Goal: Task Accomplishment & Management: Manage account settings

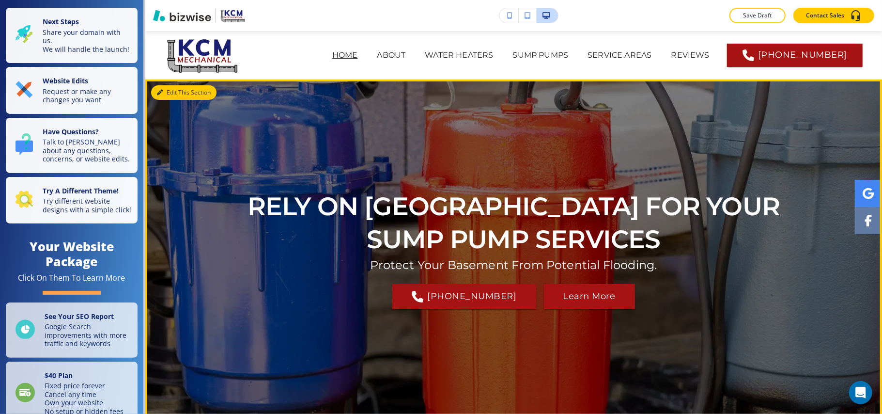
click at [164, 90] on button "Edit This Section" at bounding box center [183, 92] width 65 height 15
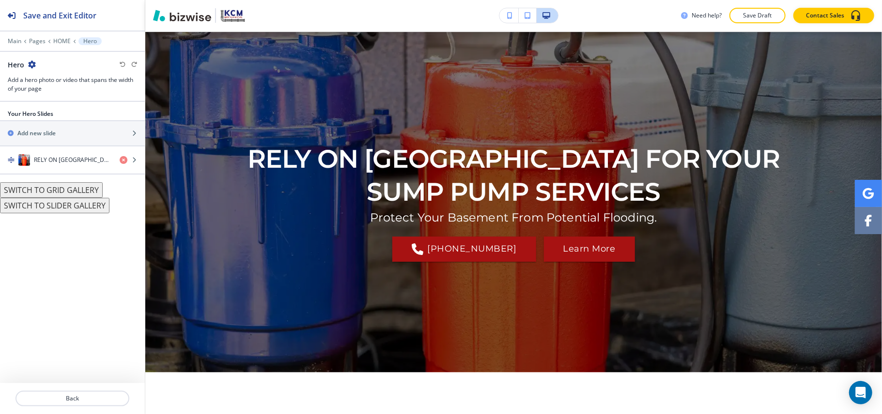
scroll to position [48, 0]
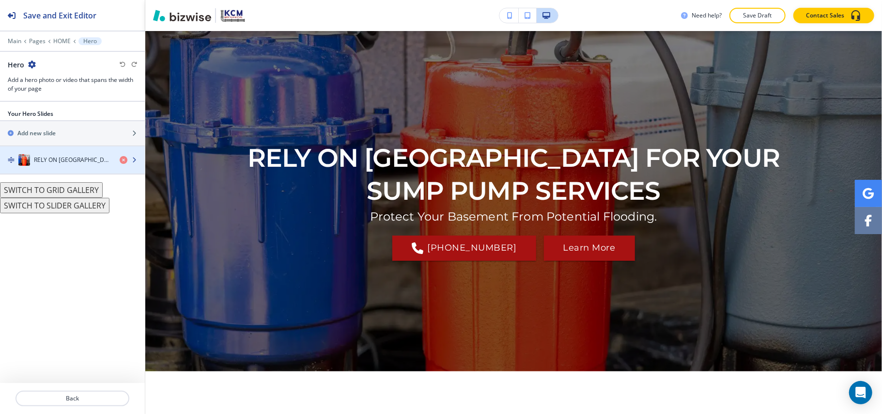
click at [47, 166] on div "RELY ON [GEOGRAPHIC_DATA] FOR YOUR SUMP PUMP SERVICES" at bounding box center [56, 160] width 112 height 12
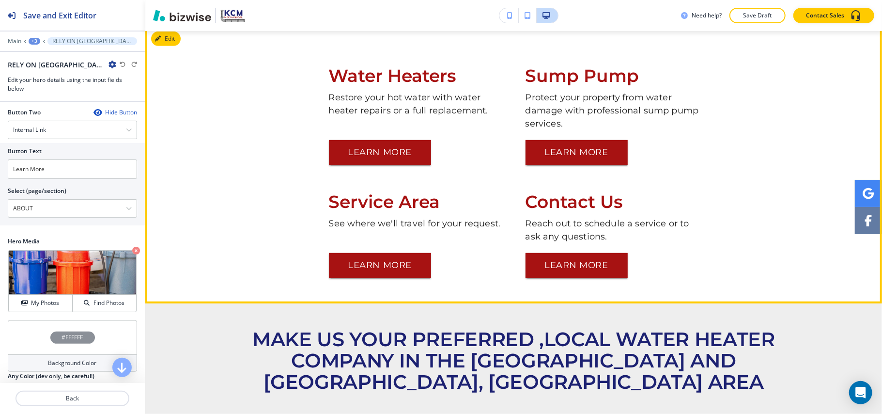
scroll to position [371, 0]
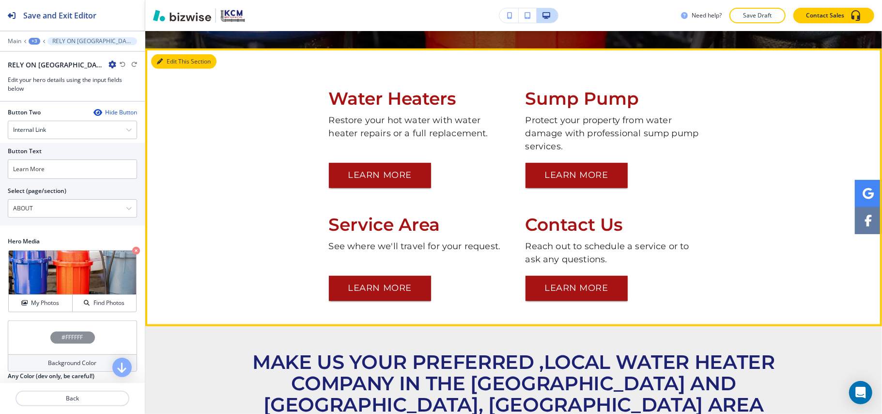
click at [178, 62] on button "Edit This Section" at bounding box center [183, 61] width 65 height 15
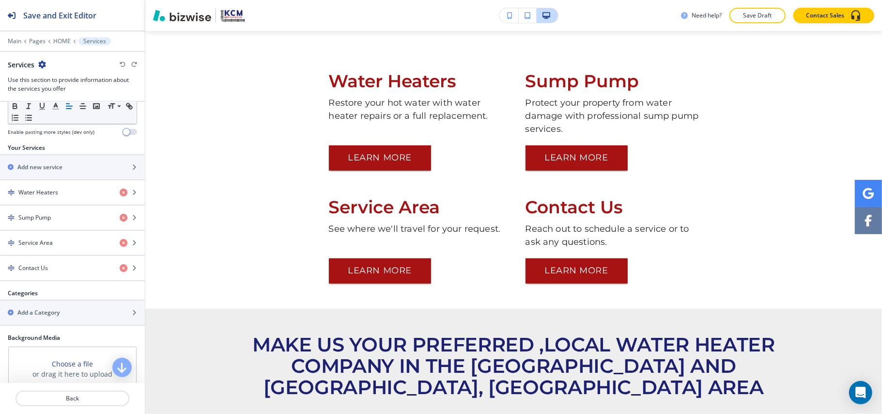
scroll to position [303, 0]
click at [45, 206] on div "button" at bounding box center [72, 202] width 145 height 8
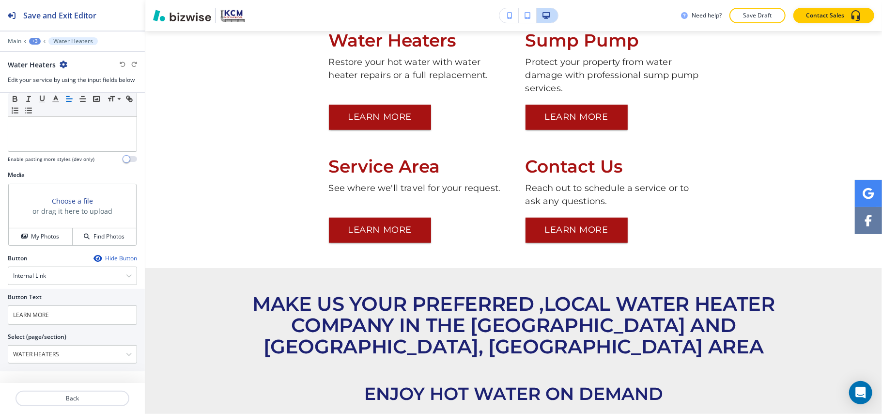
scroll to position [265, 0]
click at [81, 395] on p "Back" at bounding box center [72, 398] width 112 height 9
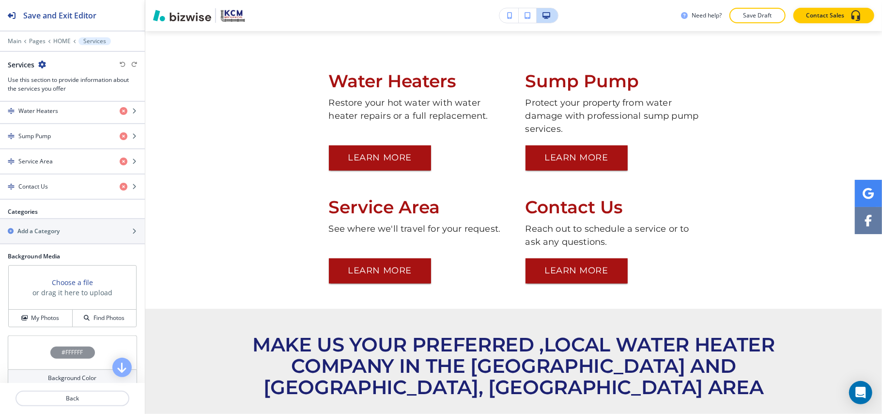
scroll to position [388, 0]
click at [47, 180] on div "button" at bounding box center [72, 176] width 145 height 8
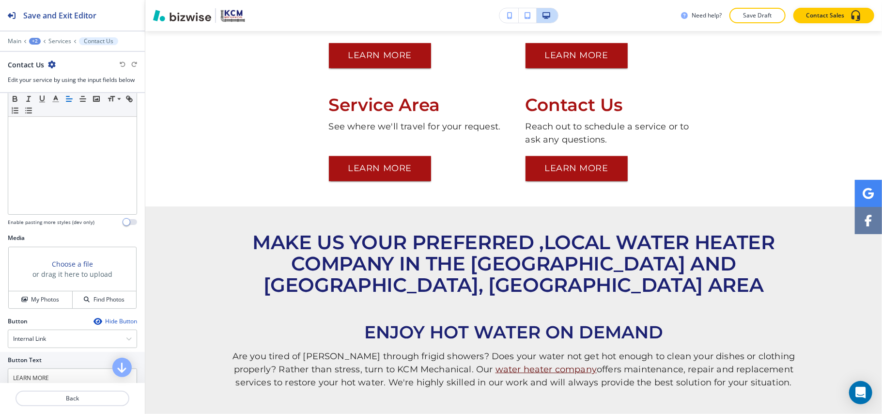
scroll to position [136, 0]
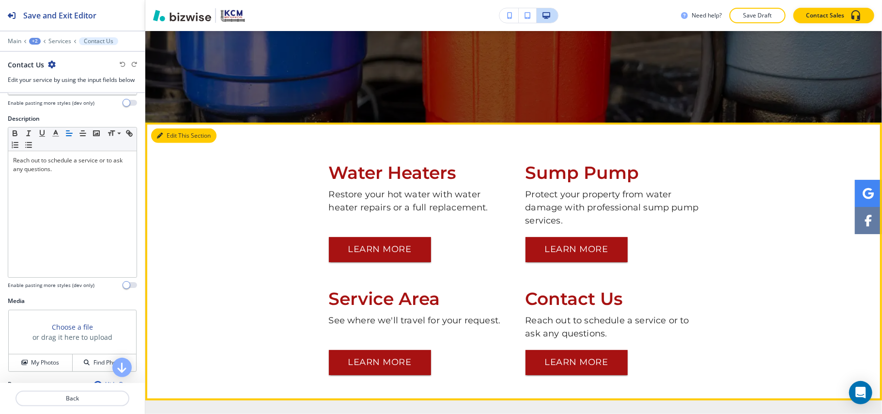
click at [168, 130] on button "Edit This Section" at bounding box center [183, 135] width 65 height 15
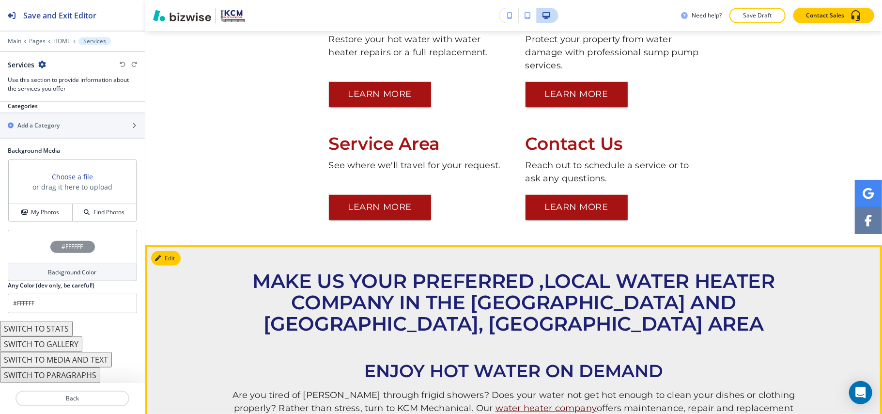
scroll to position [389, 0]
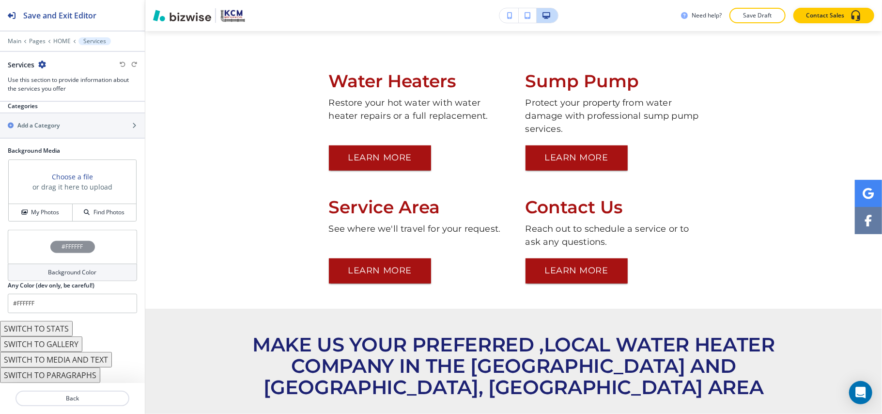
click at [48, 330] on button "SWITCH TO STATS" at bounding box center [36, 329] width 73 height 16
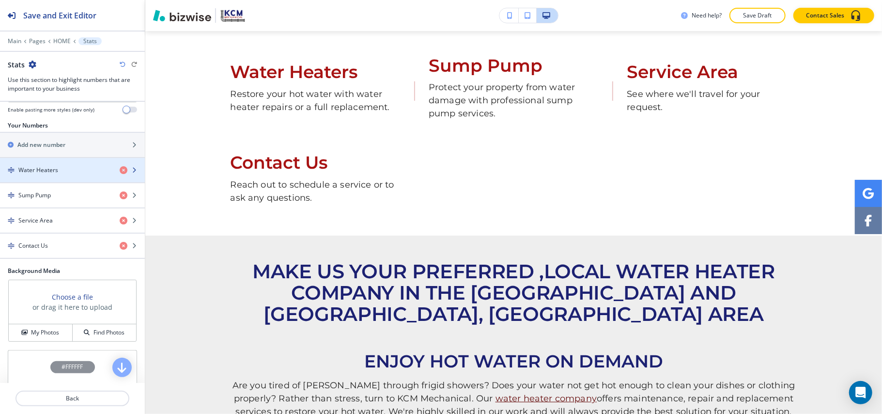
scroll to position [140, 0]
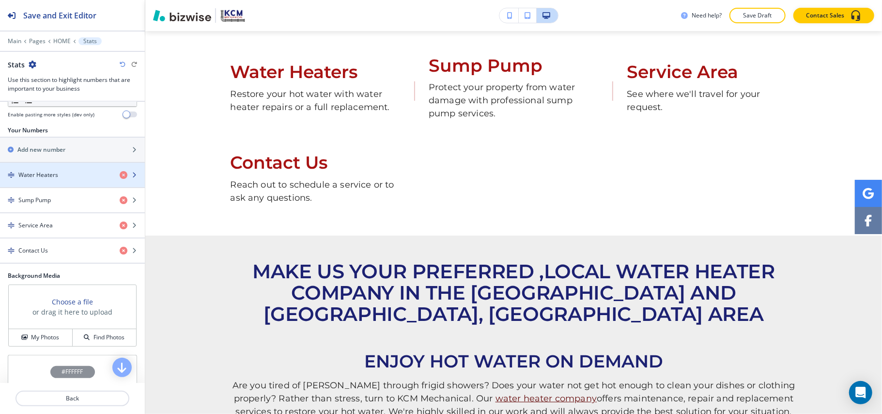
click at [61, 179] on div "Water Heaters" at bounding box center [56, 175] width 112 height 9
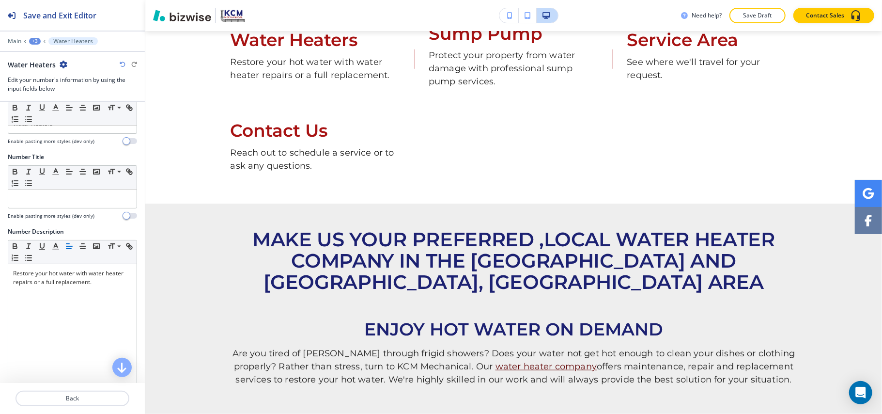
scroll to position [60, 0]
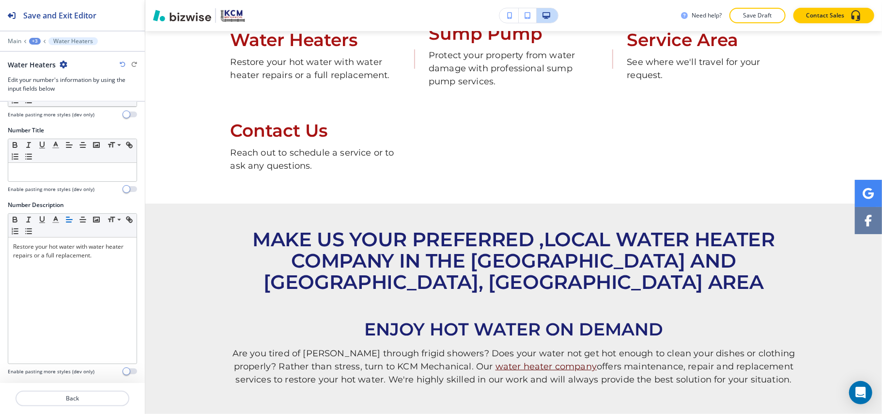
click at [123, 64] on icon "button" at bounding box center [123, 65] width 6 height 6
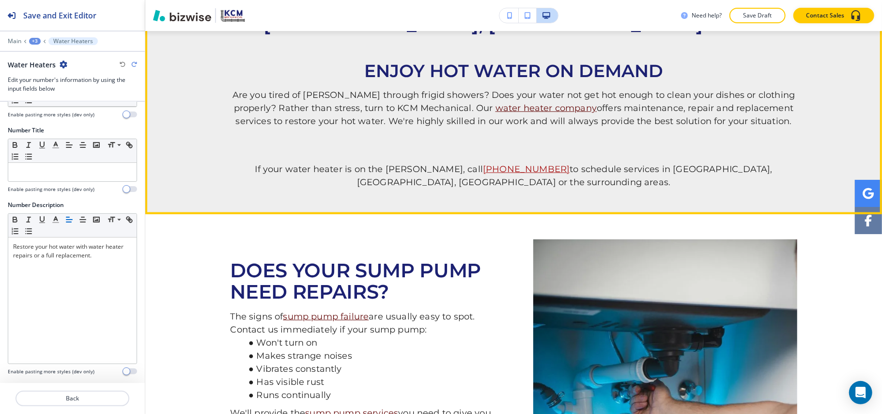
scroll to position [873, 0]
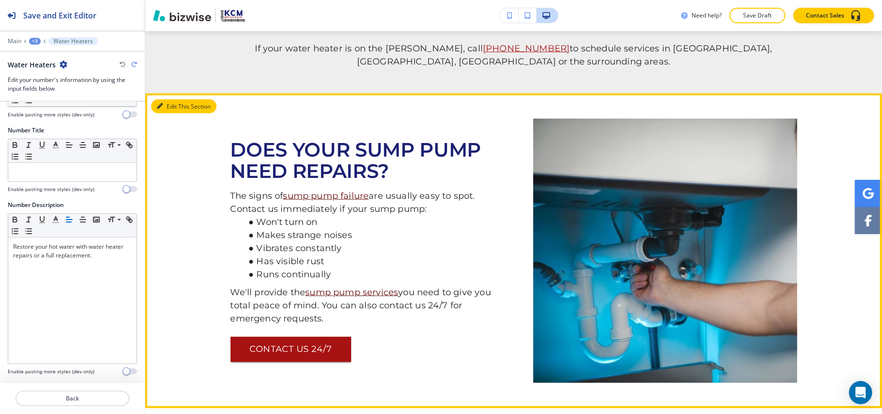
click at [168, 99] on button "Edit This Section" at bounding box center [183, 106] width 65 height 15
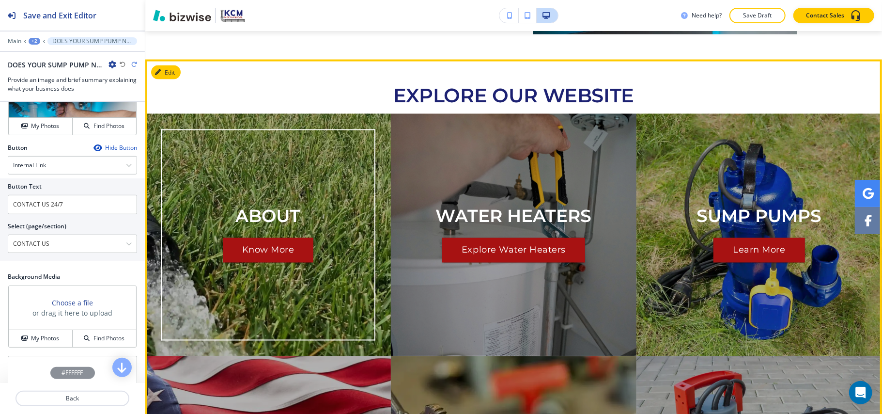
scroll to position [1223, 0]
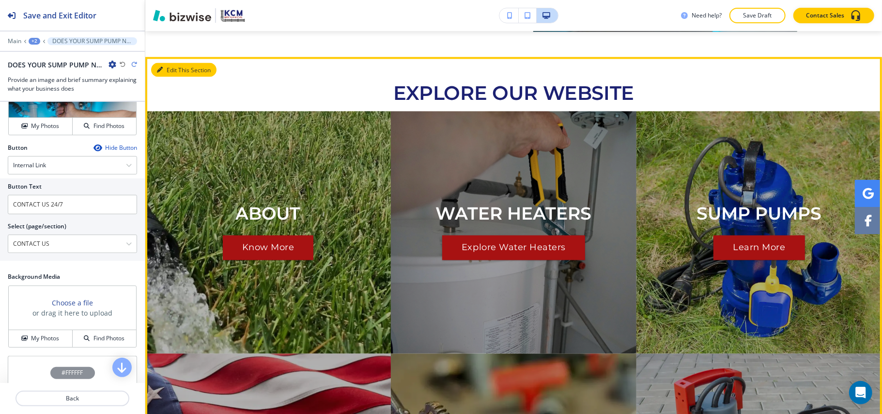
click at [170, 63] on button "Edit This Section" at bounding box center [183, 70] width 65 height 15
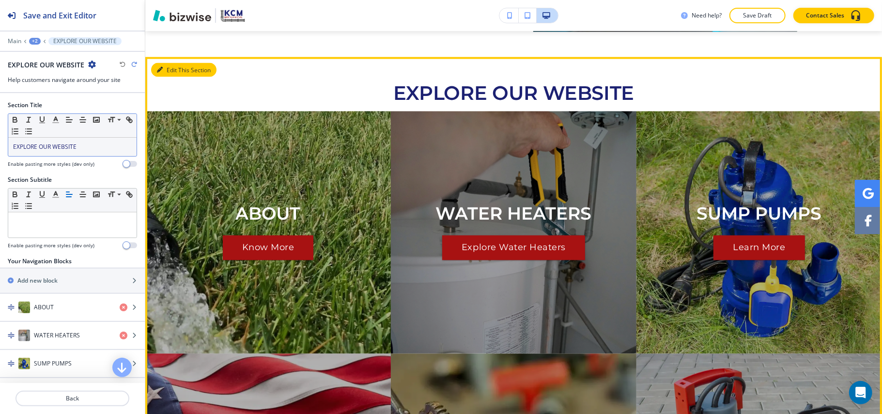
scroll to position [1215, 0]
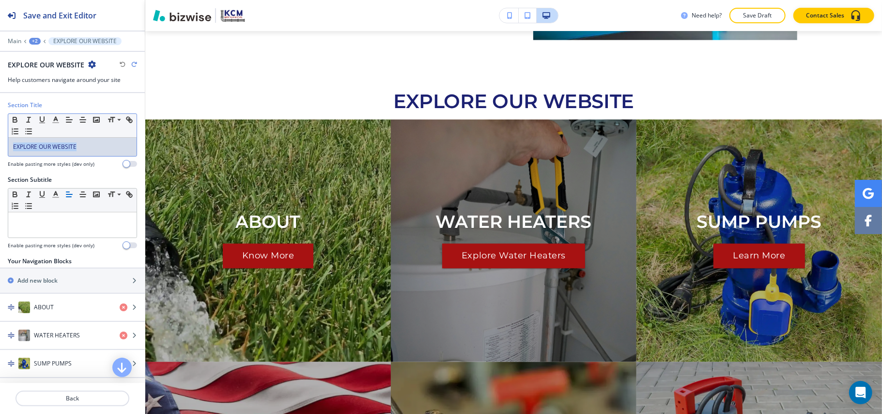
drag, startPoint x: 50, startPoint y: 142, endPoint x: 0, endPoint y: 142, distance: 50.4
click at [0, 142] on div "Section Title Small Normal Large Huge EXPLORE OUR WEBSITE Enable pasting more s…" at bounding box center [72, 138] width 145 height 75
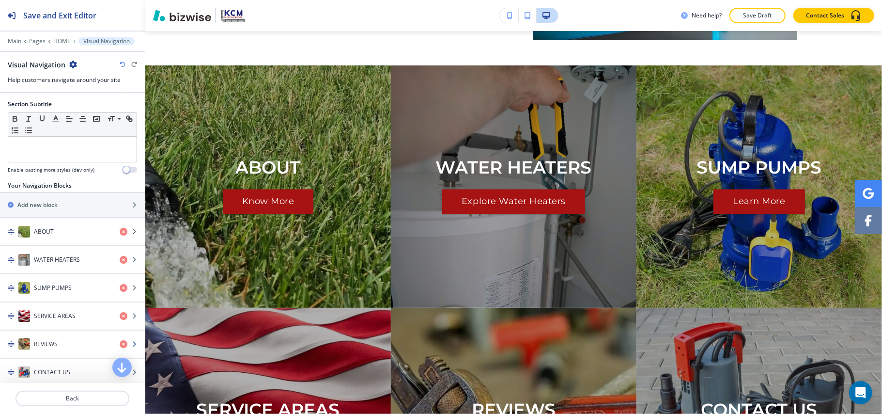
scroll to position [194, 0]
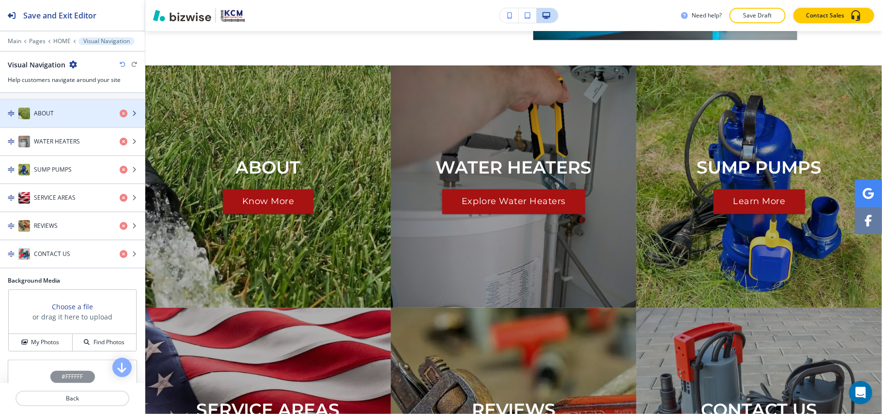
click at [55, 122] on div "button" at bounding box center [72, 123] width 145 height 8
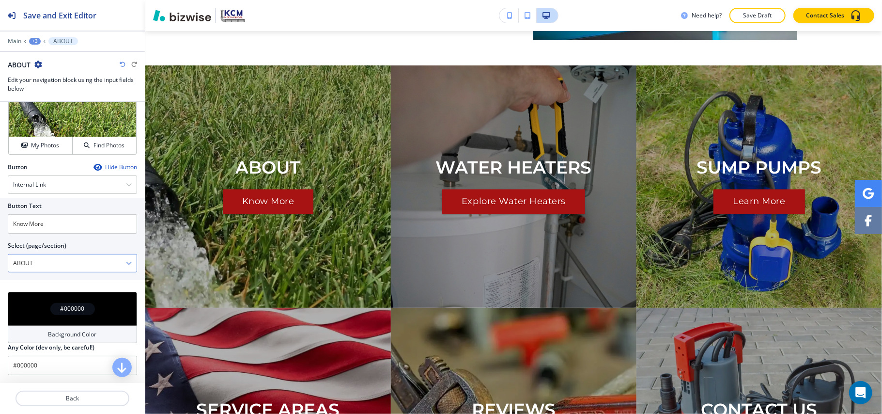
scroll to position [290, 0]
click at [68, 394] on p "Back" at bounding box center [72, 398] width 112 height 9
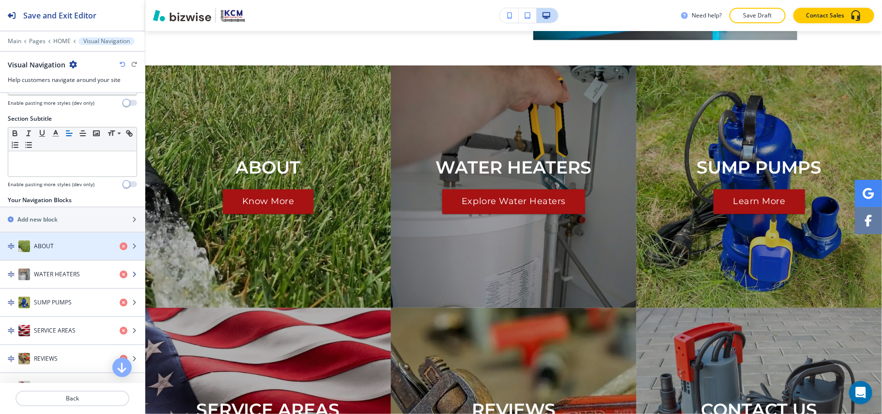
scroll to position [194, 0]
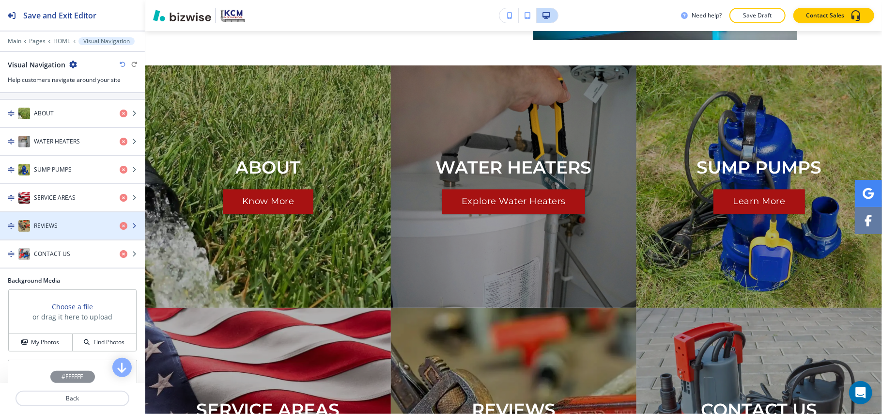
click at [64, 230] on div "REVIEWS" at bounding box center [56, 226] width 112 height 12
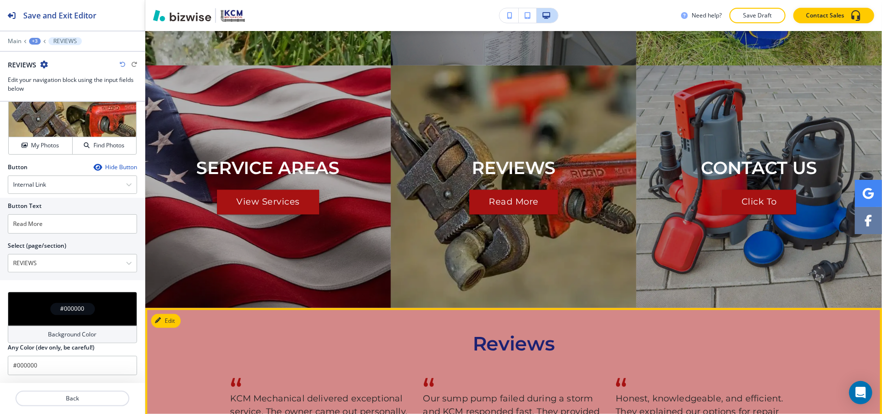
scroll to position [1651, 0]
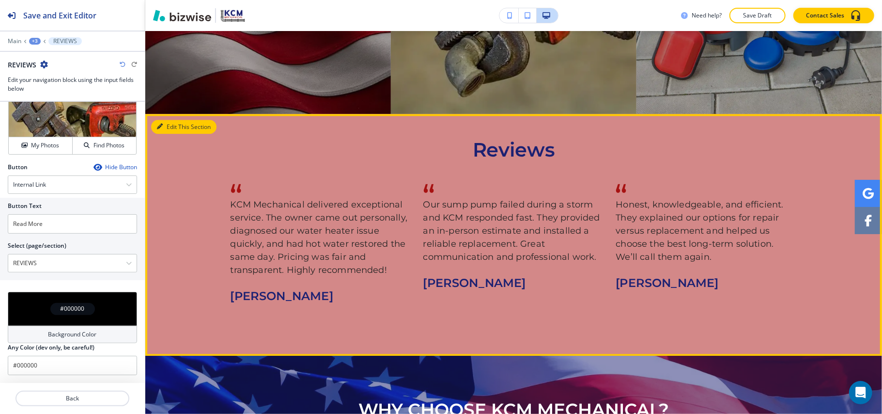
click at [162, 120] on button "Edit This Section" at bounding box center [183, 127] width 65 height 15
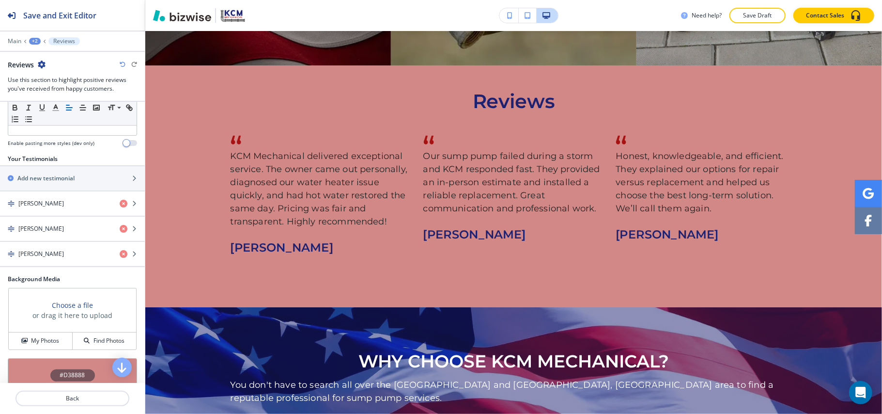
scroll to position [181, 0]
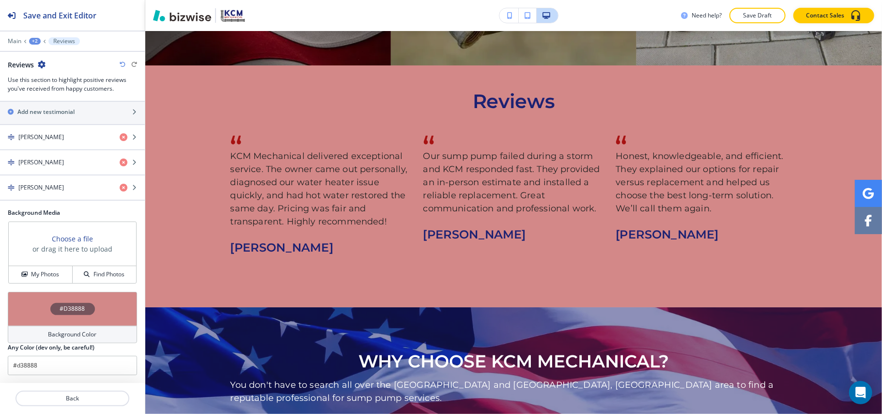
click at [22, 300] on div "#D38888" at bounding box center [72, 309] width 129 height 34
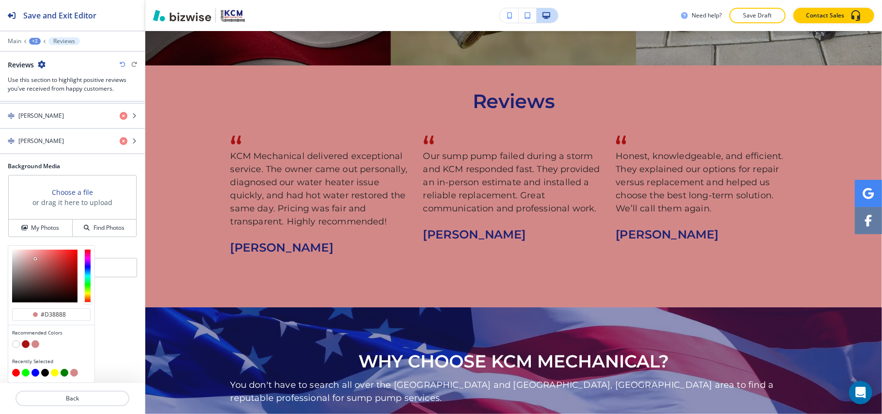
click at [15, 342] on button "button" at bounding box center [16, 344] width 8 height 8
type input "#FFFFFF"
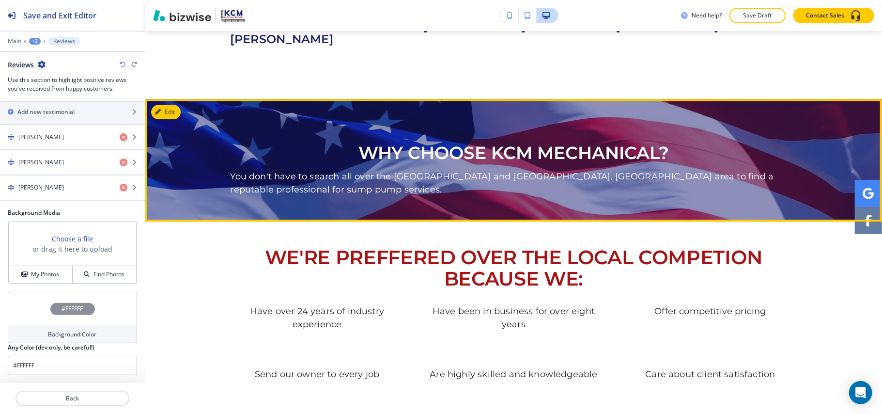
scroll to position [2022, 0]
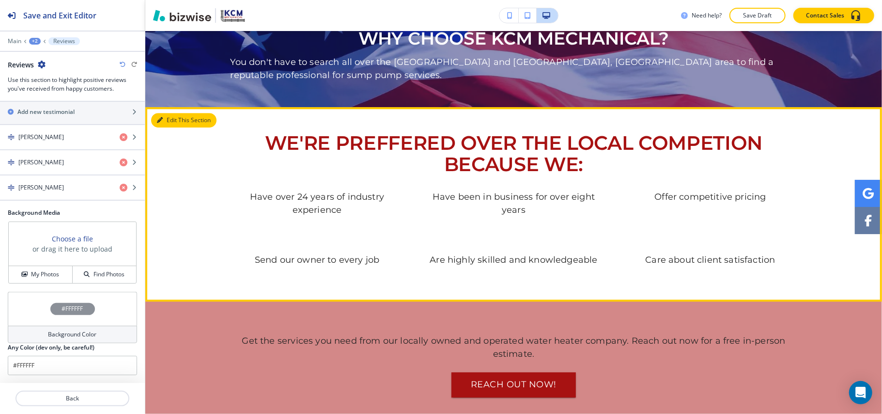
click at [169, 113] on button "Edit This Section" at bounding box center [183, 120] width 65 height 15
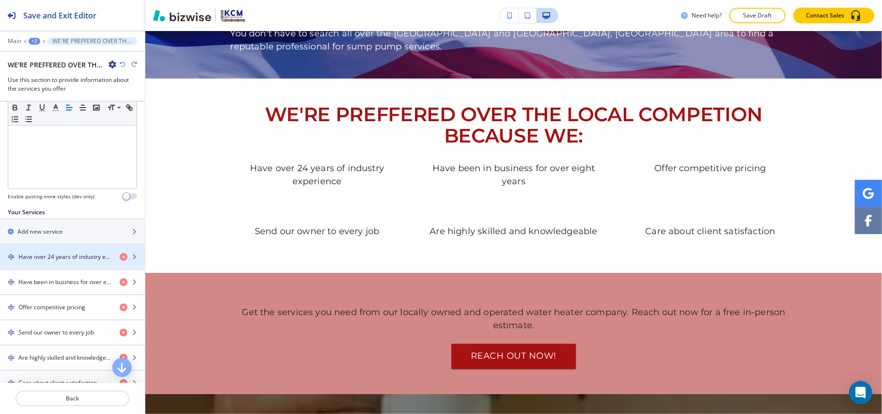
scroll to position [323, 0]
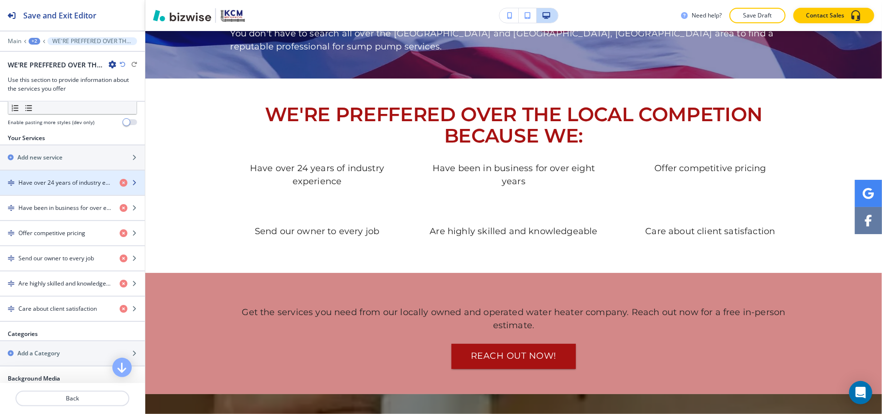
click at [59, 181] on h4 "Have over 24 years of industry experience" at bounding box center [65, 182] width 94 height 9
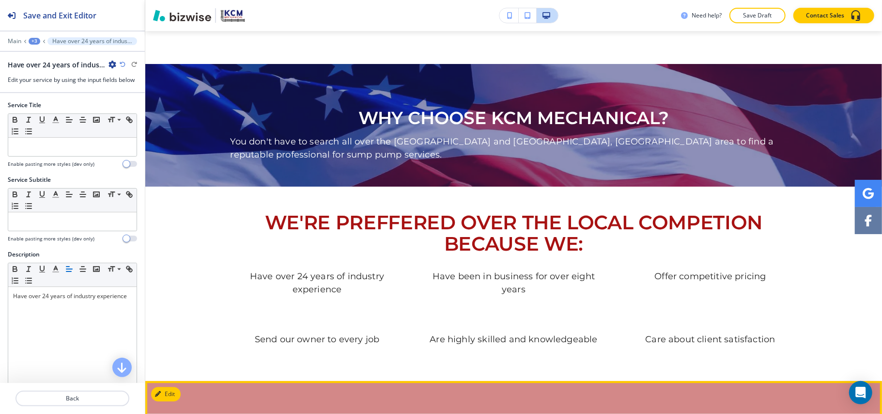
scroll to position [1940, 0]
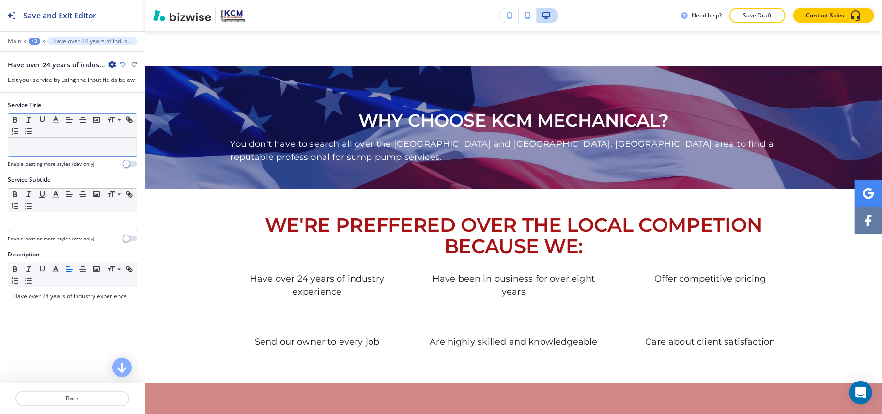
click at [51, 153] on div at bounding box center [72, 147] width 128 height 18
click at [49, 153] on div at bounding box center [72, 147] width 128 height 18
click at [47, 147] on p at bounding box center [72, 146] width 119 height 9
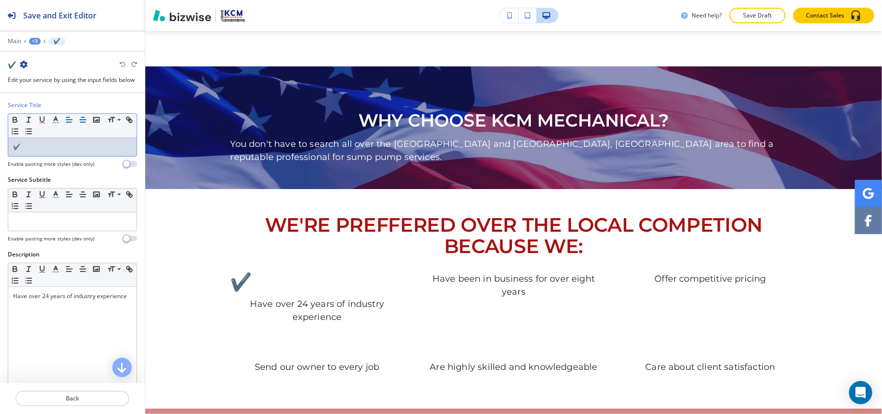
click at [84, 120] on line "button" at bounding box center [83, 120] width 6 height 0
click at [73, 396] on p "Back" at bounding box center [72, 398] width 112 height 9
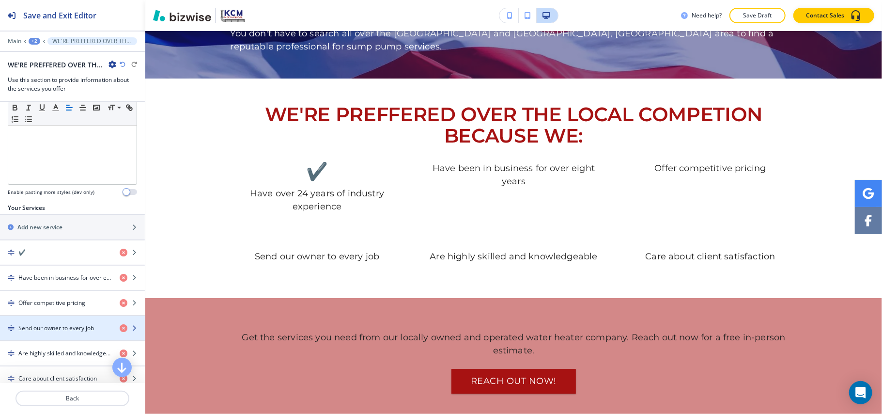
scroll to position [258, 0]
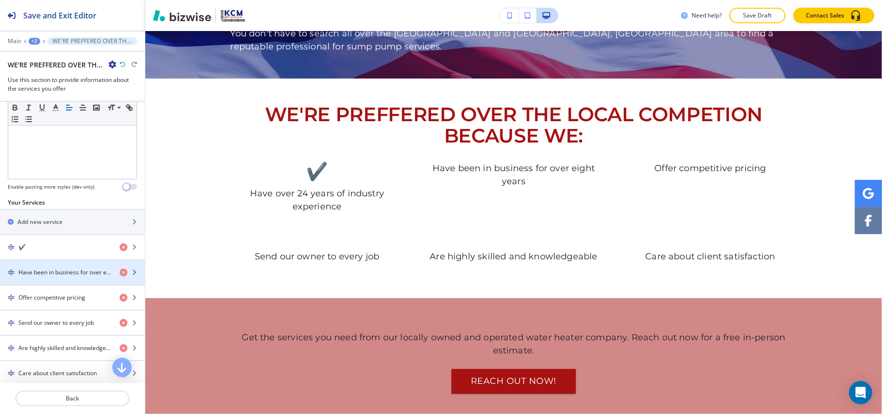
click at [56, 276] on h4 "Have been in business for over eight years" at bounding box center [65, 272] width 94 height 9
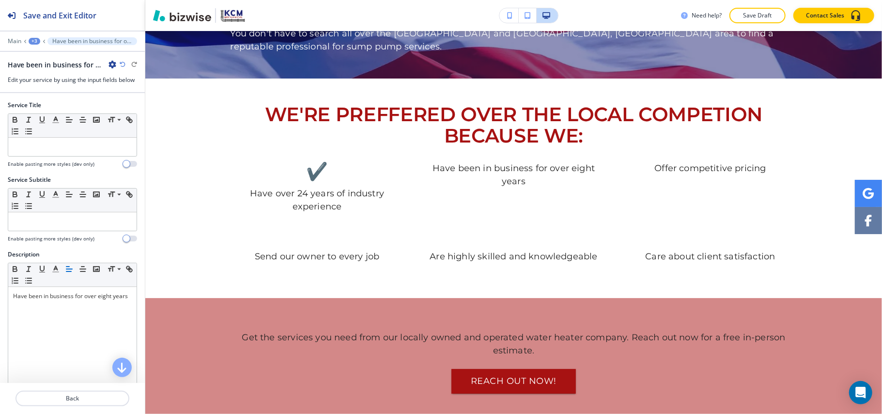
scroll to position [2134, 0]
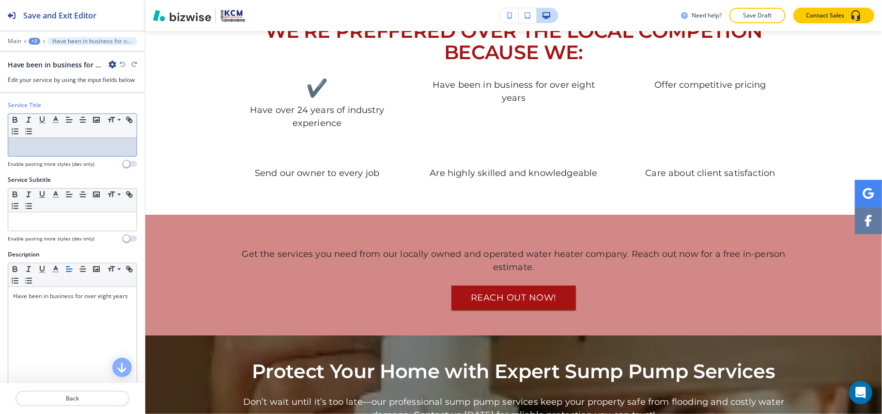
click at [54, 145] on p at bounding box center [72, 146] width 119 height 9
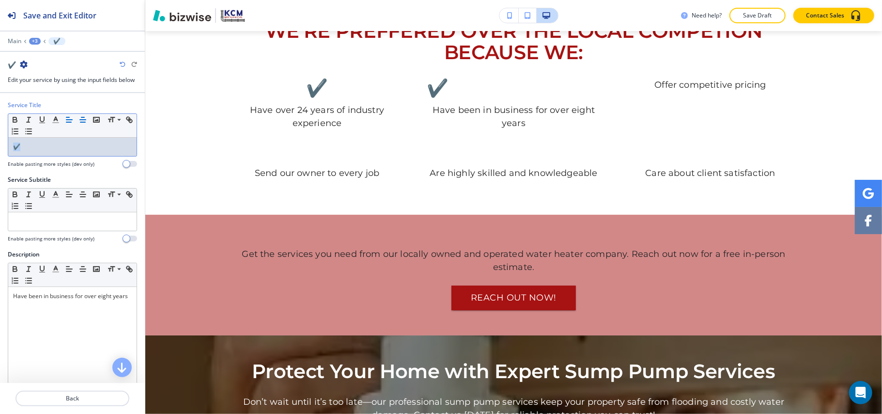
click at [82, 119] on icon "button" at bounding box center [82, 119] width 9 height 9
click at [79, 398] on p "Back" at bounding box center [72, 398] width 112 height 9
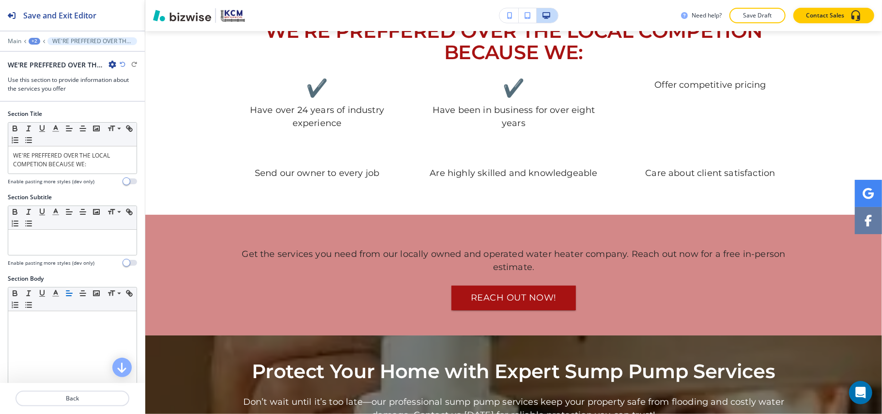
scroll to position [2051, 0]
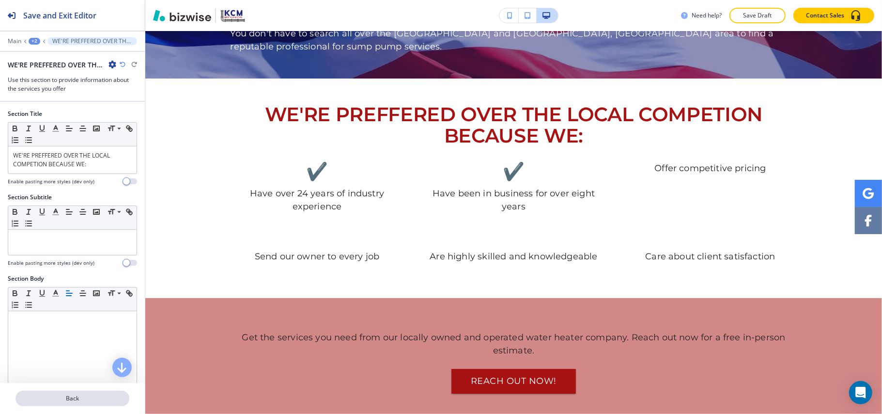
click at [57, 398] on p "Back" at bounding box center [72, 398] width 112 height 9
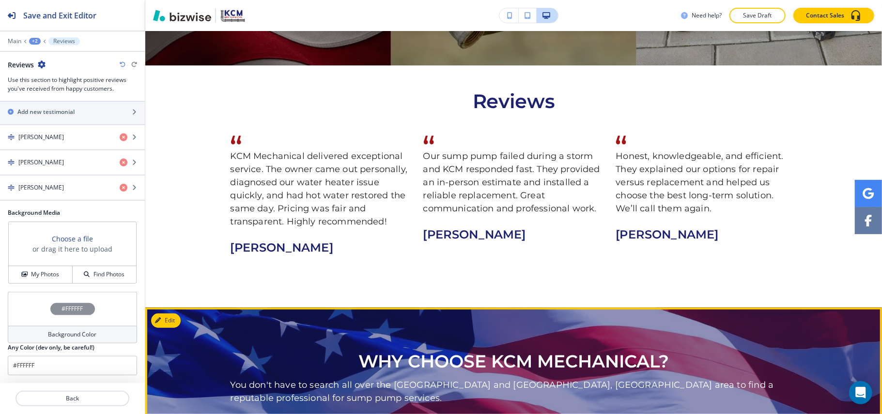
scroll to position [1893, 0]
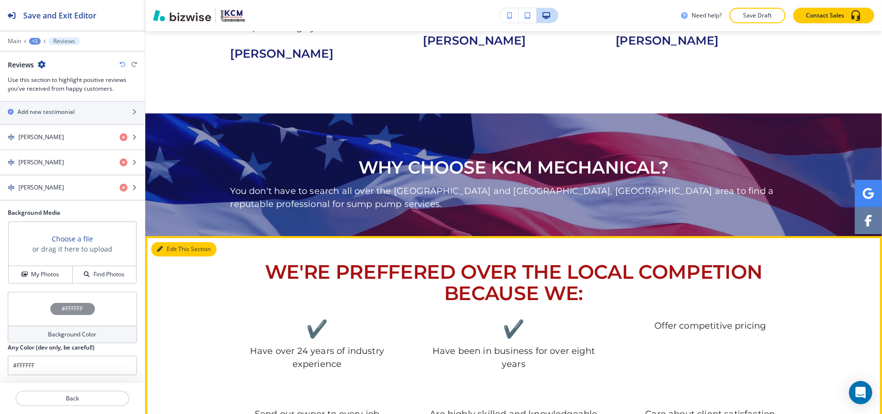
click at [165, 242] on button "Edit This Section" at bounding box center [183, 249] width 65 height 15
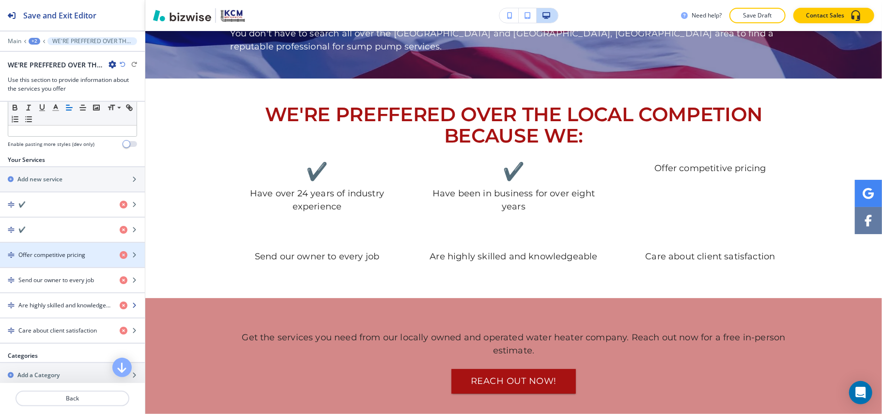
scroll to position [323, 0]
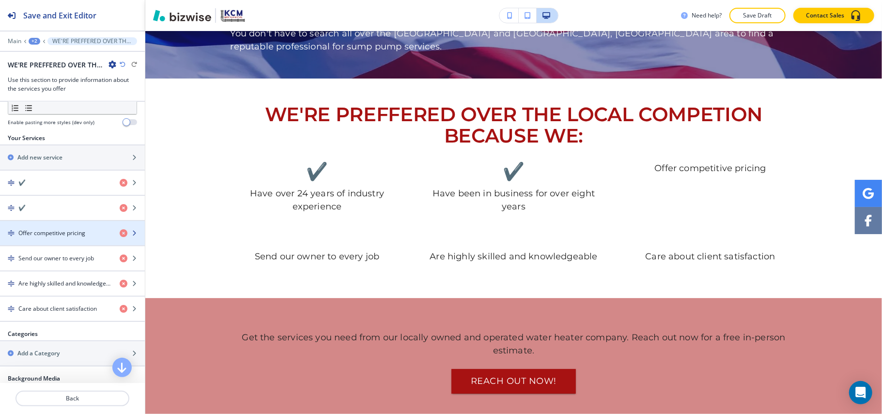
click at [40, 236] on h4 "Offer competitive pricing" at bounding box center [51, 233] width 67 height 9
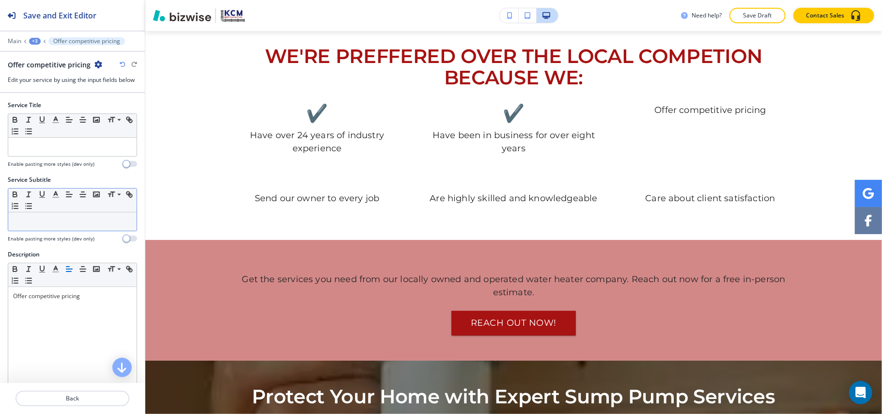
scroll to position [2134, 0]
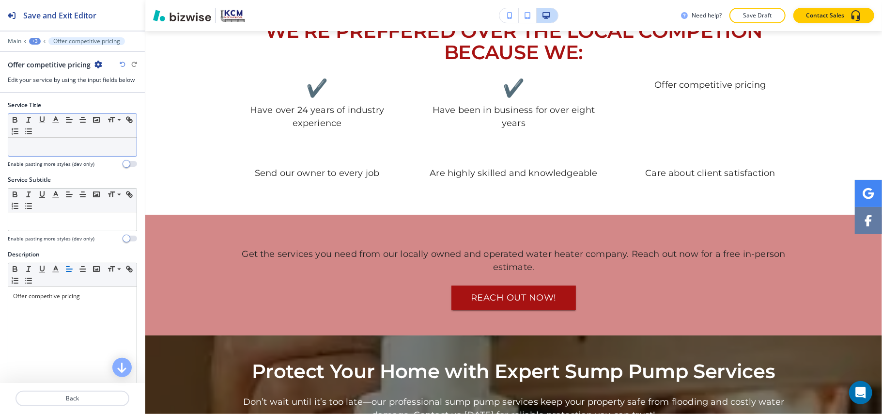
click at [54, 149] on p at bounding box center [72, 146] width 119 height 9
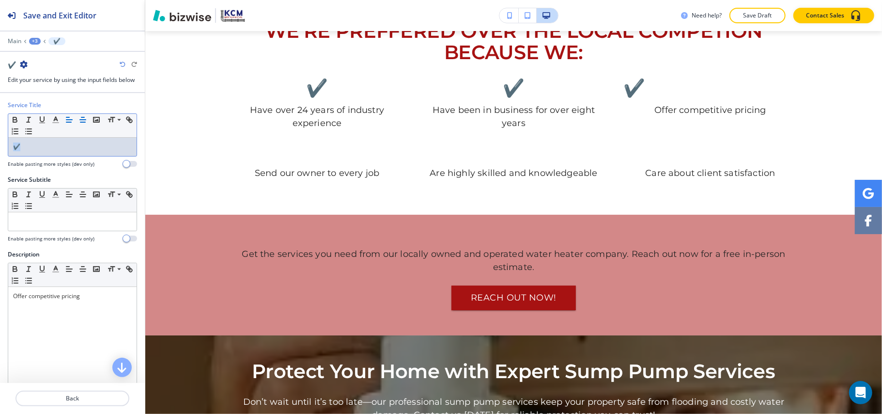
click at [80, 120] on icon "button" at bounding box center [82, 119] width 9 height 9
click at [70, 397] on p "Back" at bounding box center [72, 398] width 112 height 9
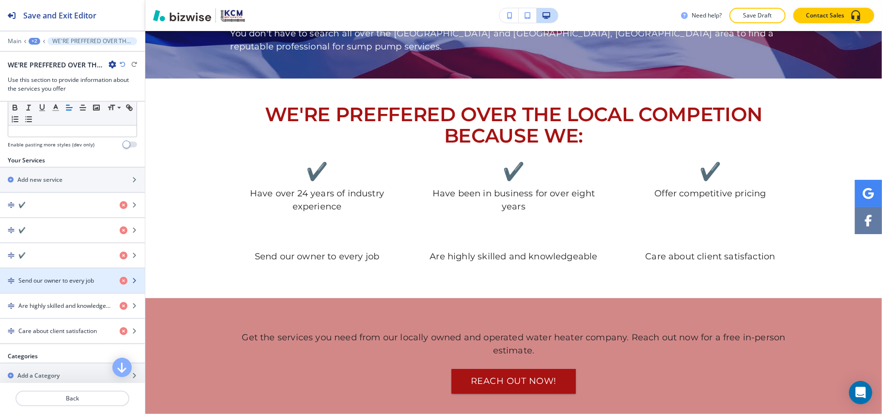
scroll to position [323, 0]
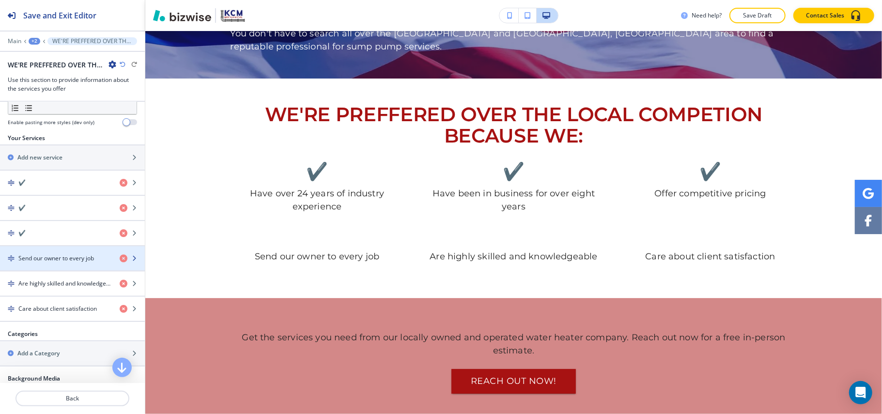
click at [44, 254] on div "button" at bounding box center [72, 250] width 145 height 8
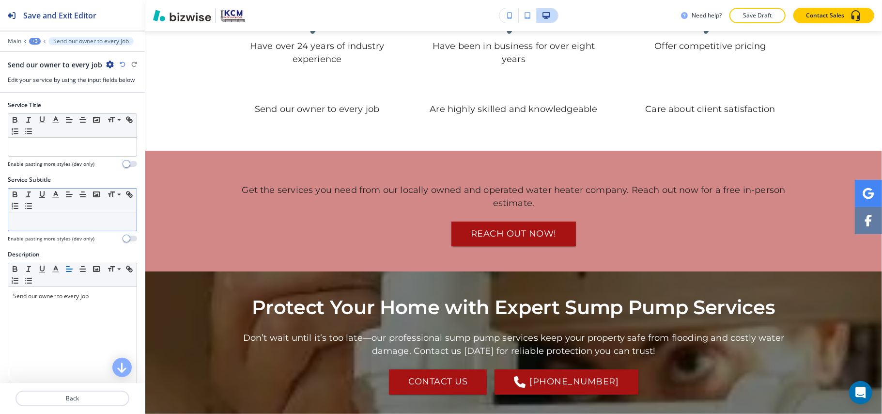
scroll to position [2222, 0]
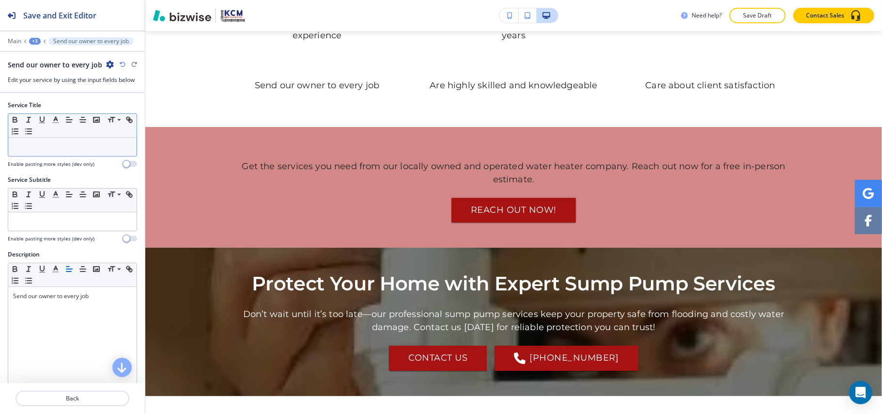
click at [74, 144] on p at bounding box center [72, 146] width 119 height 9
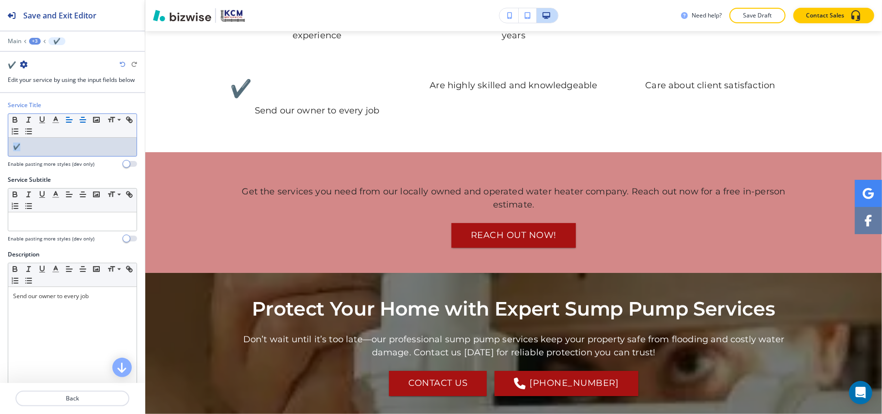
click at [85, 120] on icon "button" at bounding box center [82, 119] width 9 height 9
click at [76, 400] on p "Back" at bounding box center [72, 398] width 112 height 9
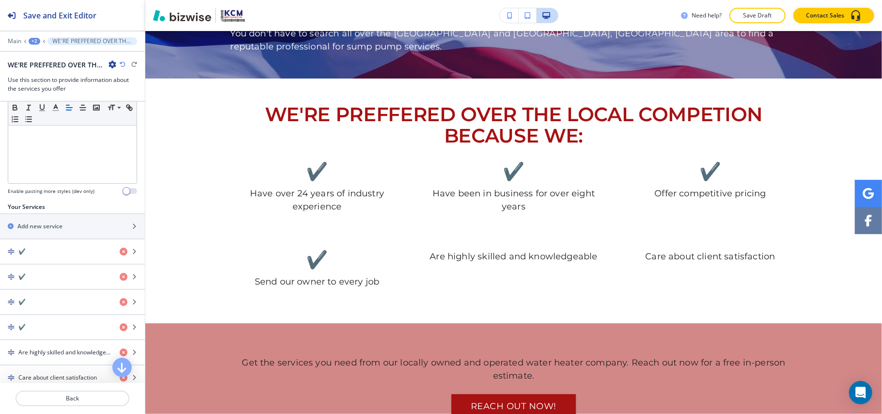
scroll to position [258, 0]
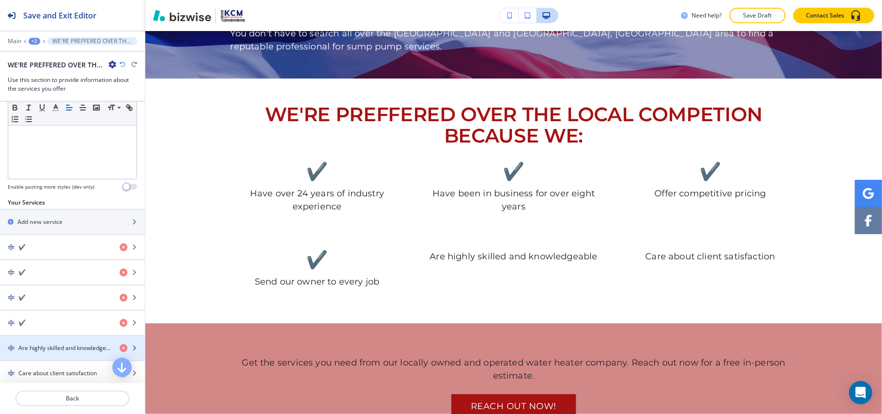
click at [51, 351] on h4 "Are highly skilled and knowledgeable" at bounding box center [65, 347] width 94 height 9
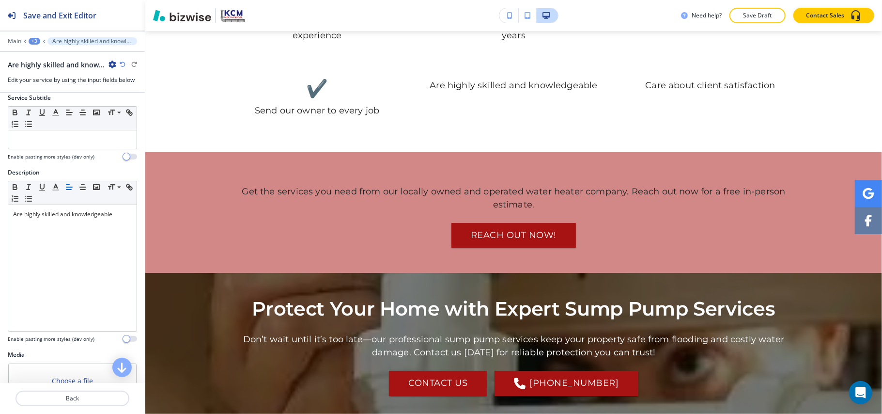
scroll to position [0, 0]
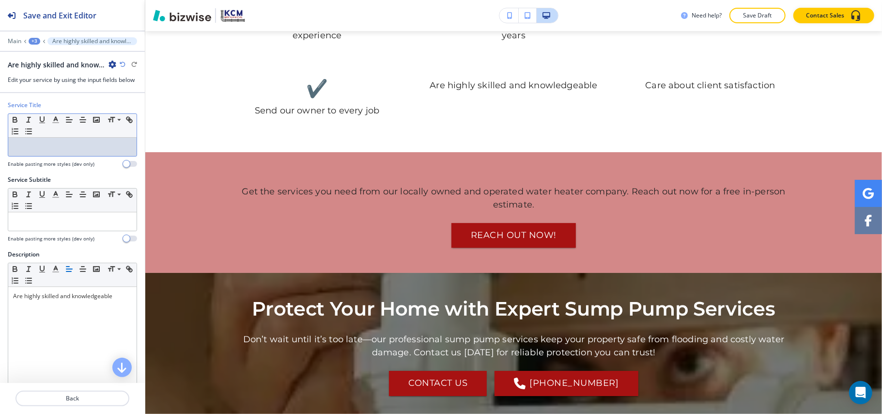
click at [57, 143] on p at bounding box center [72, 146] width 119 height 9
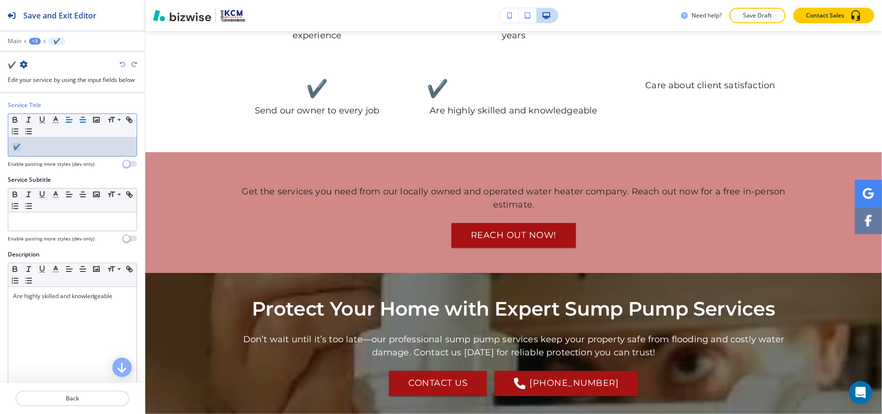
click at [80, 122] on icon "button" at bounding box center [82, 119] width 9 height 9
click at [74, 404] on button "Back" at bounding box center [73, 398] width 114 height 16
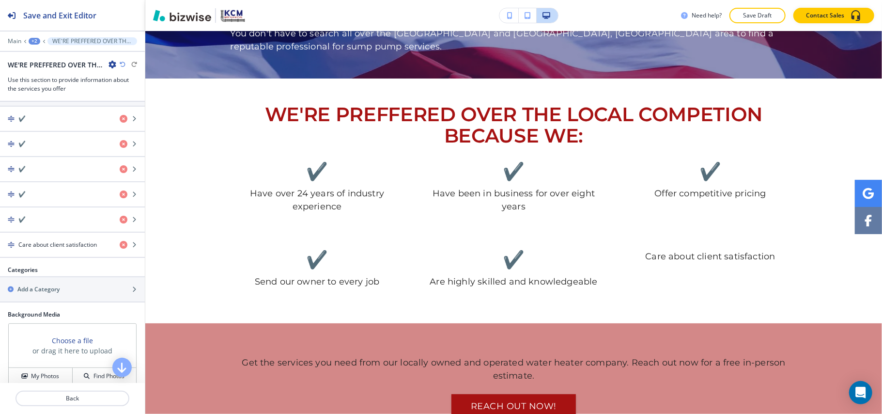
scroll to position [388, 0]
click at [60, 239] on div "button" at bounding box center [72, 236] width 145 height 8
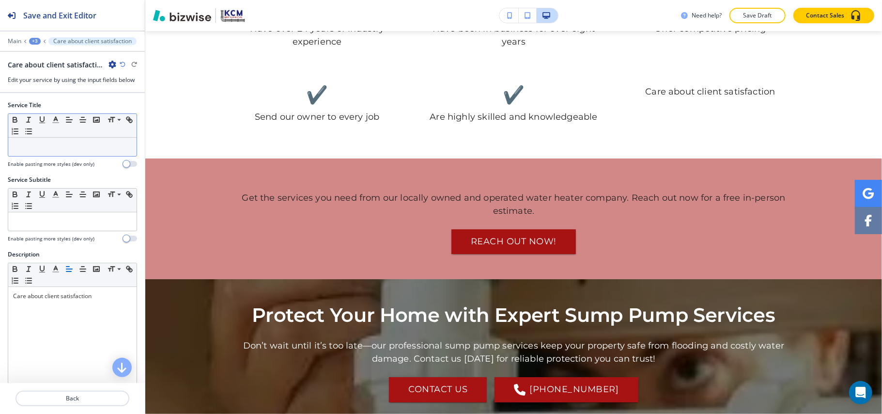
scroll to position [2222, 0]
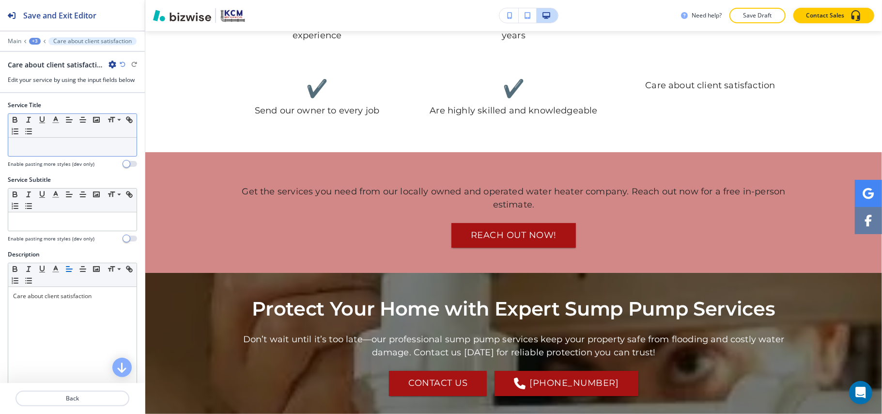
click at [68, 142] on div at bounding box center [72, 147] width 128 height 18
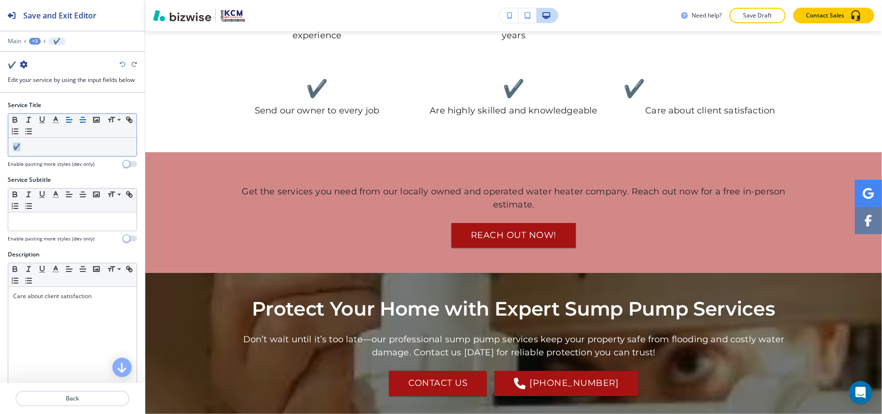
click at [86, 121] on icon "button" at bounding box center [82, 119] width 9 height 9
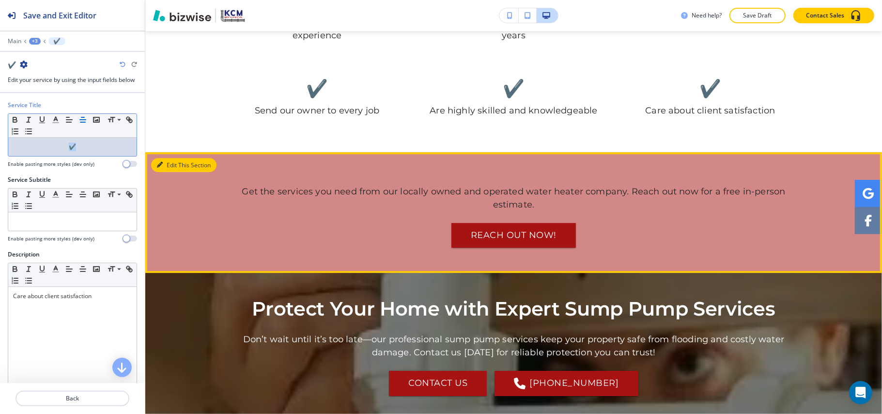
click at [157, 158] on button "Edit This Section" at bounding box center [183, 165] width 65 height 15
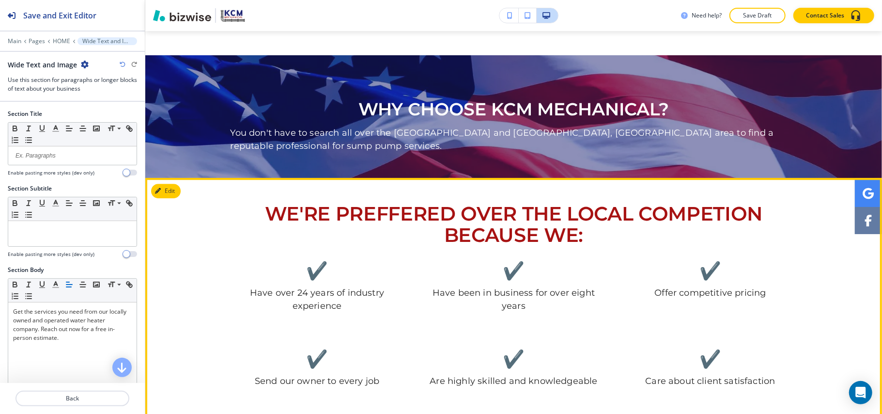
scroll to position [1843, 0]
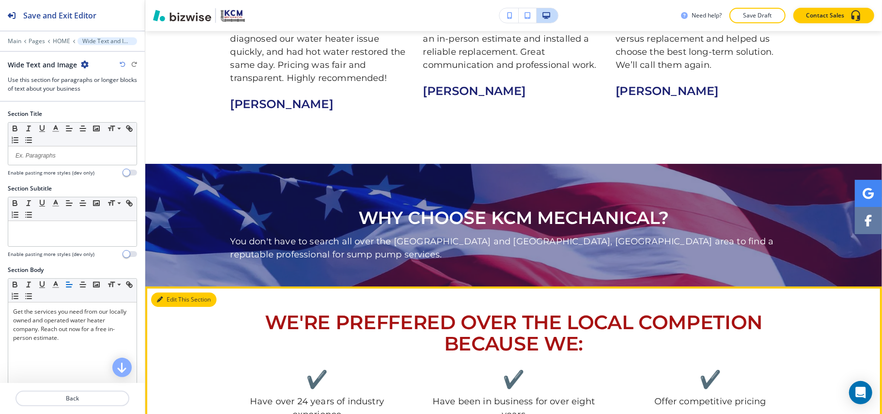
click at [171, 292] on button "Edit This Section" at bounding box center [183, 299] width 65 height 15
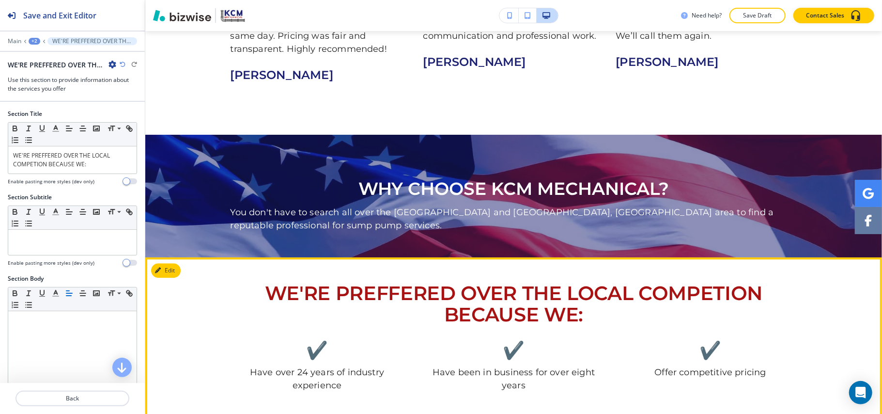
scroll to position [0, 0]
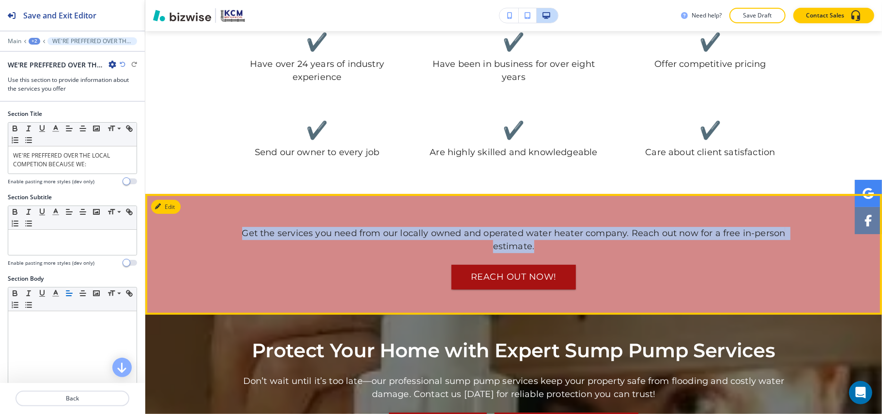
drag, startPoint x: 229, startPoint y: 183, endPoint x: 557, endPoint y: 203, distance: 328.6
click at [557, 227] on p "Get the services you need from our locally owned and operated water heater comp…" at bounding box center [514, 240] width 567 height 26
copy p "Get the services you need from our locally owned and operated water heater comp…"
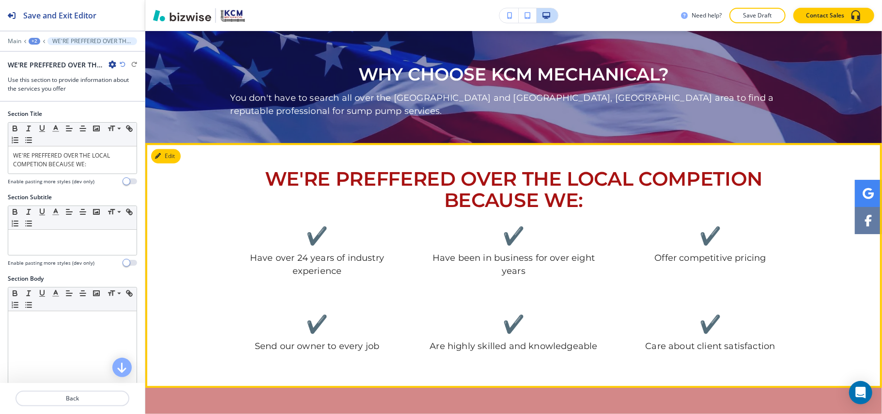
scroll to position [2180, 0]
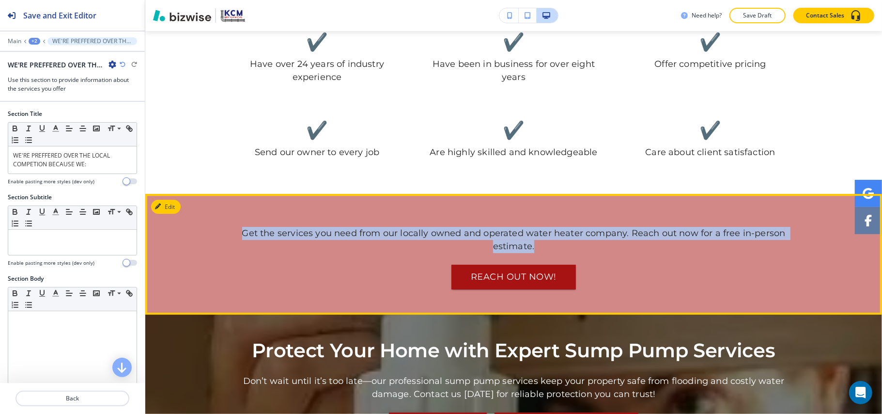
copy p "Get the services you need from our locally owned and operated water heater comp…"
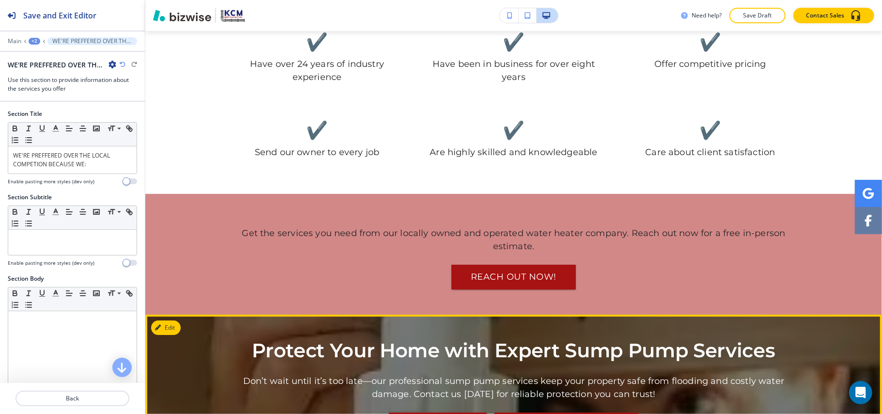
click at [267, 340] on p "Protect Your Home with Expert Sump Pump Services" at bounding box center [514, 350] width 567 height 21
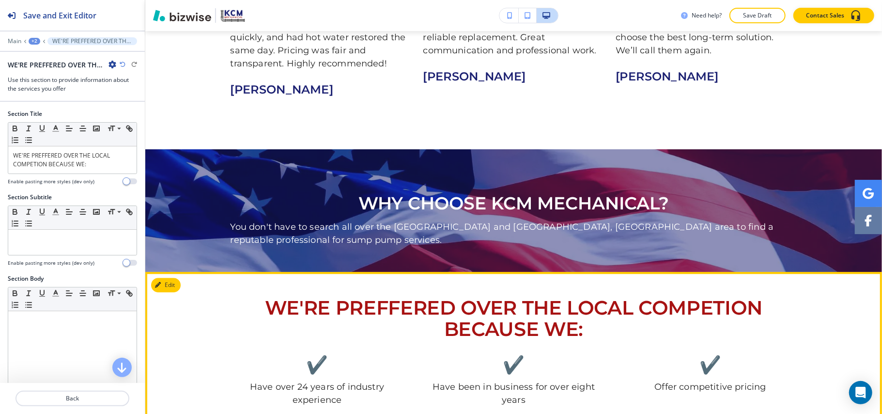
scroll to position [1857, 0]
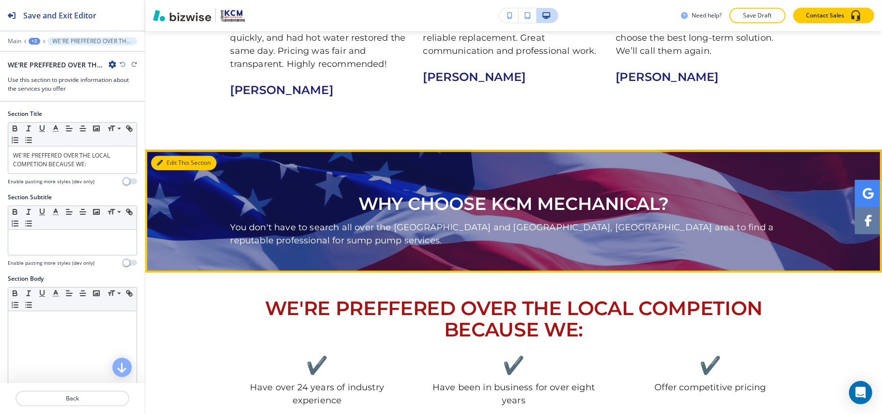
click at [177, 156] on button "Edit This Section" at bounding box center [183, 163] width 65 height 15
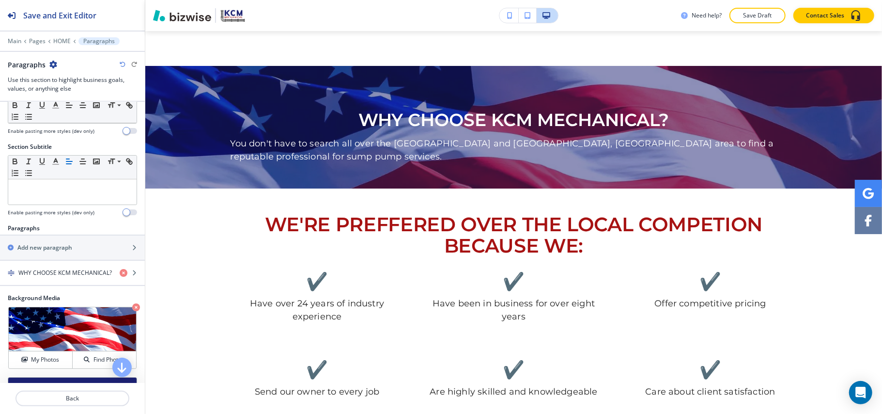
scroll to position [64, 0]
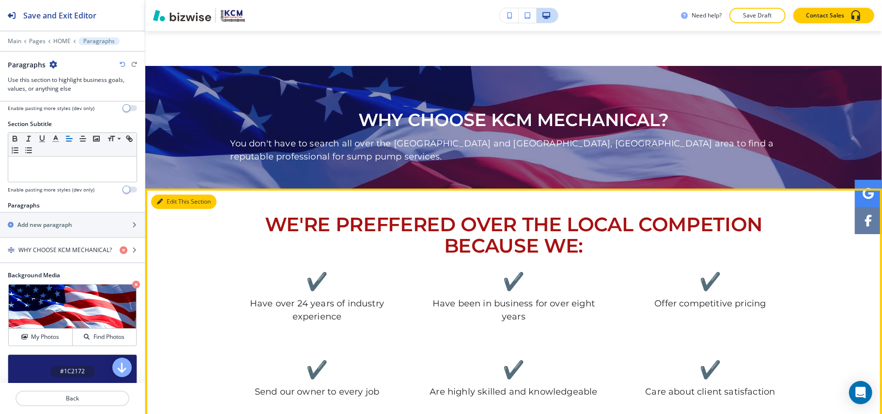
click at [163, 194] on button "Edit This Section" at bounding box center [183, 201] width 65 height 15
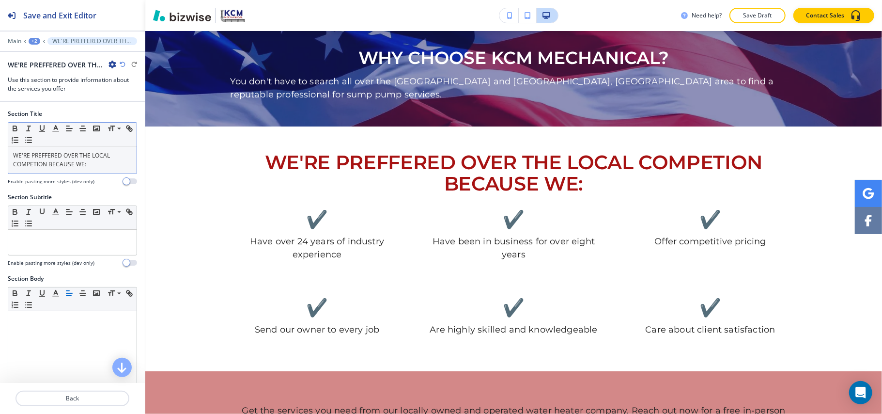
scroll to position [2051, 0]
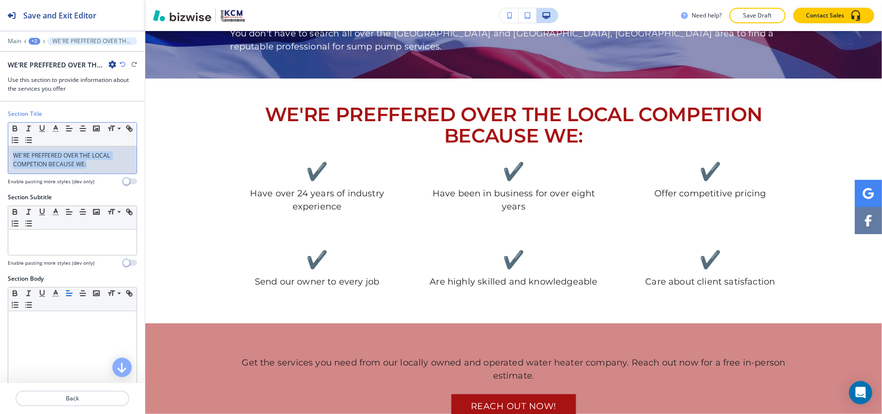
drag, startPoint x: 101, startPoint y: 165, endPoint x: 0, endPoint y: 152, distance: 101.7
click at [0, 152] on div "Section Title Small Normal Large Huge WE'RE PREFFERED OVER THE LOCAL COMPETION …" at bounding box center [72, 150] width 145 height 83
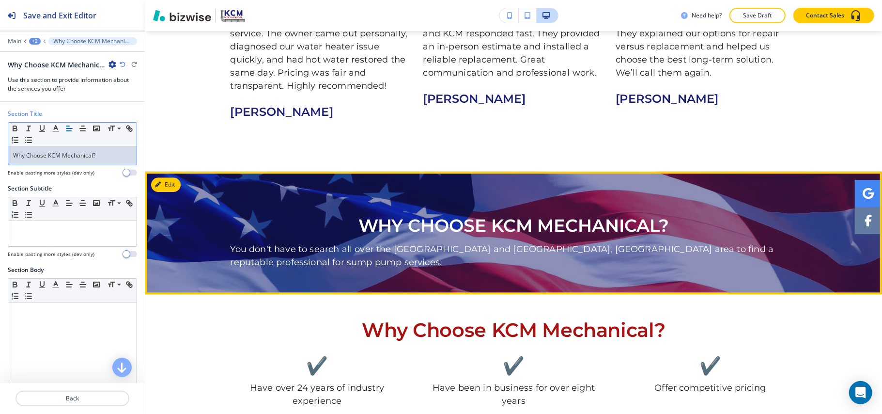
scroll to position [1857, 0]
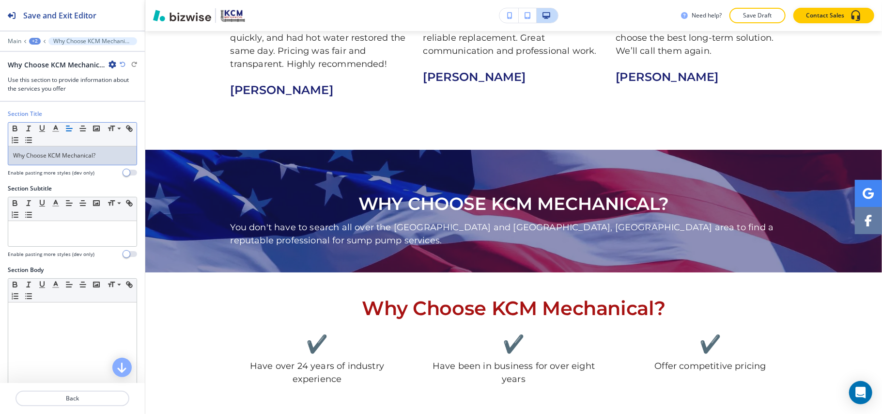
click at [121, 63] on icon "button" at bounding box center [123, 65] width 6 height 6
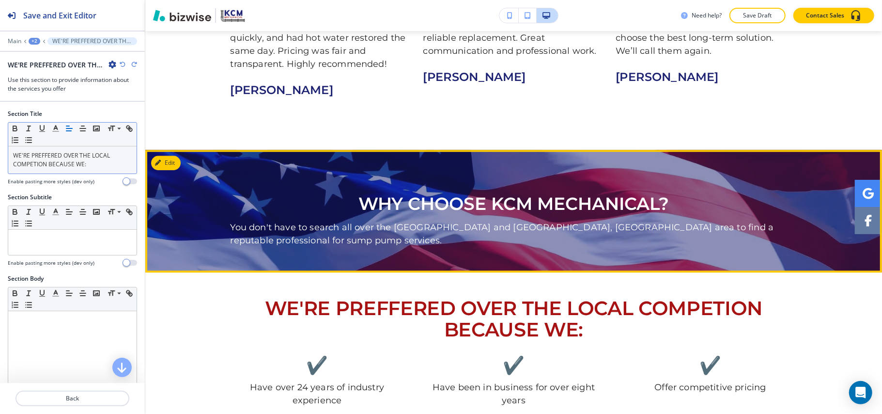
click at [157, 150] on div at bounding box center [513, 211] width 737 height 123
click at [164, 156] on button "Edit This Section" at bounding box center [183, 163] width 65 height 15
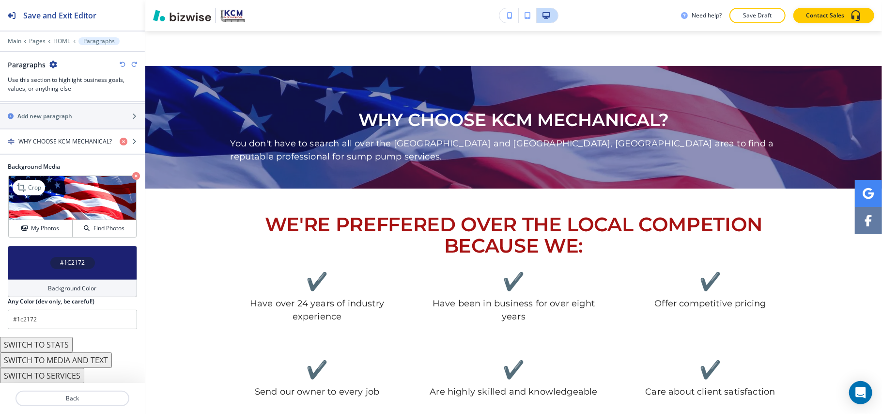
scroll to position [192, 0]
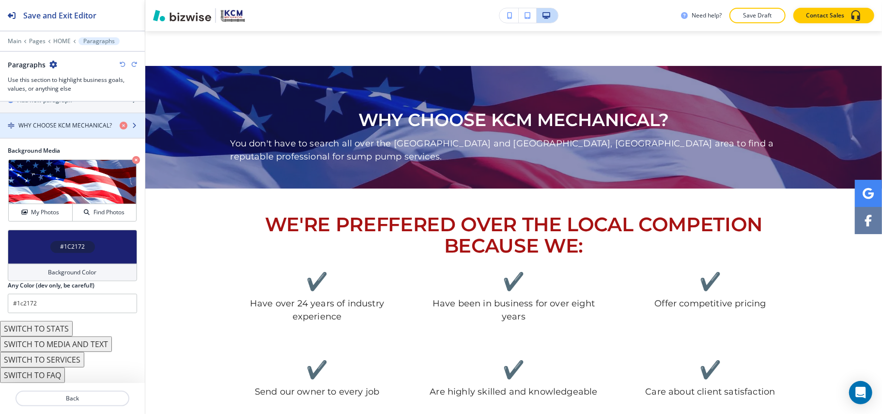
click at [68, 121] on h4 "WHY CHOOSE KCM MECHANICAL?" at bounding box center [65, 125] width 94 height 9
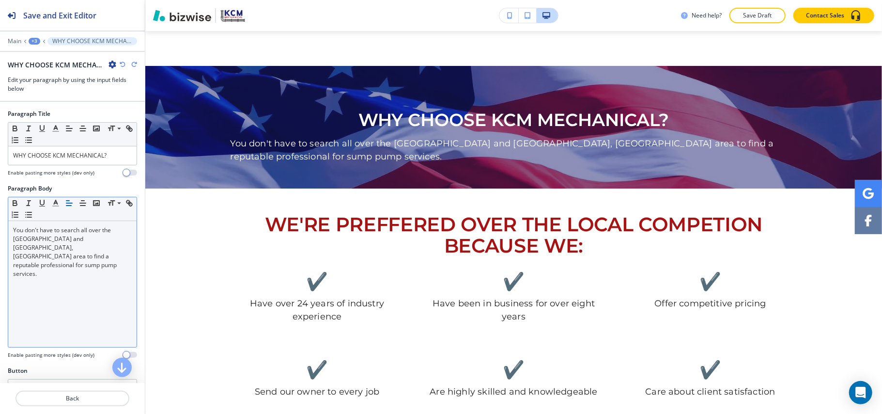
scroll to position [1985, 0]
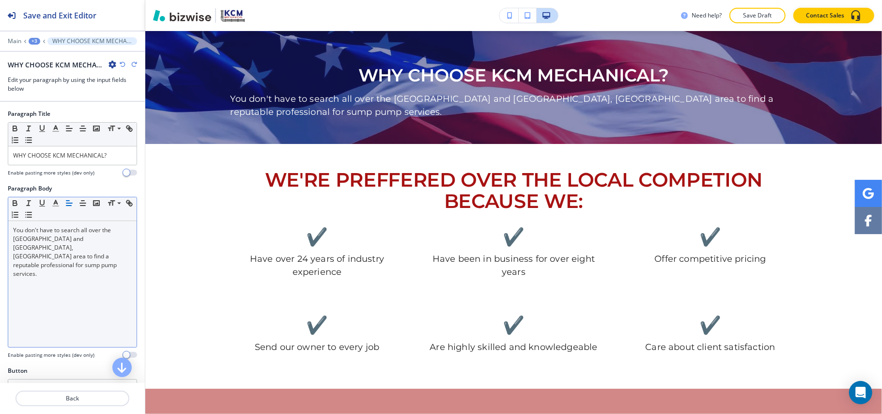
click at [74, 267] on div "You don't have to search all over the Sandwich and Plainfield, IL area to find …" at bounding box center [72, 284] width 128 height 126
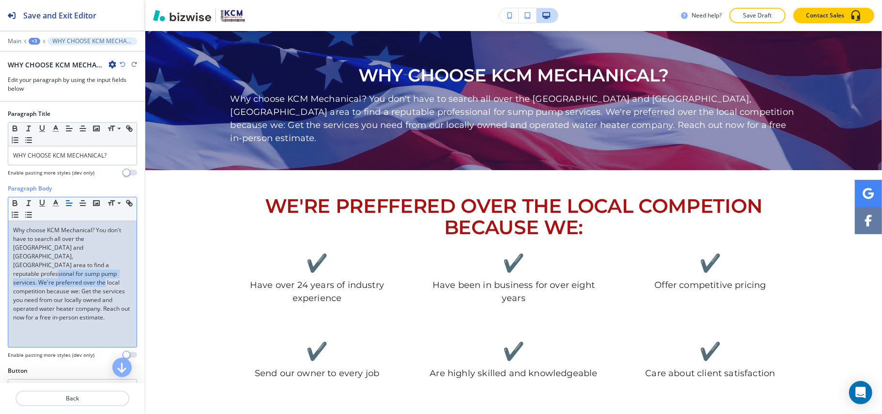
drag, startPoint x: 55, startPoint y: 265, endPoint x: 108, endPoint y: 275, distance: 53.2
click at [108, 275] on p "Why choose KCM Mechanical? You don't have to search all over the Sandwich and P…" at bounding box center [72, 274] width 119 height 96
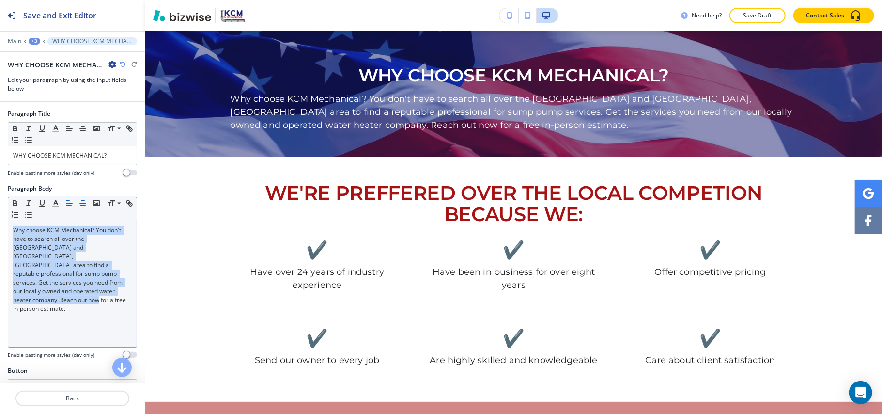
click at [82, 203] on icon "button" at bounding box center [82, 203] width 9 height 9
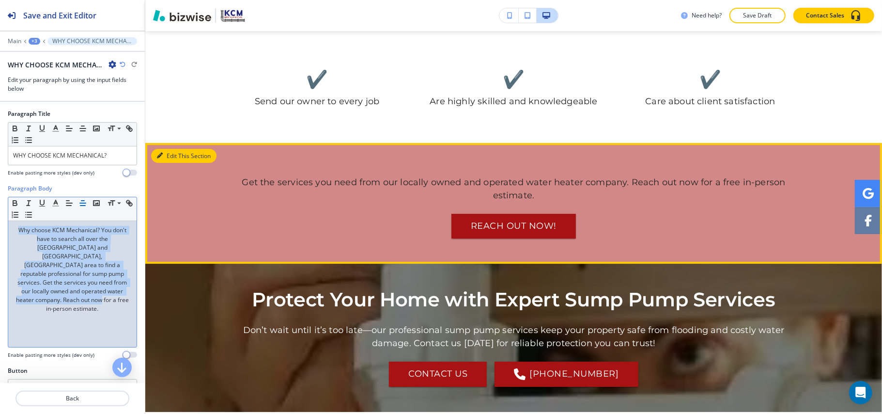
click at [154, 149] on button "Edit This Section" at bounding box center [183, 156] width 65 height 15
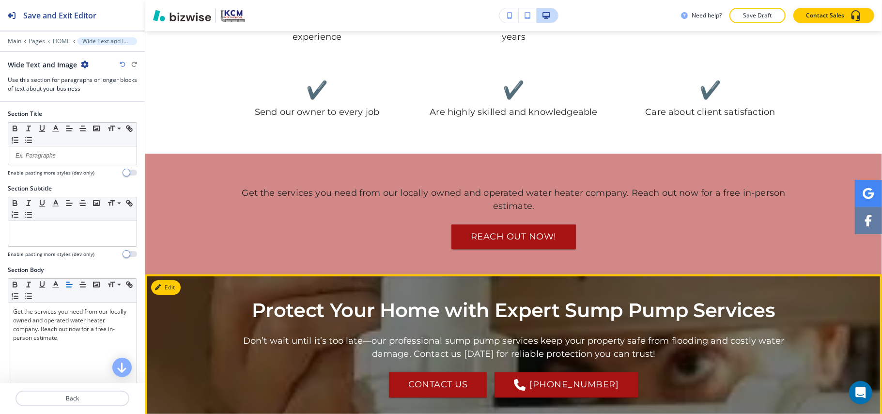
scroll to position [2192, 0]
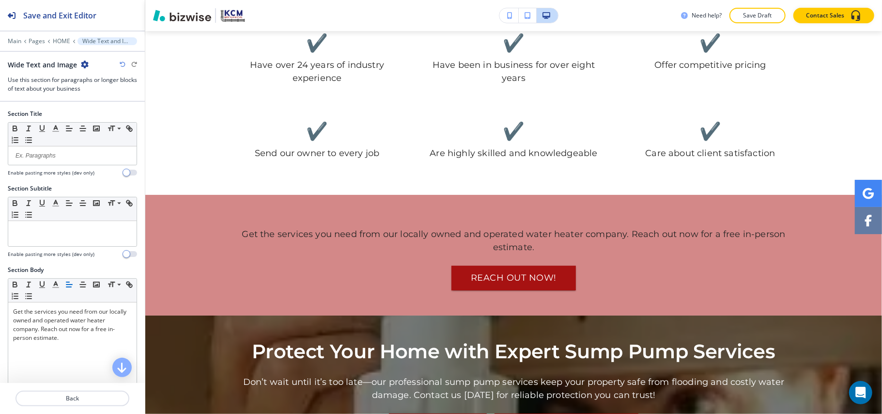
click at [81, 61] on icon "button" at bounding box center [85, 65] width 8 height 8
click at [98, 115] on p "Delete Section" at bounding box center [110, 115] width 49 height 9
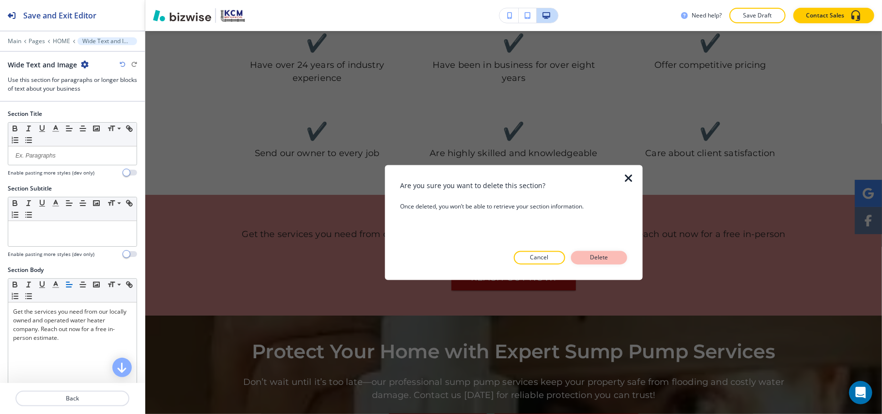
click at [595, 256] on p "Delete" at bounding box center [599, 257] width 23 height 9
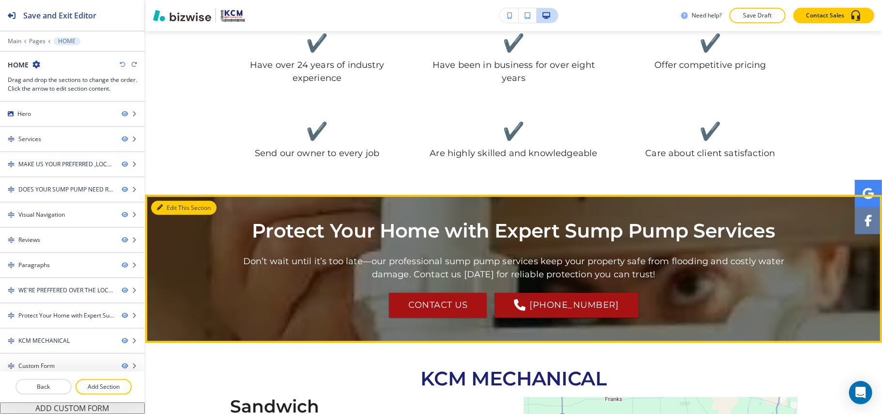
click at [160, 201] on button "Edit This Section" at bounding box center [183, 208] width 65 height 15
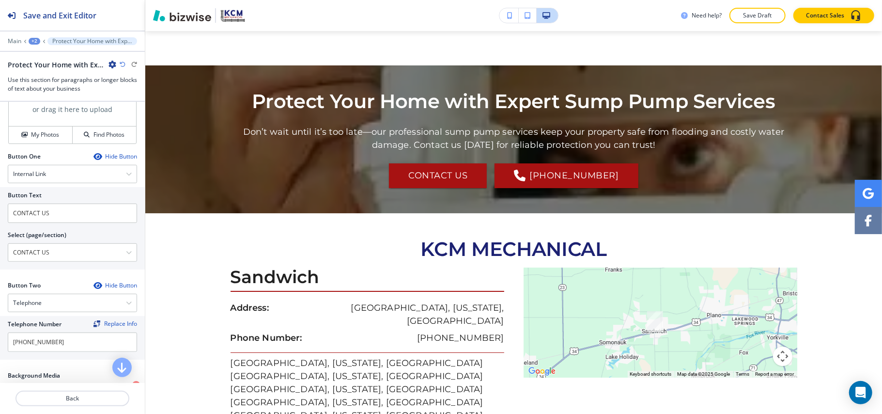
scroll to position [516, 0]
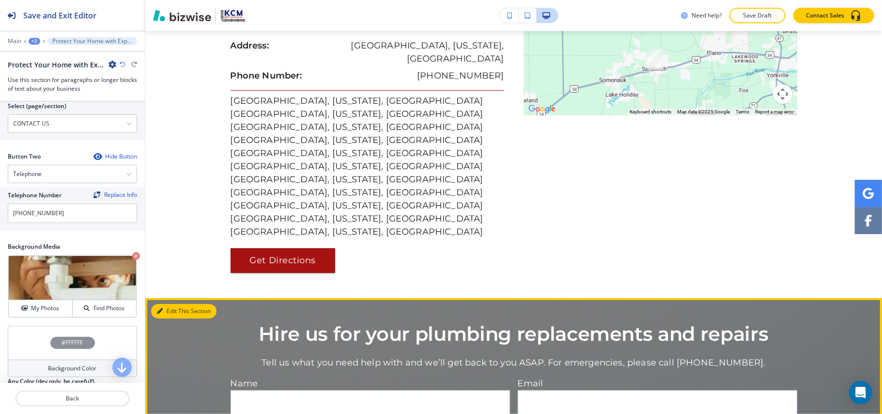
click at [187, 304] on button "Edit This Section" at bounding box center [183, 311] width 65 height 15
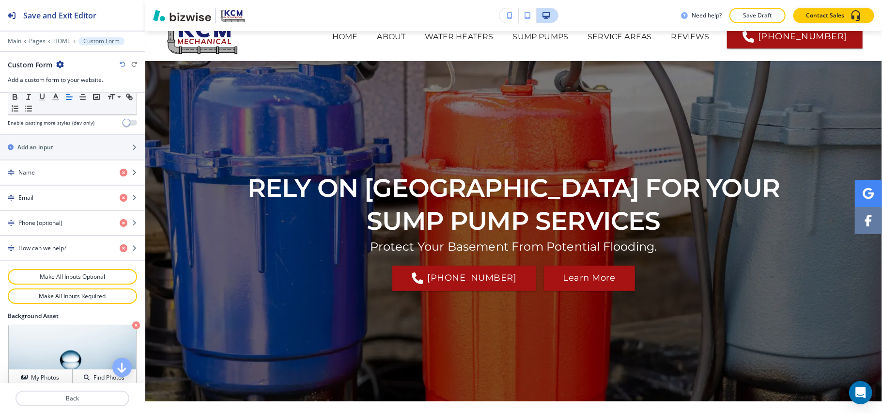
scroll to position [0, 0]
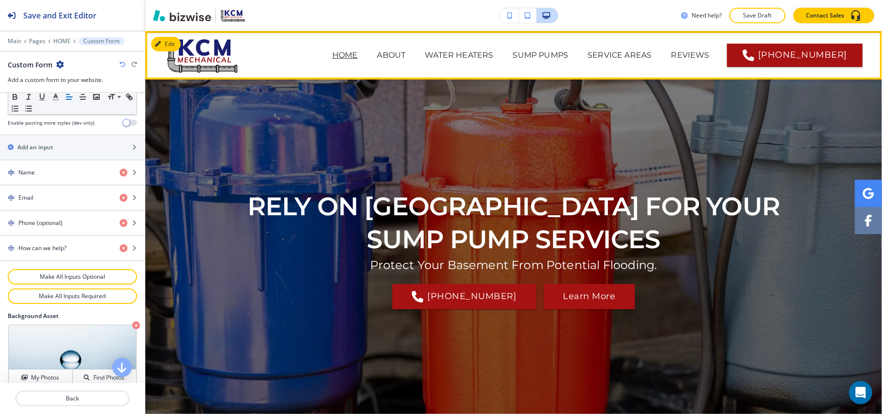
click at [368, 56] on div "ABOUT" at bounding box center [392, 55] width 48 height 12
click at [377, 55] on p "ABOUT" at bounding box center [391, 55] width 29 height 12
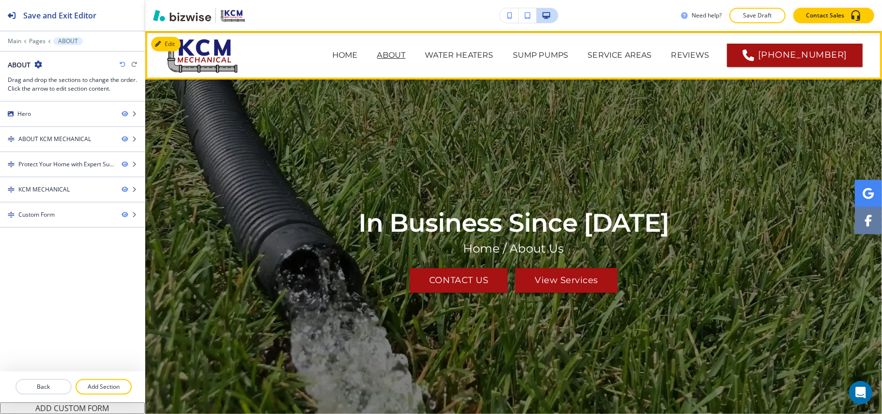
click at [415, 47] on span "WATER HEATERS" at bounding box center [459, 55] width 88 height 39
click at [425, 52] on p "WATER HEATERS" at bounding box center [459, 55] width 68 height 12
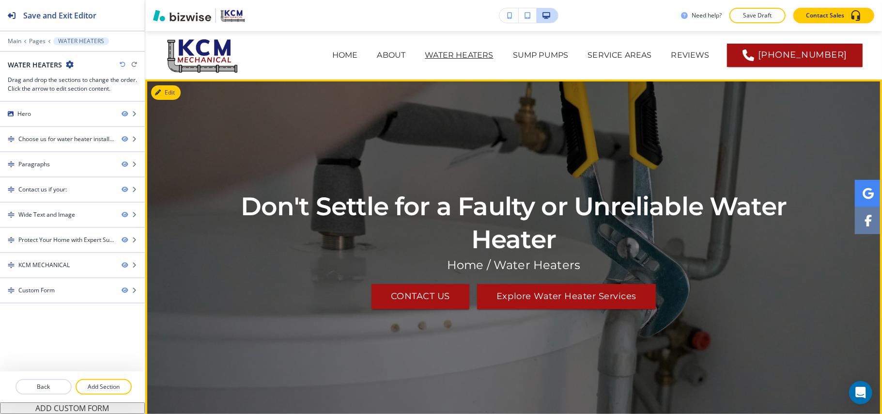
click at [177, 90] on button "Edit" at bounding box center [166, 92] width 30 height 15
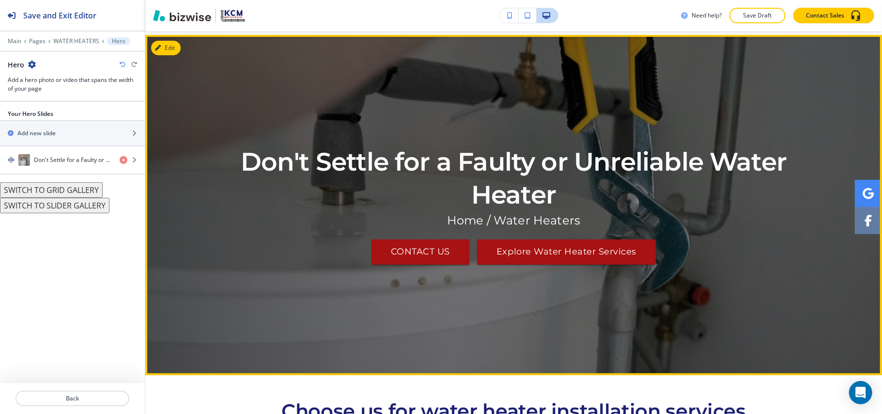
scroll to position [48, 0]
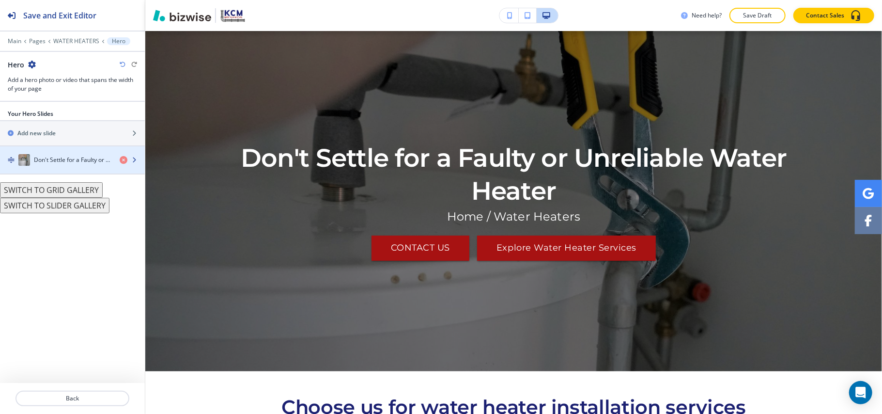
click at [70, 173] on div "button" at bounding box center [72, 170] width 145 height 8
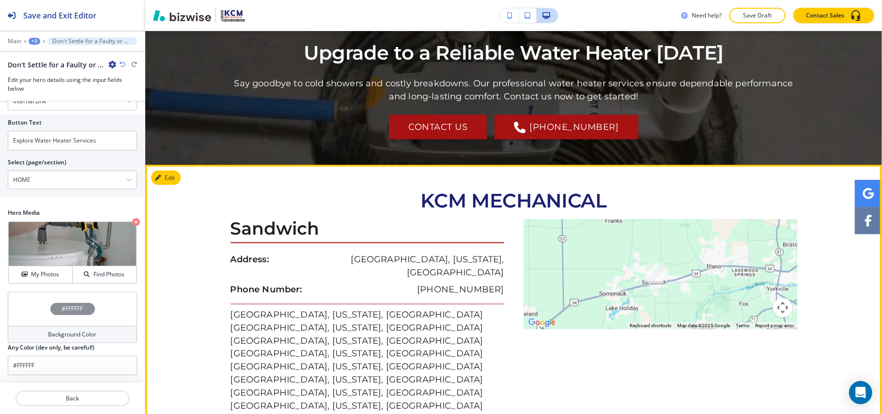
scroll to position [1082, 0]
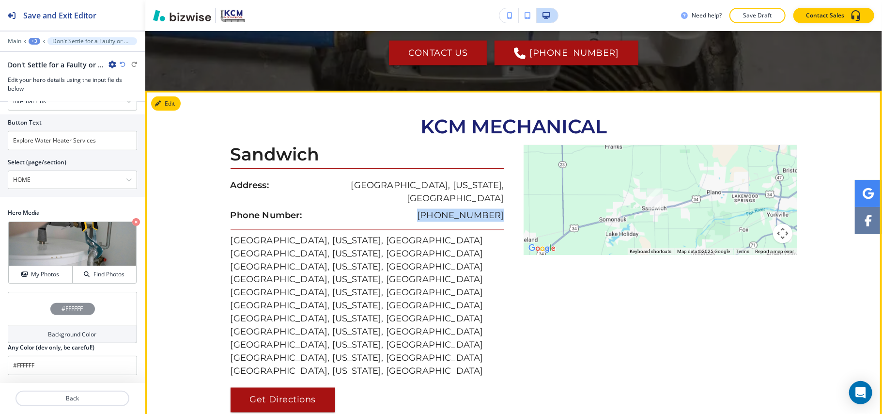
drag, startPoint x: 500, startPoint y: 180, endPoint x: 419, endPoint y: 180, distance: 81.4
click at [419, 180] on div "Sandwich Address: Sandwich, Illinois, United States Phone Number: (630) 901-758…" at bounding box center [372, 278] width 283 height 267
copy p "[PHONE_NUMBER]"
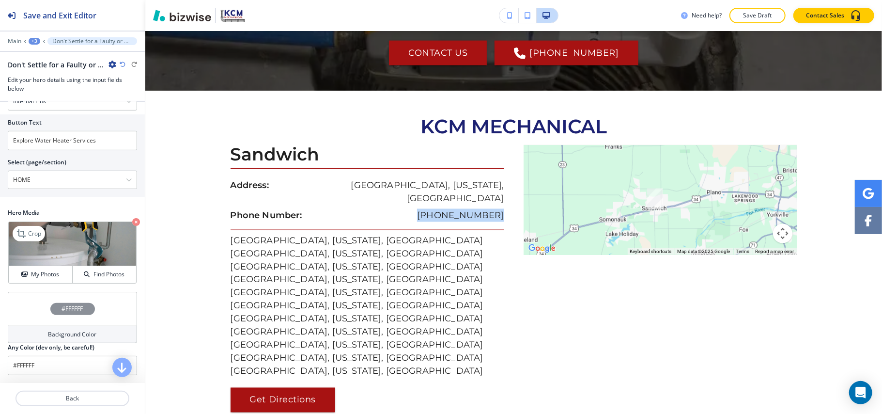
scroll to position [263, 0]
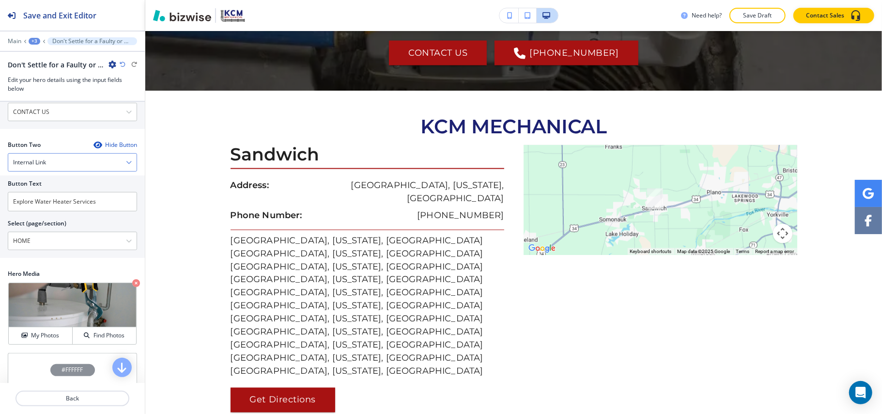
click at [53, 160] on div "Internal Link" at bounding box center [72, 162] width 128 height 17
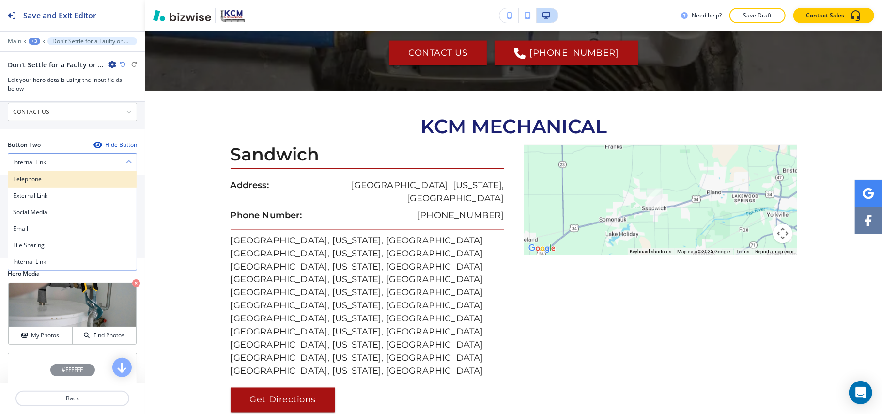
click at [56, 177] on h4 "Telephone" at bounding box center [72, 179] width 119 height 9
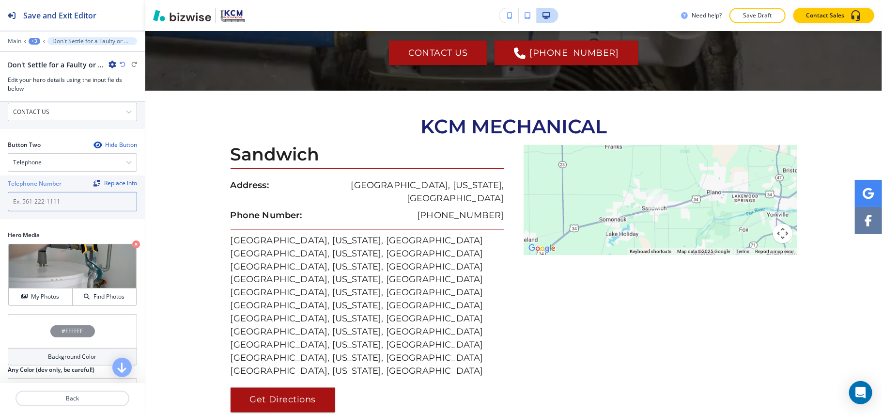
click at [49, 200] on input "text" at bounding box center [72, 201] width 129 height 19
paste input "[PHONE_NUMBER]"
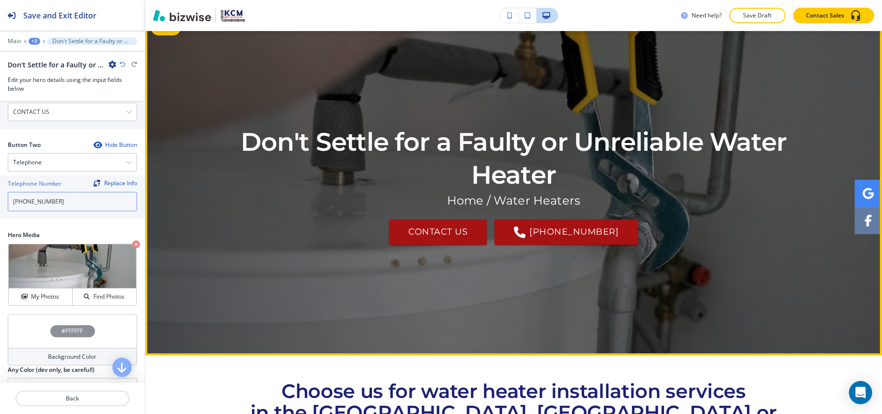
scroll to position [0, 0]
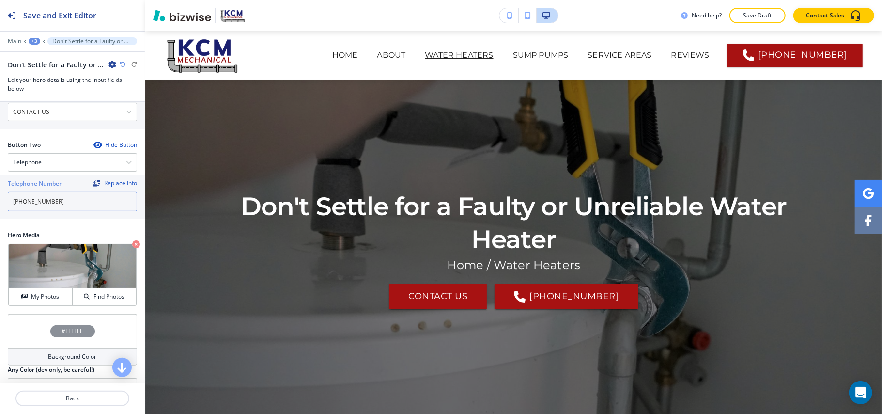
type input "[PHONE_NUMBER]"
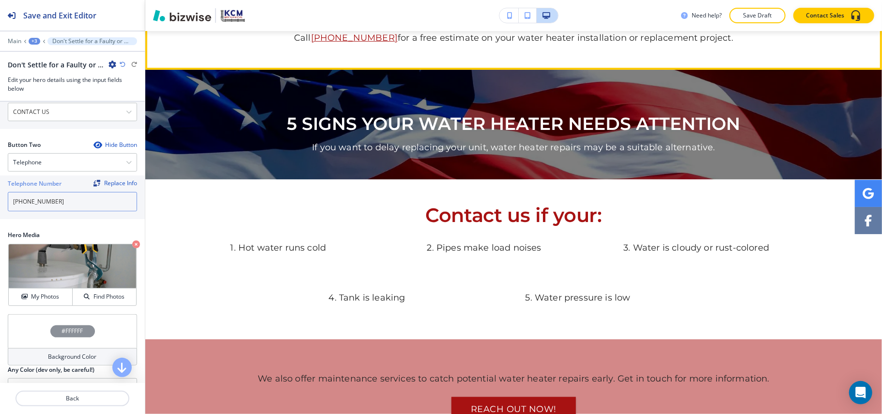
scroll to position [581, 0]
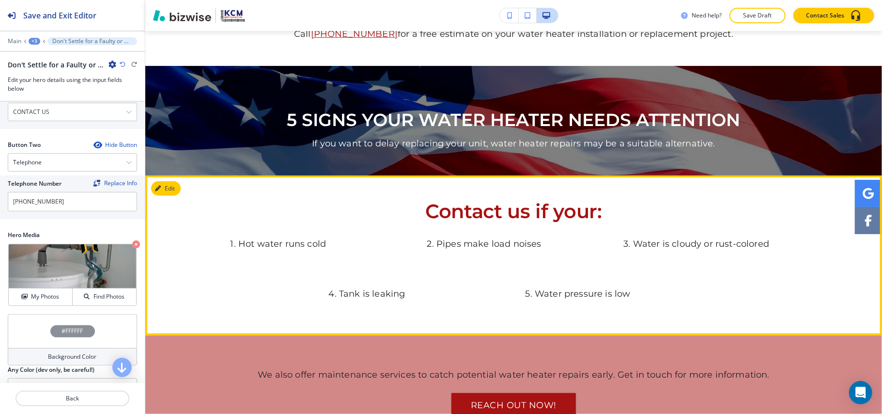
click at [182, 175] on section "Contact us if your: 1. Hot water runs cold 2. Pipes make load noises 3. Water i…" at bounding box center [513, 255] width 737 height 160
click at [169, 181] on button "Edit This Section" at bounding box center [183, 188] width 65 height 15
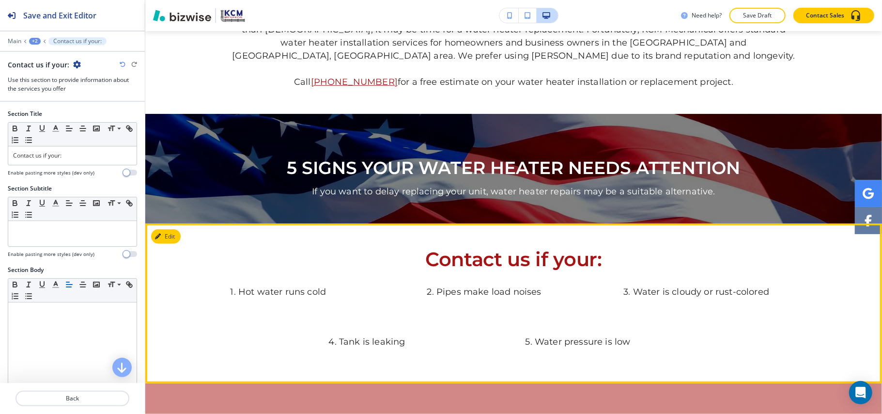
scroll to position [511, 0]
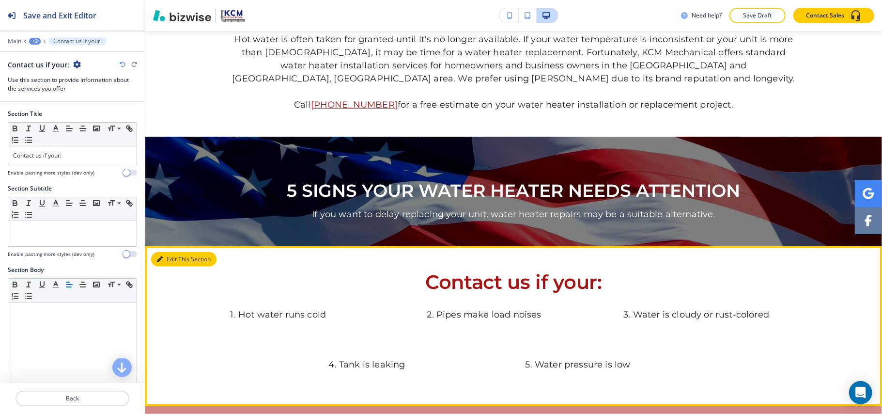
click at [162, 256] on icon "button" at bounding box center [160, 259] width 6 height 6
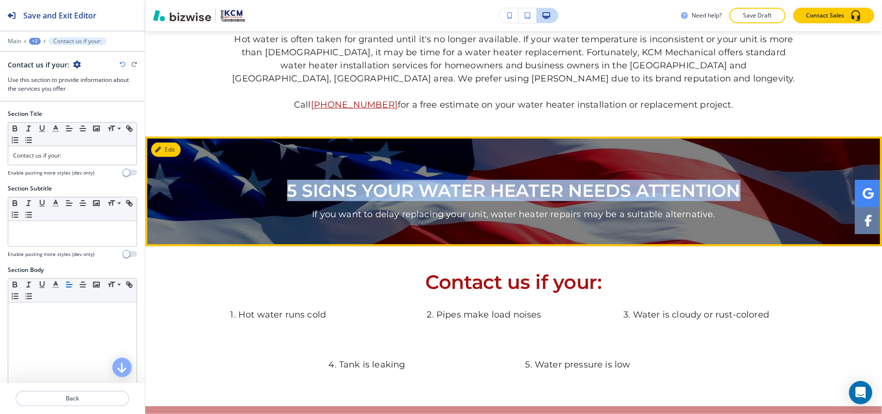
drag, startPoint x: 268, startPoint y: 167, endPoint x: 772, endPoint y: 154, distance: 504.0
click at [772, 162] on div "5 SIGNS YOUR WATER HEATER NEEDS ATTENTION If you want to delay replacing your u…" at bounding box center [514, 192] width 567 height 60
copy p "5 SIGNS YOUR WATER HEATER NEEDS ATTENTION"
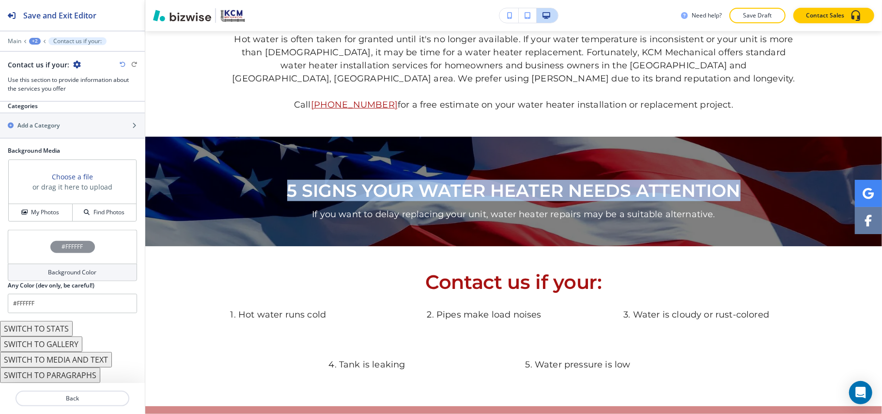
scroll to position [522, 0]
click at [53, 327] on button "SWITCH TO STATS" at bounding box center [36, 329] width 73 height 16
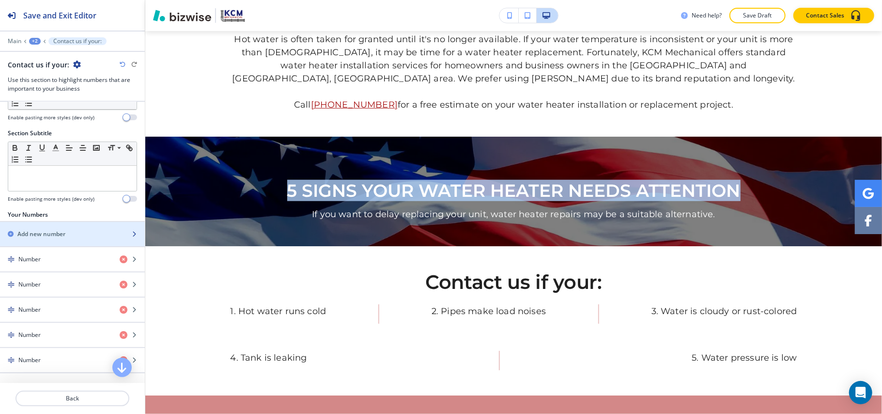
scroll to position [0, 0]
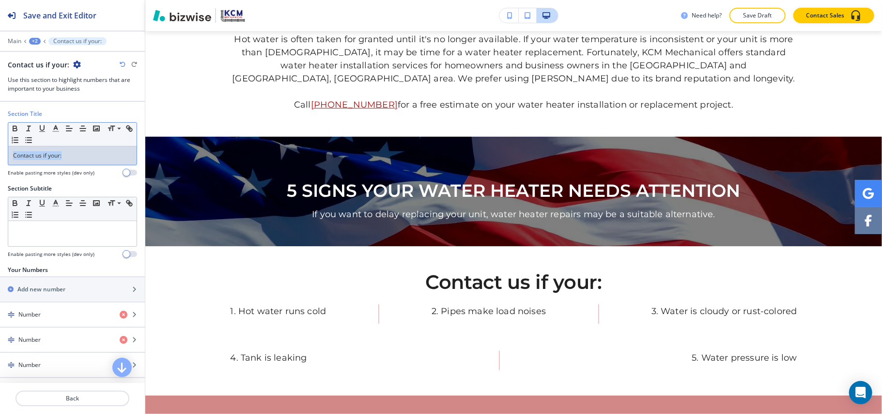
drag, startPoint x: 78, startPoint y: 161, endPoint x: 80, endPoint y: 156, distance: 5.1
click at [0, 159] on div "Section Title Small Normal Large Huge Contact us if your: Enable pasting more s…" at bounding box center [72, 146] width 145 height 75
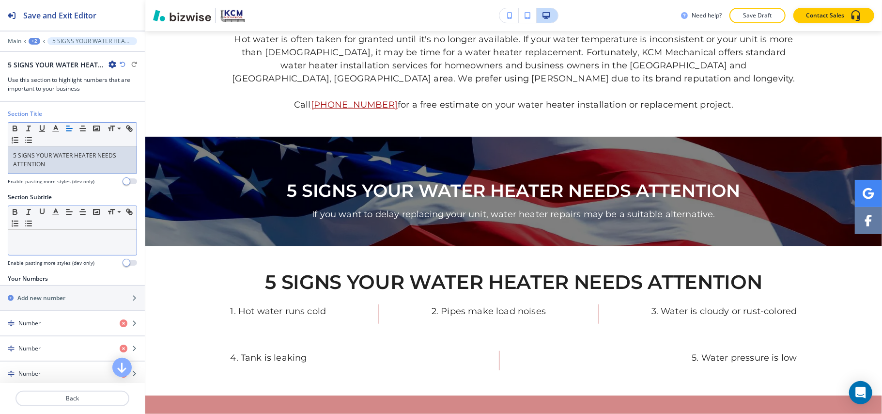
click at [97, 247] on div at bounding box center [72, 242] width 128 height 25
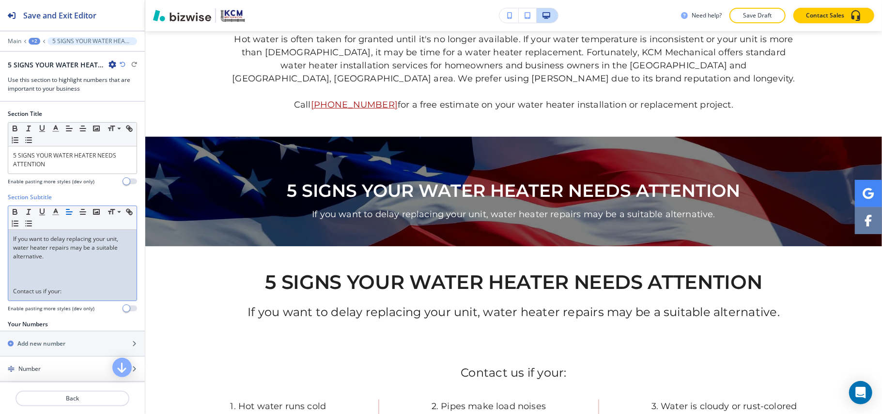
click at [33, 281] on p at bounding box center [72, 282] width 119 height 9
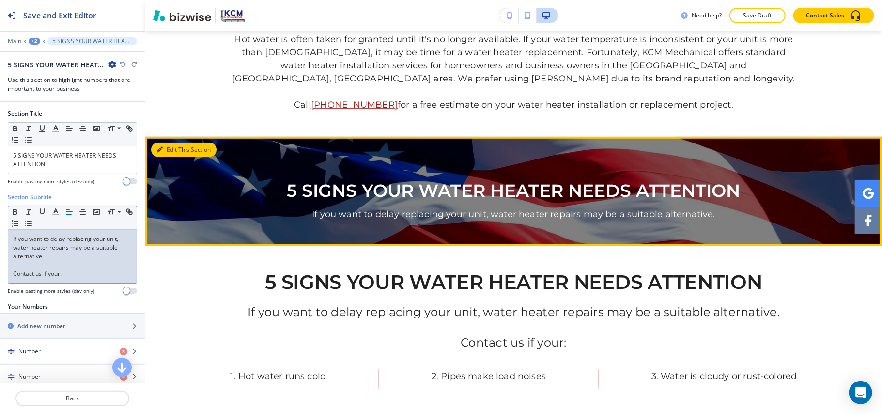
click at [173, 142] on button "Edit This Section" at bounding box center [183, 149] width 65 height 15
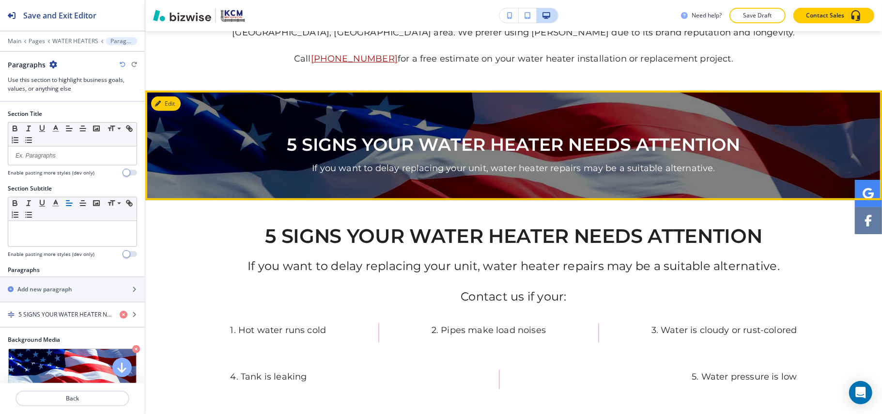
scroll to position [595, 0]
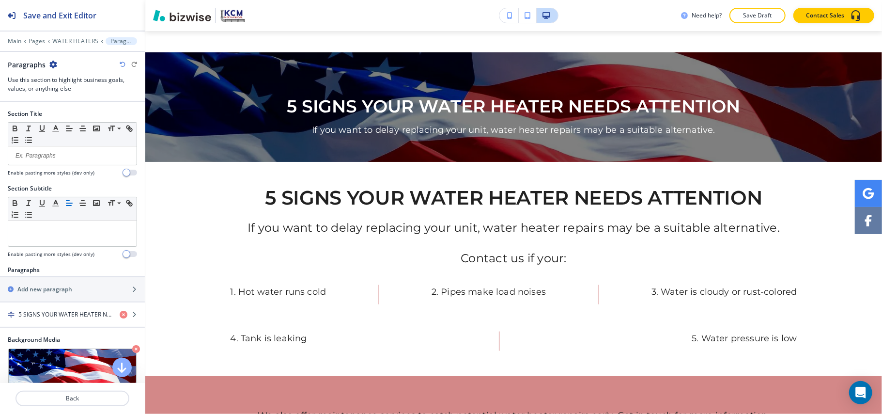
click at [51, 64] on icon "button" at bounding box center [53, 65] width 8 height 8
click at [80, 113] on p "Delete Section" at bounding box center [79, 115] width 49 height 9
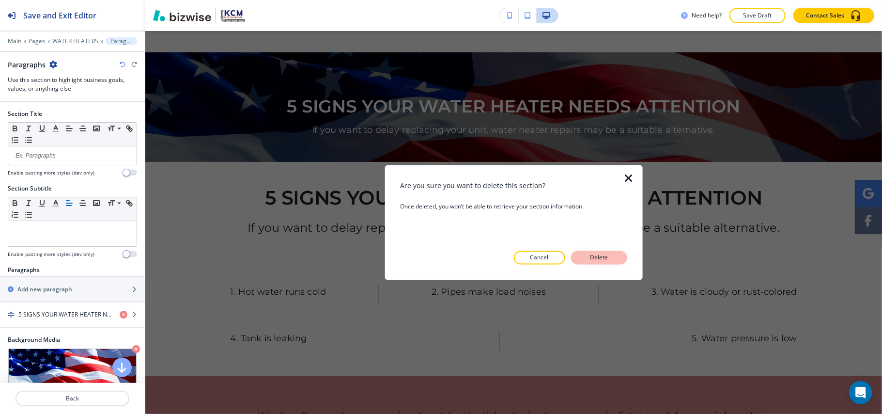
click at [590, 256] on p "Delete" at bounding box center [599, 257] width 23 height 9
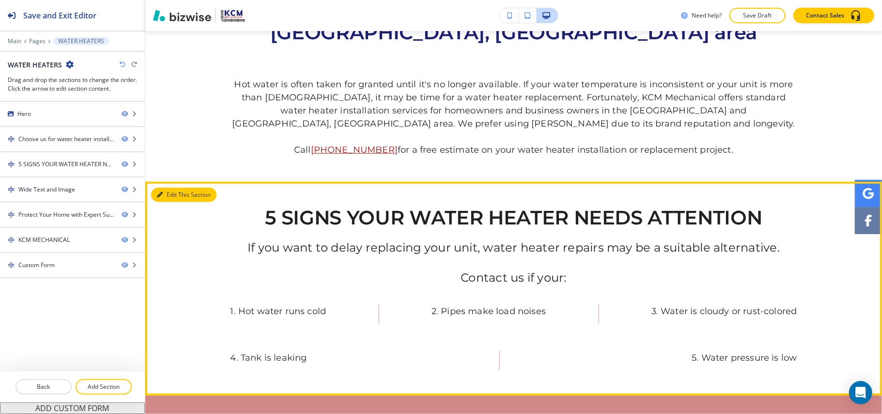
click at [173, 187] on button "Edit This Section" at bounding box center [183, 194] width 65 height 15
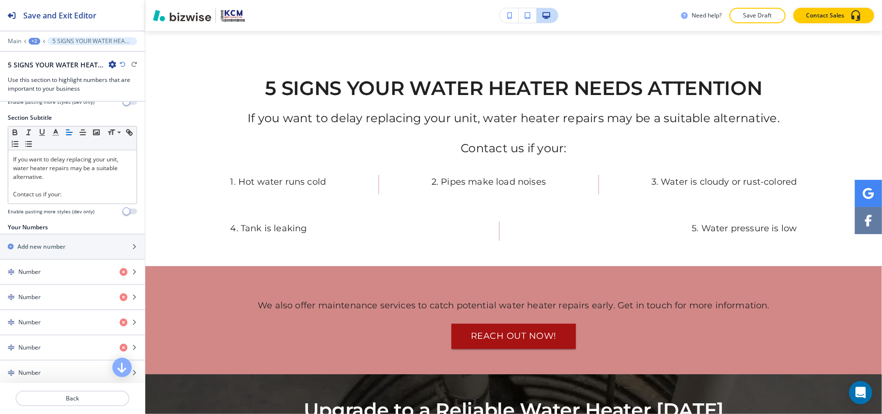
scroll to position [194, 0]
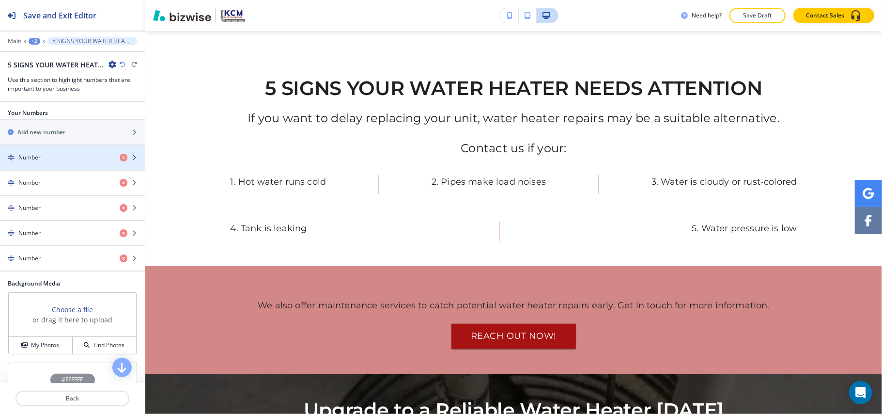
click at [48, 153] on div "button" at bounding box center [72, 149] width 145 height 8
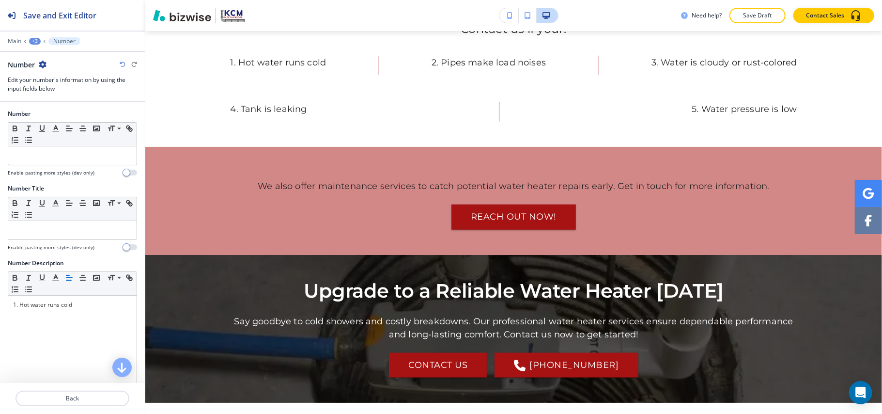
scroll to position [718, 0]
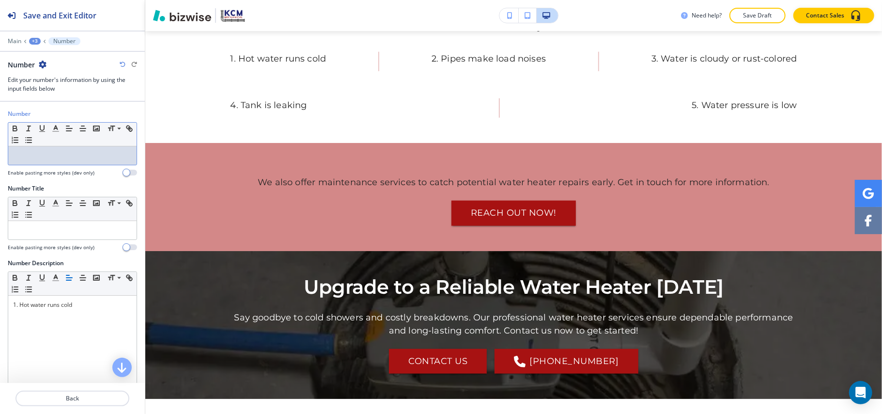
click at [51, 154] on p at bounding box center [72, 155] width 119 height 9
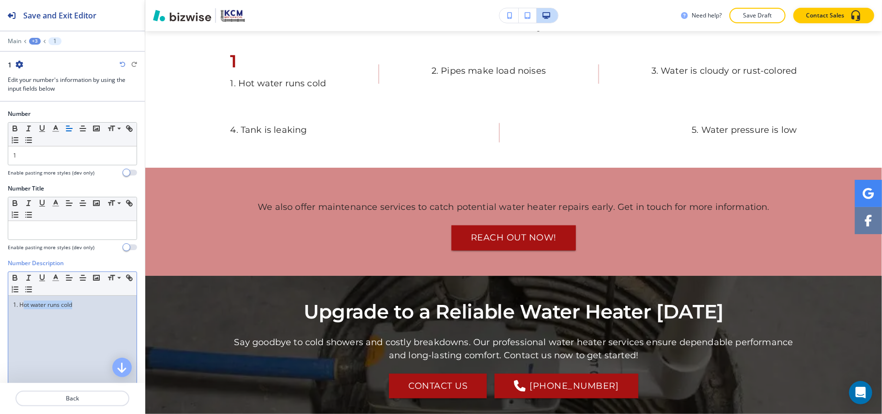
drag, startPoint x: 22, startPoint y: 311, endPoint x: 105, endPoint y: 311, distance: 82.8
click at [105, 309] on p "1. Hot water runs cold" at bounding box center [72, 304] width 119 height 9
drag, startPoint x: 80, startPoint y: 312, endPoint x: 36, endPoint y: 316, distance: 44.3
click at [37, 314] on div "1. Hot water runs cold" at bounding box center [72, 359] width 128 height 126
drag, startPoint x: 93, startPoint y: 310, endPoint x: 21, endPoint y: 309, distance: 71.7
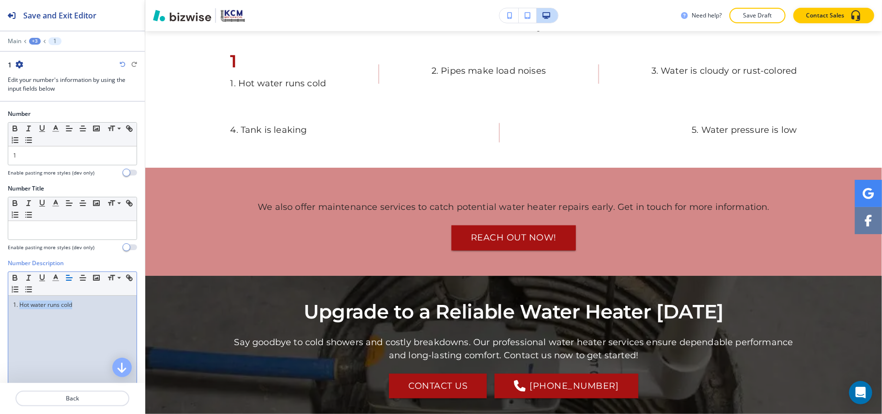
click at [21, 309] on p "1. Hot water runs cold" at bounding box center [72, 304] width 119 height 9
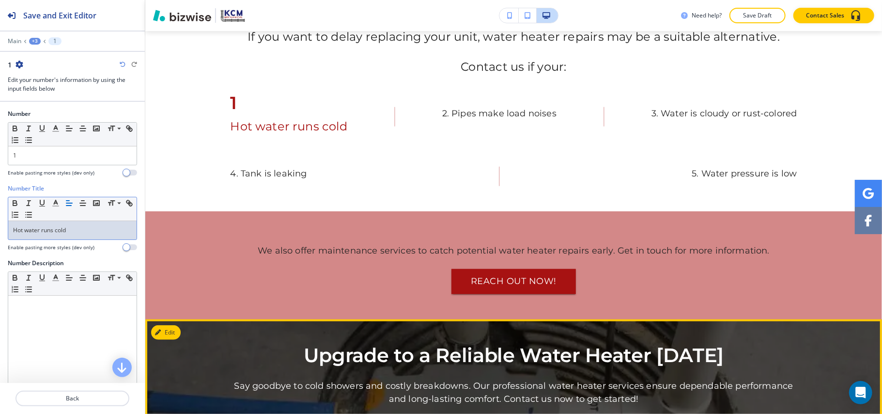
scroll to position [654, 0]
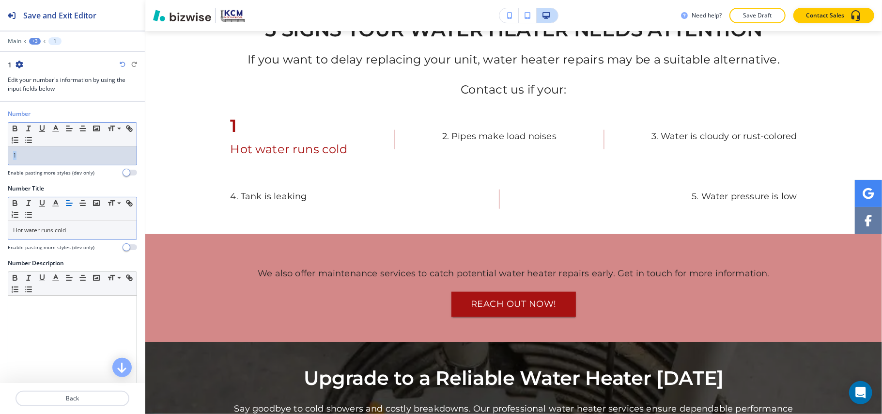
drag, startPoint x: 39, startPoint y: 150, endPoint x: 0, endPoint y: 149, distance: 38.8
click at [0, 149] on div "Number Small Normal Large Huge 1 Enable pasting more styles (dev only)" at bounding box center [72, 146] width 145 height 75
click at [48, 153] on p "1" at bounding box center [72, 155] width 119 height 9
drag, startPoint x: 50, startPoint y: 160, endPoint x: 0, endPoint y: 162, distance: 50.4
click at [0, 162] on div "Number Small Normal Large Huge 1 Enable pasting more styles (dev only)" at bounding box center [72, 146] width 145 height 75
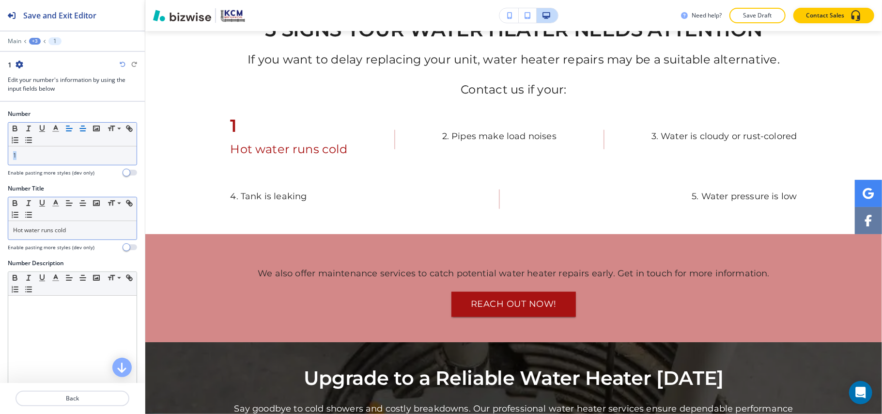
click at [81, 128] on icon "button" at bounding box center [82, 128] width 9 height 9
click at [85, 396] on p "Back" at bounding box center [72, 398] width 112 height 9
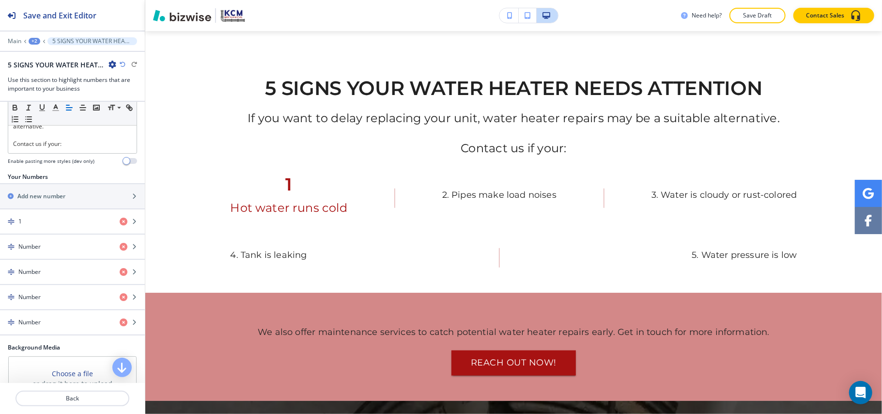
scroll to position [129, 0]
click at [61, 252] on div "Number" at bounding box center [56, 247] width 112 height 9
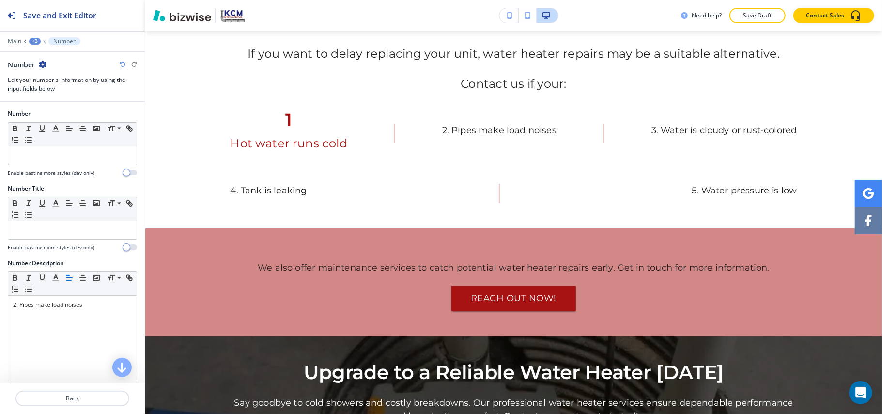
scroll to position [731, 0]
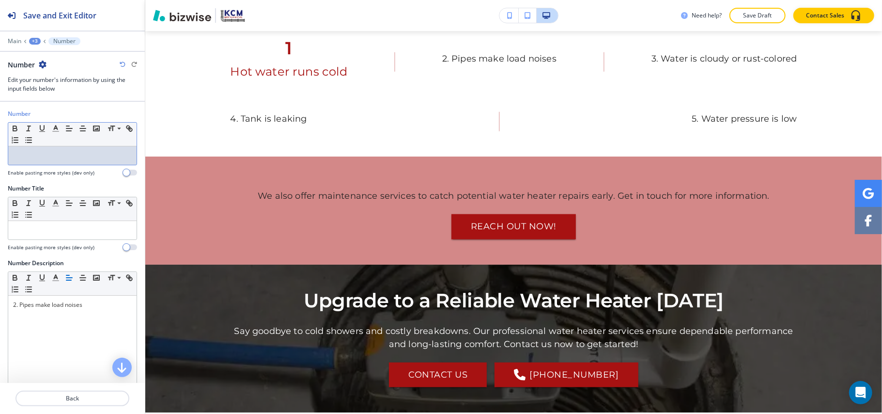
click at [37, 163] on div at bounding box center [72, 155] width 128 height 18
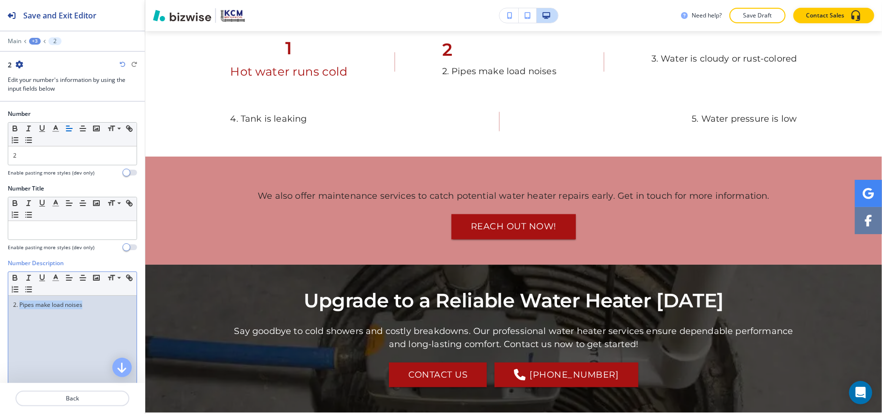
drag, startPoint x: 103, startPoint y: 309, endPoint x: 20, endPoint y: 307, distance: 83.4
click at [20, 307] on p "2. Pipes make load noises" at bounding box center [72, 304] width 119 height 9
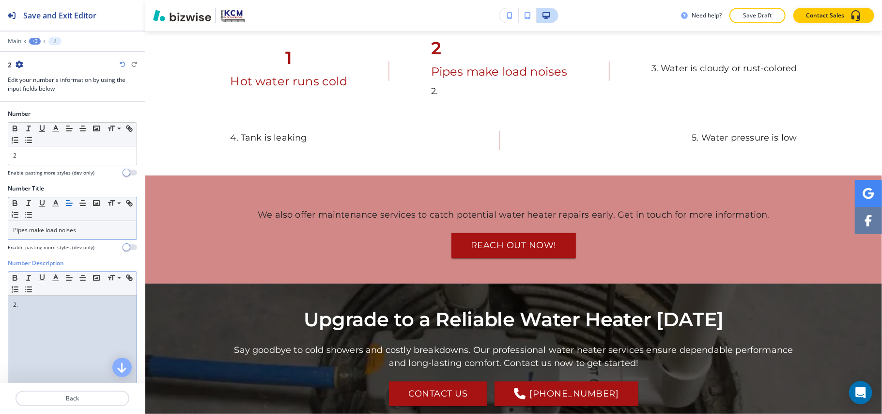
drag, startPoint x: 48, startPoint y: 305, endPoint x: 0, endPoint y: 314, distance: 49.2
click at [0, 314] on div "Number Description Small Normal Large Huge 2. Enable pasting more styles (dev o…" at bounding box center [72, 350] width 145 height 182
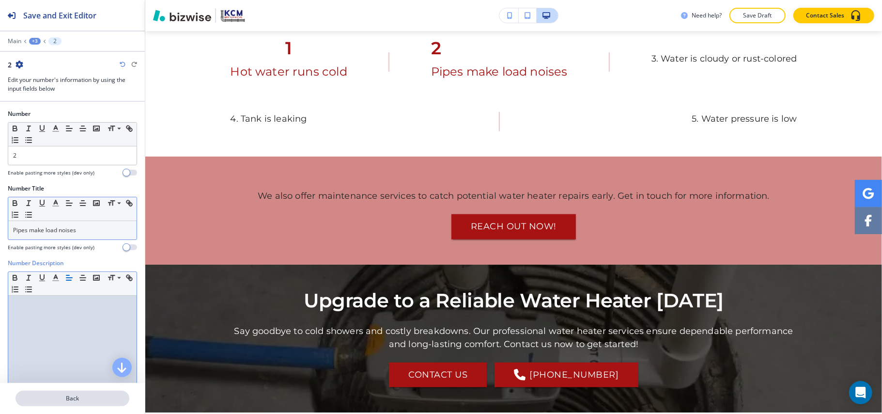
click at [87, 399] on p "Back" at bounding box center [72, 398] width 112 height 9
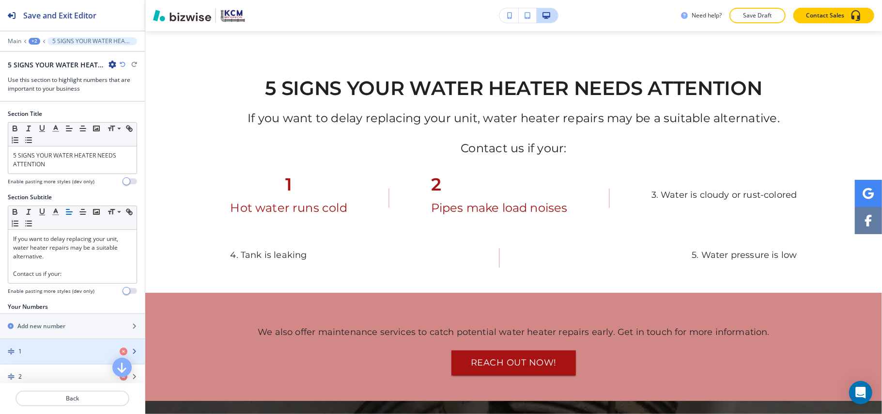
scroll to position [64, 0]
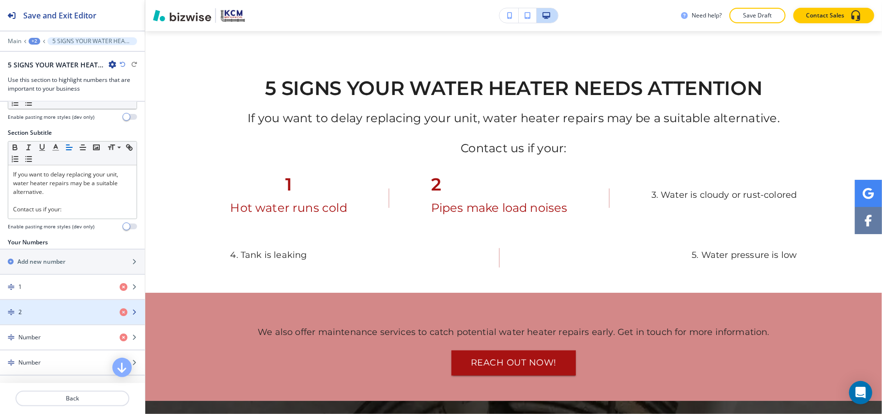
click at [38, 318] on div "button" at bounding box center [72, 320] width 145 height 8
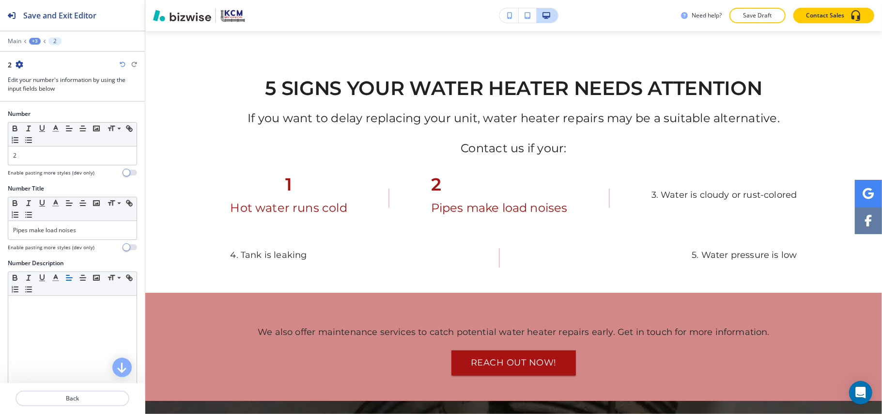
scroll to position [717, 0]
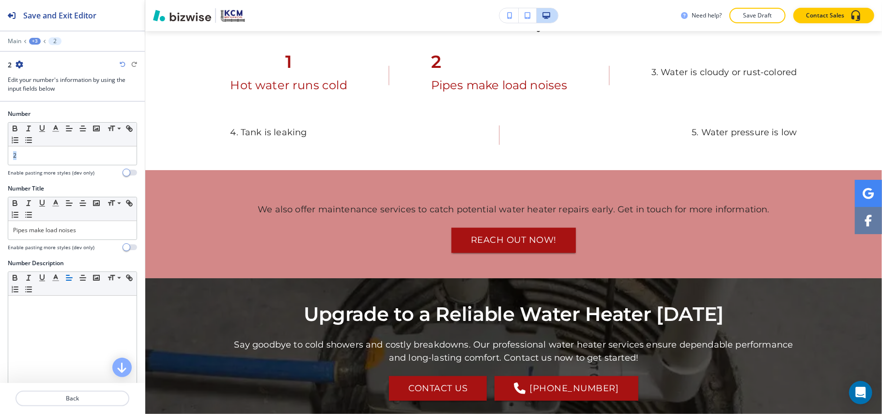
drag, startPoint x: 30, startPoint y: 152, endPoint x: 0, endPoint y: 150, distance: 29.7
click at [0, 150] on div "Number Small Normal Large Huge 2 Enable pasting more styles (dev only)" at bounding box center [72, 146] width 145 height 75
click at [82, 130] on icon "button" at bounding box center [82, 128] width 9 height 9
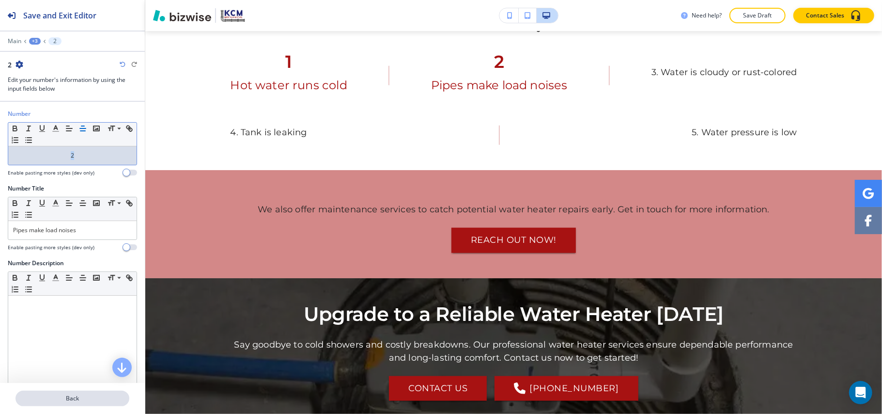
click at [70, 401] on p "Back" at bounding box center [72, 398] width 112 height 9
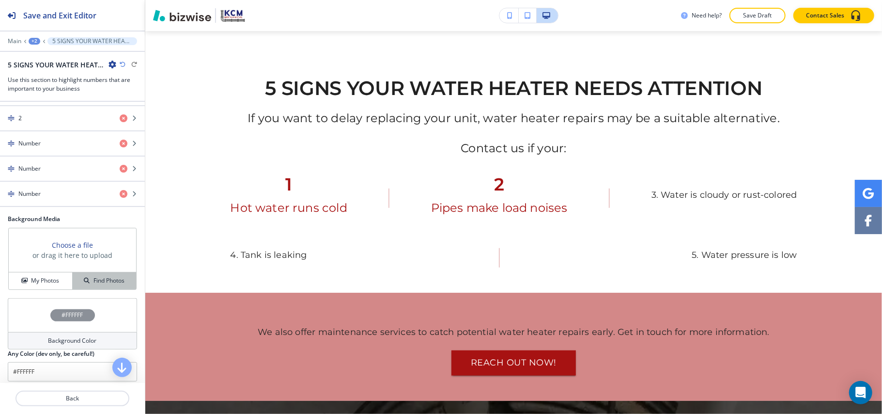
scroll to position [194, 0]
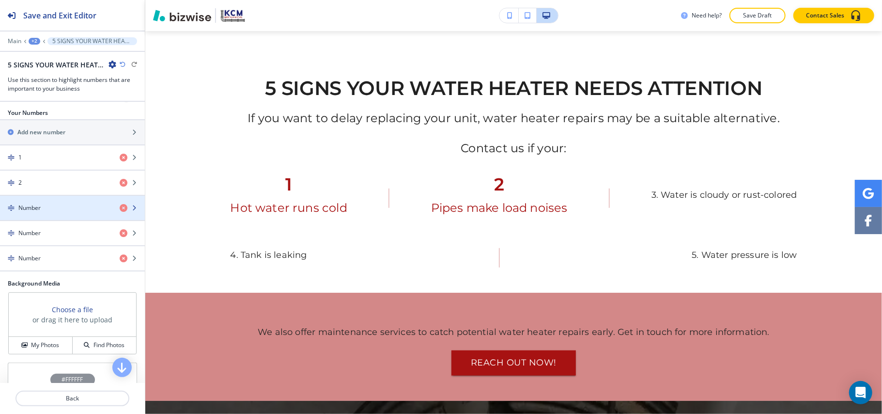
click at [45, 212] on div "Number" at bounding box center [56, 207] width 112 height 9
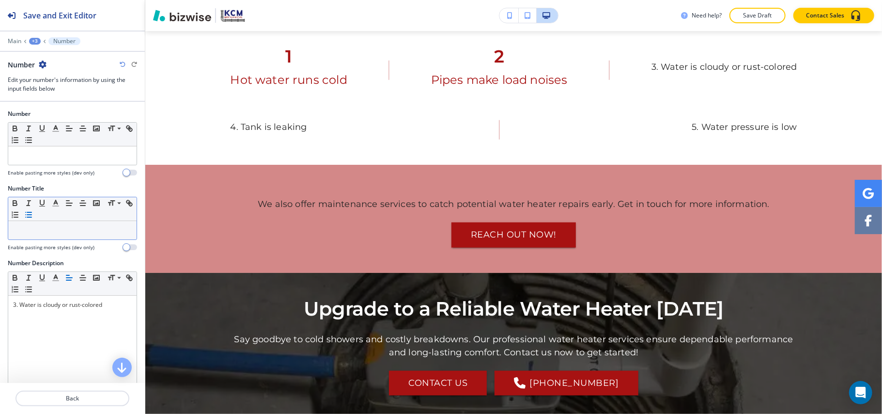
scroll to position [731, 0]
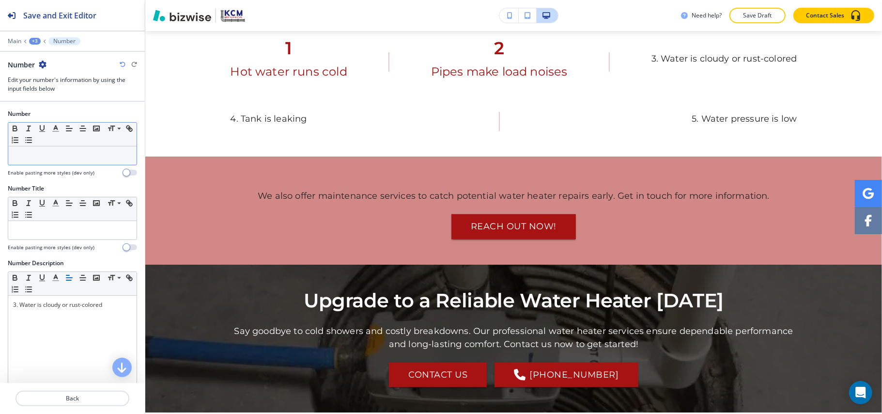
click at [54, 161] on div at bounding box center [72, 155] width 128 height 18
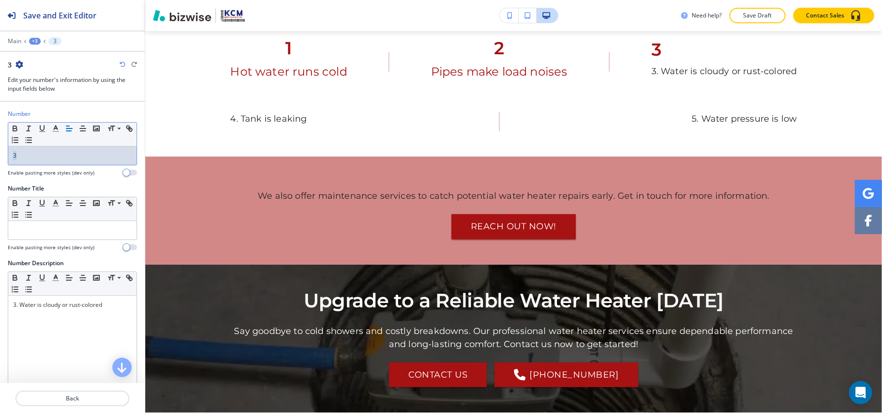
drag, startPoint x: 57, startPoint y: 156, endPoint x: 0, endPoint y: 153, distance: 56.7
click at [0, 153] on div "Number Small Normal Large Huge 3 Enable pasting more styles (dev only)" at bounding box center [72, 146] width 145 height 75
click at [83, 128] on line "button" at bounding box center [83, 128] width 6 height 0
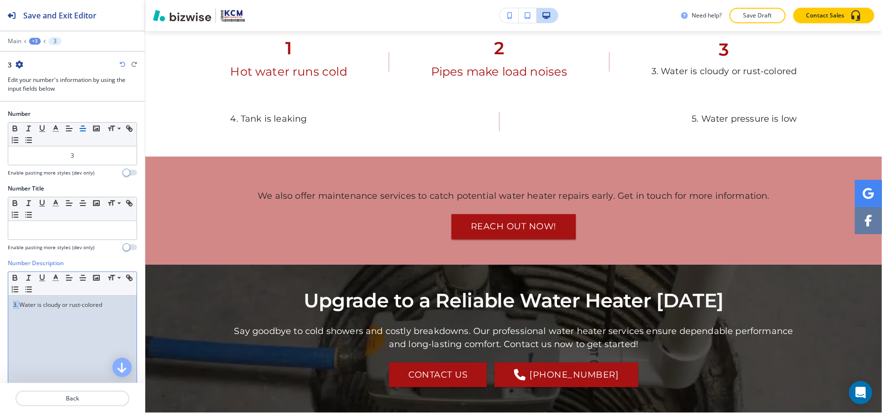
drag, startPoint x: 21, startPoint y: 306, endPoint x: 0, endPoint y: 305, distance: 21.3
click at [0, 305] on div "Number Description Small Normal Large Huge 3. Water is cloudy or rust-colored E…" at bounding box center [72, 350] width 145 height 182
click at [108, 312] on div "Water is cloudy or rust-colored" at bounding box center [72, 359] width 128 height 126
drag, startPoint x: 108, startPoint y: 312, endPoint x: 75, endPoint y: 313, distance: 32.9
click at [75, 313] on div "Water is cloudy or rust-colored" at bounding box center [72, 359] width 128 height 126
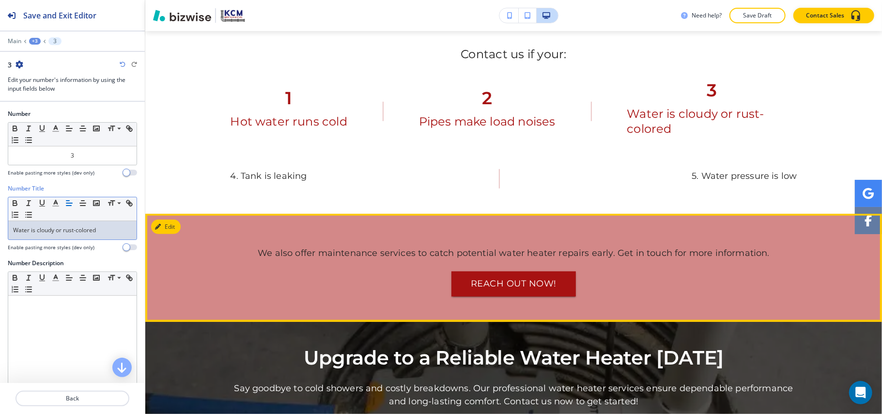
scroll to position [667, 0]
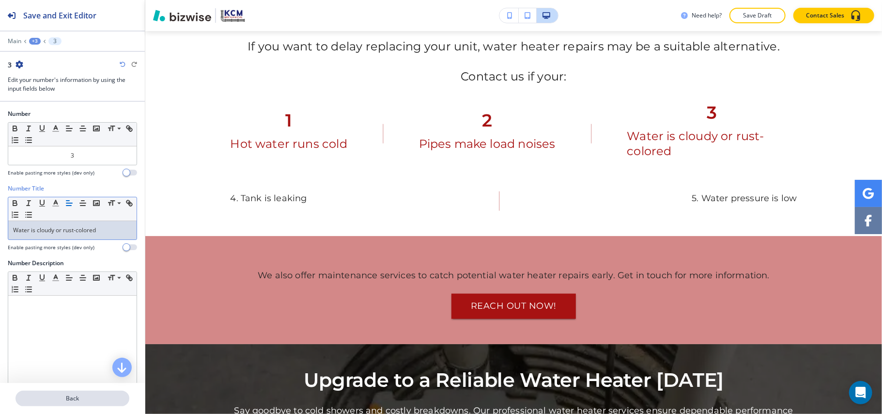
click at [84, 400] on p "Back" at bounding box center [72, 398] width 112 height 9
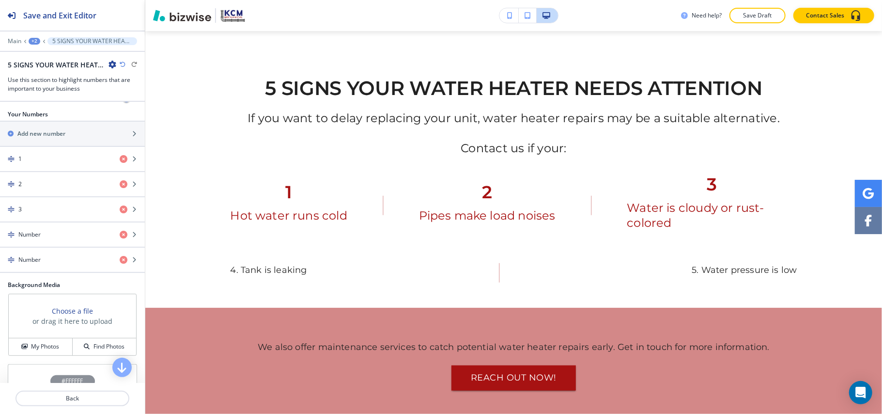
scroll to position [194, 0]
click at [53, 233] on div "Number" at bounding box center [56, 233] width 112 height 9
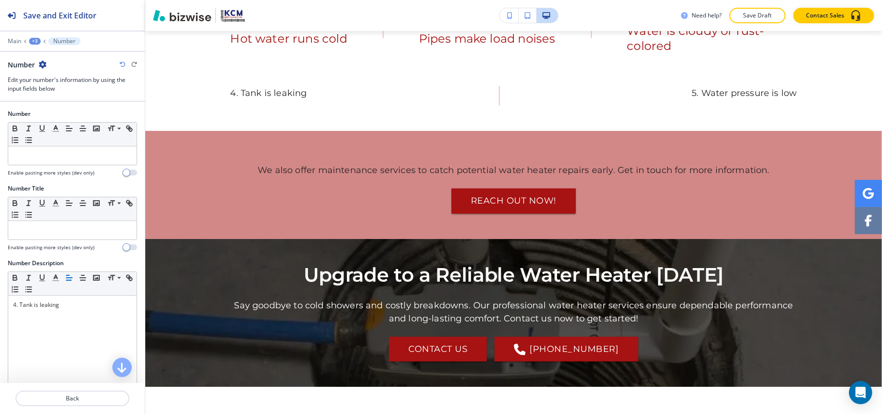
scroll to position [806, 0]
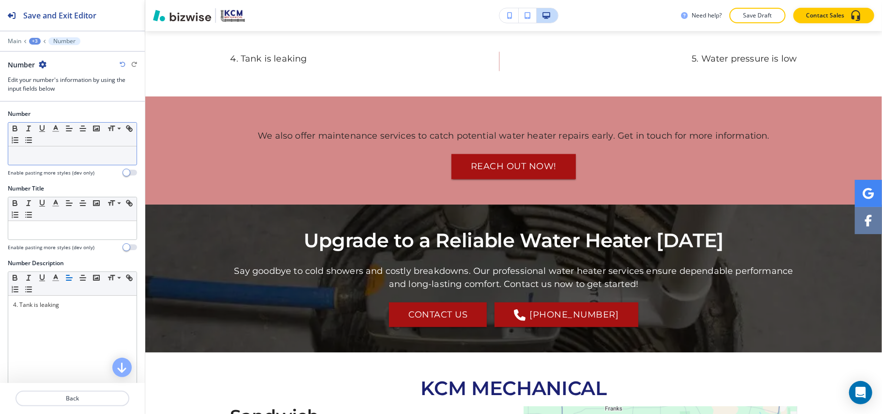
click at [47, 156] on p at bounding box center [72, 155] width 119 height 9
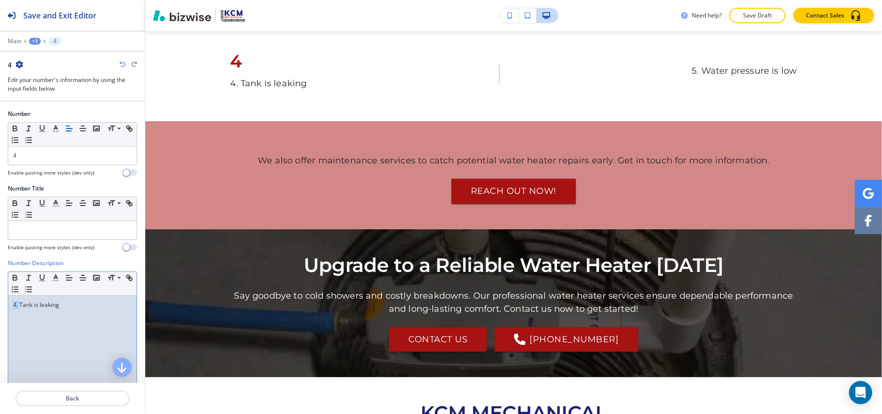
drag, startPoint x: 20, startPoint y: 307, endPoint x: 0, endPoint y: 309, distance: 20.0
click at [0, 309] on div "Number Description Small Normal Large Huge 4. Tank is leaking Enable pasting mo…" at bounding box center [72, 350] width 145 height 182
click at [0, 311] on div "Number Description Small Normal Large Huge Tank is leaking Enable pasting more …" at bounding box center [72, 350] width 145 height 182
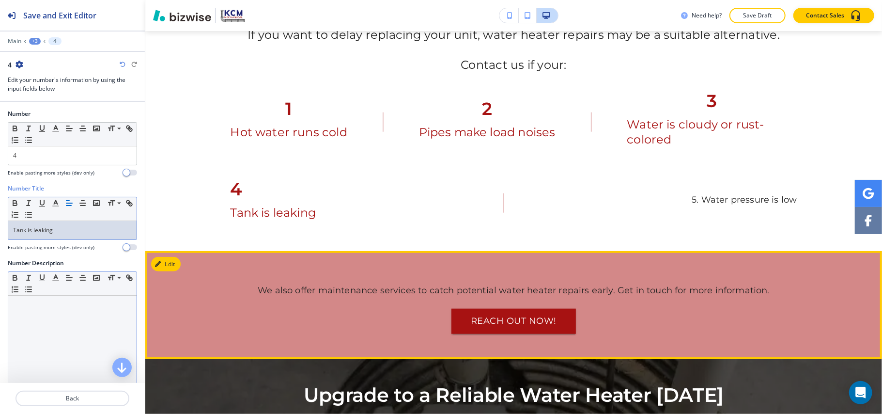
scroll to position [677, 0]
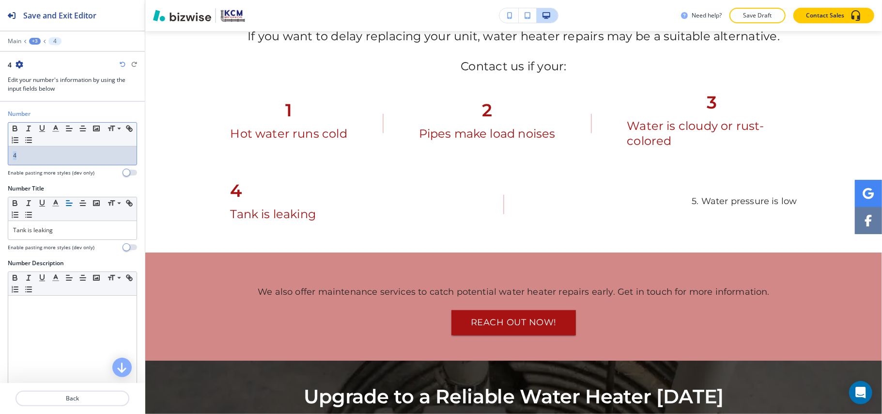
drag, startPoint x: 49, startPoint y: 152, endPoint x: 0, endPoint y: 156, distance: 49.6
click at [0, 156] on div "Number Small Normal Large Huge 4 Enable pasting more styles (dev only)" at bounding box center [72, 146] width 145 height 75
click at [82, 128] on line "button" at bounding box center [83, 128] width 6 height 0
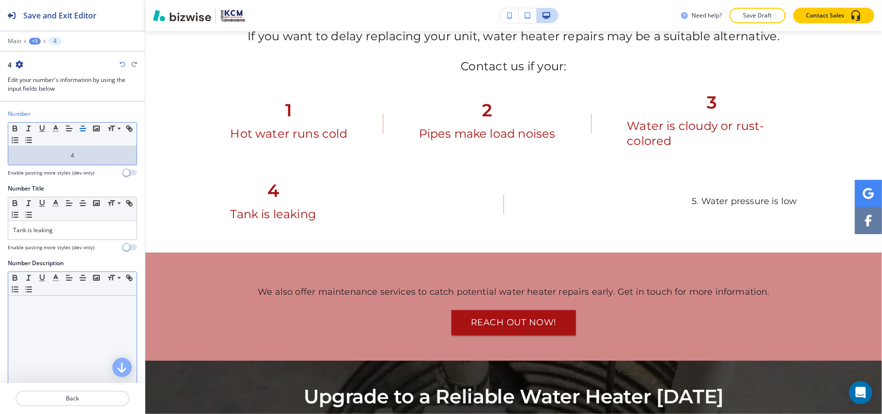
click at [55, 336] on div at bounding box center [72, 359] width 128 height 126
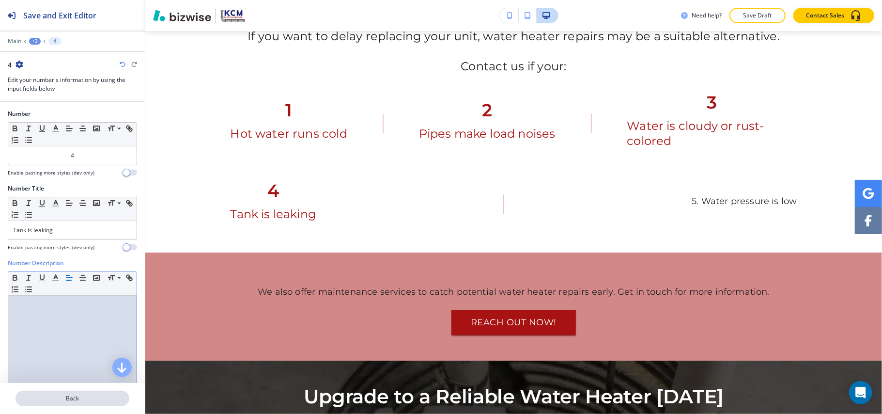
click at [74, 398] on p "Back" at bounding box center [72, 398] width 112 height 9
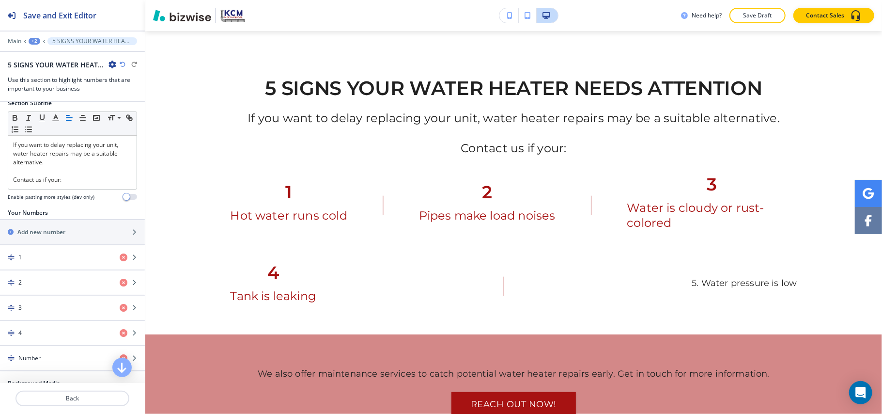
scroll to position [258, 0]
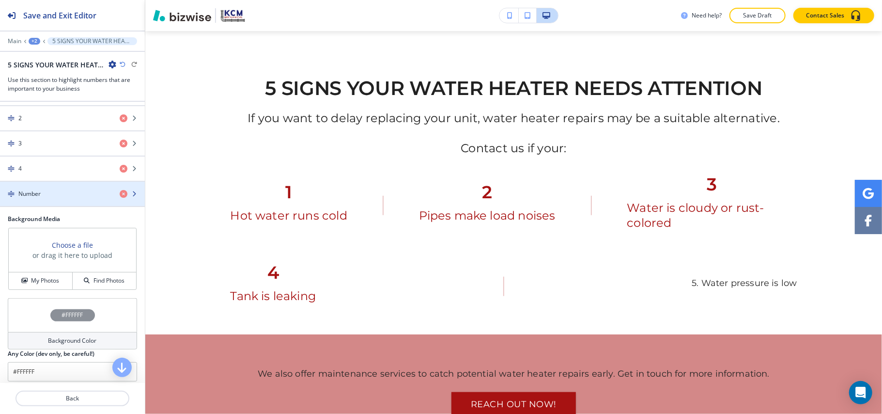
click at [57, 193] on div "Number" at bounding box center [56, 193] width 112 height 9
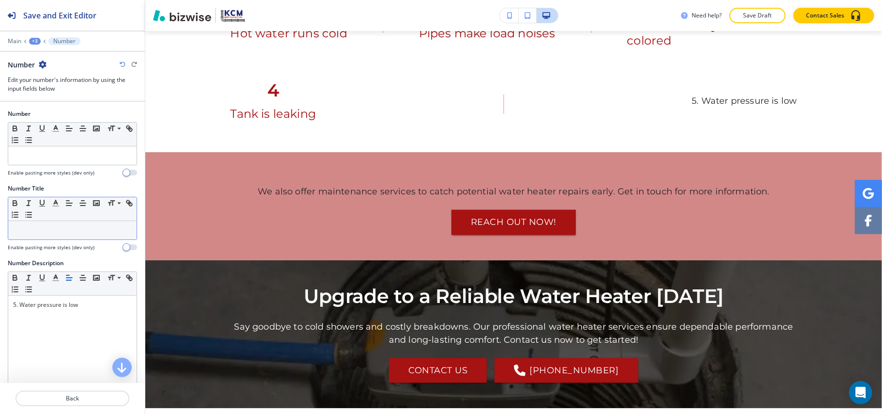
scroll to position [820, 0]
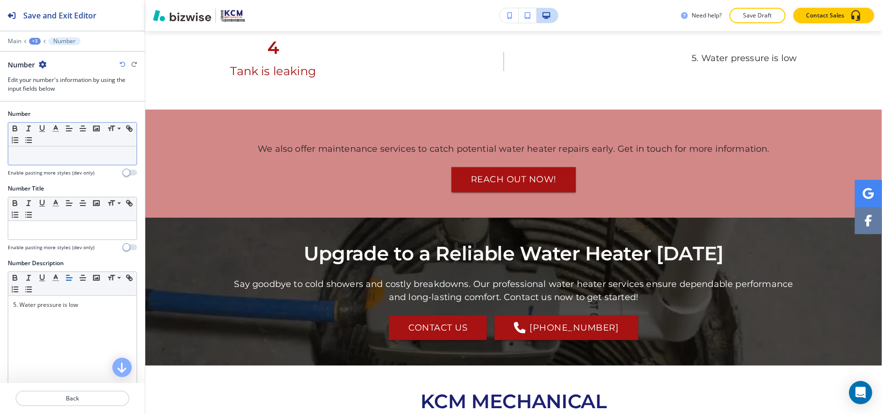
click at [62, 152] on p at bounding box center [72, 155] width 119 height 9
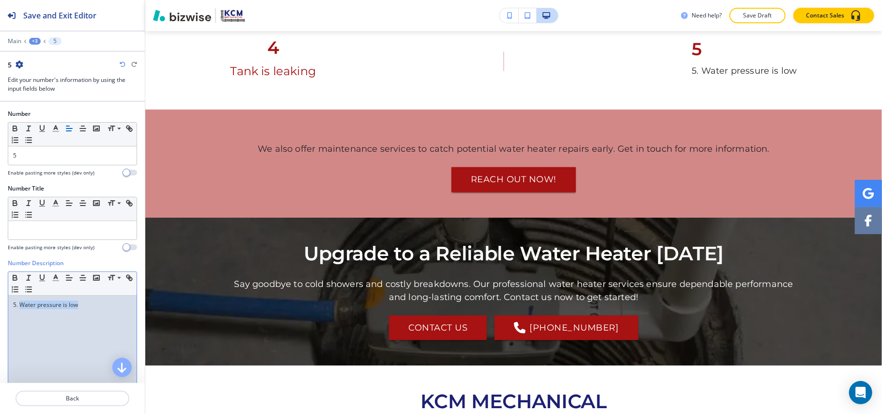
drag, startPoint x: 92, startPoint y: 305, endPoint x: 20, endPoint y: 304, distance: 72.2
click at [20, 305] on p "5. Water pressure is low" at bounding box center [72, 304] width 119 height 9
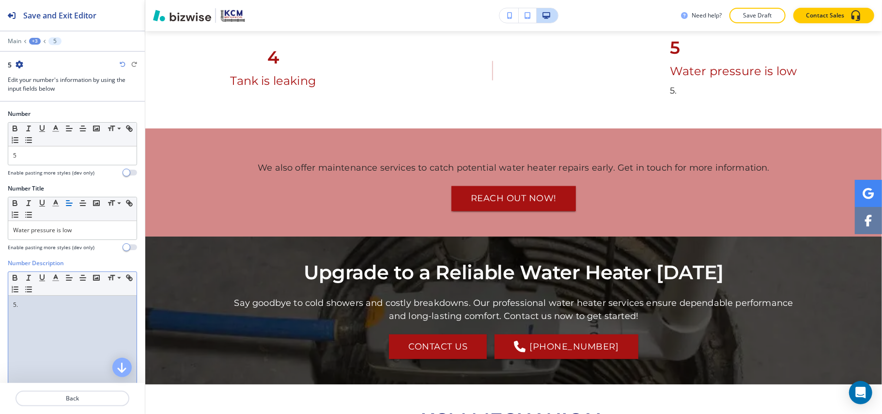
drag, startPoint x: 22, startPoint y: 308, endPoint x: 0, endPoint y: 303, distance: 22.8
click at [0, 303] on div "Number Description Small Normal Large Huge 5. Enable pasting more styles (dev o…" at bounding box center [72, 350] width 145 height 182
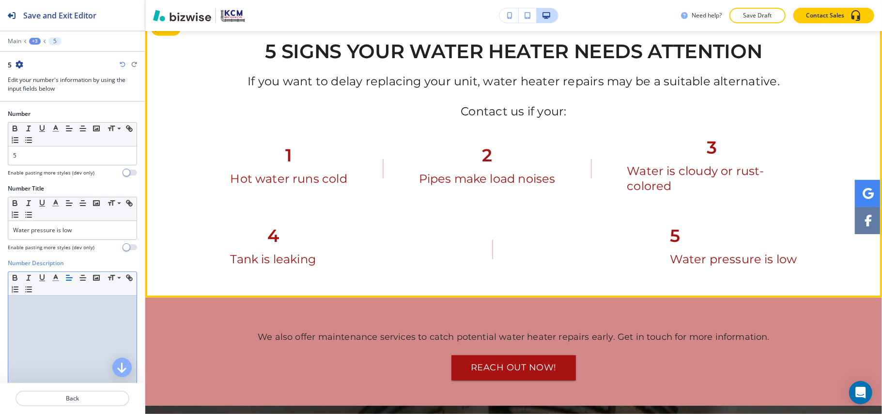
scroll to position [626, 0]
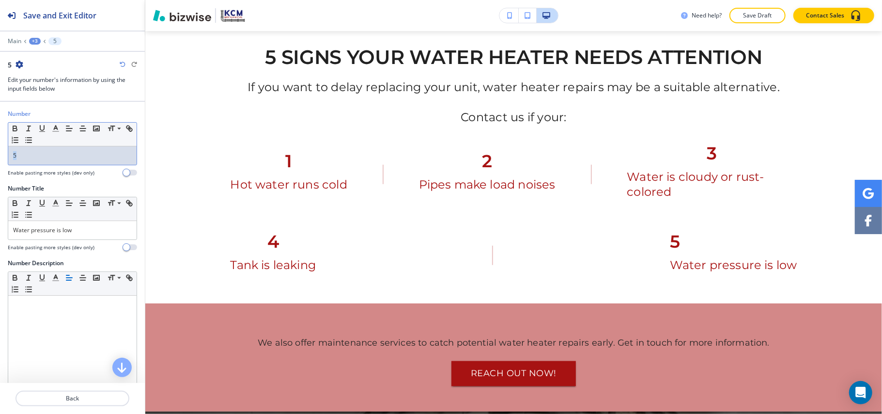
drag, startPoint x: 49, startPoint y: 157, endPoint x: 0, endPoint y: 157, distance: 49.4
click at [0, 157] on div "Number Small Normal Large Huge 5 Enable pasting more styles (dev only)" at bounding box center [72, 146] width 145 height 75
click at [79, 127] on icon "button" at bounding box center [82, 128] width 9 height 9
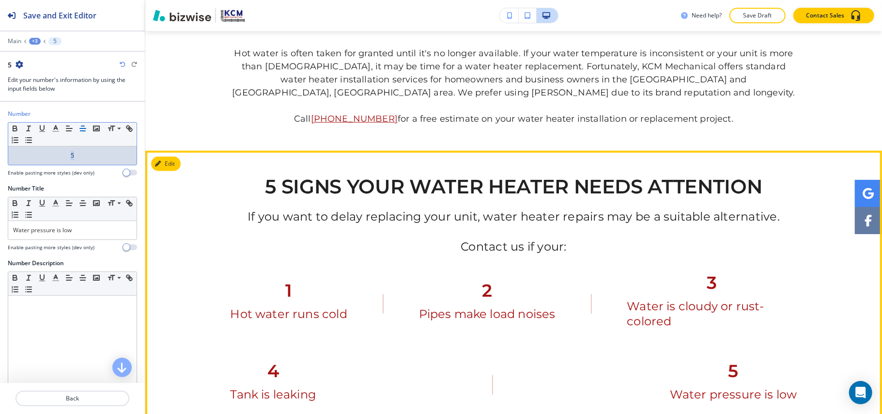
scroll to position [755, 0]
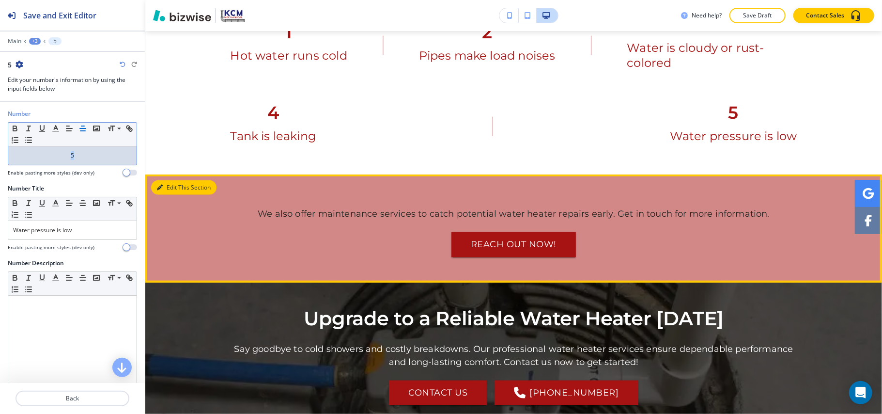
click at [163, 180] on button "Edit This Section" at bounding box center [183, 187] width 65 height 15
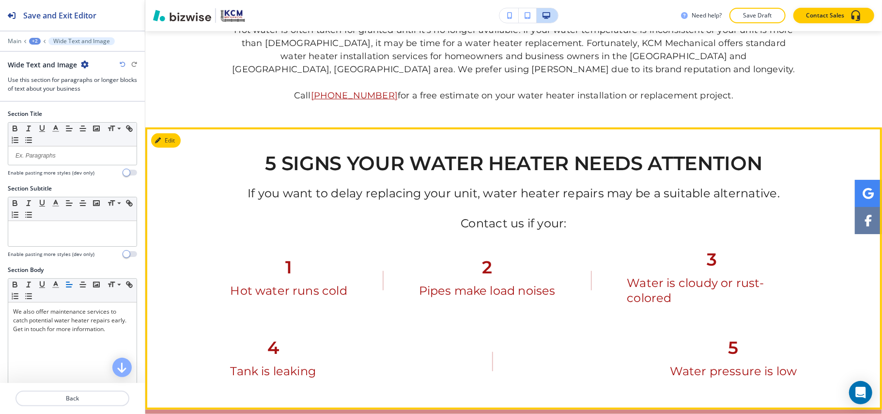
scroll to position [489, 0]
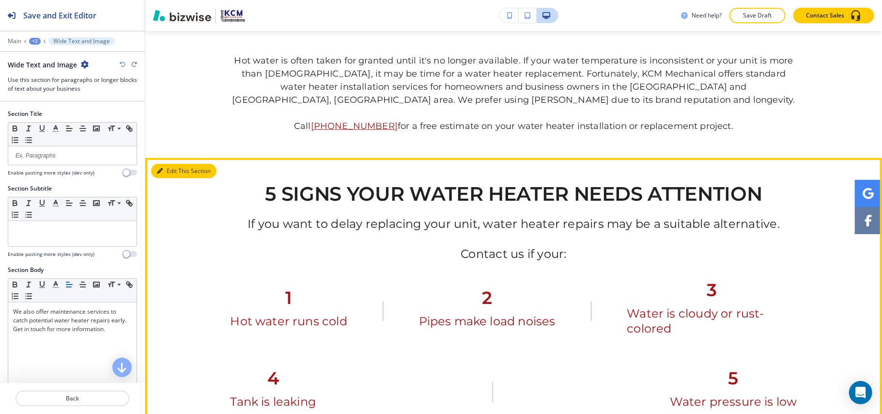
click at [170, 164] on button "Edit This Section" at bounding box center [183, 171] width 65 height 15
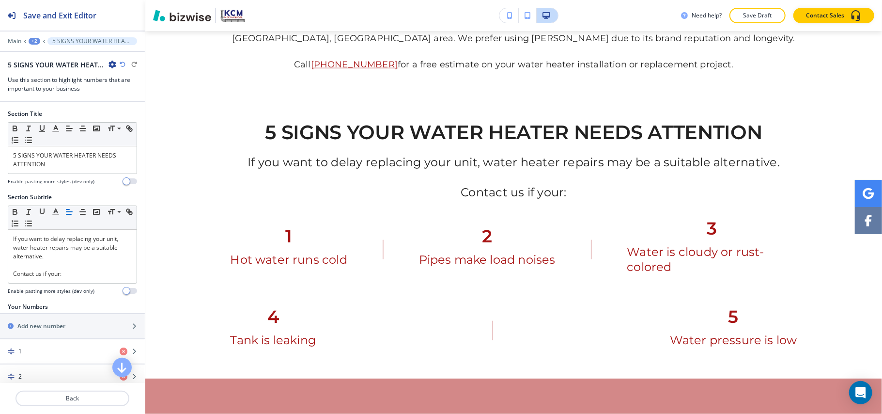
scroll to position [595, 0]
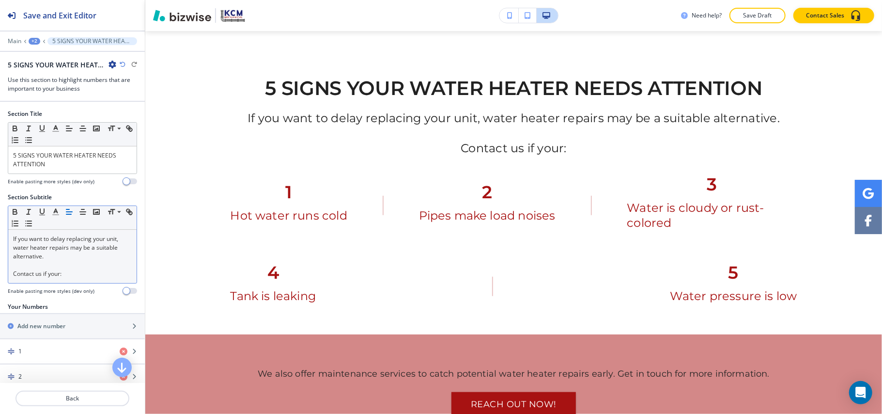
click at [62, 256] on p "If you want to delay replacing your unit, water heater repairs may be a suitabl…" at bounding box center [72, 247] width 119 height 26
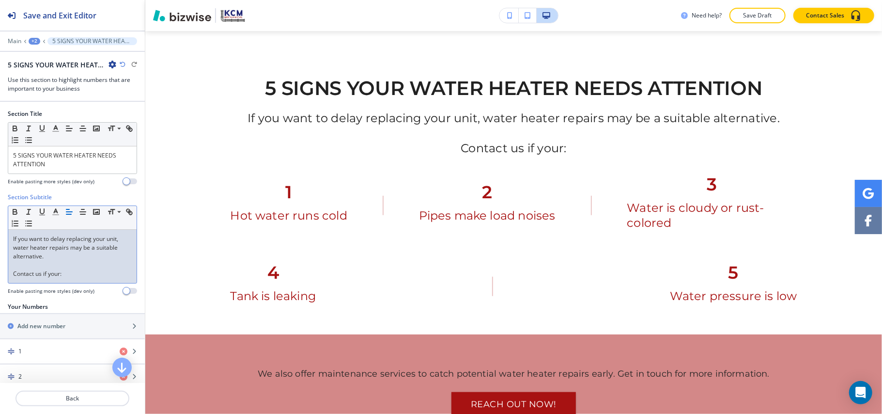
click at [64, 260] on p "If you want to delay replacing your unit, water heater repairs may be a suitabl…" at bounding box center [72, 247] width 119 height 26
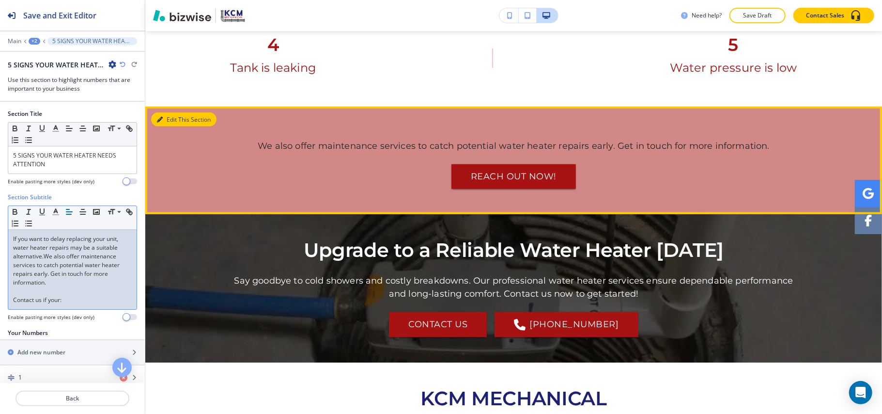
click at [172, 112] on button "Edit This Section" at bounding box center [183, 119] width 65 height 15
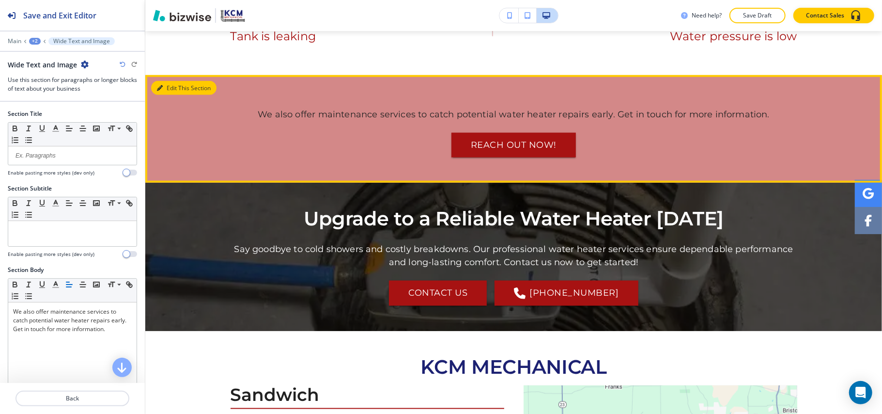
scroll to position [907, 0]
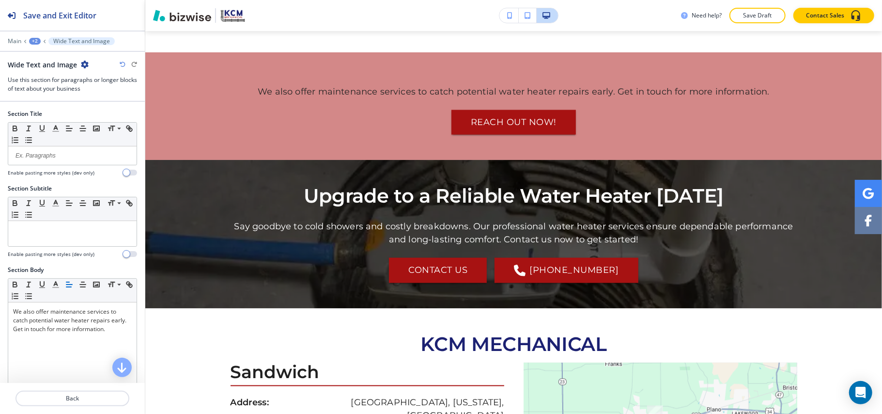
click at [83, 64] on icon "button" at bounding box center [85, 65] width 8 height 8
click at [101, 117] on p "Delete Section" at bounding box center [110, 115] width 49 height 9
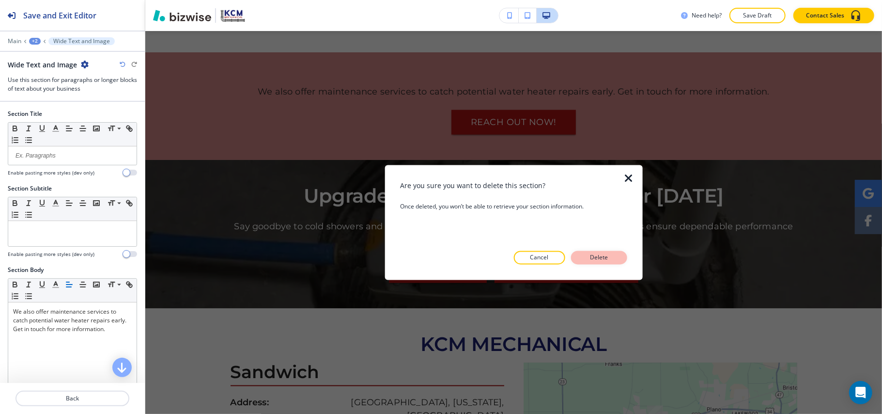
click at [600, 257] on p "Delete" at bounding box center [599, 257] width 23 height 9
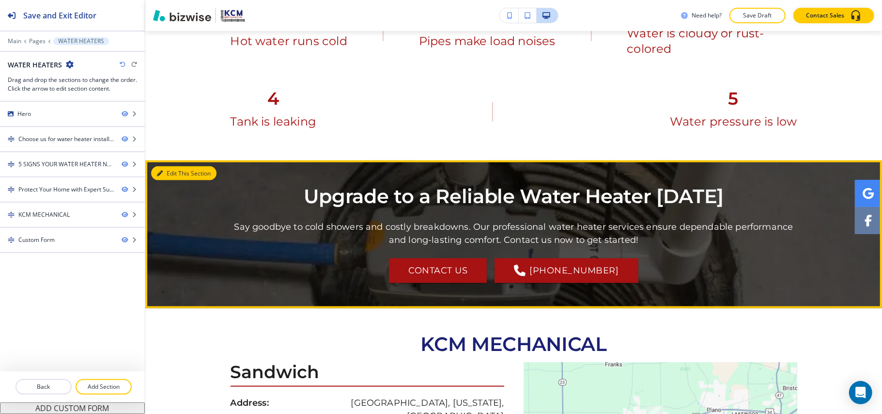
click at [164, 166] on button "Edit This Section" at bounding box center [183, 173] width 65 height 15
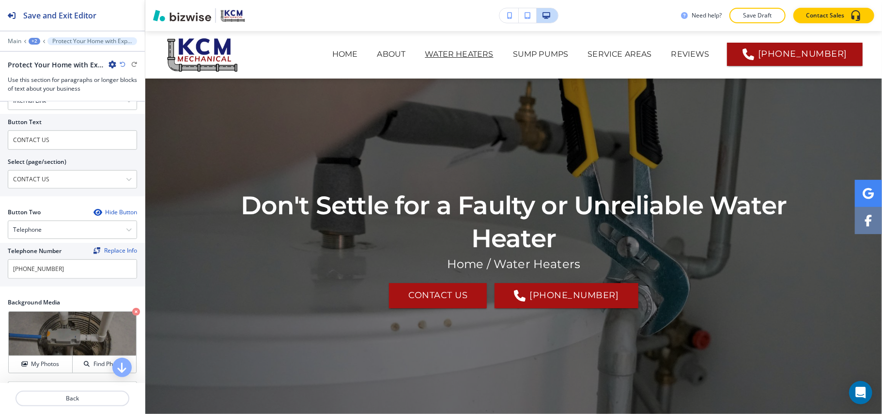
scroll to position [0, 0]
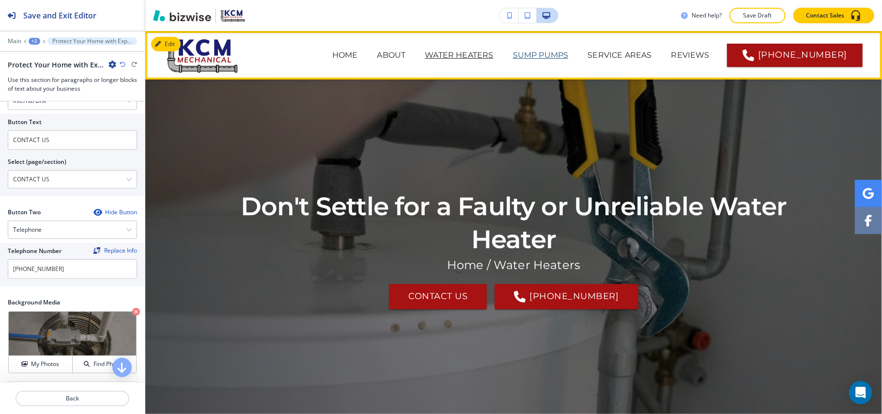
click at [513, 51] on p "SUMP PUMPS" at bounding box center [541, 55] width 56 height 12
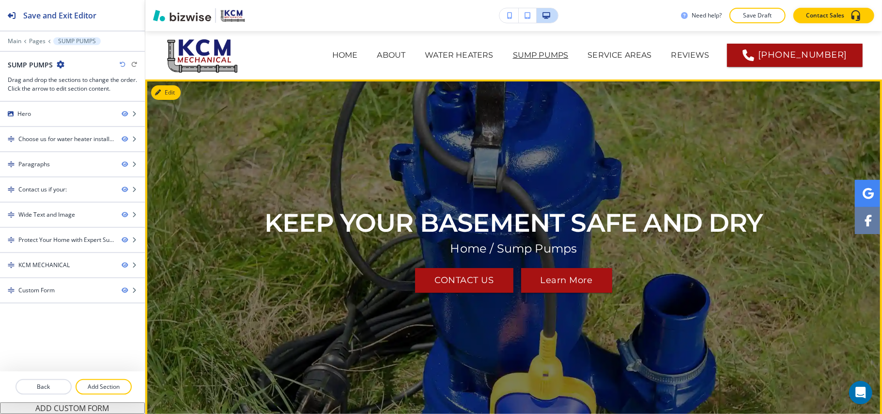
click at [169, 91] on button "Edit" at bounding box center [166, 92] width 30 height 15
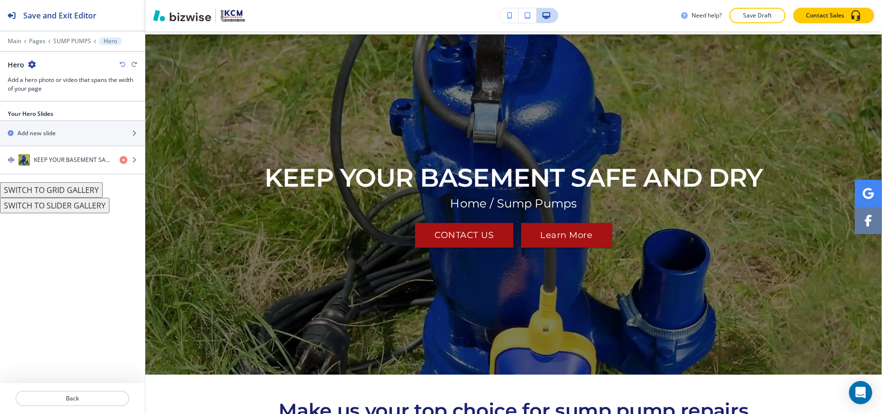
scroll to position [48, 0]
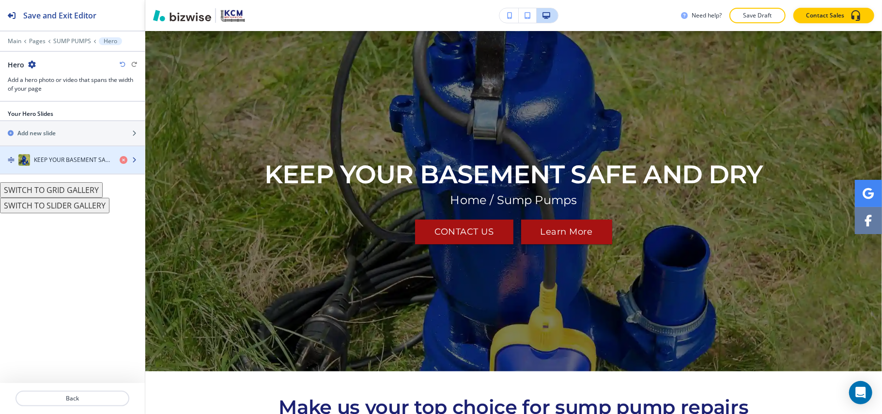
click at [49, 163] on h4 "KEEP YOUR BASEMENT SAFE AND DRY" at bounding box center [73, 160] width 78 height 9
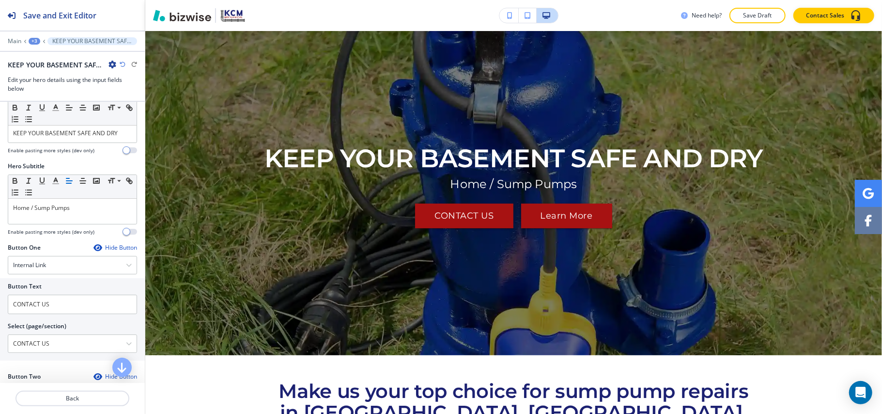
scroll to position [0, 0]
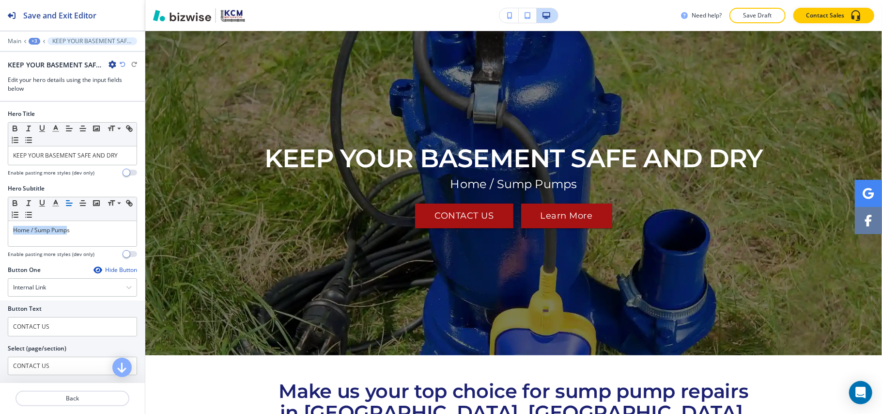
click at [0, 229] on div "Hero Subtitle Small Normal Large Huge Home / Sump Pumps Enable pasting more sty…" at bounding box center [72, 224] width 145 height 81
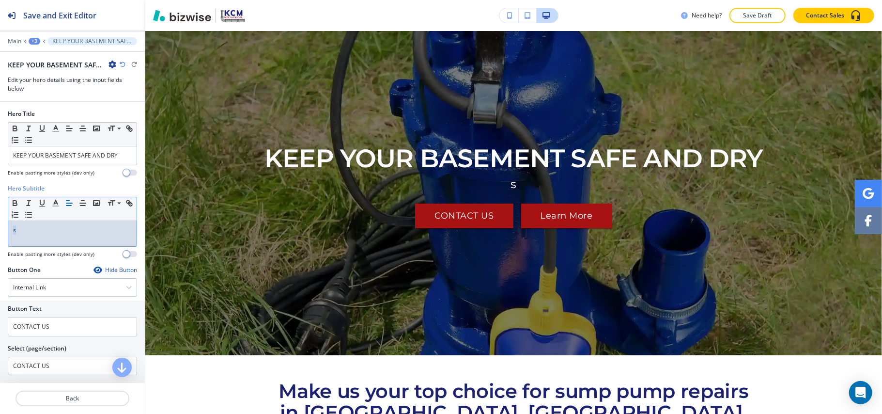
drag, startPoint x: 87, startPoint y: 233, endPoint x: 0, endPoint y: 225, distance: 87.5
click at [0, 225] on div "Hero Subtitle Small Normal Large Huge s Enable pasting more styles (dev only)" at bounding box center [72, 224] width 145 height 81
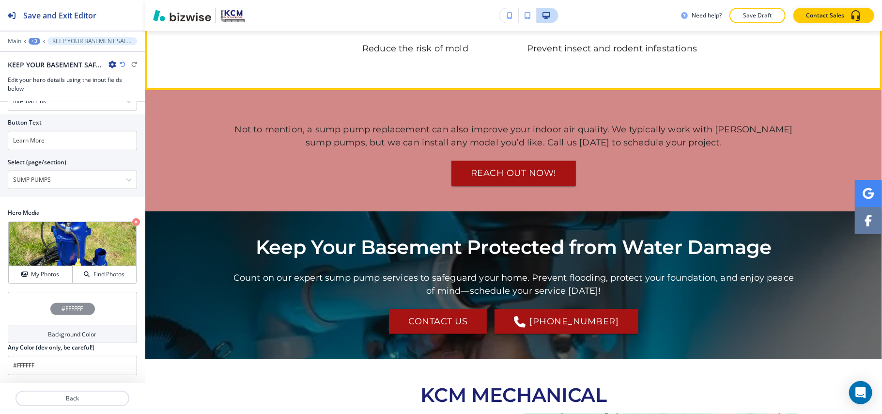
scroll to position [1098, 0]
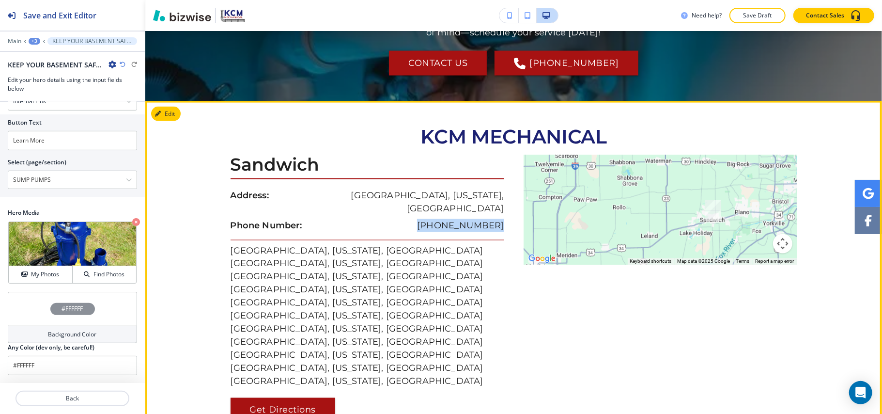
drag, startPoint x: 504, startPoint y: 188, endPoint x: 429, endPoint y: 185, distance: 75.2
click at [429, 185] on div "Sandwich Address: Sandwich, Illinois, United States Phone Number: (630) 901-758…" at bounding box center [372, 288] width 283 height 267
copy p "[PHONE_NUMBER]"
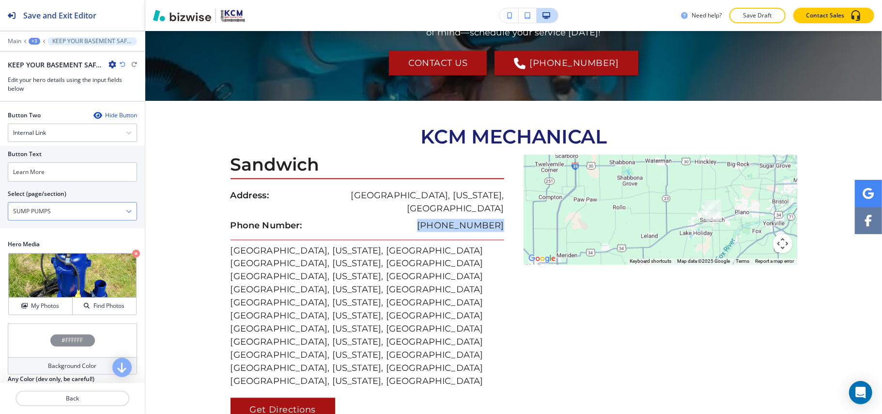
scroll to position [254, 0]
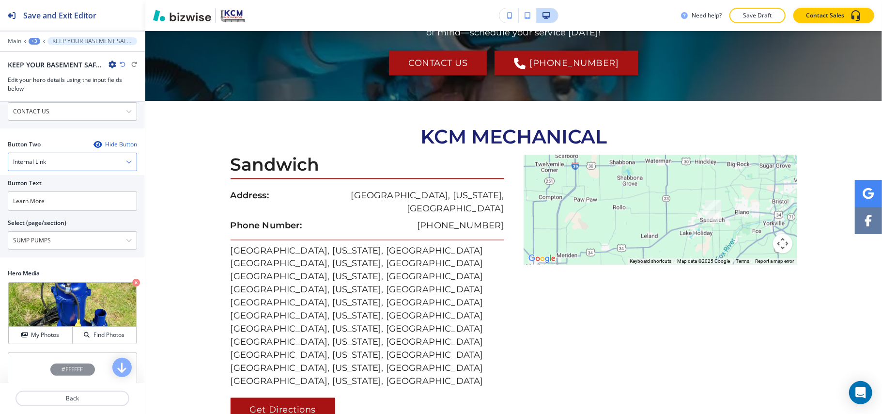
click at [38, 159] on div "Internal Link" at bounding box center [72, 161] width 128 height 17
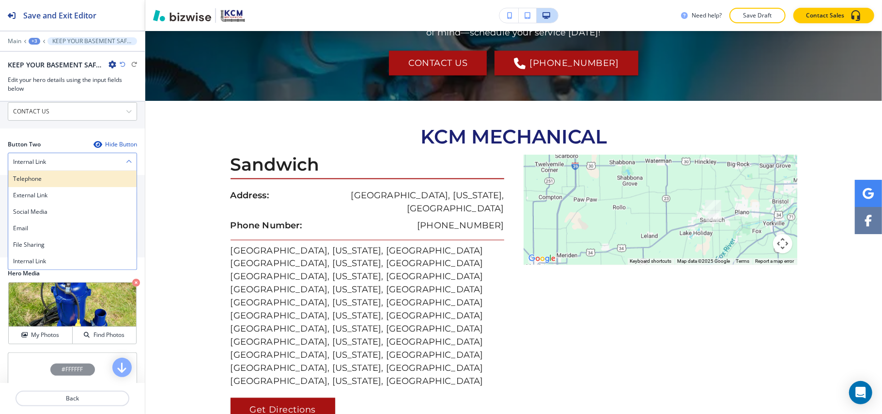
click at [36, 177] on h4 "Telephone" at bounding box center [72, 178] width 119 height 9
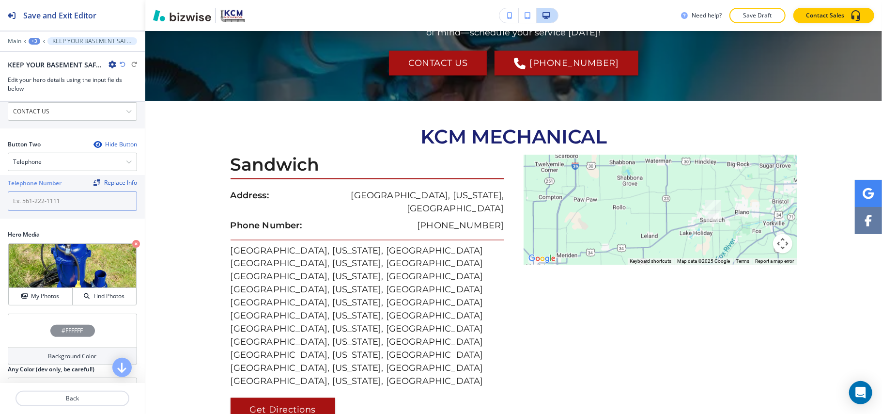
click at [41, 203] on input "text" at bounding box center [72, 200] width 129 height 19
paste input "[PHONE_NUMBER]"
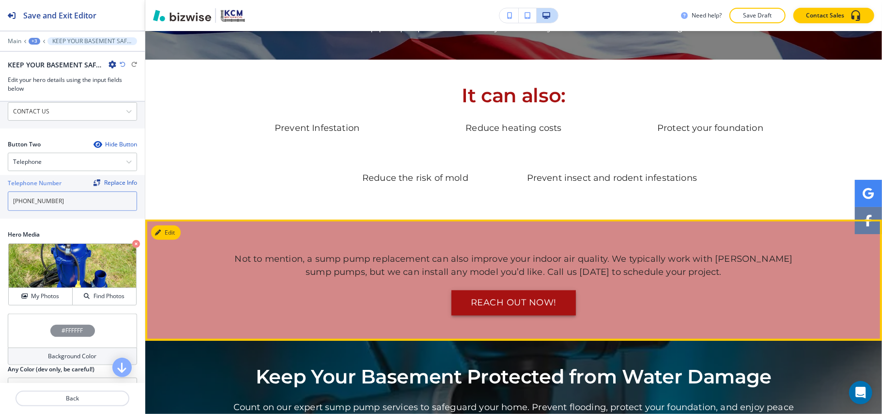
scroll to position [581, 0]
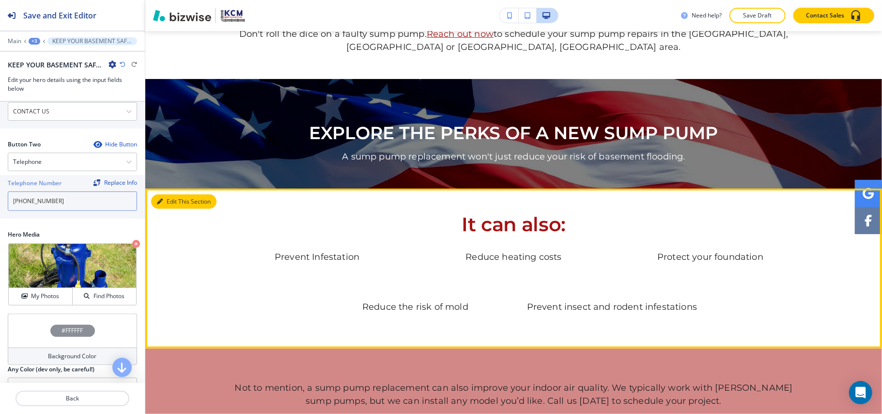
type input "[PHONE_NUMBER]"
click at [173, 194] on button "Edit This Section" at bounding box center [183, 201] width 65 height 15
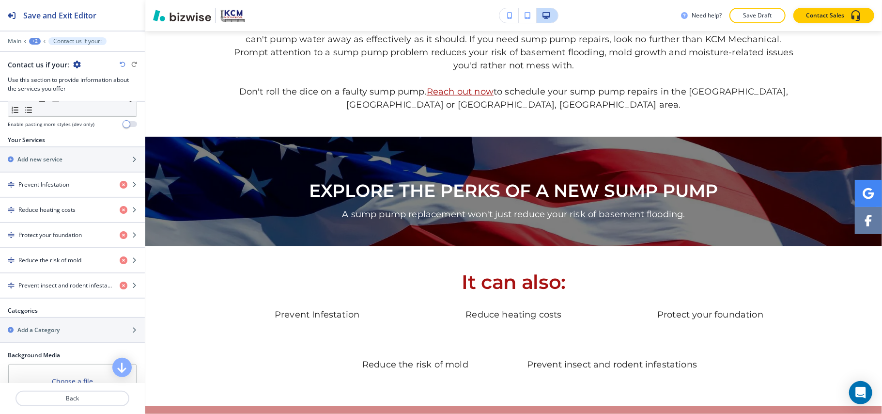
scroll to position [194, 0]
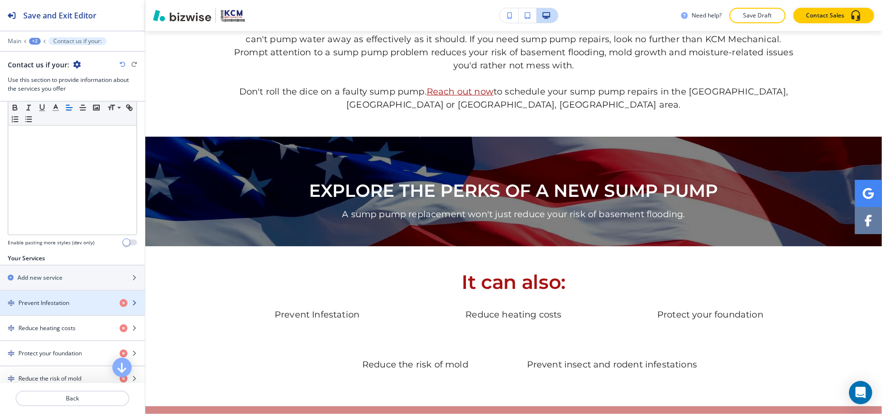
click at [64, 301] on h4 "Prevent Infestation" at bounding box center [43, 302] width 51 height 9
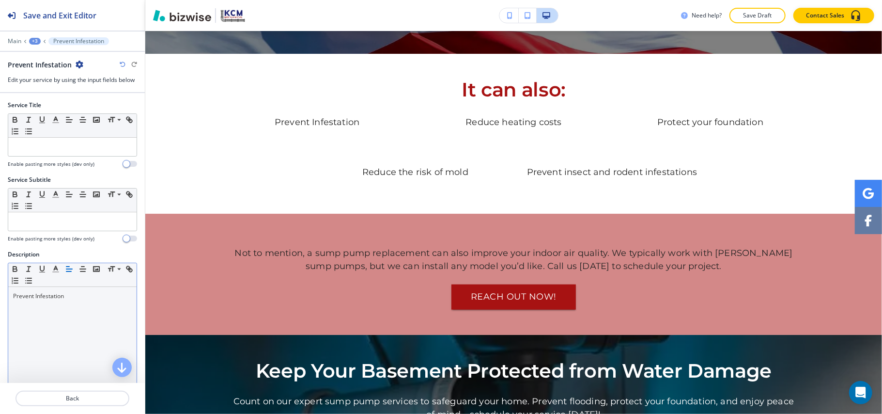
scroll to position [780, 0]
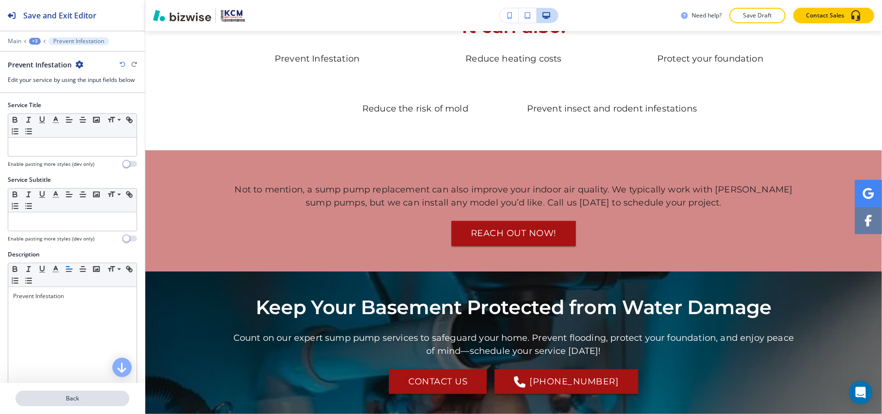
click at [87, 398] on p "Back" at bounding box center [72, 398] width 112 height 9
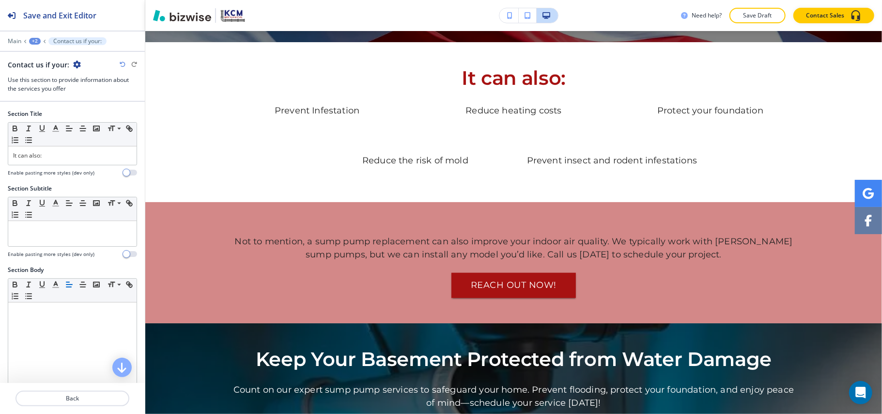
scroll to position [717, 0]
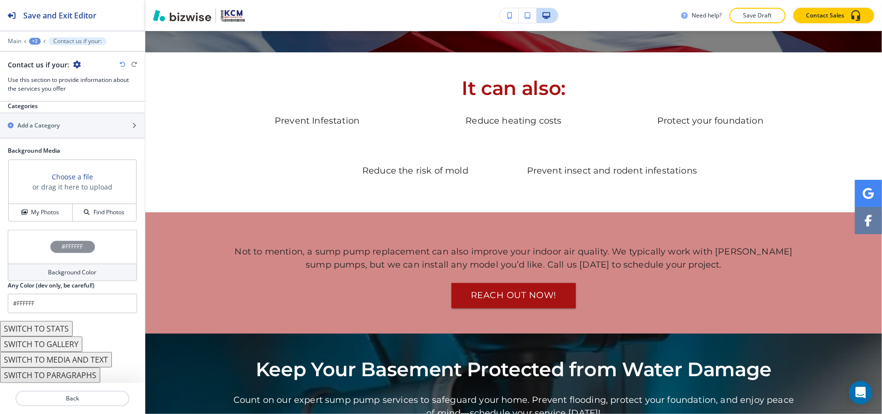
click at [55, 333] on button "SWITCH TO STATS" at bounding box center [36, 329] width 73 height 16
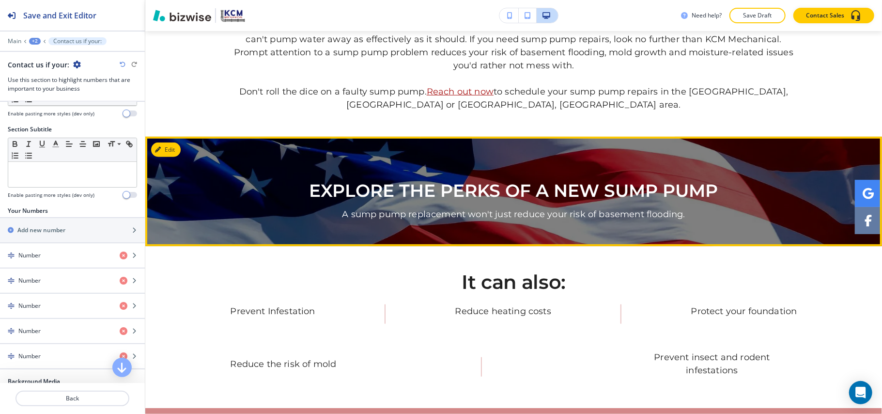
scroll to position [0, 0]
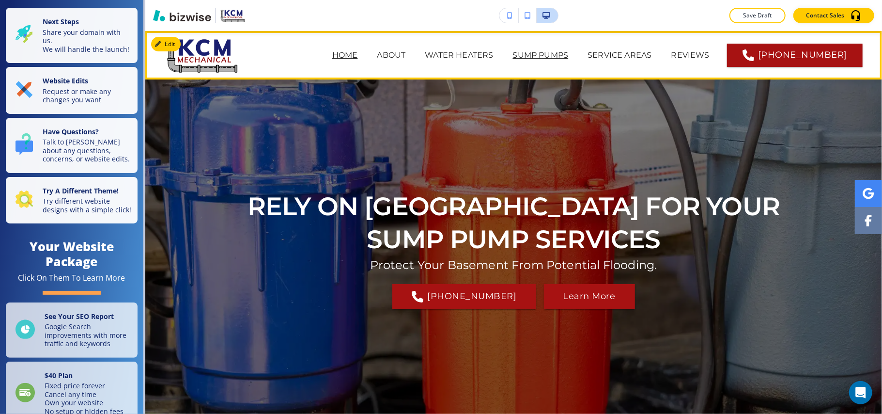
click at [513, 50] on p "SUMP PUMPS" at bounding box center [541, 55] width 56 height 12
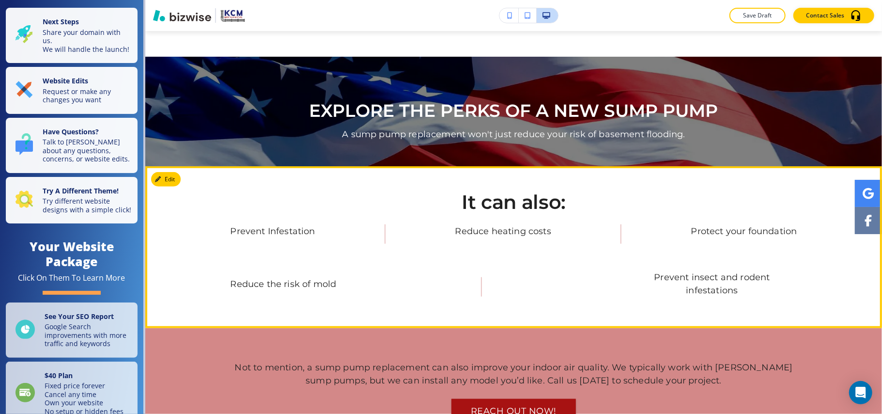
scroll to position [581, 0]
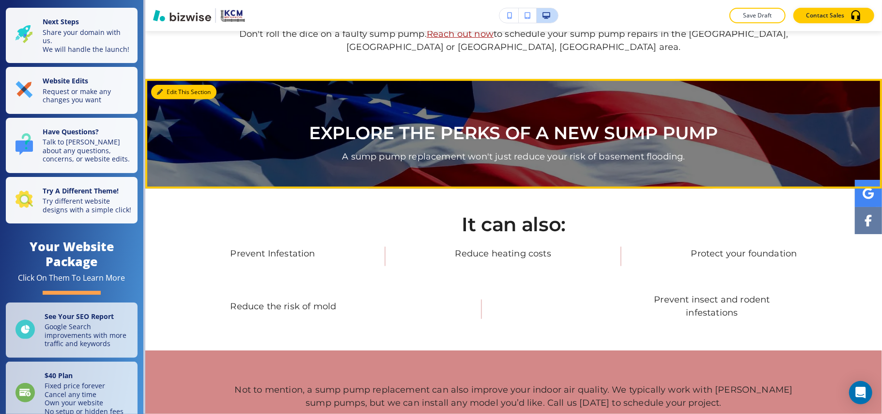
click at [178, 85] on button "Edit This Section" at bounding box center [183, 92] width 65 height 15
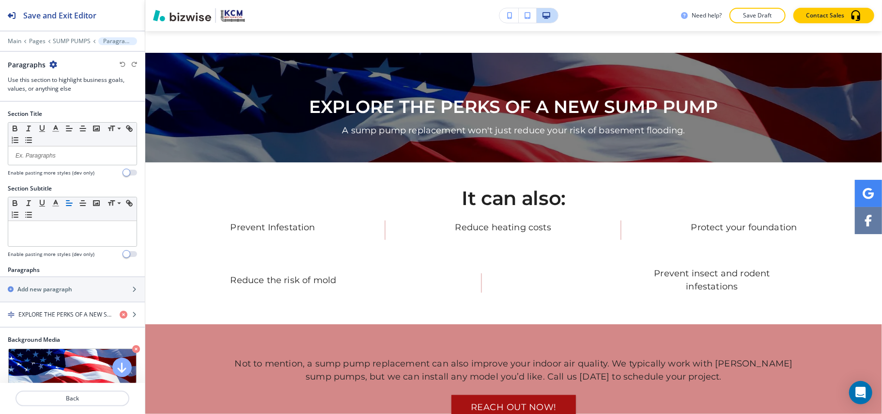
scroll to position [64, 0]
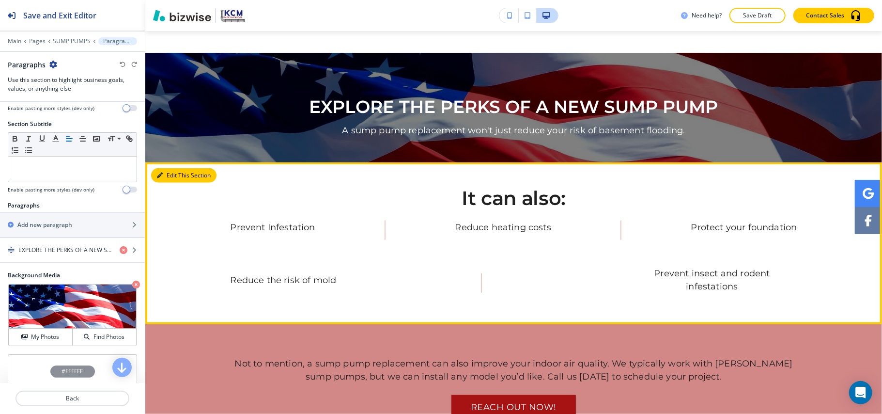
click at [185, 168] on button "Edit This Section" at bounding box center [183, 175] width 65 height 15
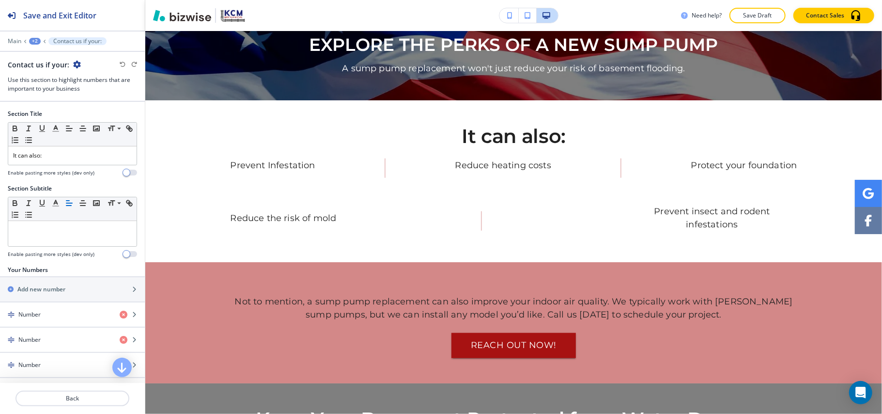
scroll to position [717, 0]
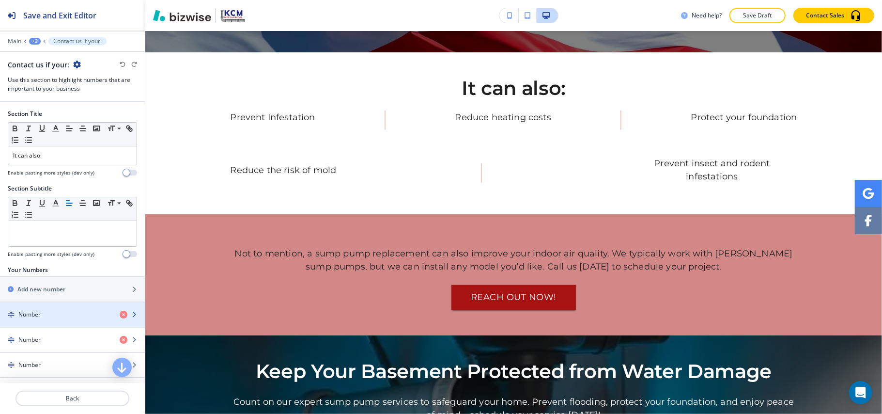
click at [51, 316] on div "Number" at bounding box center [56, 314] width 112 height 9
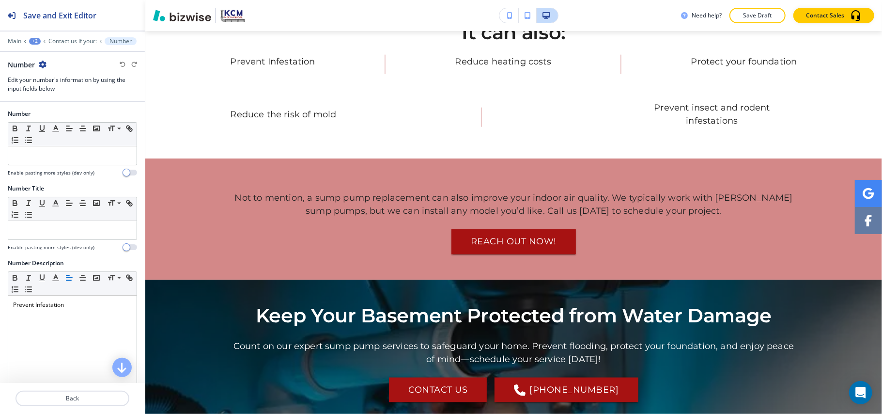
scroll to position [776, 0]
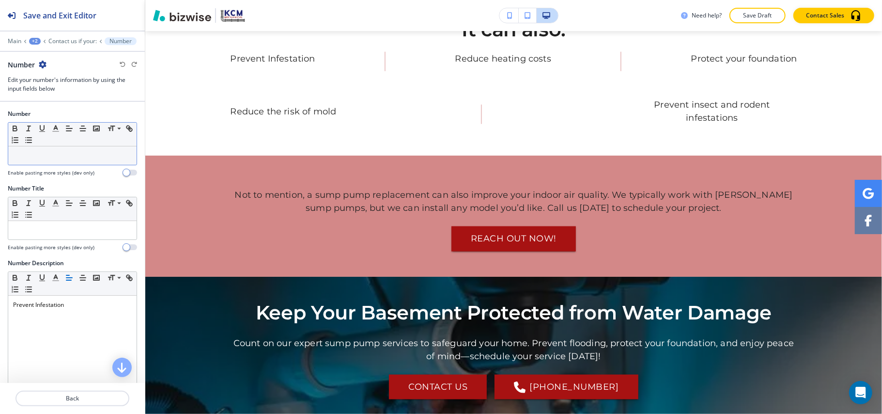
click at [48, 163] on div at bounding box center [72, 155] width 128 height 18
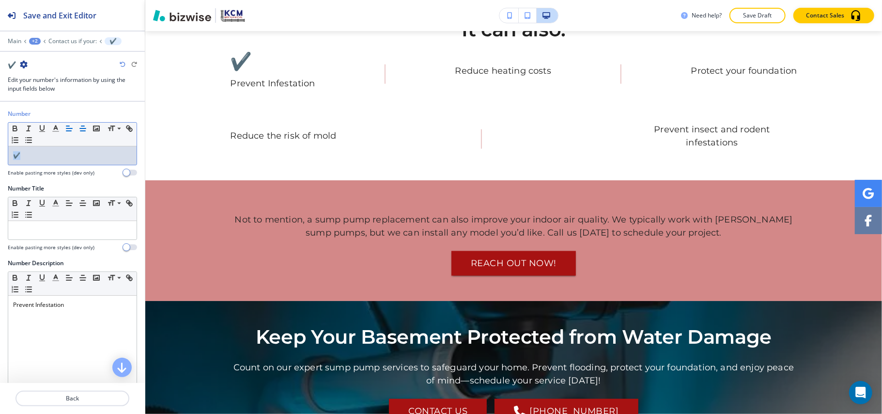
click at [82, 128] on line "button" at bounding box center [83, 128] width 6 height 0
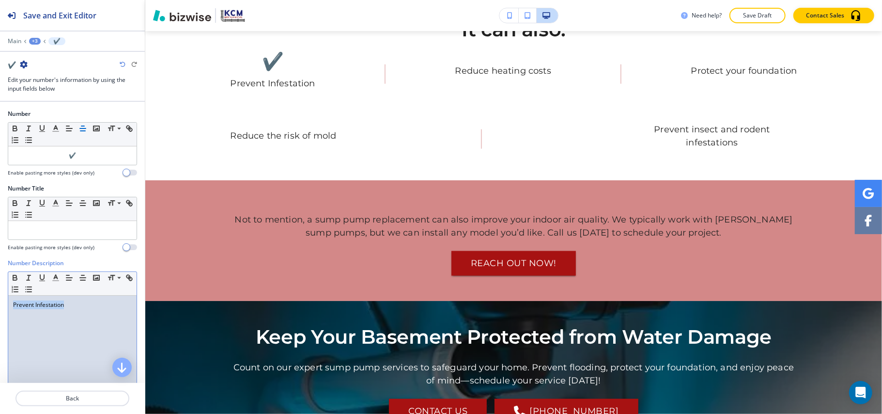
drag, startPoint x: 76, startPoint y: 305, endPoint x: 0, endPoint y: 300, distance: 75.7
click at [0, 301] on div "Number Description Small Normal Large Huge Prevent Infestation Enable pasting m…" at bounding box center [72, 350] width 145 height 182
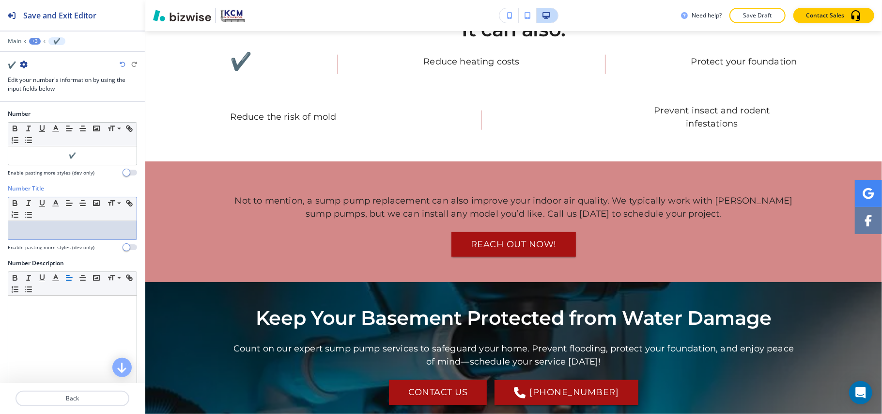
click at [39, 223] on div at bounding box center [72, 230] width 128 height 18
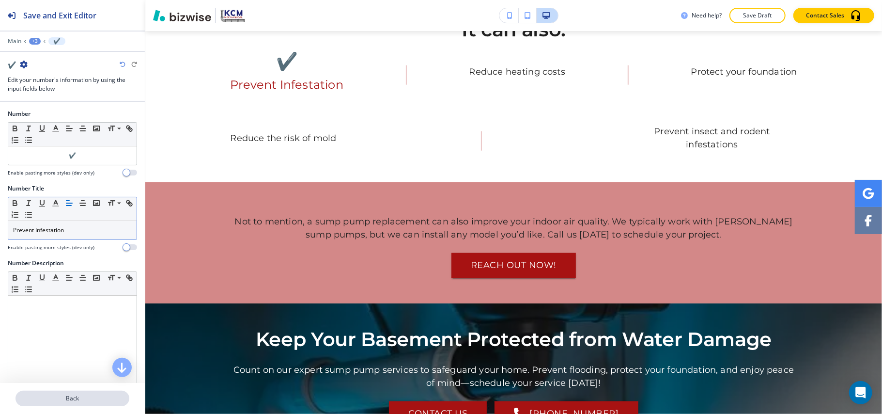
click at [77, 394] on p "Back" at bounding box center [72, 398] width 112 height 9
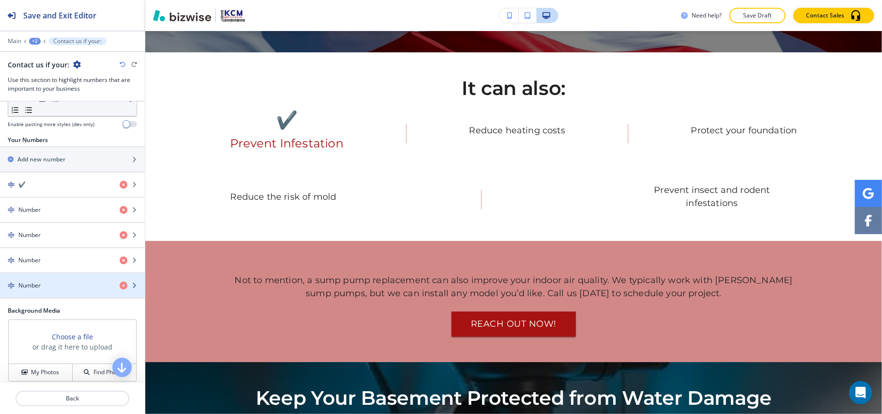
scroll to position [129, 0]
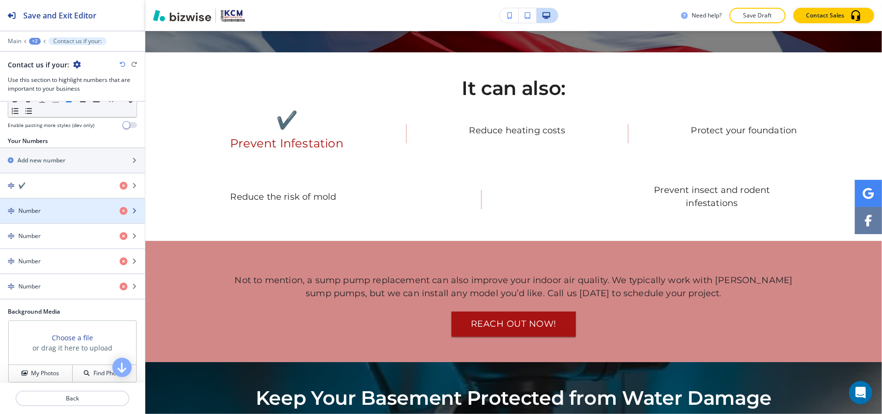
click at [53, 219] on div "button" at bounding box center [72, 219] width 145 height 8
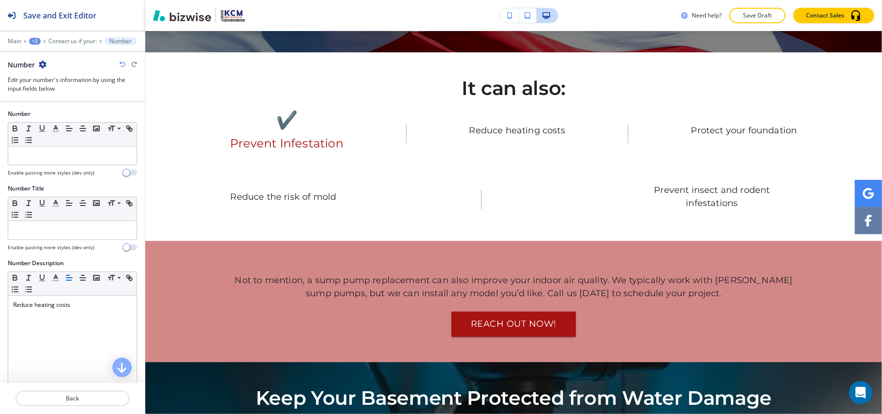
scroll to position [789, 0]
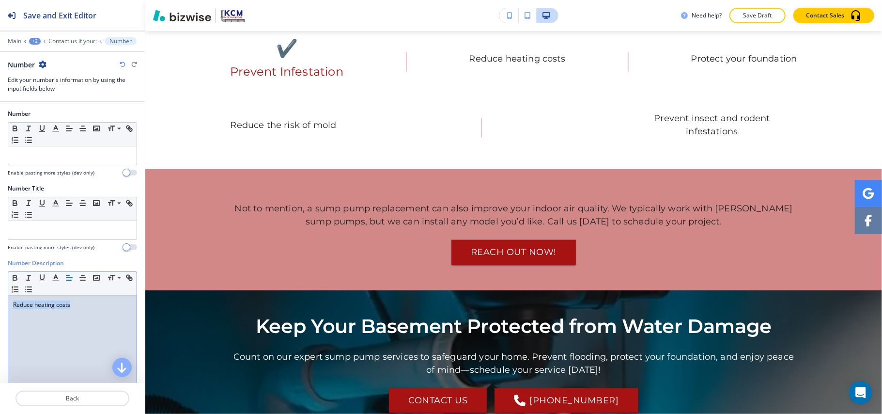
drag, startPoint x: 80, startPoint y: 309, endPoint x: 0, endPoint y: 303, distance: 80.6
click at [0, 303] on div "Number Description Small Normal Large Huge Reduce heating costs Enable pasting …" at bounding box center [72, 350] width 145 height 182
click at [57, 231] on p at bounding box center [72, 230] width 119 height 9
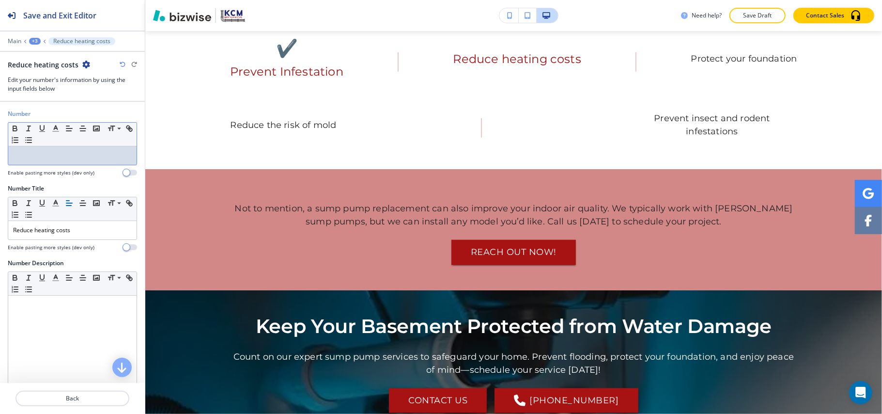
click at [55, 154] on p at bounding box center [72, 155] width 119 height 9
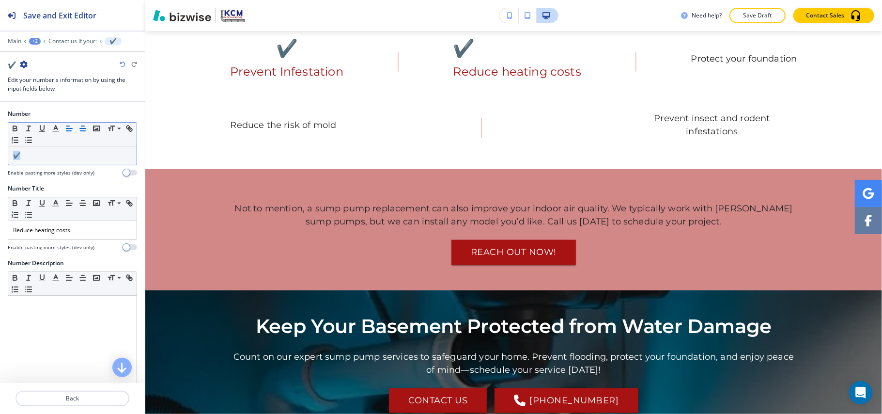
click at [85, 128] on line "button" at bounding box center [83, 128] width 6 height 0
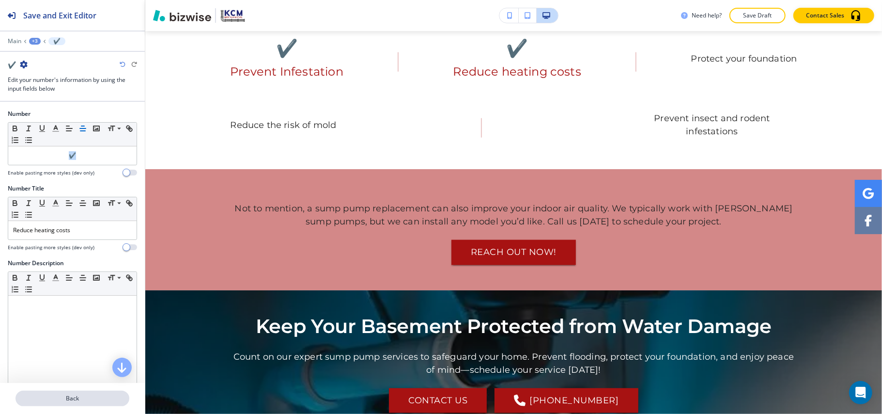
click at [69, 402] on p "Back" at bounding box center [72, 398] width 112 height 9
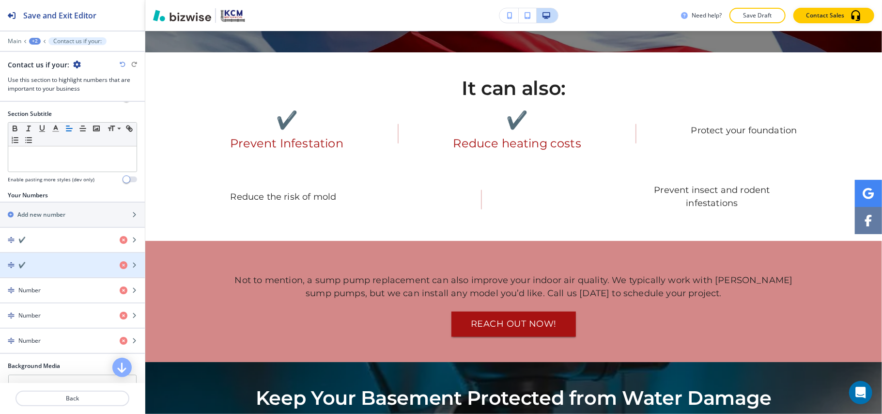
scroll to position [129, 0]
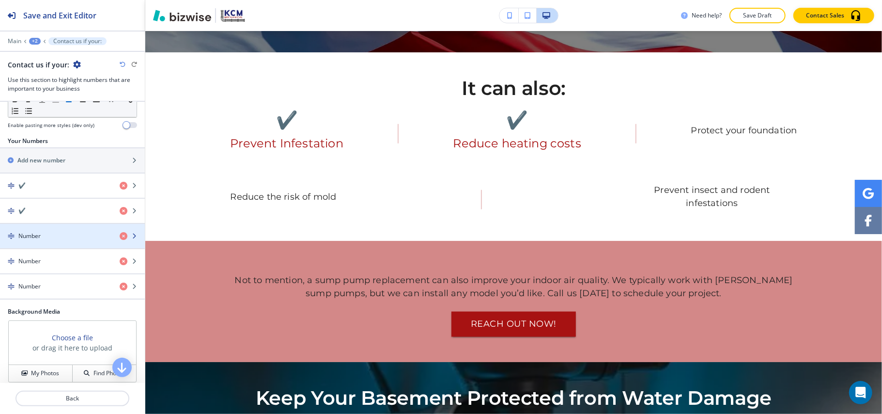
click at [41, 234] on h4 "Number" at bounding box center [29, 236] width 22 height 9
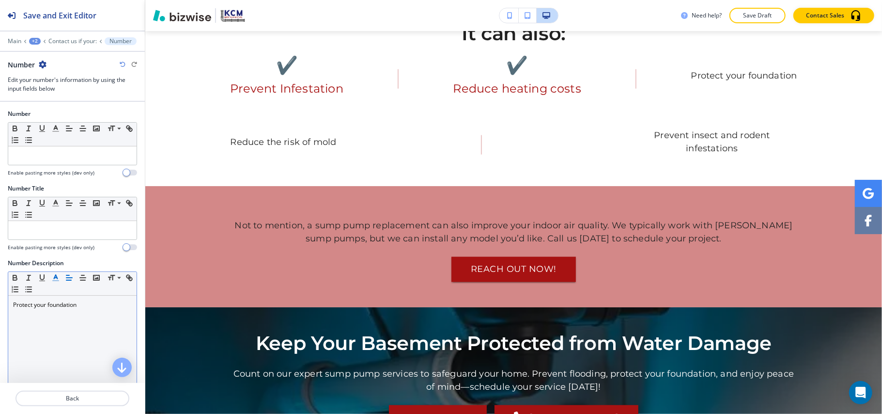
scroll to position [789, 0]
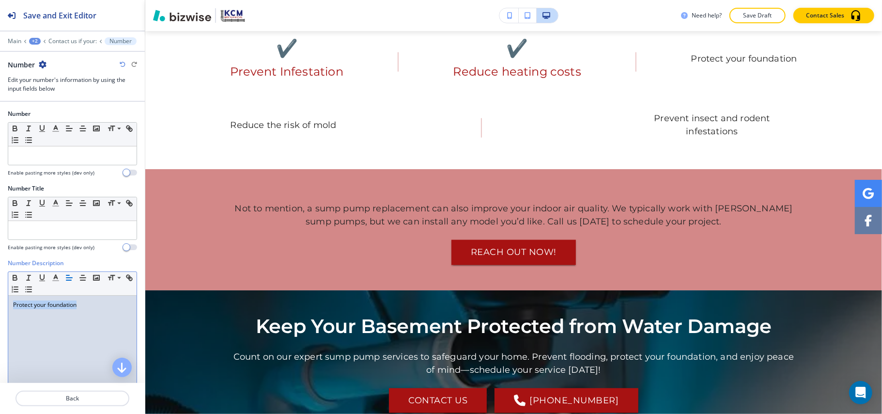
drag, startPoint x: 86, startPoint y: 304, endPoint x: 0, endPoint y: 304, distance: 85.8
click at [0, 304] on div "Number Description Small Normal Large Huge Protect your foundation Enable pasti…" at bounding box center [72, 350] width 145 height 182
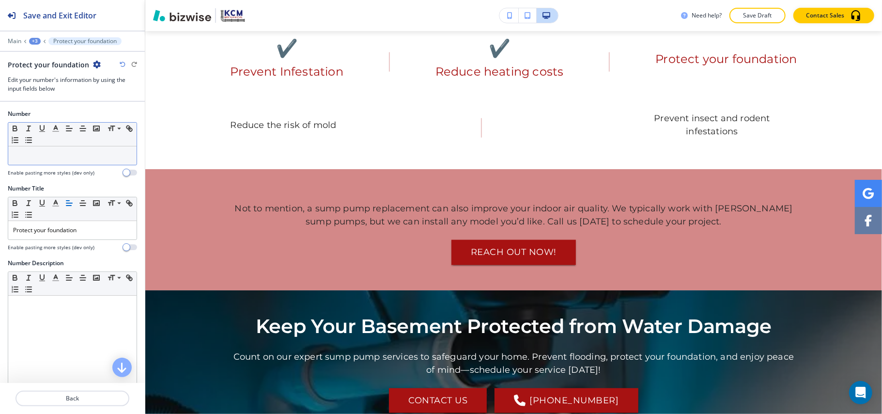
drag, startPoint x: 75, startPoint y: 169, endPoint x: 78, endPoint y: 164, distance: 6.6
click at [78, 165] on div "Number Small Normal Large Huge Enable pasting more styles (dev only)" at bounding box center [72, 142] width 129 height 67
click at [79, 159] on p at bounding box center [72, 155] width 119 height 9
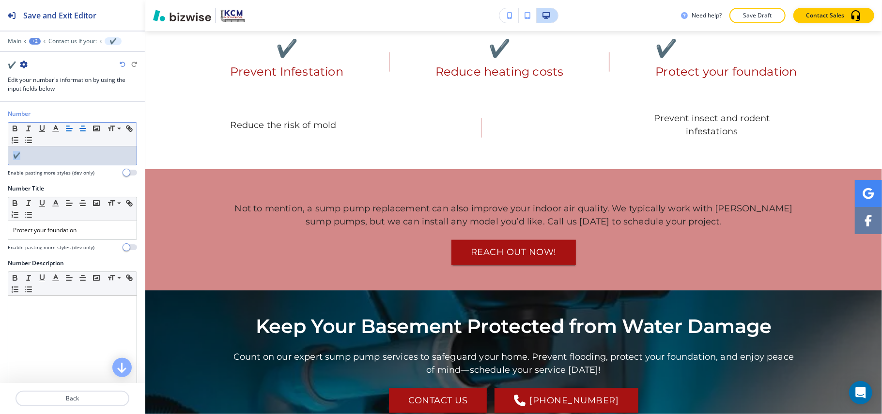
click at [84, 132] on icon "button" at bounding box center [82, 128] width 9 height 9
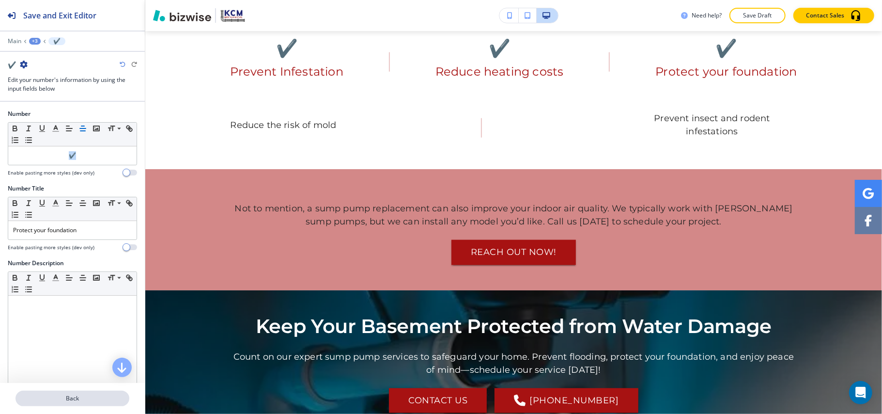
click at [66, 397] on p "Back" at bounding box center [72, 398] width 112 height 9
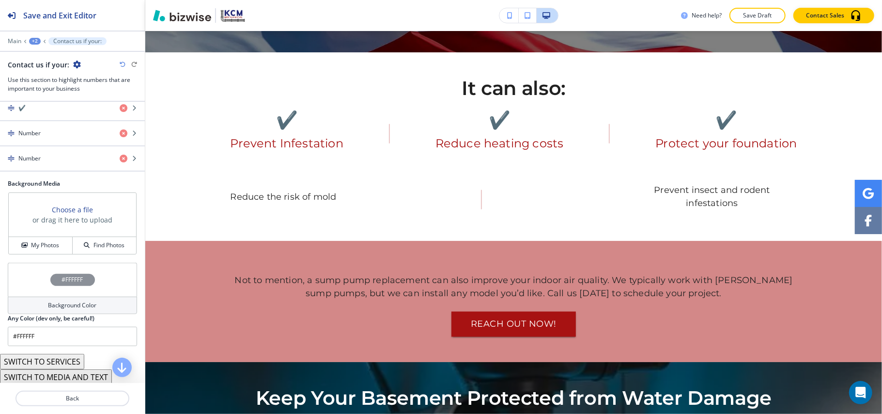
scroll to position [258, 0]
click at [55, 134] on div "Number" at bounding box center [56, 131] width 112 height 9
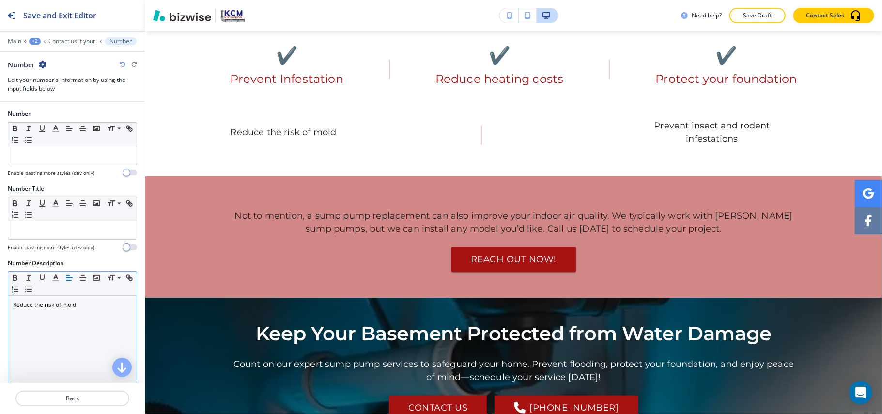
scroll to position [849, 0]
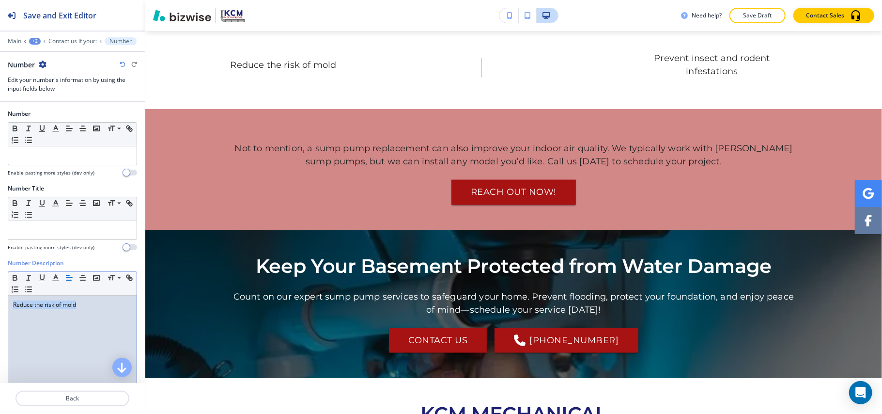
drag, startPoint x: 96, startPoint y: 305, endPoint x: 0, endPoint y: 305, distance: 95.9
click at [0, 305] on div "Number Description Small Normal Large Huge Reduce the risk of mold Enable pasti…" at bounding box center [72, 350] width 145 height 182
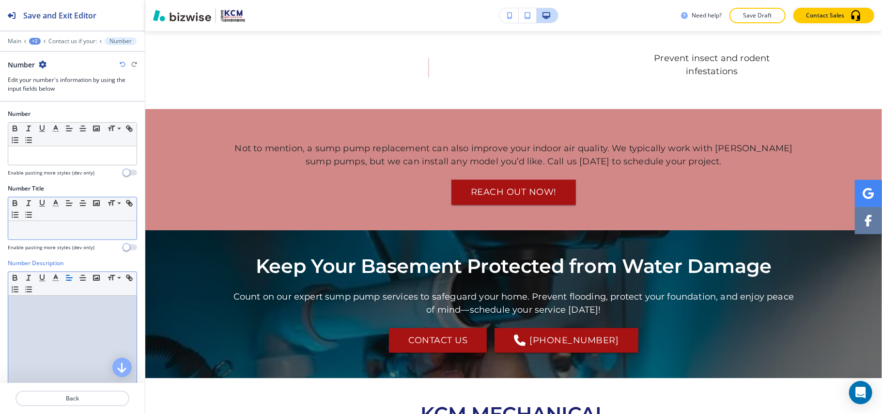
click at [43, 227] on p at bounding box center [72, 230] width 119 height 9
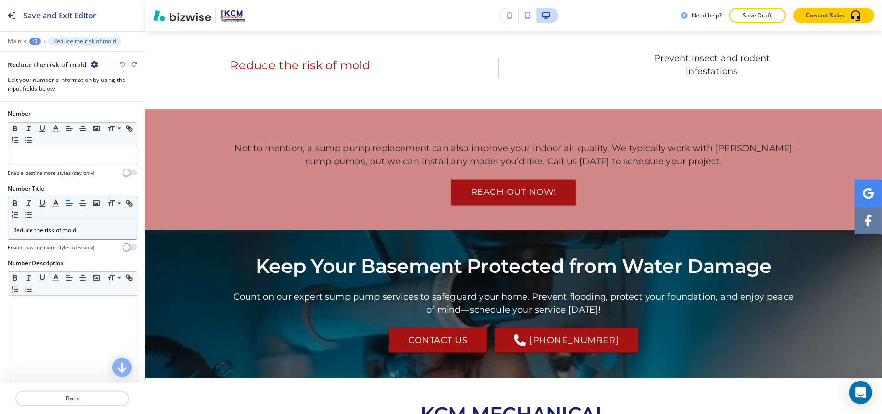
click at [66, 166] on div at bounding box center [72, 167] width 129 height 4
click at [70, 160] on p at bounding box center [72, 155] width 119 height 9
paste div
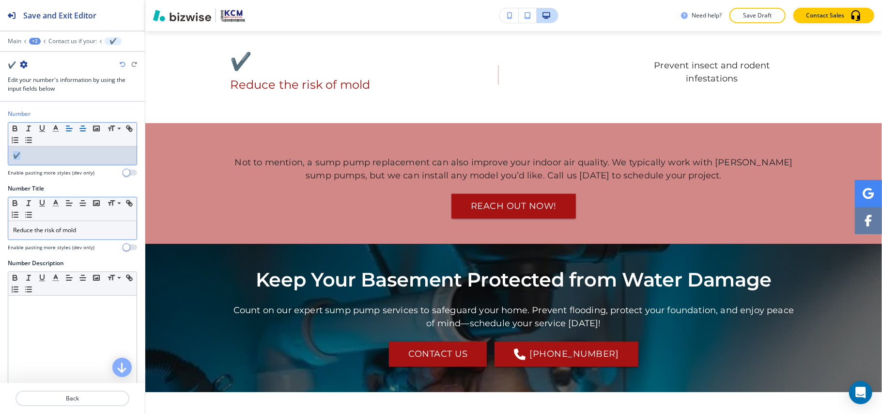
click at [82, 126] on line "button" at bounding box center [82, 126] width 3 height 0
click at [64, 409] on div at bounding box center [72, 410] width 145 height 8
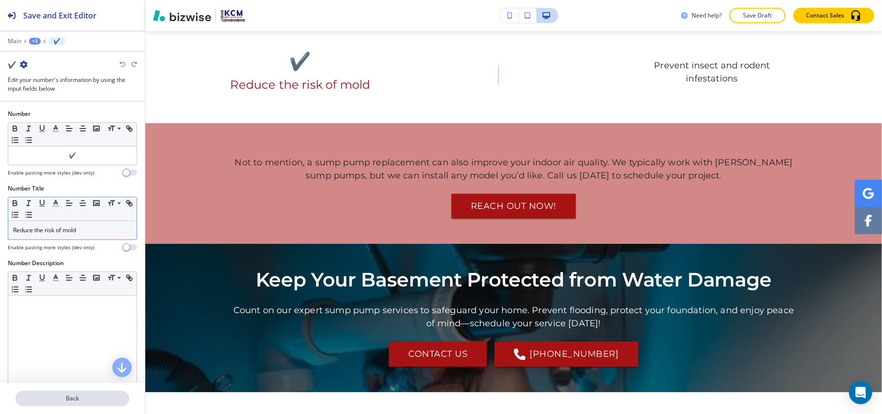
click at [71, 400] on p "Back" at bounding box center [72, 398] width 112 height 9
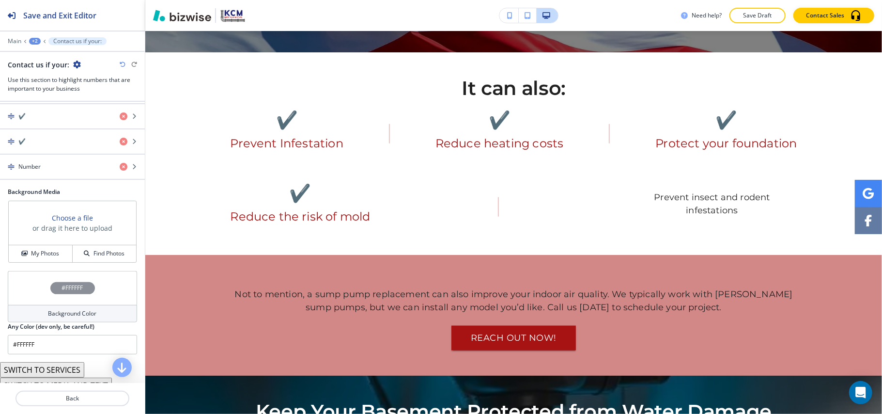
scroll to position [258, 0]
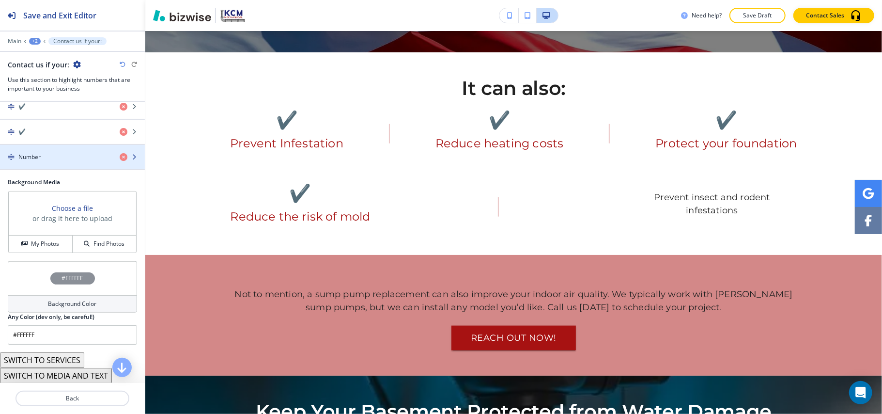
click at [55, 157] on div "Number" at bounding box center [56, 157] width 112 height 9
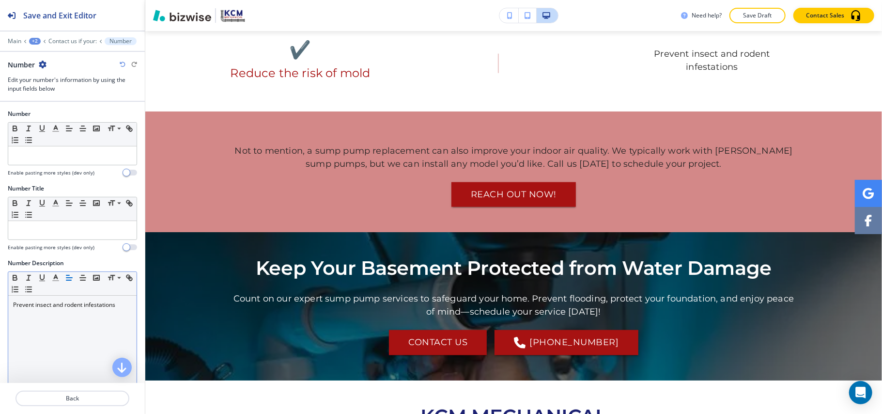
scroll to position [862, 0]
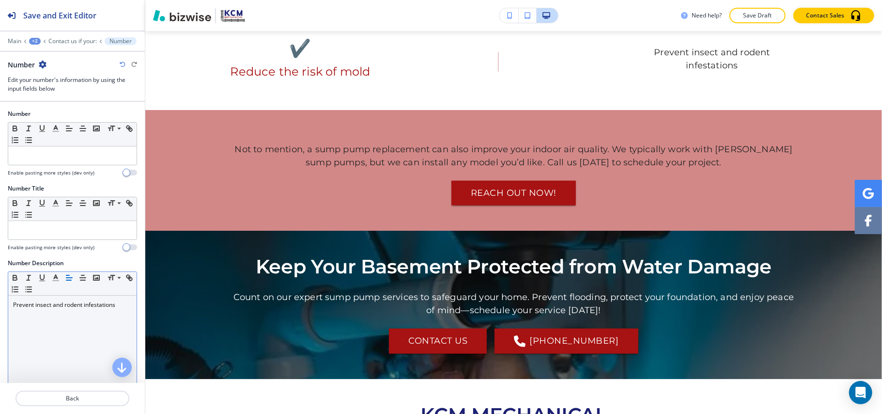
click at [88, 303] on p "Prevent insect and rodent infestations" at bounding box center [72, 304] width 119 height 9
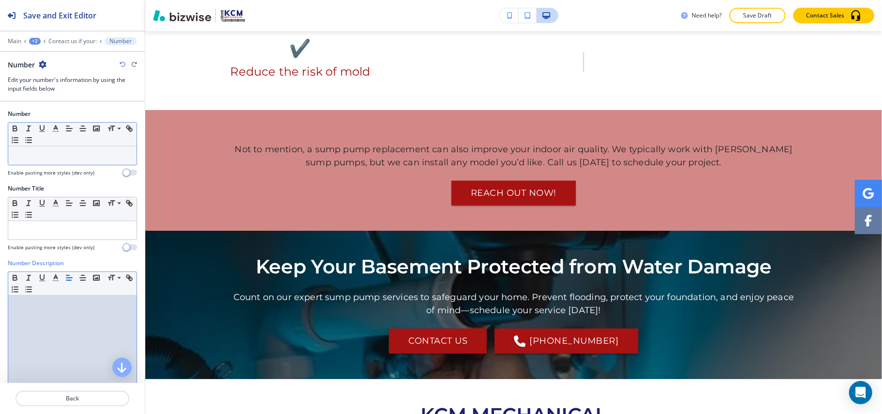
click at [53, 156] on p at bounding box center [72, 155] width 119 height 9
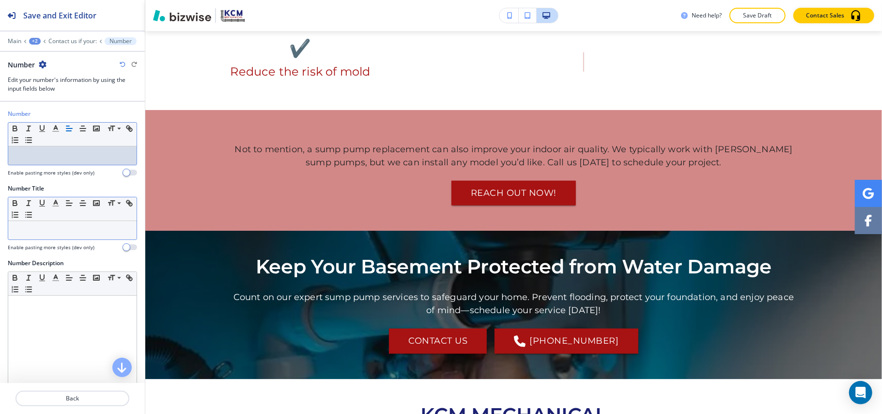
click at [37, 231] on p at bounding box center [72, 230] width 119 height 9
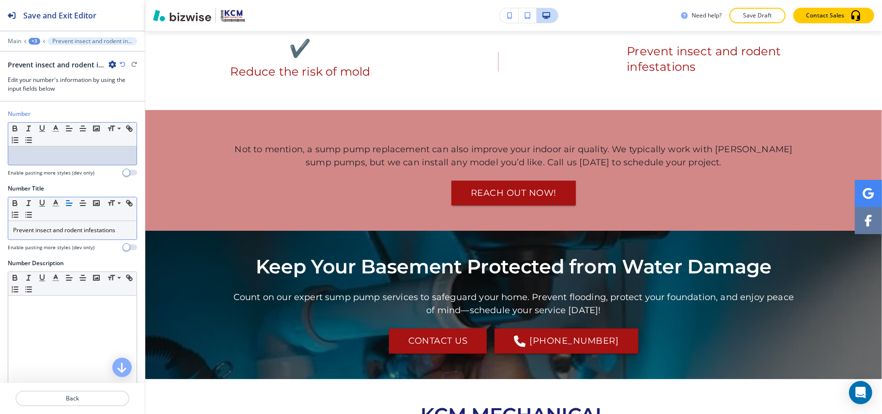
click at [51, 158] on p at bounding box center [72, 155] width 119 height 9
paste div
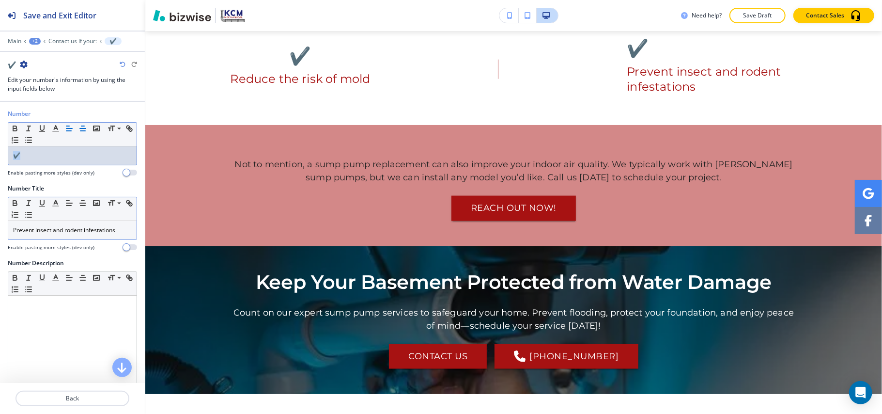
click at [82, 131] on icon "button" at bounding box center [82, 128] width 9 height 9
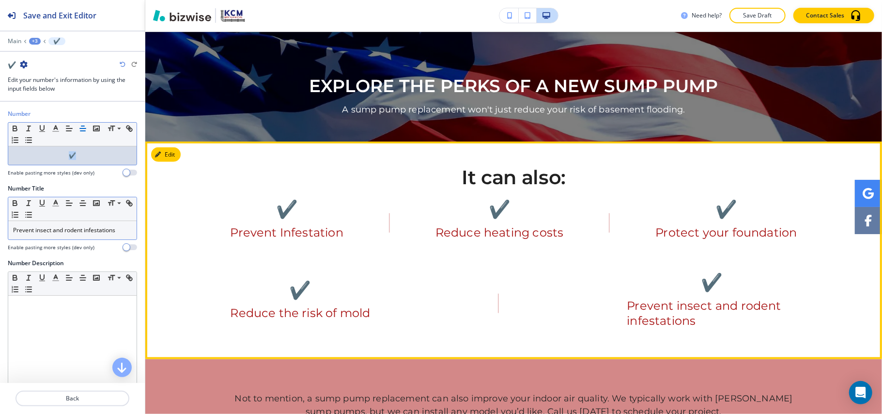
scroll to position [539, 0]
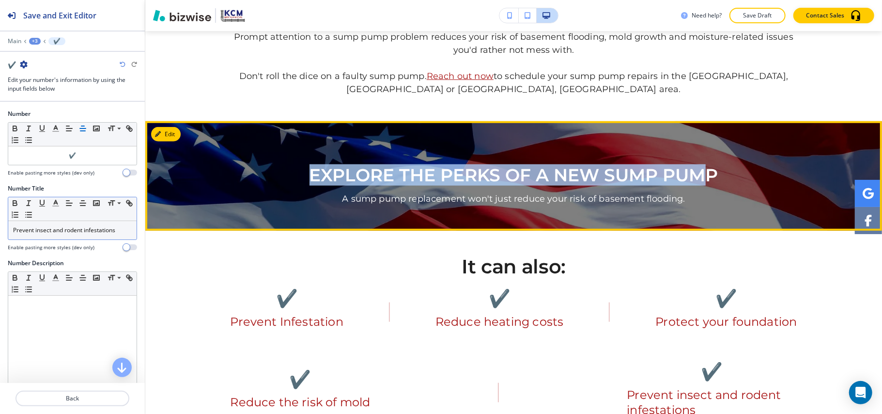
drag, startPoint x: 307, startPoint y: 154, endPoint x: 706, endPoint y: 138, distance: 399.5
click at [706, 146] on div "EXPLORE THE PERKS OF A NEW SUMP PUMP A sump pump replacement won't just reduce …" at bounding box center [514, 176] width 567 height 60
drag, startPoint x: 714, startPoint y: 151, endPoint x: 301, endPoint y: 150, distance: 412.8
click at [301, 166] on p "EXPLORE THE PERKS OF A NEW SUMP PUMP" at bounding box center [514, 175] width 567 height 19
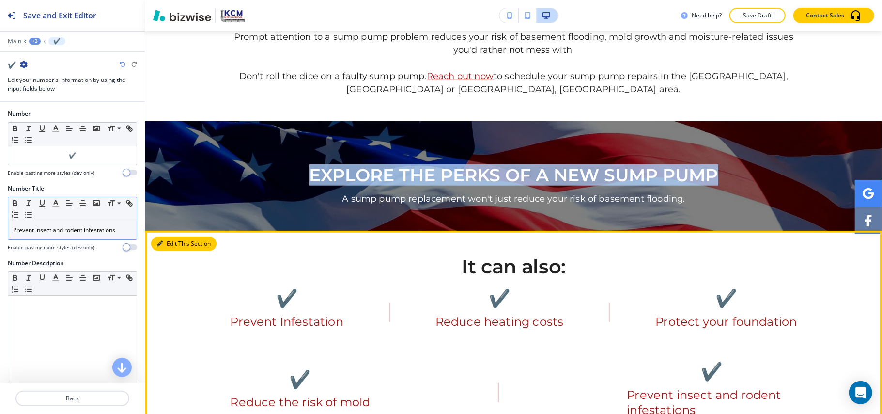
copy p "EXPLORE THE PERKS OF A NEW SUMP PUMP"
click at [163, 236] on button "Edit This Section" at bounding box center [183, 243] width 65 height 15
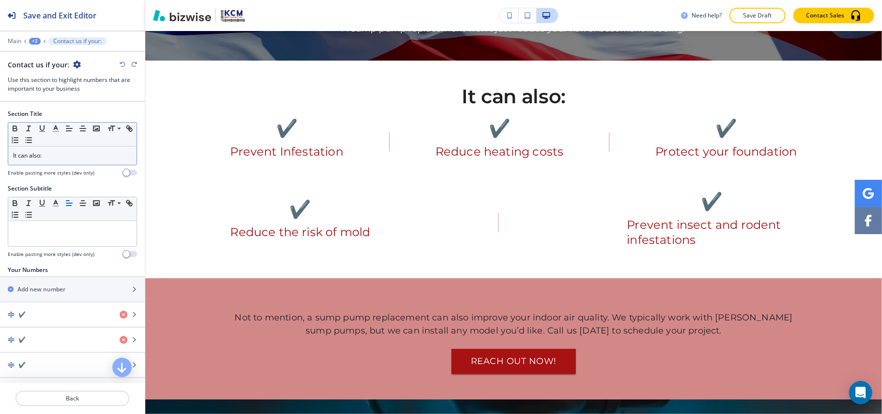
scroll to position [717, 0]
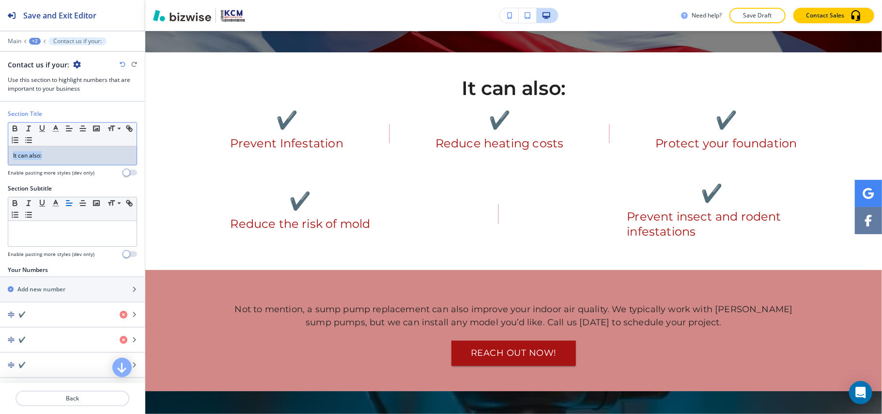
drag, startPoint x: 58, startPoint y: 161, endPoint x: 0, endPoint y: 159, distance: 58.2
click at [0, 159] on div "Section Title Small Normal Large Huge It can also: Enable pasting more styles (…" at bounding box center [72, 146] width 145 height 75
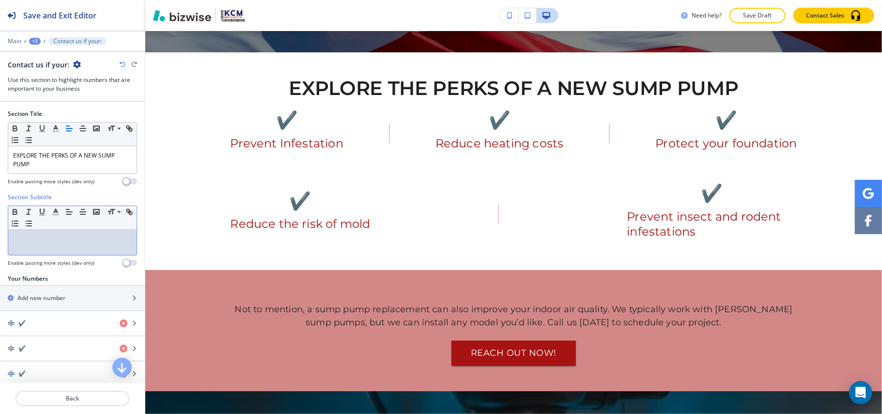
click at [62, 247] on div at bounding box center [72, 242] width 128 height 25
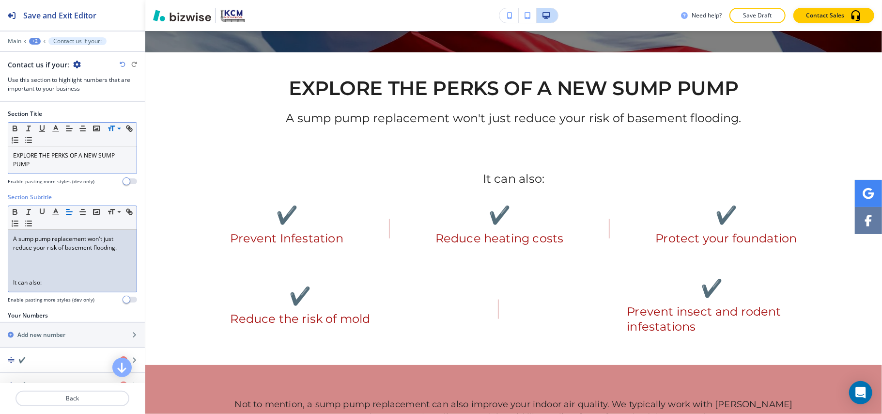
click at [30, 265] on p at bounding box center [72, 265] width 119 height 9
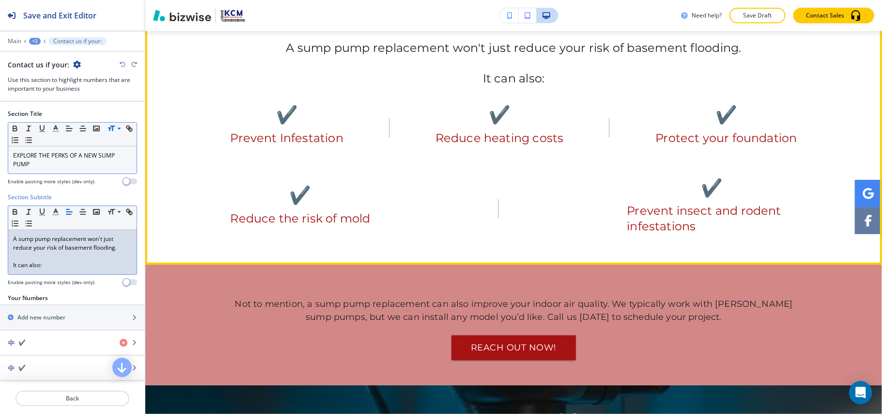
scroll to position [911, 0]
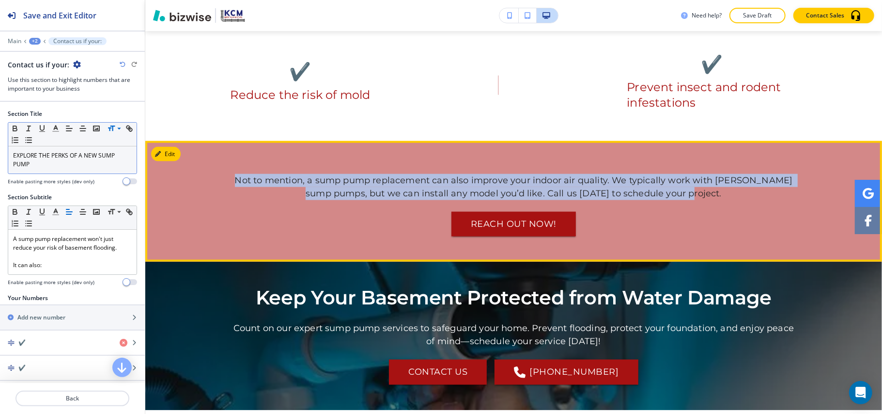
drag, startPoint x: 266, startPoint y: 163, endPoint x: 743, endPoint y: 175, distance: 476.4
click at [743, 175] on p "Not to mention, a sump pump replacement can also improve your indoor air qualit…" at bounding box center [514, 187] width 567 height 26
copy p "Not to mention, a sump pump replacement can also improve your indoor air qualit…"
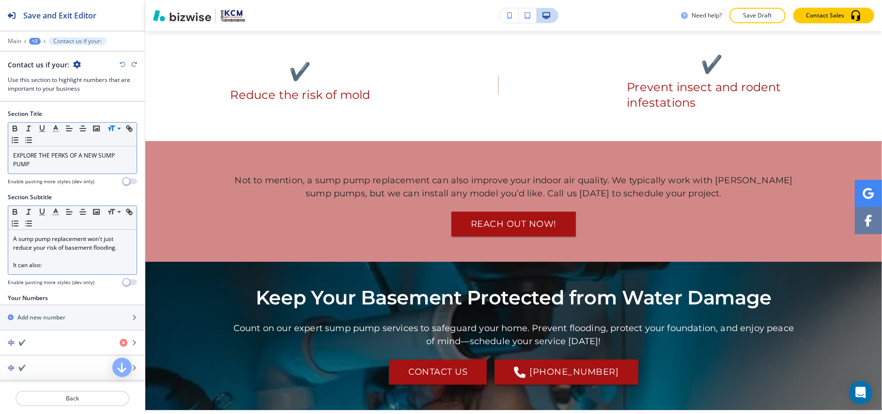
click at [123, 251] on div "A sump pump replacement won't just reduce your risk of basement flooding. It ca…" at bounding box center [72, 252] width 128 height 45
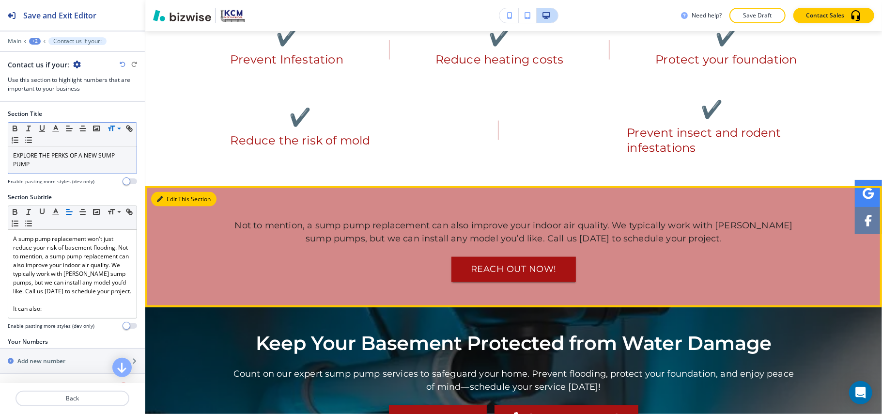
click at [163, 192] on button "Edit This Section" at bounding box center [183, 199] width 65 height 15
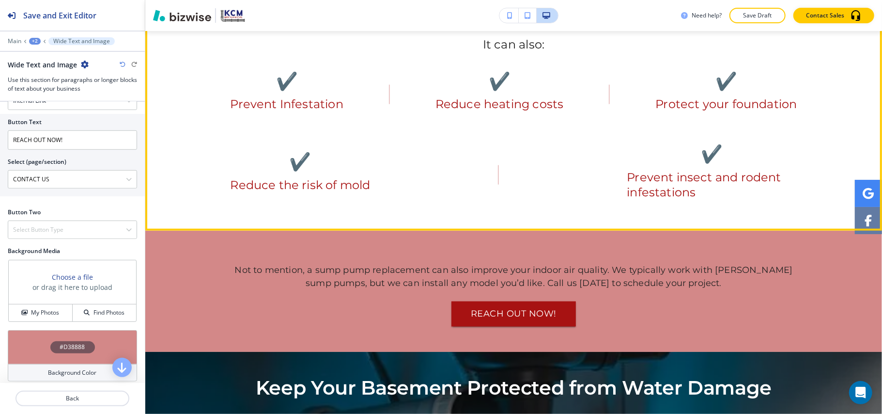
scroll to position [851, 0]
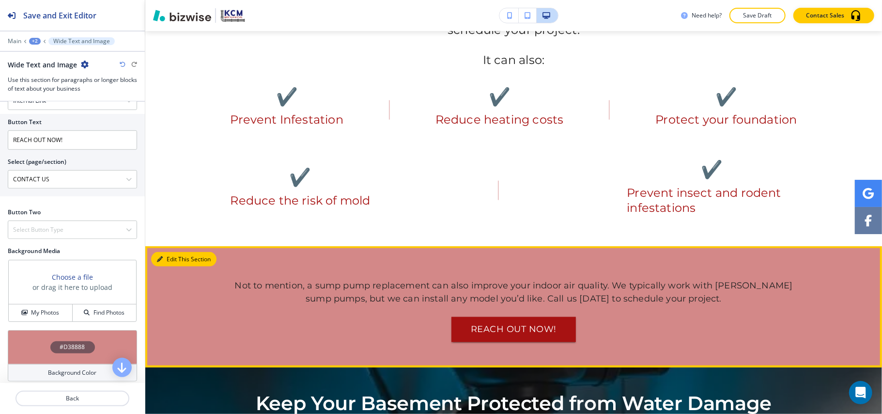
click at [163, 252] on button "Edit This Section" at bounding box center [183, 259] width 65 height 15
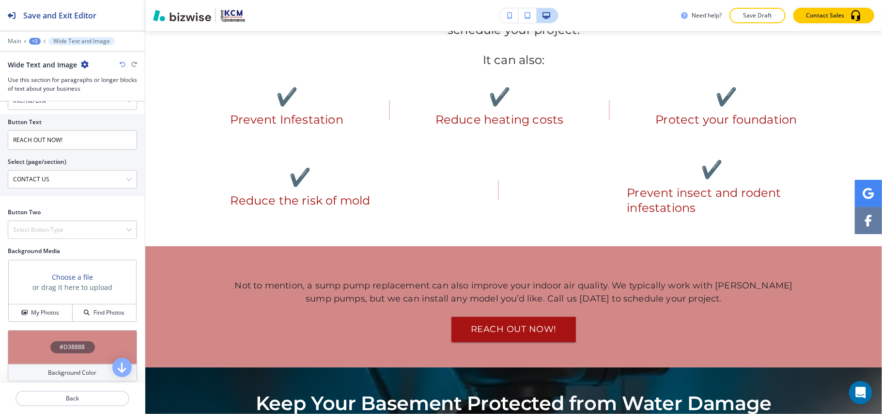
click at [82, 66] on icon "button" at bounding box center [85, 65] width 8 height 8
click at [98, 117] on p "Delete Section" at bounding box center [110, 115] width 49 height 9
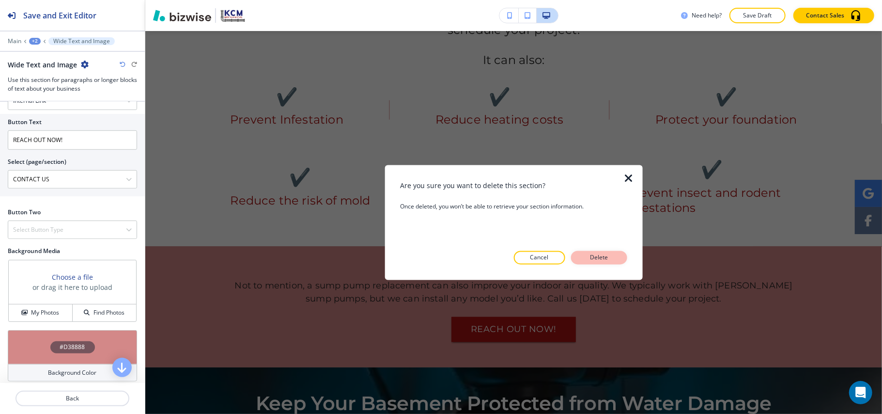
click at [605, 256] on p "Delete" at bounding box center [599, 257] width 23 height 9
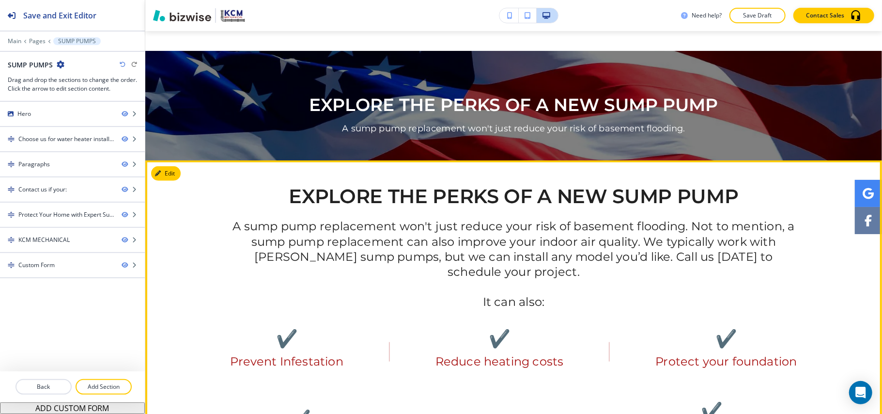
scroll to position [593, 0]
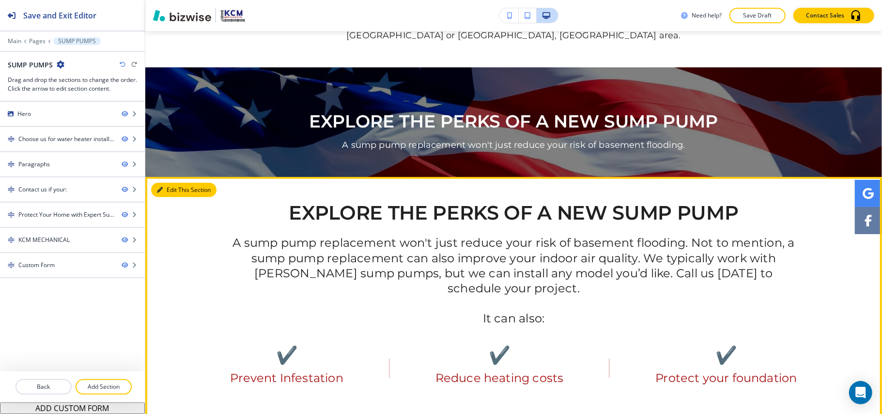
click at [170, 183] on button "Edit This Section" at bounding box center [183, 190] width 65 height 15
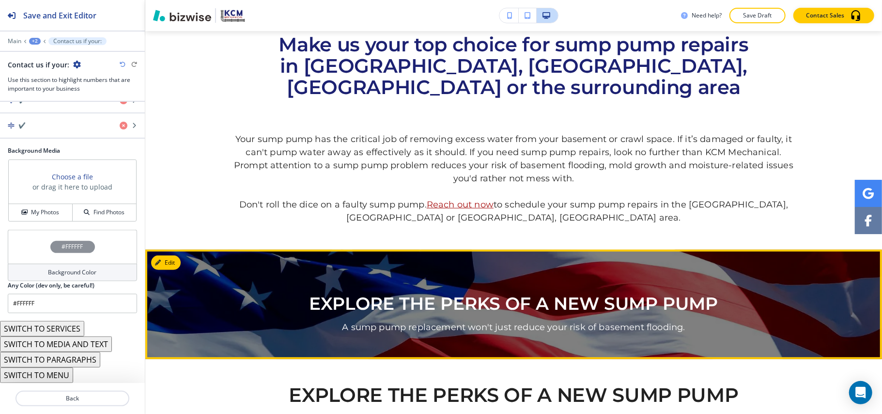
scroll to position [330, 0]
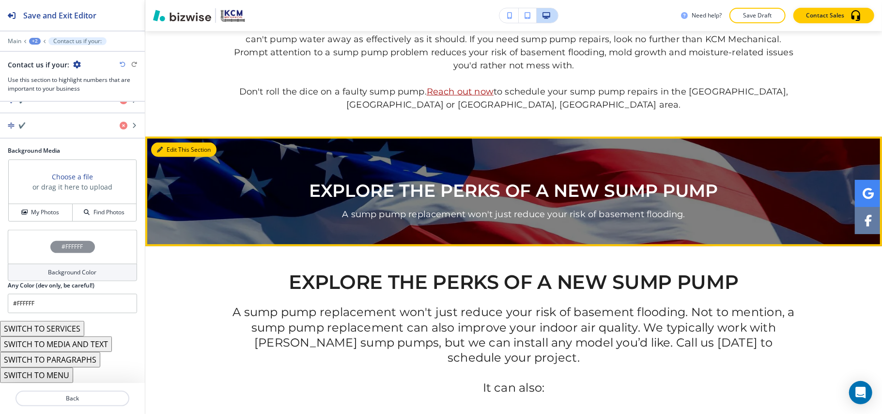
click at [176, 142] on button "Edit This Section" at bounding box center [183, 149] width 65 height 15
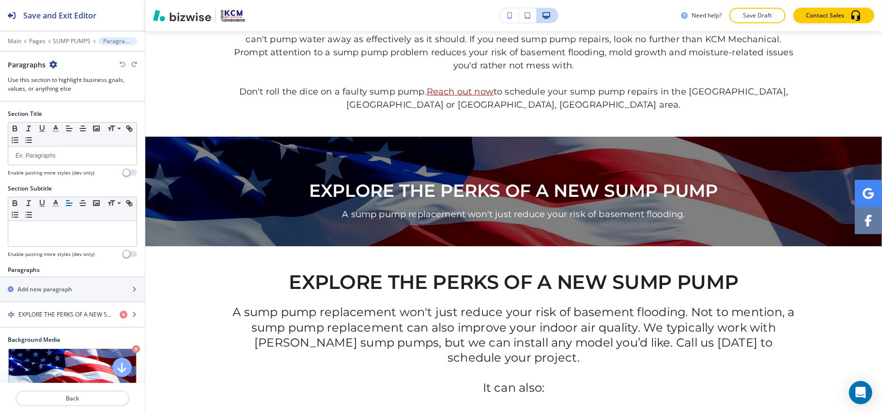
scroll to position [608, 0]
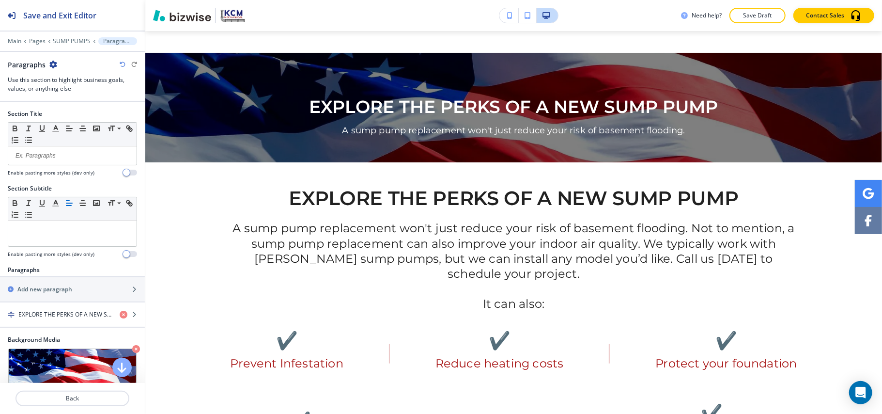
click at [54, 62] on icon "button" at bounding box center [53, 65] width 8 height 8
click at [85, 119] on p "Delete Section" at bounding box center [79, 115] width 49 height 9
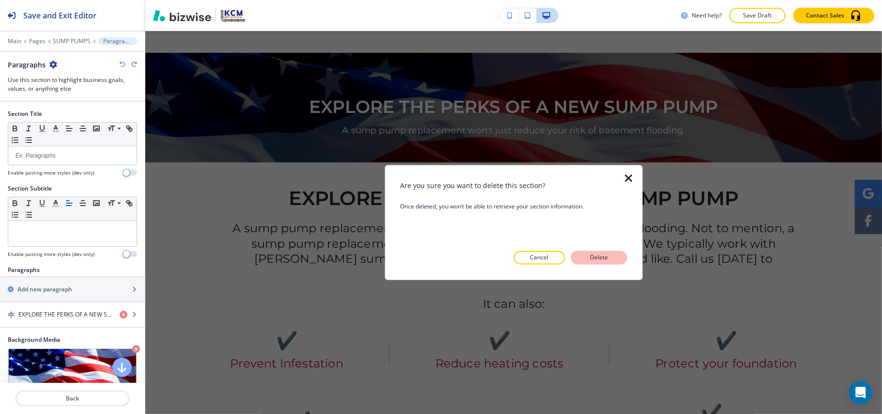
click at [602, 256] on p "Delete" at bounding box center [599, 257] width 23 height 9
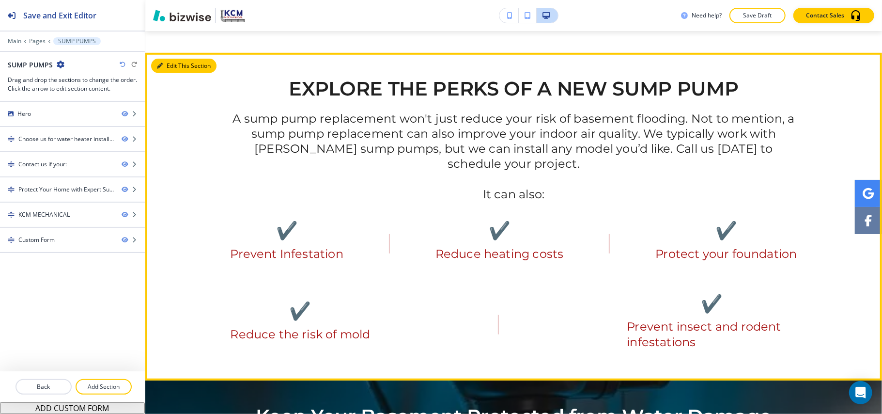
click at [163, 59] on button "Edit This Section" at bounding box center [183, 66] width 65 height 15
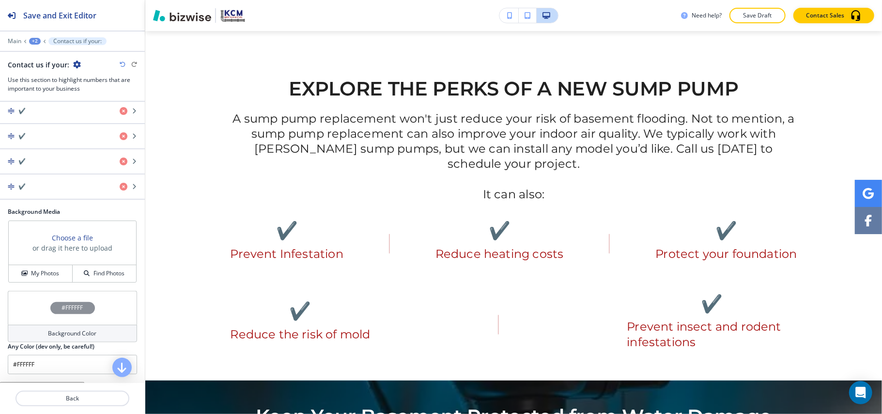
scroll to position [374, 0]
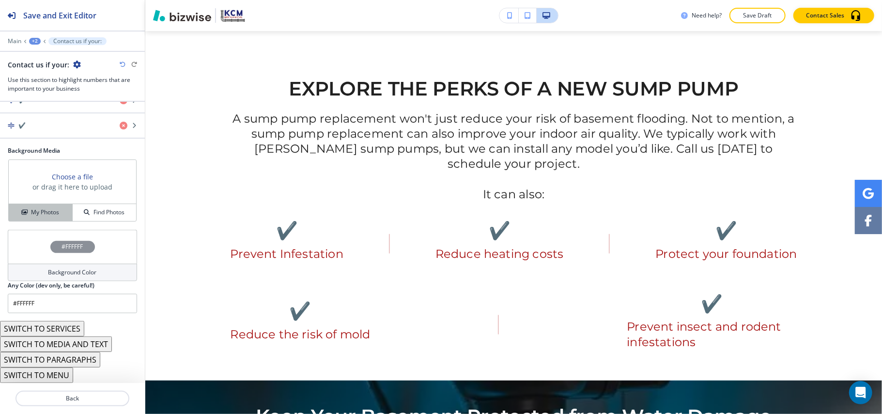
click at [41, 212] on h4 "My Photos" at bounding box center [45, 212] width 28 height 9
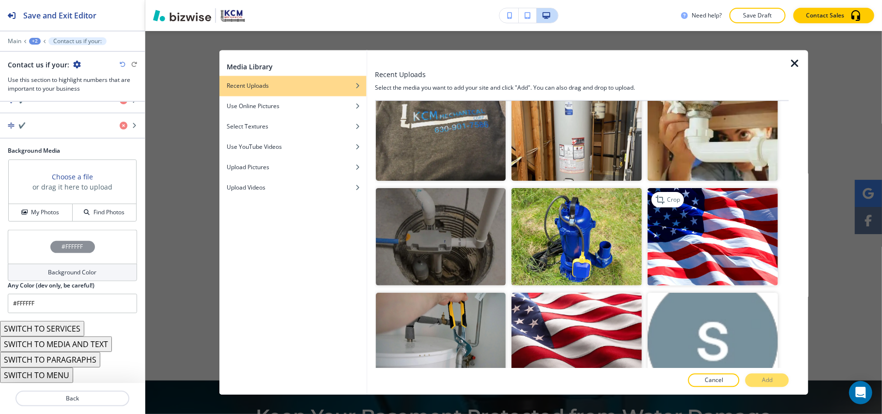
scroll to position [258, 0]
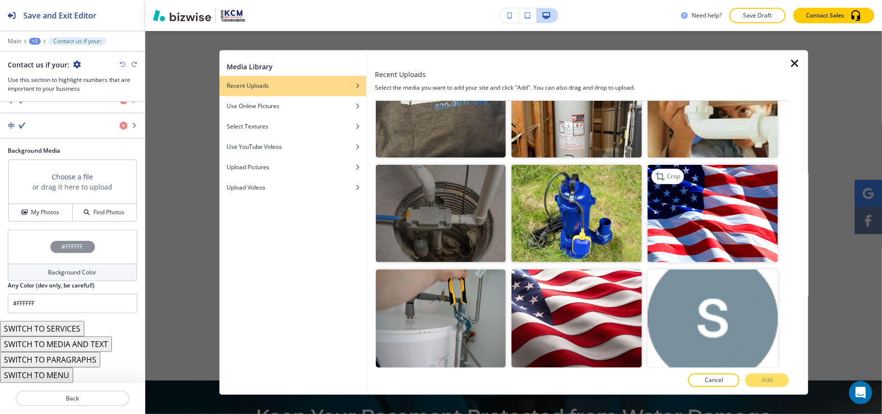
click at [696, 206] on img "button" at bounding box center [713, 213] width 130 height 98
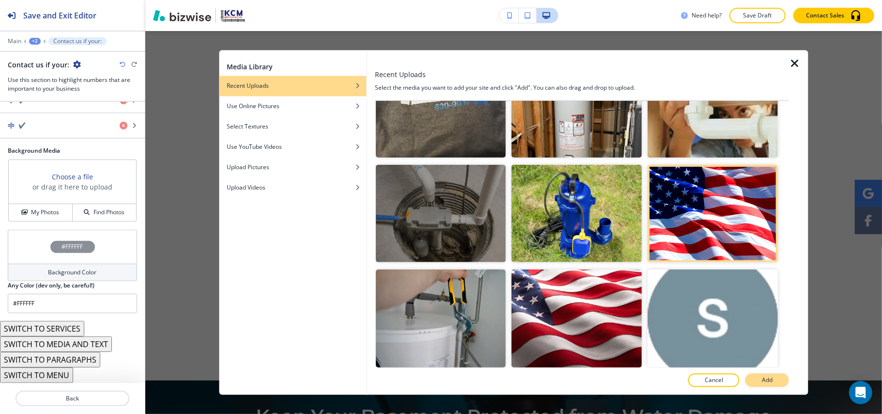
click at [781, 378] on button "Add" at bounding box center [768, 381] width 44 height 14
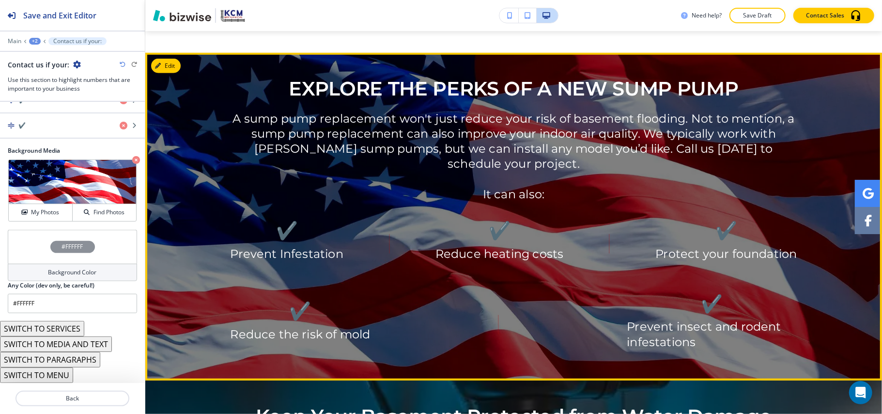
scroll to position [737, 0]
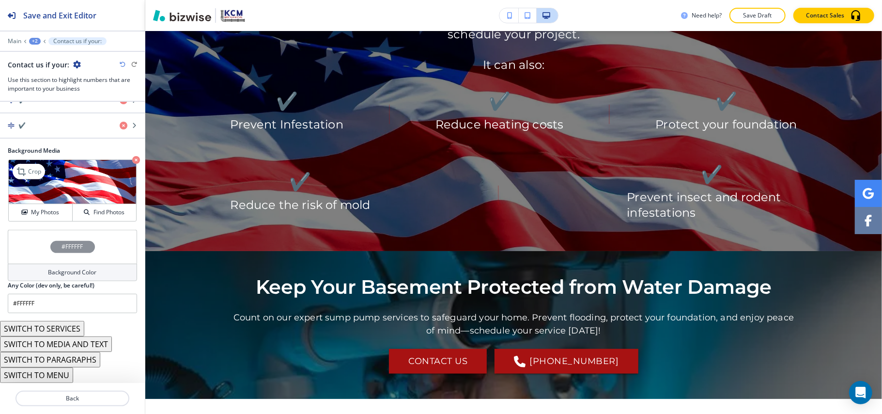
click at [132, 158] on icon "button" at bounding box center [136, 160] width 8 height 8
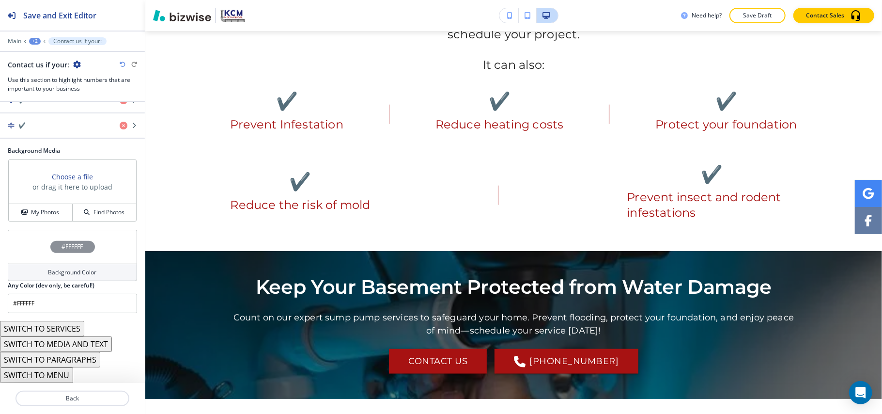
click at [28, 235] on div "#FFFFFF" at bounding box center [72, 247] width 129 height 34
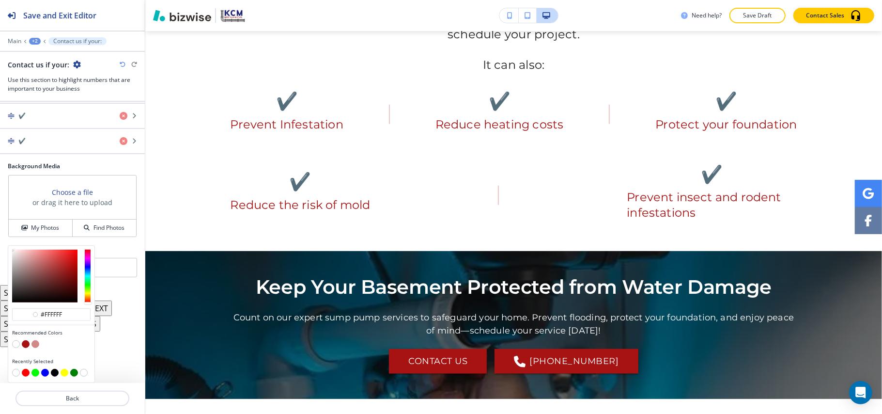
scroll to position [359, 0]
click at [26, 349] on div at bounding box center [51, 345] width 78 height 10
click at [25, 345] on button "button" at bounding box center [26, 344] width 8 height 8
type input "#a71212"
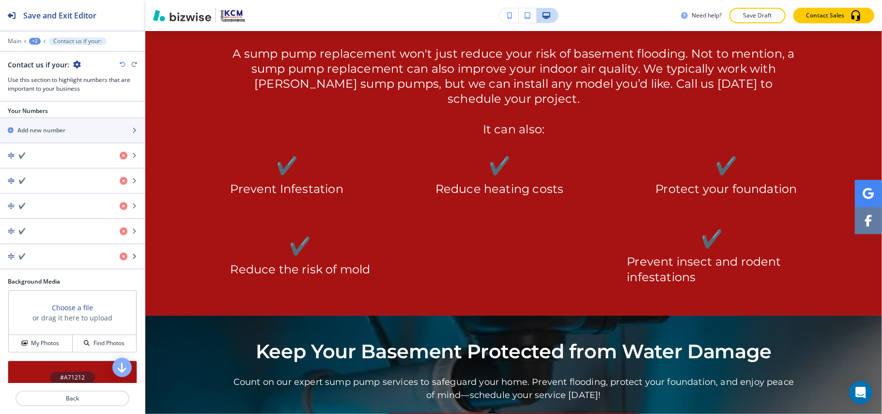
scroll to position [230, 0]
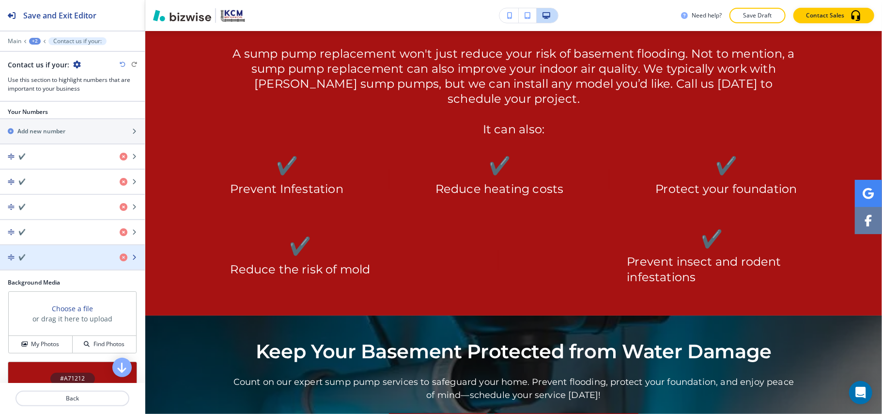
click at [70, 262] on div "✔️" at bounding box center [56, 257] width 112 height 9
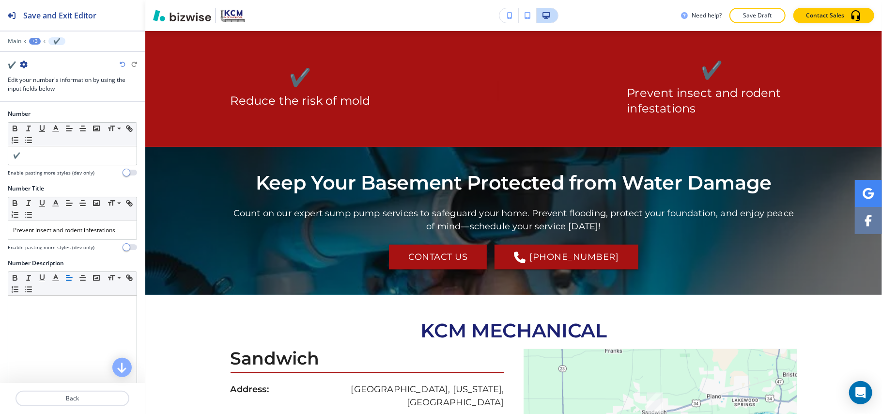
scroll to position [849, 0]
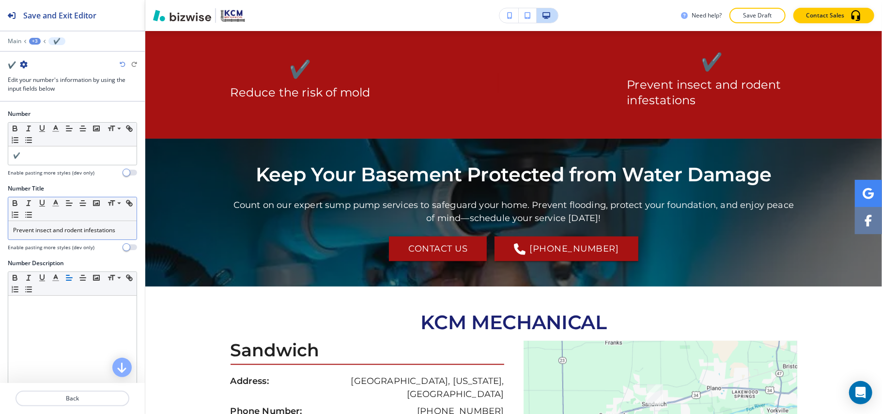
click at [66, 233] on p "Prevent insect and rodent infestations" at bounding box center [72, 230] width 119 height 9
click at [84, 203] on line "button" at bounding box center [83, 203] width 6 height 0
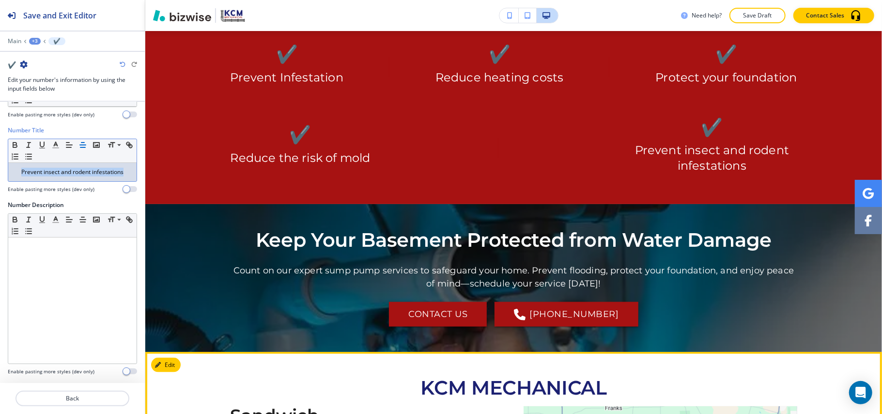
scroll to position [785, 0]
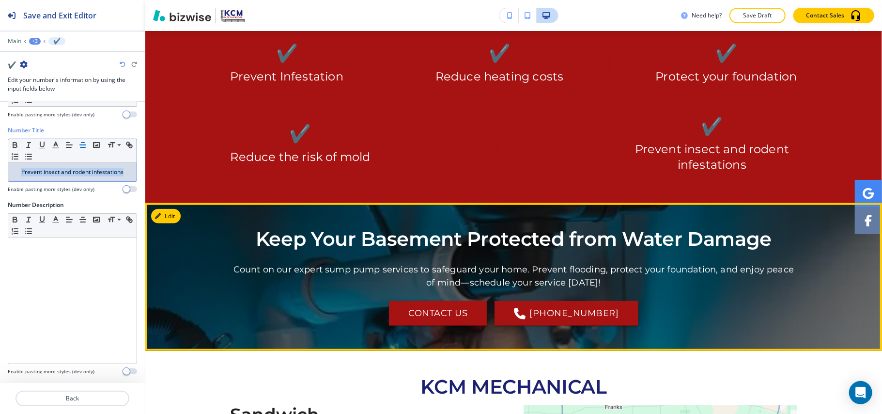
click at [175, 209] on button "Edit" at bounding box center [166, 216] width 30 height 15
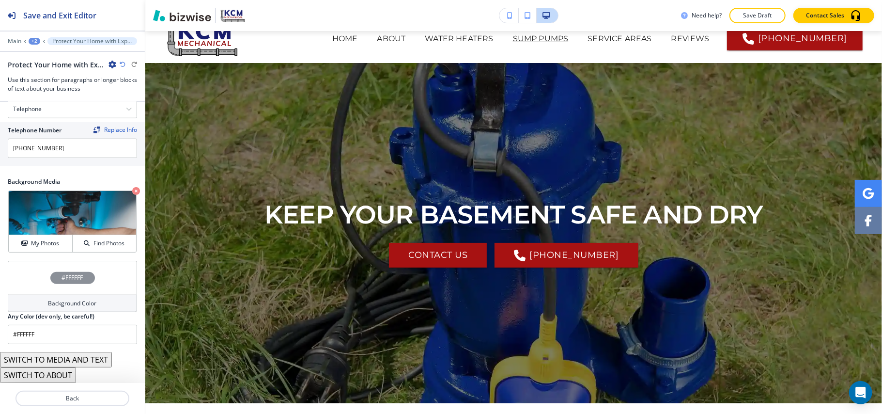
scroll to position [0, 0]
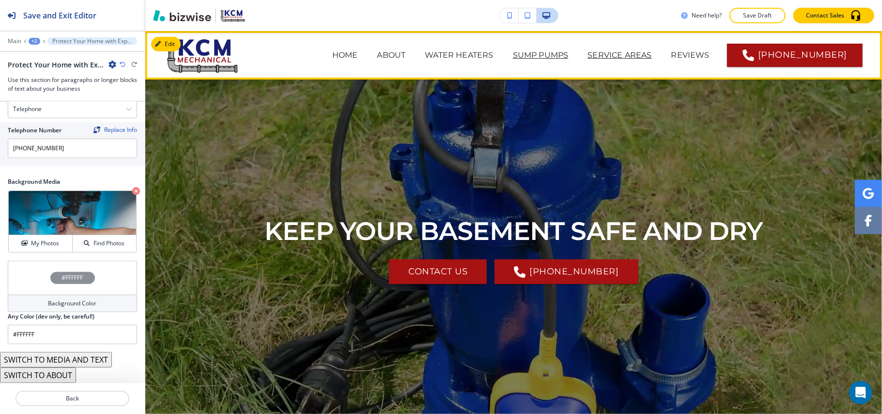
click at [588, 53] on p "SERVICE AREAS" at bounding box center [620, 55] width 64 height 12
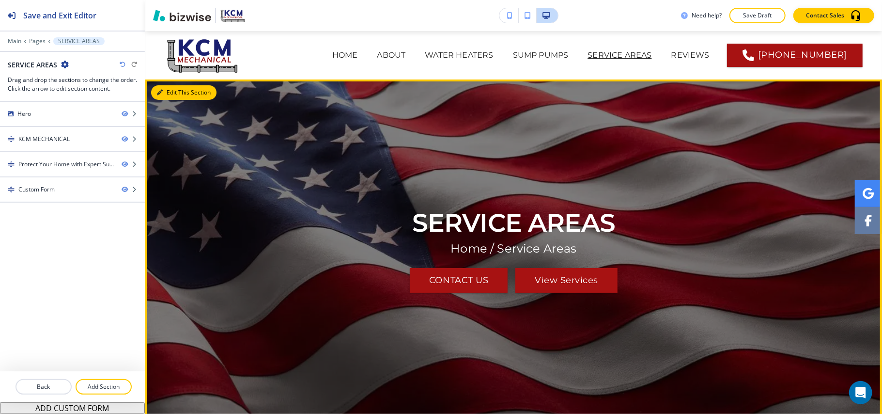
click at [163, 94] on button "Edit This Section" at bounding box center [183, 92] width 65 height 15
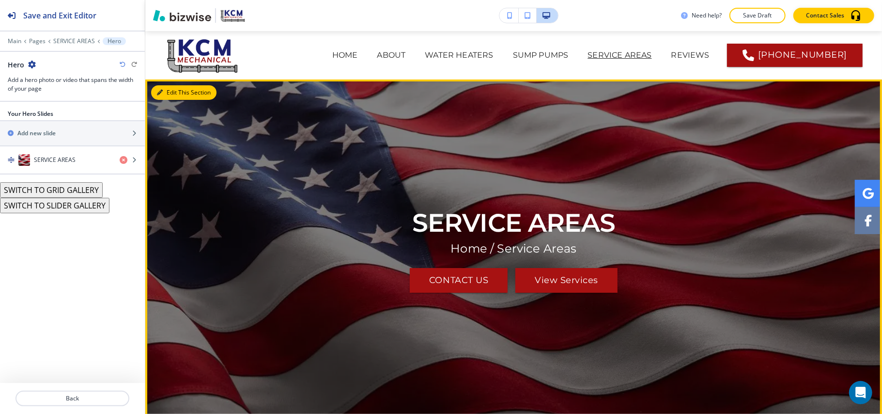
scroll to position [48, 0]
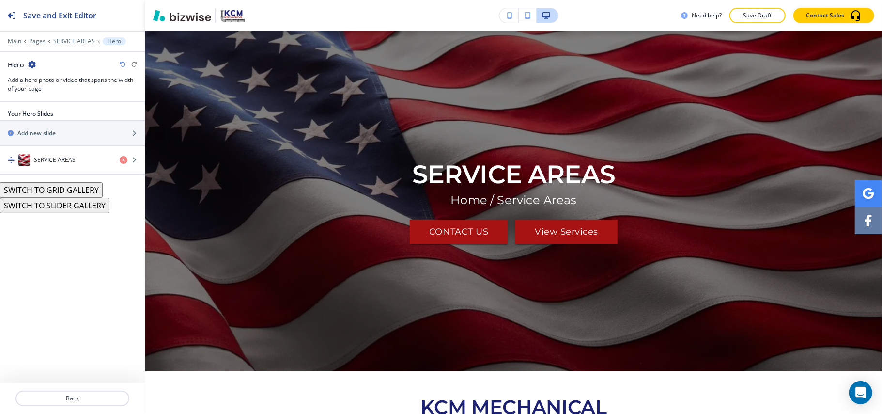
click at [84, 146] on div at bounding box center [72, 145] width 145 height 1
click at [74, 162] on h4 "SERVICE AREAS" at bounding box center [55, 160] width 42 height 9
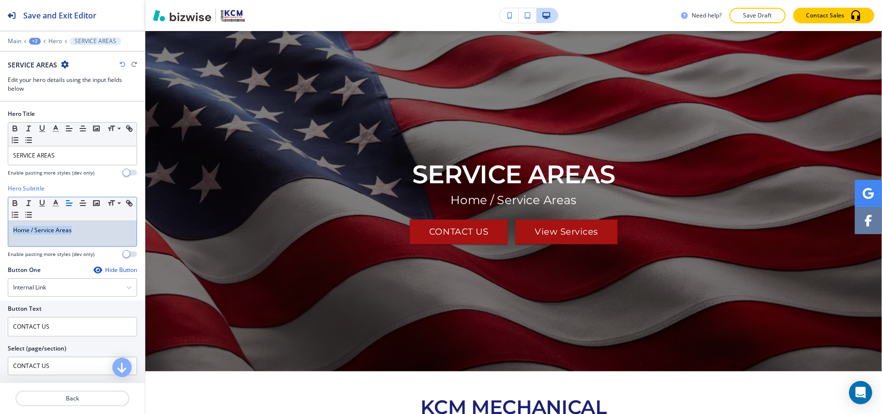
drag, startPoint x: 109, startPoint y: 225, endPoint x: 9, endPoint y: 228, distance: 100.8
click at [9, 228] on div "Home / Service Areas" at bounding box center [72, 233] width 128 height 25
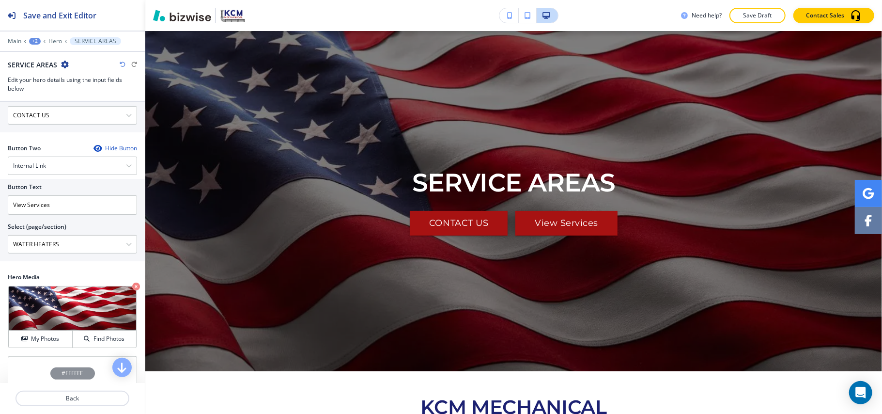
scroll to position [258, 0]
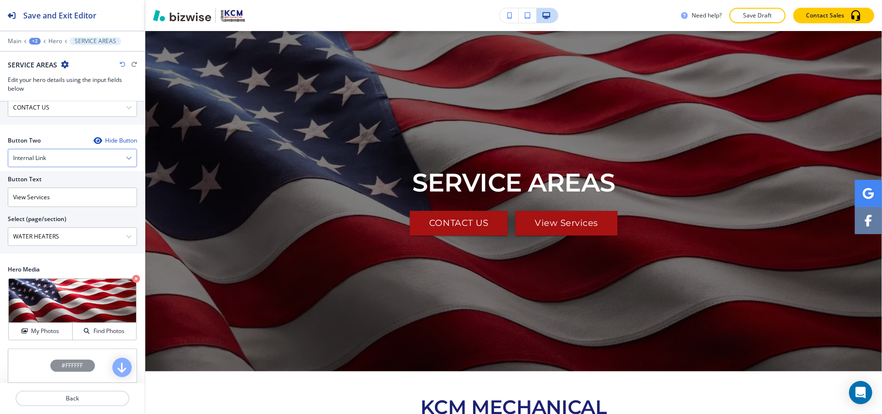
click at [59, 164] on div "Internal Link" at bounding box center [72, 157] width 128 height 17
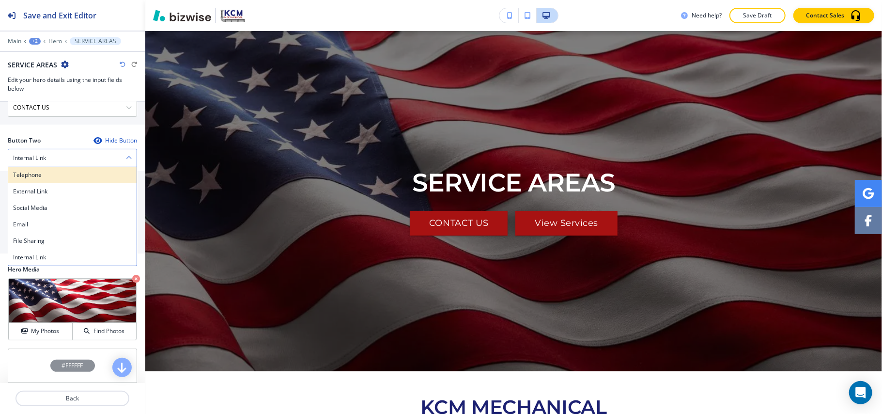
click at [51, 173] on h4 "Telephone" at bounding box center [72, 175] width 119 height 9
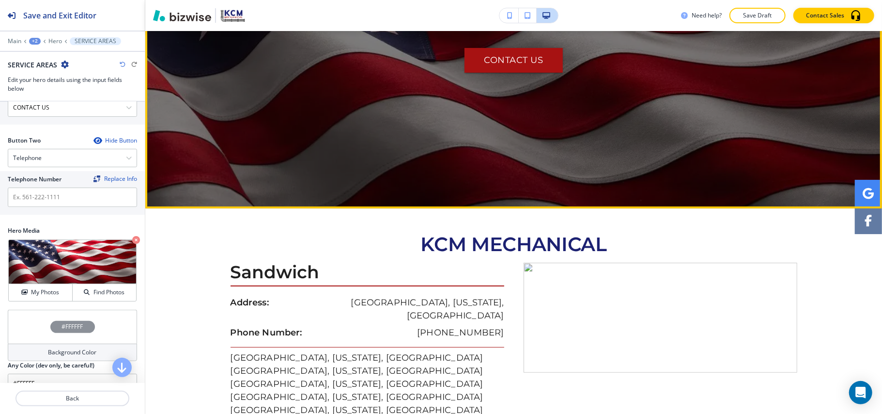
scroll to position [307, 0]
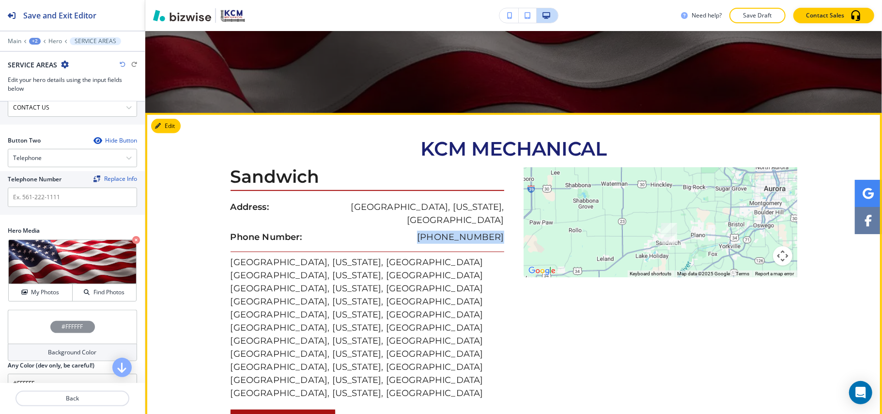
drag, startPoint x: 501, startPoint y: 223, endPoint x: 430, endPoint y: 223, distance: 70.7
click at [430, 223] on div "Sandwich Address: Sandwich, Illinois, United States Phone Number: (630) 901-758…" at bounding box center [372, 300] width 283 height 267
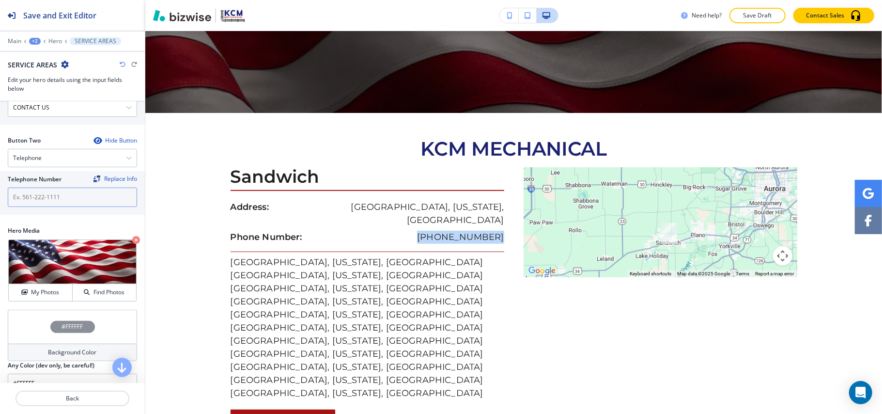
copy p "[PHONE_NUMBER]"
click at [33, 195] on input "text" at bounding box center [72, 196] width 129 height 19
paste input "[PHONE_NUMBER]"
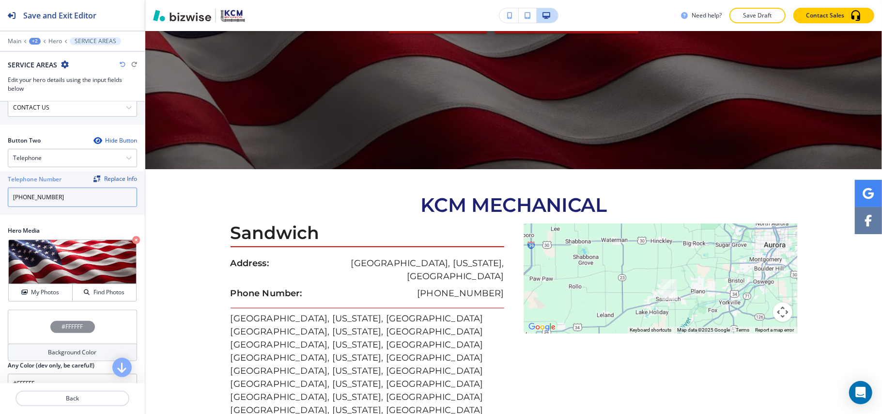
scroll to position [242, 0]
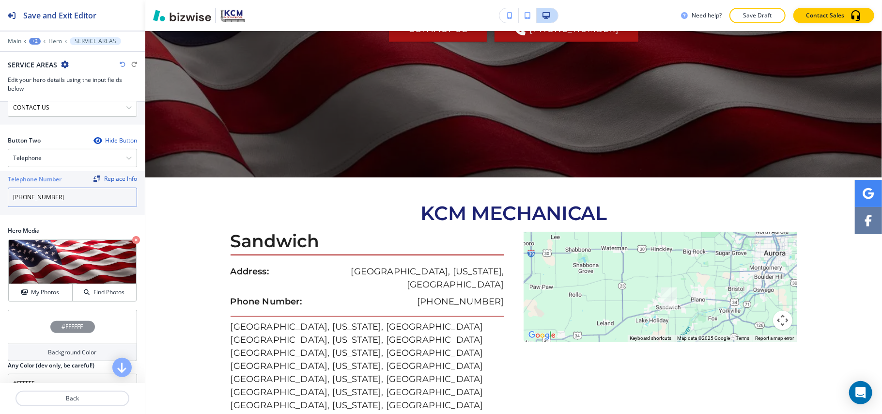
type input "[PHONE_NUMBER]"
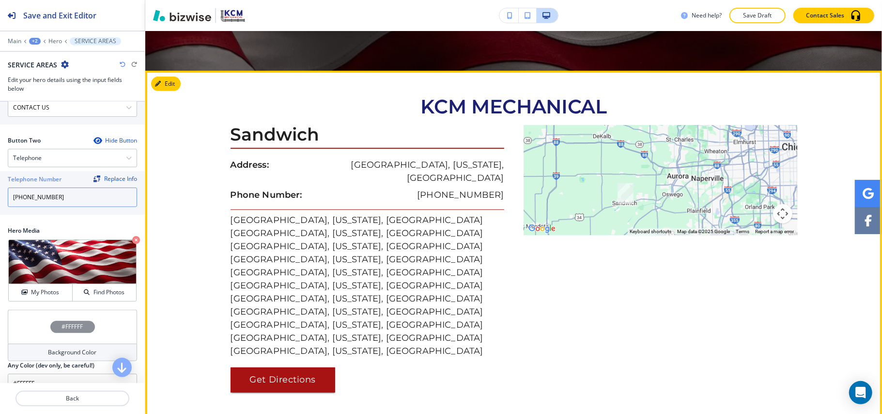
scroll to position [371, 0]
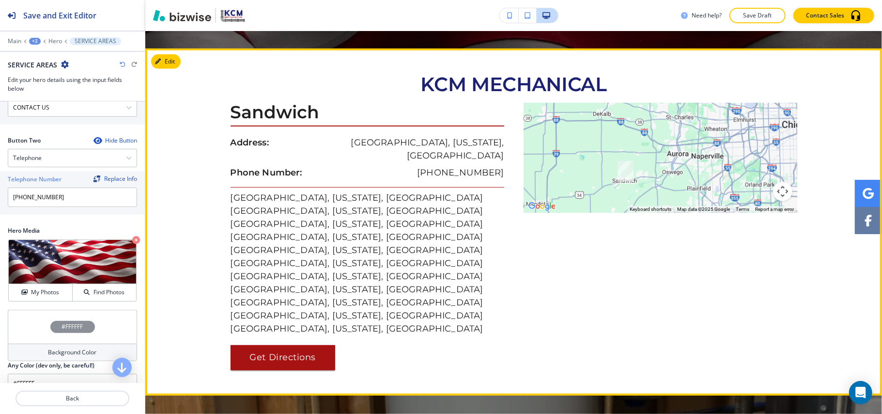
click at [149, 61] on section "KCM MECHANICAL Sandwich Address: Sandwich, Illinois, United States Phone Number…" at bounding box center [513, 221] width 737 height 347
click at [176, 61] on button "Edit This Section" at bounding box center [183, 61] width 65 height 15
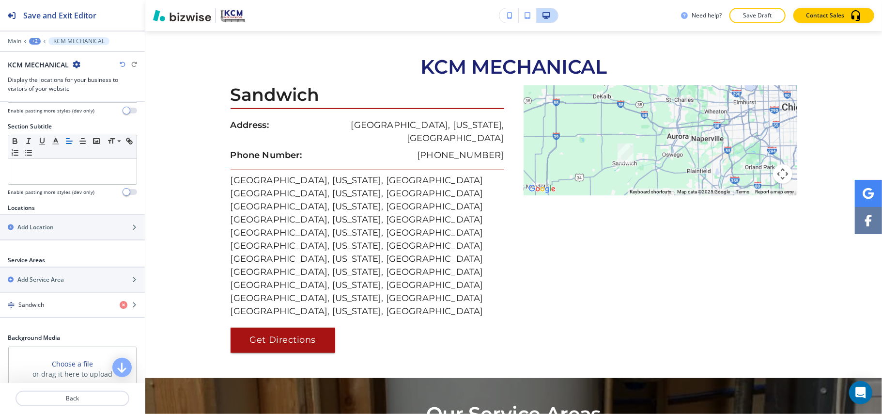
scroll to position [190, 0]
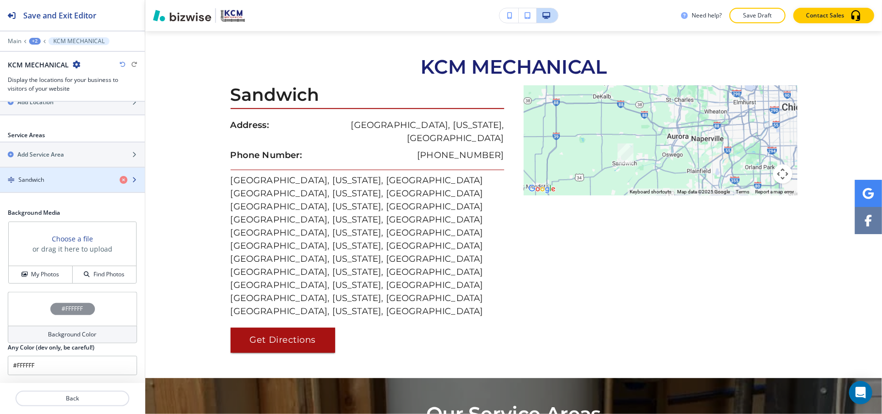
click at [52, 185] on div "button" at bounding box center [72, 188] width 145 height 8
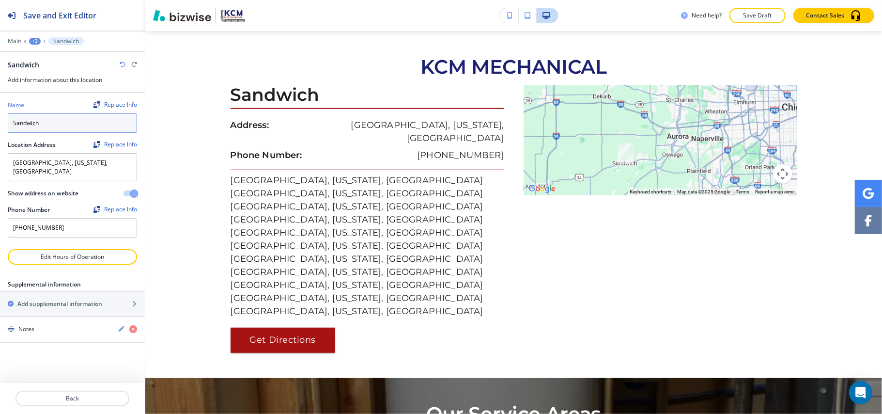
click at [0, 122] on div "Name Replace Info Sandwich Location Address Replace Info Sandwich, Illinois, Un…" at bounding box center [72, 171] width 145 height 156
type input "Location"
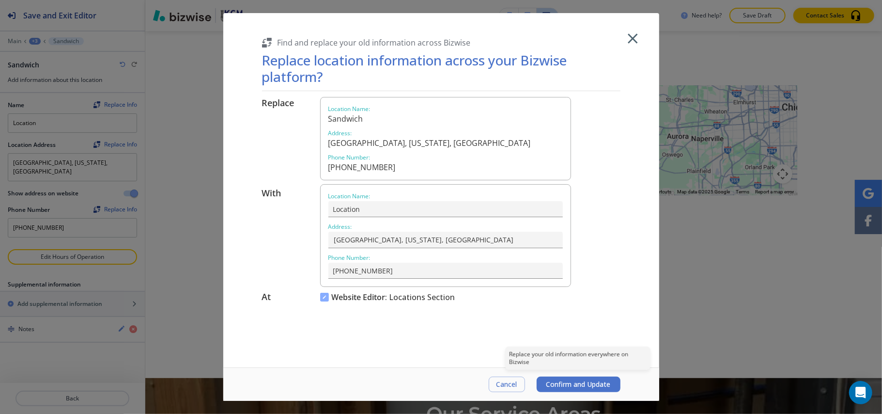
click at [561, 378] on button "Confirm and Update" at bounding box center [579, 384] width 84 height 16
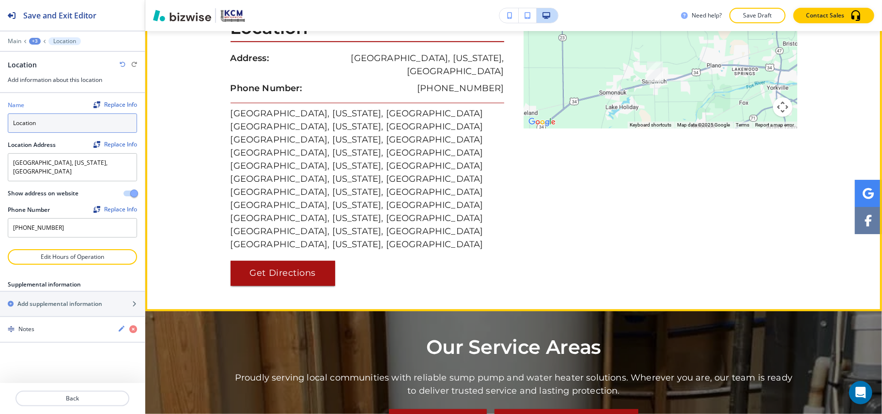
scroll to position [518, 0]
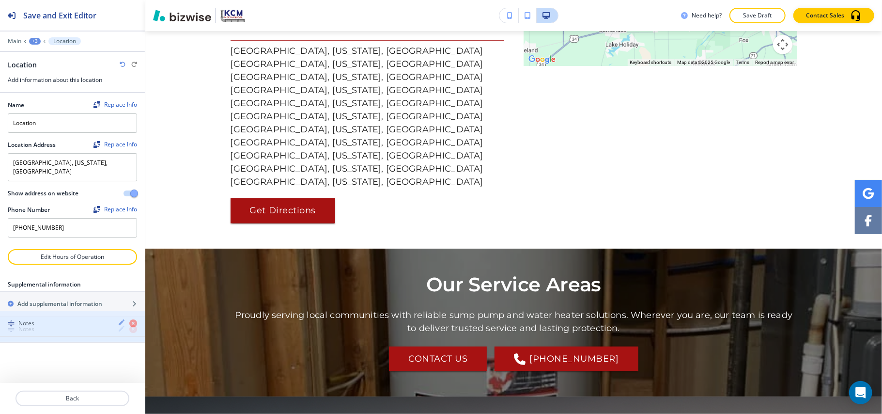
click at [42, 325] on div "Notes" at bounding box center [55, 329] width 110 height 9
click at [45, 325] on div "Notes" at bounding box center [72, 329] width 145 height 9
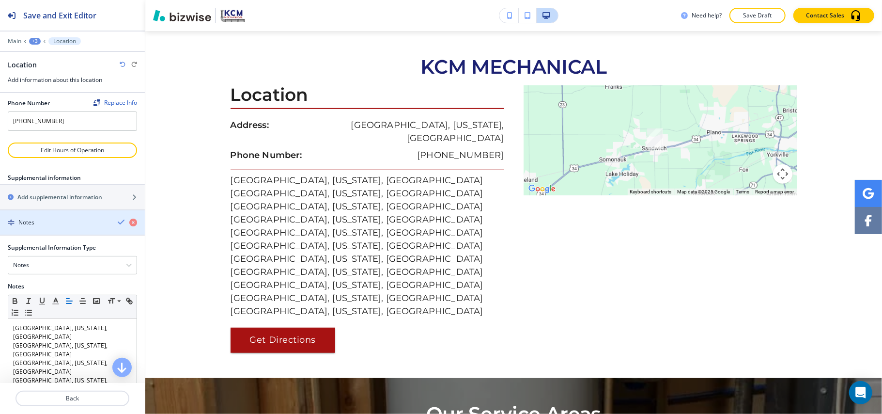
scroll to position [0, 0]
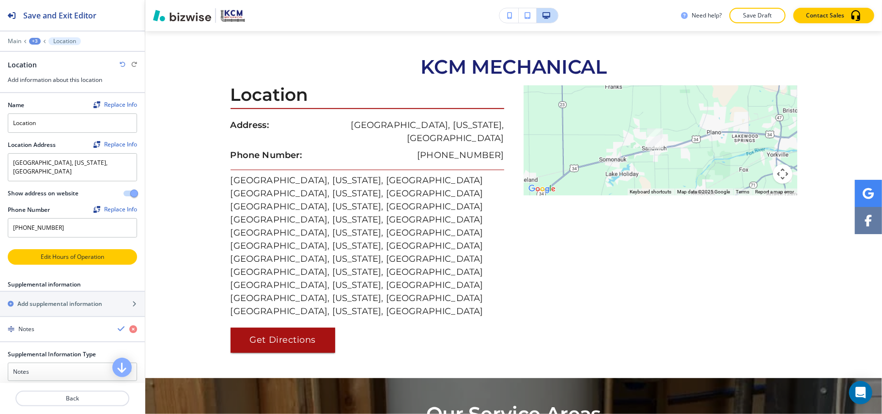
click at [70, 252] on p "Edit Hours of Operation" at bounding box center [72, 256] width 127 height 9
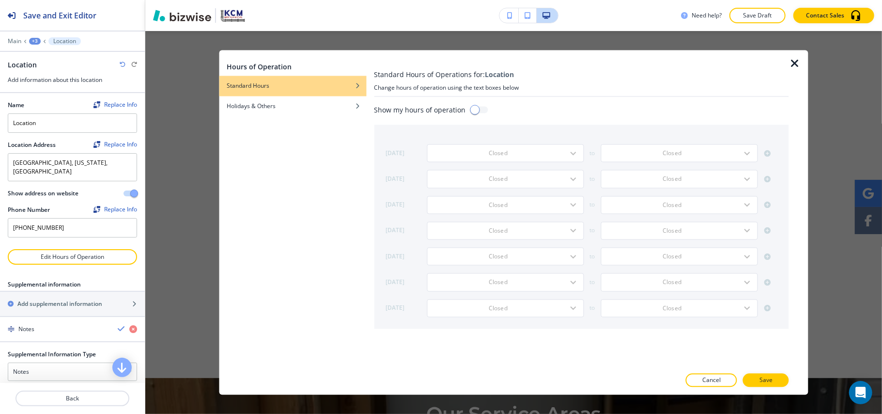
click at [792, 59] on icon "button" at bounding box center [795, 64] width 12 height 12
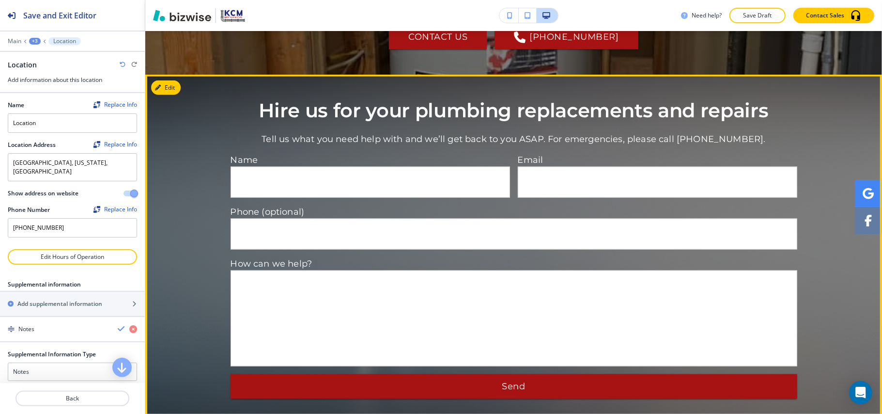
click at [180, 80] on button "Edit" at bounding box center [166, 87] width 30 height 15
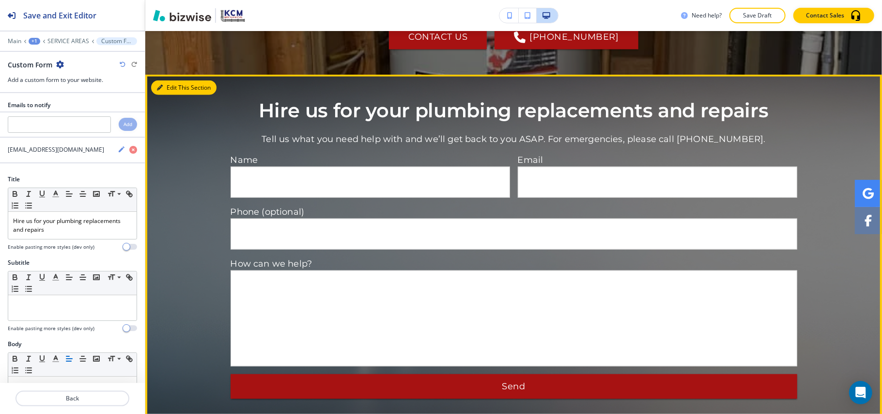
scroll to position [870, 0]
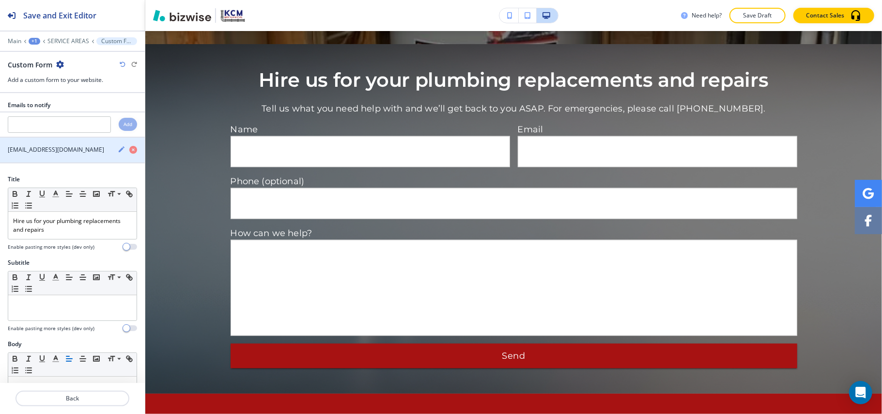
click at [119, 150] on icon "button" at bounding box center [122, 149] width 6 height 6
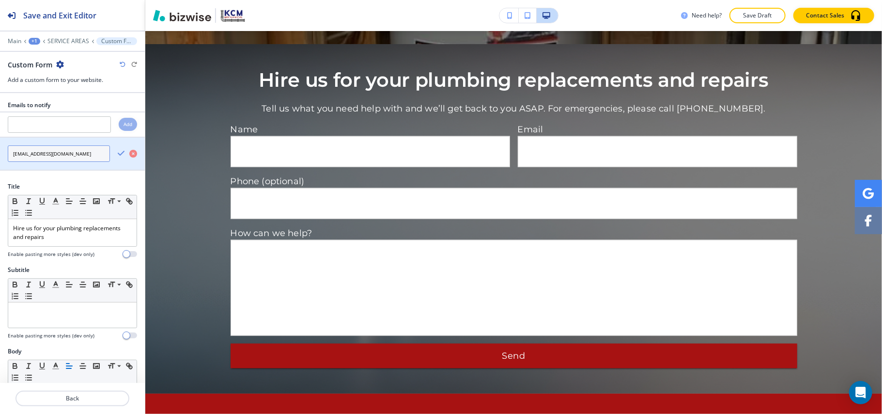
click at [82, 157] on input "[EMAIL_ADDRESS][DOMAIN_NAME]" at bounding box center [59, 153] width 102 height 16
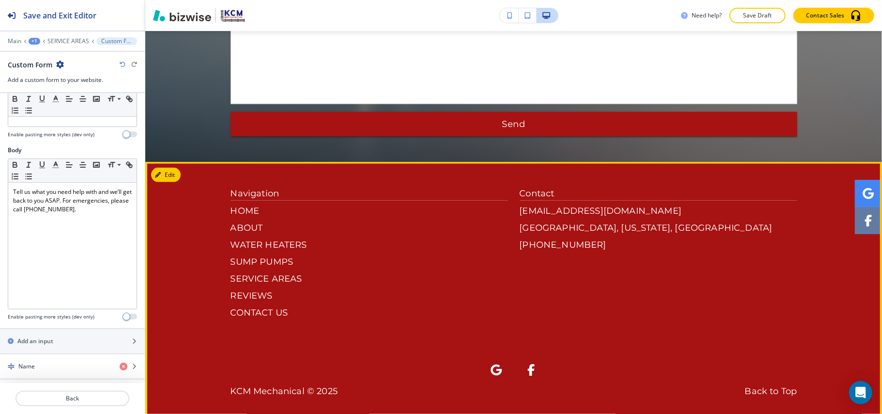
scroll to position [1103, 0]
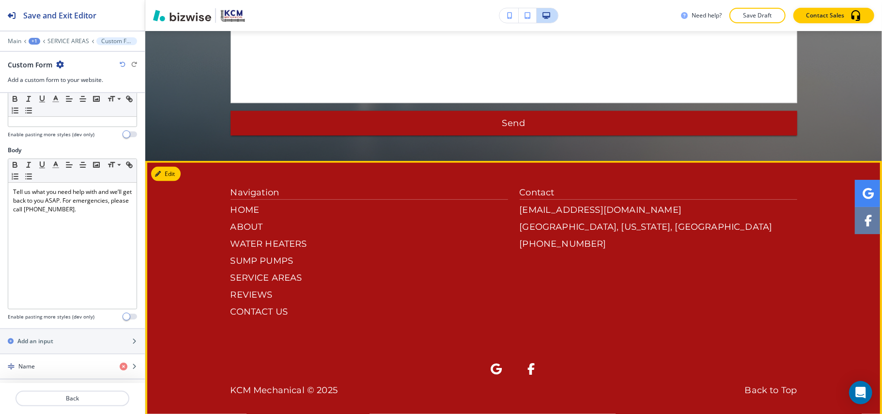
drag, startPoint x: 182, startPoint y: 160, endPoint x: 173, endPoint y: 161, distance: 9.3
click at [182, 161] on footer "Navigation HOME ABOUT WATER HEATERS SUMP PUMPS SERVICE AREAS REVIEWS CONTACT US…" at bounding box center [513, 293] width 737 height 265
click at [172, 167] on button "Edit Footer" at bounding box center [176, 174] width 50 height 15
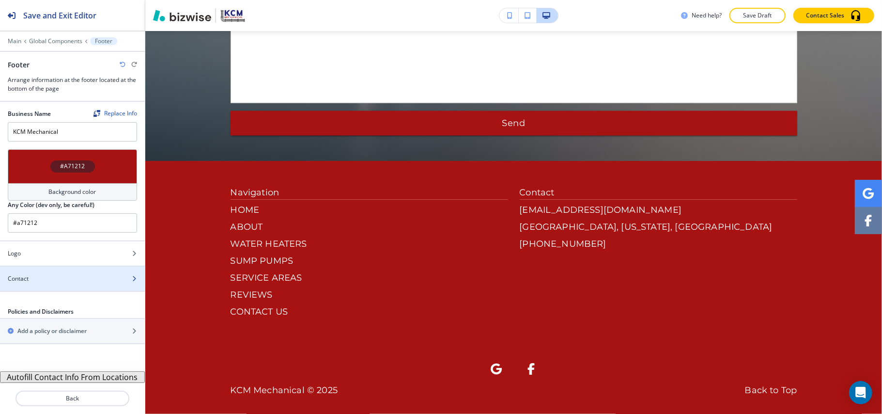
click at [47, 278] on div "Contact" at bounding box center [62, 278] width 124 height 9
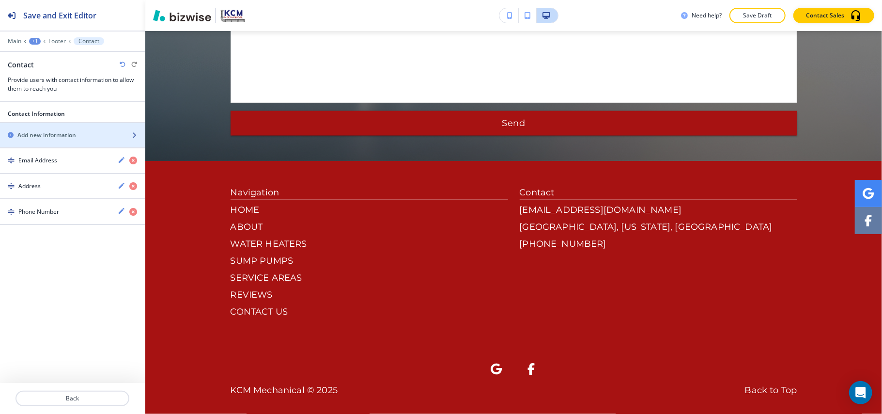
click at [71, 132] on h2 "Add new information" at bounding box center [46, 135] width 59 height 9
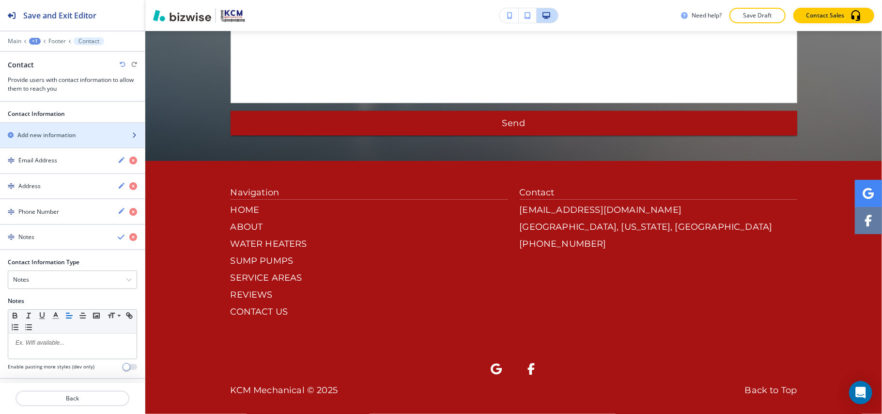
click at [67, 128] on div "button" at bounding box center [72, 127] width 145 height 8
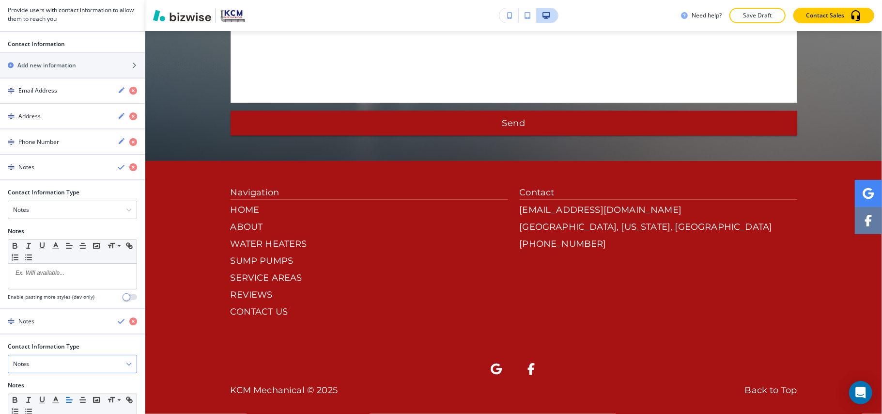
scroll to position [156, 0]
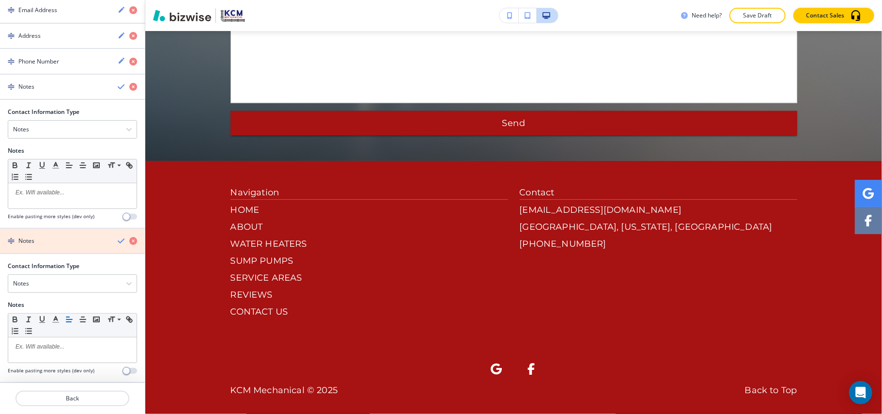
click at [129, 240] on icon "button" at bounding box center [133, 241] width 8 height 8
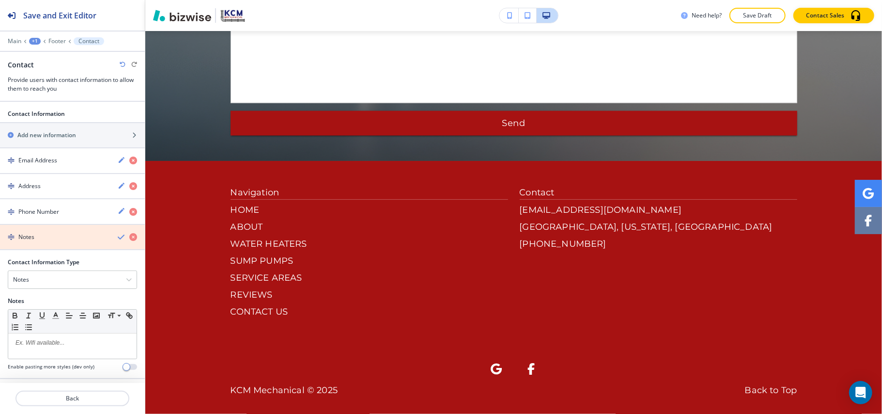
click at [129, 239] on icon "button" at bounding box center [133, 237] width 8 height 8
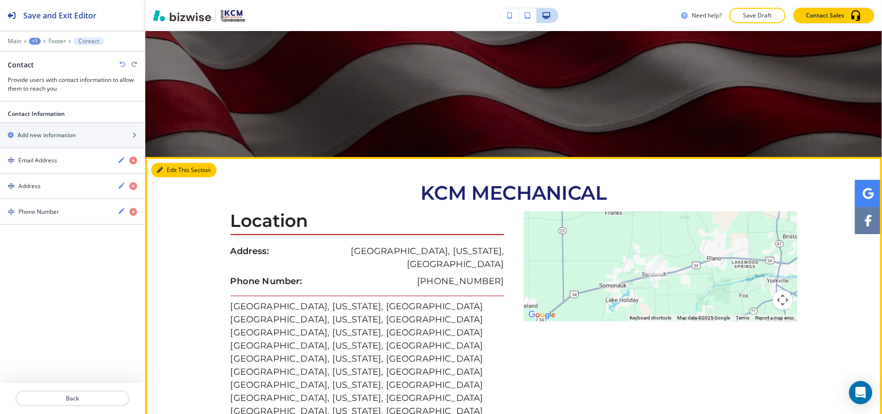
click at [161, 169] on icon "button" at bounding box center [160, 170] width 6 height 6
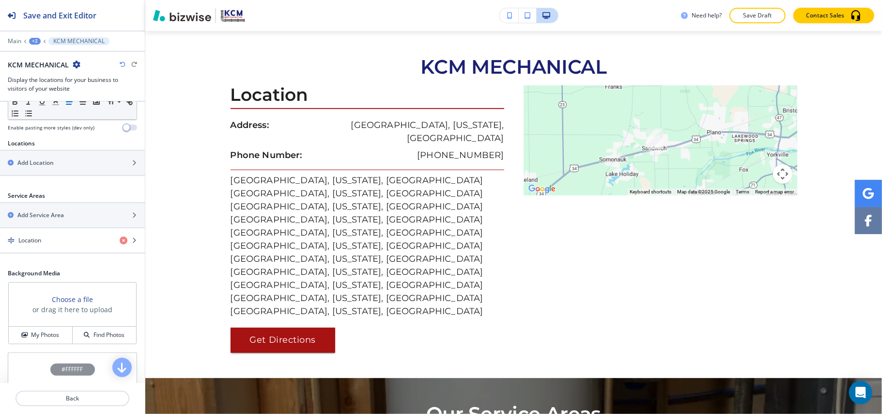
scroll to position [190, 0]
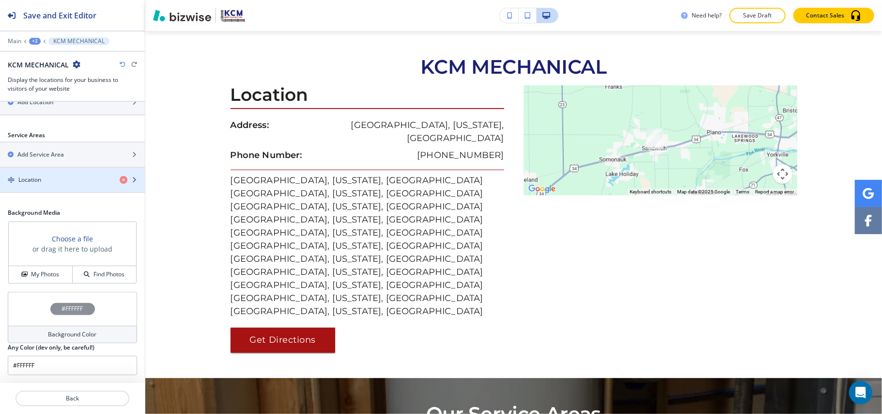
click at [61, 175] on div "Location" at bounding box center [56, 179] width 112 height 9
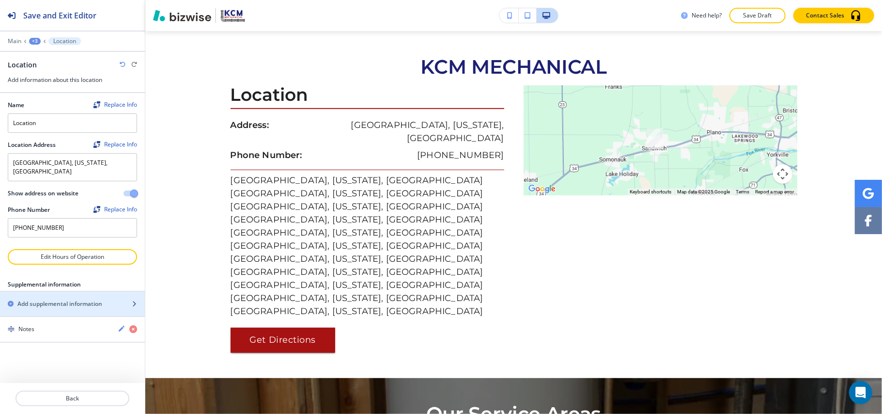
click at [53, 308] on div "button" at bounding box center [72, 312] width 145 height 8
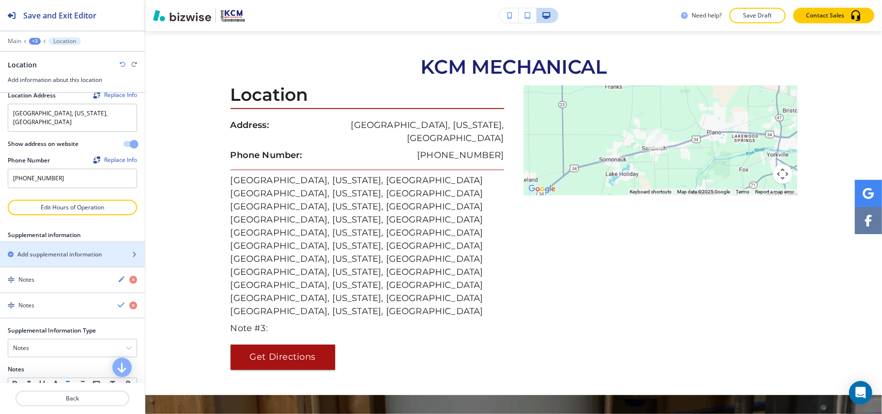
scroll to position [117, 0]
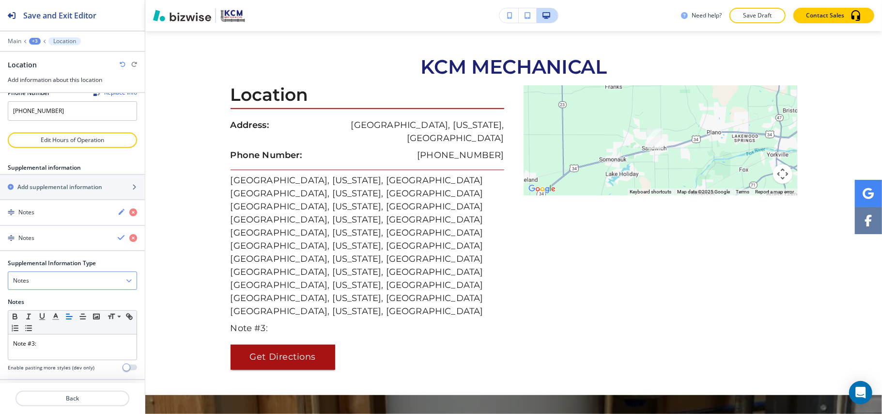
click at [38, 278] on div "Notes" at bounding box center [72, 280] width 128 height 17
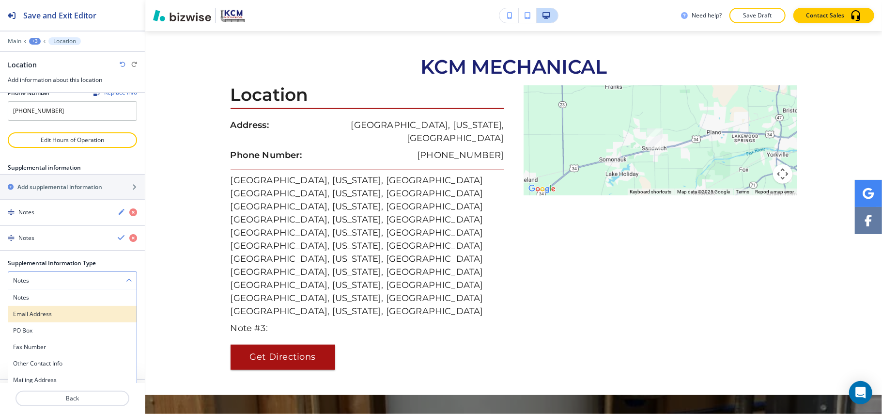
click at [34, 310] on h4 "Email Address" at bounding box center [72, 314] width 119 height 9
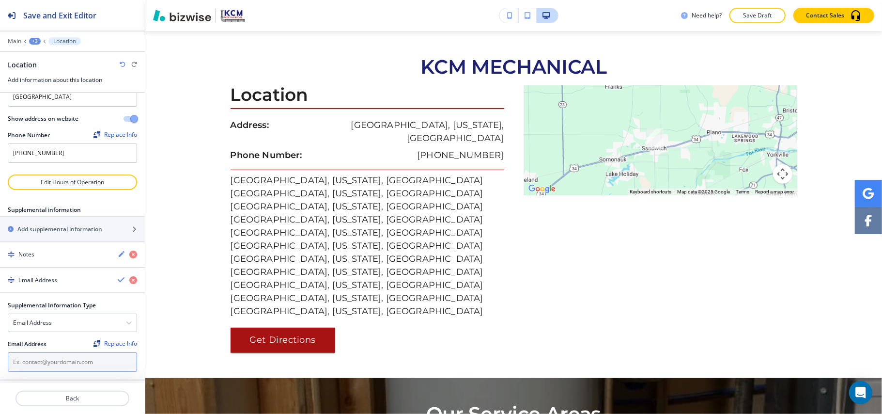
click at [45, 353] on input "text" at bounding box center [72, 361] width 129 height 19
paste input "[EMAIL_ADDRESS][DOMAIN_NAME]"
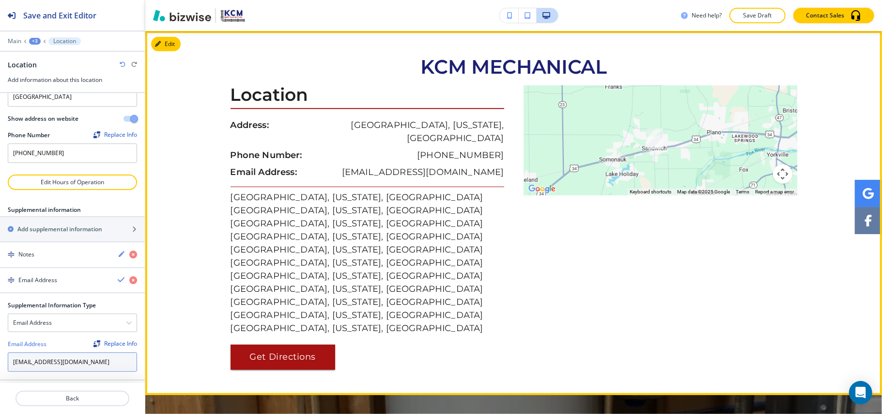
type input "[EMAIL_ADDRESS][DOMAIN_NAME]"
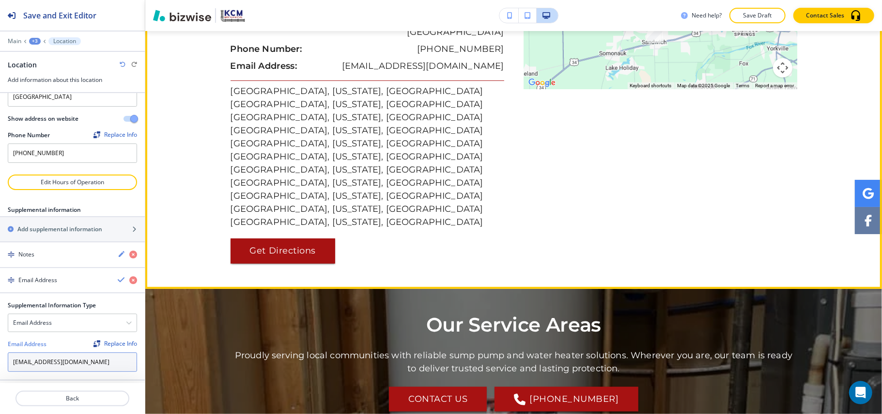
scroll to position [647, 0]
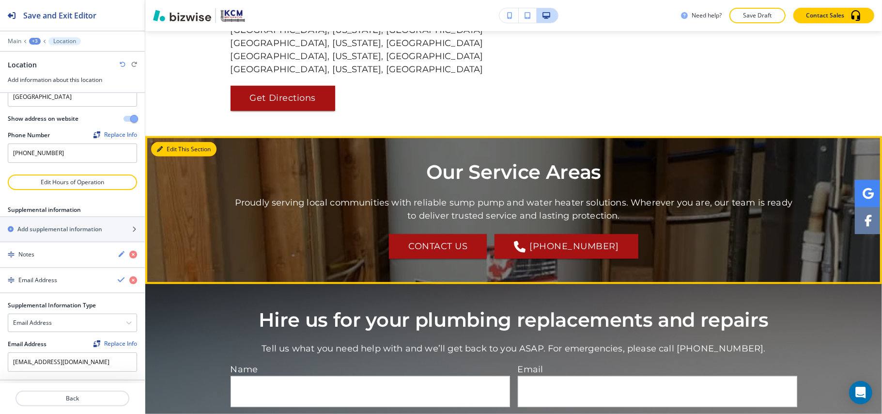
click at [167, 142] on button "Edit This Section" at bounding box center [183, 149] width 65 height 15
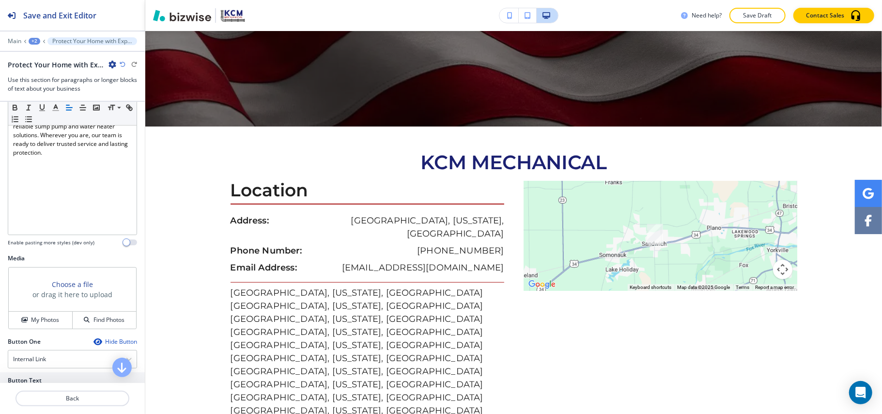
scroll to position [309, 0]
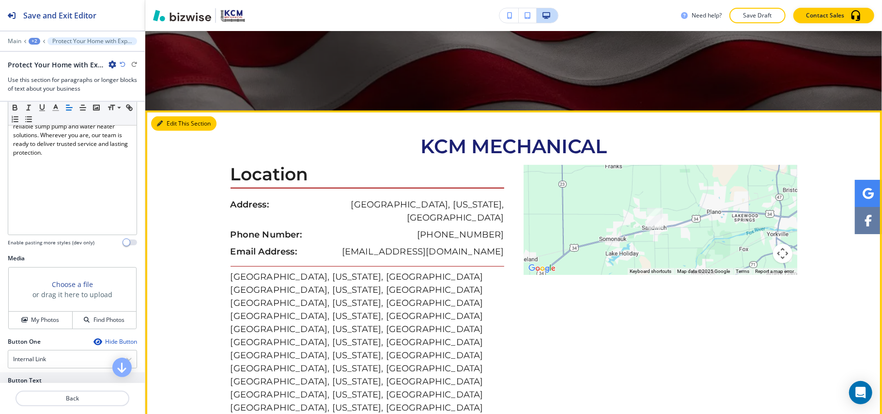
click at [159, 119] on button "Edit This Section" at bounding box center [183, 123] width 65 height 15
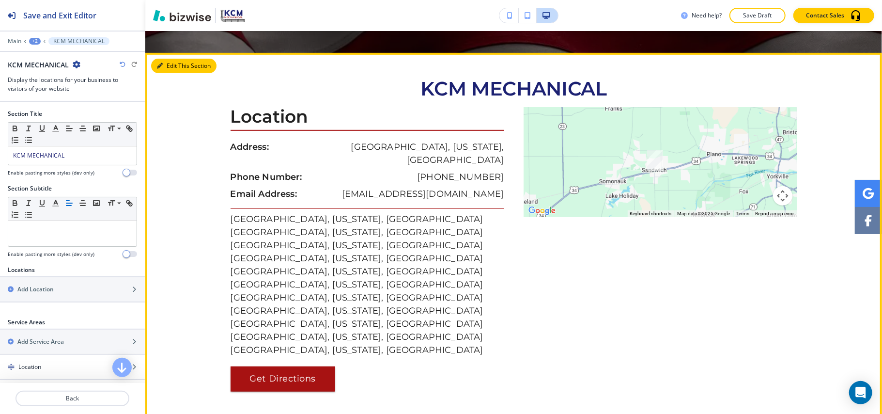
scroll to position [389, 0]
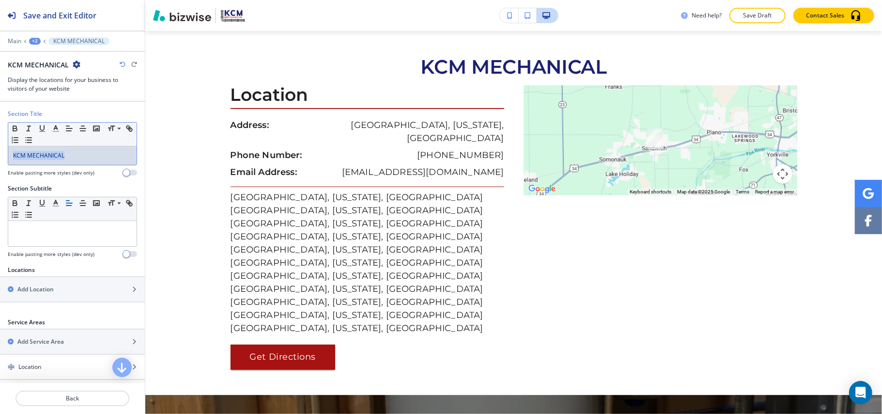
drag, startPoint x: 72, startPoint y: 160, endPoint x: 0, endPoint y: 159, distance: 72.2
click at [0, 159] on div "Section Title Small Normal Large Huge KCM MECHANICAL Enable pasting more styles…" at bounding box center [72, 146] width 145 height 75
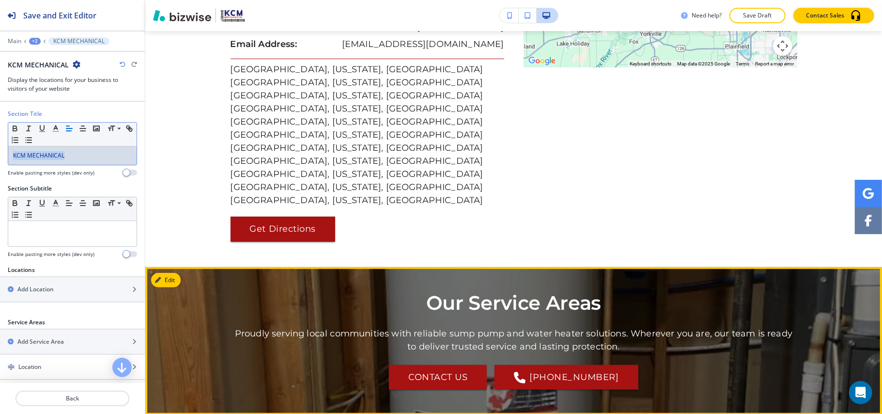
scroll to position [323, 0]
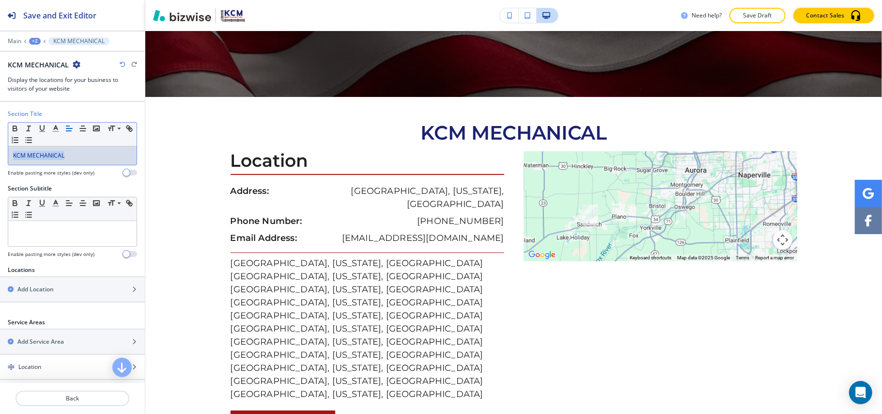
click at [35, 38] on div "+2" at bounding box center [35, 41] width 12 height 7
click at [40, 74] on p "SERVICE AREAS" at bounding box center [59, 74] width 49 height 9
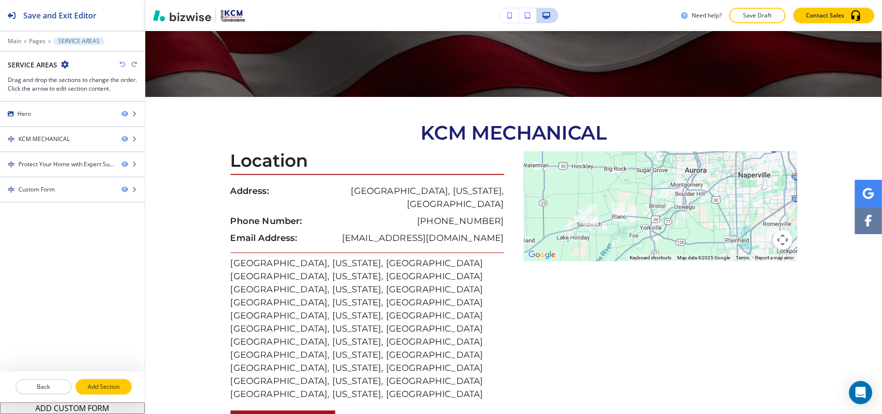
click at [113, 390] on p "Add Section" at bounding box center [104, 386] width 54 height 9
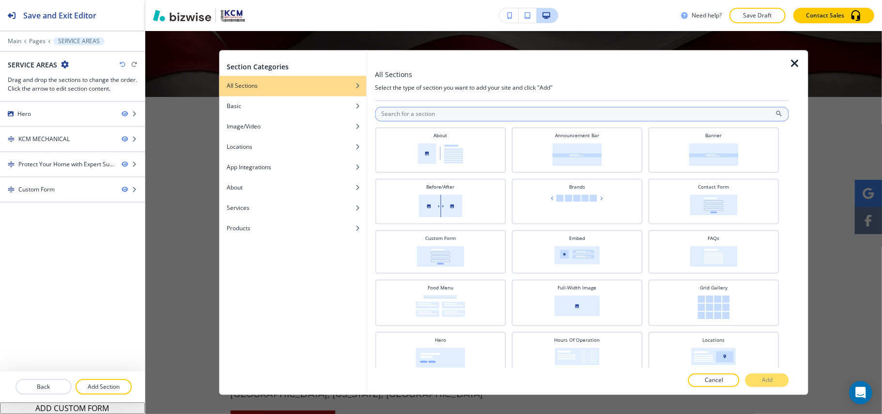
click at [453, 115] on input "text" at bounding box center [582, 114] width 414 height 15
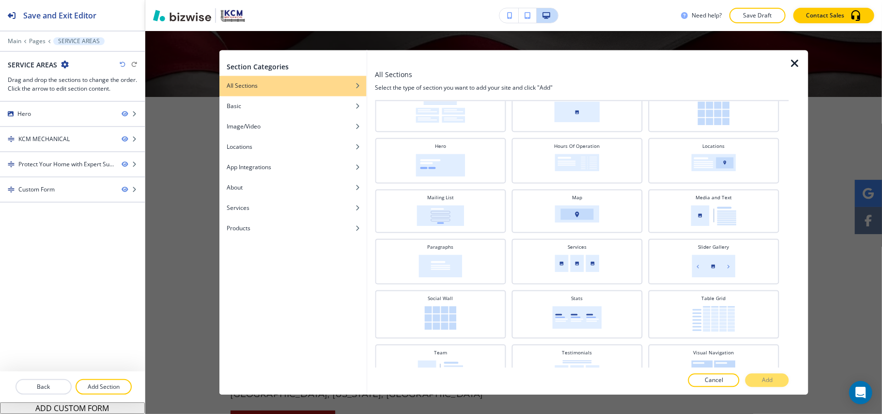
scroll to position [258, 0]
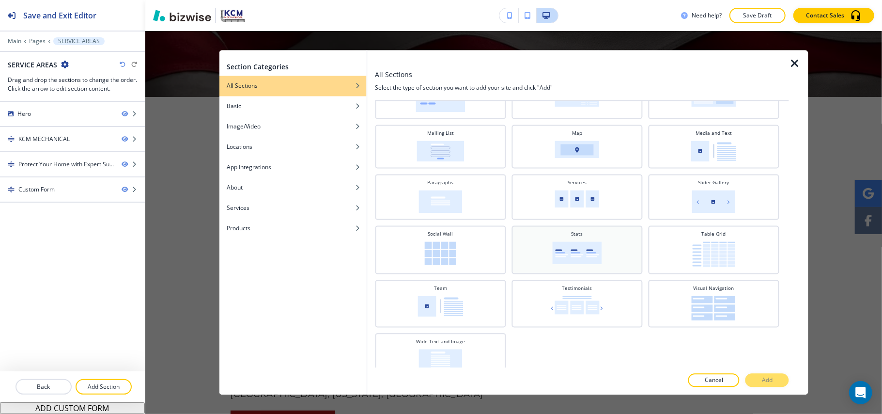
click at [588, 242] on img at bounding box center [576, 253] width 49 height 23
click at [772, 382] on p "Add" at bounding box center [767, 380] width 11 height 9
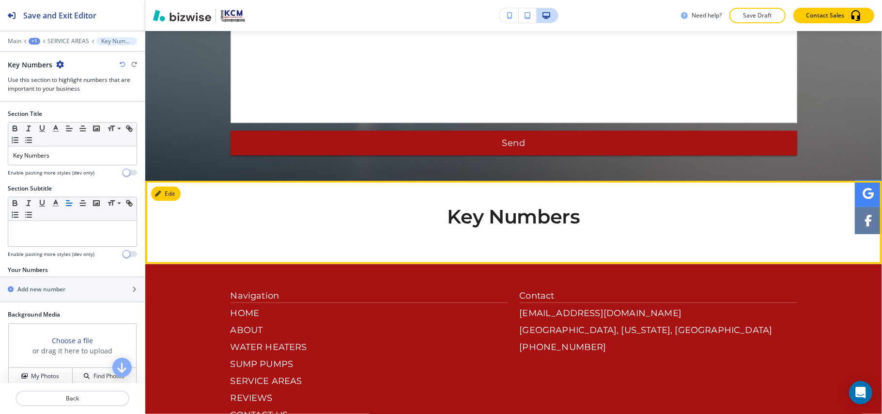
scroll to position [1203, 0]
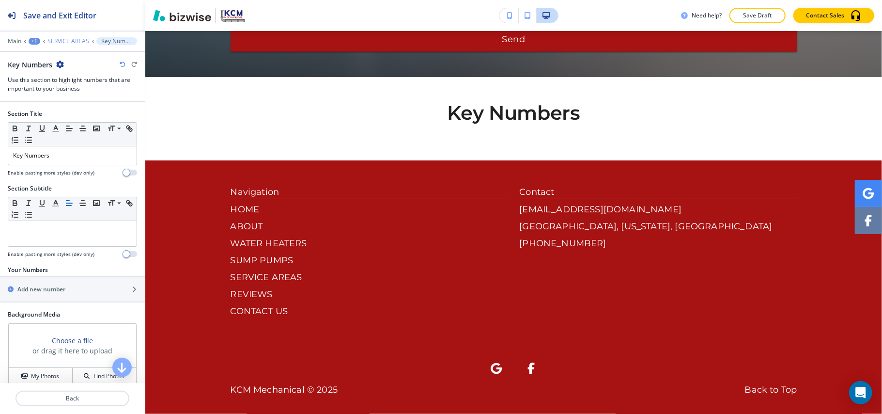
click at [64, 39] on p "SERVICE AREAS" at bounding box center [68, 41] width 42 height 7
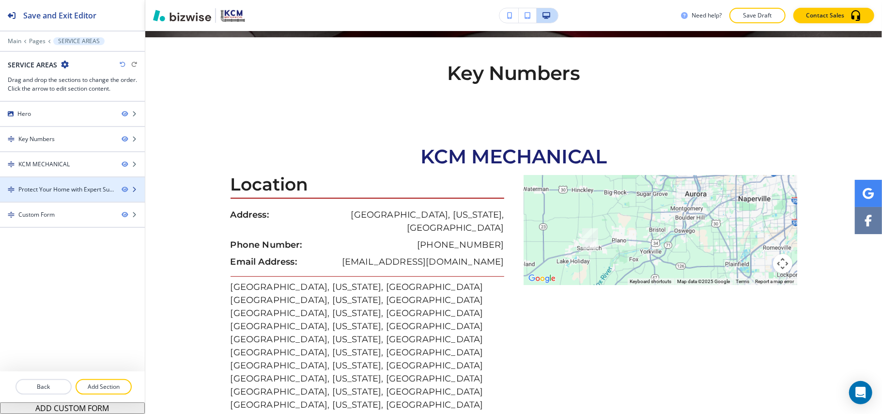
scroll to position [389, 0]
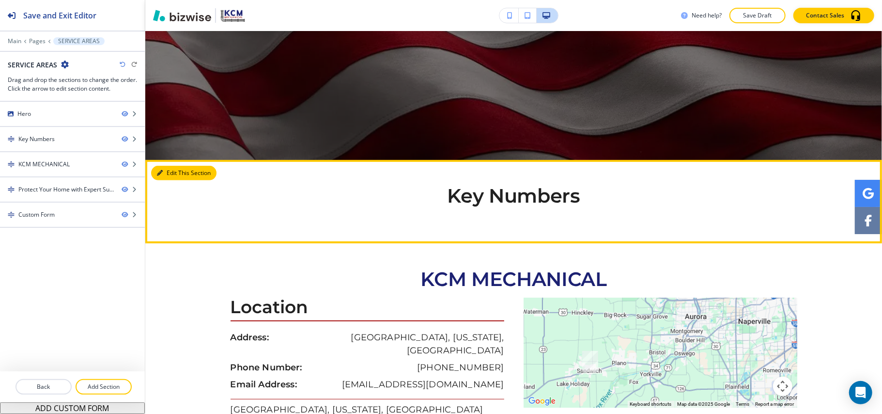
click at [183, 172] on button "Edit This Section" at bounding box center [183, 173] width 65 height 15
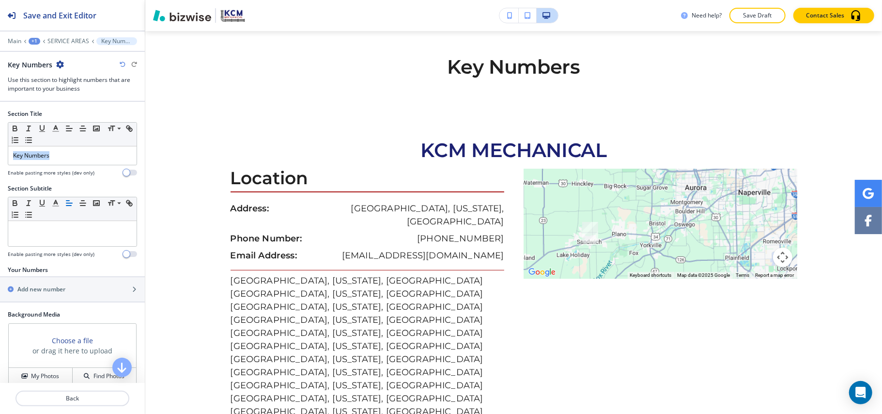
drag, startPoint x: 61, startPoint y: 156, endPoint x: 0, endPoint y: 163, distance: 60.9
click at [0, 162] on div "Section Title Small Normal Large Huge Key Numbers Enable pasting more styles (d…" at bounding box center [72, 146] width 145 height 75
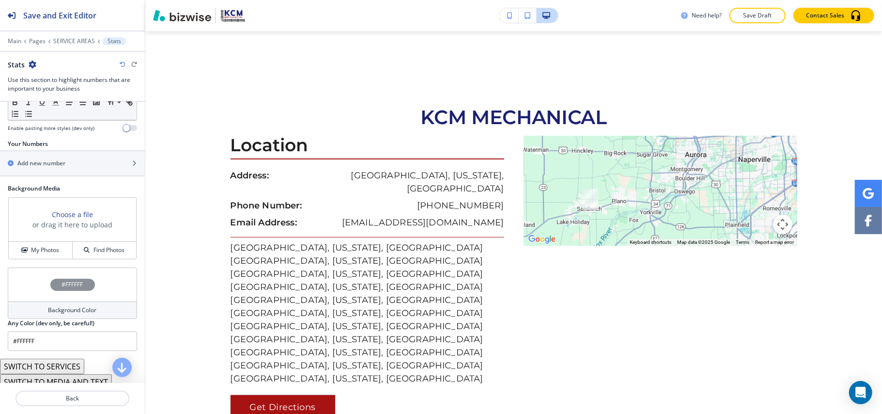
scroll to position [129, 0]
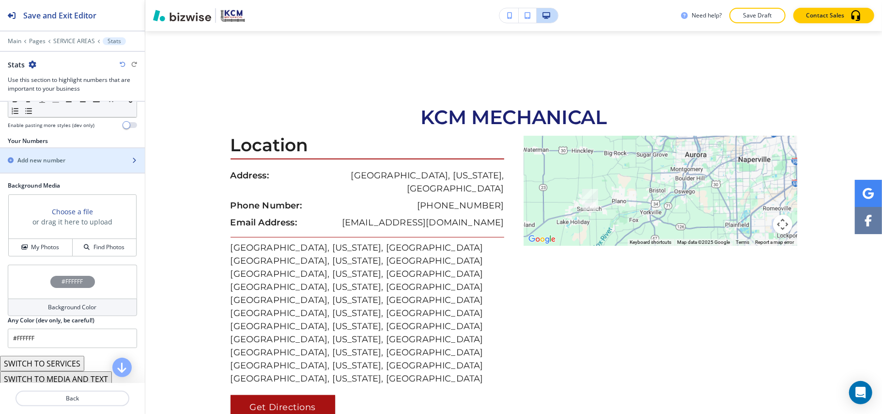
click at [50, 162] on h2 "Add new number" at bounding box center [41, 160] width 48 height 9
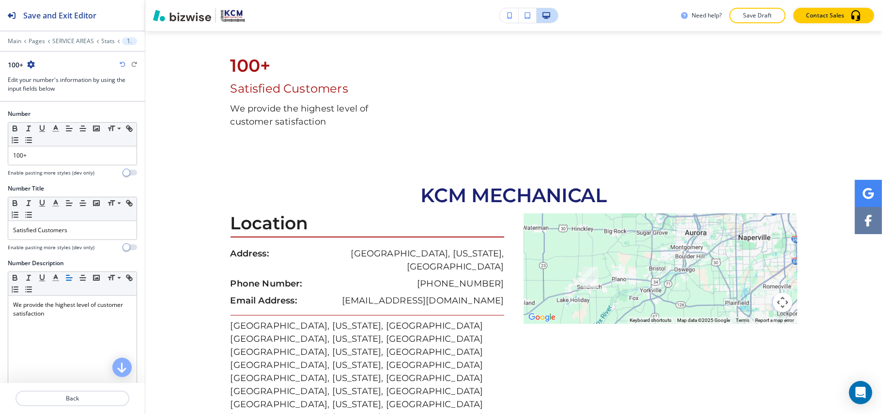
scroll to position [414, 0]
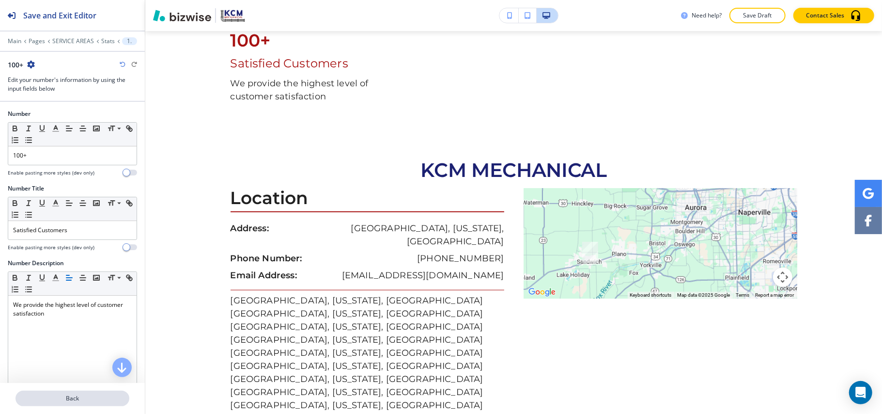
click at [80, 401] on p "Back" at bounding box center [72, 398] width 112 height 9
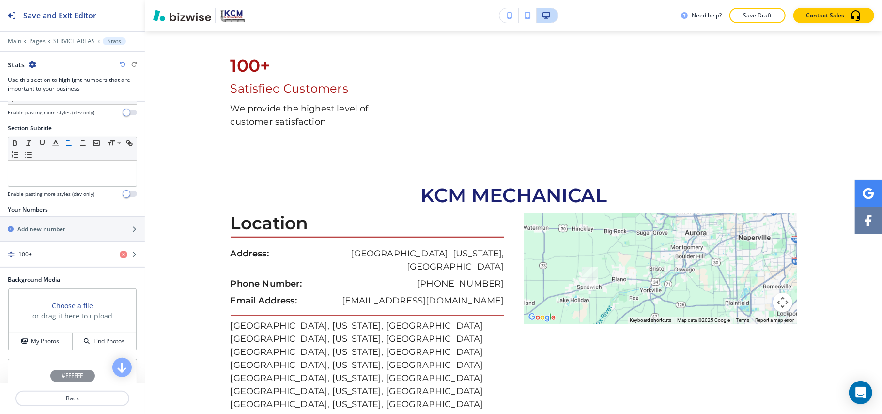
scroll to position [192, 0]
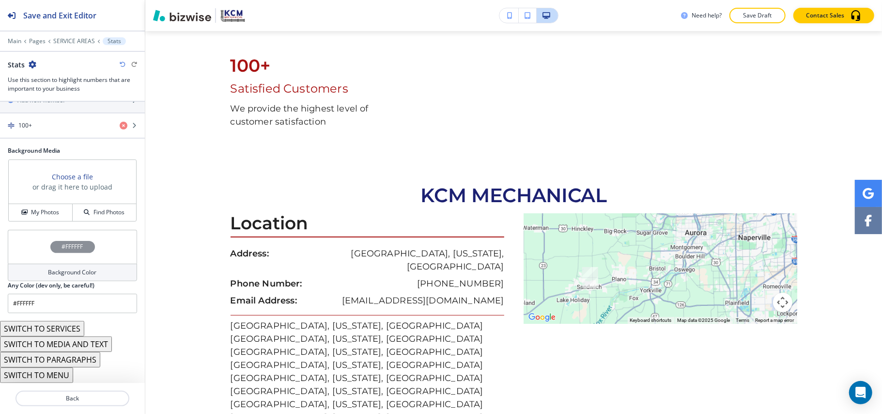
click at [53, 374] on button "SWITCH TO MENU" at bounding box center [36, 375] width 73 height 16
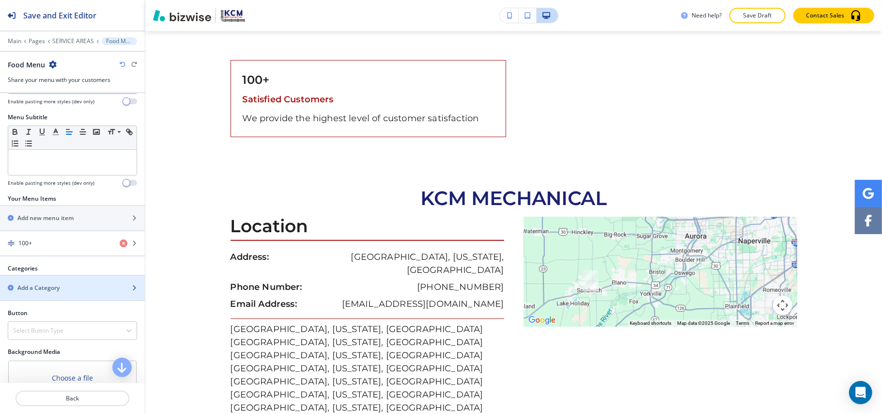
scroll to position [221, 0]
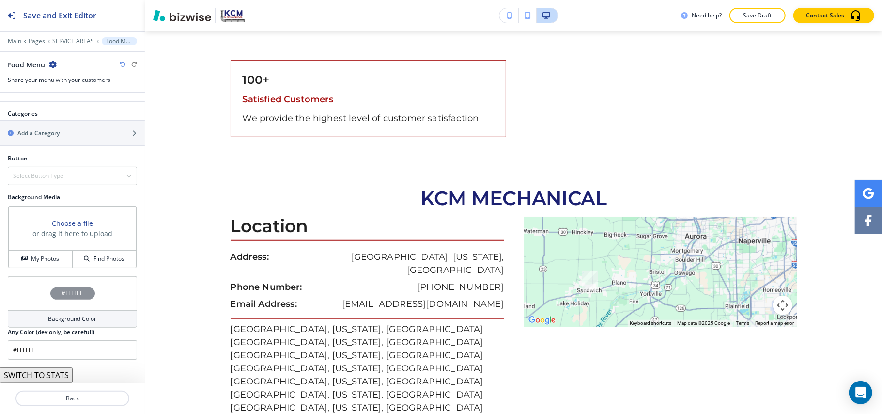
click at [45, 376] on button "SWITCH TO STATS" at bounding box center [36, 375] width 73 height 16
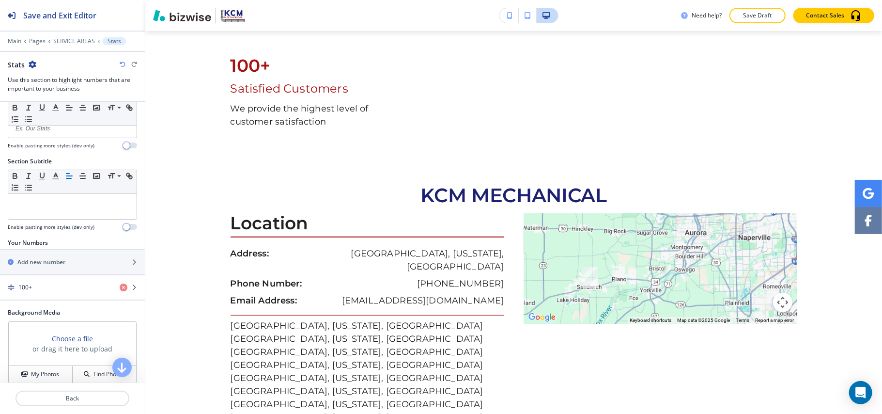
scroll to position [0, 0]
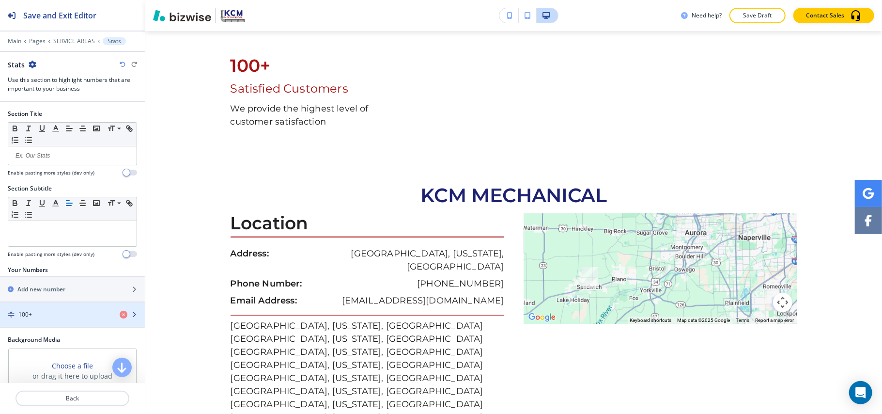
click at [58, 319] on div "100+" at bounding box center [56, 314] width 112 height 9
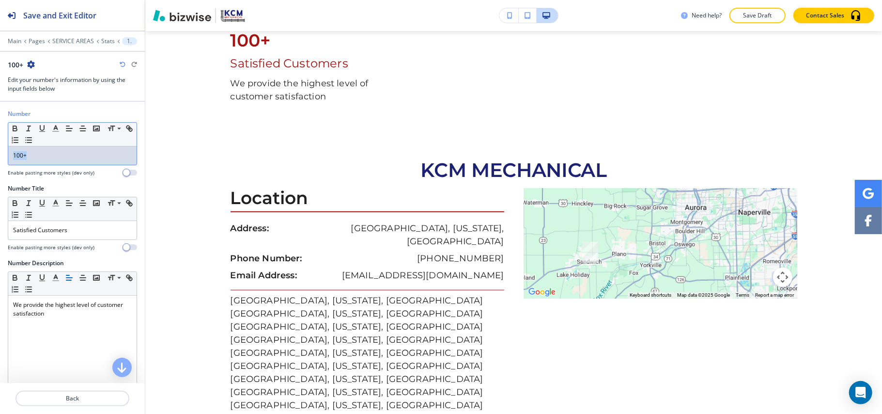
drag, startPoint x: 45, startPoint y: 163, endPoint x: 0, endPoint y: 157, distance: 44.9
click at [0, 157] on div "Number Small Normal Large Huge 100+ Enable pasting more styles (dev only)" at bounding box center [72, 146] width 145 height 75
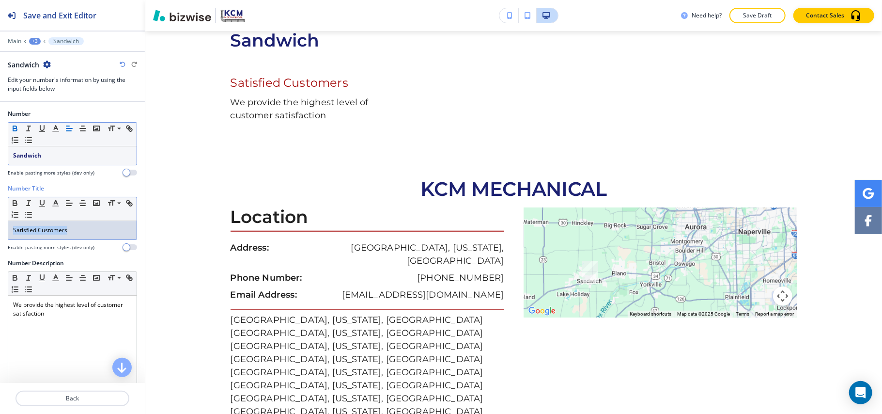
drag, startPoint x: 88, startPoint y: 236, endPoint x: 0, endPoint y: 235, distance: 87.7
click at [0, 235] on div "Number Title Small Normal Large Huge Satisfied Customers Enable pasting more st…" at bounding box center [72, 221] width 145 height 75
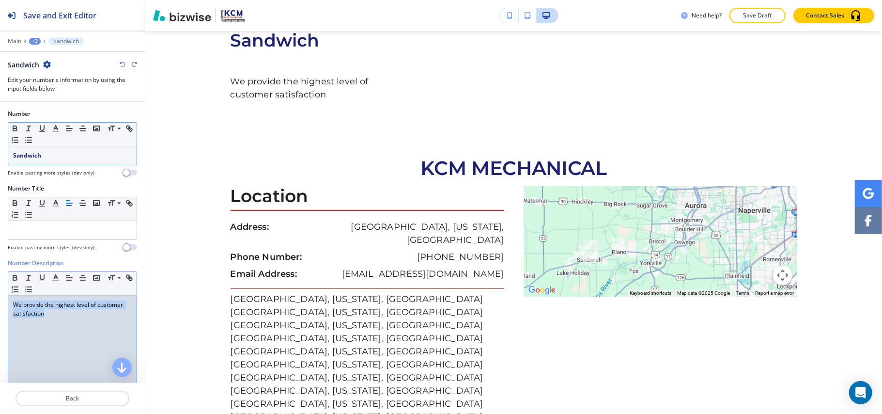
drag, startPoint x: 80, startPoint y: 323, endPoint x: 0, endPoint y: 290, distance: 86.9
click at [0, 290] on div "Number Description Small Normal Large Huge We provide the highest level of cust…" at bounding box center [72, 350] width 145 height 182
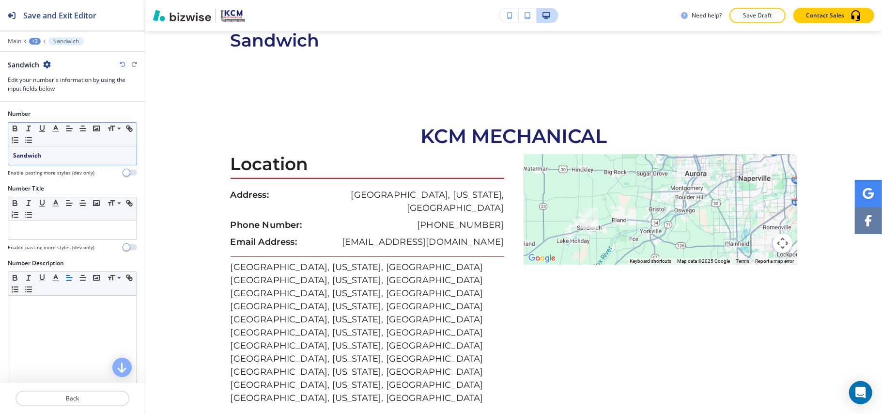
click at [45, 65] on icon "button" at bounding box center [47, 65] width 8 height 8
click at [65, 95] on p "Duplicate Sandwich" at bounding box center [73, 98] width 49 height 9
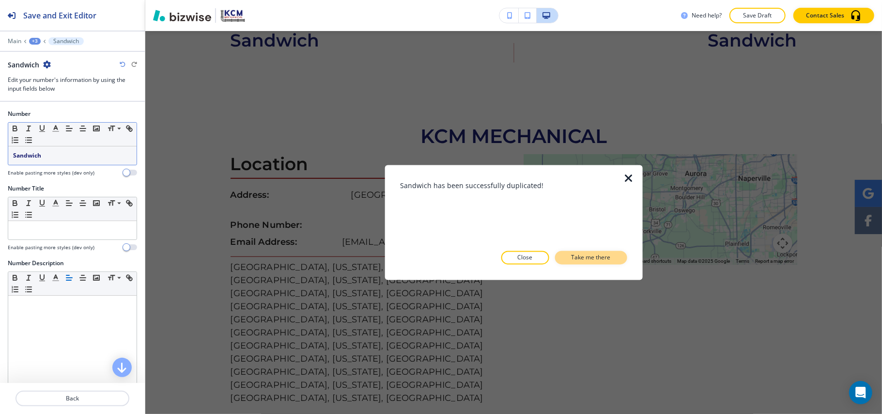
click at [594, 261] on p "Take me there" at bounding box center [591, 257] width 39 height 9
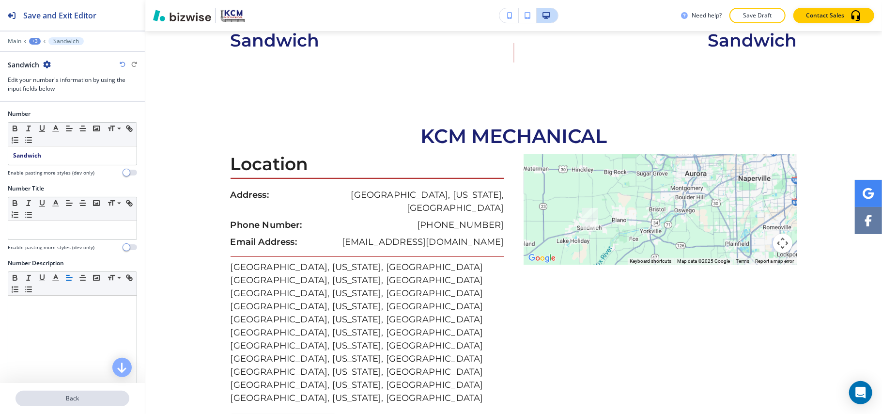
click at [73, 396] on p "Back" at bounding box center [72, 398] width 112 height 9
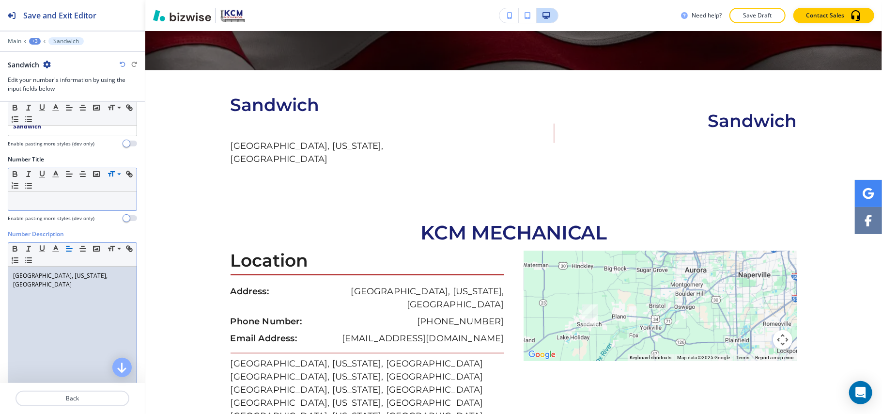
scroll to position [0, 0]
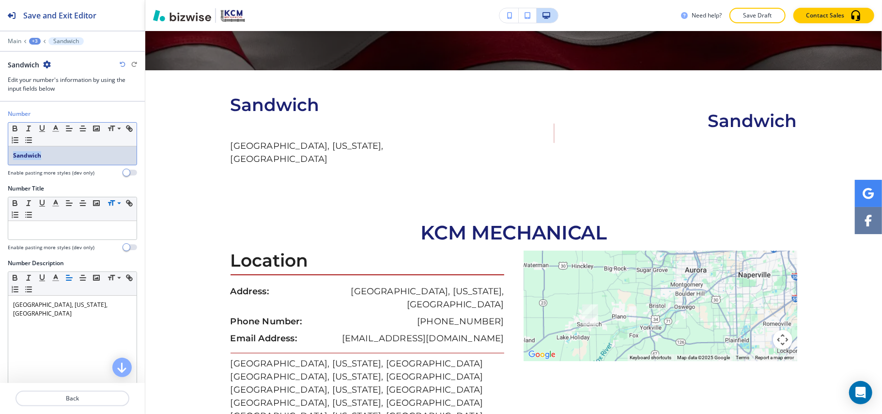
drag, startPoint x: 62, startPoint y: 156, endPoint x: 0, endPoint y: 154, distance: 62.0
click at [0, 154] on div "Number Small Normal Large Huge Sandwich Enable pasting more styles (dev only)" at bounding box center [72, 146] width 145 height 75
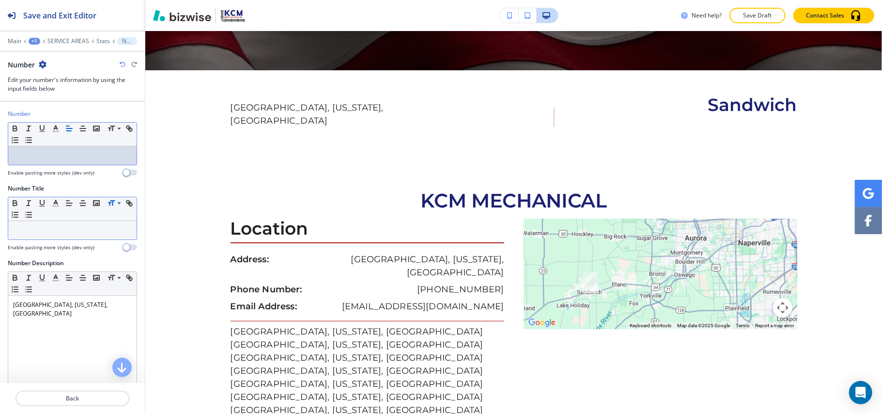
click at [68, 221] on div "Small Normal Large Huge" at bounding box center [72, 209] width 128 height 24
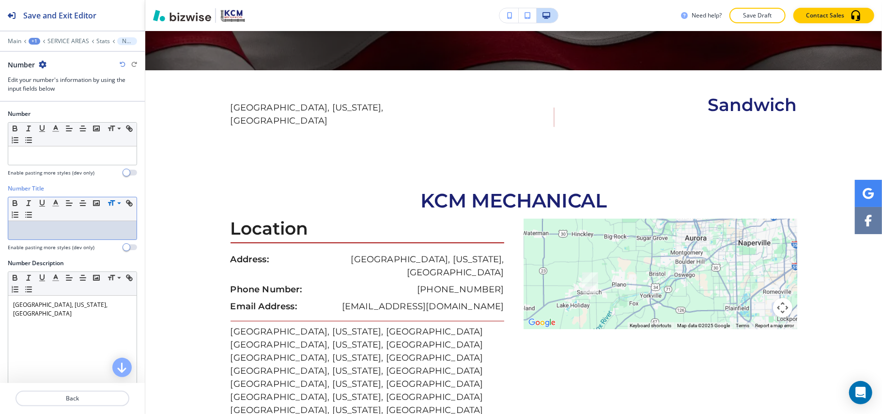
click at [64, 231] on p at bounding box center [72, 230] width 119 height 9
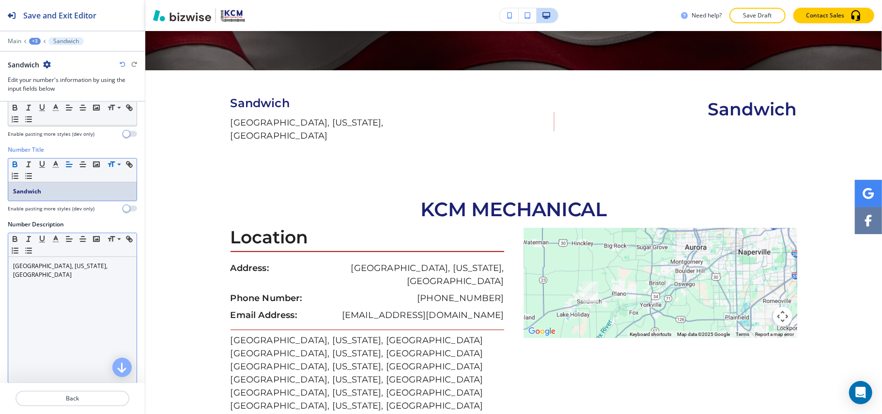
scroll to position [60, 0]
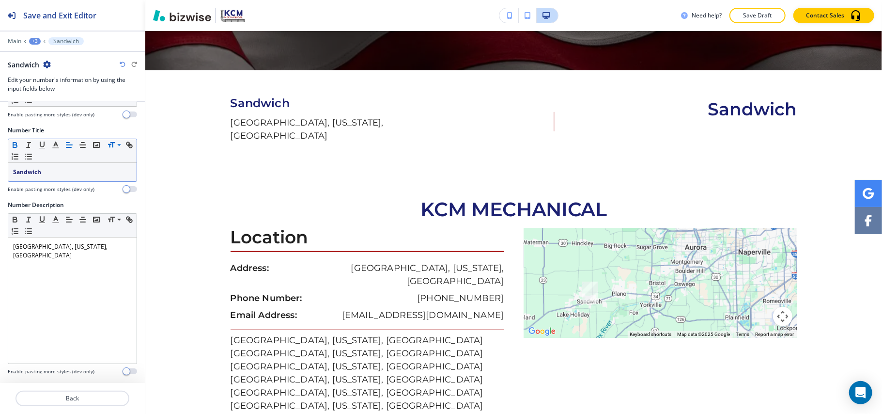
click at [84, 407] on div at bounding box center [72, 410] width 145 height 8
click at [91, 401] on p "Back" at bounding box center [72, 398] width 112 height 9
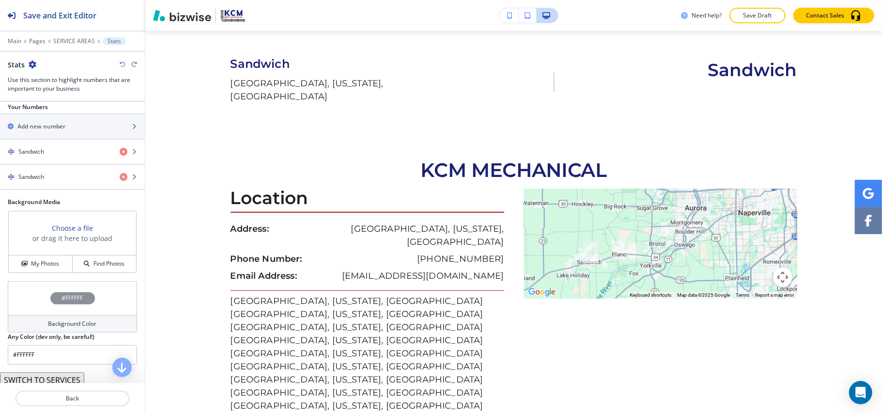
scroll to position [88, 0]
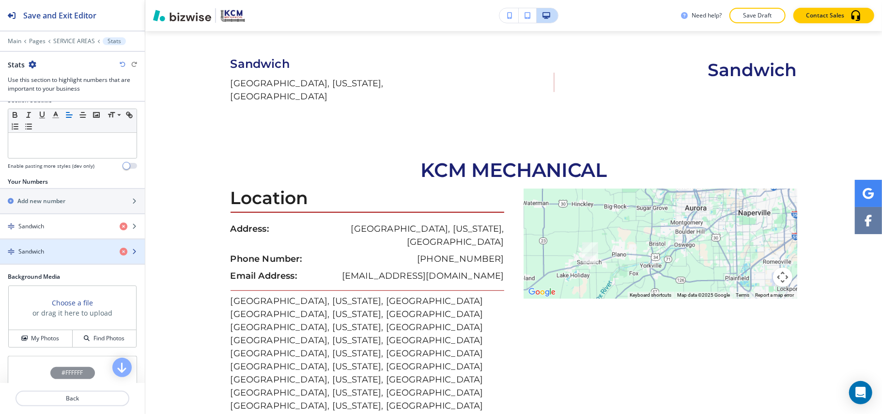
click at [66, 256] on div "Sandwich" at bounding box center [56, 251] width 112 height 9
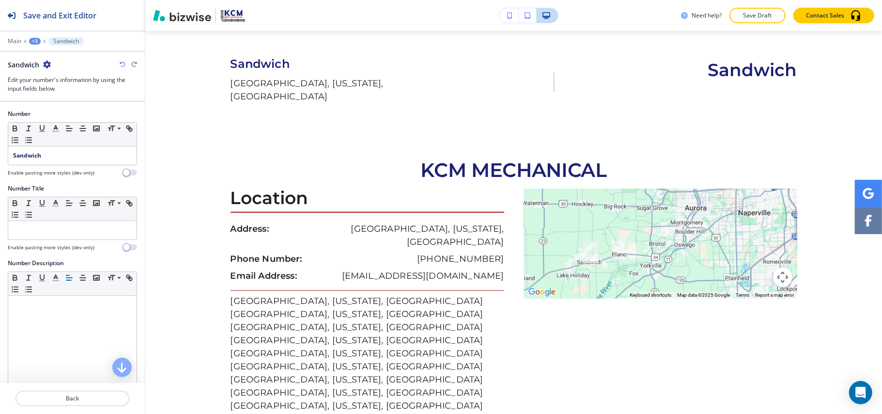
scroll to position [414, 0]
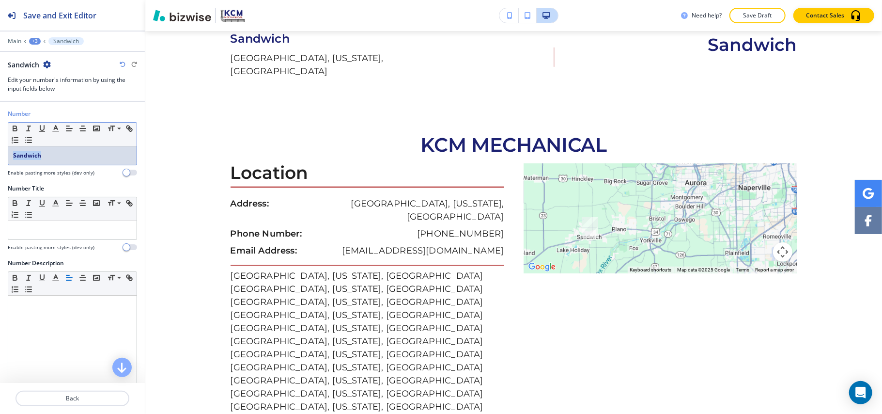
drag, startPoint x: 58, startPoint y: 152, endPoint x: 22, endPoint y: 154, distance: 36.4
click at [0, 152] on div "Number Small Normal Large Huge Sandwich Enable pasting more styles (dev only)" at bounding box center [72, 146] width 145 height 75
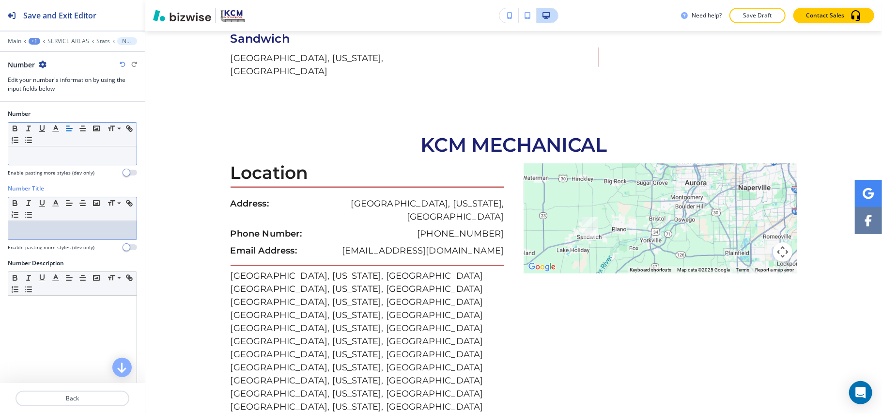
click at [41, 230] on p at bounding box center [72, 230] width 119 height 9
paste div
click at [56, 231] on p "Plainfield" at bounding box center [72, 230] width 119 height 9
drag, startPoint x: 29, startPoint y: 233, endPoint x: 0, endPoint y: 231, distance: 29.1
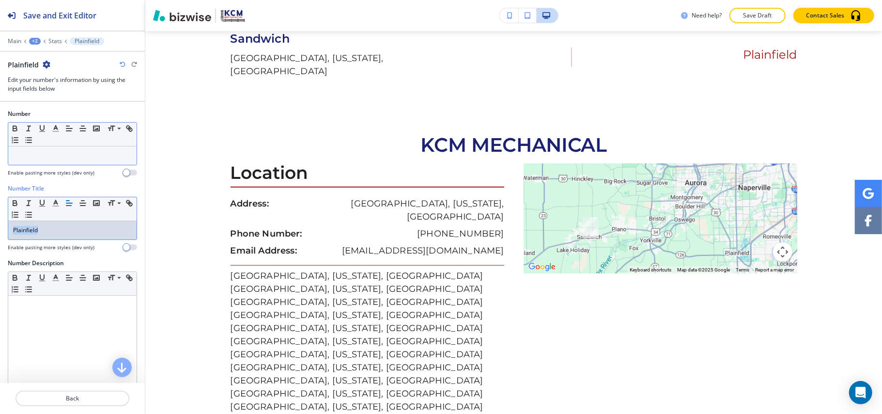
click at [0, 231] on div "Number Title Small Normal Large Huge Plainfield Enable pasting more styles (dev…" at bounding box center [72, 221] width 145 height 75
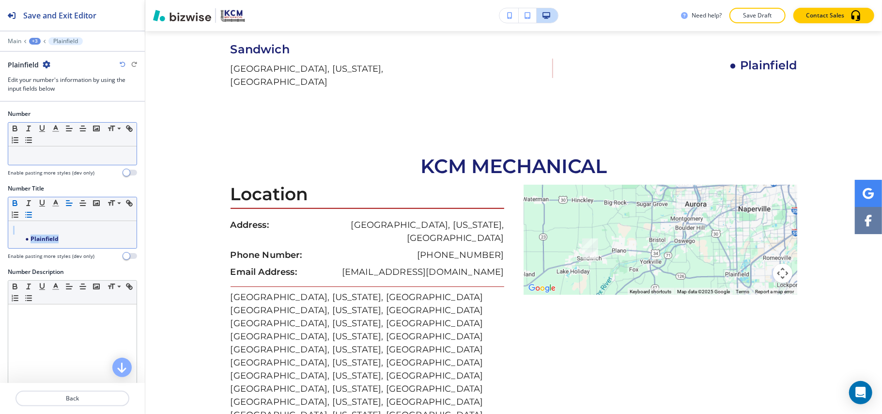
click at [35, 217] on button "button" at bounding box center [29, 215] width 14 height 12
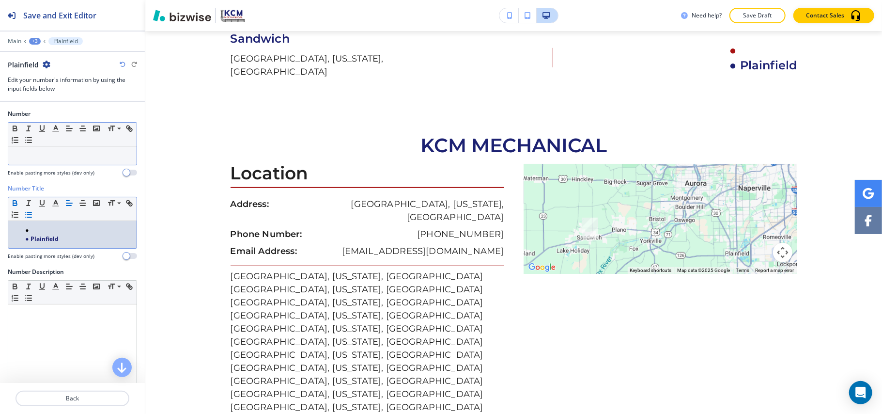
click at [31, 241] on strong "Plainfield" at bounding box center [45, 238] width 28 height 8
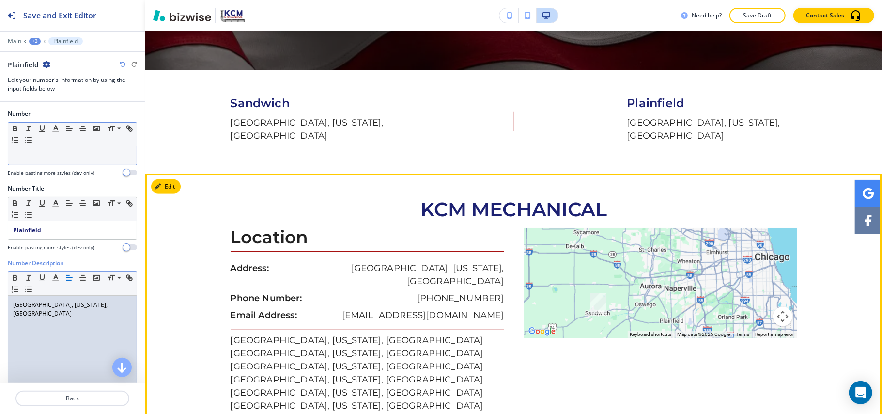
scroll to position [479, 0]
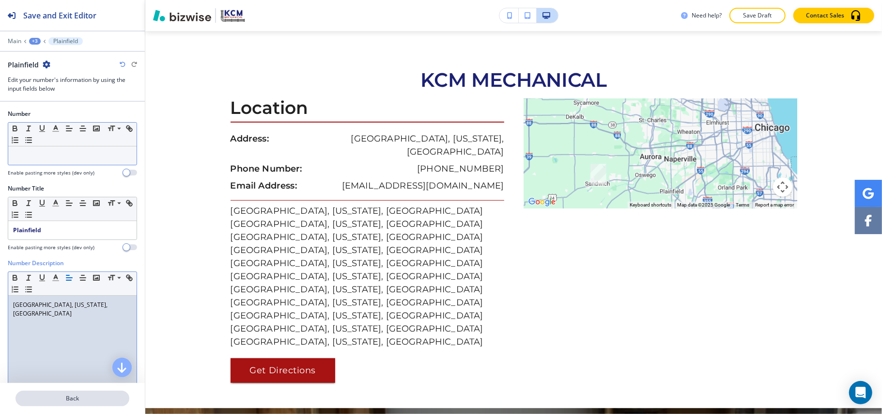
click at [92, 394] on p "Back" at bounding box center [72, 398] width 112 height 9
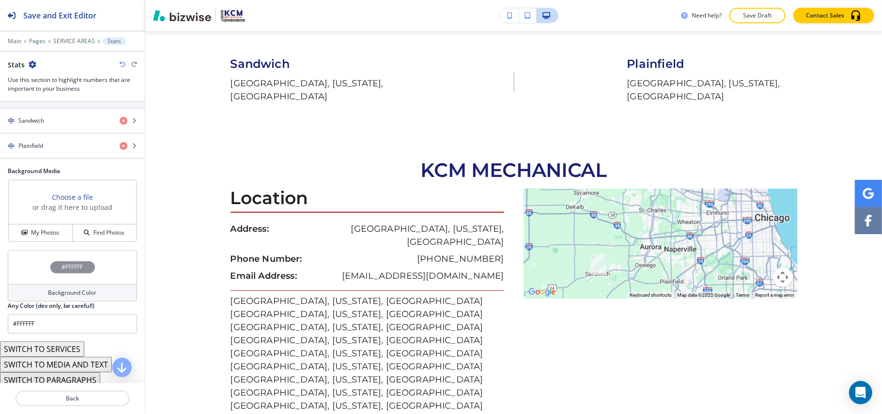
scroll to position [129, 0]
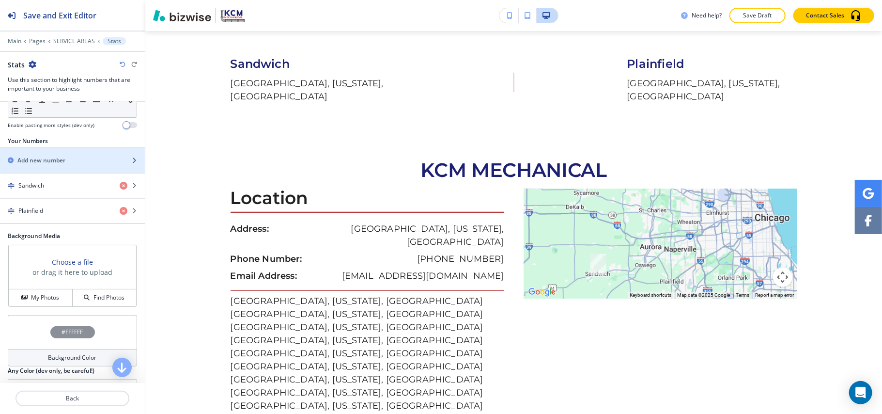
click at [49, 159] on h2 "Add new number" at bounding box center [41, 160] width 48 height 9
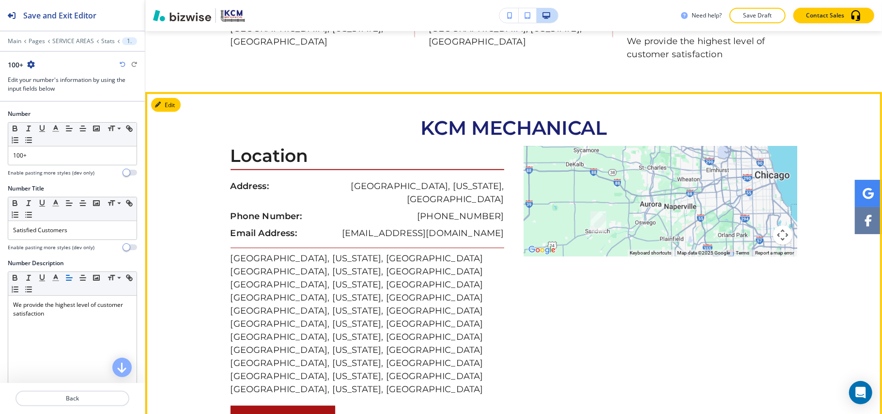
scroll to position [479, 0]
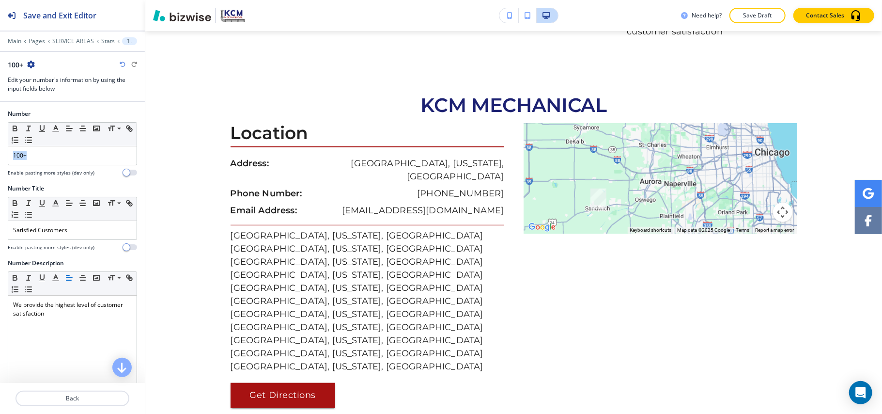
click at [0, 156] on div "Number Small Normal Large Huge 100+ Enable pasting more styles (dev only)" at bounding box center [72, 146] width 145 height 75
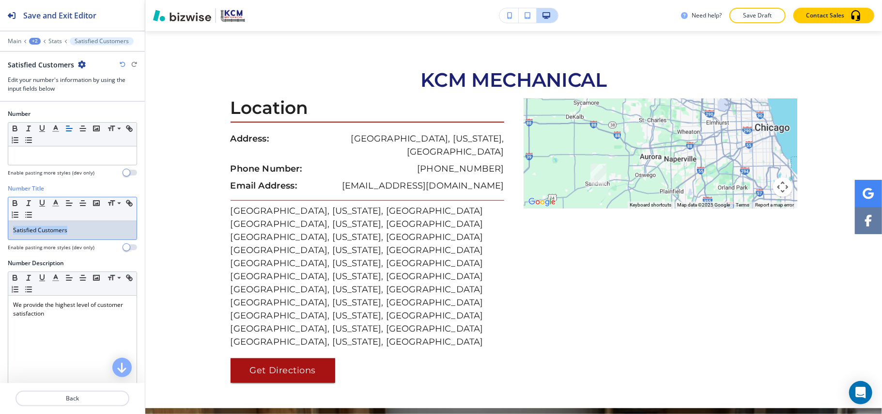
drag, startPoint x: 107, startPoint y: 231, endPoint x: 0, endPoint y: 234, distance: 106.6
click at [0, 234] on div "Number Title Small Normal Large Huge Satisfied Customers Enable pasting more st…" at bounding box center [72, 221] width 145 height 75
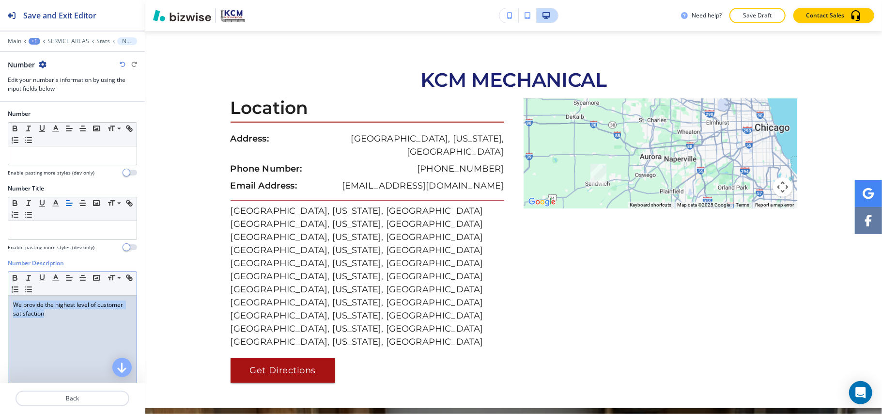
drag, startPoint x: 97, startPoint y: 316, endPoint x: 0, endPoint y: 290, distance: 101.0
click at [0, 290] on div "Number Description Small Normal Large Huge We provide the highest level of cust…" at bounding box center [72, 350] width 145 height 182
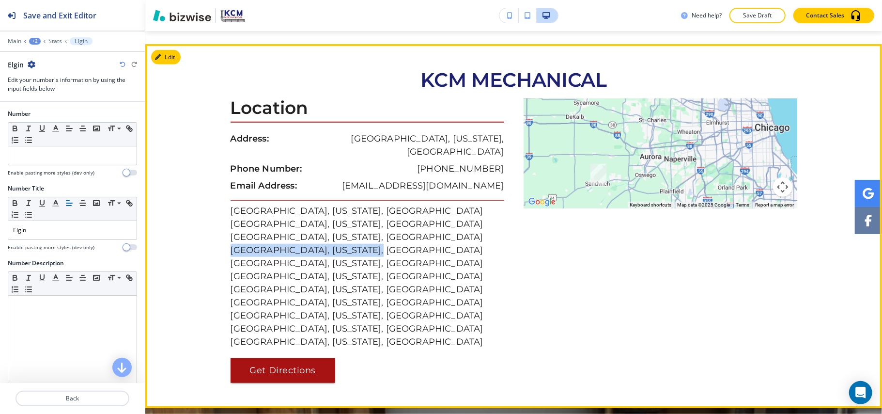
drag, startPoint x: 217, startPoint y: 218, endPoint x: 348, endPoint y: 221, distance: 130.9
click at [348, 221] on div "KCM MECHANICAL Location Address: Sandwich, Illinois, United States Phone Number…" at bounding box center [513, 225] width 737 height 313
copy p "Elgin, Illinois, United States"
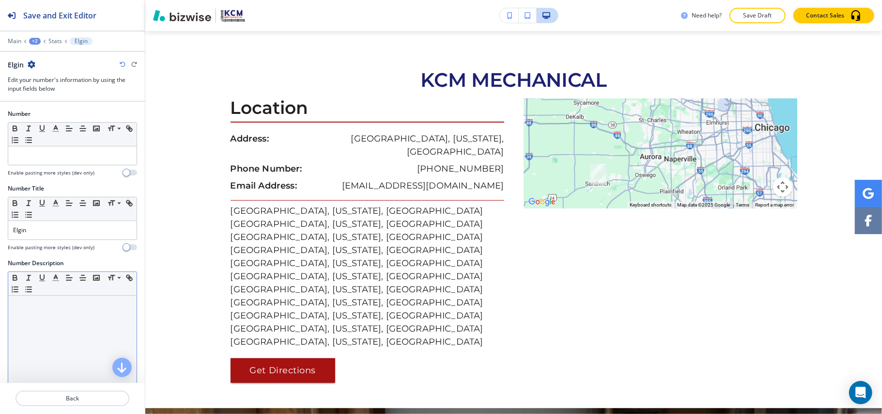
click at [24, 307] on p at bounding box center [72, 304] width 119 height 9
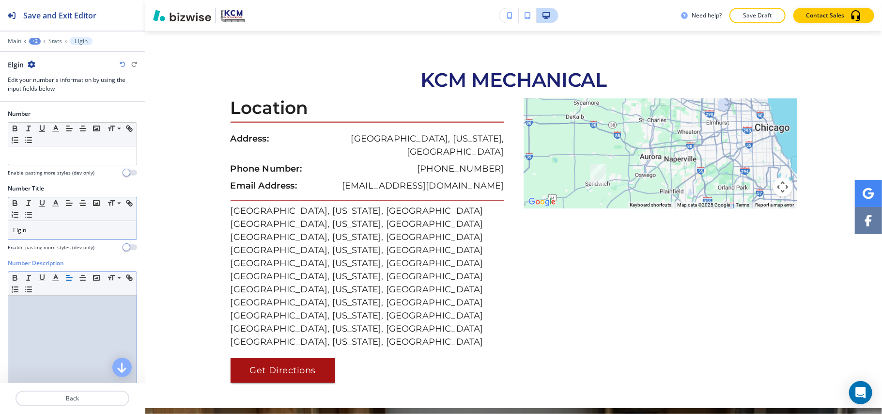
drag, startPoint x: 26, startPoint y: 307, endPoint x: 16, endPoint y: 238, distance: 69.0
click at [16, 239] on div "Elgin" at bounding box center [72, 230] width 128 height 18
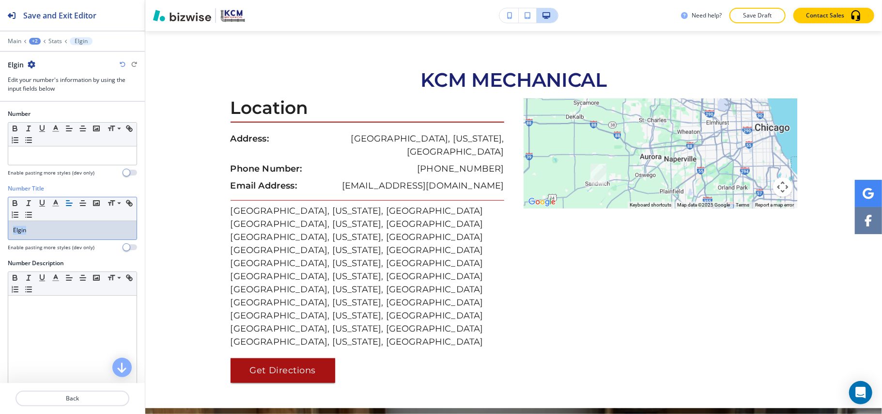
drag, startPoint x: 44, startPoint y: 231, endPoint x: 0, endPoint y: 231, distance: 43.6
click at [0, 231] on div "Number Title Small Normal Large Huge Elgin Enable pasting more styles (dev only)" at bounding box center [72, 221] width 145 height 75
drag, startPoint x: 0, startPoint y: 234, endPoint x: 26, endPoint y: 207, distance: 37.0
click at [2, 232] on div "Number Title Small Normal Large Huge Elgin Enable pasting more styles (dev only)" at bounding box center [72, 221] width 145 height 75
click at [16, 204] on icon "button" at bounding box center [15, 204] width 4 height 2
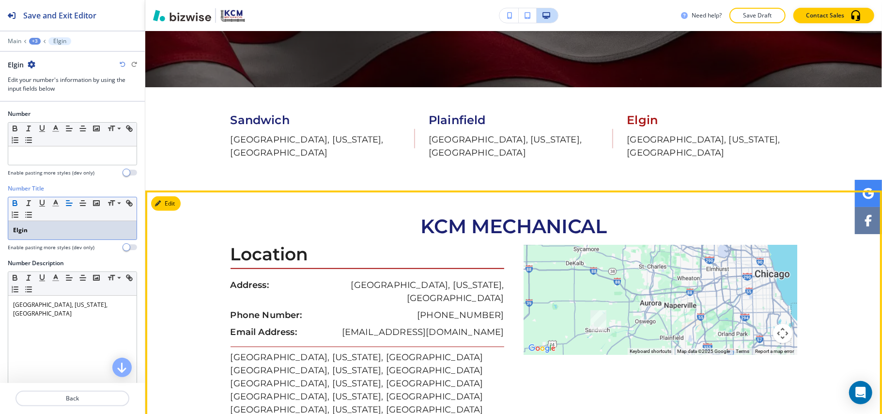
scroll to position [285, 0]
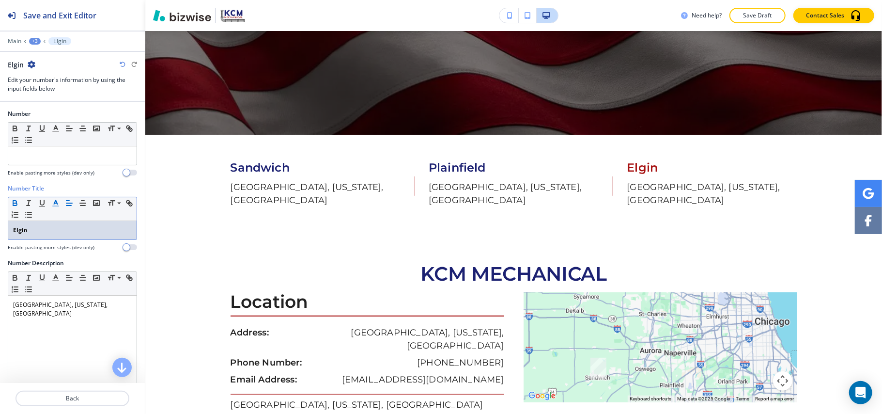
click at [52, 204] on icon "button" at bounding box center [55, 203] width 9 height 9
click at [30, 234] on p "Elgin" at bounding box center [72, 230] width 119 height 9
drag, startPoint x: 44, startPoint y: 223, endPoint x: 0, endPoint y: 225, distance: 43.7
click at [0, 225] on div "Number Title Small Normal Large Huge Elgin Enable pasting more styles (dev only)" at bounding box center [72, 221] width 145 height 75
click at [57, 203] on line "button" at bounding box center [55, 203] width 2 height 0
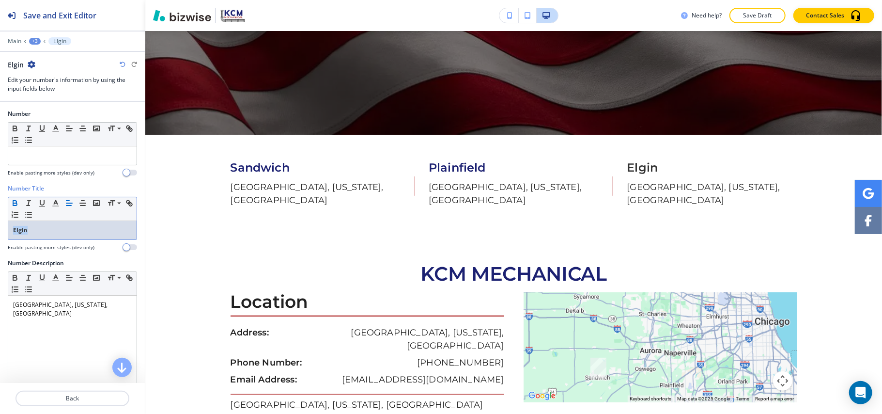
click at [31, 230] on p "Elgin" at bounding box center [72, 230] width 119 height 9
drag, startPoint x: 33, startPoint y: 231, endPoint x: 28, endPoint y: 233, distance: 5.9
click at [28, 233] on p "Elgin" at bounding box center [72, 230] width 119 height 9
click at [16, 203] on icon "button" at bounding box center [15, 203] width 9 height 9
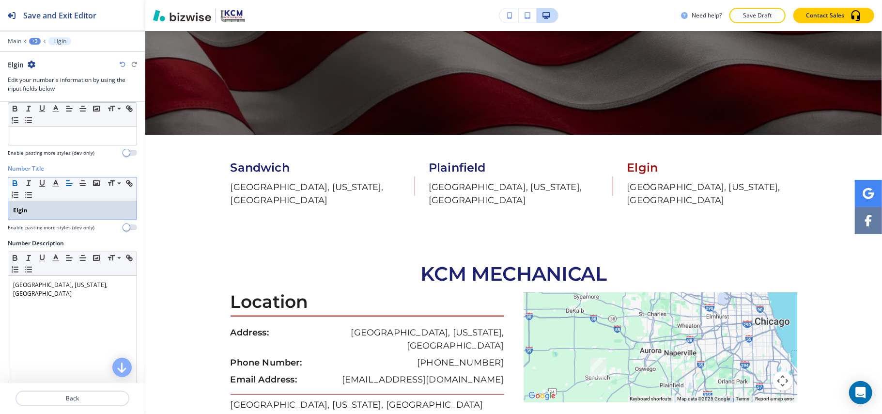
scroll to position [0, 0]
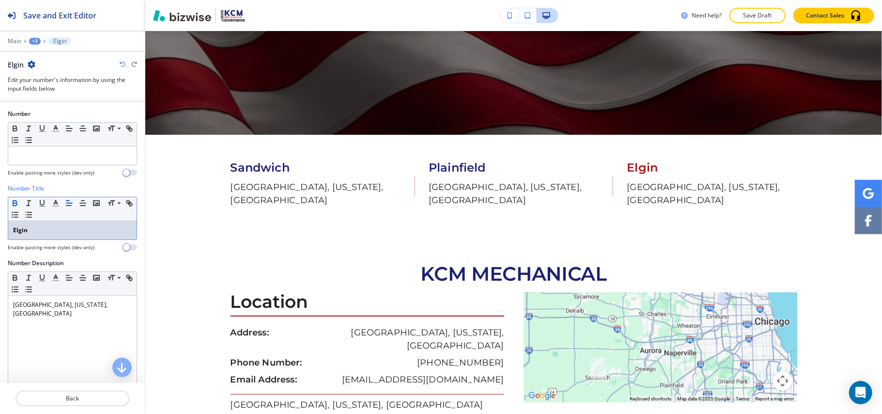
click at [32, 62] on icon "button" at bounding box center [32, 65] width 8 height 8
click at [44, 102] on p "Duplicate Elgin" at bounding box center [57, 98] width 49 height 9
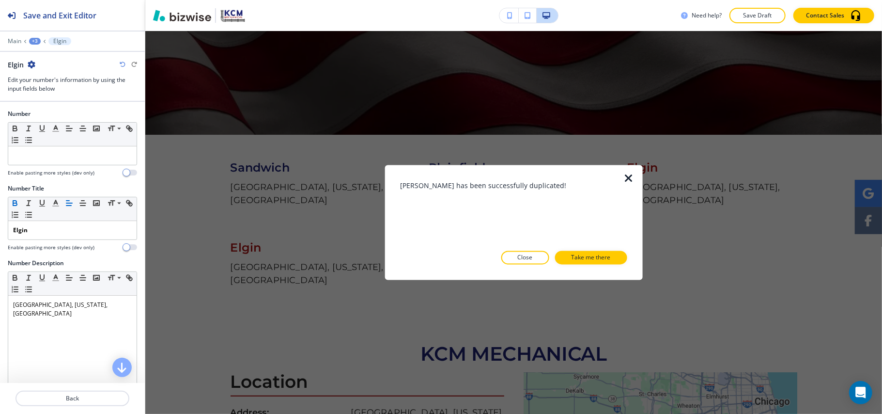
click at [596, 250] on div "Elgin has been successfully duplicated! Close Take me there" at bounding box center [513, 223] width 227 height 84
click at [596, 254] on p "Take me there" at bounding box center [591, 257] width 39 height 9
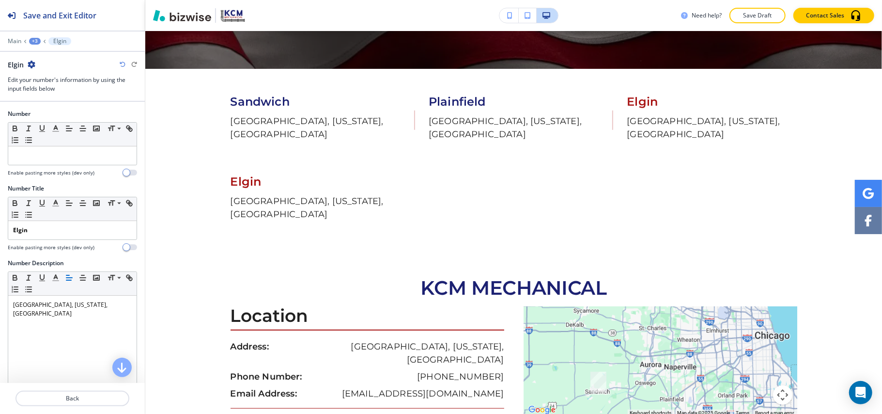
scroll to position [481, 0]
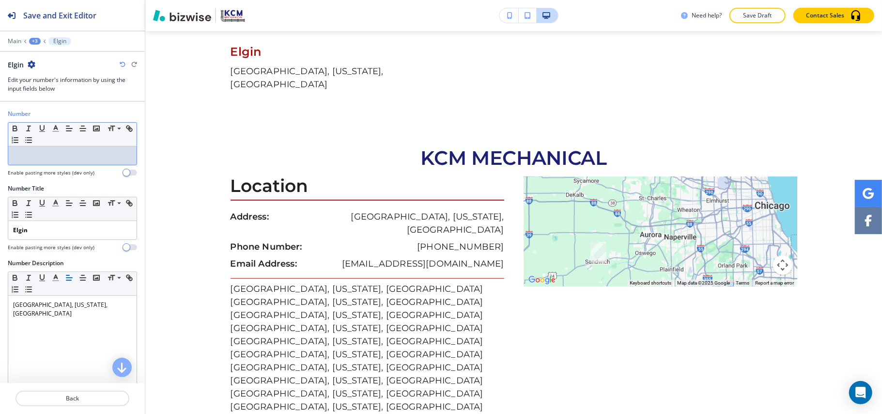
click at [49, 161] on div at bounding box center [72, 155] width 128 height 18
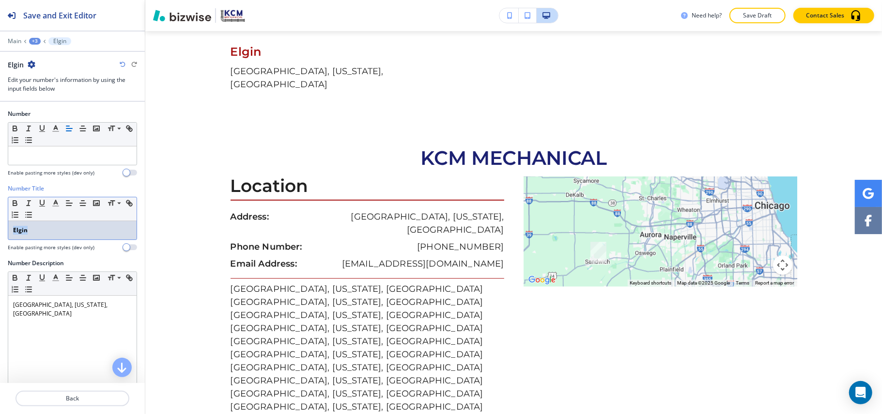
drag, startPoint x: 51, startPoint y: 223, endPoint x: 0, endPoint y: 228, distance: 51.1
click at [0, 228] on div "Number Title Small Normal Large Huge Elgin Enable pasting more styles (dev only)" at bounding box center [72, 221] width 145 height 75
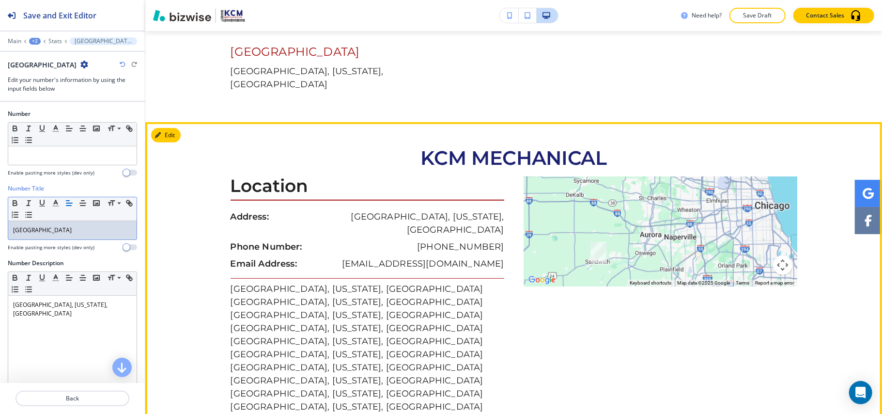
scroll to position [416, 0]
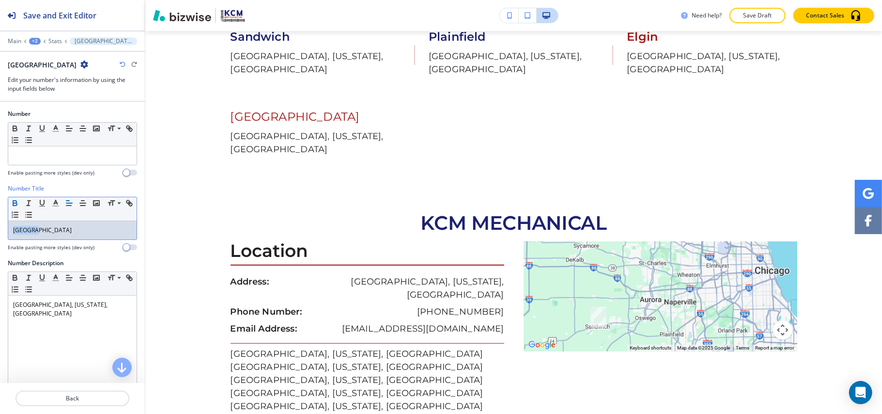
click at [14, 204] on icon "button" at bounding box center [15, 204] width 4 height 2
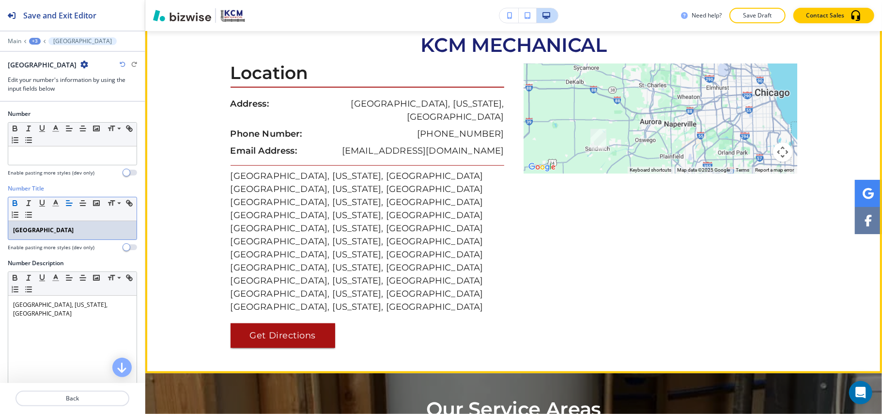
scroll to position [609, 0]
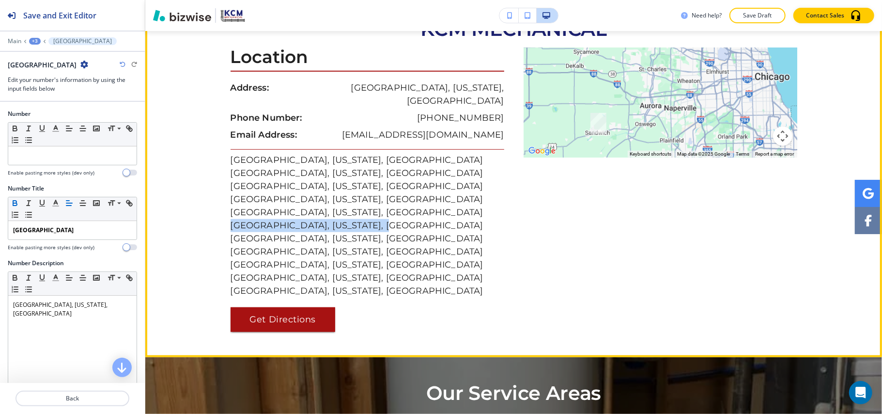
drag, startPoint x: 221, startPoint y: 182, endPoint x: 373, endPoint y: 183, distance: 151.6
click at [373, 183] on div "KCM MECHANICAL Location Address: Sandwich, Illinois, United States Phone Number…" at bounding box center [513, 174] width 737 height 313
copy p "Batavia, Illinois, United States"
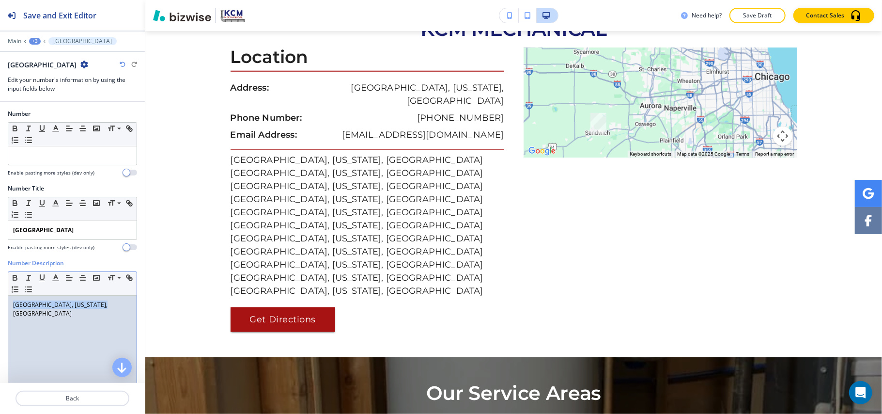
drag, startPoint x: 103, startPoint y: 303, endPoint x: 0, endPoint y: 306, distance: 103.2
click at [0, 306] on div "Number Description Small Normal Large Huge Elgin, Illinois, United States Enabl…" at bounding box center [72, 350] width 145 height 182
click at [73, 398] on p "Back" at bounding box center [72, 398] width 112 height 9
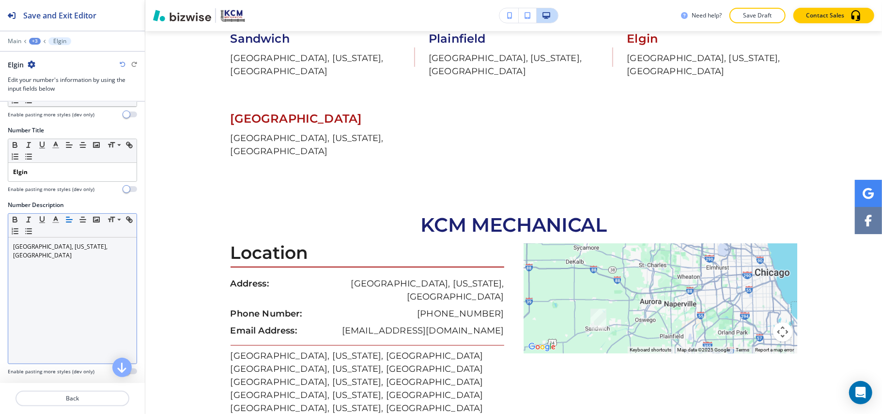
scroll to position [0, 0]
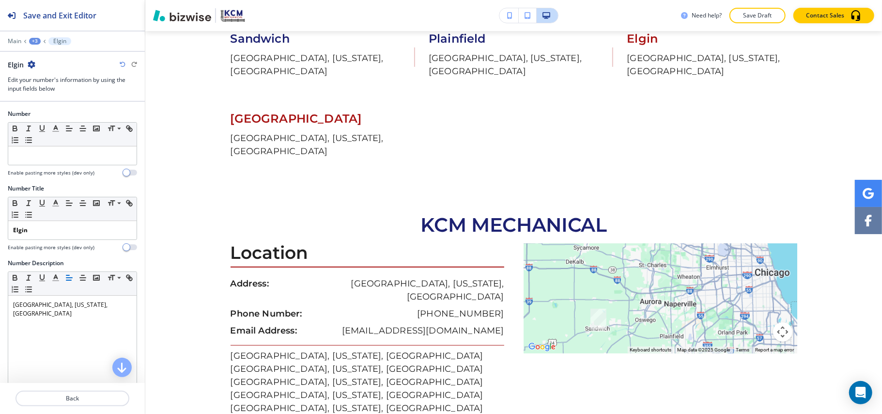
click at [37, 42] on div "+3" at bounding box center [35, 41] width 12 height 7
click at [47, 78] on p "SERVICE AREAS" at bounding box center [59, 74] width 49 height 9
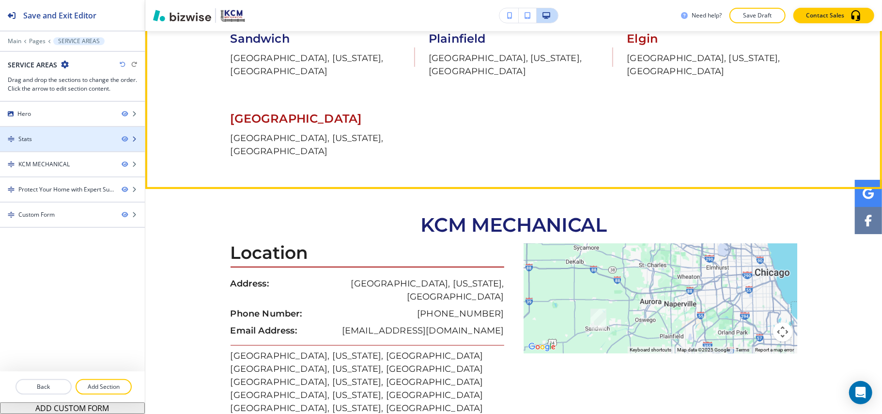
click at [62, 142] on div "Stats" at bounding box center [57, 139] width 114 height 9
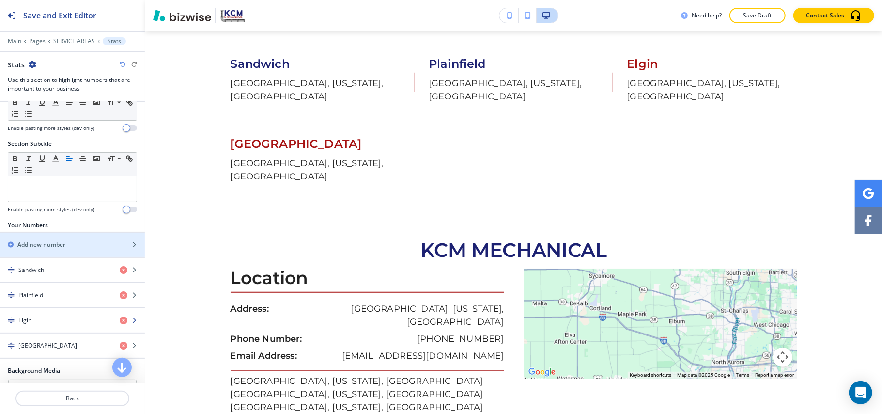
scroll to position [64, 0]
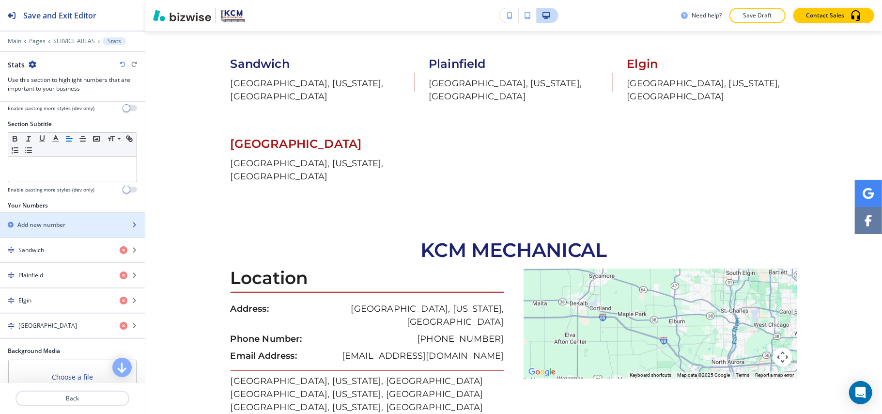
click at [57, 223] on h2 "Add new number" at bounding box center [41, 224] width 48 height 9
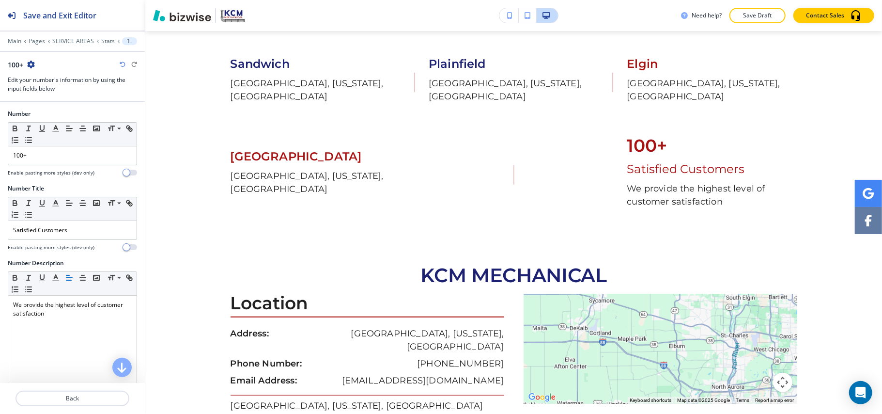
scroll to position [481, 0]
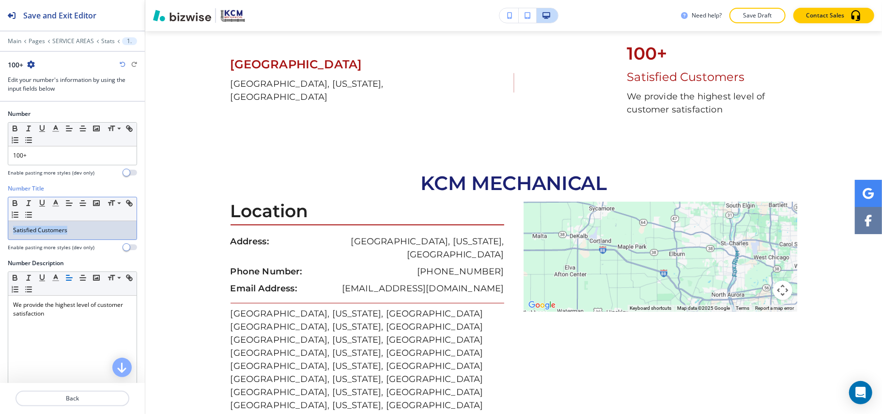
drag, startPoint x: 86, startPoint y: 229, endPoint x: 0, endPoint y: 231, distance: 86.2
click at [0, 231] on div "Number Title Small Normal Large Huge Satisfied Customers Enable pasting more st…" at bounding box center [72, 221] width 145 height 75
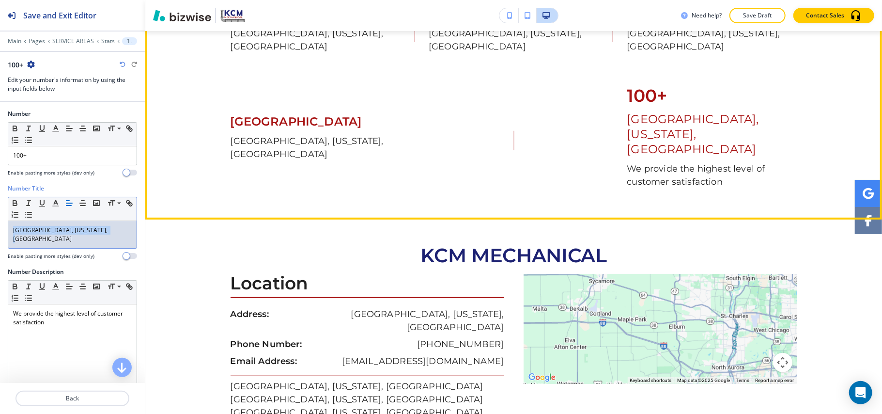
scroll to position [416, 0]
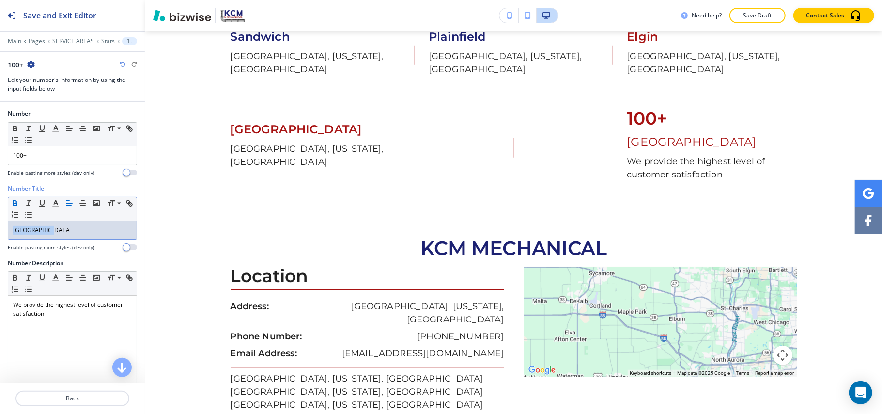
click at [16, 204] on icon "button" at bounding box center [15, 204] width 4 height 2
drag, startPoint x: 45, startPoint y: 152, endPoint x: 6, endPoint y: 154, distance: 38.8
click at [1, 154] on div "Number Small Normal Large Huge 100+ Enable pasting more styles (dev only)" at bounding box center [72, 146] width 145 height 75
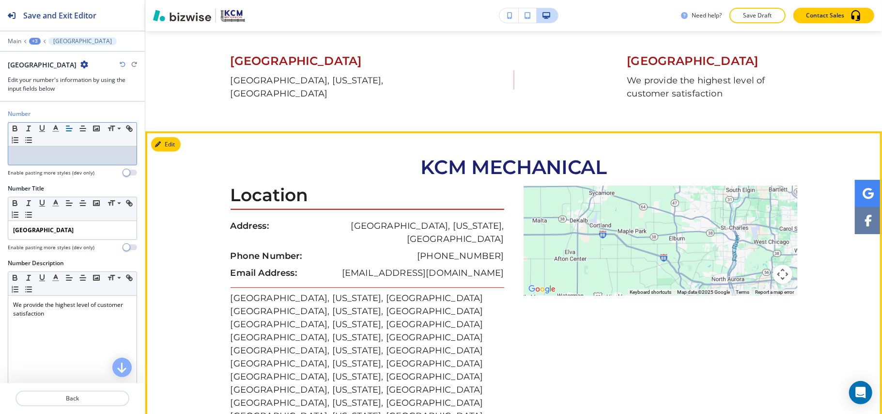
scroll to position [545, 0]
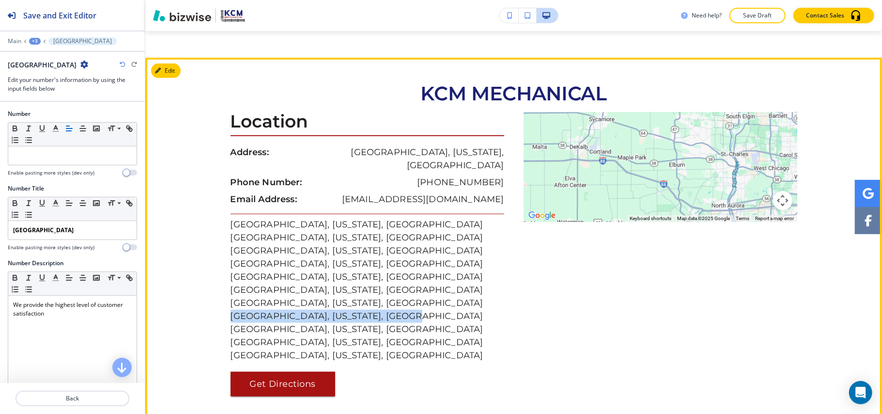
drag, startPoint x: 224, startPoint y: 291, endPoint x: 389, endPoint y: 288, distance: 164.7
click at [389, 288] on div "KCM MECHANICAL Location Address: Sandwich, Illinois, United States Phone Number…" at bounding box center [513, 239] width 737 height 313
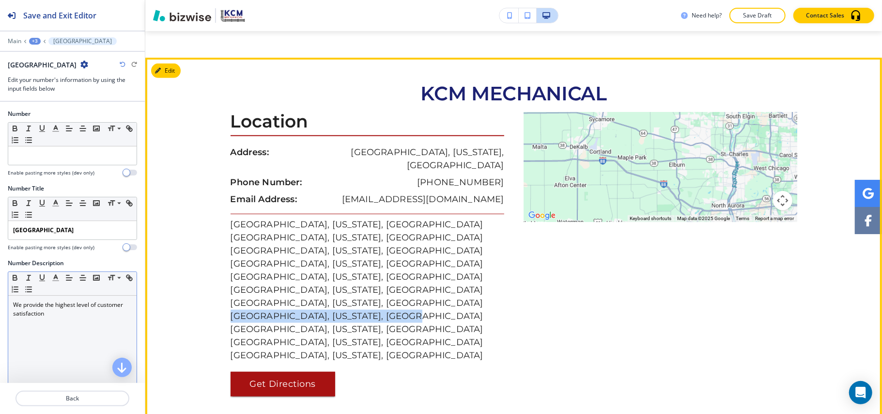
copy p "North Aurora, Illinois, United States"
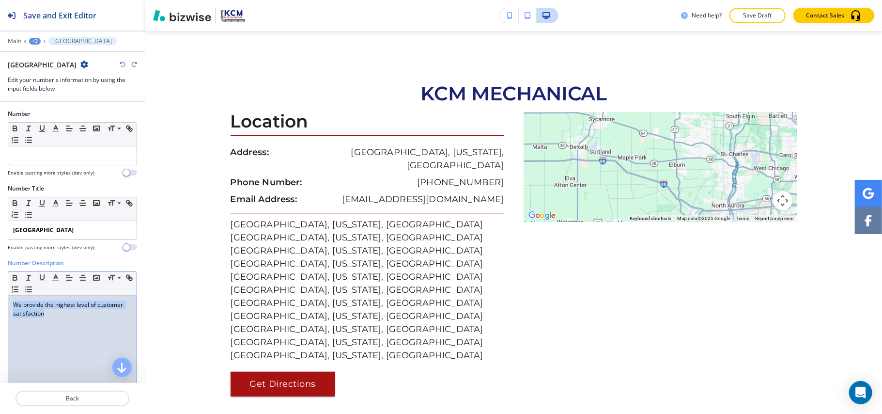
drag, startPoint x: 85, startPoint y: 320, endPoint x: 0, endPoint y: 305, distance: 86.7
click at [0, 305] on div "Number Description Small Normal Large Huge We provide the highest level of cust…" at bounding box center [72, 350] width 145 height 182
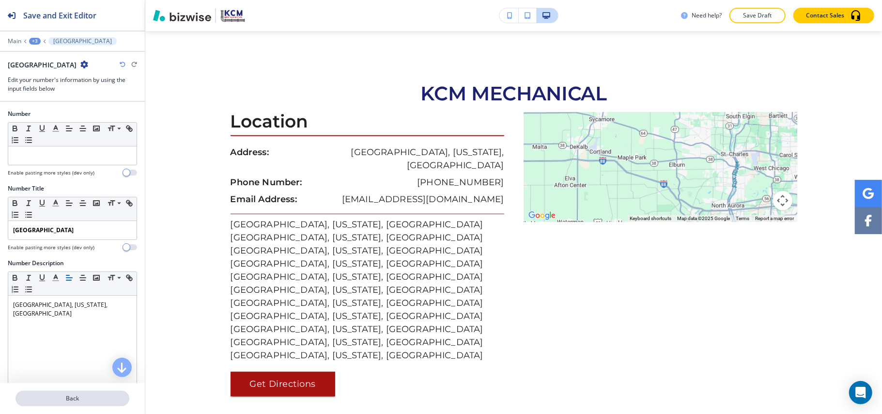
click at [74, 396] on p "Back" at bounding box center [72, 398] width 112 height 9
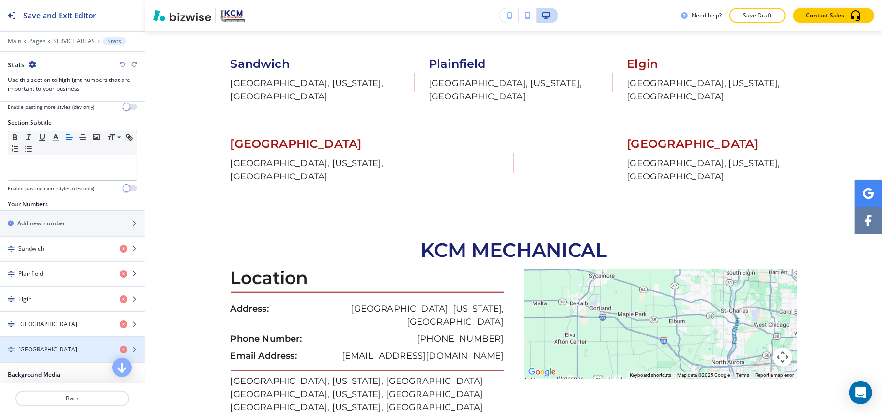
scroll to position [64, 0]
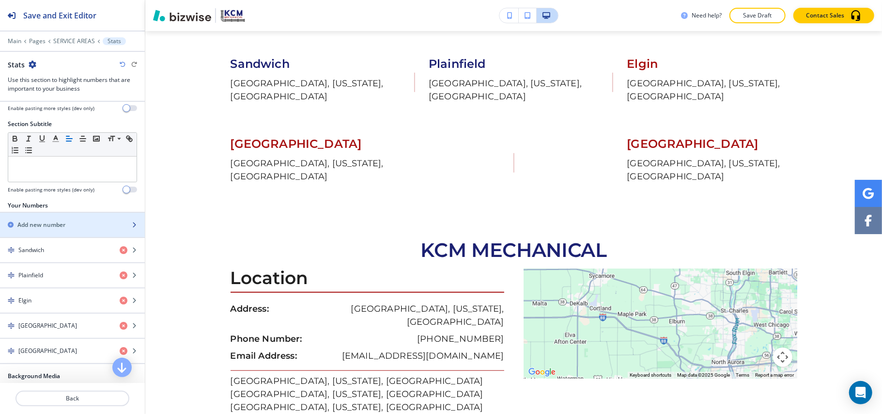
click at [47, 220] on div "button" at bounding box center [72, 217] width 145 height 8
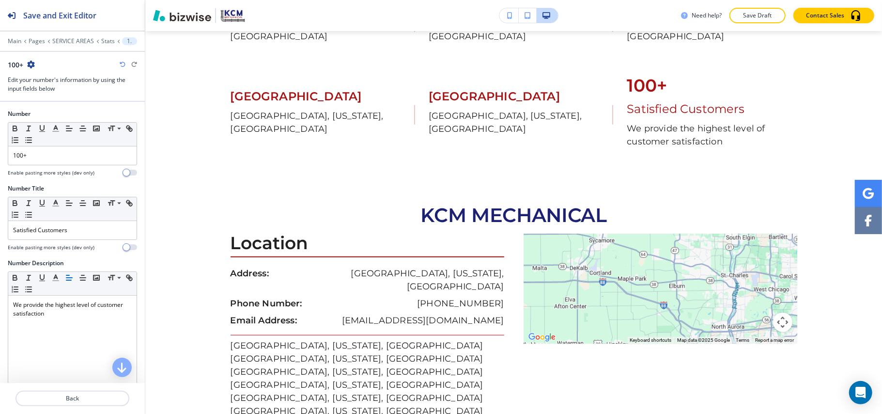
scroll to position [481, 0]
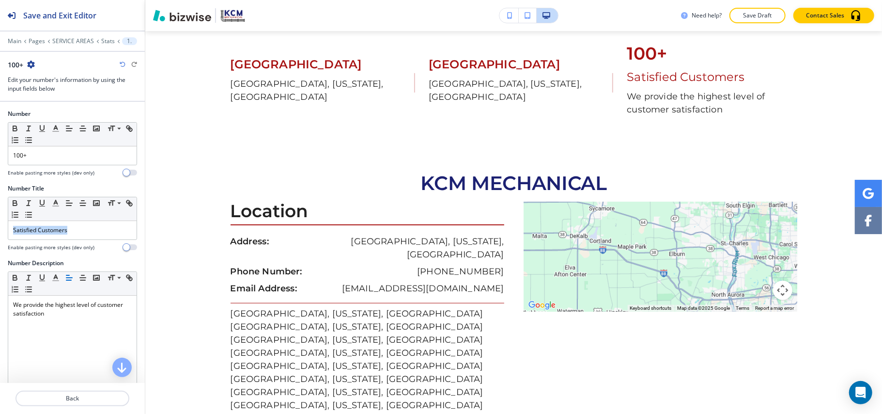
drag, startPoint x: 41, startPoint y: 232, endPoint x: 5, endPoint y: 234, distance: 35.9
click at [0, 233] on div "Number Title Small Normal Large Huge Satisfied Customers Enable pasting more st…" at bounding box center [72, 221] width 145 height 75
click at [16, 203] on icon "button" at bounding box center [14, 202] width 3 height 2
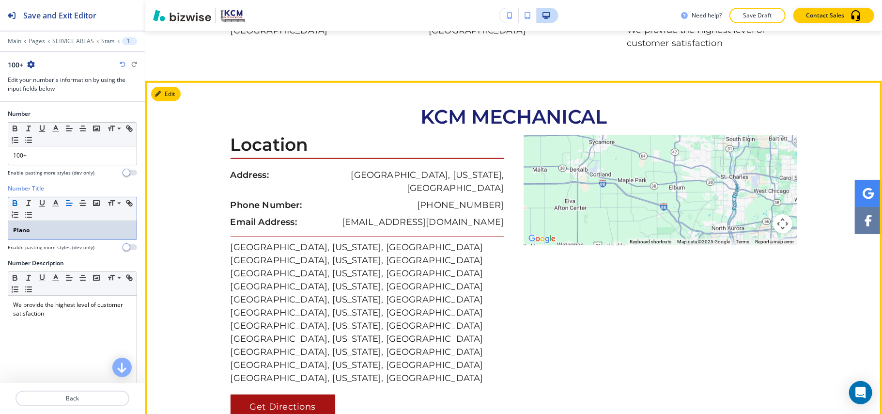
scroll to position [609, 0]
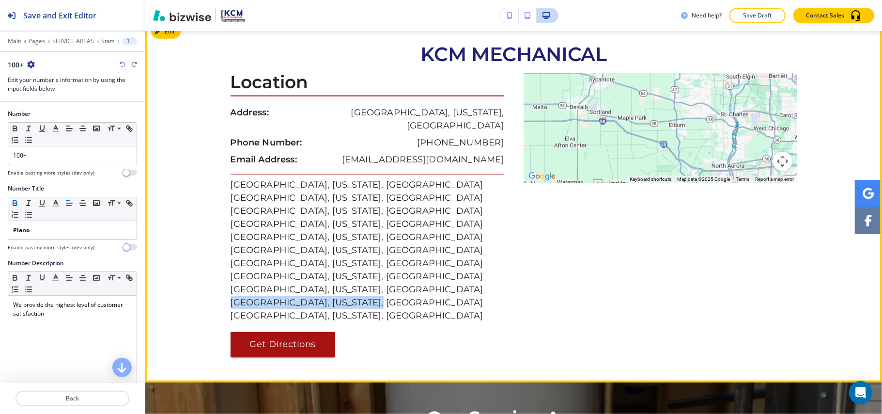
drag, startPoint x: 223, startPoint y: 276, endPoint x: 371, endPoint y: 274, distance: 147.8
click at [371, 274] on div "KCM MECHANICAL Location Address: Sandwich, Illinois, United States Phone Number…" at bounding box center [513, 200] width 737 height 313
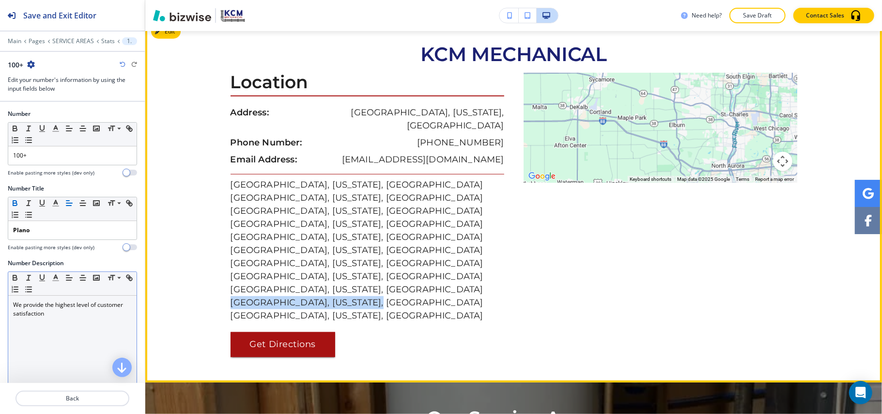
copy p "Plano, Illinois, United States"
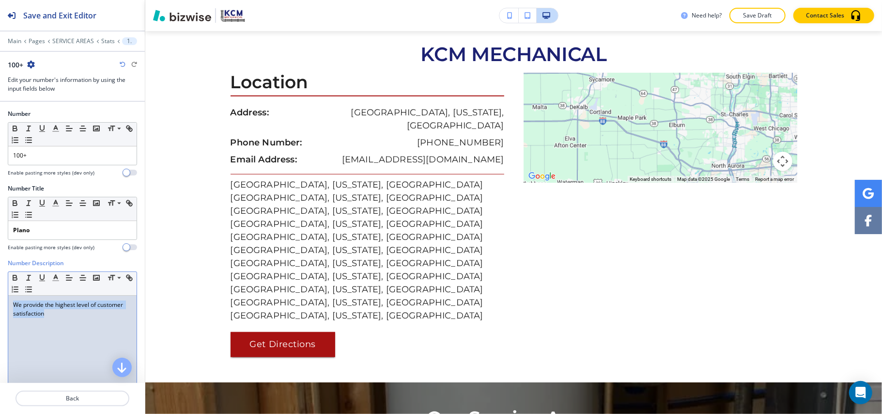
drag, startPoint x: 96, startPoint y: 327, endPoint x: 0, endPoint y: 295, distance: 101.1
click at [0, 295] on div "Number Description Small Normal Large Huge We provide the highest level of cust…" at bounding box center [72, 350] width 145 height 182
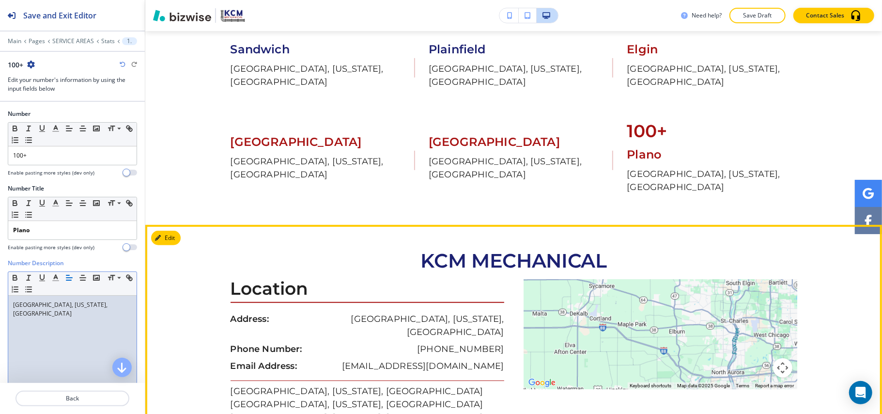
scroll to position [338, 0]
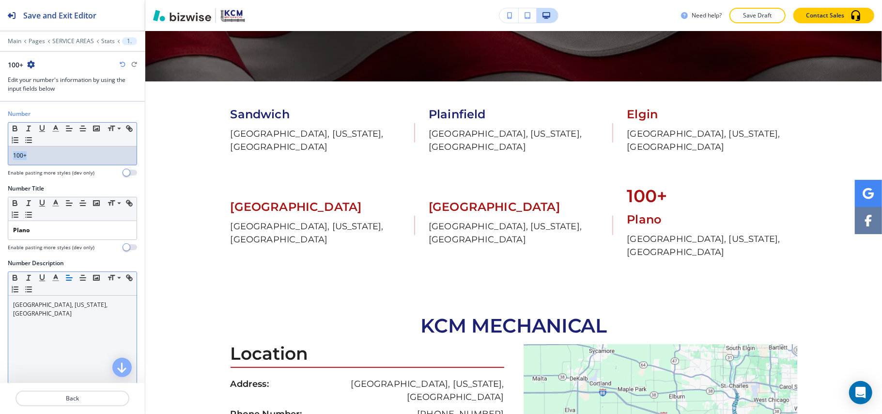
drag, startPoint x: 54, startPoint y: 158, endPoint x: 0, endPoint y: 157, distance: 54.3
click at [0, 157] on div "Number Small Normal Large Huge 100+ Enable pasting more styles (dev only)" at bounding box center [72, 146] width 145 height 75
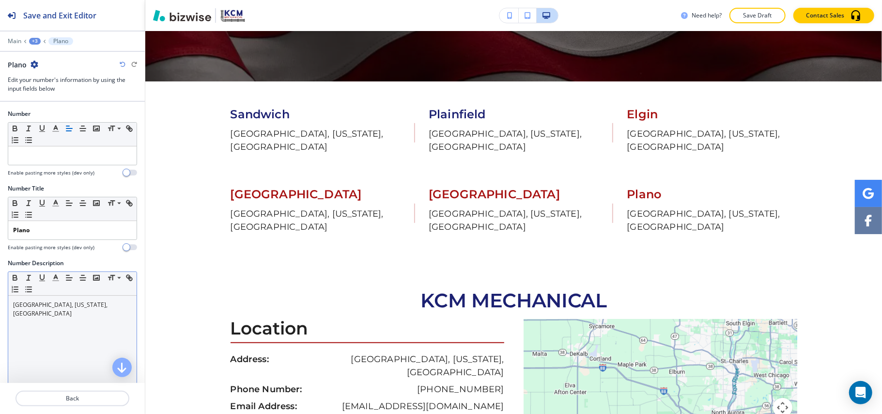
click at [34, 63] on icon "button" at bounding box center [35, 65] width 8 height 8
drag, startPoint x: 47, startPoint y: 97, endPoint x: 50, endPoint y: 105, distance: 8.9
click at [47, 97] on p "Duplicate Plano" at bounding box center [61, 98] width 49 height 9
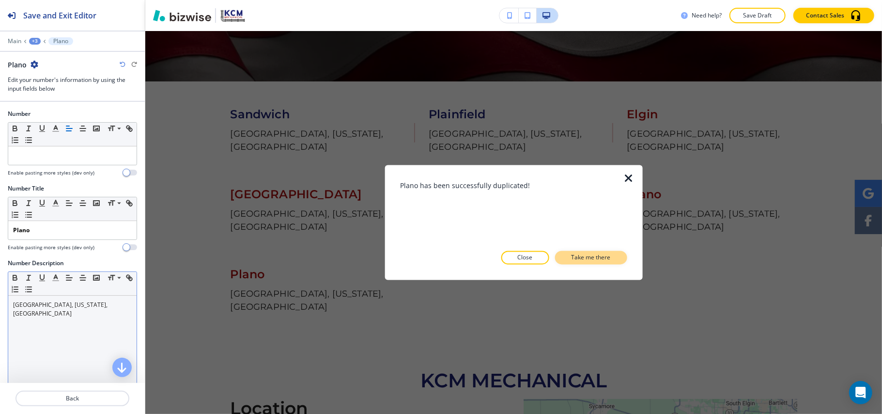
click at [593, 254] on p "Take me there" at bounding box center [591, 257] width 39 height 9
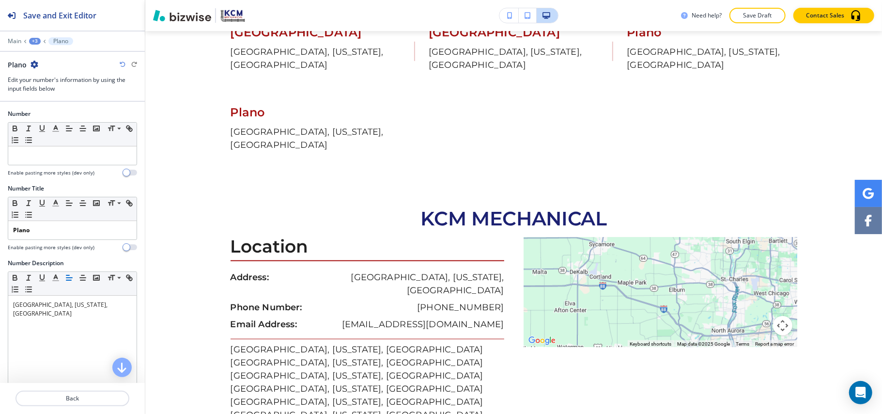
scroll to position [547, 0]
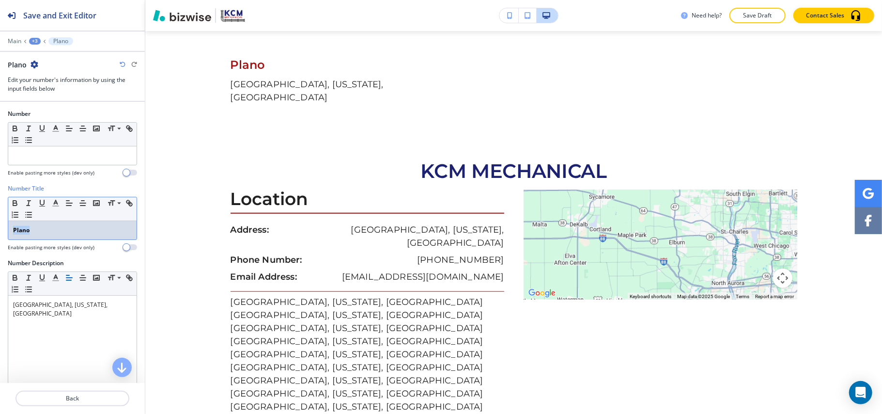
drag, startPoint x: 38, startPoint y: 234, endPoint x: 0, endPoint y: 229, distance: 38.1
click at [0, 229] on div "Number Title Small Normal Large Huge Plano Enable pasting more styles (dev only)" at bounding box center [72, 221] width 145 height 75
click at [15, 203] on icon "button" at bounding box center [15, 203] width 9 height 9
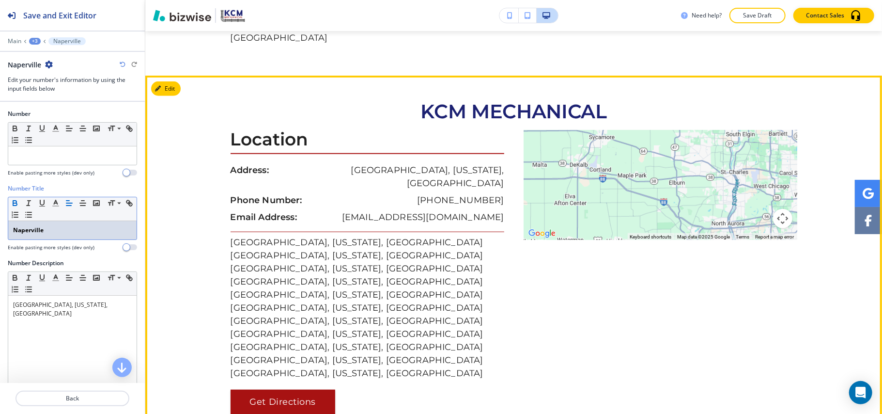
scroll to position [612, 0]
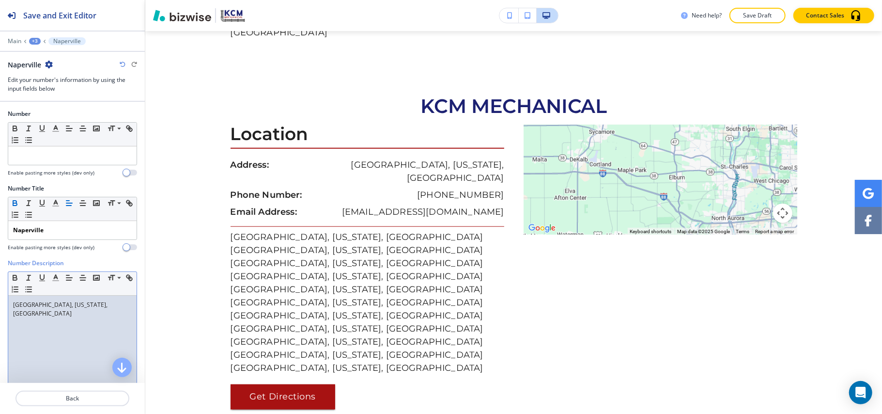
click at [80, 334] on div "Plano, Illinois, United States" at bounding box center [72, 359] width 128 height 126
click at [48, 63] on icon "button" at bounding box center [49, 65] width 8 height 8
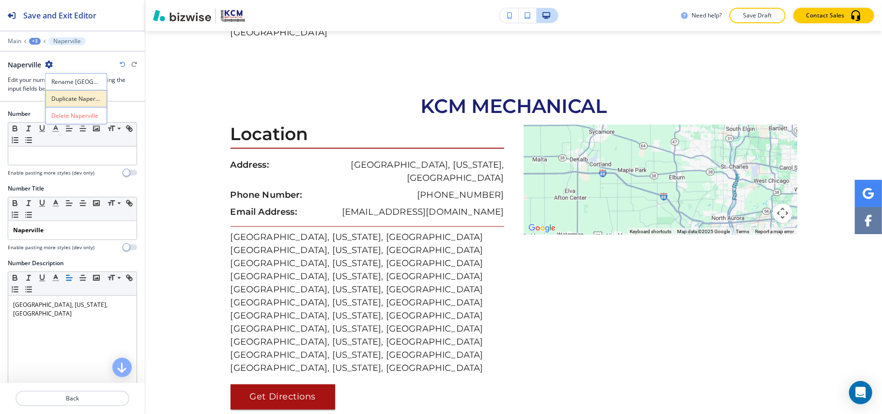
click at [66, 100] on p "Duplicate Naperville" at bounding box center [75, 98] width 49 height 9
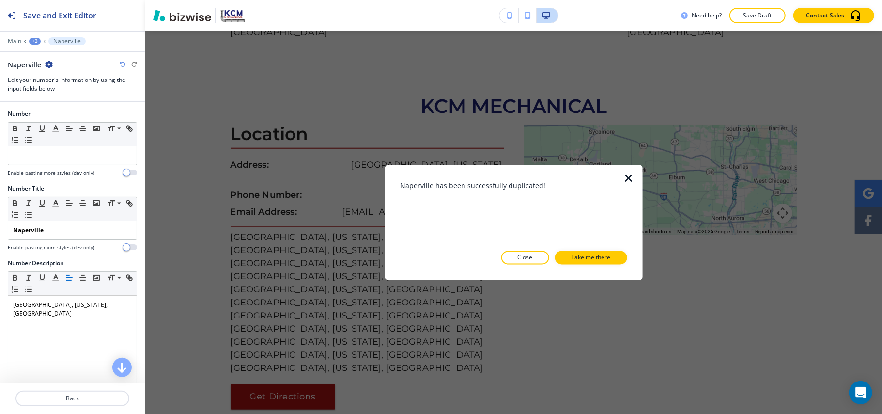
drag, startPoint x: 597, startPoint y: 259, endPoint x: 548, endPoint y: 188, distance: 86.0
click at [598, 259] on p "Take me there" at bounding box center [591, 257] width 39 height 9
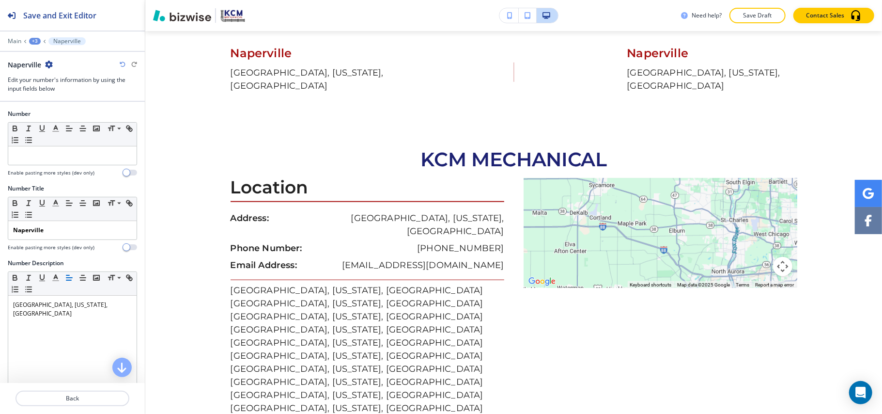
scroll to position [547, 0]
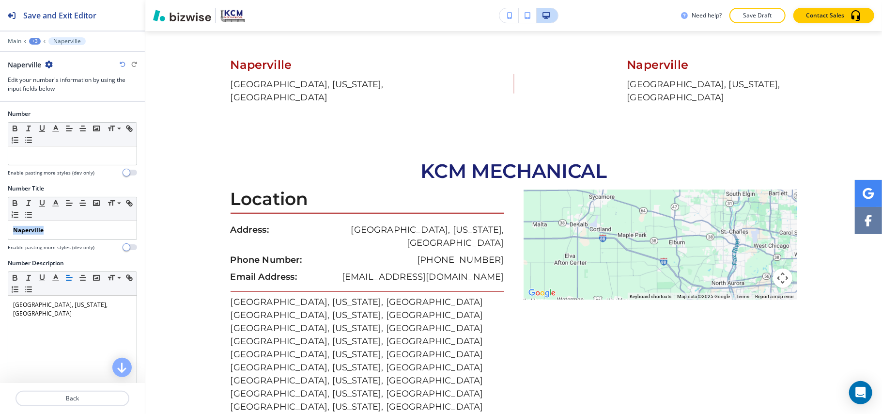
drag, startPoint x: 68, startPoint y: 236, endPoint x: 0, endPoint y: 234, distance: 68.4
click at [0, 234] on div "Number Title Small Normal Large Huge Naperville Enable pasting more styles (dev…" at bounding box center [72, 221] width 145 height 75
click at [14, 203] on icon "button" at bounding box center [15, 203] width 9 height 9
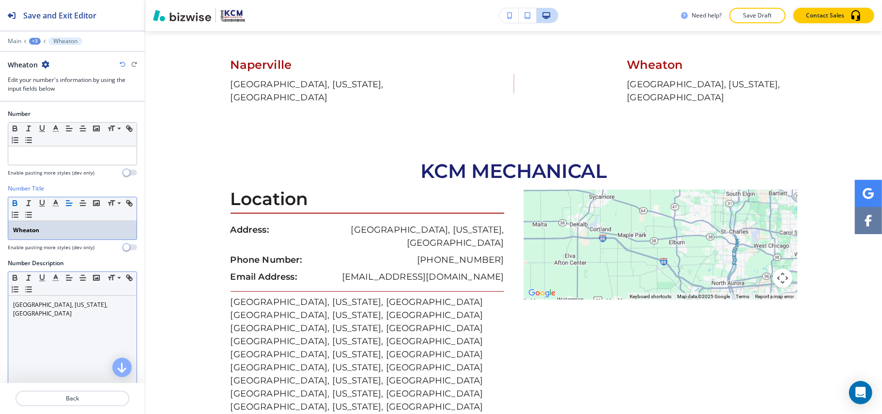
click at [99, 322] on div "Naperville, Illinois, United States" at bounding box center [72, 359] width 128 height 126
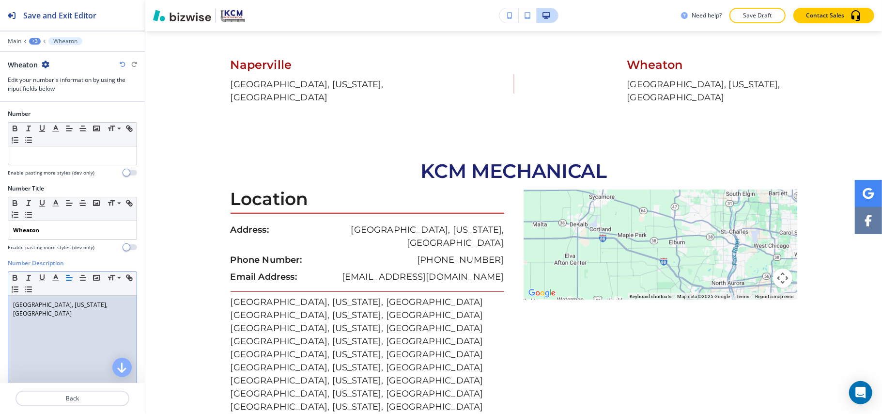
click at [43, 64] on icon "button" at bounding box center [46, 65] width 8 height 8
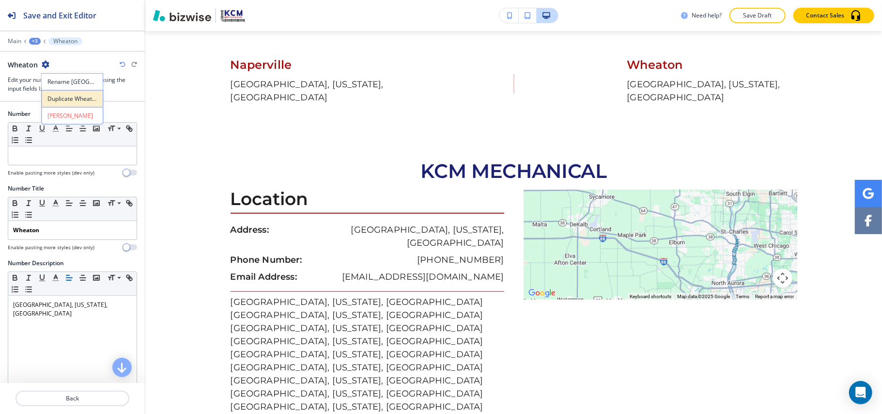
click at [62, 104] on button "Duplicate Wheaton" at bounding box center [72, 98] width 62 height 17
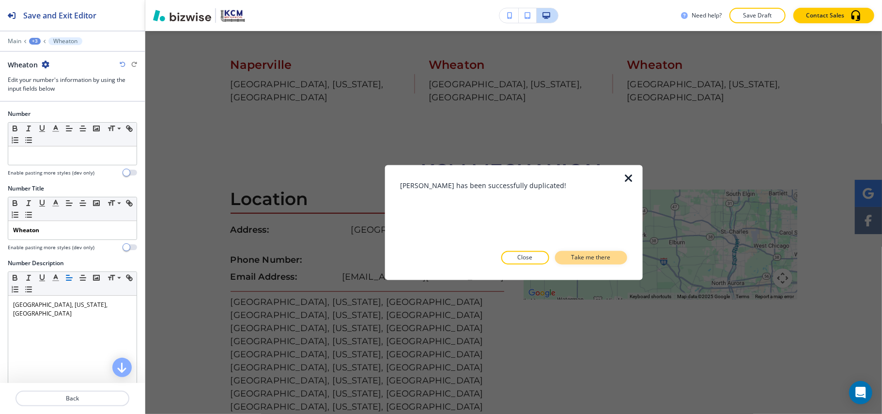
click at [587, 256] on p "Take me there" at bounding box center [591, 257] width 39 height 9
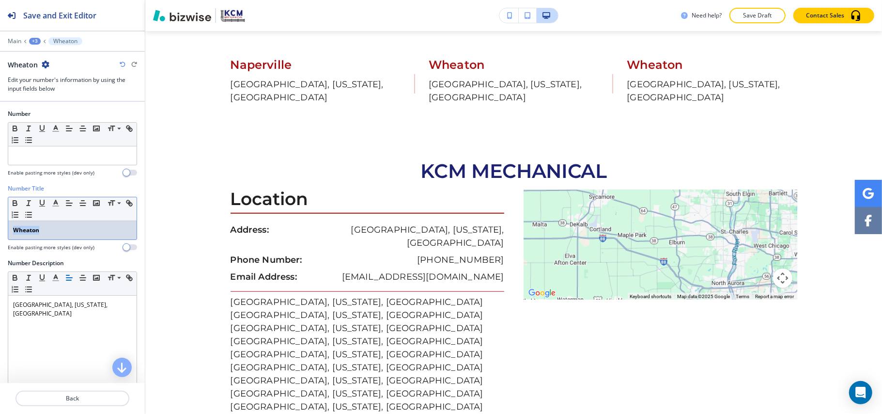
drag, startPoint x: 59, startPoint y: 232, endPoint x: 0, endPoint y: 239, distance: 59.6
click at [0, 239] on div "Number Title Small Normal Large Huge Wheaton Enable pasting more styles (dev on…" at bounding box center [72, 221] width 145 height 75
click at [12, 204] on icon "button" at bounding box center [15, 203] width 9 height 9
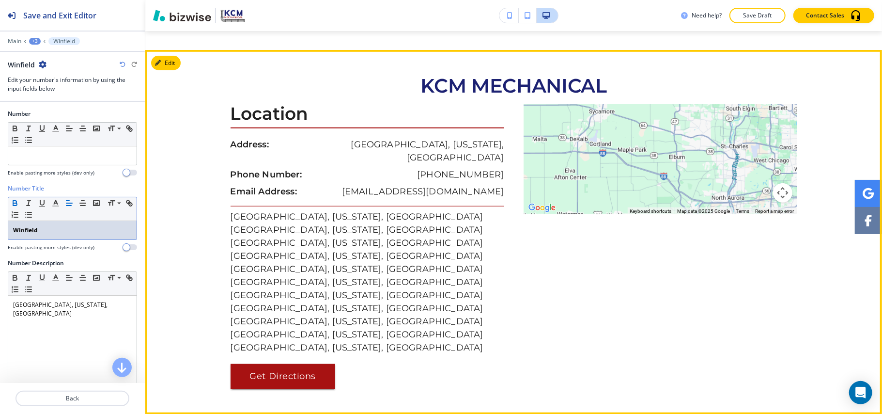
scroll to position [612, 0]
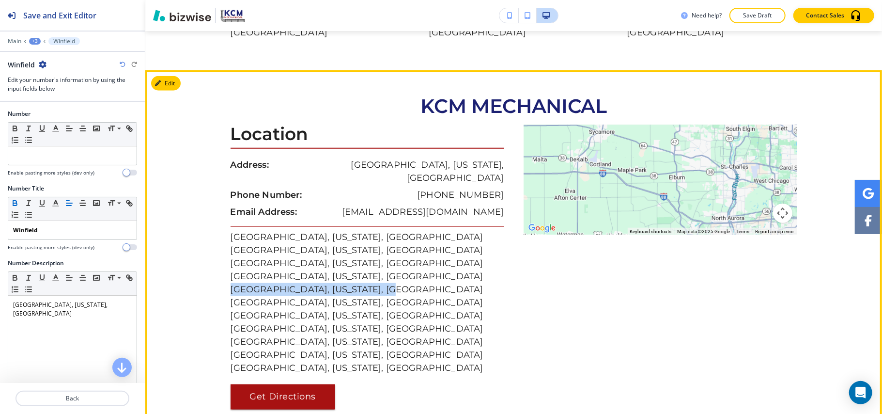
drag, startPoint x: 226, startPoint y: 235, endPoint x: 383, endPoint y: 234, distance: 157.0
click at [383, 234] on div "KCM MECHANICAL Location Address: Sandwich, Illinois, United States Phone Number…" at bounding box center [513, 251] width 737 height 313
copy p "Winfield, Illinois, United States"
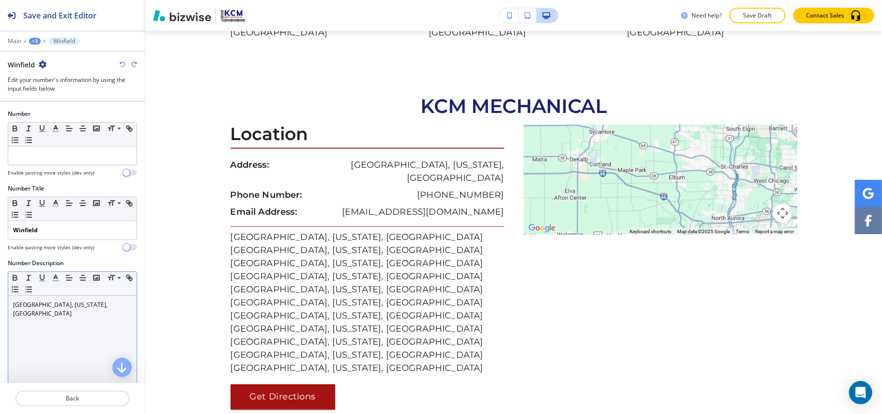
click at [97, 312] on div "Wheaton, Illinois, United States" at bounding box center [72, 359] width 128 height 126
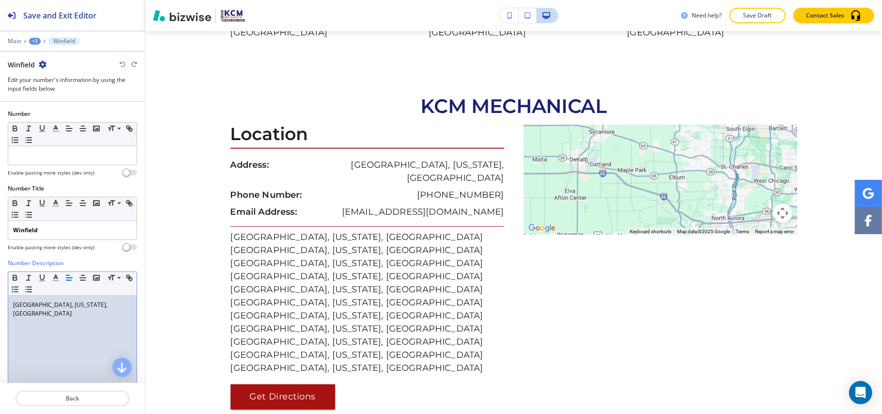
click at [39, 61] on icon "button" at bounding box center [43, 65] width 8 height 8
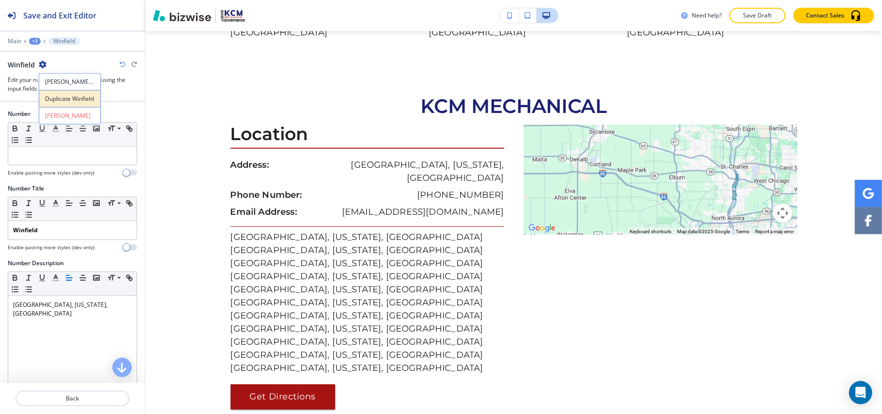
click at [49, 92] on button "Duplicate Winfield" at bounding box center [70, 98] width 62 height 17
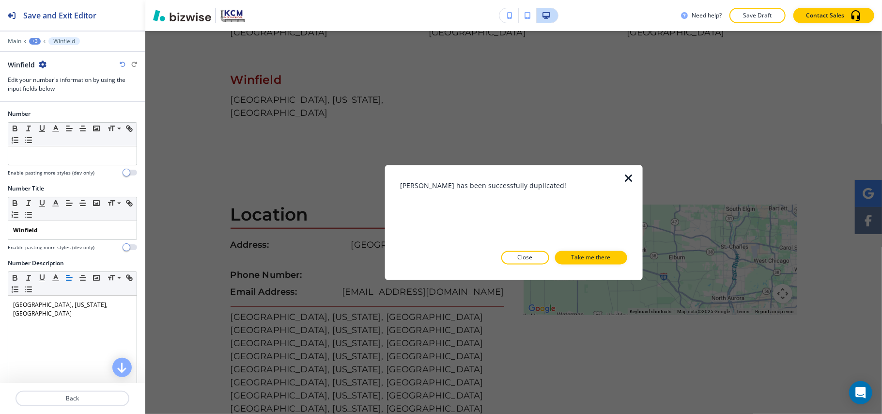
click at [597, 255] on p "Take me there" at bounding box center [591, 257] width 39 height 9
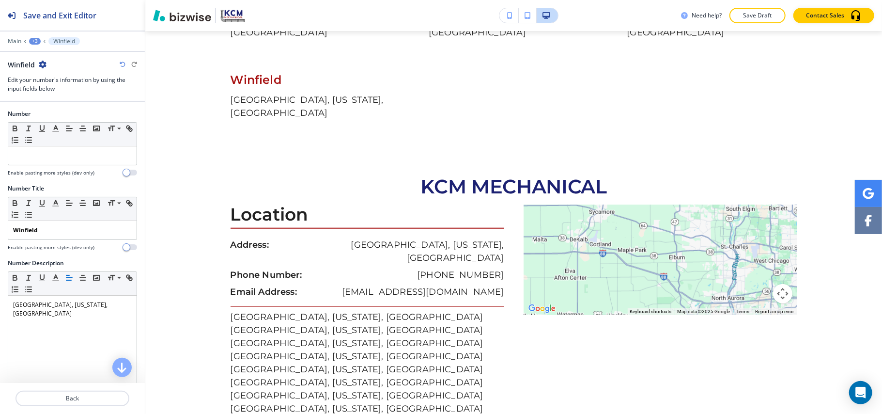
scroll to position [615, 0]
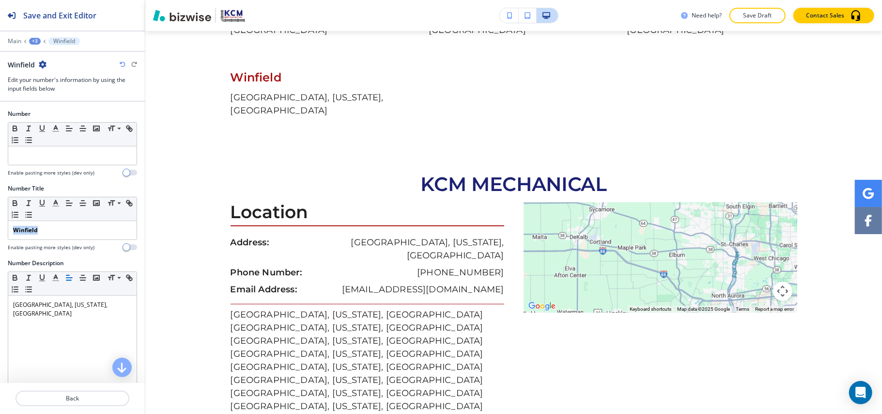
drag, startPoint x: 62, startPoint y: 232, endPoint x: 4, endPoint y: 230, distance: 58.2
click at [0, 230] on div "Number Title Small Normal Large Huge Winfield Enable pasting more styles (dev o…" at bounding box center [72, 221] width 145 height 75
click at [20, 204] on button "button" at bounding box center [15, 203] width 14 height 12
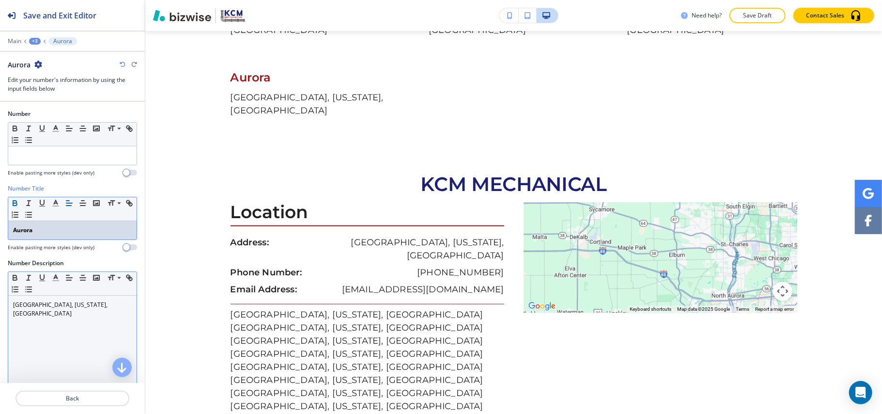
click at [81, 318] on div "Winfield, Illinois, United States" at bounding box center [72, 359] width 128 height 126
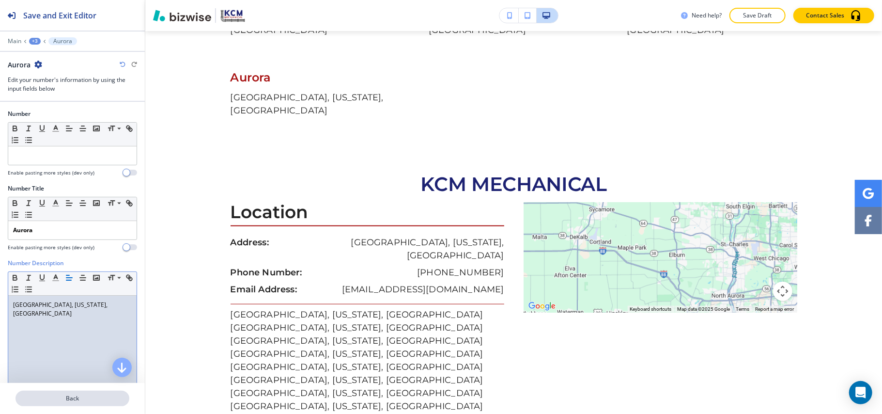
click at [50, 400] on p "Back" at bounding box center [72, 398] width 112 height 9
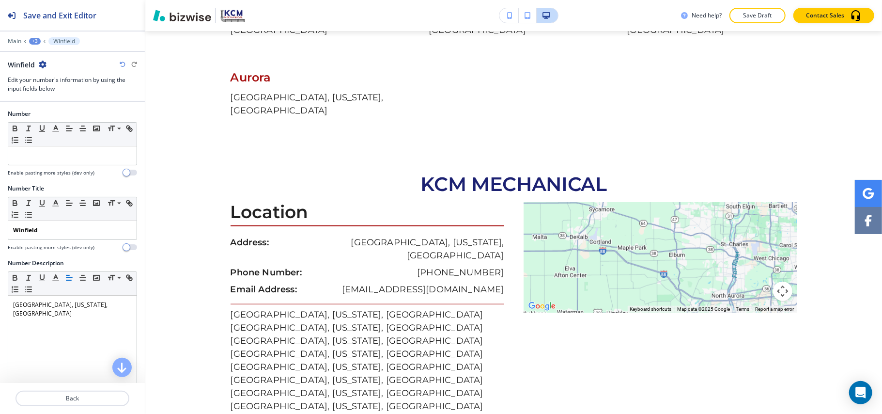
scroll to position [547, 0]
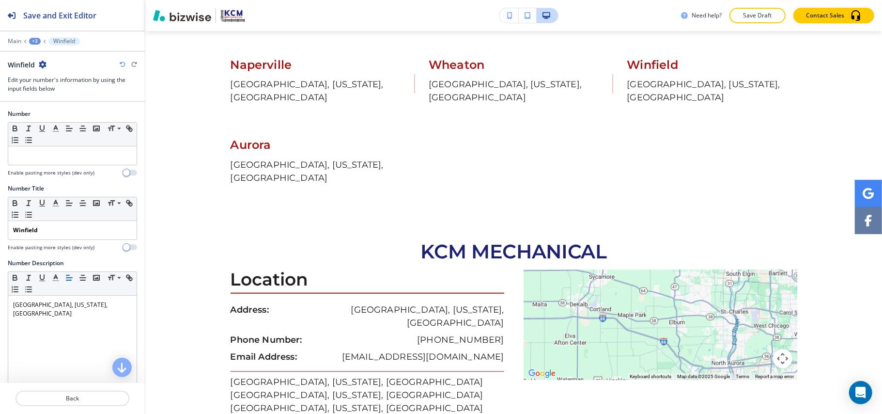
click at [41, 66] on icon "button" at bounding box center [43, 65] width 8 height 8
click at [49, 100] on p "Duplicate Winfield" at bounding box center [69, 98] width 49 height 9
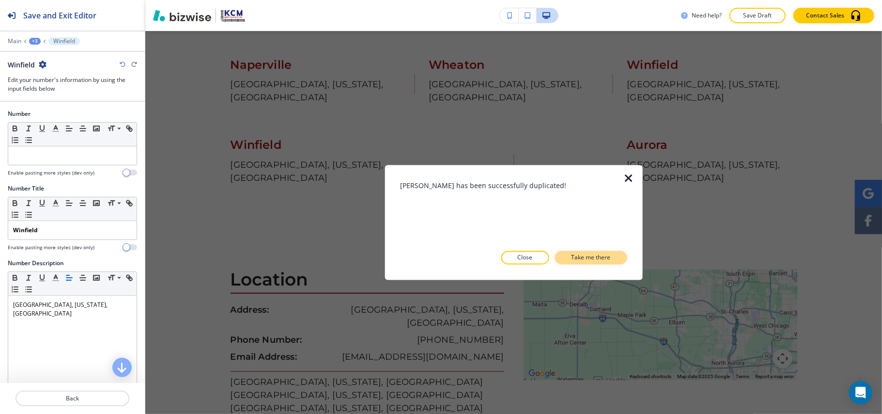
click at [590, 255] on p "Take me there" at bounding box center [591, 257] width 39 height 9
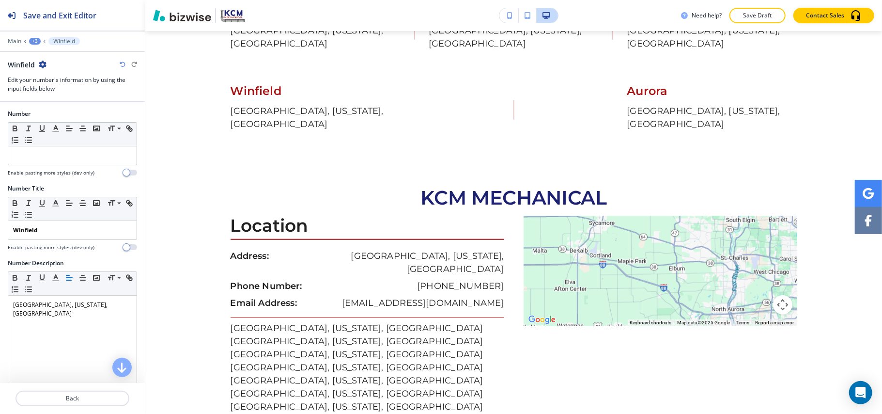
scroll to position [615, 0]
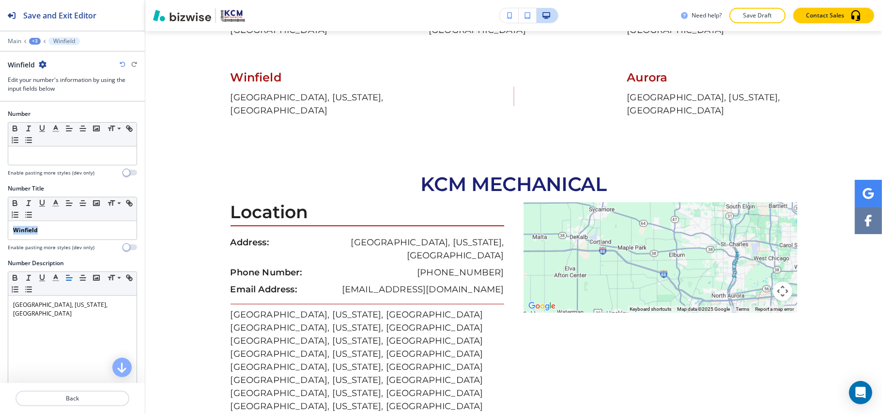
drag, startPoint x: 75, startPoint y: 231, endPoint x: 0, endPoint y: 231, distance: 74.6
click at [0, 231] on div "Number Title Small Normal Large Huge Winfield Enable pasting more styles (dev o…" at bounding box center [72, 221] width 145 height 75
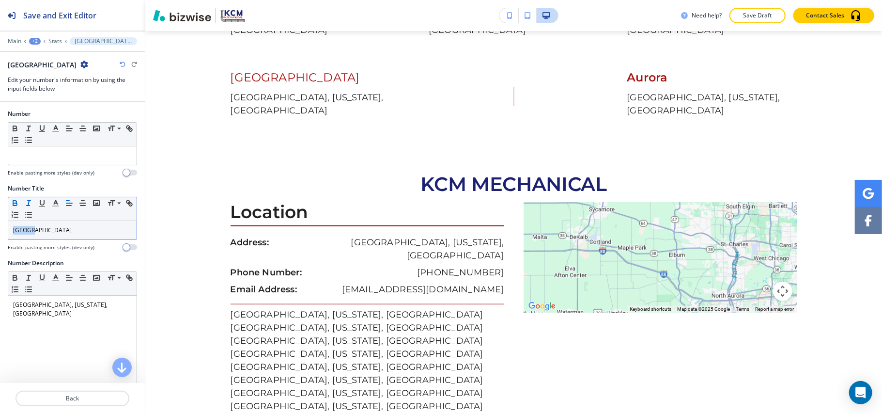
drag, startPoint x: 15, startPoint y: 203, endPoint x: 27, endPoint y: 203, distance: 12.6
click at [16, 204] on icon "button" at bounding box center [15, 203] width 9 height 9
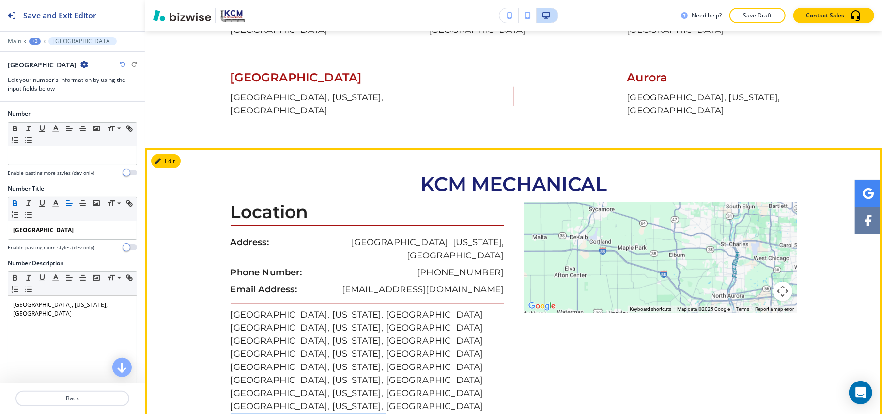
drag, startPoint x: 222, startPoint y: 356, endPoint x: 373, endPoint y: 352, distance: 151.2
click at [373, 352] on div "KCM MECHANICAL Location Address: Sandwich, Illinois, United States Phone Number…" at bounding box center [513, 329] width 737 height 313
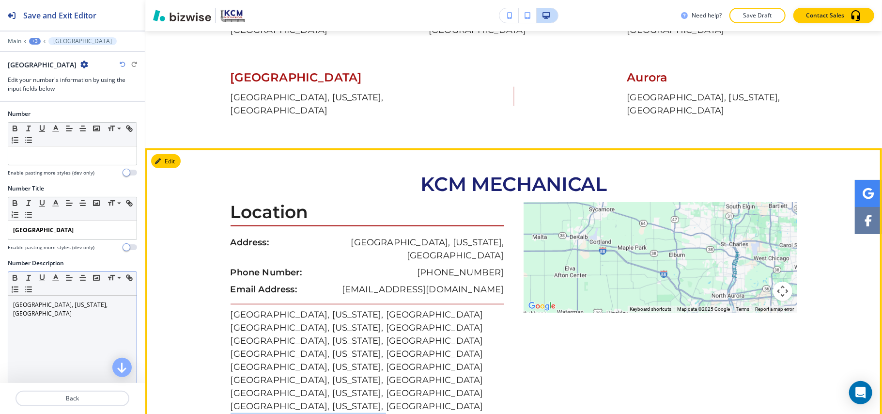
copy p "Geneva, Illinois, United States"
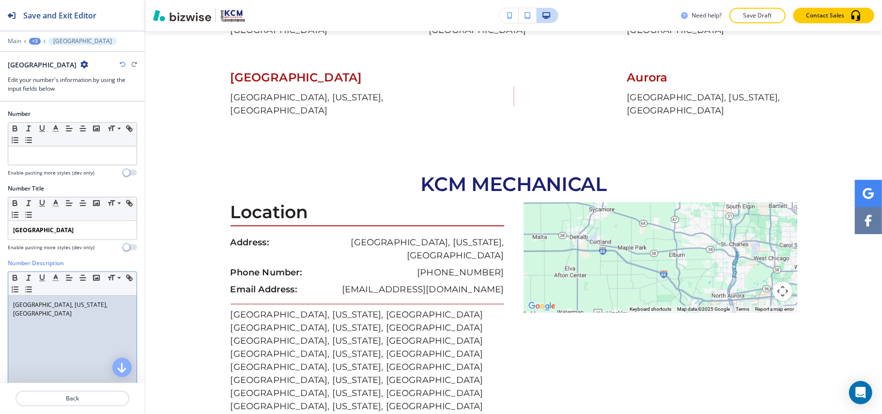
click at [119, 315] on div "Winfield, Illinois, United States" at bounding box center [72, 359] width 128 height 126
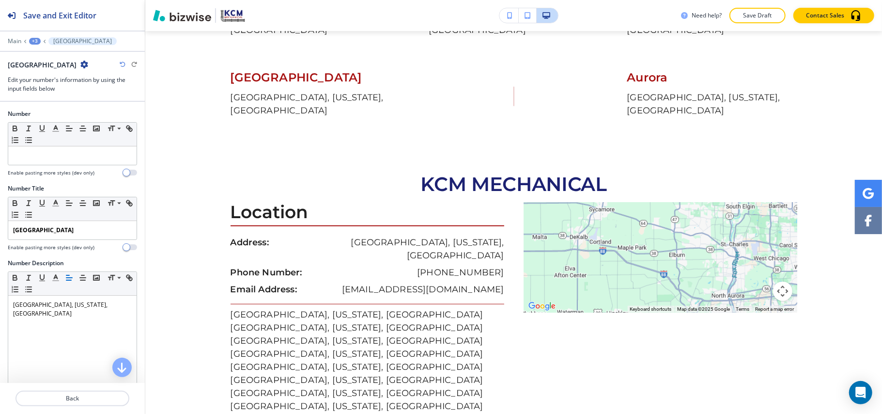
click at [80, 67] on icon "button" at bounding box center [84, 65] width 8 height 8
click at [53, 103] on p "Duplicate Geneva" at bounding box center [67, 98] width 49 height 9
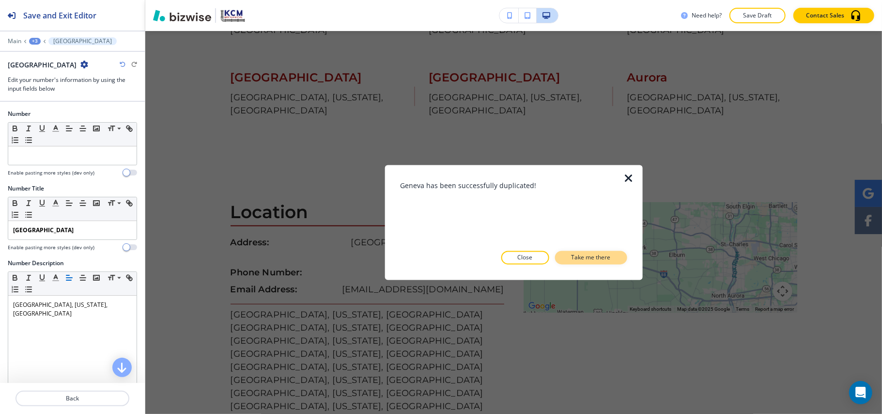
click at [586, 252] on button "Take me there" at bounding box center [591, 258] width 72 height 14
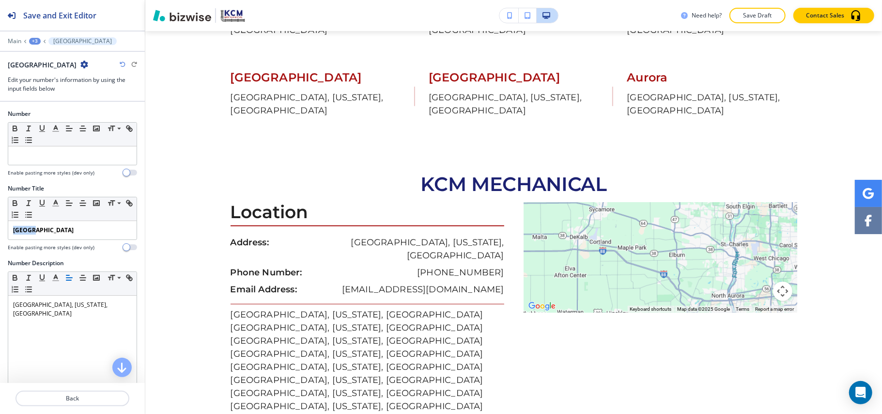
click at [0, 228] on div "Number Title Small Normal Large Huge Geneva Enable pasting more styles (dev onl…" at bounding box center [72, 221] width 145 height 75
click at [14, 201] on icon "button" at bounding box center [15, 203] width 9 height 9
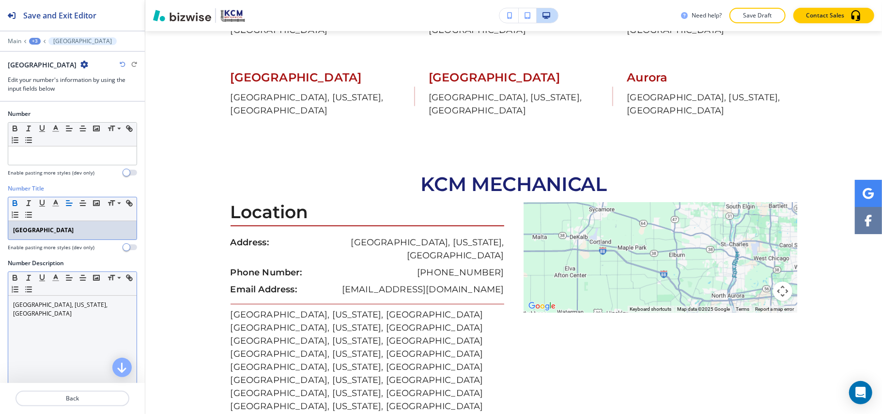
click at [49, 315] on div "Geneva, Illinois, United States" at bounding box center [72, 359] width 128 height 126
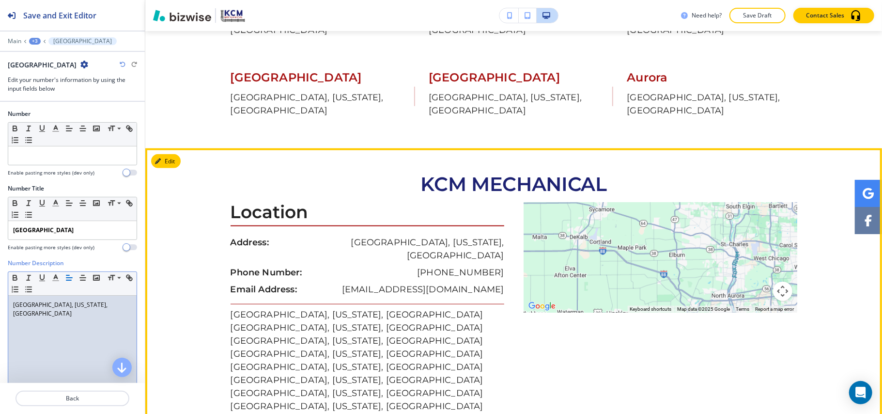
scroll to position [809, 0]
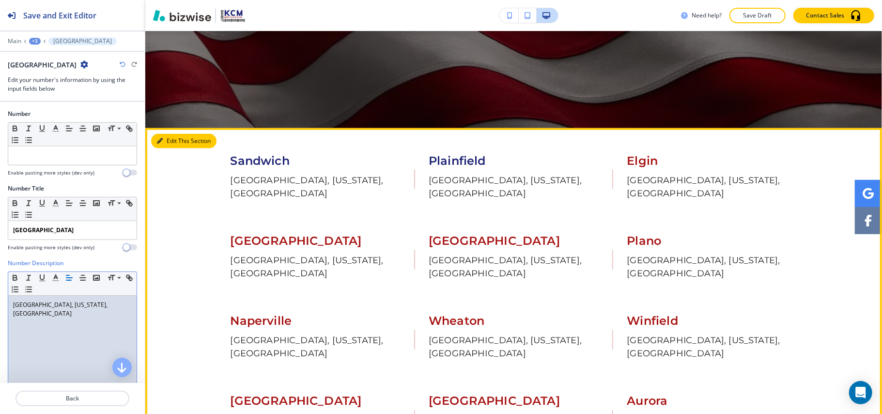
click at [160, 136] on button "Edit This Section" at bounding box center [183, 141] width 65 height 15
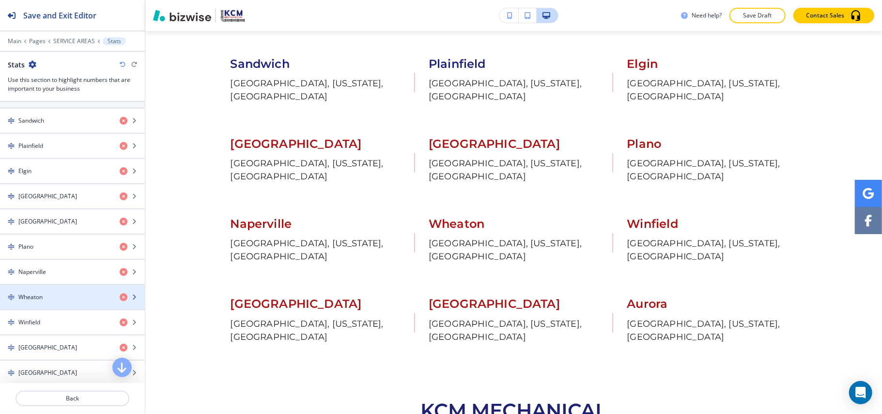
scroll to position [129, 0]
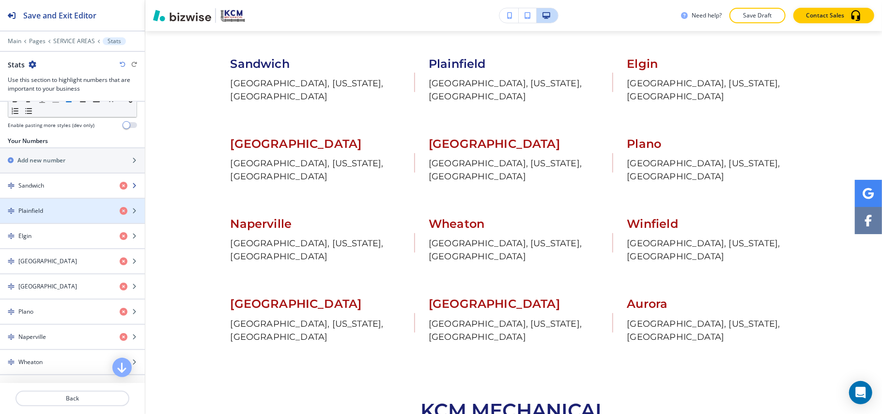
click at [48, 185] on div "Sandwich" at bounding box center [56, 185] width 112 height 9
click at [59, 189] on div "Sandwich" at bounding box center [56, 185] width 112 height 9
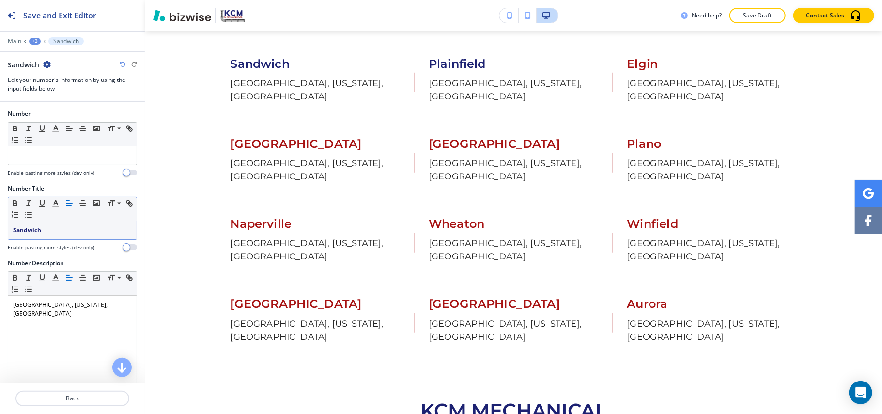
scroll to position [414, 0]
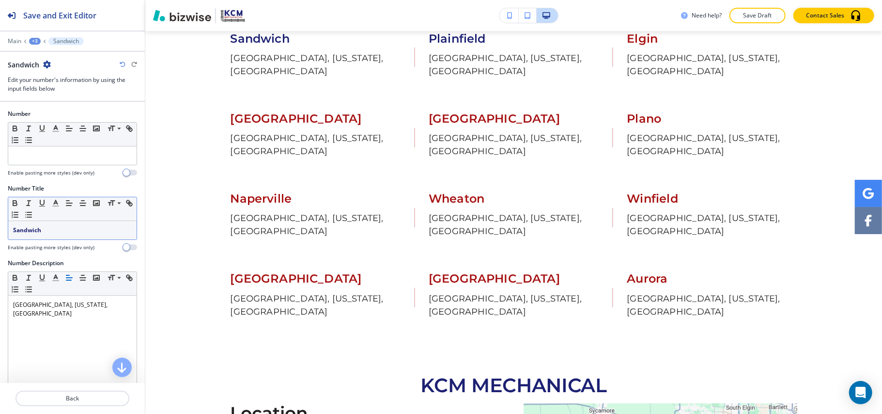
click at [61, 230] on p "Sandwich" at bounding box center [72, 230] width 119 height 9
click at [12, 204] on icon "button" at bounding box center [15, 203] width 9 height 9
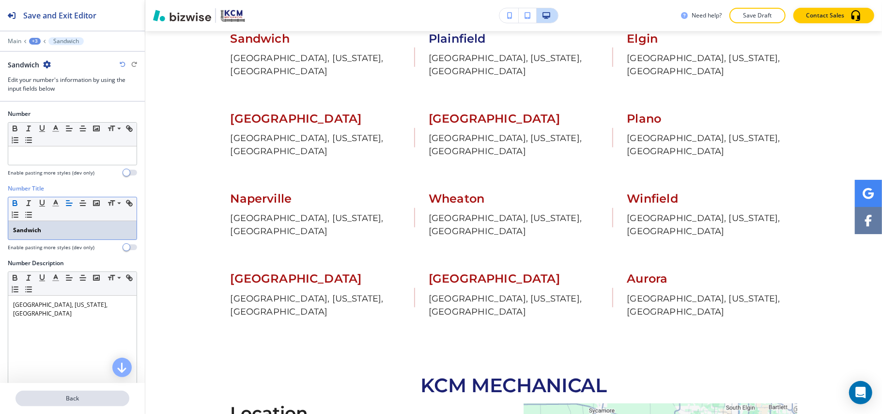
click at [68, 394] on p "Back" at bounding box center [72, 398] width 112 height 9
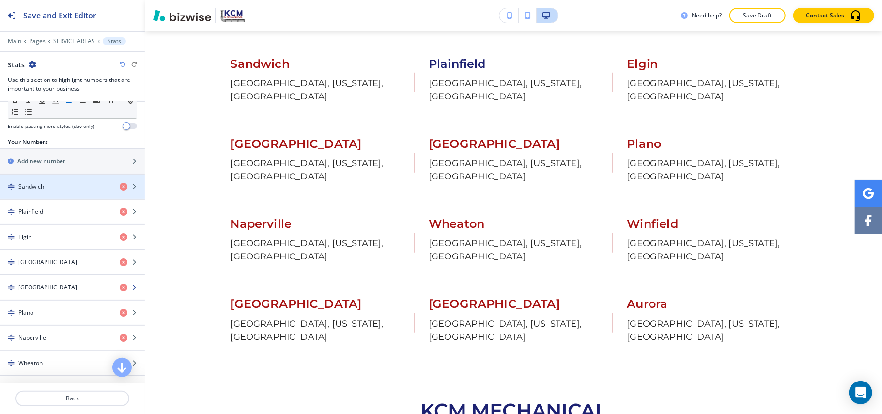
scroll to position [129, 0]
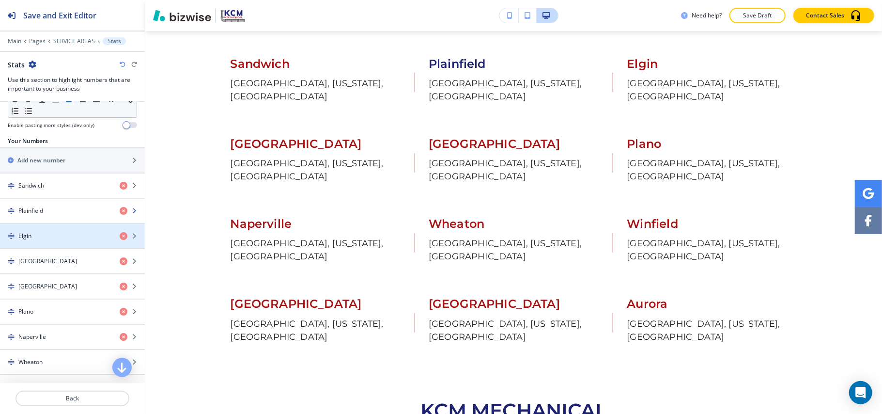
click at [55, 214] on div "Plainfield" at bounding box center [56, 210] width 112 height 9
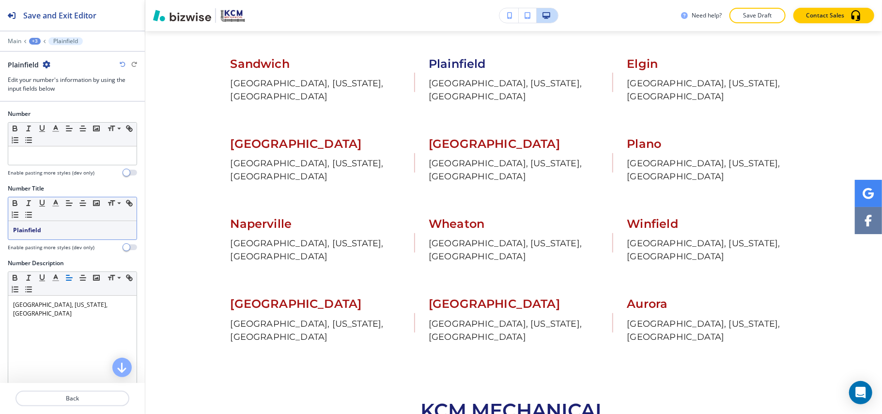
scroll to position [414, 0]
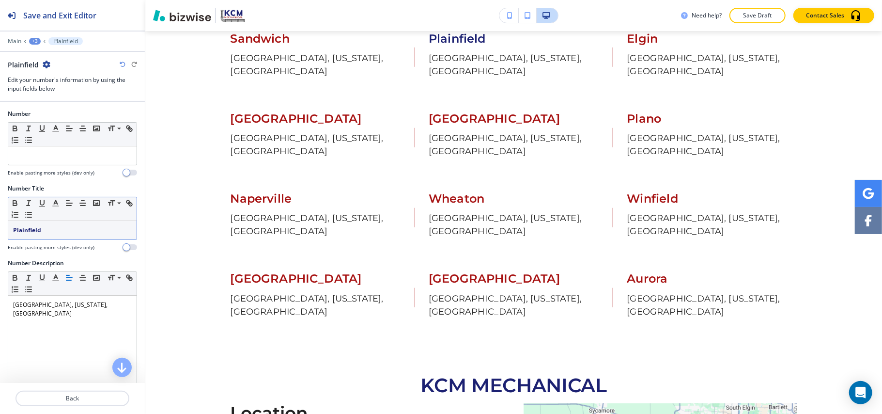
click at [59, 233] on p "Plainfield" at bounding box center [72, 230] width 119 height 9
click at [14, 205] on icon "button" at bounding box center [15, 204] width 4 height 2
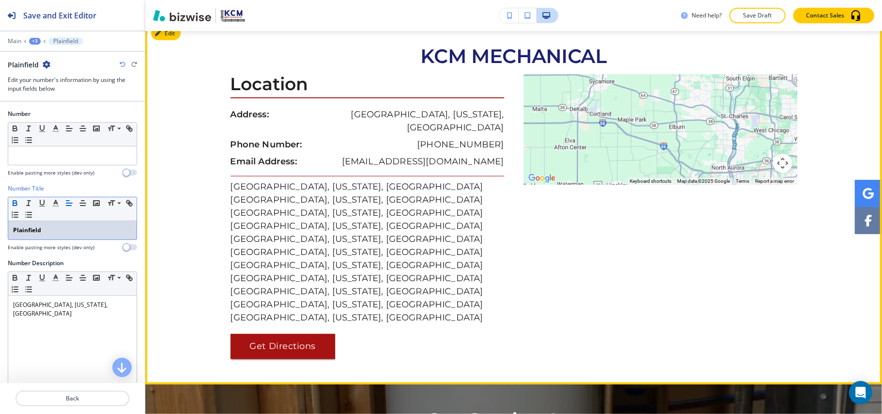
scroll to position [672, 0]
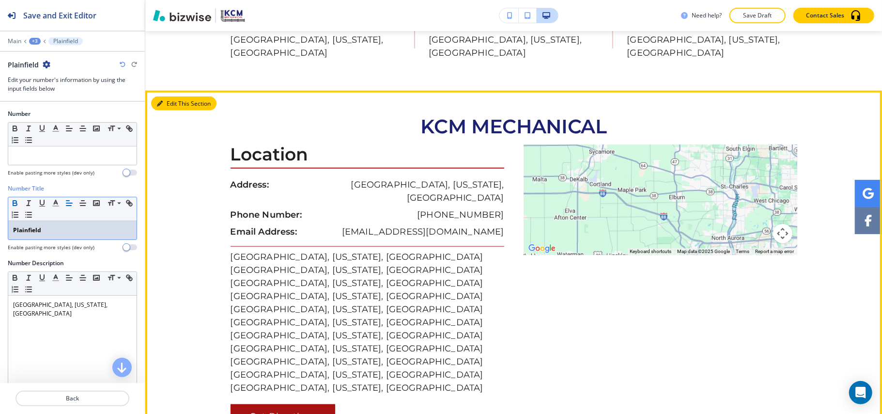
click at [166, 96] on button "Edit This Section" at bounding box center [183, 103] width 65 height 15
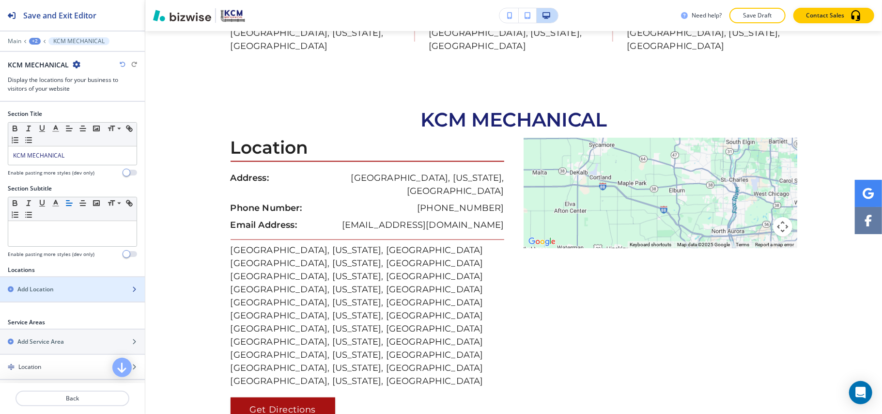
scroll to position [190, 0]
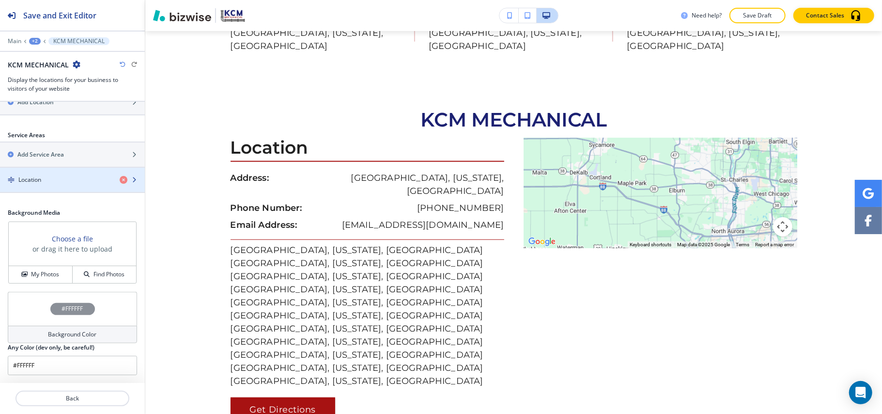
click at [49, 177] on div "Location" at bounding box center [56, 179] width 112 height 9
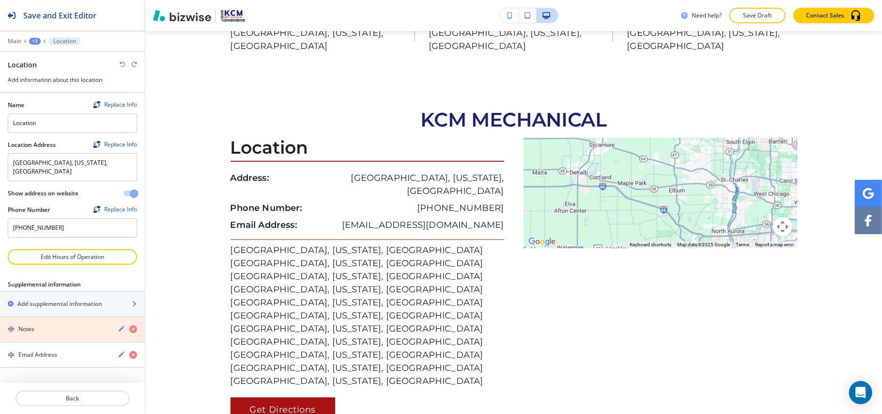
click at [131, 325] on icon "button" at bounding box center [133, 329] width 8 height 8
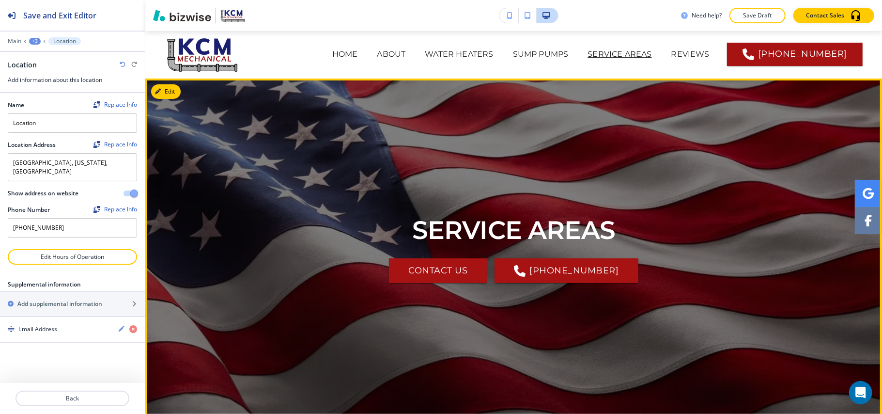
scroll to position [0, 0]
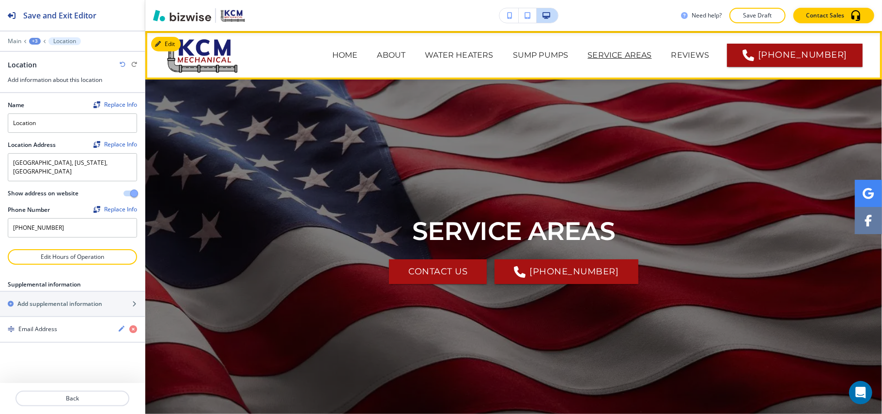
click at [662, 47] on span "REVIEWS" at bounding box center [691, 55] width 58 height 39
click at [671, 53] on p "REVIEWS" at bounding box center [690, 55] width 38 height 12
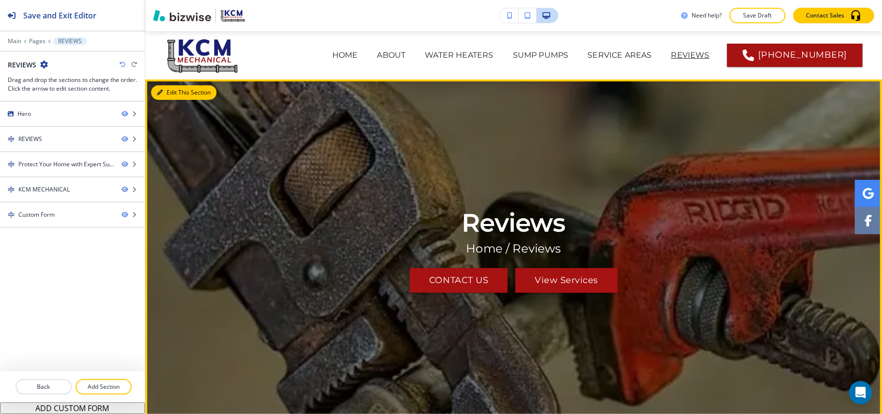
click at [167, 86] on button "Edit This Section" at bounding box center [183, 92] width 65 height 15
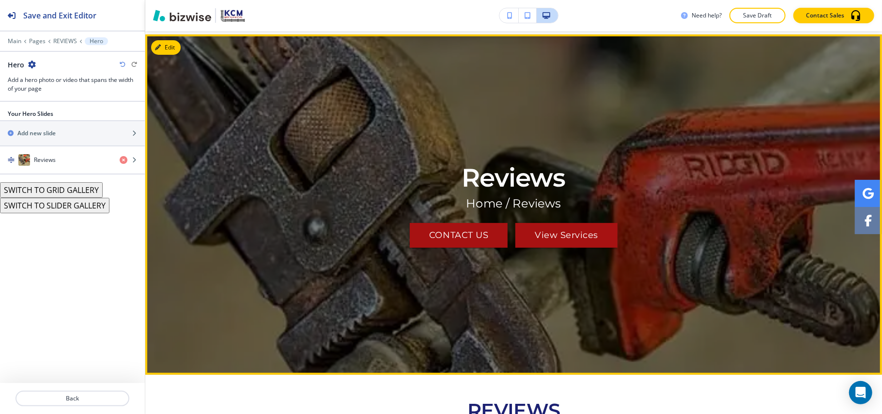
scroll to position [48, 0]
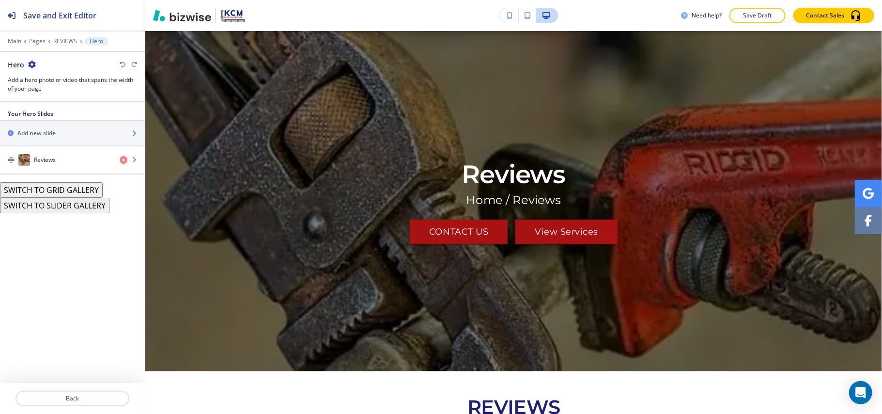
click at [53, 174] on div "button" at bounding box center [72, 173] width 145 height 1
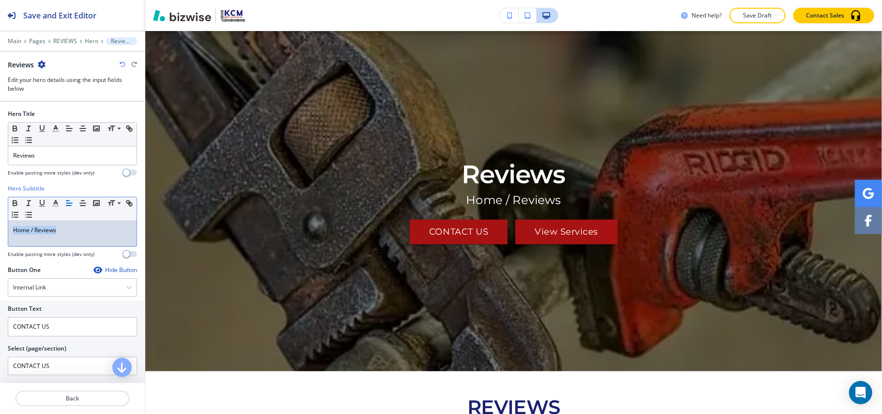
drag, startPoint x: 69, startPoint y: 233, endPoint x: 0, endPoint y: 231, distance: 68.8
click at [0, 231] on div "Hero Subtitle Small Normal Large Huge Home / Reviews Enable pasting more styles…" at bounding box center [72, 224] width 145 height 81
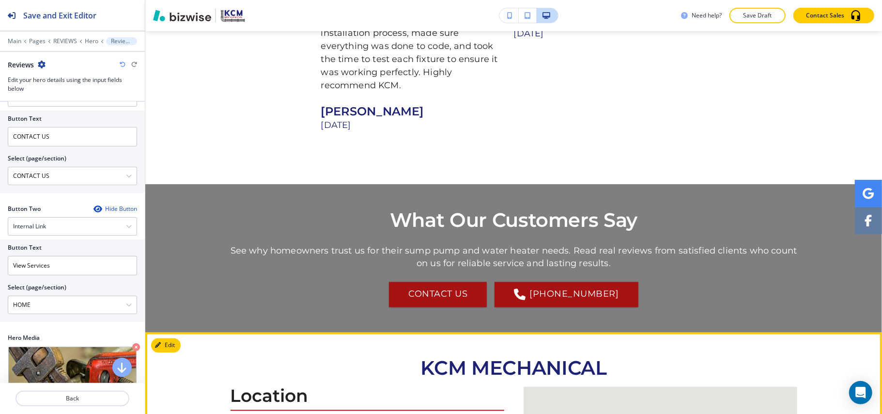
scroll to position [1211, 0]
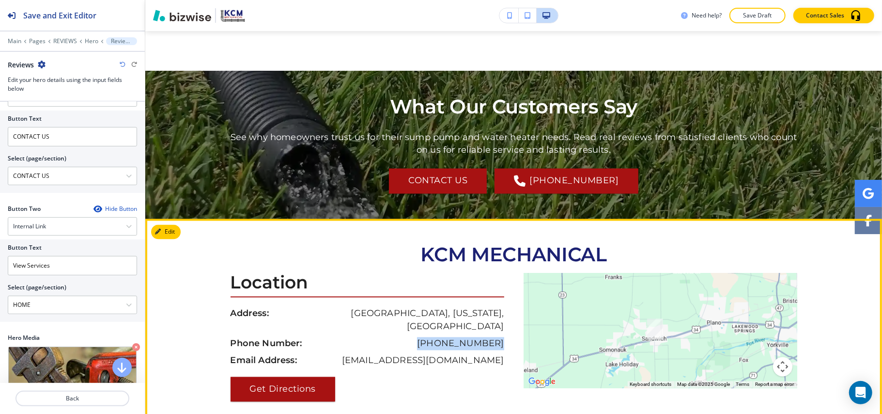
drag, startPoint x: 436, startPoint y: 277, endPoint x: 421, endPoint y: 277, distance: 15.0
click at [421, 277] on div "Location Address: Sandwich, Illinois, United States Phone Number: (630) 901-758…" at bounding box center [372, 337] width 283 height 128
copy p "[PHONE_NUMBER]"
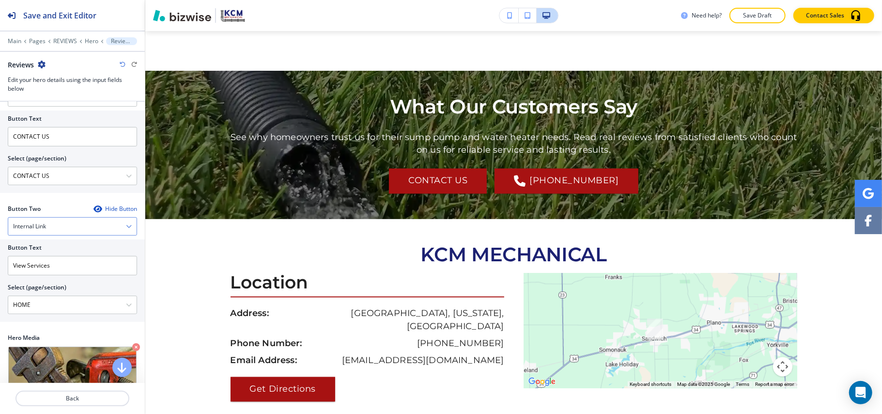
click at [43, 231] on h4 "Internal Link" at bounding box center [29, 226] width 33 height 9
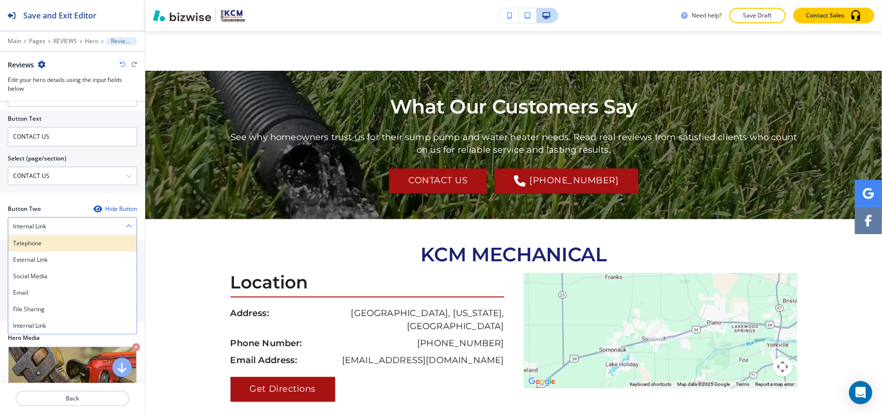
click at [41, 248] on h4 "Telephone" at bounding box center [72, 243] width 119 height 9
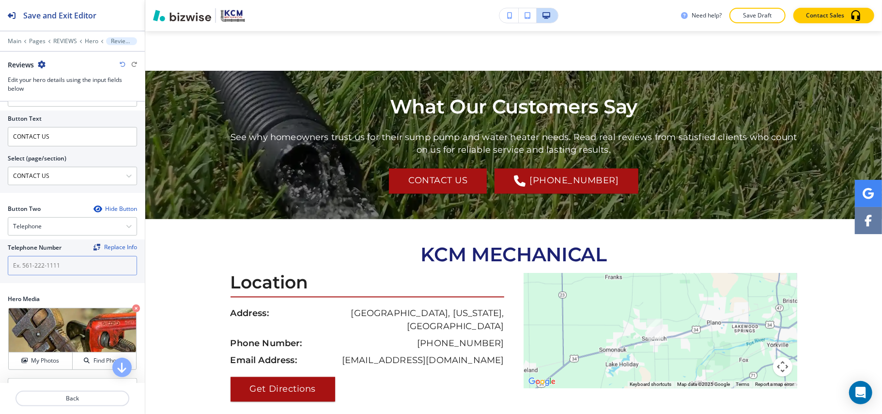
click at [39, 268] on input "text" at bounding box center [72, 265] width 129 height 19
paste input "[PHONE_NUMBER]"
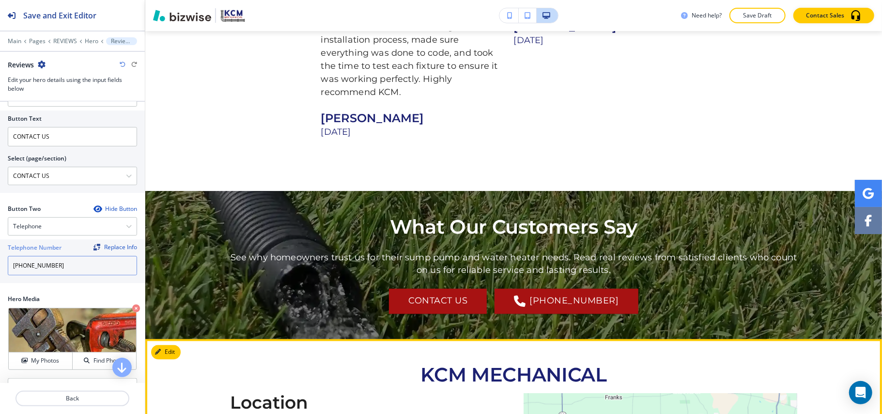
scroll to position [1082, 0]
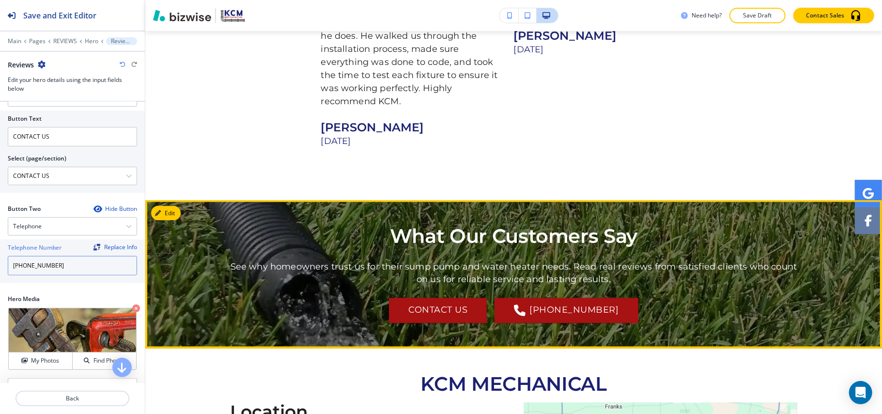
type input "[PHONE_NUMBER]"
click at [166, 206] on button "Edit This Section" at bounding box center [183, 213] width 65 height 15
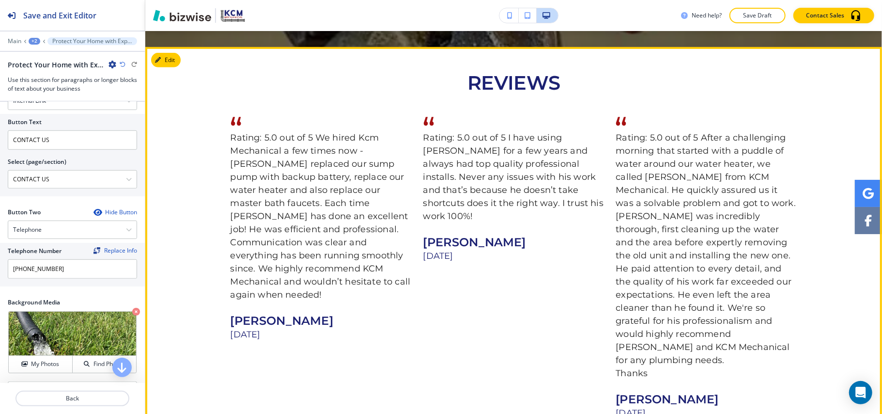
scroll to position [353, 0]
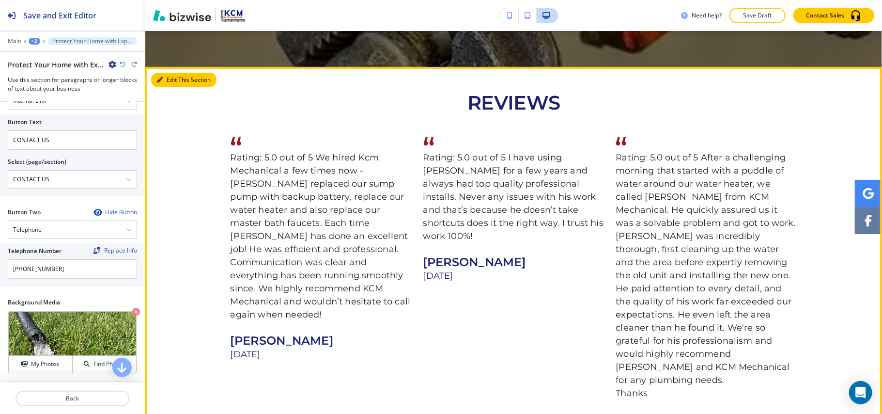
click at [168, 79] on button "Edit This Section" at bounding box center [183, 80] width 65 height 15
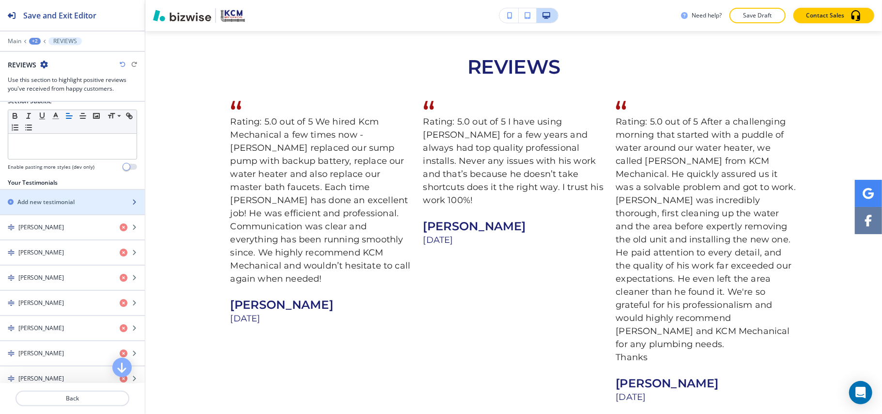
scroll to position [64, 0]
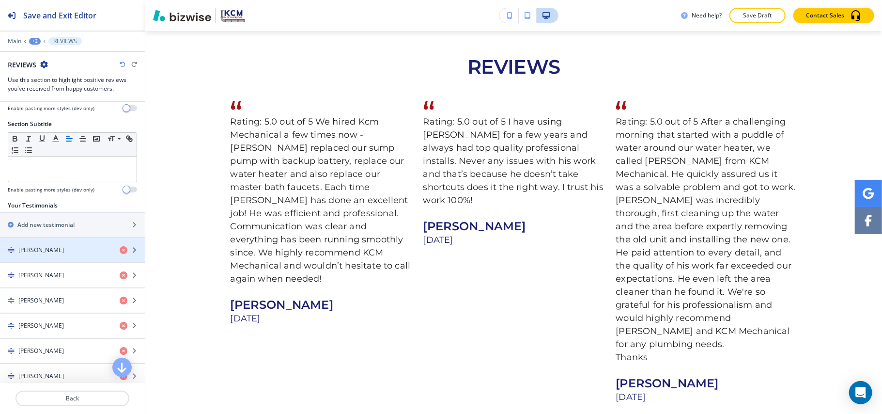
click at [40, 256] on div "button" at bounding box center [72, 258] width 145 height 8
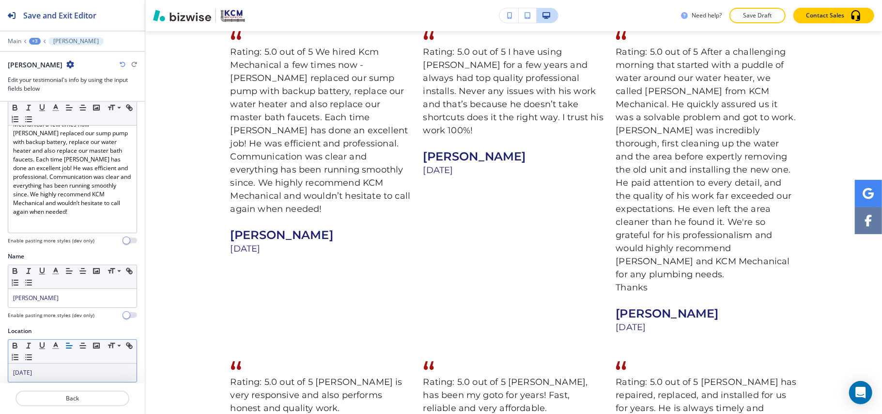
scroll to position [60, 0]
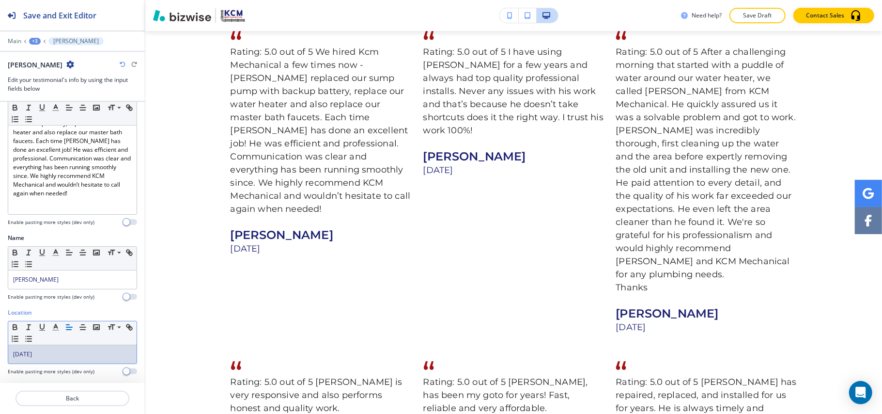
drag, startPoint x: 76, startPoint y: 352, endPoint x: 0, endPoint y: 349, distance: 76.1
click at [0, 349] on div "Location Small Normal Large Huge 5 days ago Enable pasting more styles (dev onl…" at bounding box center [72, 345] width 145 height 75
click at [45, 400] on p "Back" at bounding box center [72, 398] width 112 height 9
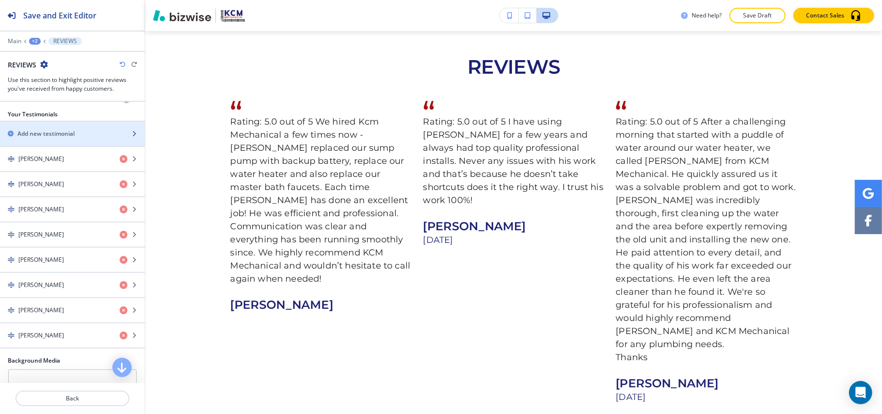
scroll to position [194, 0]
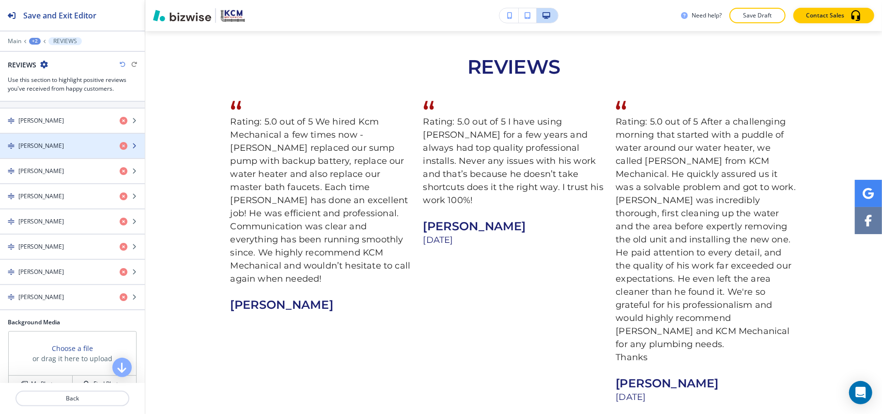
click at [47, 147] on h4 "John Haddix" at bounding box center [41, 145] width 46 height 9
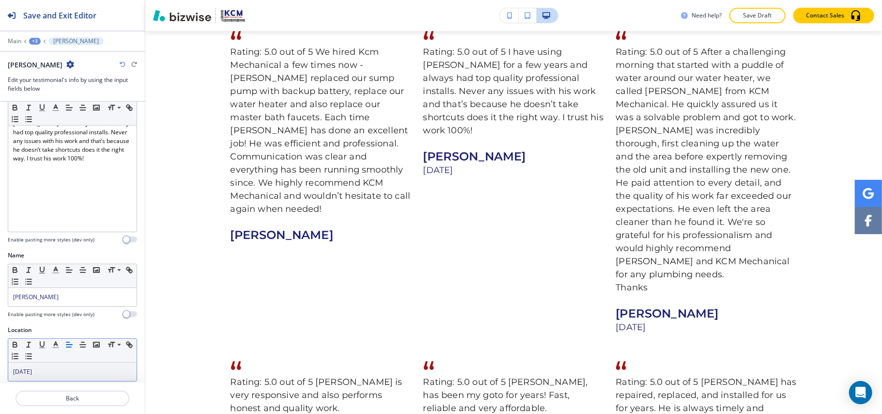
scroll to position [60, 0]
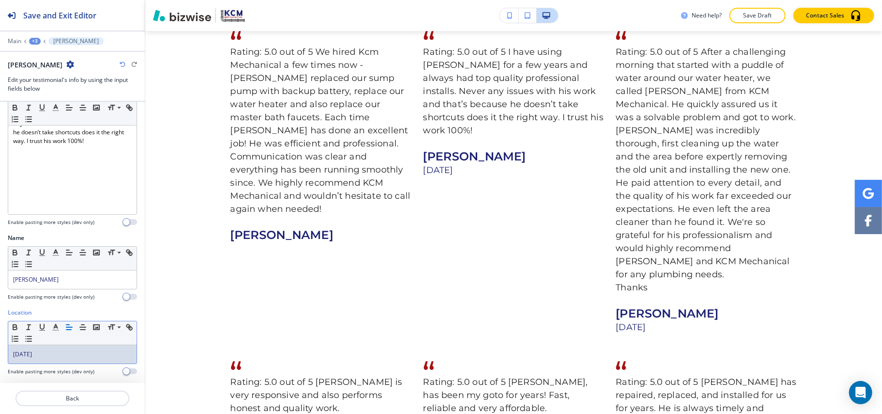
drag, startPoint x: 52, startPoint y: 353, endPoint x: 0, endPoint y: 354, distance: 52.3
click at [0, 354] on div "Location Small Normal Large Huge 15 days ago Enable pasting more styles (dev on…" at bounding box center [72, 345] width 145 height 75
click at [67, 398] on p "Back" at bounding box center [72, 398] width 112 height 9
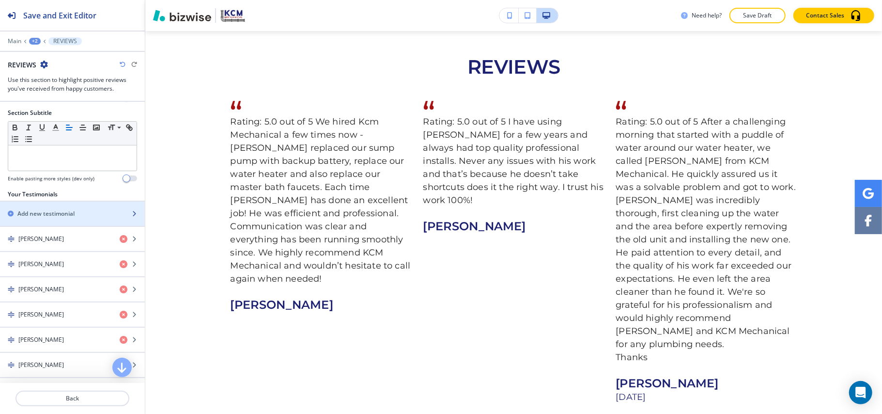
scroll to position [258, 0]
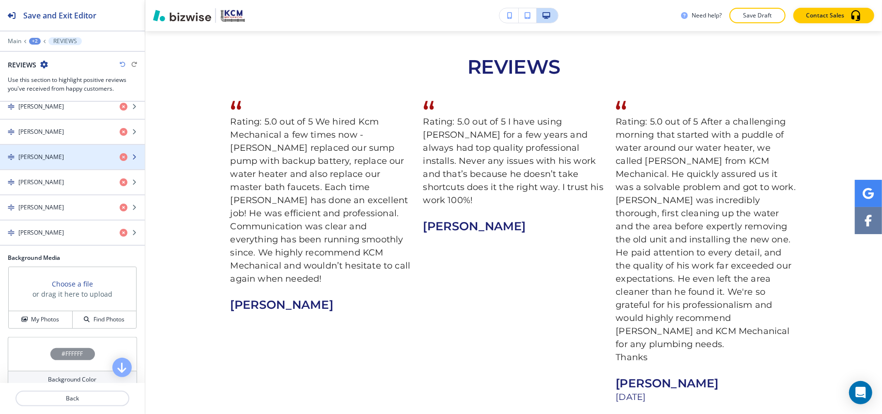
click at [55, 152] on div "button" at bounding box center [72, 149] width 145 height 8
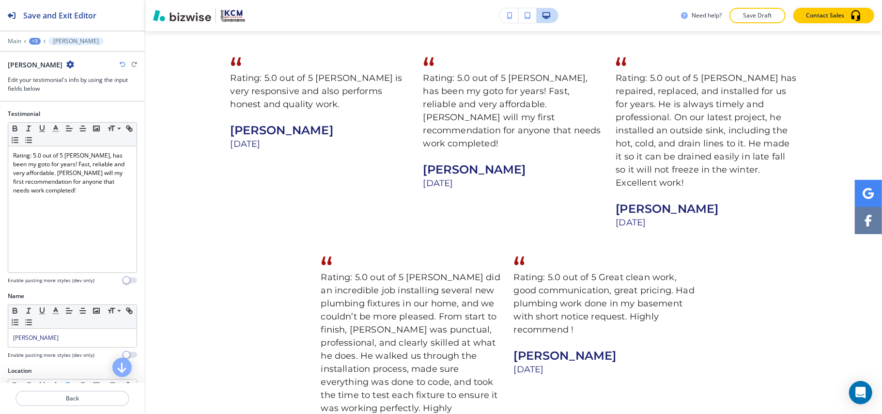
scroll to position [60, 0]
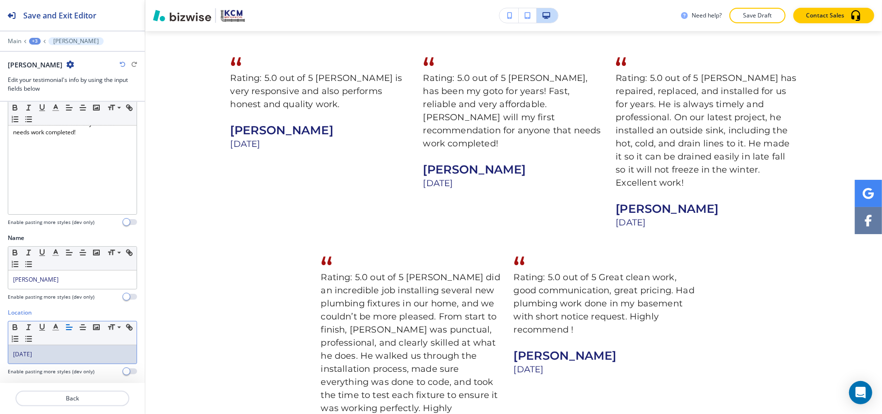
click at [0, 349] on div "Location Small Normal Large Huge 16 days ago Enable pasting more styles (dev on…" at bounding box center [72, 345] width 145 height 75
click at [80, 396] on p "Back" at bounding box center [72, 398] width 112 height 9
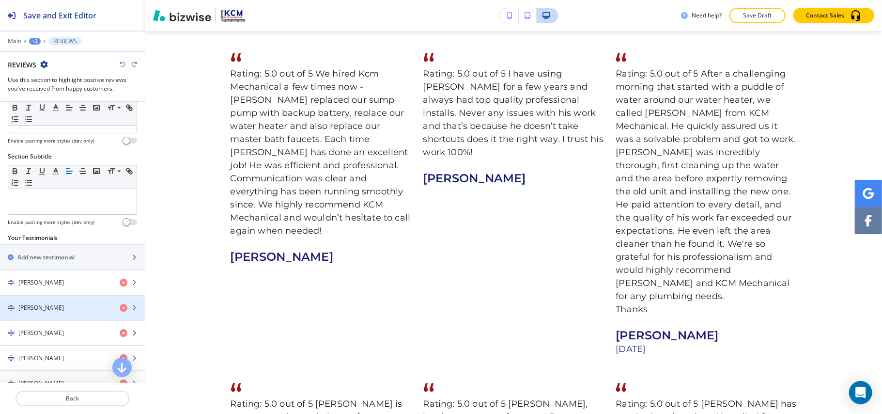
scroll to position [0, 0]
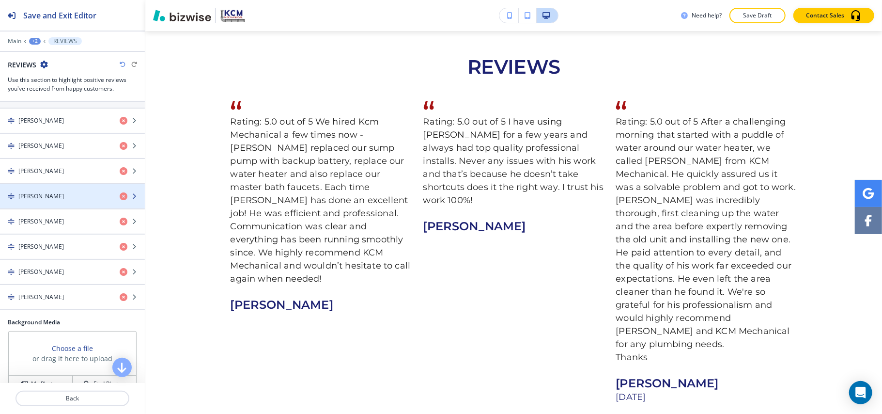
click at [53, 201] on h4 "Christina Zuccaro" at bounding box center [41, 196] width 46 height 9
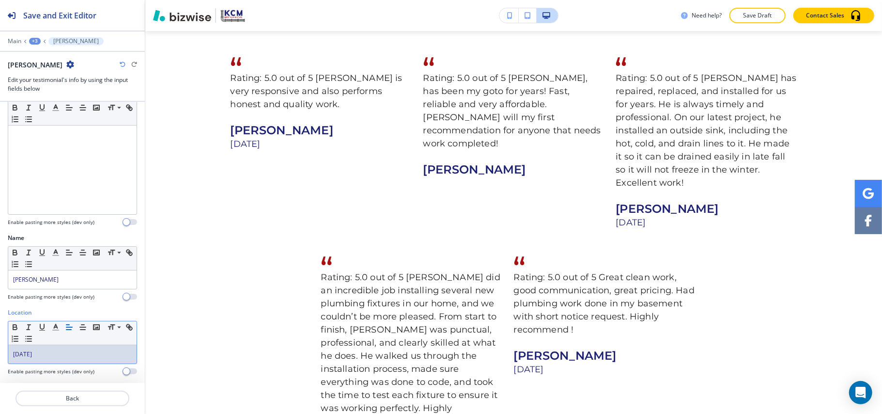
drag, startPoint x: 0, startPoint y: 352, endPoint x: 16, endPoint y: 351, distance: 15.5
click at [0, 351] on div "Location Small Normal Large Huge 16 days ago Enable pasting more styles (dev on…" at bounding box center [72, 345] width 145 height 75
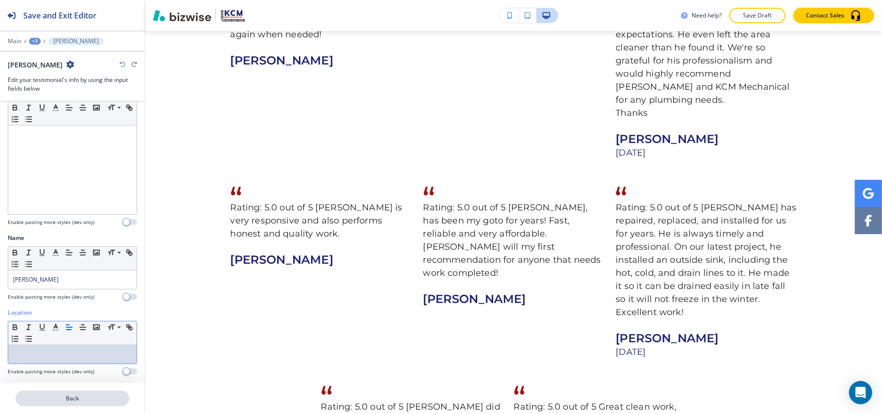
click at [84, 398] on p "Back" at bounding box center [72, 398] width 112 height 9
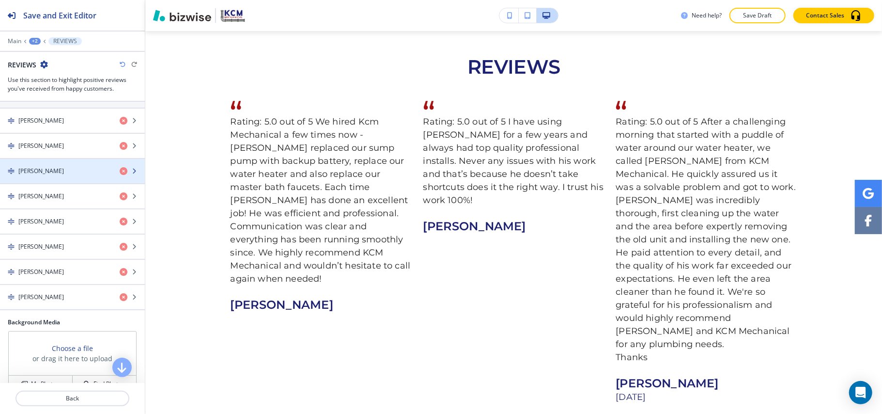
click at [70, 167] on div "button" at bounding box center [72, 163] width 145 height 8
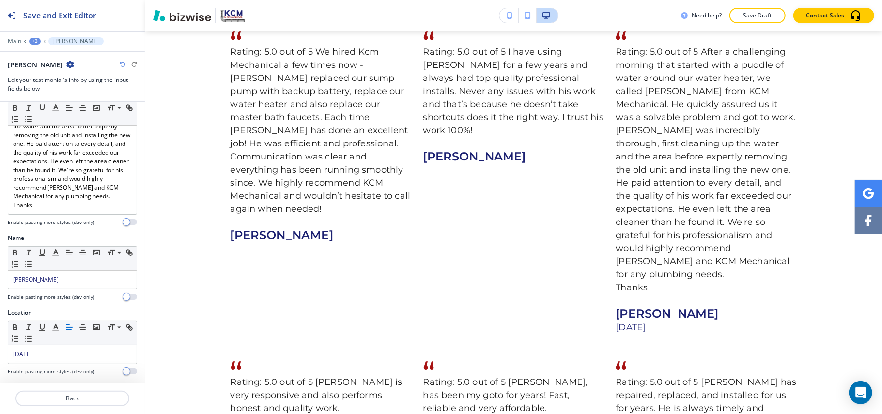
drag, startPoint x: 55, startPoint y: 360, endPoint x: 0, endPoint y: 357, distance: 55.4
click at [0, 357] on div "Location Small Normal Large Huge 16 days ago Enable pasting more styles (dev on…" at bounding box center [72, 345] width 145 height 75
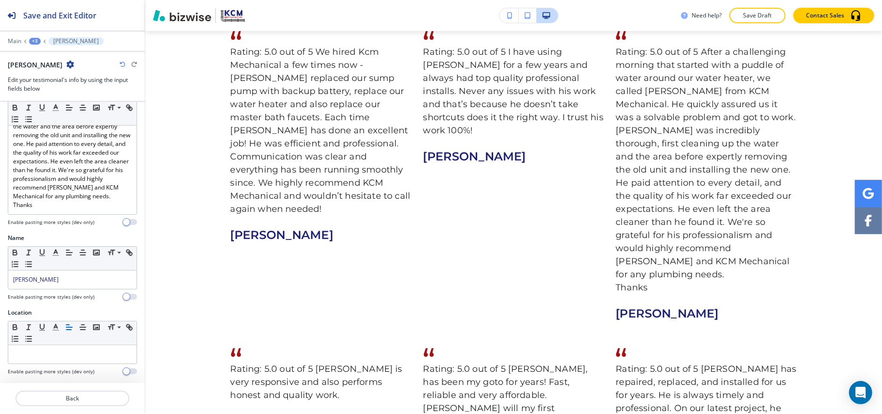
click at [71, 389] on div at bounding box center [72, 387] width 145 height 8
click at [73, 400] on p "Back" at bounding box center [72, 398] width 112 height 9
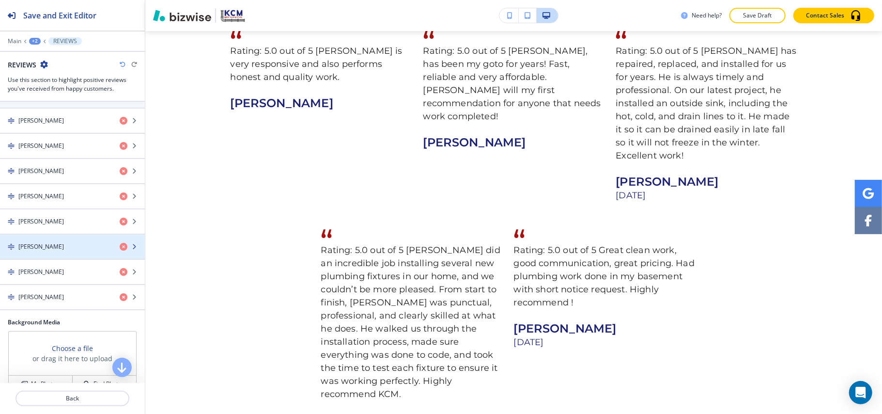
click at [52, 248] on h4 "SUSAN CORBIN" at bounding box center [41, 246] width 46 height 9
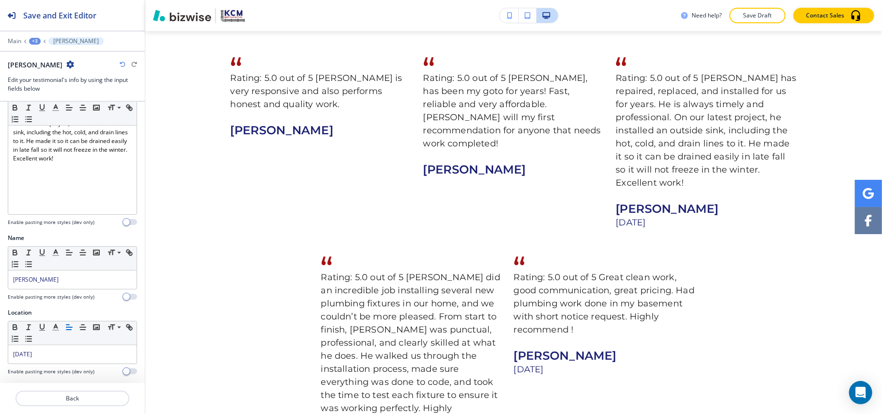
drag, startPoint x: 20, startPoint y: 357, endPoint x: 0, endPoint y: 353, distance: 20.2
click at [0, 353] on div "Location Small Normal Large Huge 19 days ago Enable pasting more styles (dev on…" at bounding box center [72, 345] width 145 height 75
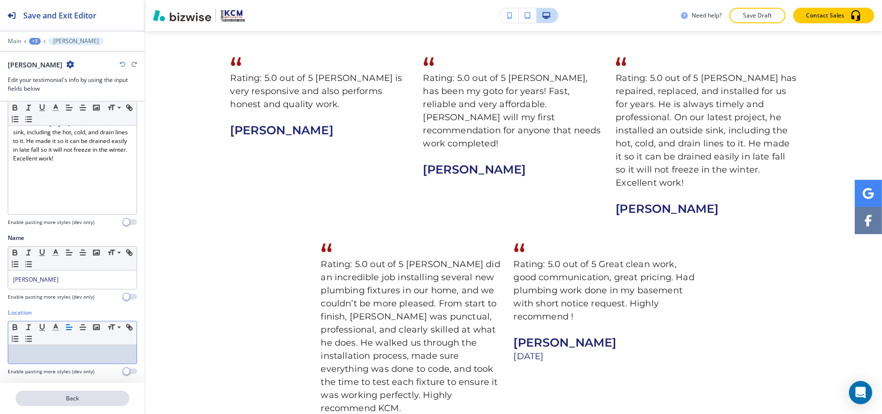
click at [86, 395] on p "Back" at bounding box center [72, 398] width 112 height 9
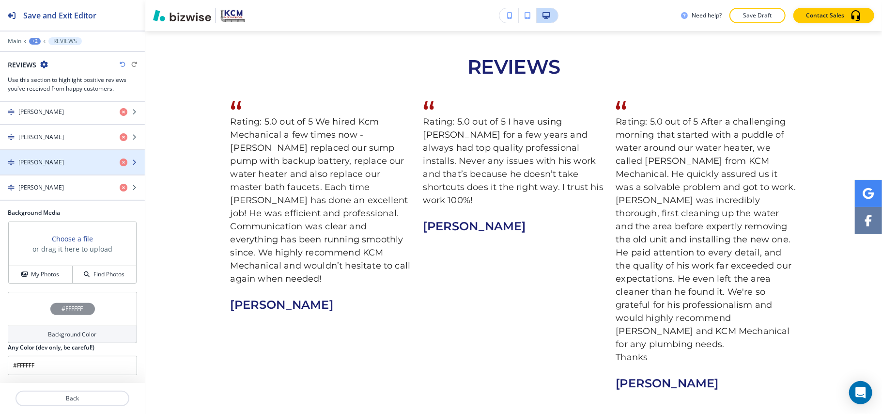
click at [52, 158] on div "Nick Kearns" at bounding box center [56, 162] width 112 height 9
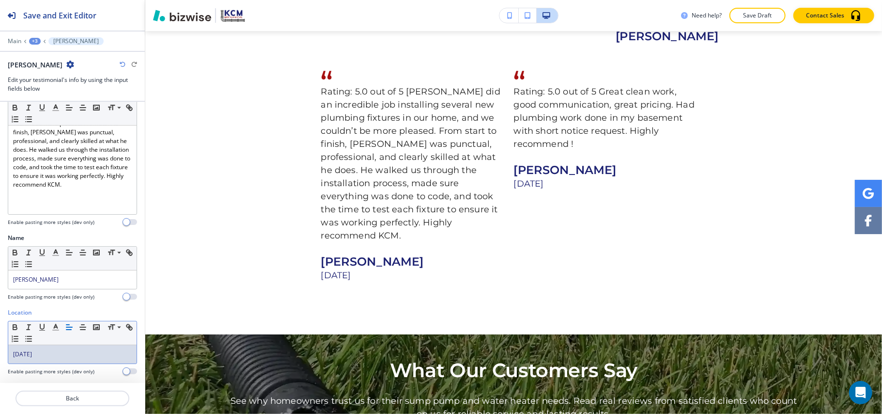
drag, startPoint x: 57, startPoint y: 357, endPoint x: 0, endPoint y: 354, distance: 57.2
click at [0, 354] on div "Location Small Normal Large Huge 21 days ago Enable pasting more styles (dev on…" at bounding box center [72, 345] width 145 height 75
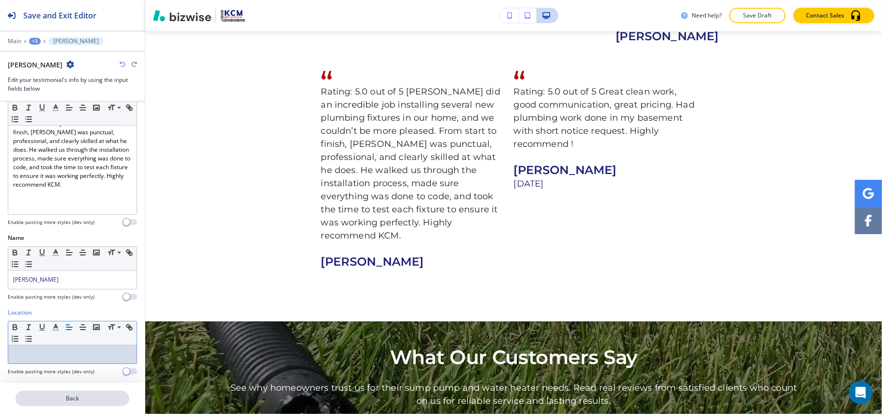
click at [93, 396] on p "Back" at bounding box center [72, 398] width 112 height 9
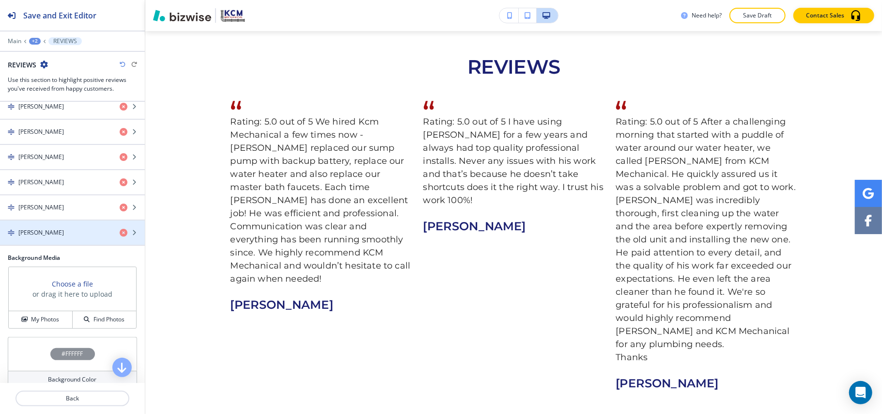
click at [55, 220] on div "button" at bounding box center [72, 219] width 145 height 1
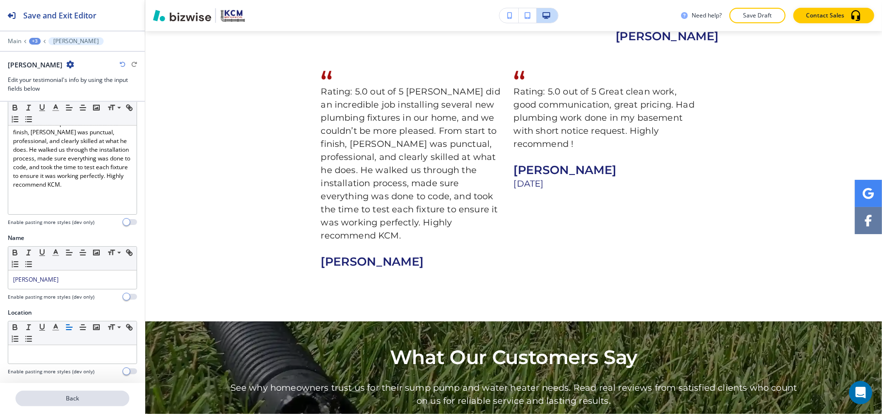
click at [72, 404] on button "Back" at bounding box center [73, 398] width 114 height 16
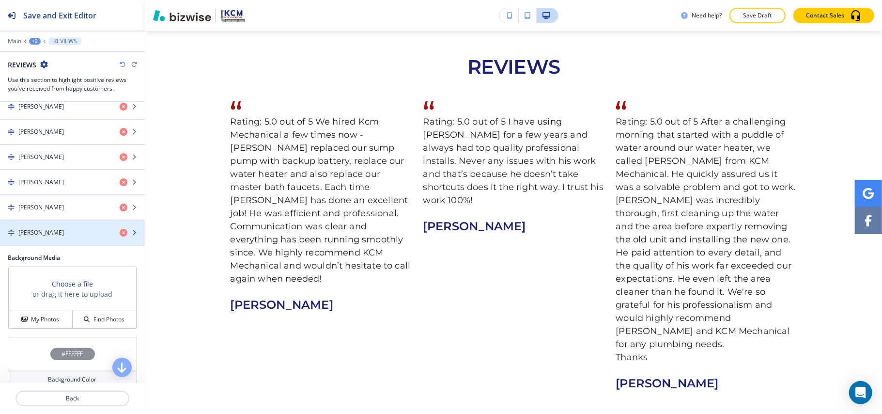
click at [72, 235] on div "Amanda Perrot" at bounding box center [56, 232] width 112 height 9
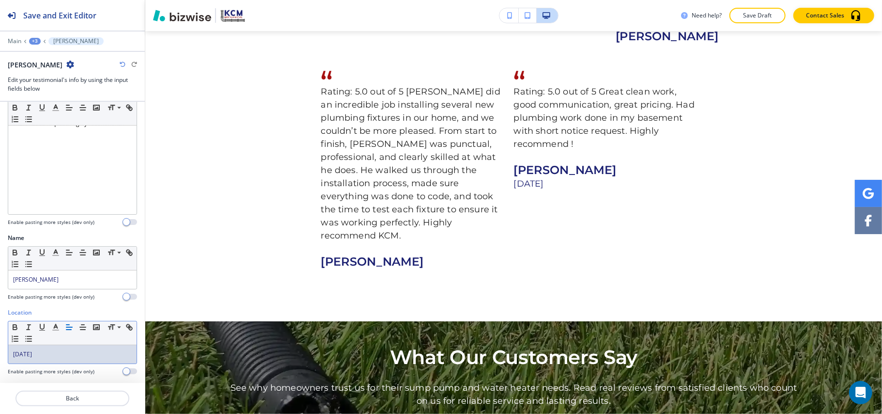
drag, startPoint x: 57, startPoint y: 356, endPoint x: 7, endPoint y: 347, distance: 51.1
click at [0, 351] on div "Location Small Normal Large Huge 17 days ago Enable pasting more styles (dev on…" at bounding box center [72, 345] width 145 height 75
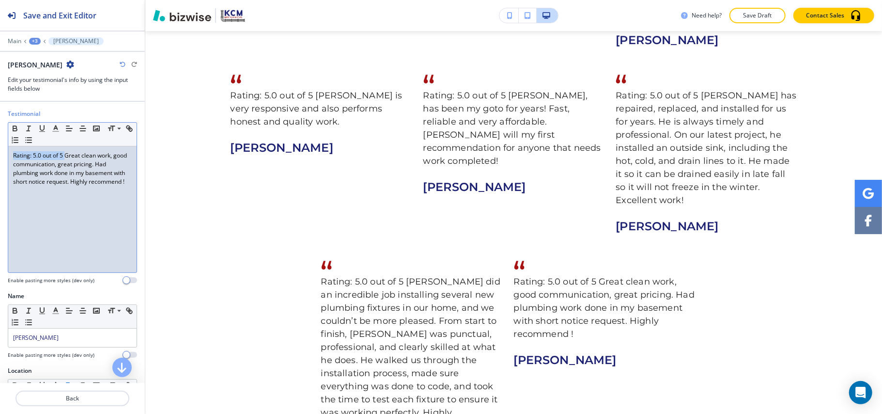
drag, startPoint x: 65, startPoint y: 154, endPoint x: 0, endPoint y: 155, distance: 64.9
click at [0, 155] on div "Testimonial Small Normal Large Huge Rating: 5.0 out of 5 Great clean work, good…" at bounding box center [72, 200] width 145 height 182
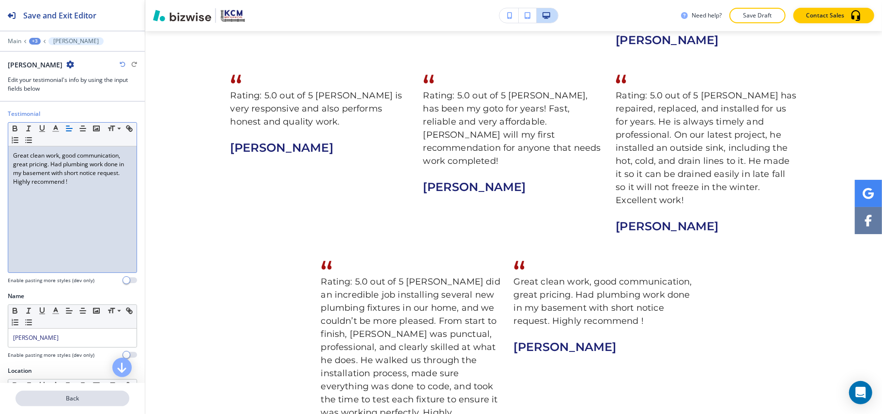
click at [54, 393] on button "Back" at bounding box center [73, 398] width 114 height 16
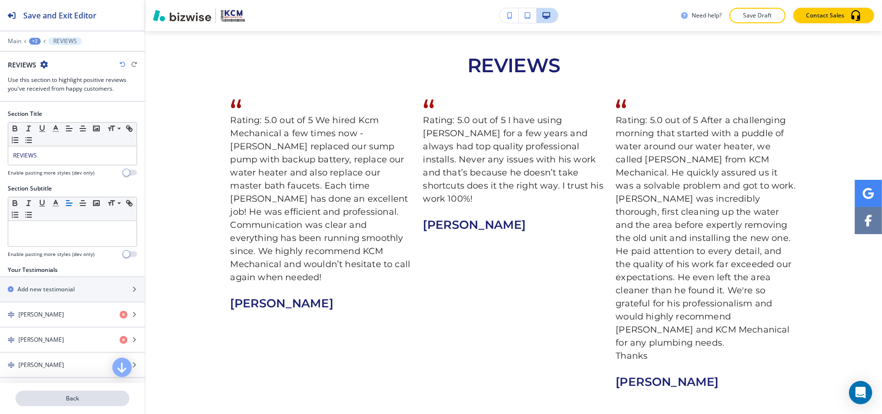
scroll to position [389, 0]
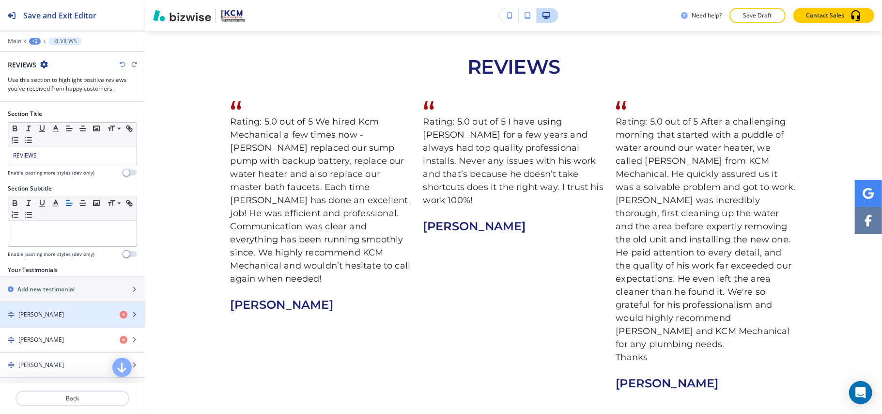
click at [48, 317] on h4 "Cindy Ferchen" at bounding box center [41, 314] width 46 height 9
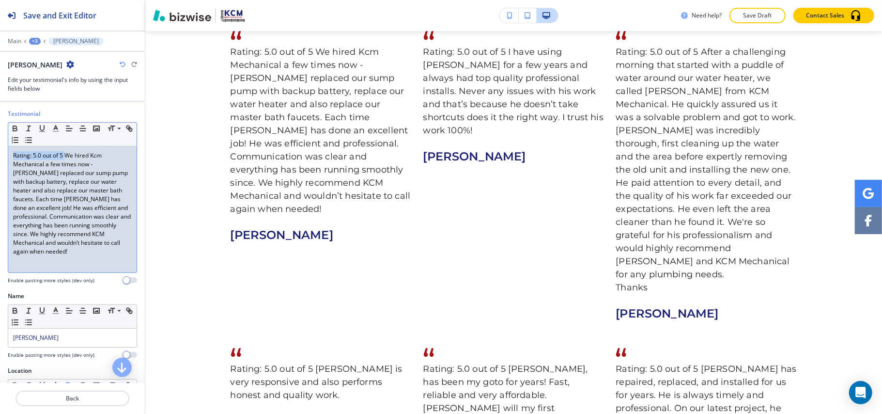
drag, startPoint x: 66, startPoint y: 156, endPoint x: 35, endPoint y: 162, distance: 31.5
click at [0, 150] on div "Testimonial Small Normal Large Huge Rating: 5.0 out of 5 We hired Kcm Mechanica…" at bounding box center [72, 200] width 145 height 182
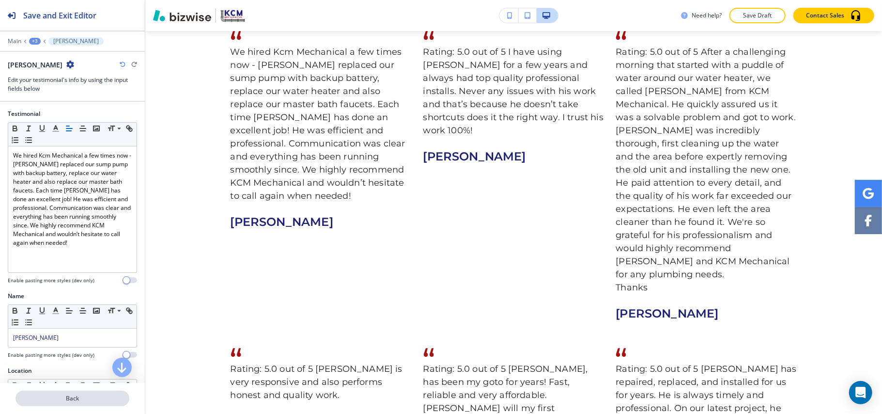
click at [96, 391] on button "Back" at bounding box center [73, 398] width 114 height 16
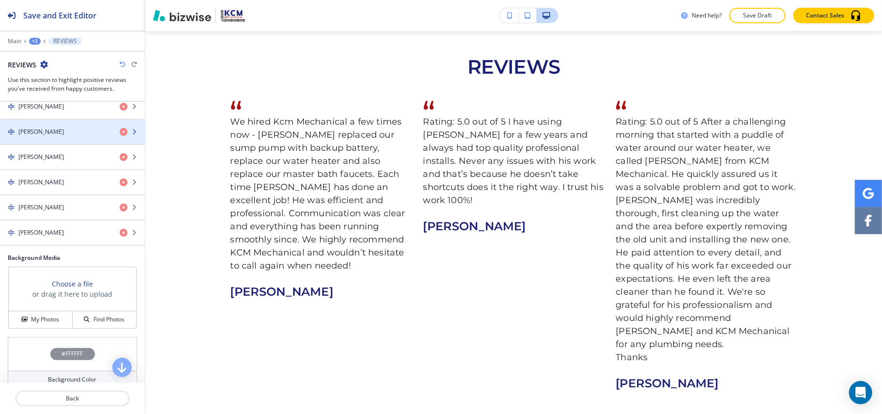
click at [51, 141] on div "button" at bounding box center [72, 140] width 145 height 8
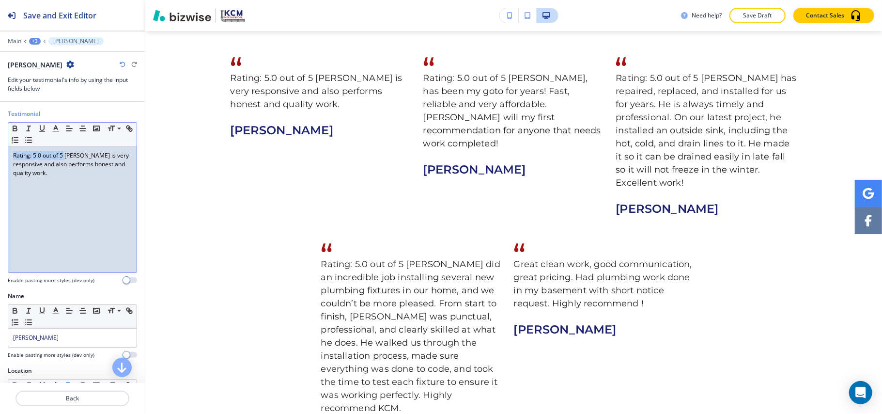
drag, startPoint x: 66, startPoint y: 157, endPoint x: 0, endPoint y: 157, distance: 66.4
click at [0, 157] on div "Testimonial Small Normal Large Huge Rating: 5.0 out of 5 Brad is very responsiv…" at bounding box center [72, 200] width 145 height 182
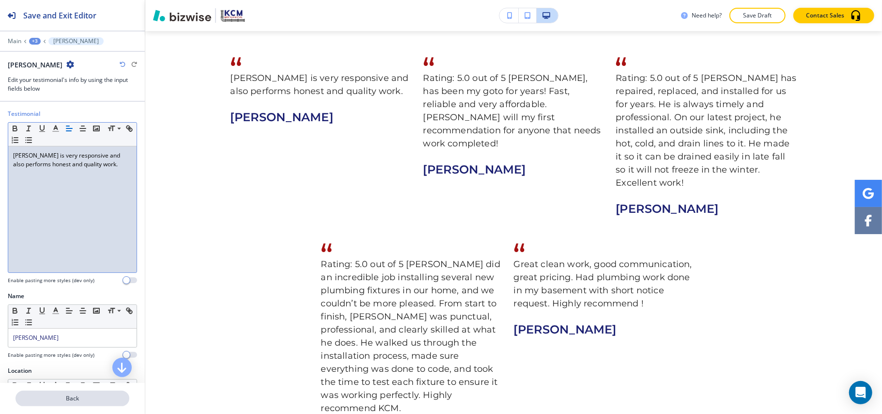
click at [76, 394] on p "Back" at bounding box center [72, 398] width 112 height 9
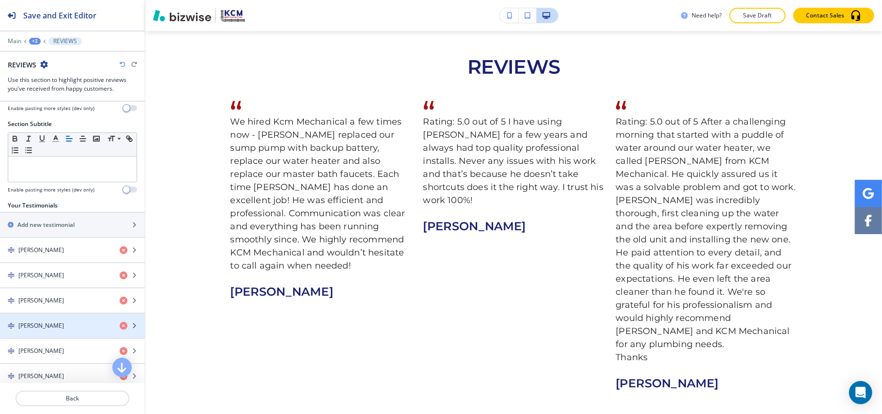
click at [52, 334] on div "button" at bounding box center [72, 334] width 145 height 8
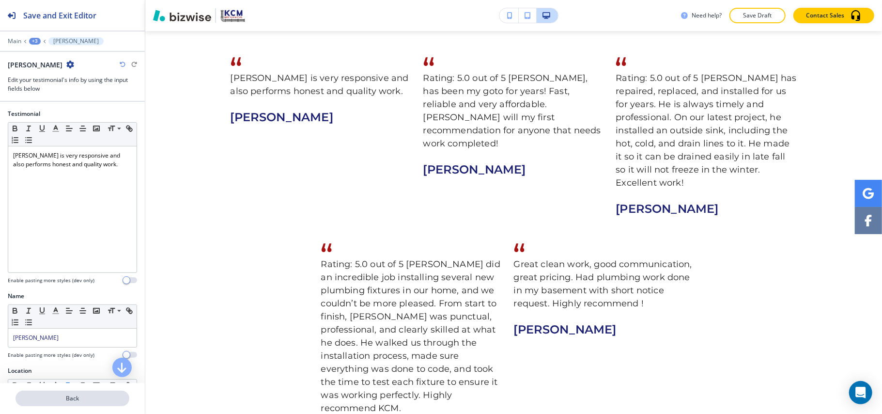
click at [55, 393] on button "Back" at bounding box center [73, 398] width 114 height 16
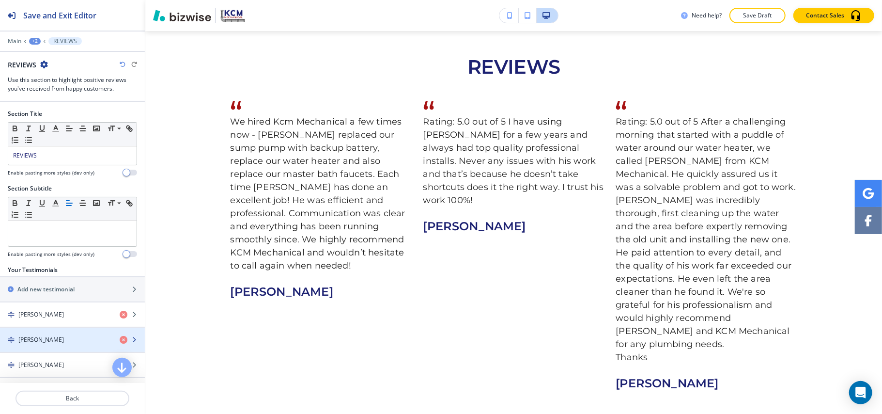
click at [49, 342] on h4 "John Haddix" at bounding box center [41, 339] width 46 height 9
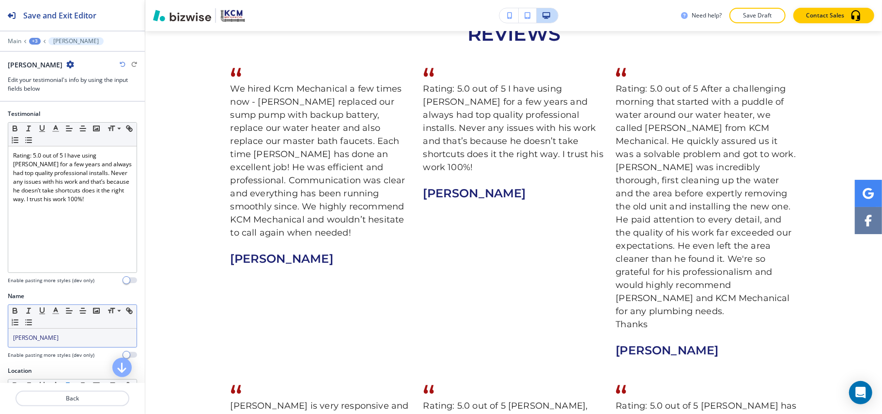
scroll to position [458, 0]
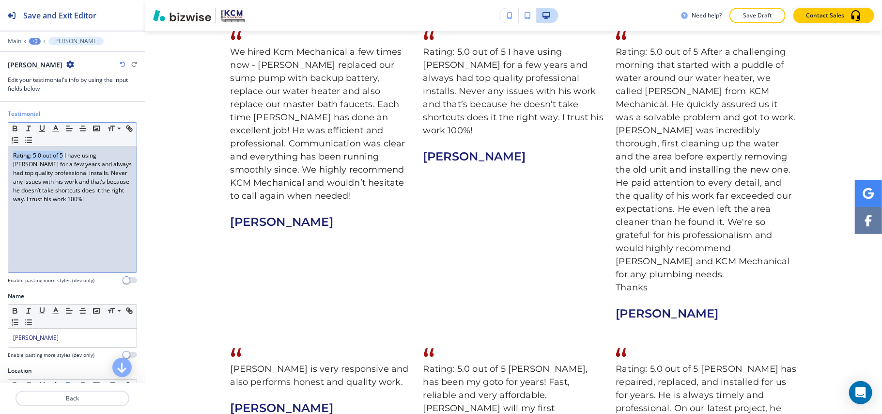
drag, startPoint x: 64, startPoint y: 156, endPoint x: 0, endPoint y: 155, distance: 64.4
click at [0, 155] on div "Testimonial Small Normal Large Huge Rating: 5.0 out of 5 I have using Brad for …" at bounding box center [72, 200] width 145 height 182
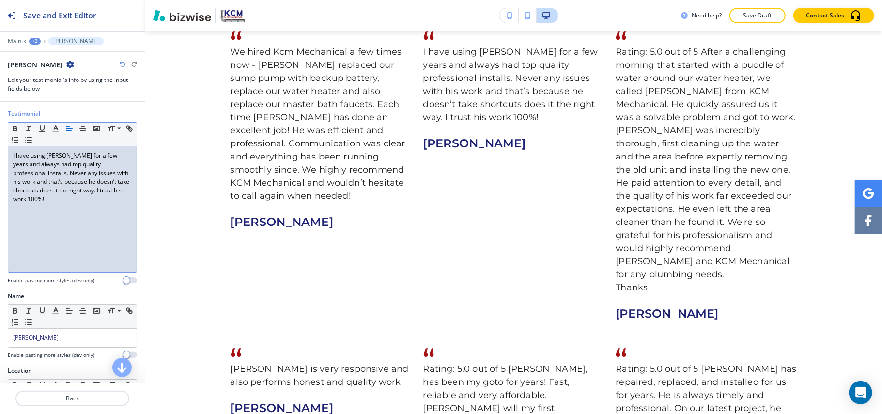
click at [14, 157] on p "I have using Brad for a few years and always had top quality professional insta…" at bounding box center [72, 177] width 119 height 52
click at [83, 394] on p "Back" at bounding box center [72, 398] width 112 height 9
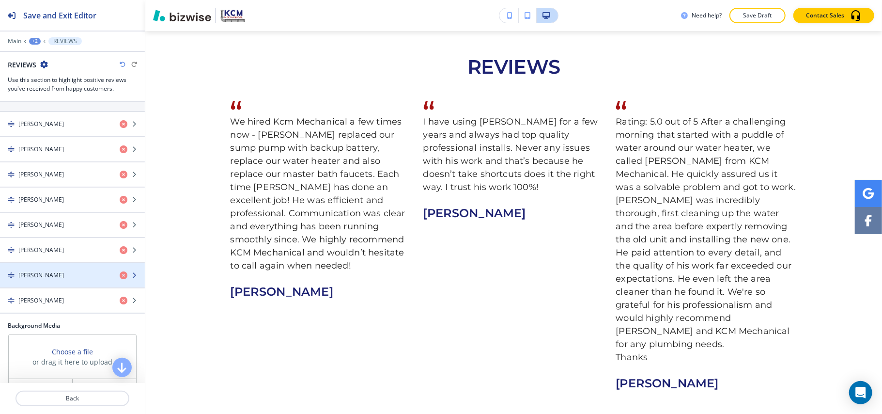
scroll to position [194, 0]
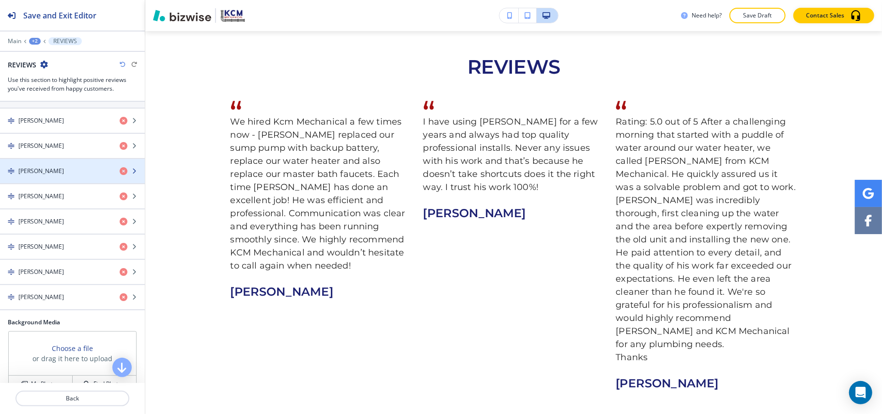
click at [38, 179] on div "button" at bounding box center [72, 179] width 145 height 8
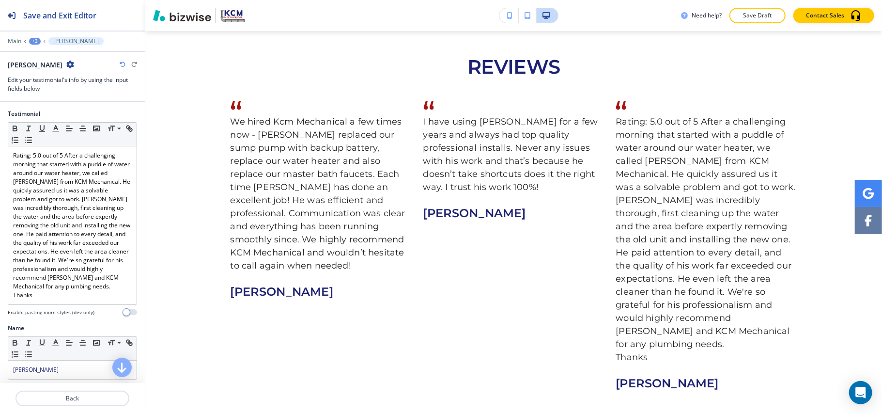
scroll to position [458, 0]
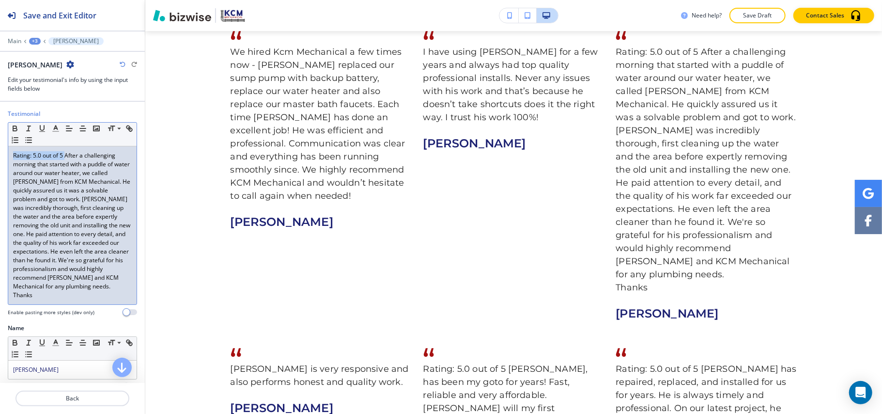
drag, startPoint x: 66, startPoint y: 157, endPoint x: 0, endPoint y: 148, distance: 66.5
click at [0, 148] on div "Testimonial Small Normal Large Huge Rating: 5.0 out of 5 After a challenging mo…" at bounding box center [72, 216] width 145 height 214
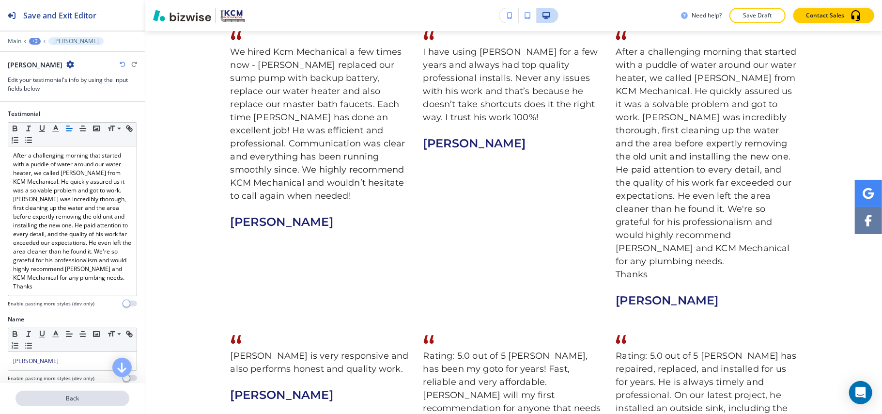
click at [72, 394] on p "Back" at bounding box center [72, 398] width 112 height 9
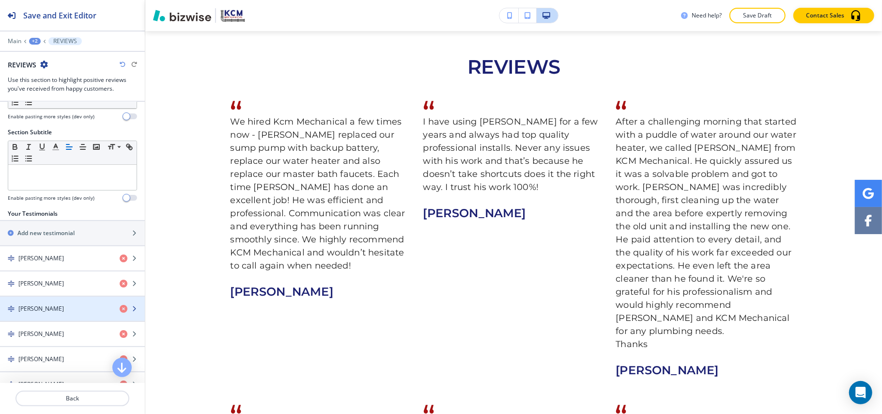
scroll to position [194, 0]
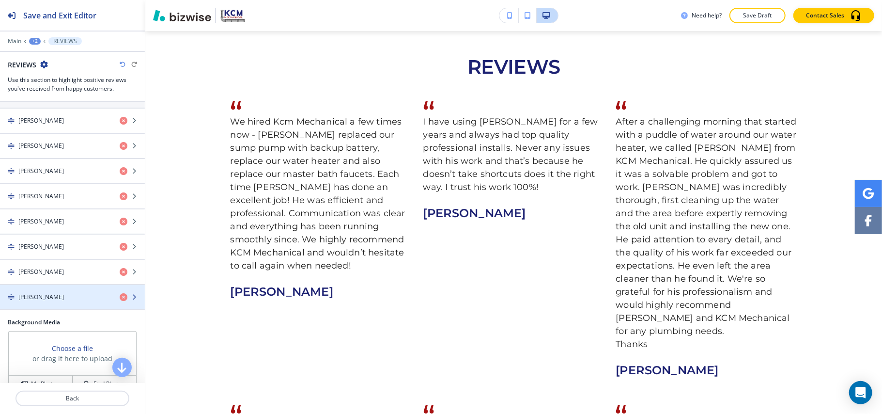
click at [63, 300] on div "Amanda Perrot" at bounding box center [56, 297] width 112 height 9
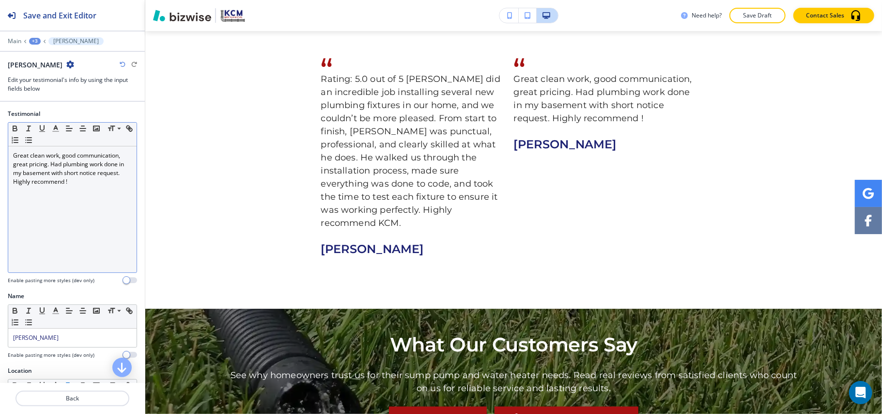
scroll to position [921, 0]
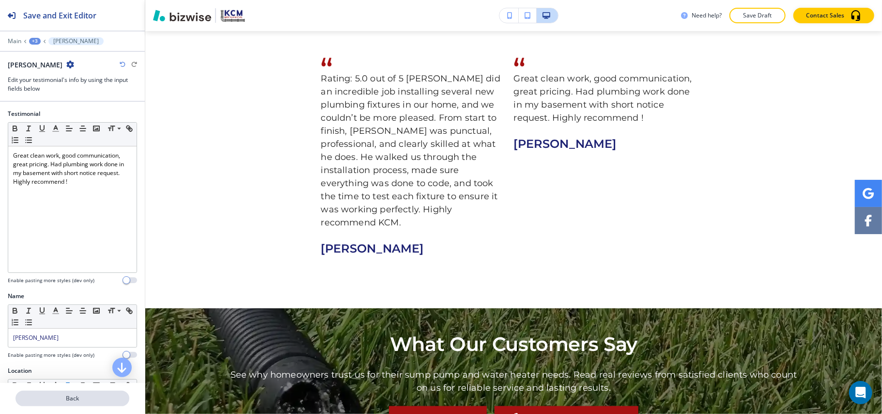
click at [68, 402] on p "Back" at bounding box center [72, 398] width 112 height 9
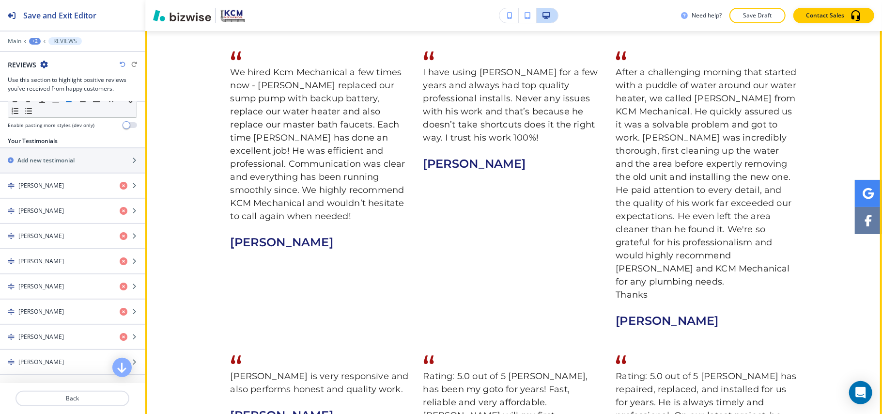
scroll to position [518, 0]
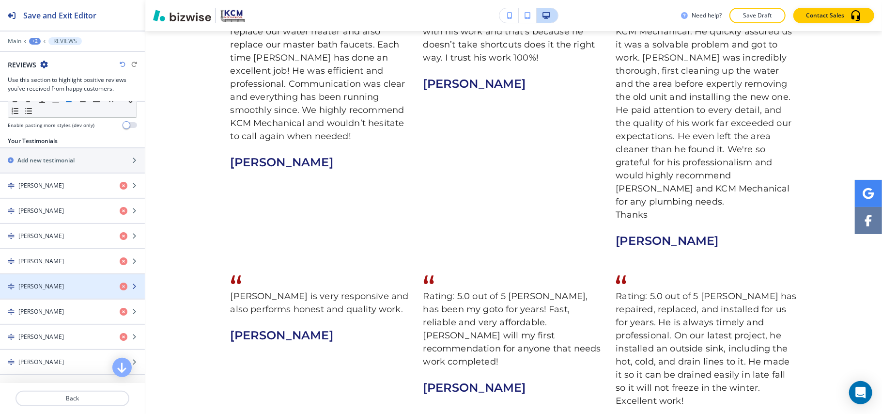
click at [67, 291] on div "Heather Barbor" at bounding box center [56, 286] width 112 height 9
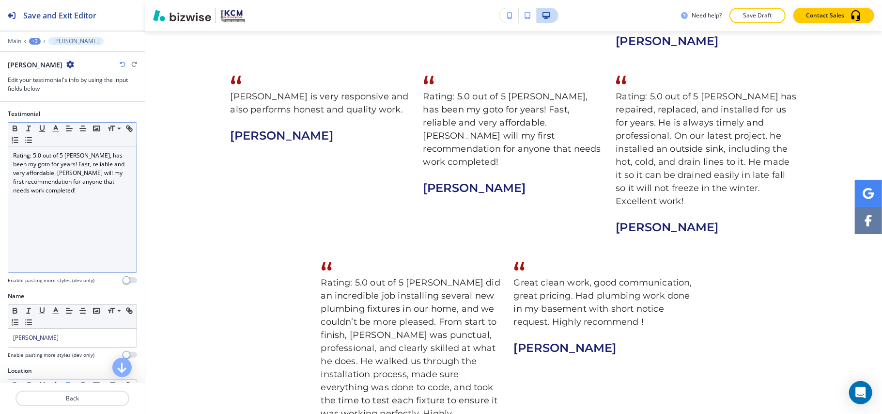
scroll to position [749, 0]
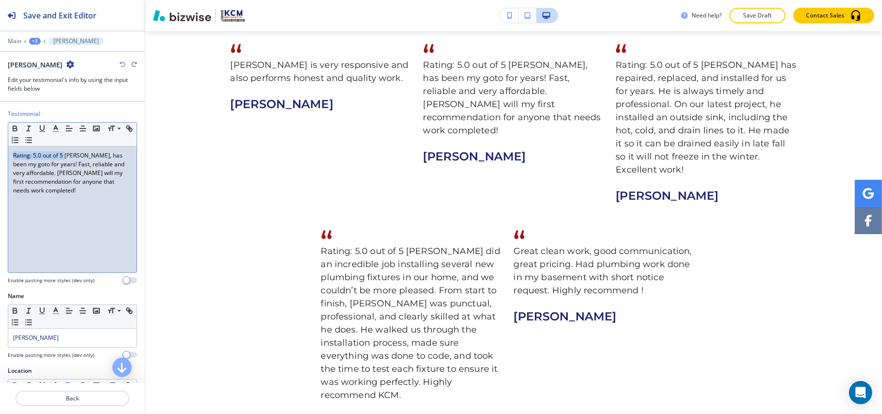
drag, startPoint x: 66, startPoint y: 156, endPoint x: 0, endPoint y: 154, distance: 65.9
click at [0, 154] on div "Testimonial Small Normal Large Huge Rating: 5.0 out of 5 Brad, has been my goto…" at bounding box center [72, 200] width 145 height 182
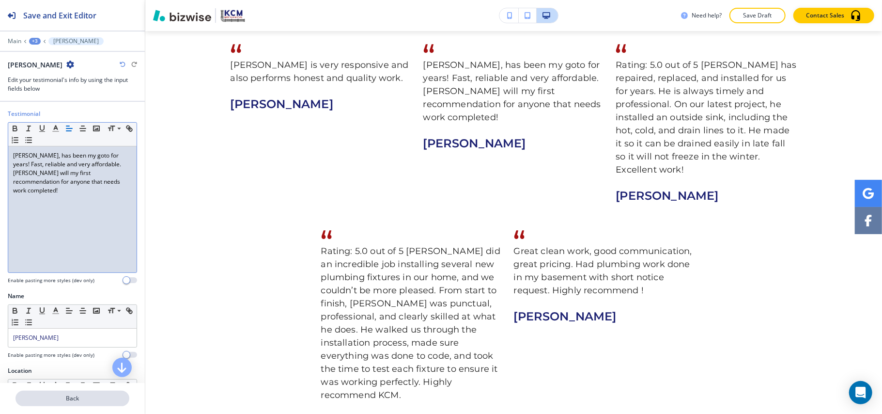
click at [78, 397] on p "Back" at bounding box center [72, 398] width 112 height 9
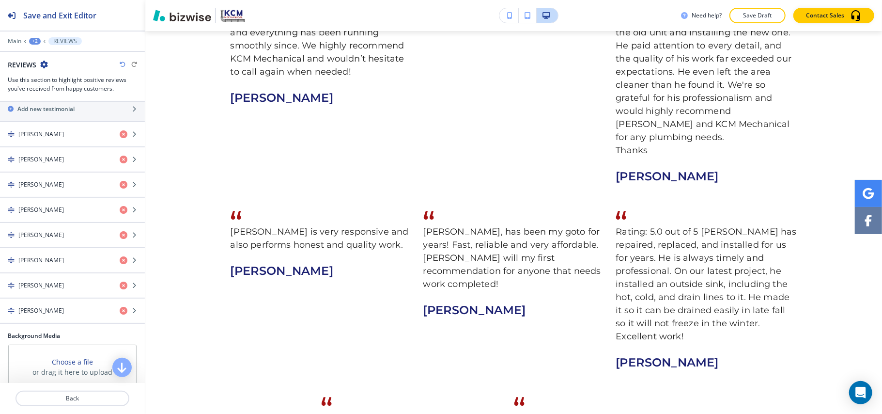
scroll to position [194, 0]
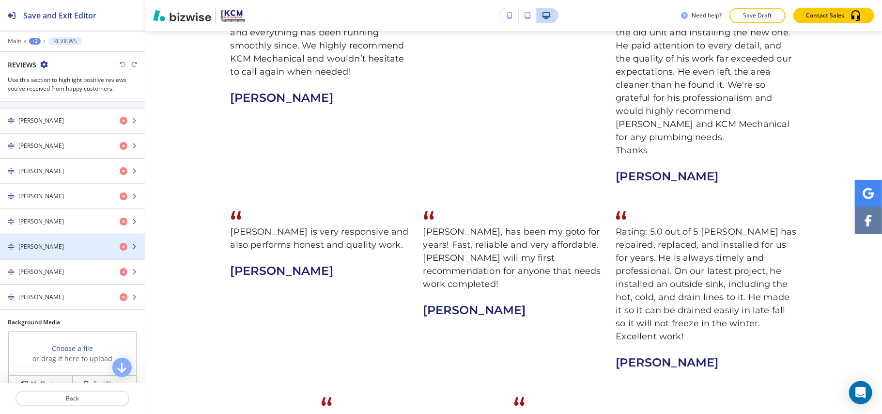
click at [47, 251] on h4 "SUSAN CORBIN" at bounding box center [41, 246] width 46 height 9
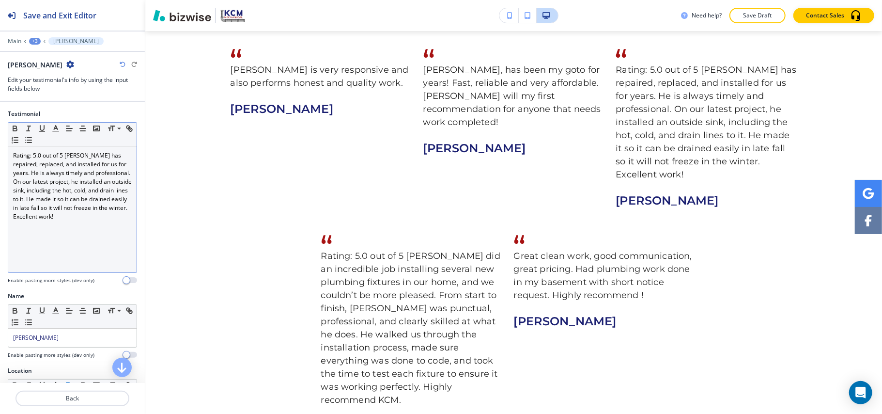
scroll to position [749, 0]
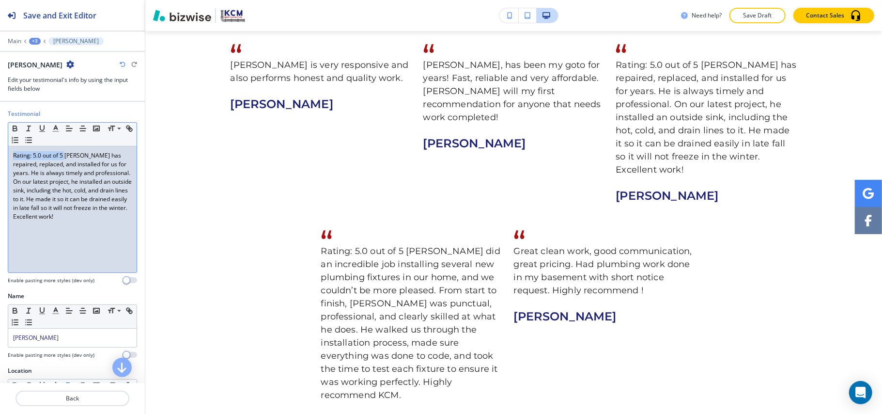
drag, startPoint x: 66, startPoint y: 157, endPoint x: 0, endPoint y: 157, distance: 65.9
click at [0, 157] on div "Testimonial Small Normal Large Huge Rating: 5.0 out of 5 Brad has repaired, rep…" at bounding box center [72, 200] width 145 height 182
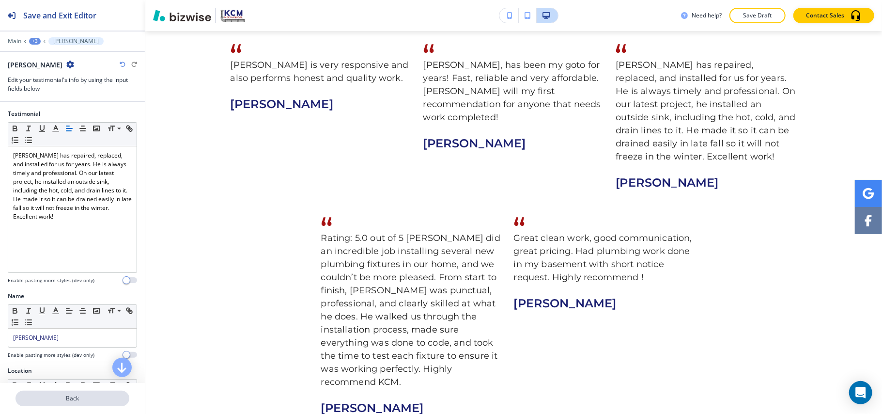
click at [69, 398] on p "Back" at bounding box center [72, 398] width 112 height 9
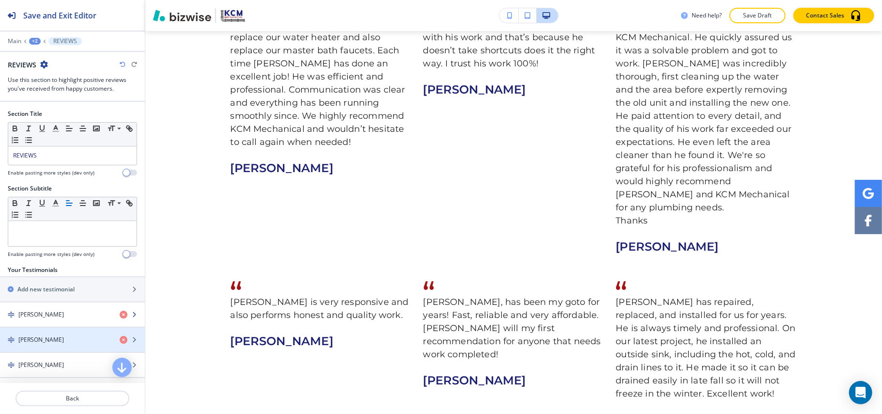
scroll to position [405, 0]
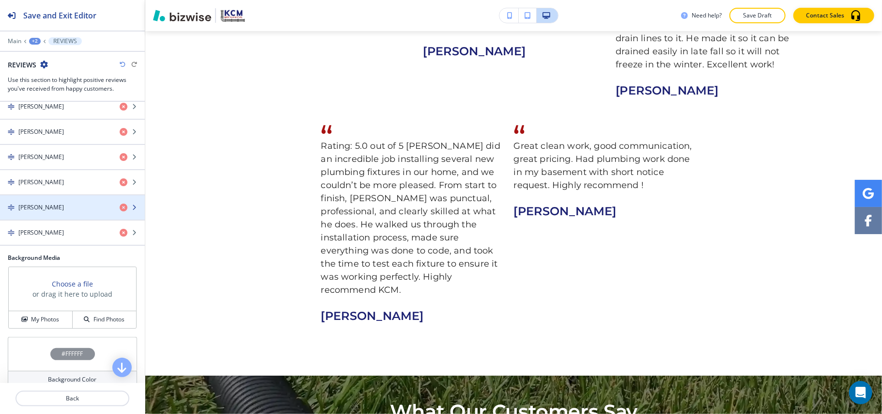
click at [44, 212] on h4 "Nick Kearns" at bounding box center [41, 207] width 46 height 9
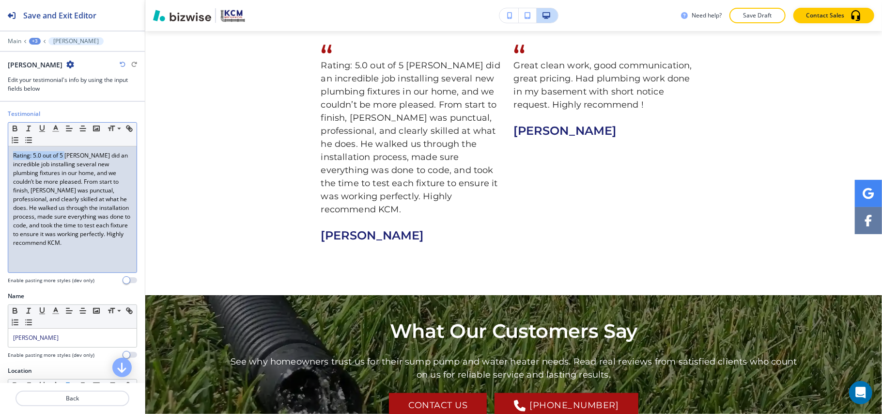
drag, startPoint x: 66, startPoint y: 156, endPoint x: 0, endPoint y: 155, distance: 66.4
click at [0, 155] on div "Testimonial Small Normal Large Huge Rating: 5.0 out of 5 Brad did an incredible…" at bounding box center [72, 200] width 145 height 182
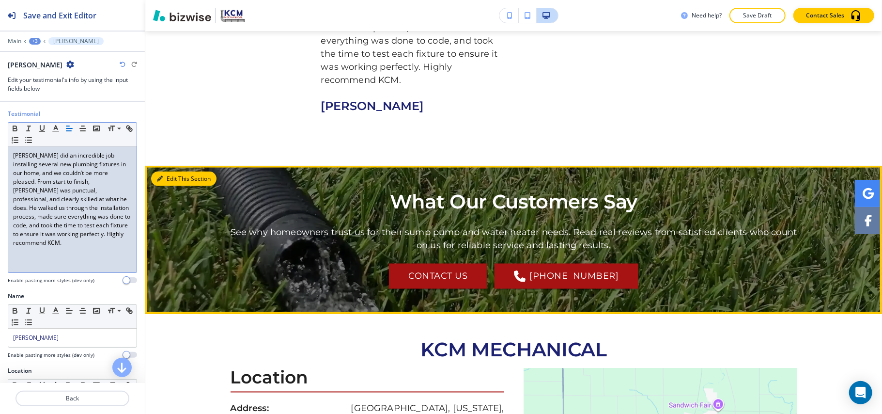
click at [161, 176] on icon "button" at bounding box center [160, 179] width 6 height 6
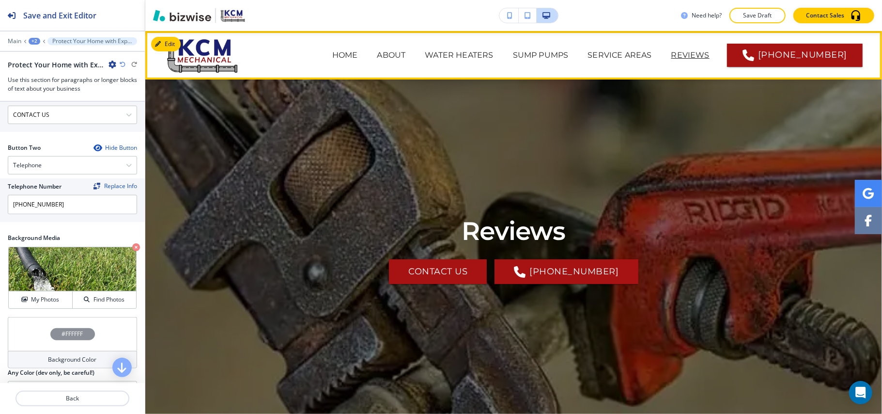
click at [697, 75] on span "CONTACT US" at bounding box center [685, 94] width 70 height 39
click at [698, 88] on p "CONTACT US" at bounding box center [684, 94] width 50 height 12
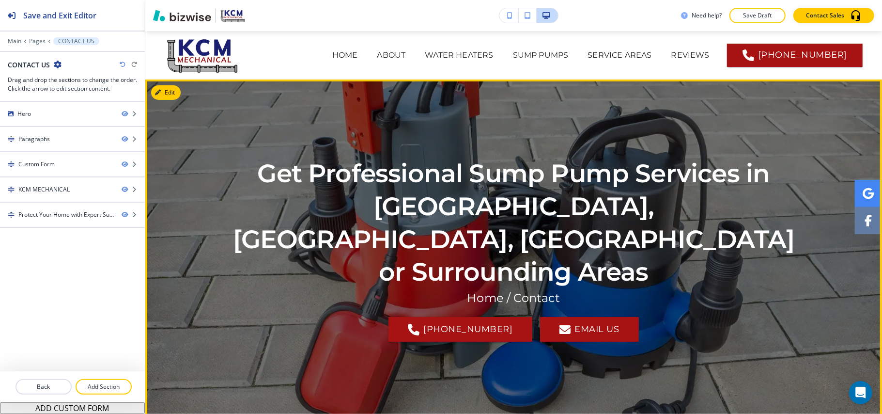
scroll to position [64, 0]
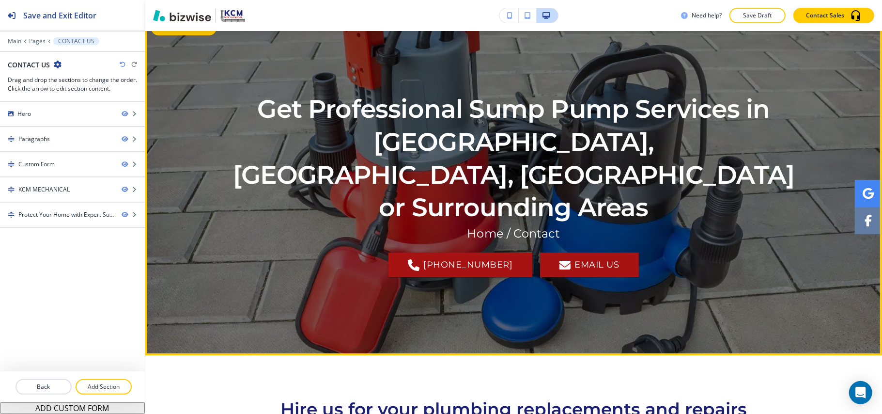
click at [171, 31] on button "Edit This Section" at bounding box center [183, 28] width 65 height 15
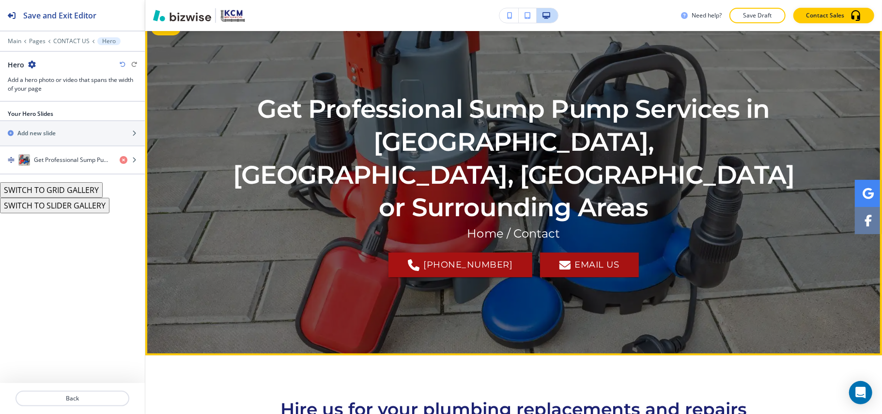
scroll to position [48, 0]
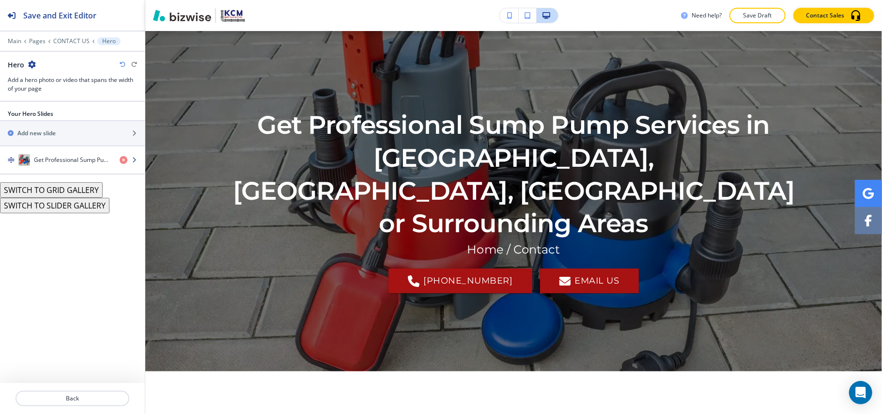
click at [74, 163] on h4 "Get Professional Sump Pump Services in Sandwich, Plainfield, IL or Surrounding …" at bounding box center [73, 160] width 78 height 9
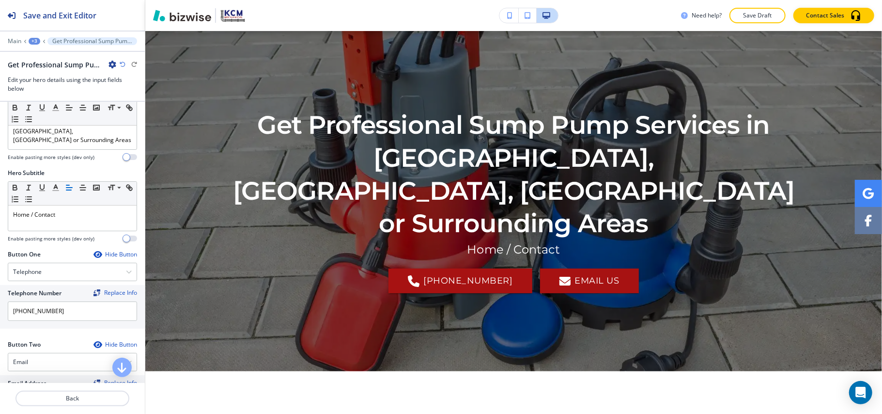
scroll to position [64, 0]
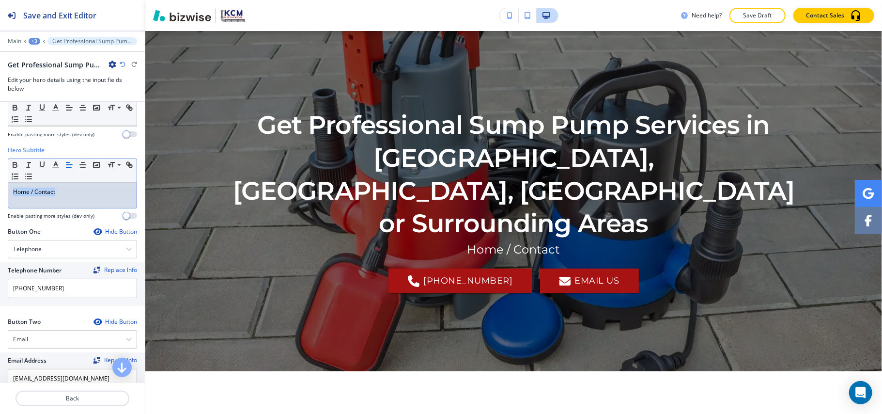
drag, startPoint x: 80, startPoint y: 181, endPoint x: 0, endPoint y: 181, distance: 80.4
click at [0, 181] on div "Hero Subtitle Small Normal Large Huge Home / Contact Enable pasting more styles…" at bounding box center [72, 186] width 145 height 81
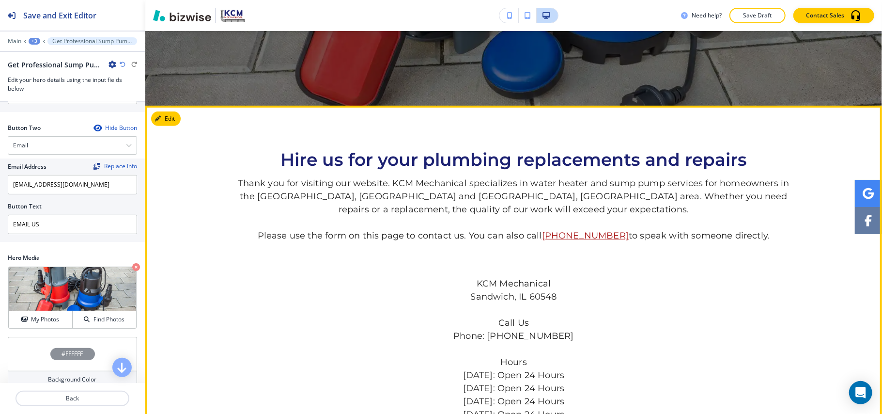
scroll to position [307, 0]
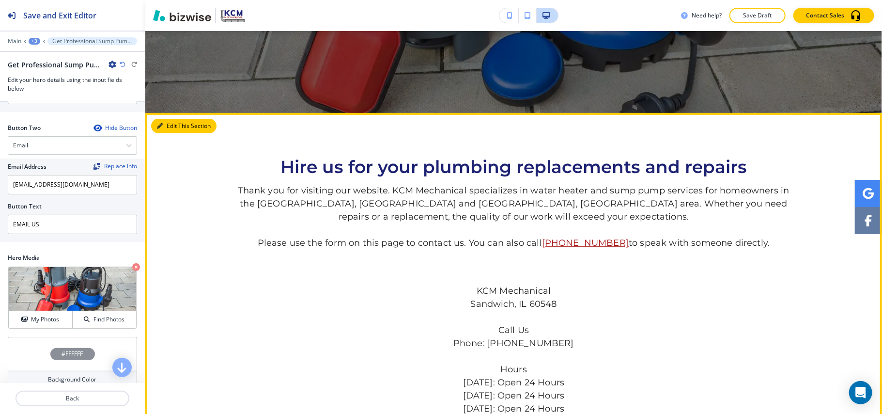
click at [172, 125] on button "Edit This Section" at bounding box center [183, 126] width 65 height 15
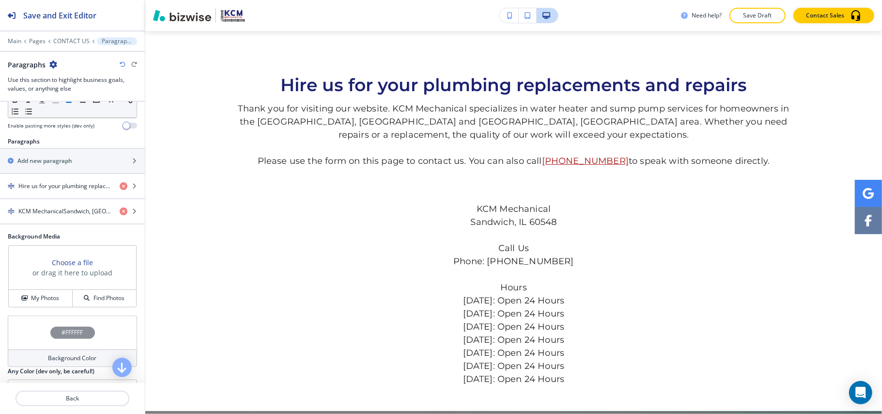
scroll to position [129, 0]
click at [120, 212] on icon "button" at bounding box center [124, 211] width 8 height 8
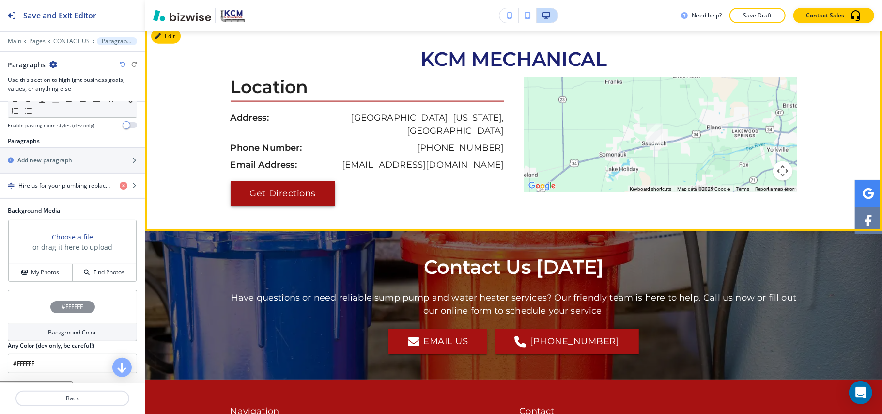
scroll to position [970, 0]
click at [165, 39] on button "Edit This Section" at bounding box center [183, 36] width 65 height 15
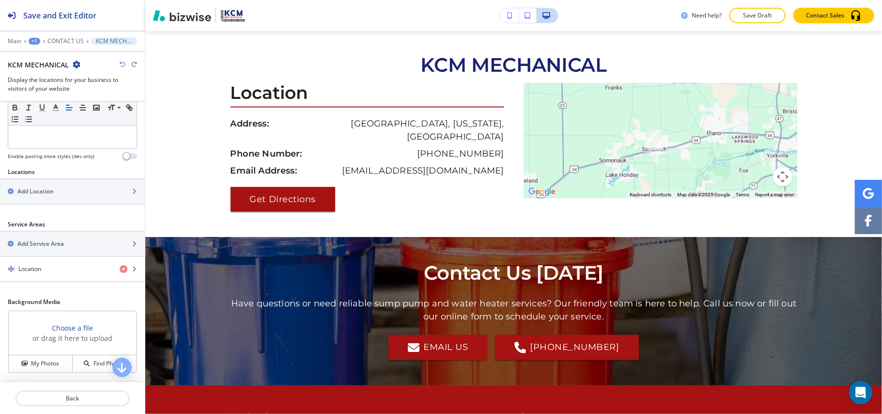
scroll to position [190, 0]
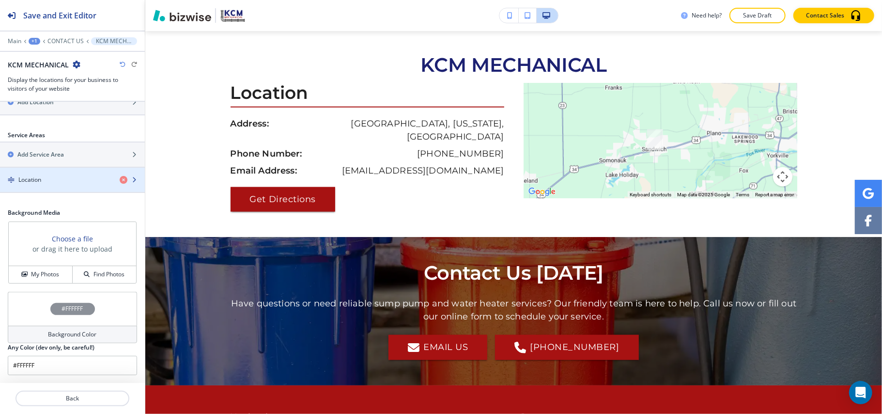
click at [50, 179] on div "Location" at bounding box center [56, 179] width 112 height 9
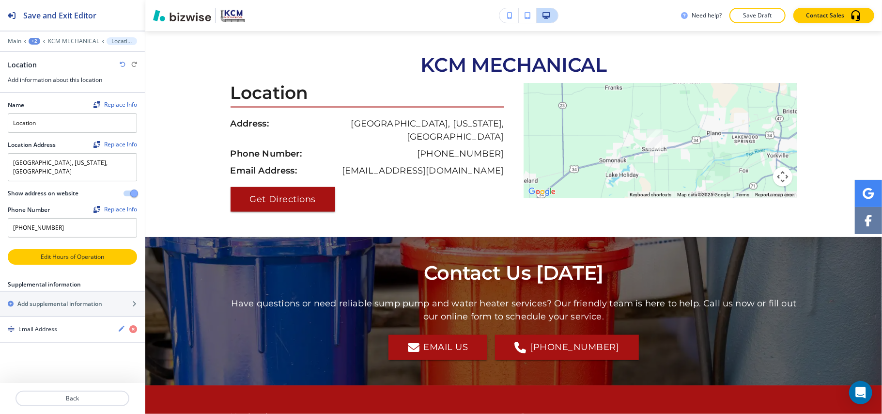
click at [50, 252] on p "Edit Hours of Operation" at bounding box center [72, 256] width 127 height 9
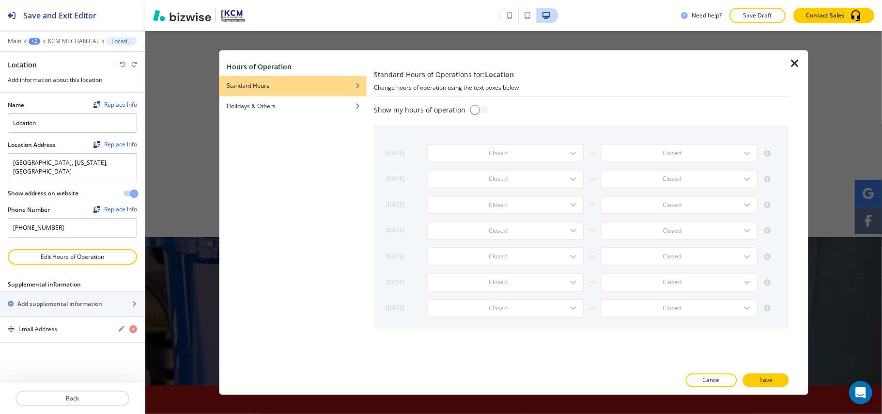
click at [482, 103] on input "checkbox" at bounding box center [474, 110] width 55 height 18
checkbox input "true"
click at [520, 152] on input "Closed" at bounding box center [498, 153] width 133 height 8
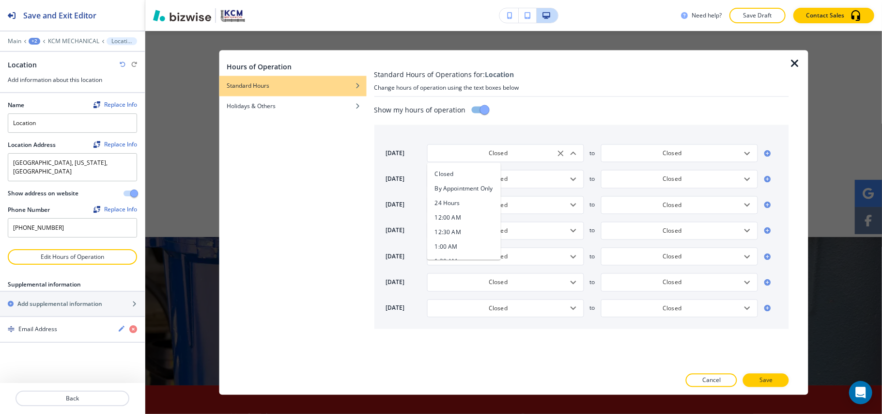
click at [462, 199] on li "24 Hours" at bounding box center [464, 203] width 74 height 15
type input "24 Hours"
click at [515, 182] on input "Closed" at bounding box center [498, 179] width 133 height 8
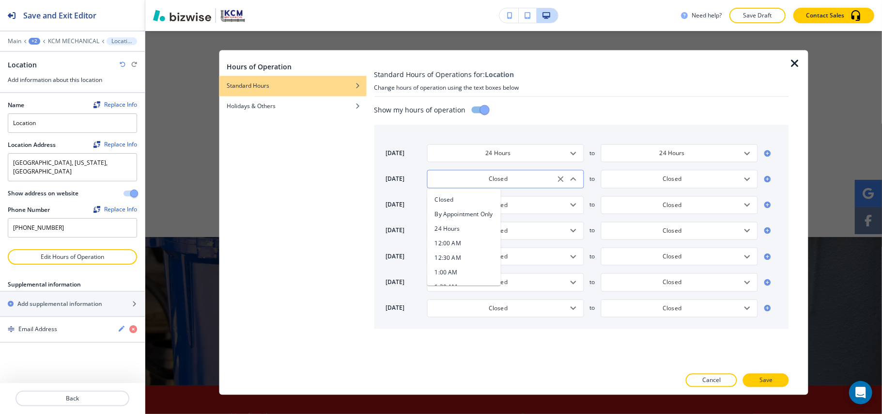
click at [515, 182] on input "Closed" at bounding box center [498, 179] width 133 height 8
paste input "24 HOURS"
type input "24 HOURS"
type input "5:00 PM"
click at [521, 206] on input "Closed" at bounding box center [498, 205] width 133 height 8
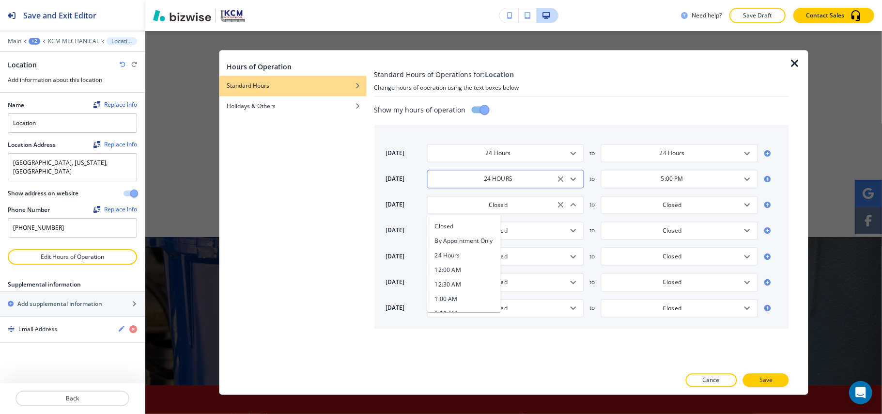
click at [582, 179] on div "24 HOURS ​" at bounding box center [505, 179] width 157 height 18
click at [569, 179] on icon "Close" at bounding box center [574, 179] width 12 height 12
click at [570, 178] on icon "Open" at bounding box center [574, 179] width 12 height 12
click at [452, 224] on h4 "24 Hours" at bounding box center [447, 228] width 25 height 9
type input "24 Hours"
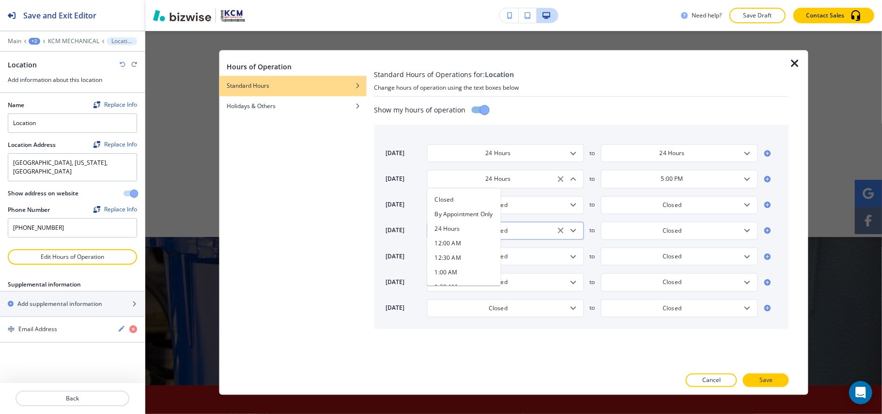
type input "24 Hours"
click at [572, 204] on icon "Open" at bounding box center [574, 205] width 12 height 12
click at [466, 254] on li "24 Hours" at bounding box center [464, 255] width 74 height 15
type input "24 Hours"
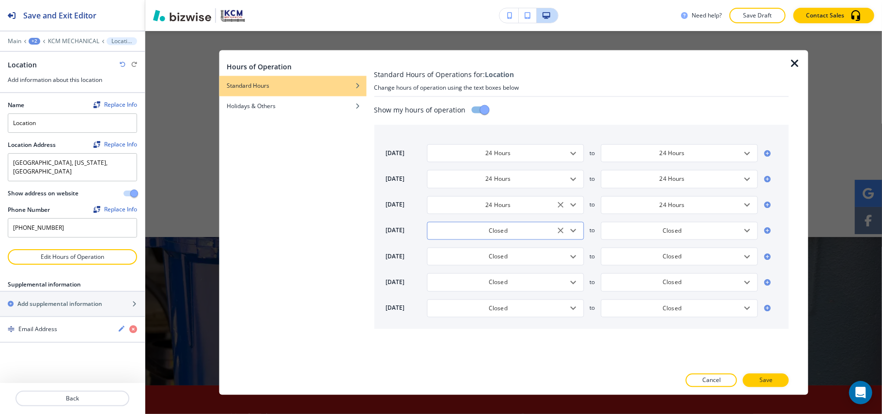
click at [569, 231] on icon "Open" at bounding box center [574, 231] width 12 height 12
click at [454, 278] on h4 "24 Hours" at bounding box center [447, 281] width 25 height 9
type input "24 Hours"
click at [576, 255] on icon "Open" at bounding box center [574, 256] width 12 height 12
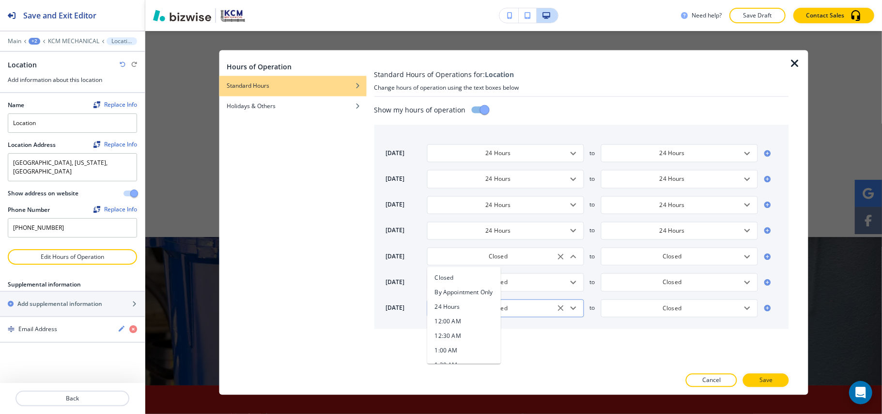
click at [471, 301] on li "24 Hours" at bounding box center [464, 307] width 74 height 15
type input "24 Hours"
click at [574, 282] on icon "Open" at bounding box center [574, 282] width 12 height 12
click at [463, 216] on li "24 Hours" at bounding box center [464, 218] width 74 height 15
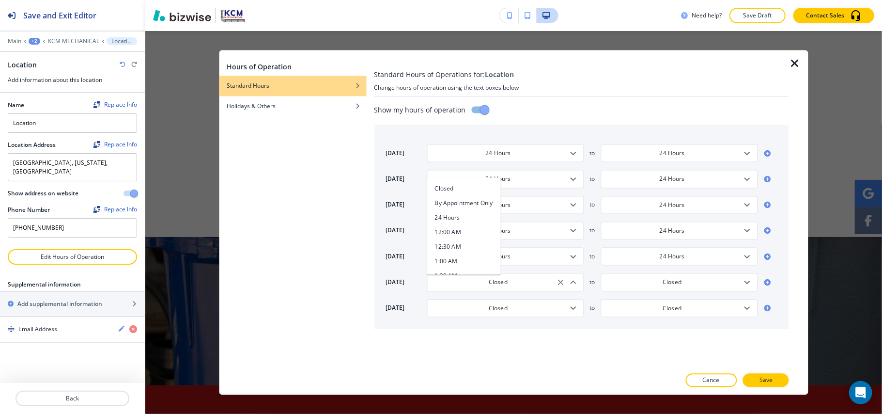
type input "24 Hours"
click at [572, 306] on icon "Open" at bounding box center [574, 308] width 12 height 12
click at [466, 242] on li "24 Hours" at bounding box center [464, 243] width 74 height 15
type input "24 Hours"
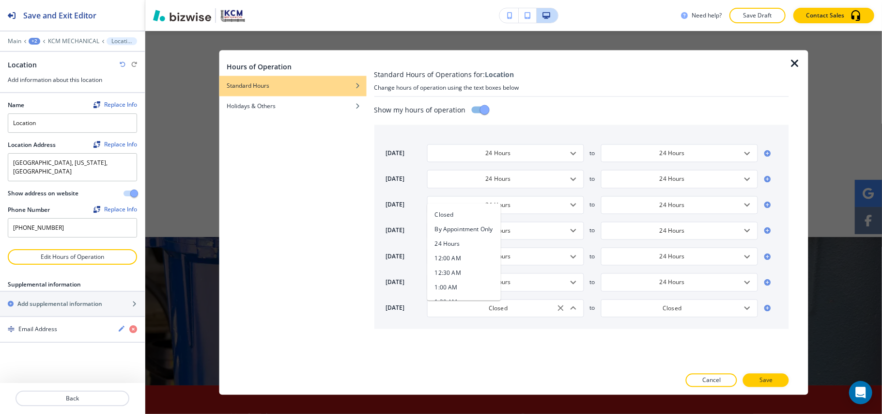
type input "24 Hours"
click at [775, 376] on button "Save" at bounding box center [766, 381] width 46 height 14
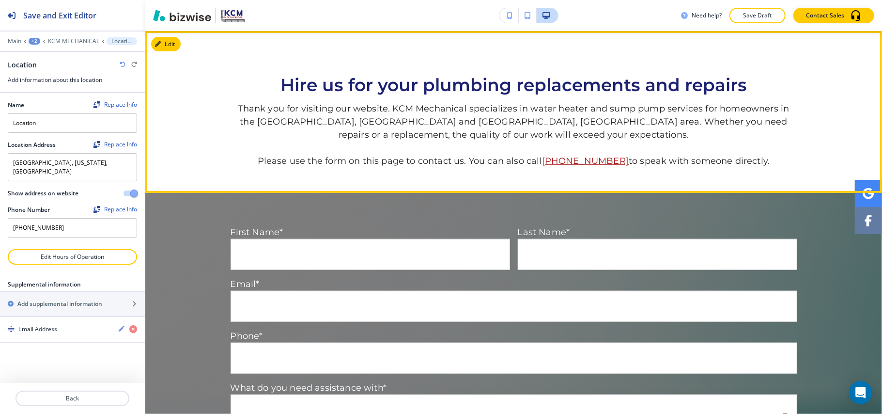
scroll to position [512, 0]
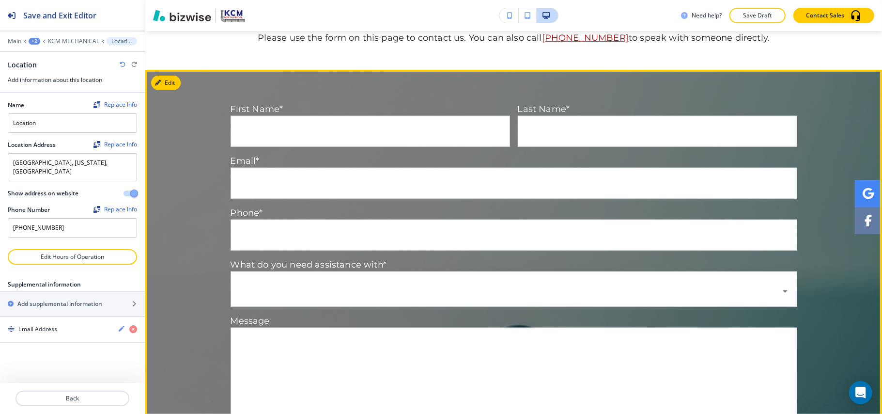
click at [330, 0] on body "Save and Exit Editor Main +2 KCM MECHANICAL Location Location Add information a…" at bounding box center [441, 0] width 882 height 0
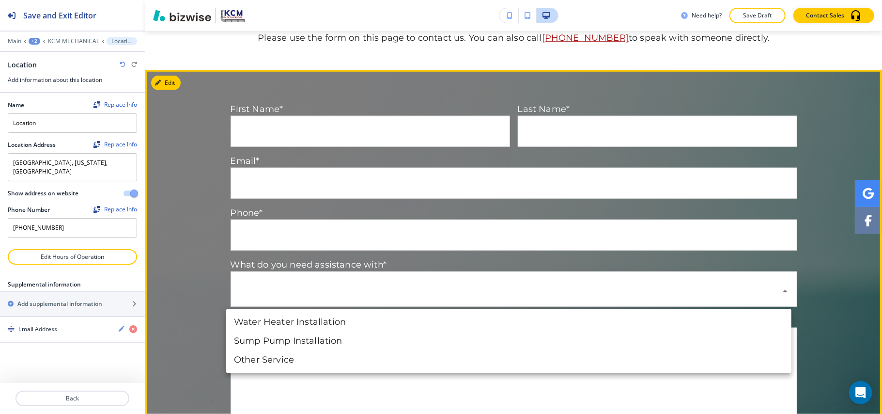
click at [330, 292] on div at bounding box center [441, 207] width 882 height 414
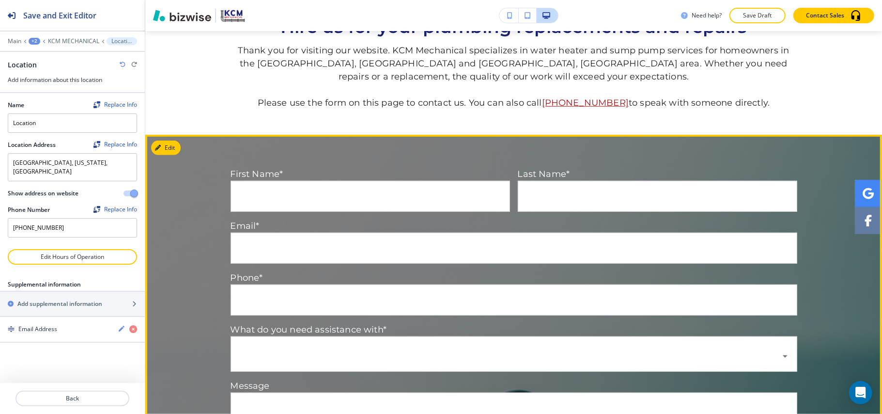
scroll to position [318, 0]
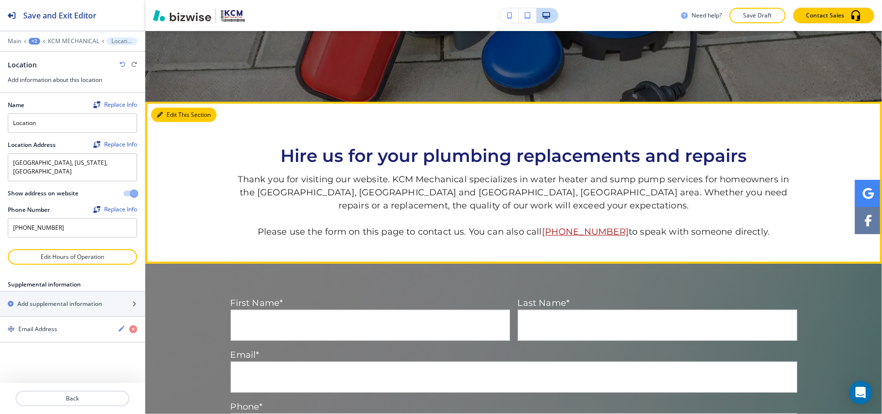
click at [161, 113] on icon "button" at bounding box center [160, 115] width 6 height 6
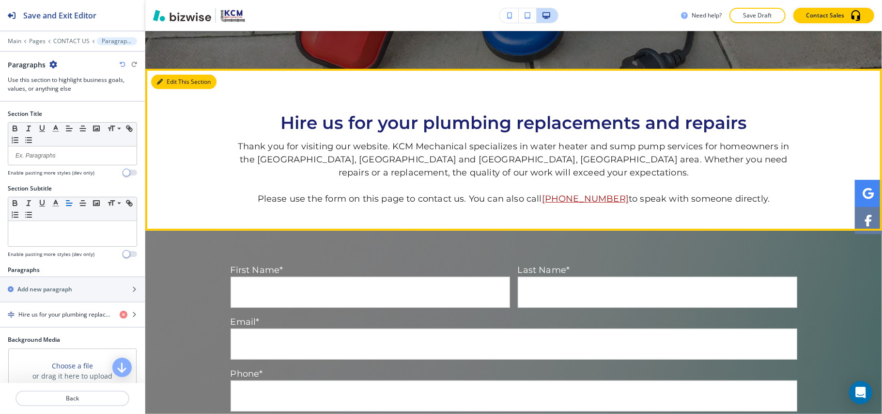
scroll to position [389, 0]
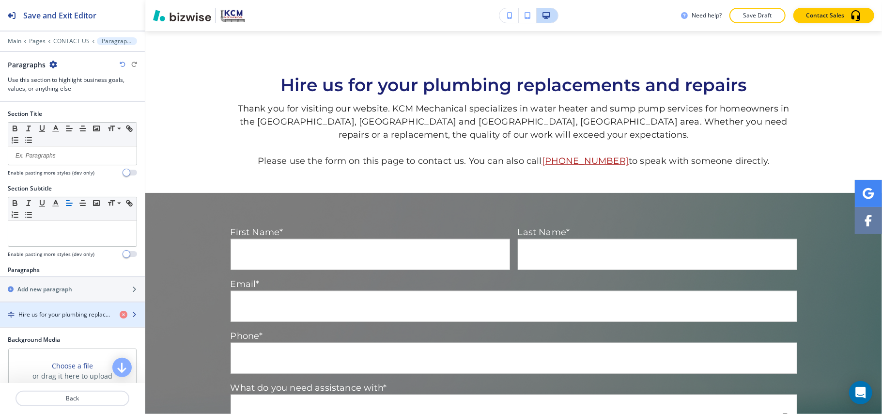
click at [63, 316] on h4 "Hire us for your plumbing replacements and repairs" at bounding box center [65, 314] width 94 height 9
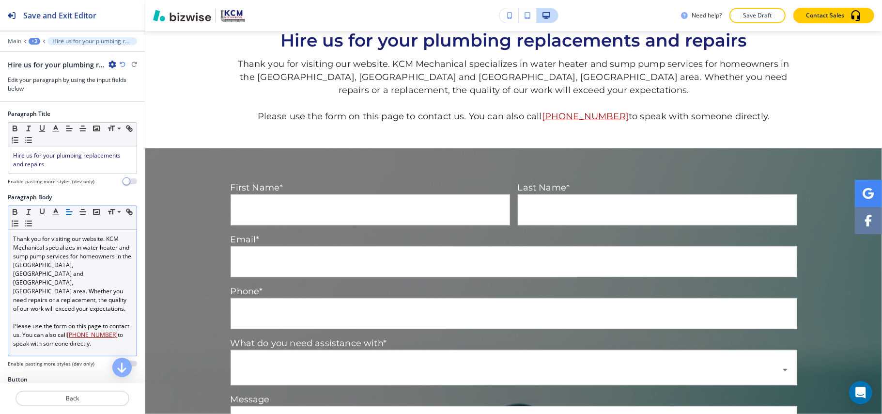
scroll to position [33, 0]
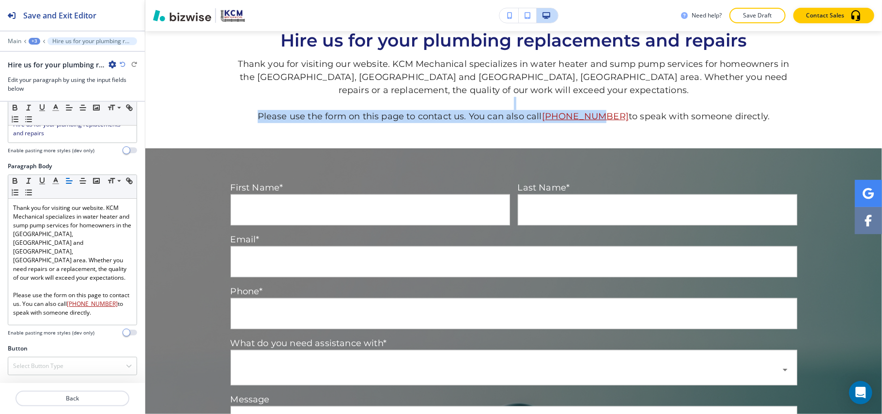
drag, startPoint x: 566, startPoint y: 113, endPoint x: 590, endPoint y: 117, distance: 24.1
click at [590, 117] on p "Thank you for visiting our website. KCM Mechanical specializes in water heater …" at bounding box center [514, 90] width 567 height 65
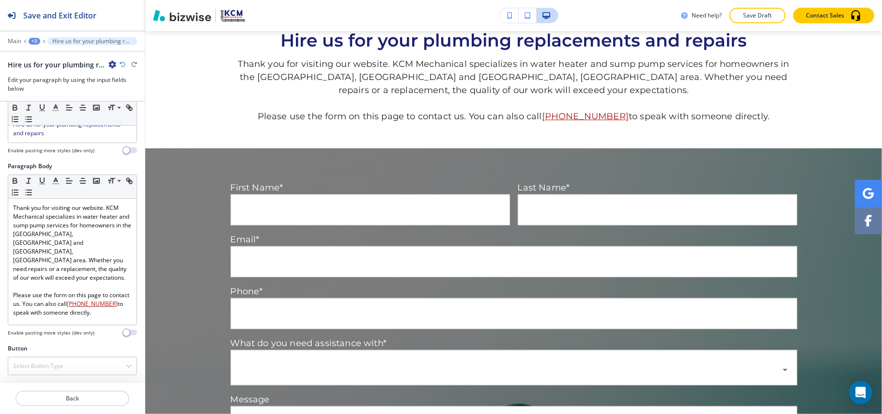
click at [623, 134] on section "Hire us for your plumbing replacements and repairs Thank you for visiting our w…" at bounding box center [513, 67] width 737 height 162
drag, startPoint x: 611, startPoint y: 123, endPoint x: 549, endPoint y: 116, distance: 62.8
click at [549, 116] on p "Please use the form on this page to contact us. You can also call (630) 901-758…" at bounding box center [514, 116] width 567 height 13
click at [51, 365] on h4 "Select Button Type" at bounding box center [38, 365] width 50 height 9
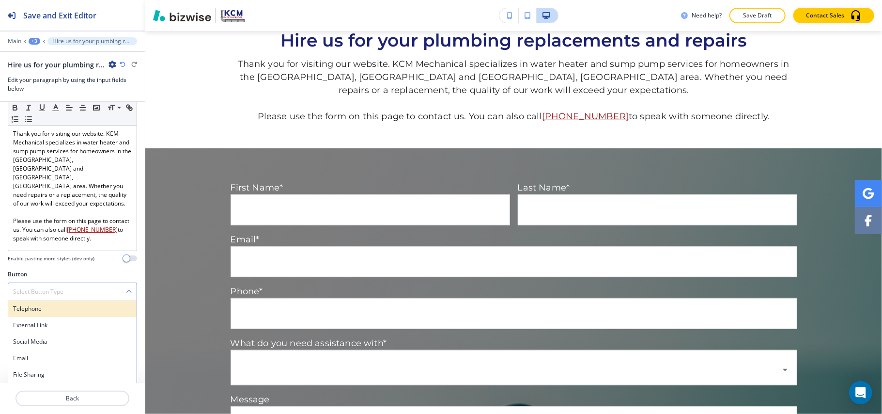
click at [55, 306] on h4 "Telephone" at bounding box center [72, 308] width 119 height 9
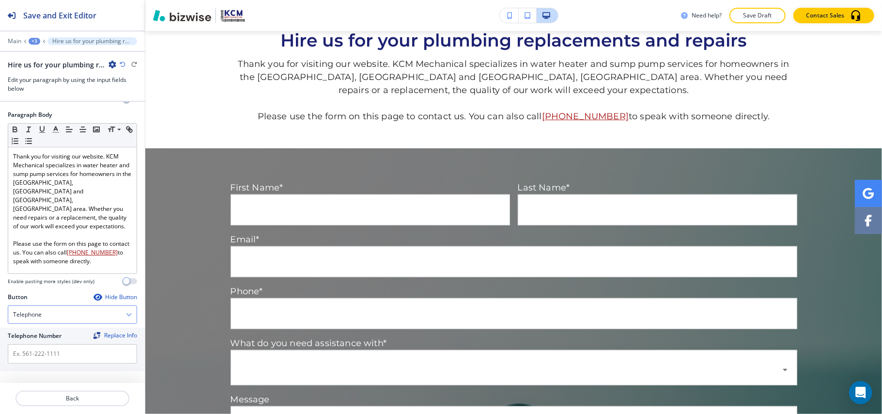
scroll to position [84, 0]
click at [51, 353] on input "text" at bounding box center [72, 353] width 129 height 19
paste input "[PHONE_NUMBER]"
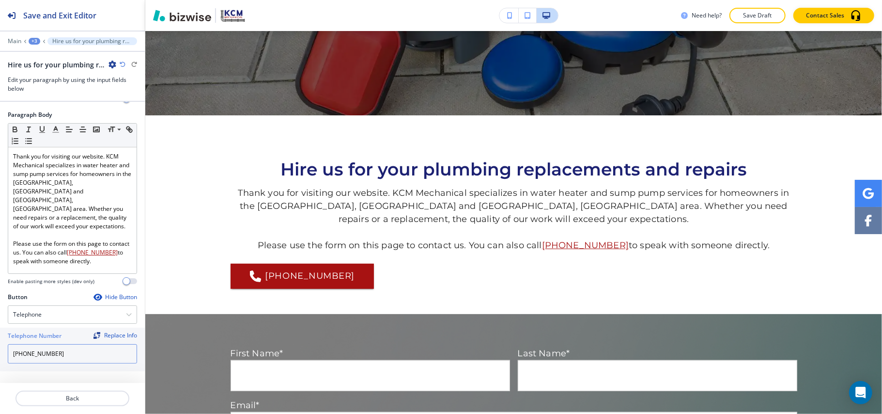
type input "[PHONE_NUMBER]"
click at [94, 295] on icon "button" at bounding box center [98, 297] width 8 height 8
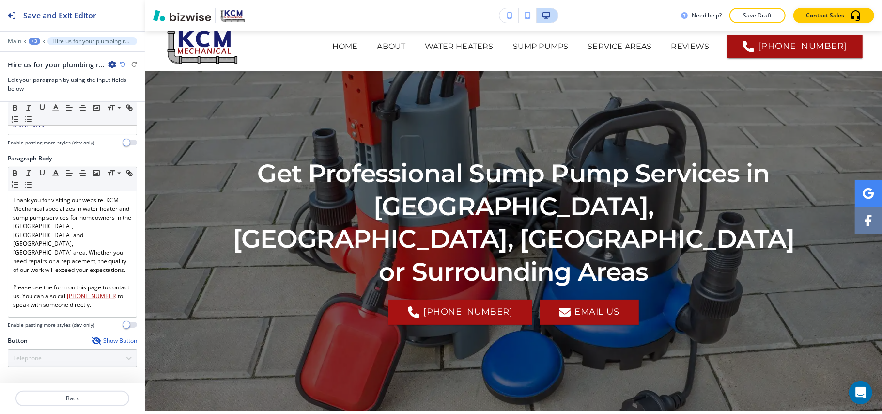
scroll to position [0, 0]
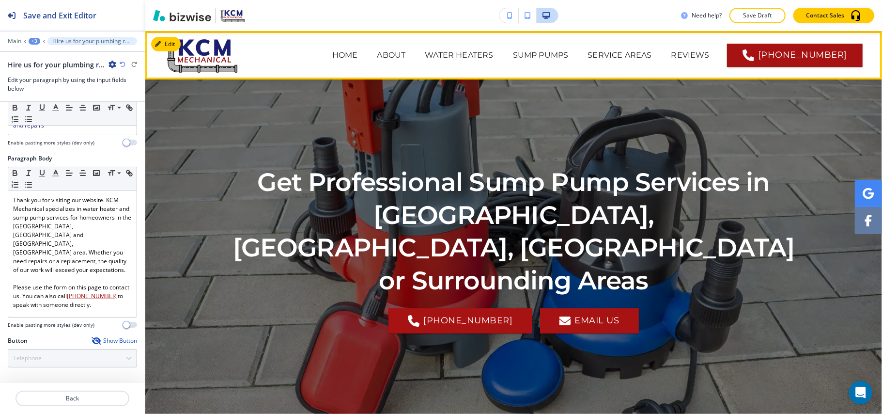
click at [323, 55] on div "HOME" at bounding box center [345, 55] width 45 height 12
click at [332, 53] on p "HOME" at bounding box center [345, 55] width 26 height 12
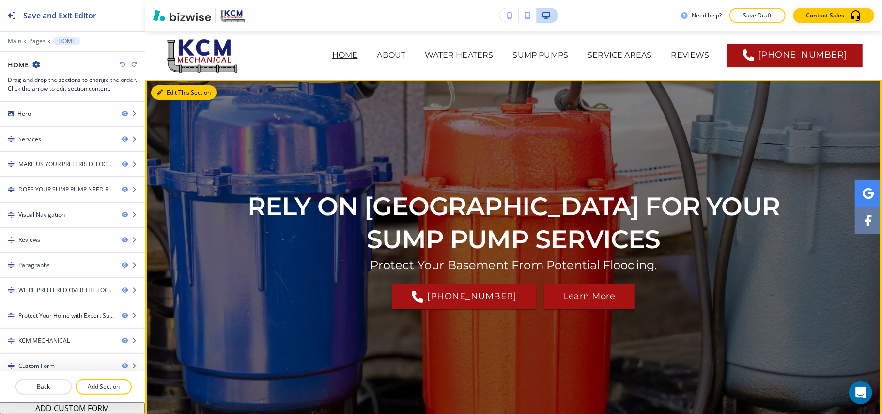
click at [163, 88] on button "Edit This Section" at bounding box center [183, 92] width 65 height 15
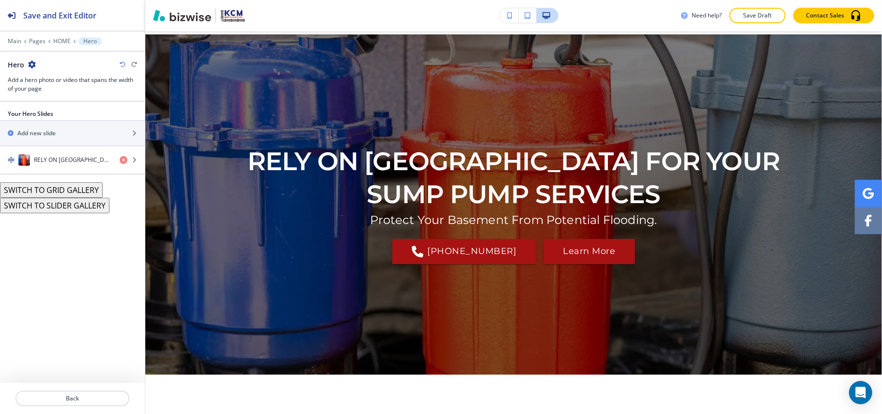
scroll to position [48, 0]
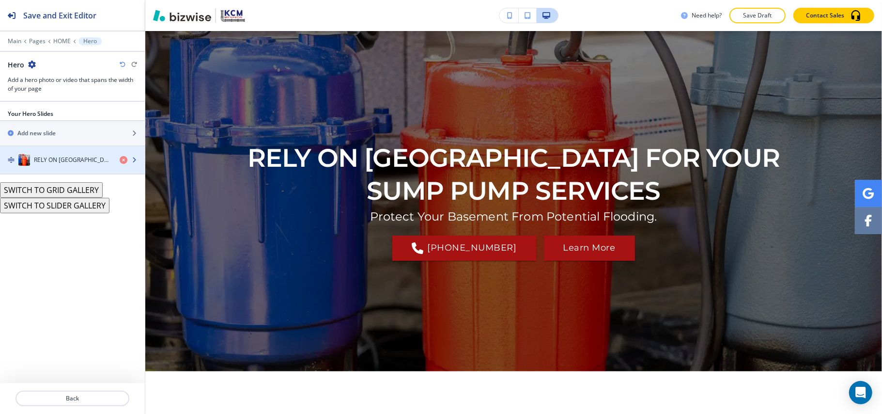
click at [35, 158] on h4 "RELY ON [GEOGRAPHIC_DATA] FOR YOUR SUMP PUMP SERVICES" at bounding box center [73, 160] width 78 height 9
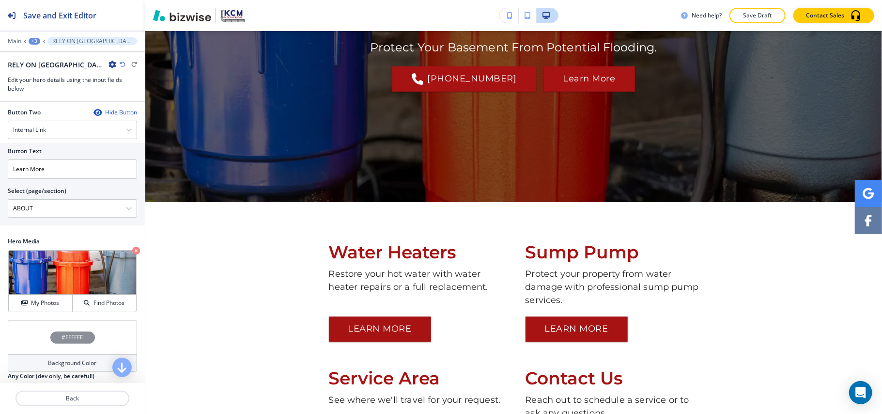
scroll to position [0, 0]
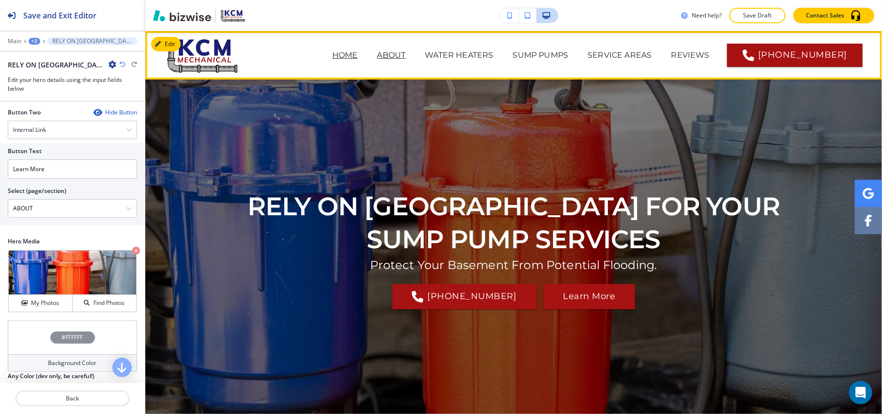
click at [377, 55] on p "ABOUT" at bounding box center [391, 55] width 29 height 12
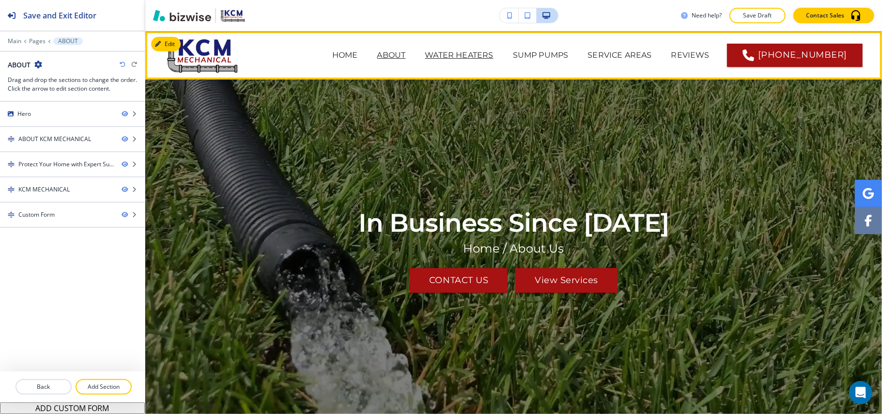
click at [425, 49] on p "WATER HEATERS" at bounding box center [459, 55] width 68 height 12
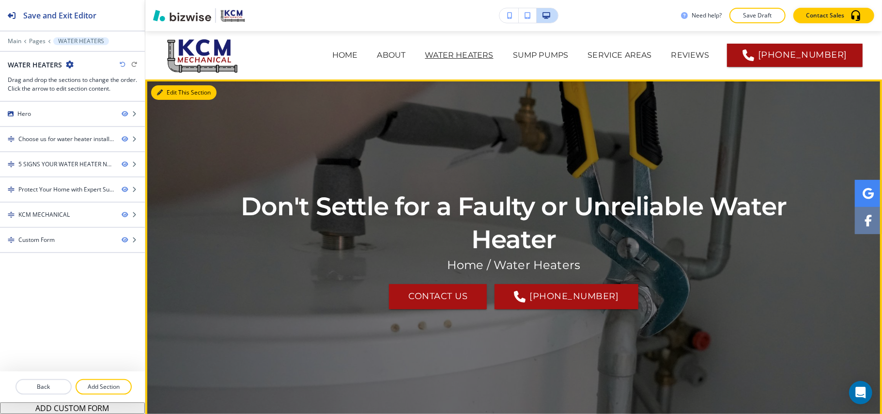
click at [176, 91] on button "Edit This Section" at bounding box center [183, 92] width 65 height 15
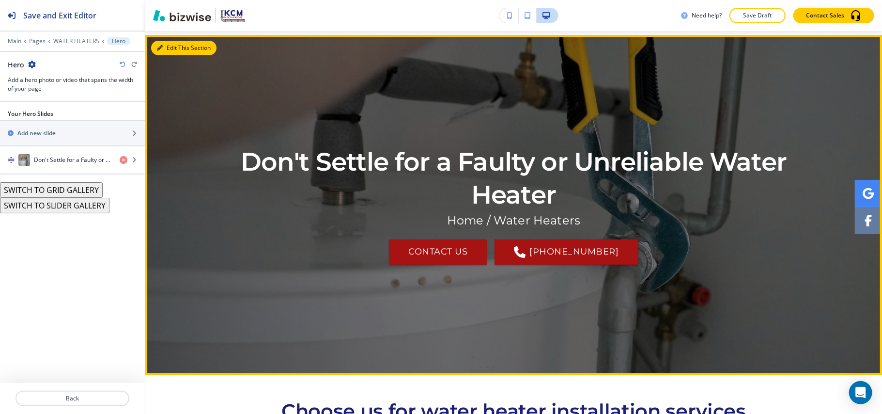
scroll to position [48, 0]
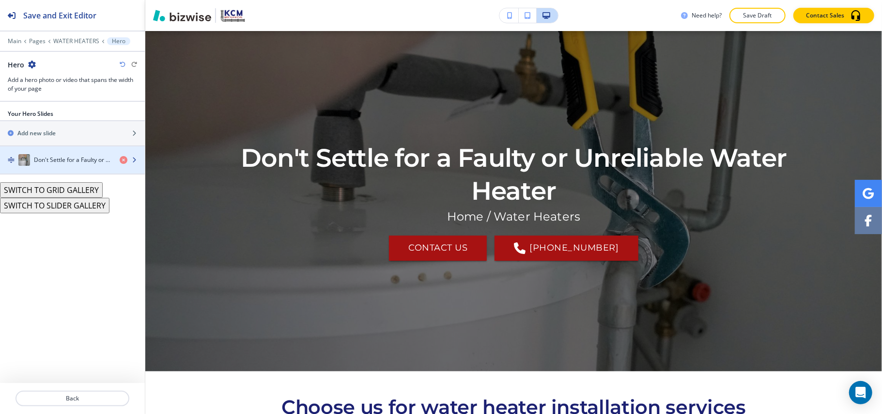
click at [49, 167] on div "button" at bounding box center [72, 170] width 145 height 8
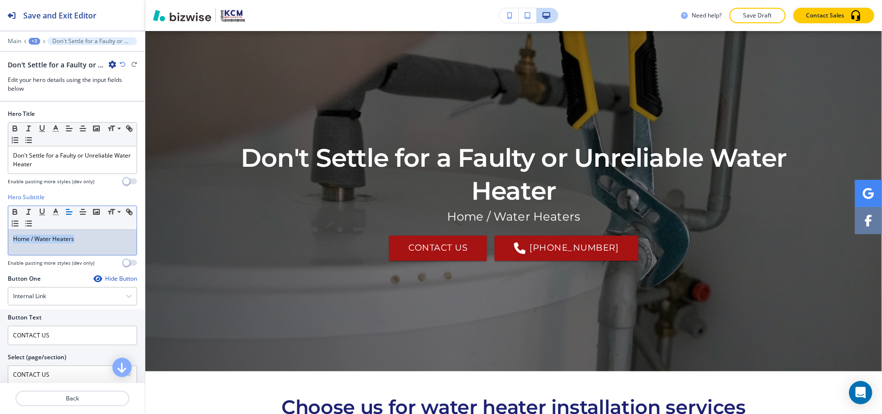
click at [0, 241] on div "Hero Subtitle Small Normal Large Huge Home / Water Heaters Enable pasting more …" at bounding box center [72, 233] width 145 height 81
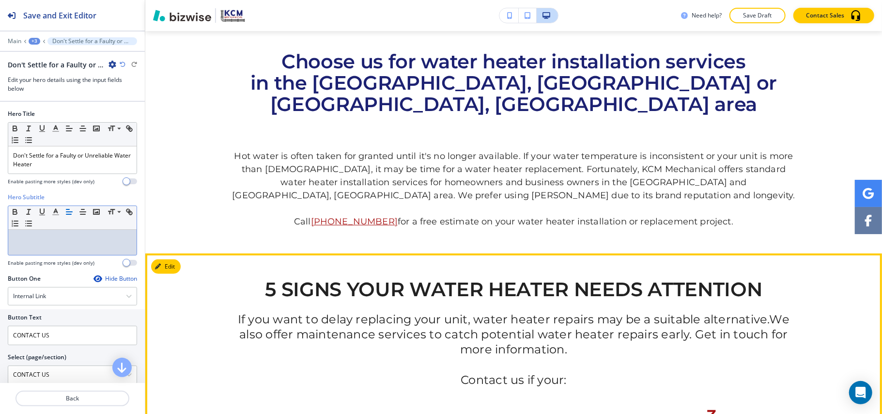
scroll to position [371, 0]
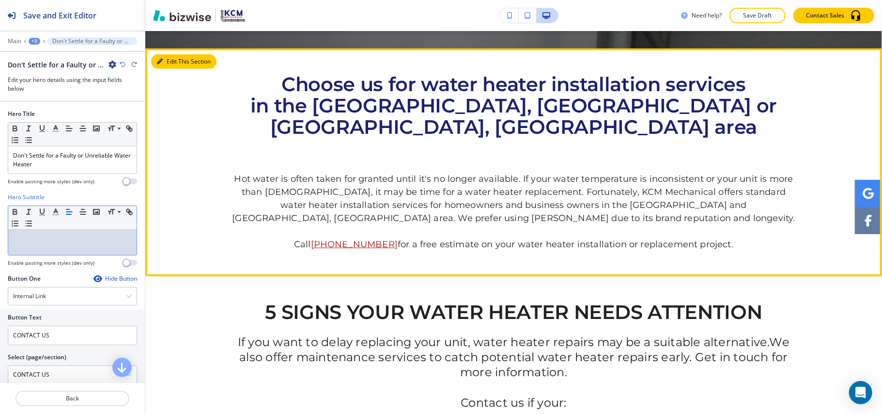
click at [163, 55] on button "Edit This Section" at bounding box center [183, 61] width 65 height 15
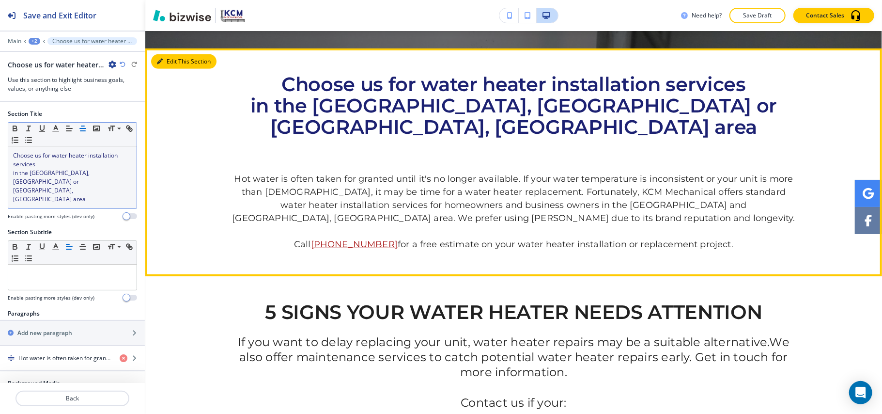
scroll to position [389, 0]
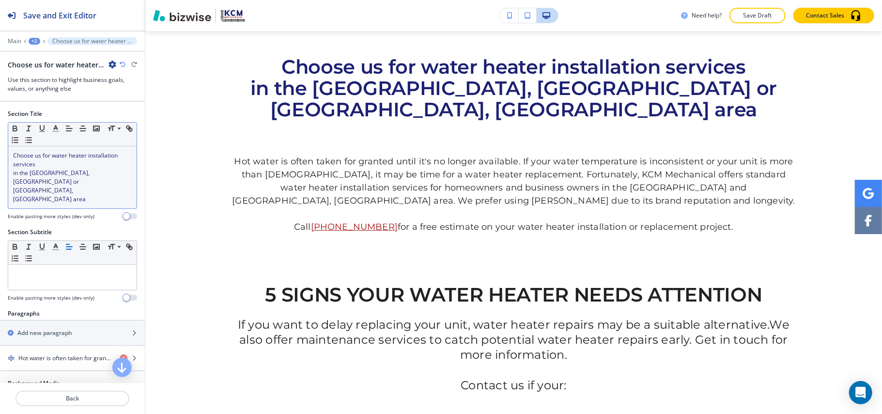
click at [90, 188] on div "Choose us for water heater installation services in the Naperville, Plainfield …" at bounding box center [72, 177] width 128 height 62
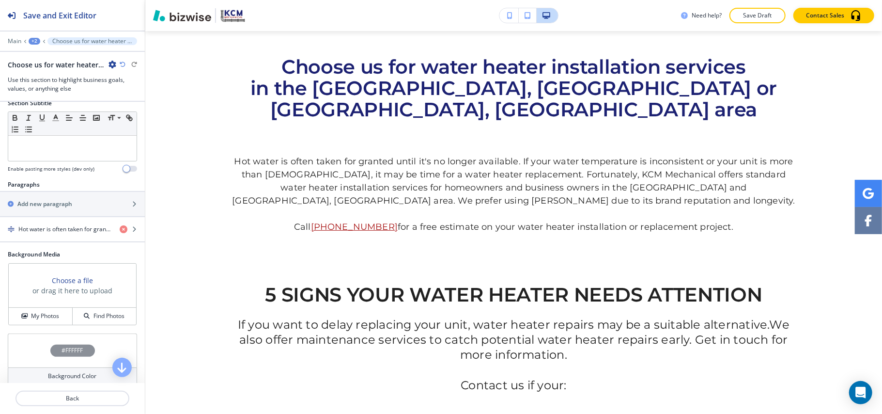
scroll to position [0, 0]
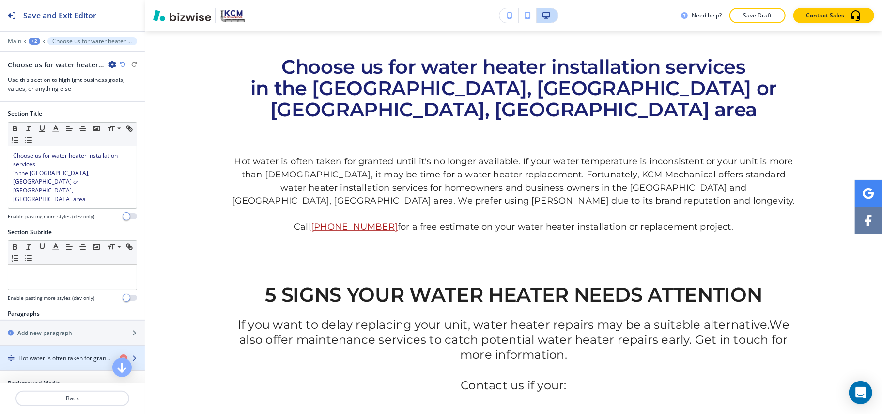
click at [52, 354] on h4 "Hot water is often taken for granted until it's no longer available. If your wa…" at bounding box center [65, 358] width 94 height 9
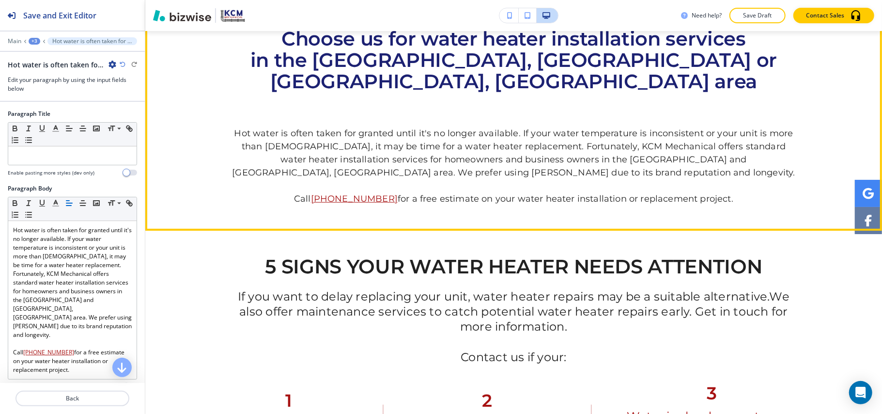
scroll to position [290, 0]
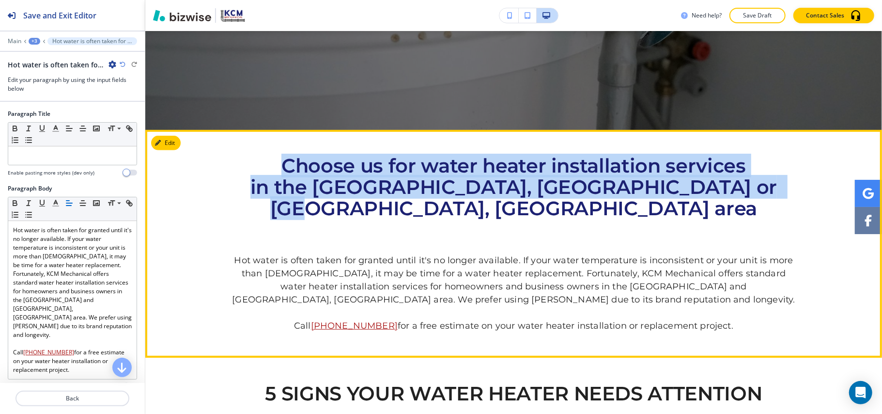
drag, startPoint x: 265, startPoint y: 161, endPoint x: 762, endPoint y: 188, distance: 496.8
click at [762, 188] on h2 "Choose us for water heater installation services in the Naperville, Plainfield …" at bounding box center [514, 187] width 567 height 64
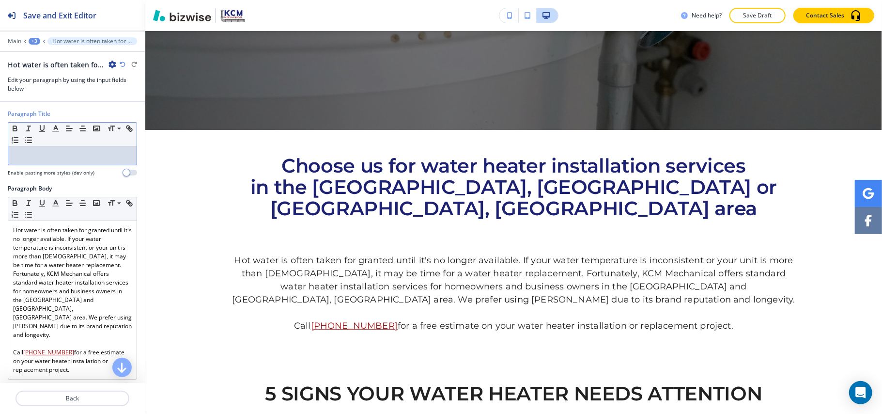
click at [33, 158] on p at bounding box center [72, 155] width 119 height 9
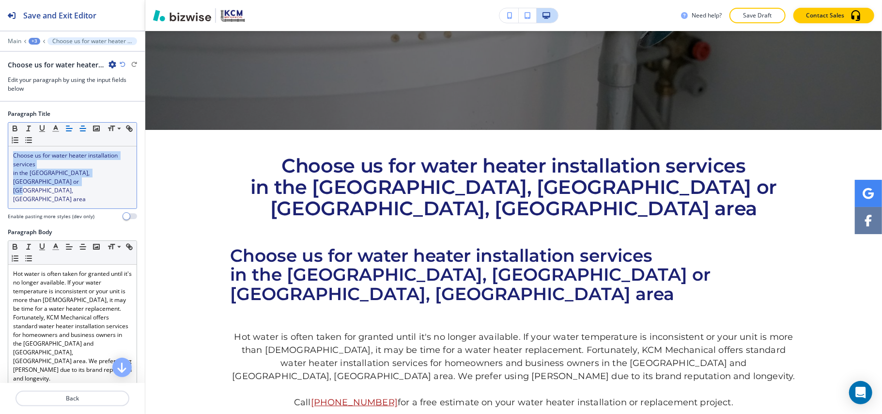
click at [82, 128] on line "button" at bounding box center [83, 128] width 6 height 0
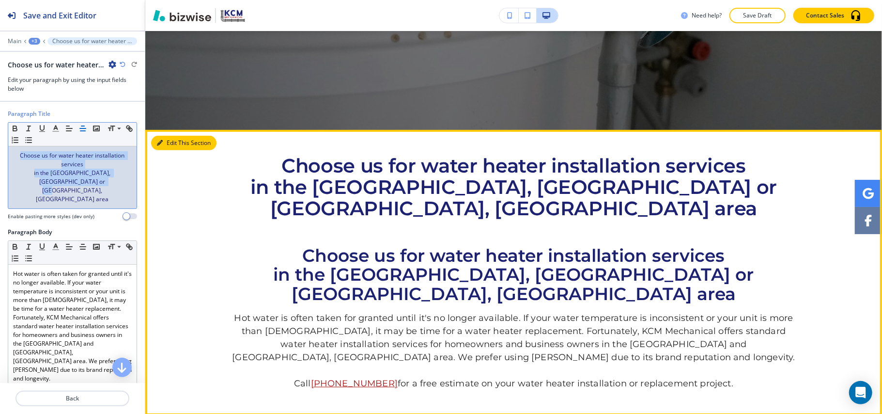
click at [169, 139] on button "Edit This Section" at bounding box center [183, 143] width 65 height 15
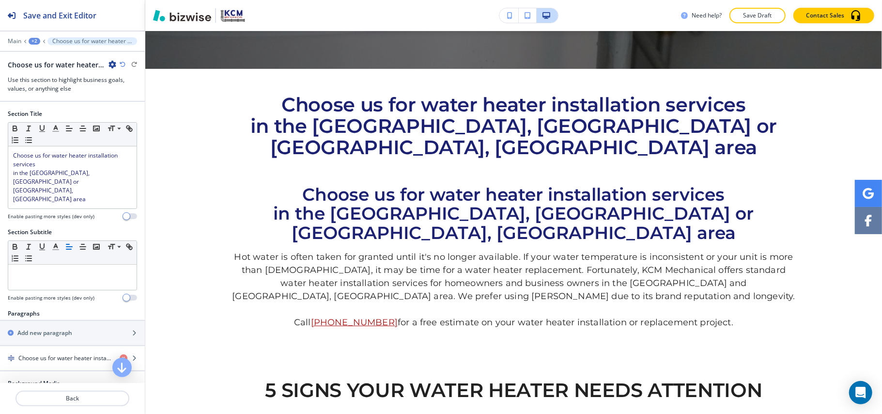
scroll to position [389, 0]
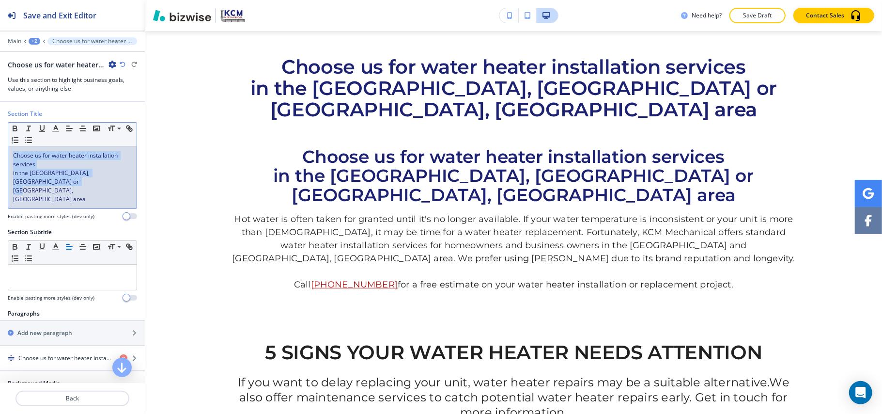
drag, startPoint x: 82, startPoint y: 186, endPoint x: 0, endPoint y: 120, distance: 104.7
click at [0, 118] on div "Section Title Small Normal Large Huge Choose us for water heater installation s…" at bounding box center [72, 168] width 145 height 118
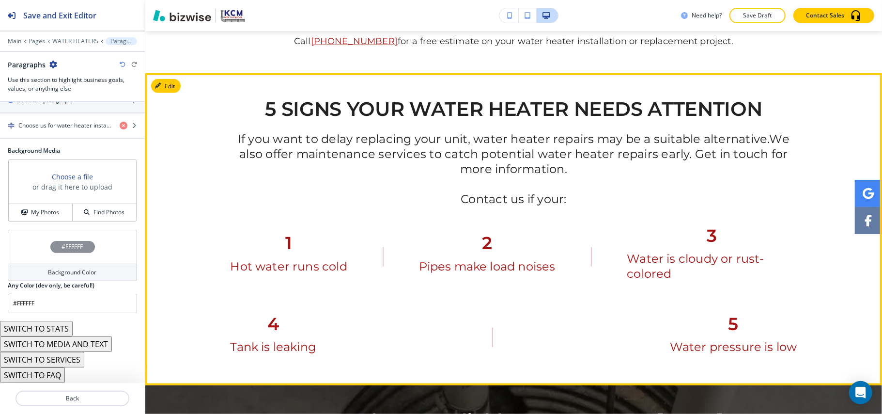
scroll to position [582, 0]
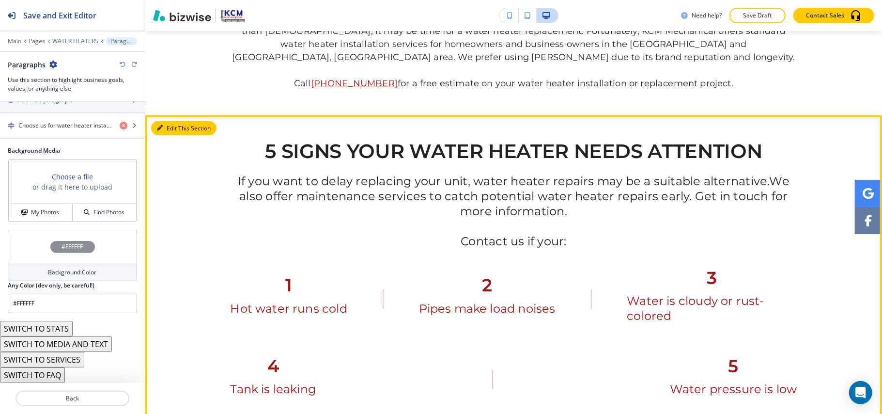
click at [173, 121] on button "Edit This Section" at bounding box center [183, 128] width 65 height 15
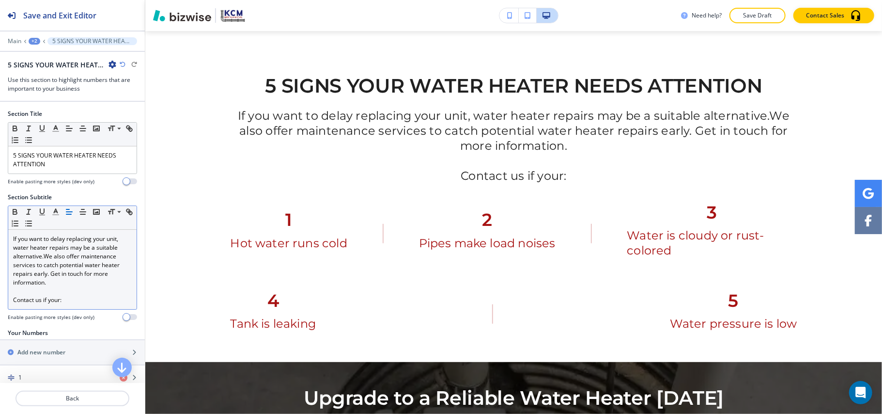
scroll to position [129, 0]
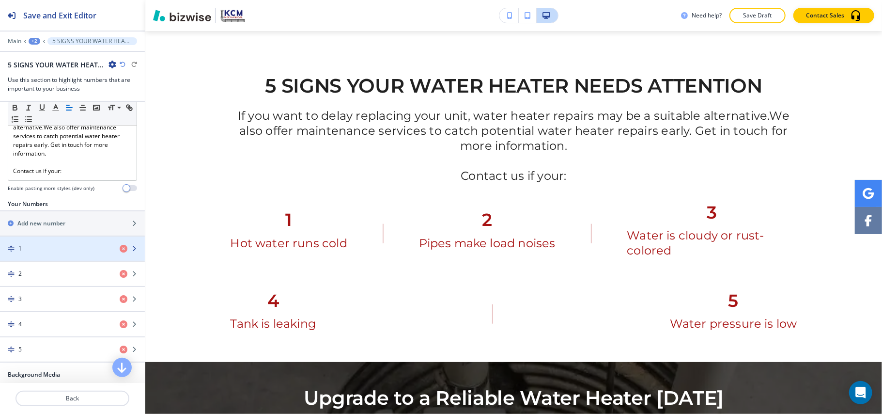
click at [62, 255] on div "button" at bounding box center [72, 257] width 145 height 8
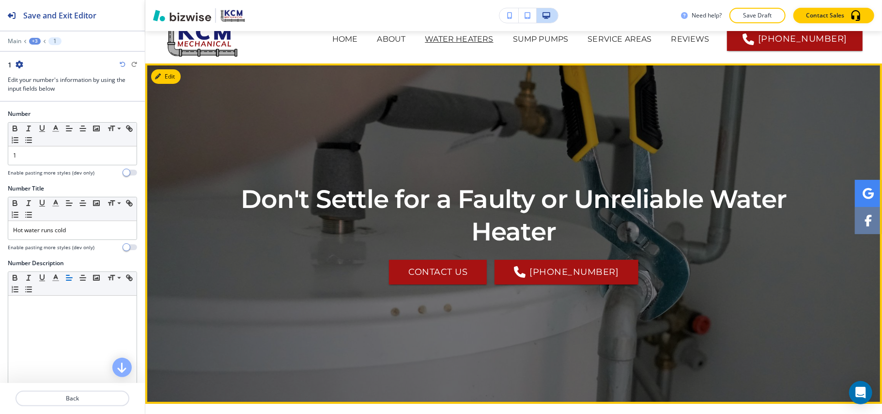
scroll to position [0, 0]
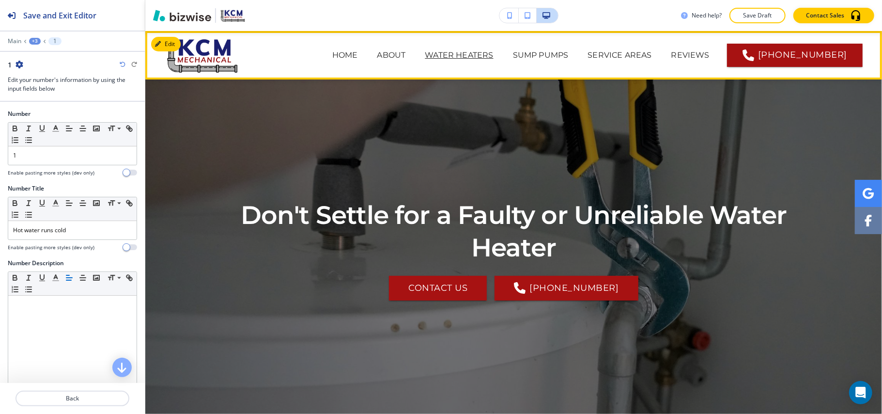
click at [503, 47] on span "SUMP PUMPS" at bounding box center [540, 55] width 75 height 39
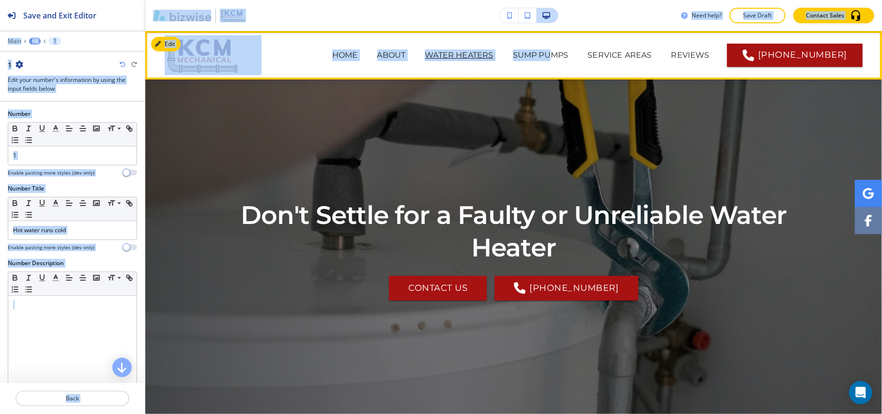
drag, startPoint x: 499, startPoint y: 51, endPoint x: 506, endPoint y: -23, distance: 75.0
click at [506, 0] on html "Save and Exit Editor Main +3 1 1 Edit your number's information by using the in…" at bounding box center [441, 0] width 882 height 0
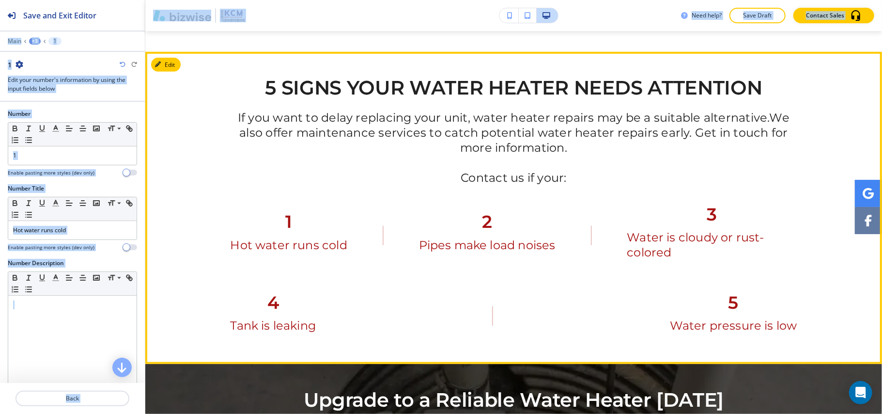
scroll to position [516, 0]
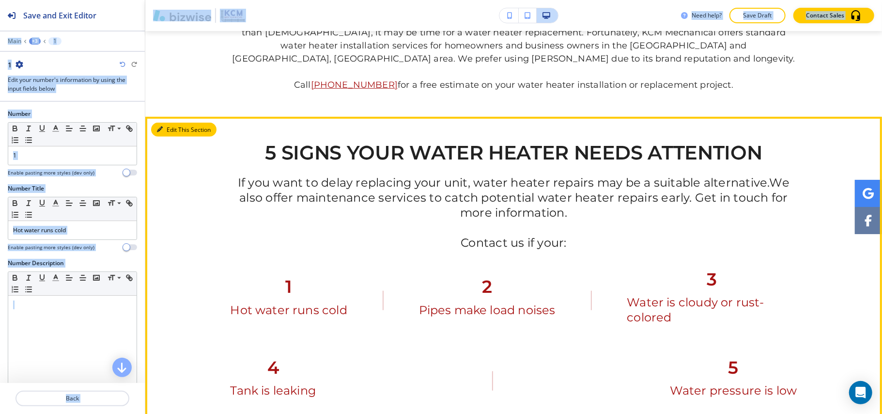
click at [173, 123] on button "Edit This Section" at bounding box center [183, 130] width 65 height 15
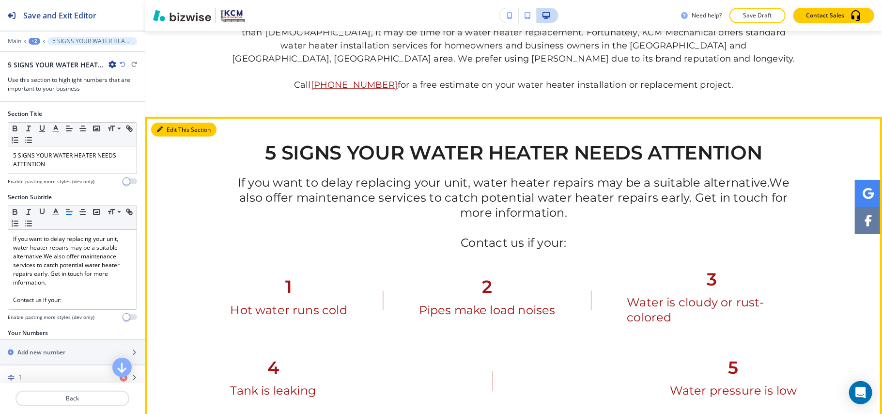
scroll to position [583, 0]
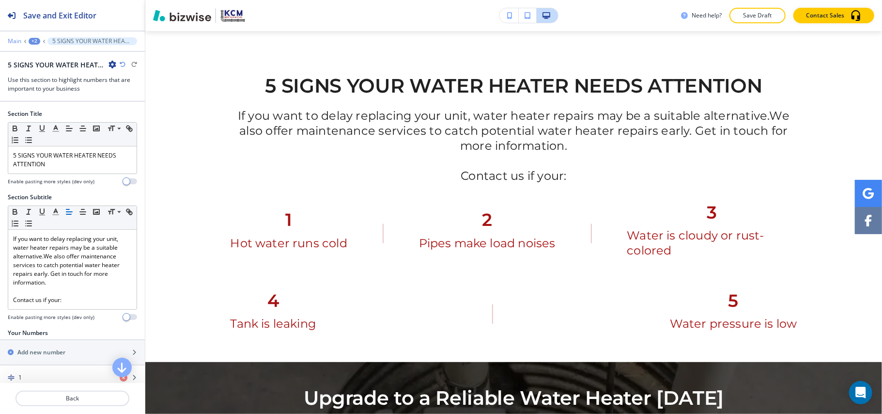
click at [19, 39] on p "Main" at bounding box center [15, 41] width 14 height 7
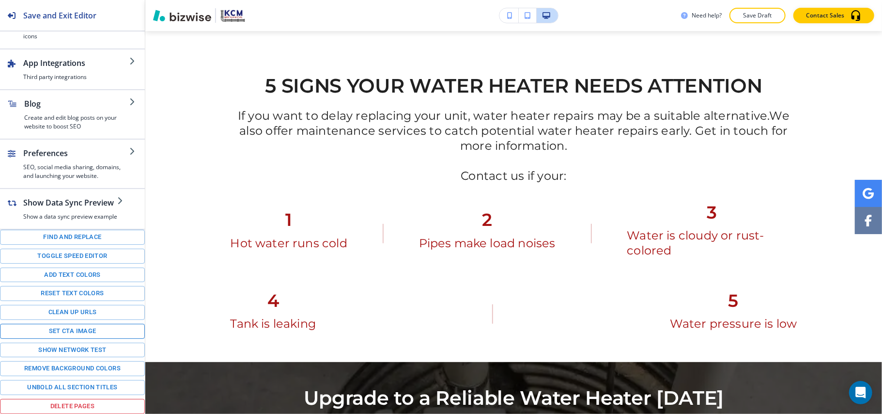
scroll to position [144, 0]
click at [59, 273] on button "Add text colors" at bounding box center [72, 274] width 145 height 15
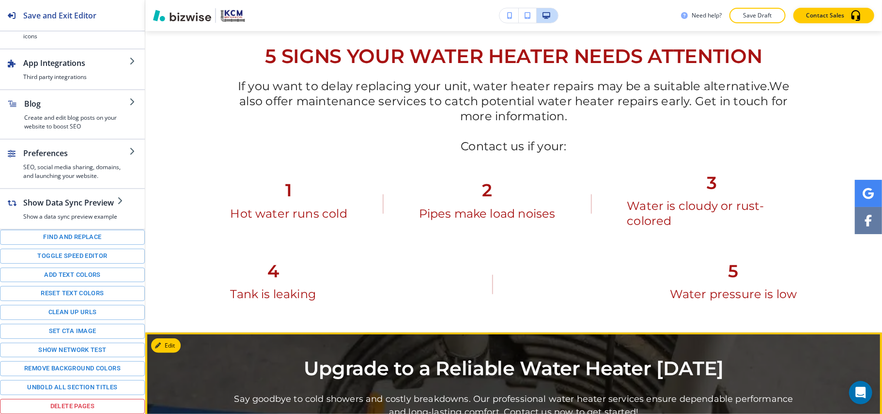
scroll to position [518, 0]
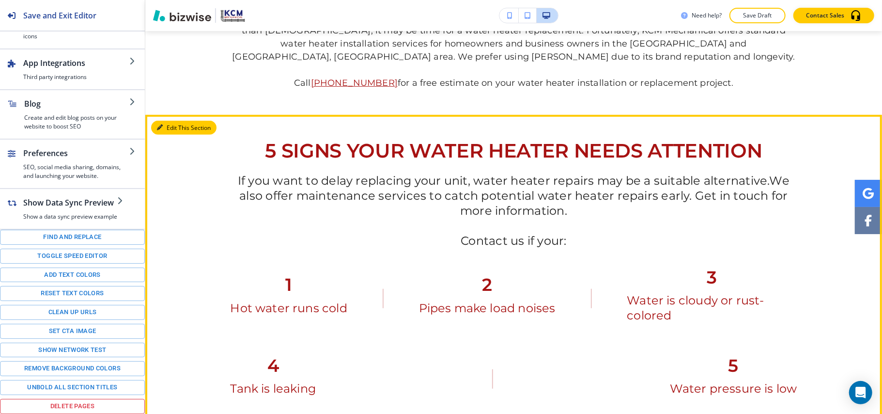
click at [166, 121] on button "Edit This Section" at bounding box center [183, 128] width 65 height 15
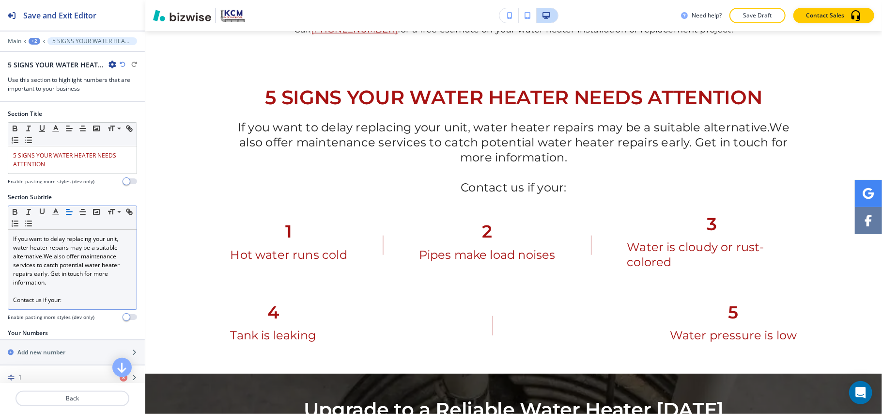
scroll to position [583, 0]
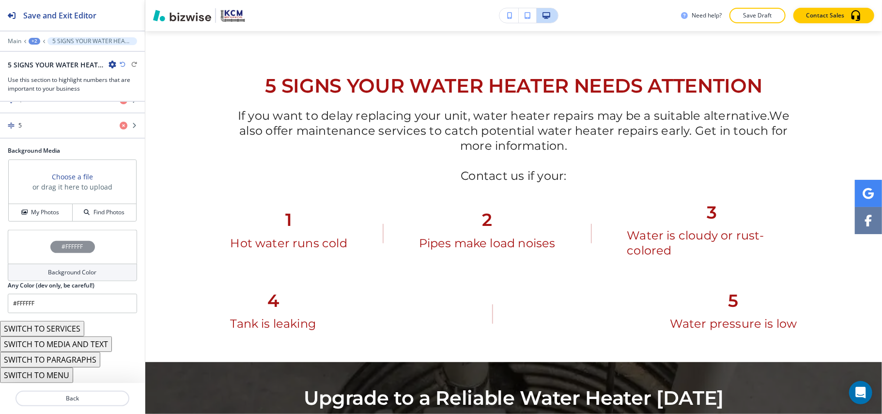
click at [33, 245] on div "#FFFFFF" at bounding box center [72, 247] width 129 height 34
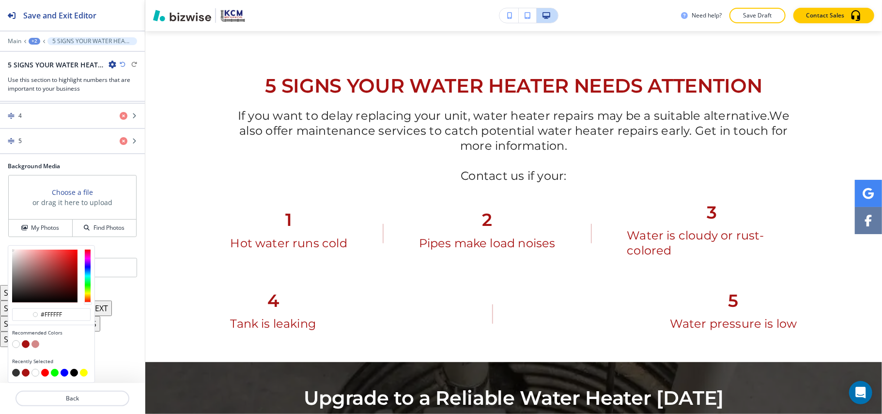
scroll to position [342, 0]
click at [23, 342] on button "button" at bounding box center [26, 344] width 8 height 8
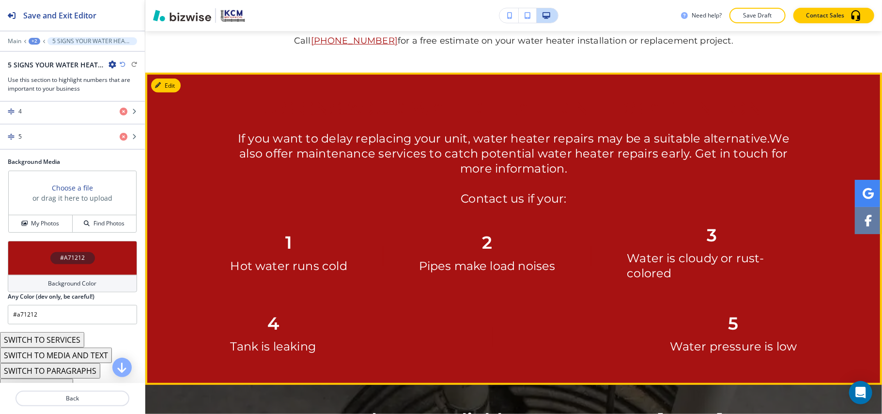
scroll to position [583, 0]
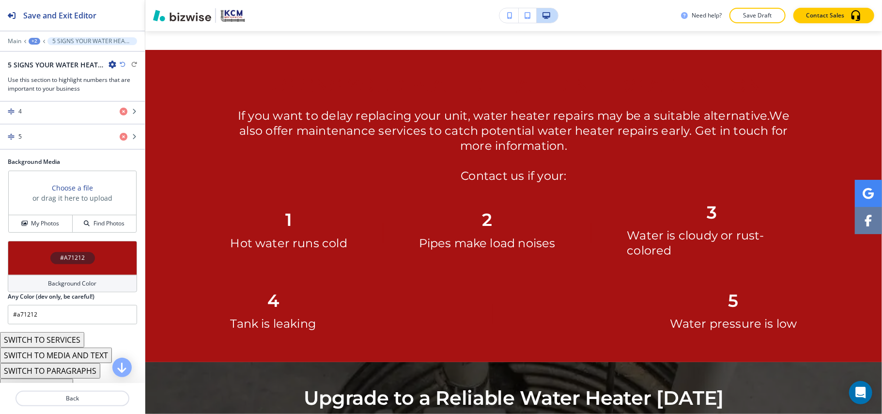
click at [28, 264] on div "#A71212" at bounding box center [72, 258] width 129 height 34
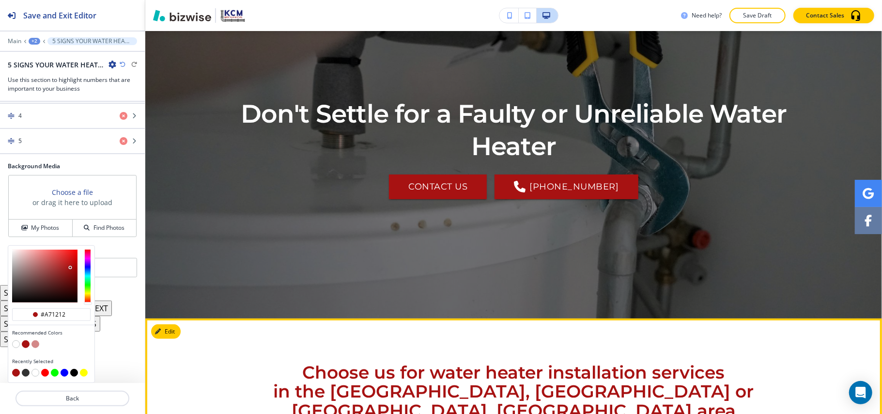
scroll to position [0, 0]
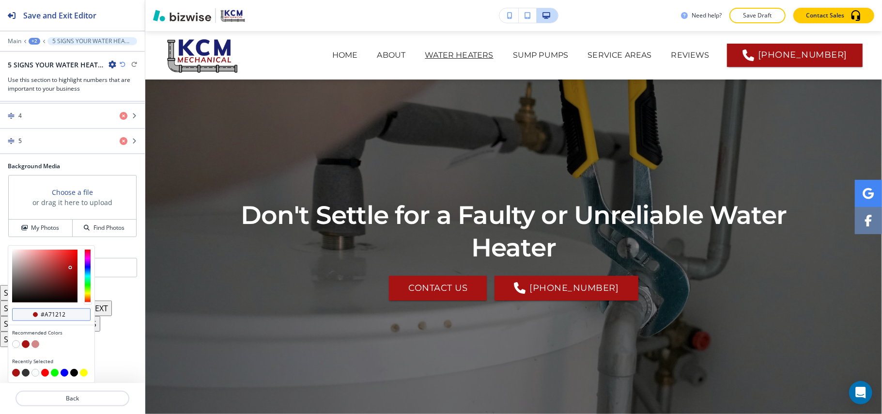
click at [72, 314] on input "#a71212" at bounding box center [57, 315] width 34 height 8
paste input "1c217"
type input "#1c2172"
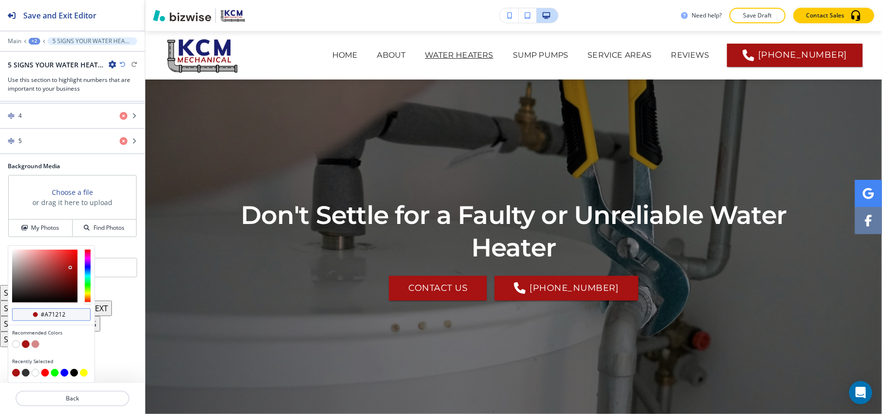
type input "#1c2172"
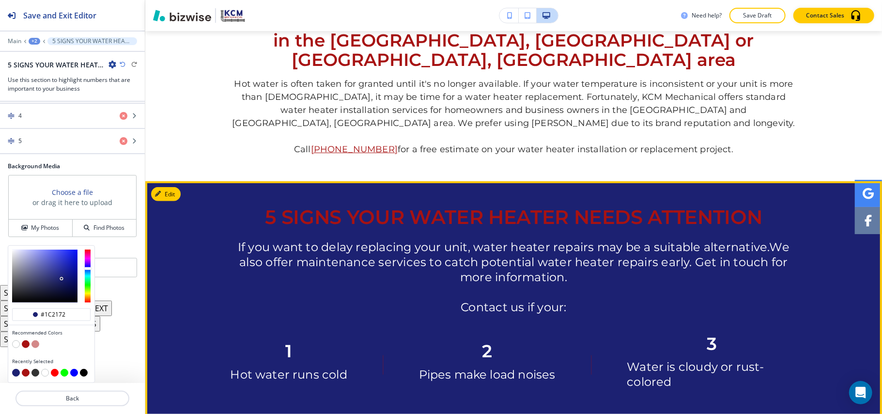
scroll to position [581, 0]
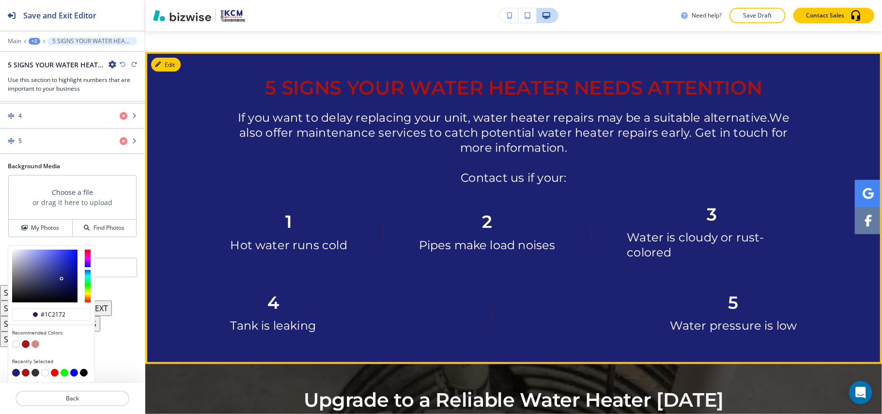
click at [385, 181] on h6 "If you want to delay replacing your unit, water heater repairs may be a suitabl…" at bounding box center [514, 157] width 567 height 95
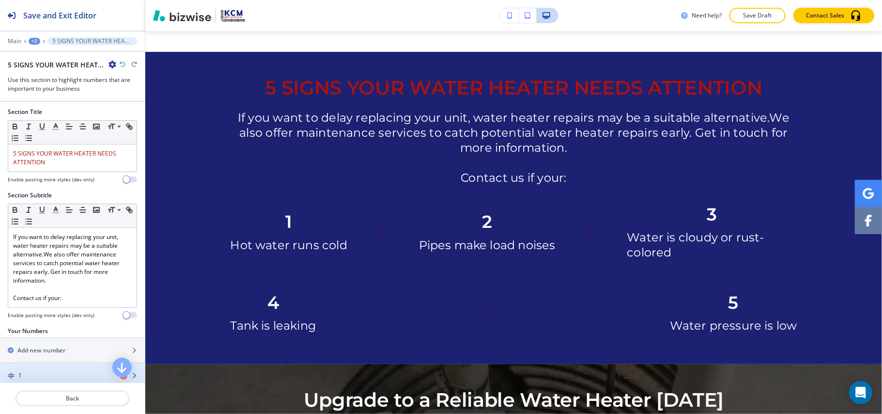
scroll to position [0, 0]
click at [14, 43] on p "Main" at bounding box center [15, 41] width 14 height 7
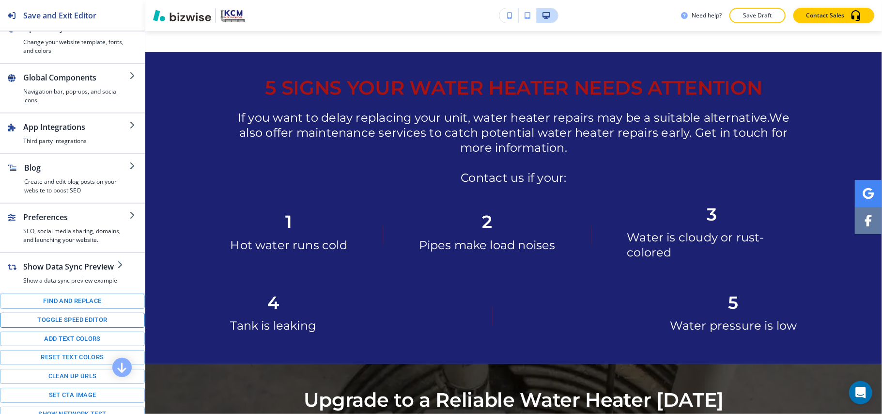
scroll to position [129, 0]
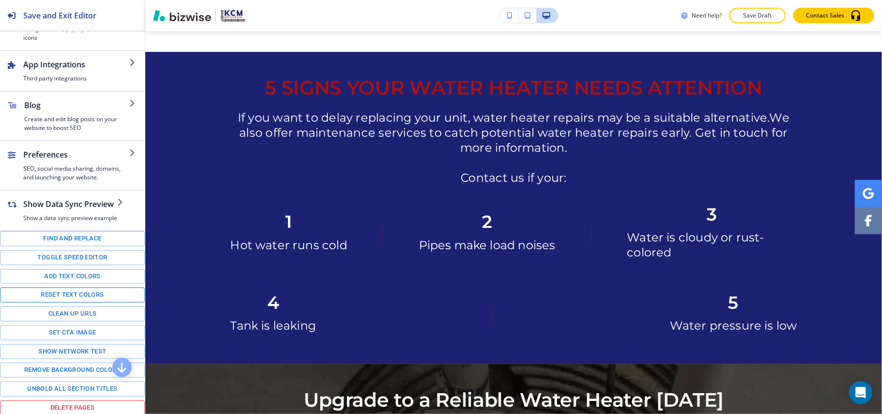
click at [68, 302] on button "Reset text colors" at bounding box center [72, 294] width 145 height 15
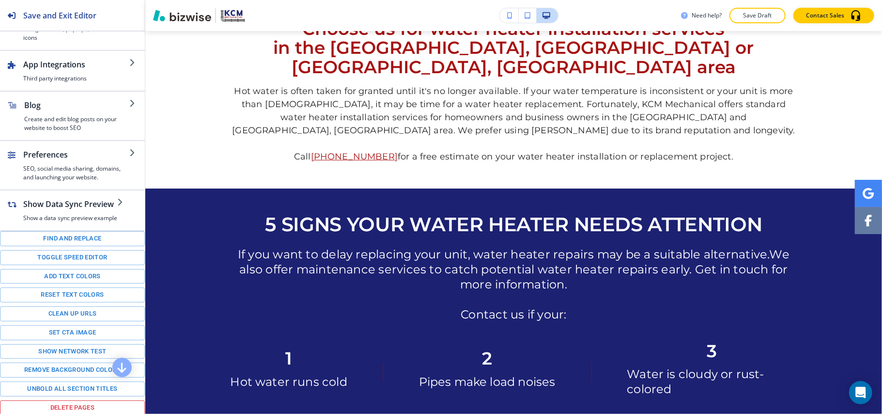
scroll to position [7, 0]
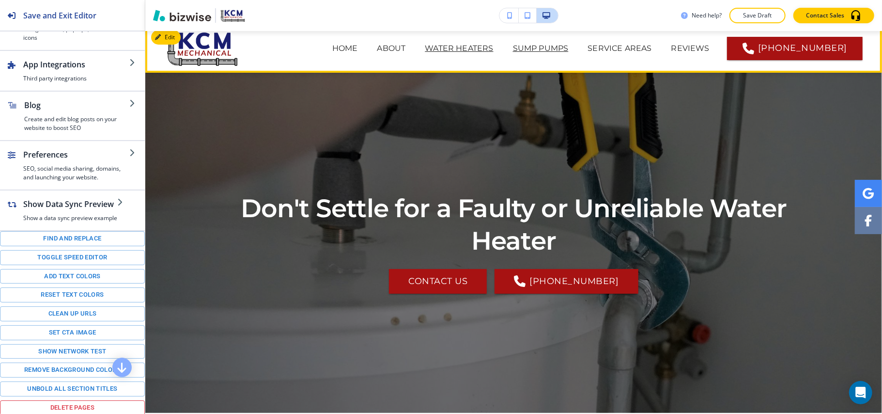
click at [513, 43] on p "SUMP PUMPS" at bounding box center [541, 49] width 56 height 12
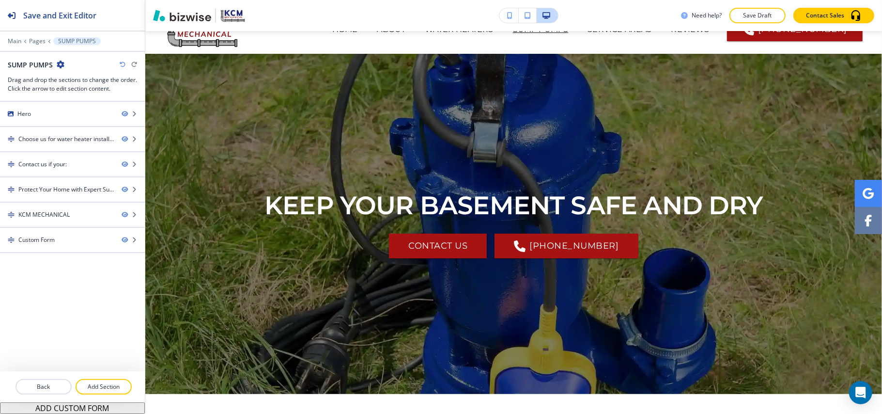
scroll to position [0, 0]
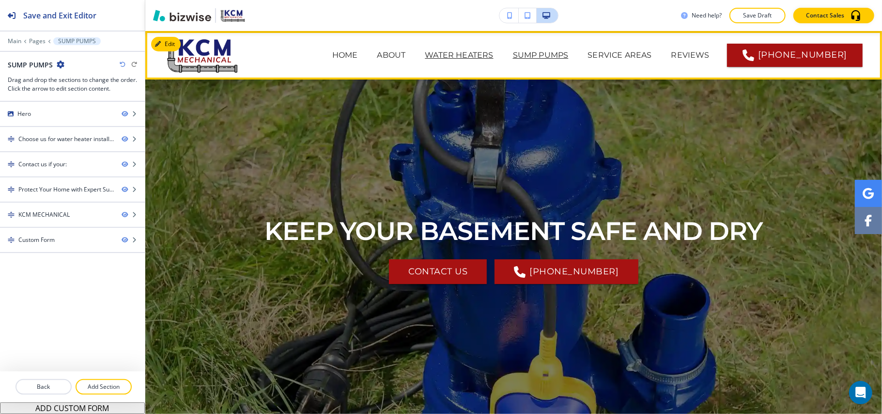
click at [425, 53] on p "WATER HEATERS" at bounding box center [459, 55] width 68 height 12
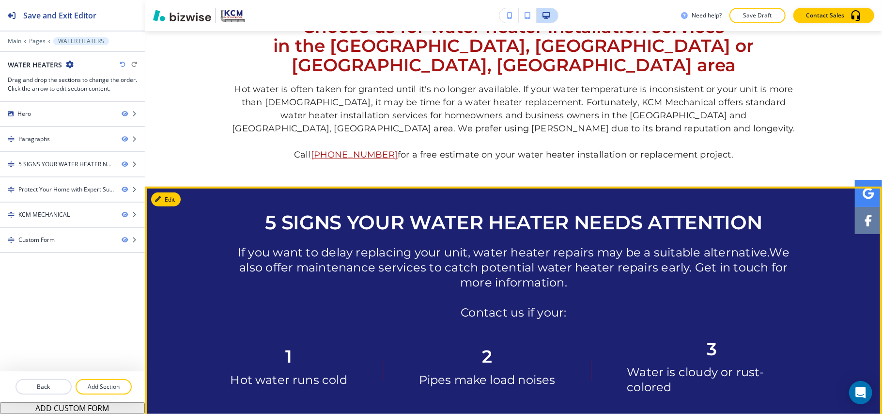
scroll to position [452, 0]
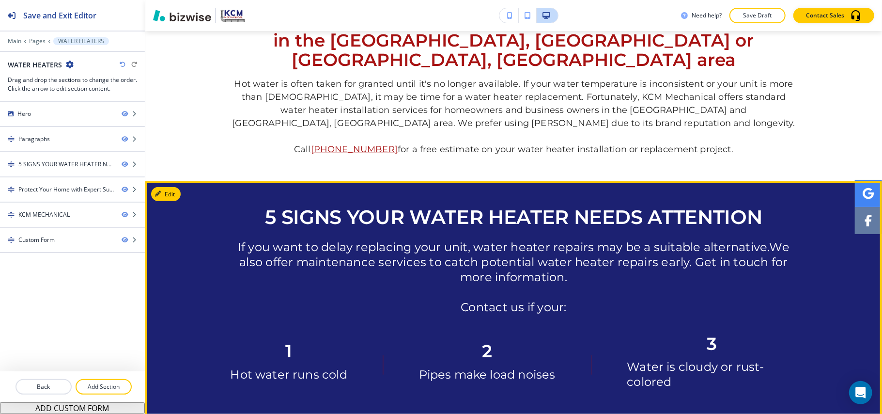
click at [183, 181] on div at bounding box center [513, 337] width 737 height 312
click at [172, 187] on button "Edit This Section" at bounding box center [183, 194] width 65 height 15
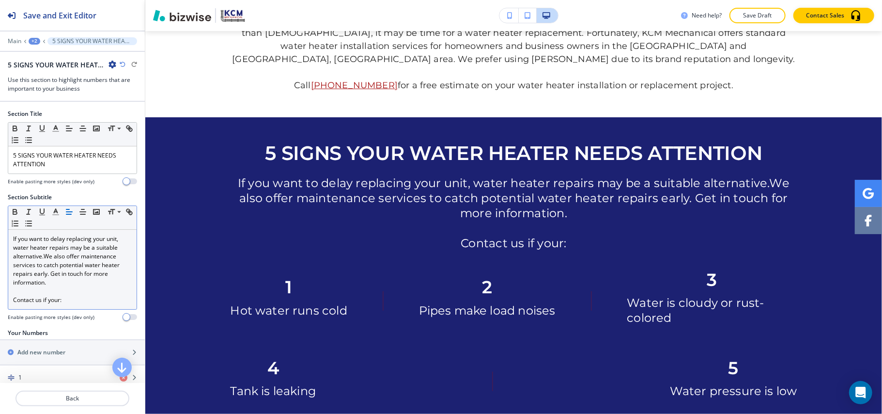
scroll to position [583, 0]
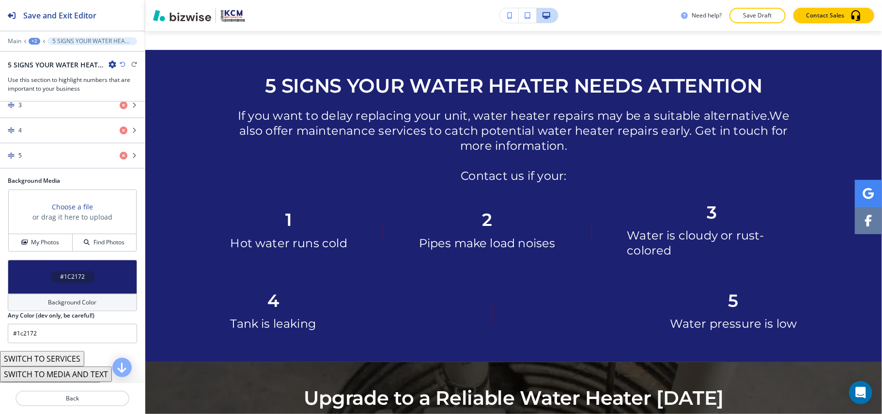
click at [30, 285] on div "#1C2172" at bounding box center [72, 277] width 129 height 34
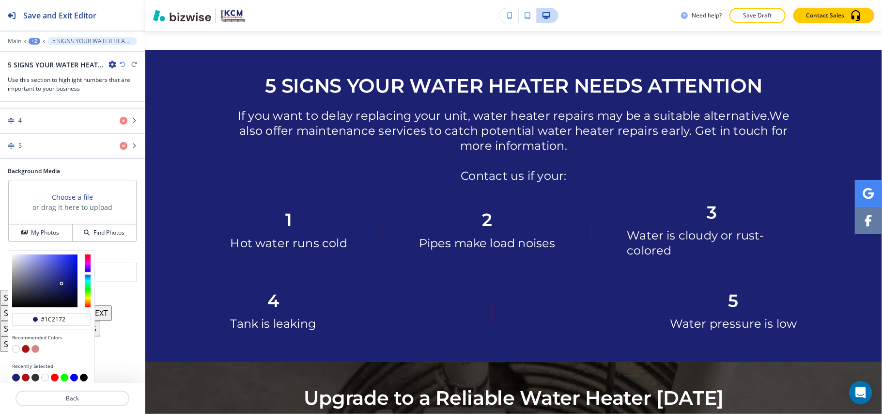
scroll to position [342, 0]
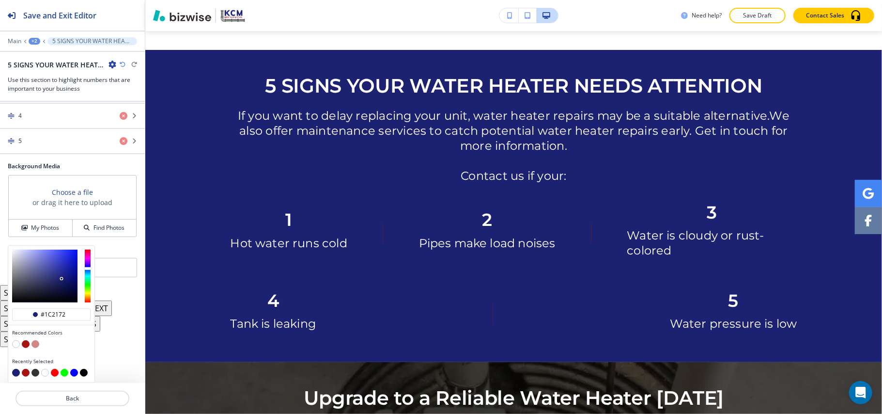
click at [27, 343] on button "button" at bounding box center [26, 344] width 8 height 8
type input "#a71212"
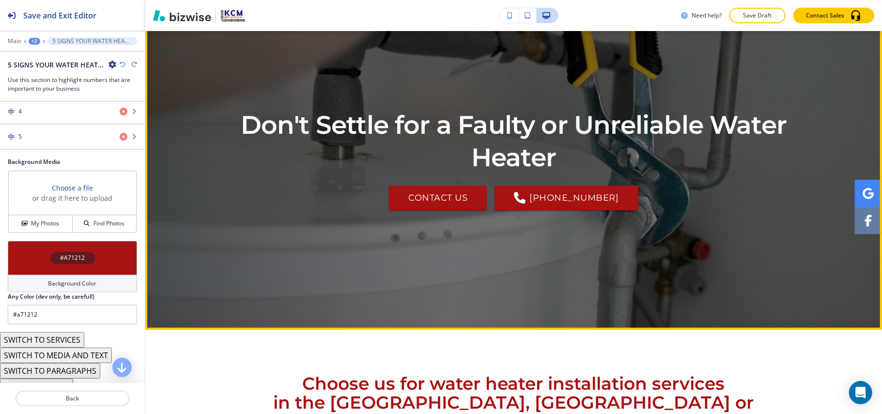
scroll to position [0, 0]
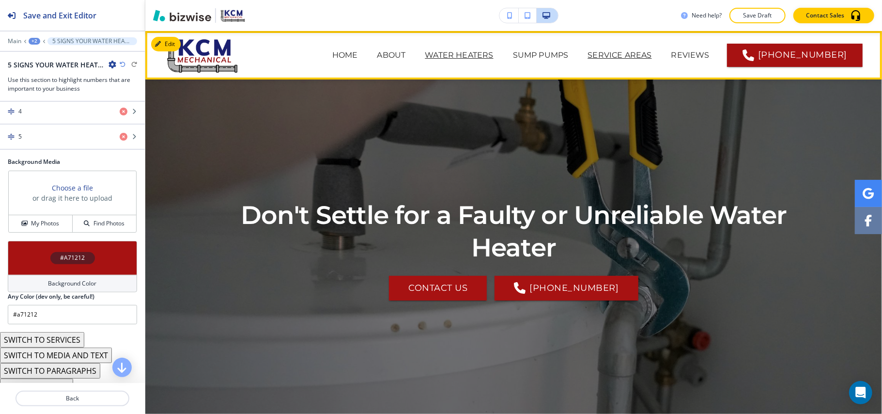
click at [588, 56] on p "SERVICE AREAS" at bounding box center [620, 55] width 64 height 12
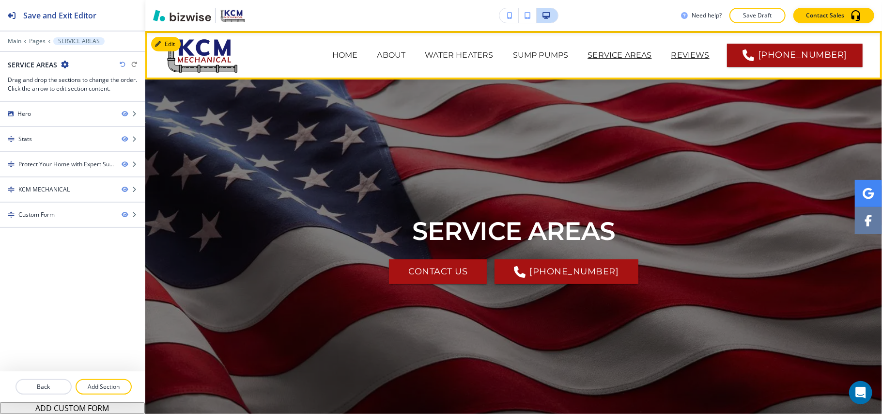
click at [671, 57] on p "REVIEWS" at bounding box center [690, 55] width 38 height 12
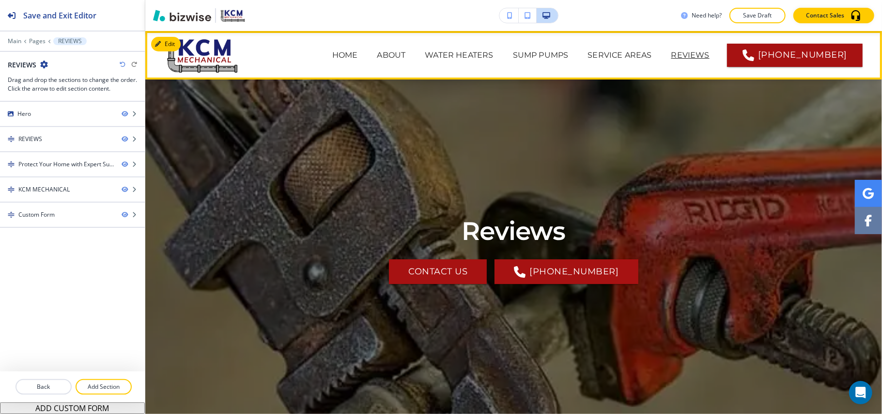
click at [698, 88] on p "CONTACT US" at bounding box center [684, 94] width 50 height 12
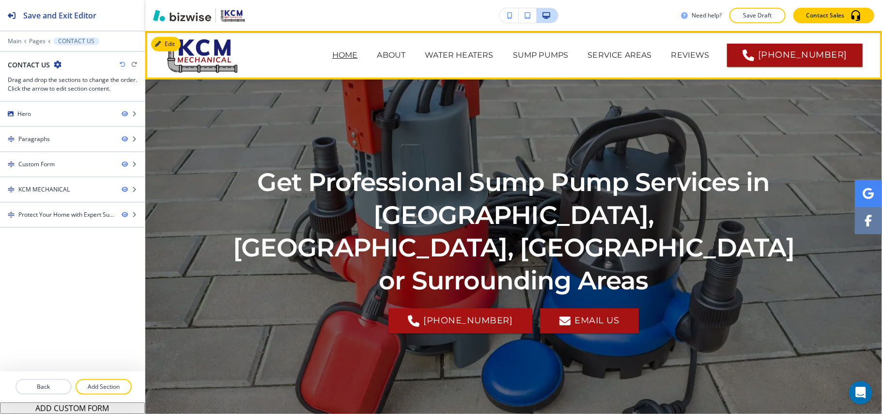
click at [332, 55] on p "HOME" at bounding box center [345, 55] width 26 height 12
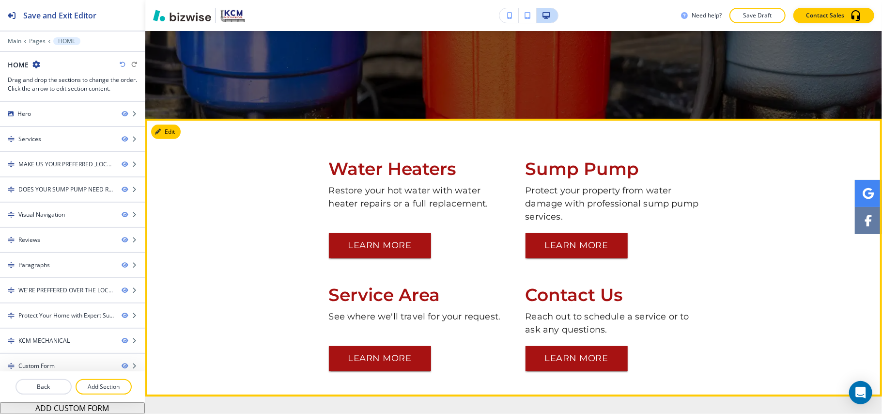
scroll to position [323, 0]
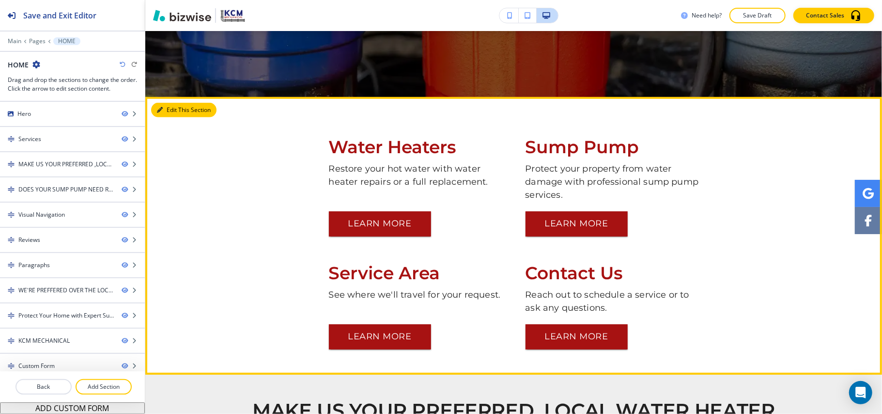
click at [164, 109] on button "Edit This Section" at bounding box center [183, 110] width 65 height 15
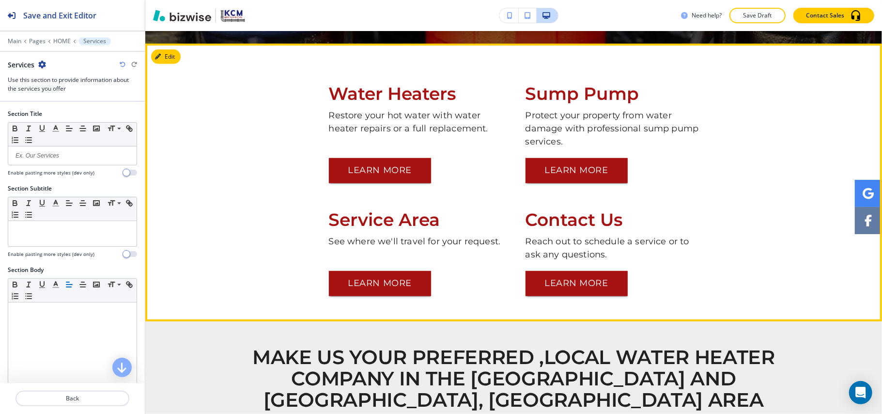
scroll to position [389, 0]
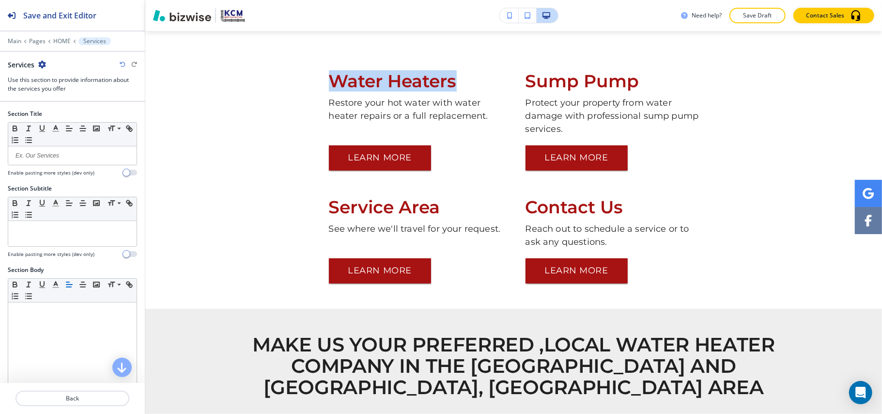
drag, startPoint x: 425, startPoint y: 80, endPoint x: 456, endPoint y: 78, distance: 30.6
click at [456, 78] on div "Water Heaters Restore your hot water with water heater repairs or a full replac…" at bounding box center [514, 135] width 567 height 126
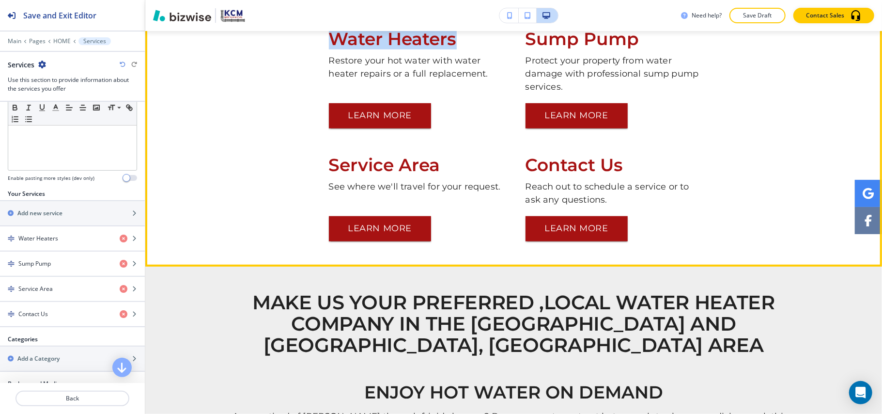
scroll to position [453, 0]
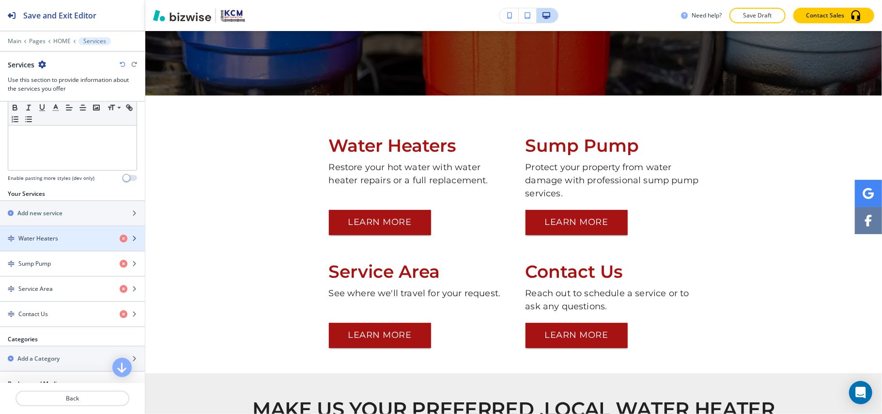
click at [67, 240] on div "Water Heaters" at bounding box center [56, 238] width 112 height 9
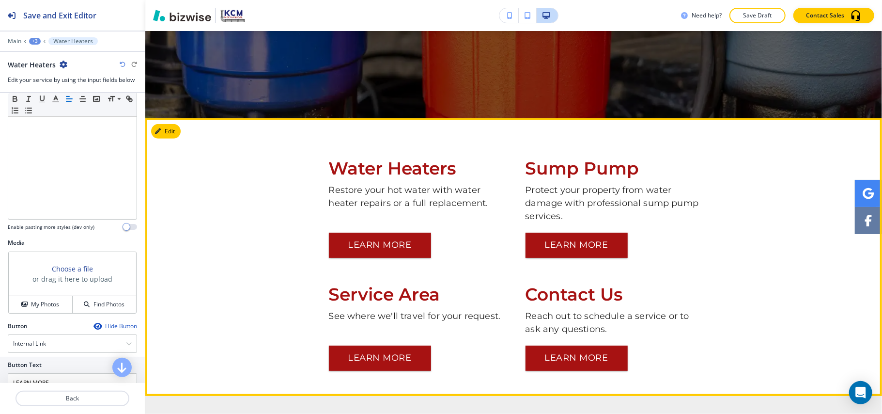
scroll to position [300, 0]
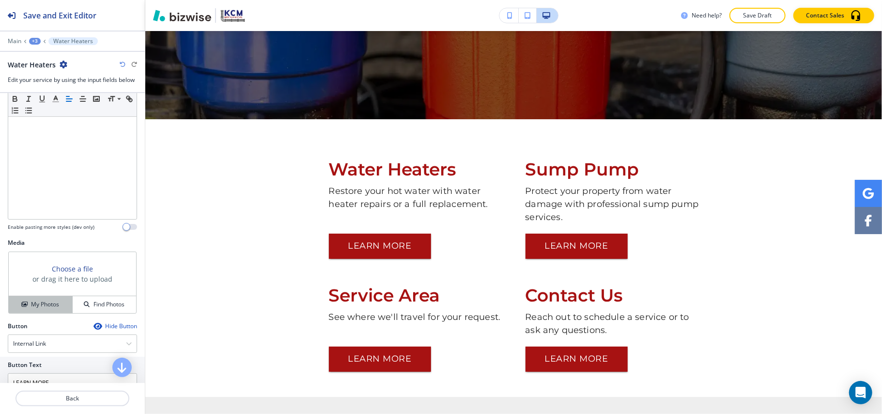
click at [37, 305] on h4 "My Photos" at bounding box center [45, 304] width 28 height 9
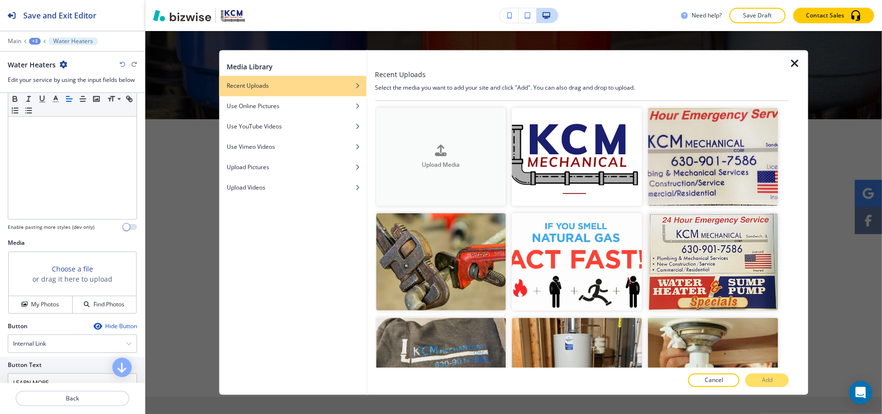
click at [418, 151] on div "Upload Media" at bounding box center [441, 156] width 130 height 25
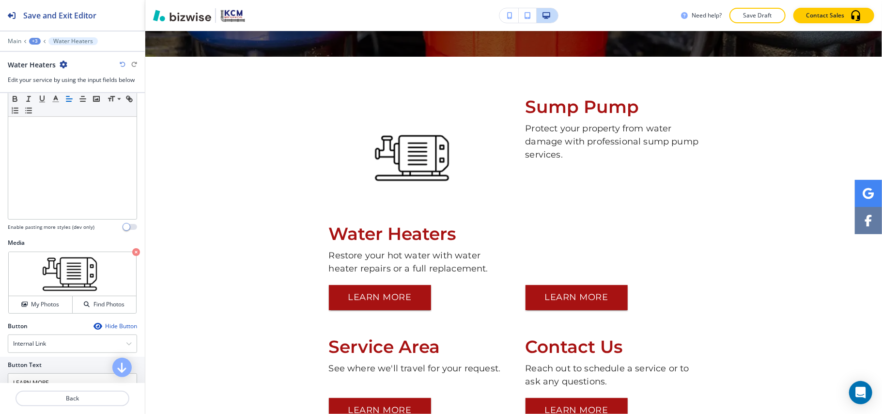
scroll to position [365, 0]
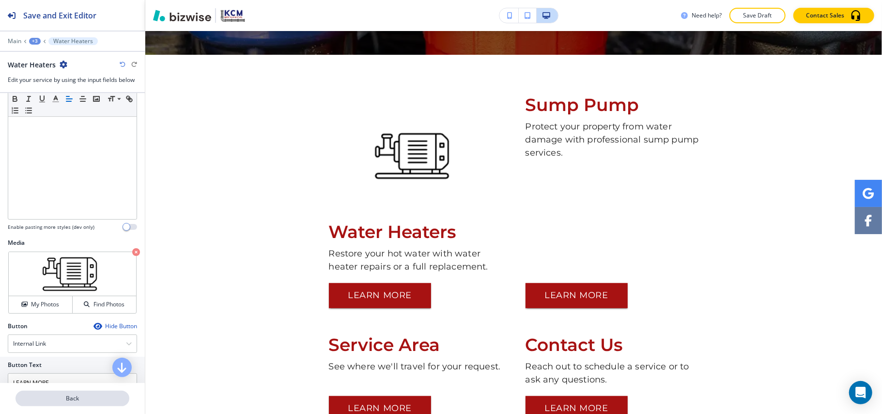
click at [78, 398] on p "Back" at bounding box center [72, 398] width 112 height 9
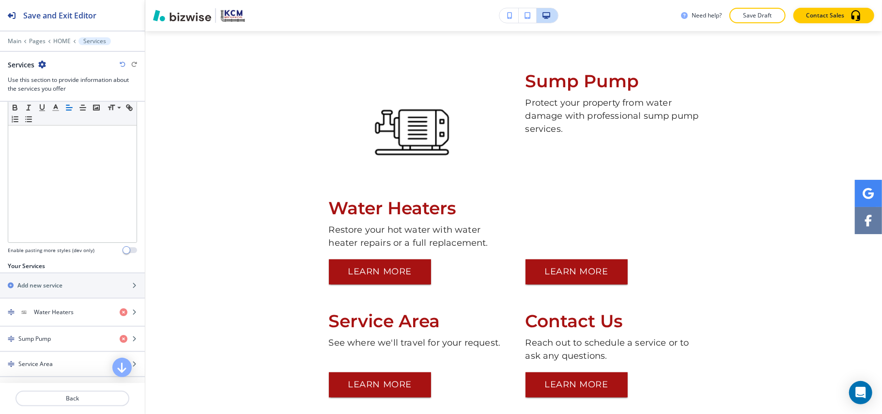
scroll to position [258, 0]
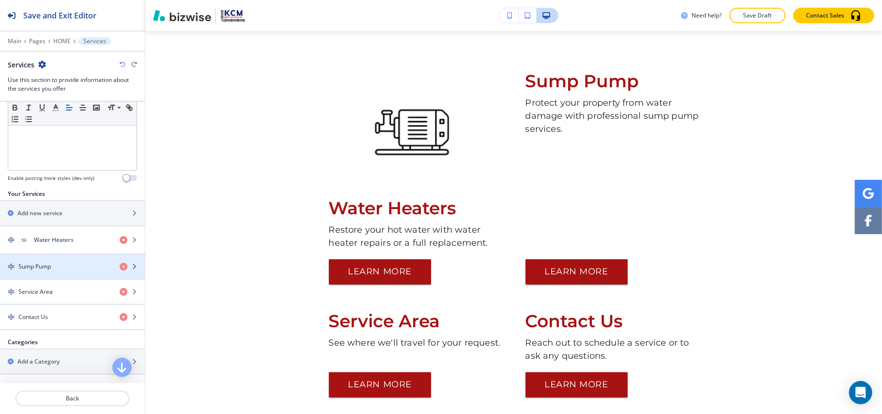
click at [55, 275] on div "button" at bounding box center [72, 275] width 145 height 8
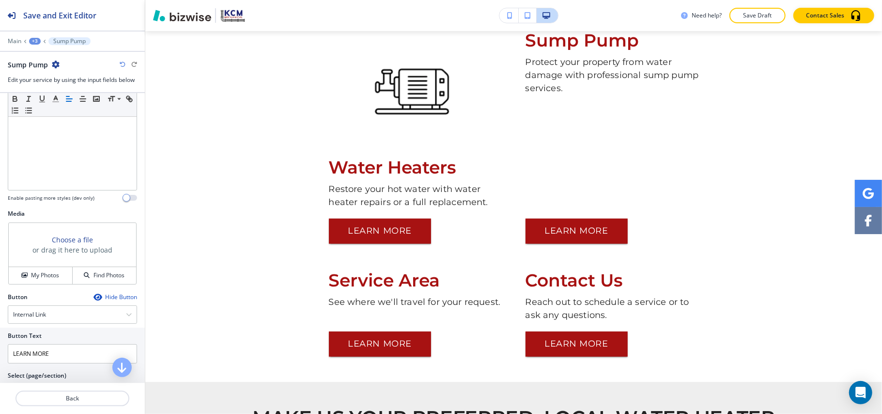
scroll to position [265, 0]
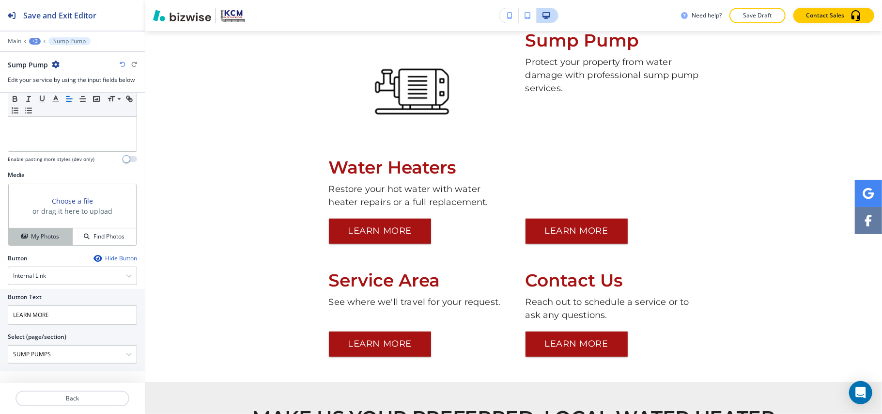
click at [47, 232] on h4 "My Photos" at bounding box center [45, 236] width 28 height 9
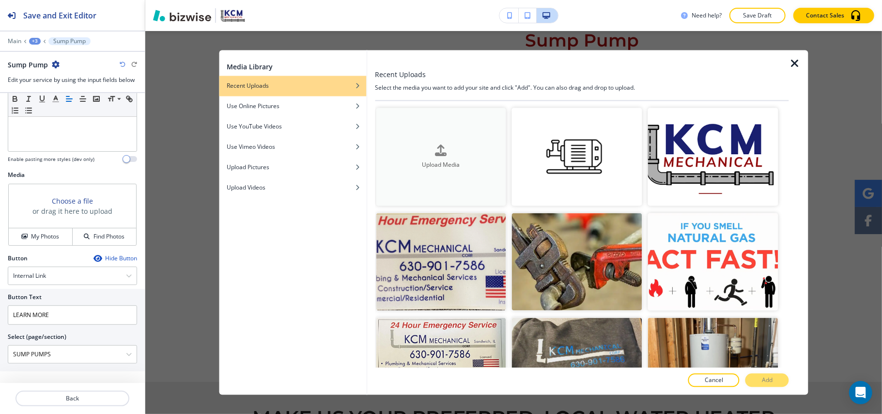
click at [396, 147] on div "Upload Media" at bounding box center [441, 156] width 130 height 25
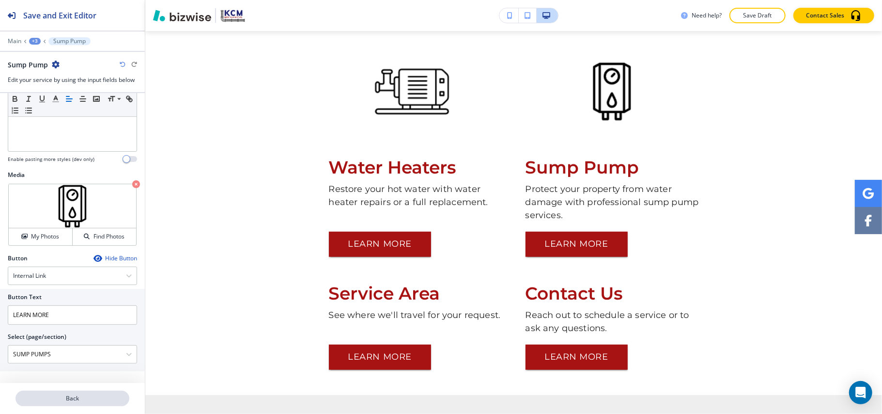
click at [90, 396] on p "Back" at bounding box center [72, 398] width 112 height 9
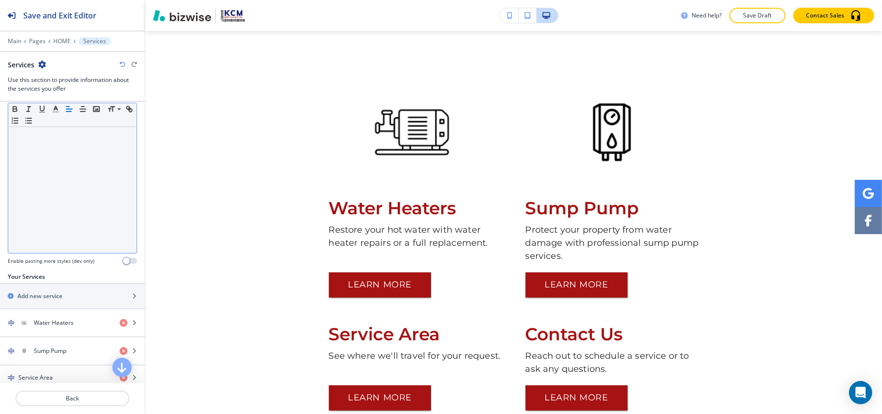
scroll to position [194, 0]
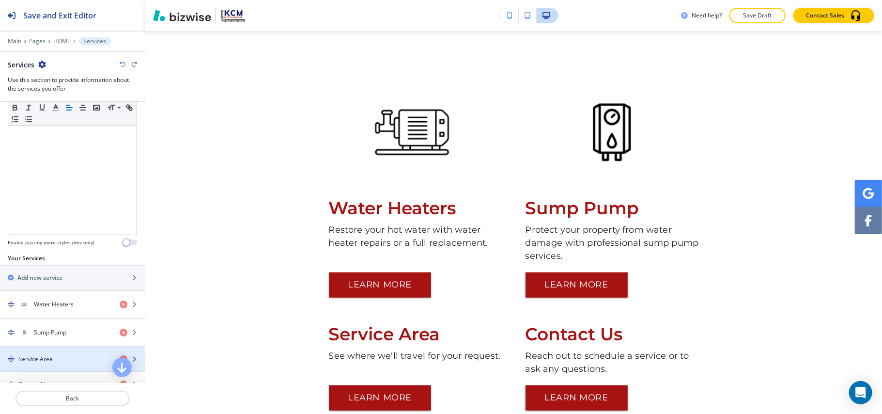
click at [53, 359] on div "Service Area" at bounding box center [56, 359] width 112 height 9
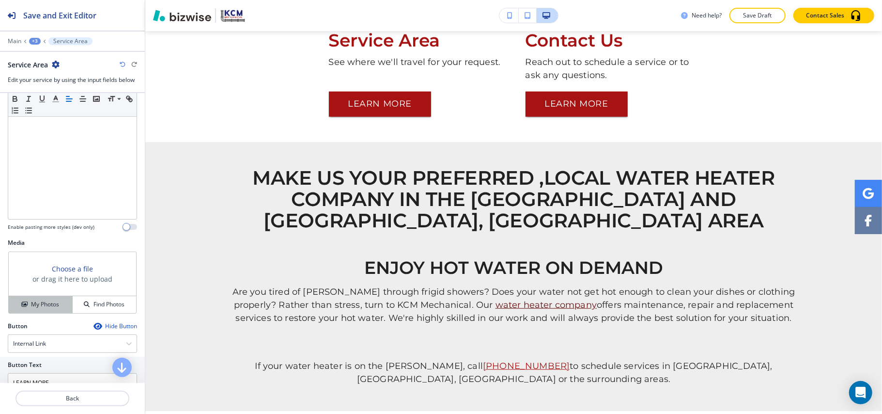
click at [55, 312] on button "My Photos" at bounding box center [41, 304] width 64 height 17
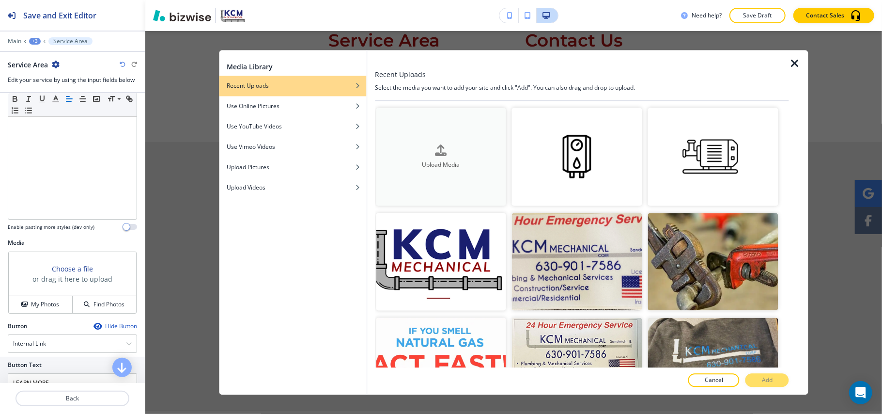
click at [448, 138] on button "Upload Media" at bounding box center [441, 157] width 130 height 98
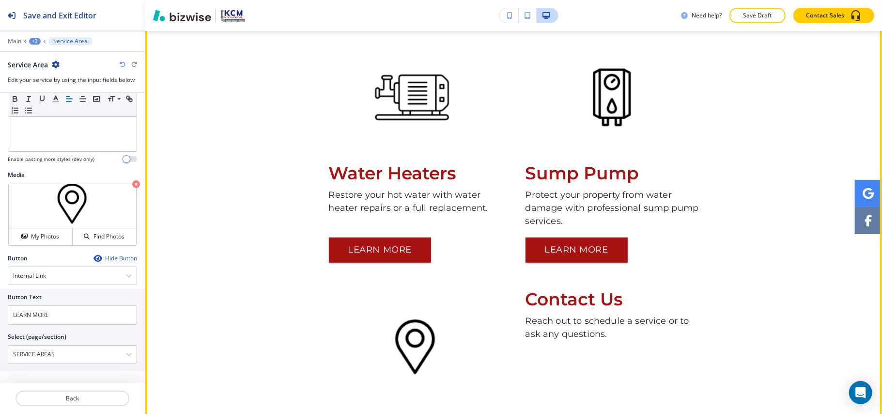
scroll to position [359, 0]
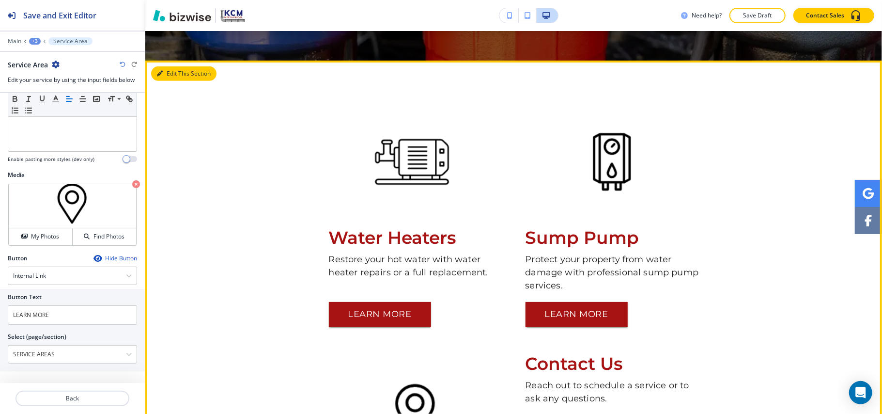
click at [173, 72] on button "Edit This Section" at bounding box center [183, 73] width 65 height 15
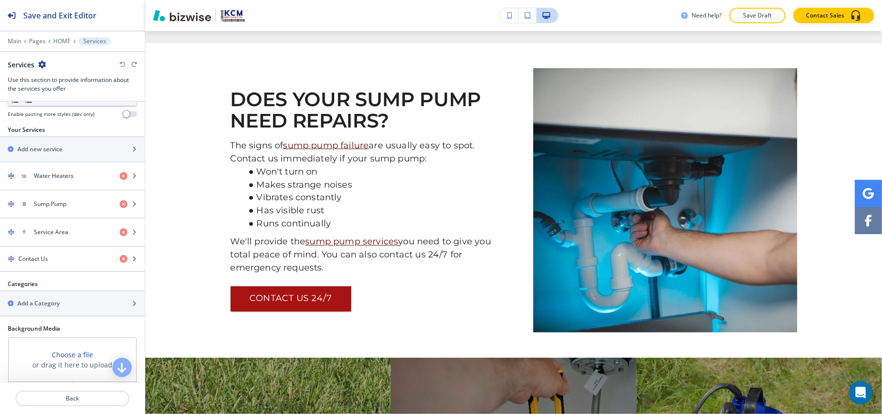
scroll to position [323, 0]
click at [120, 234] on icon "button" at bounding box center [124, 232] width 8 height 8
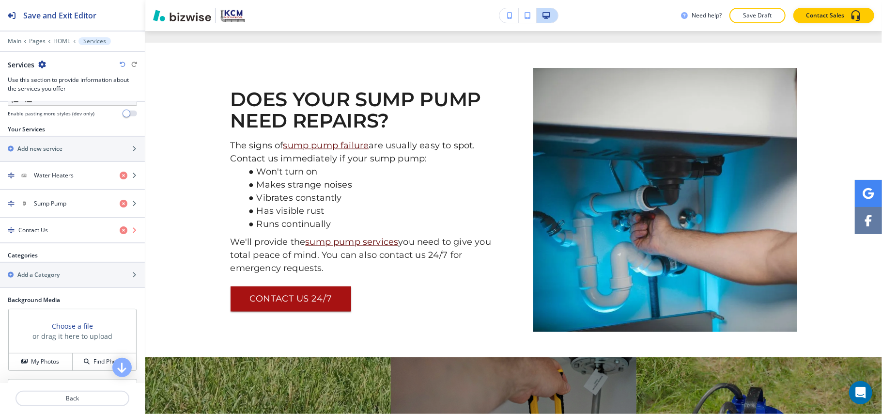
click at [120, 234] on icon "button" at bounding box center [124, 230] width 8 height 8
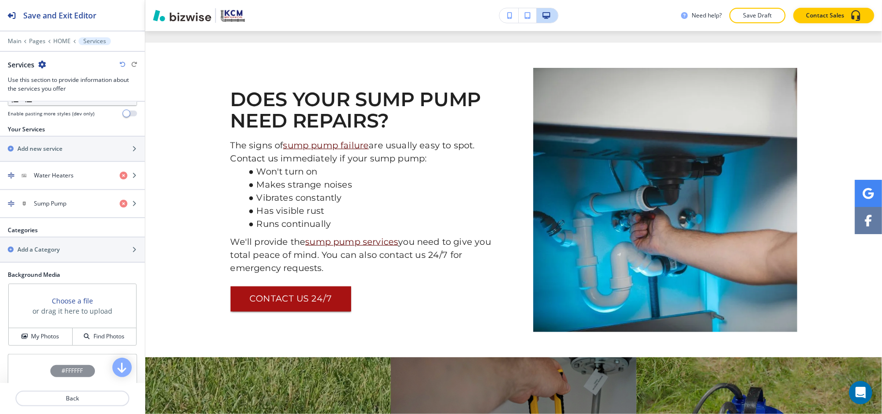
scroll to position [452, 0]
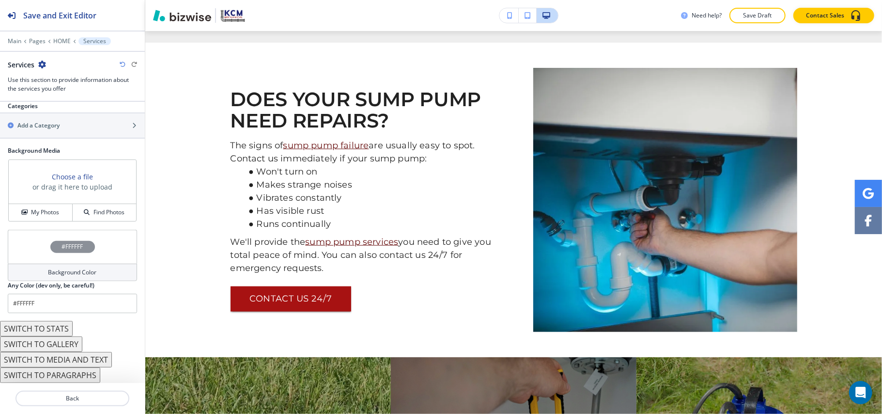
click at [75, 361] on button "SWITCH TO MEDIA AND TEXT" at bounding box center [56, 360] width 112 height 16
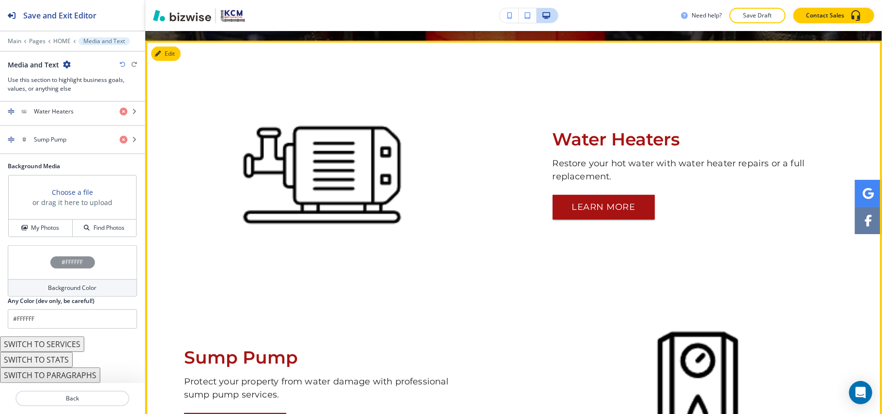
scroll to position [357, 0]
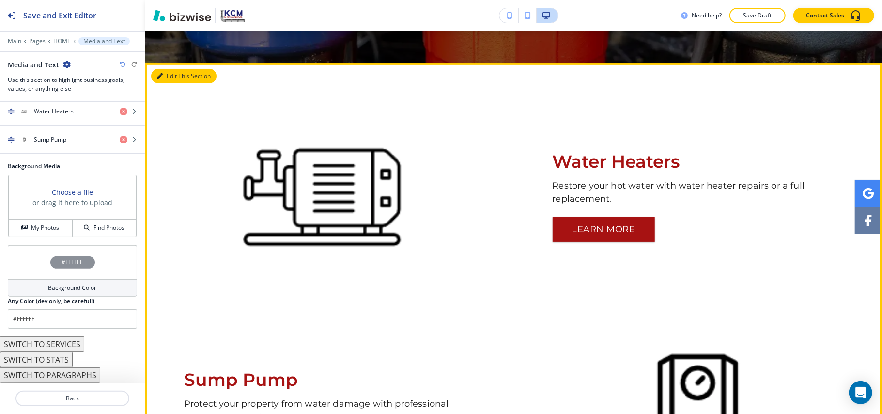
click at [163, 72] on button "Edit This Section" at bounding box center [183, 76] width 65 height 15
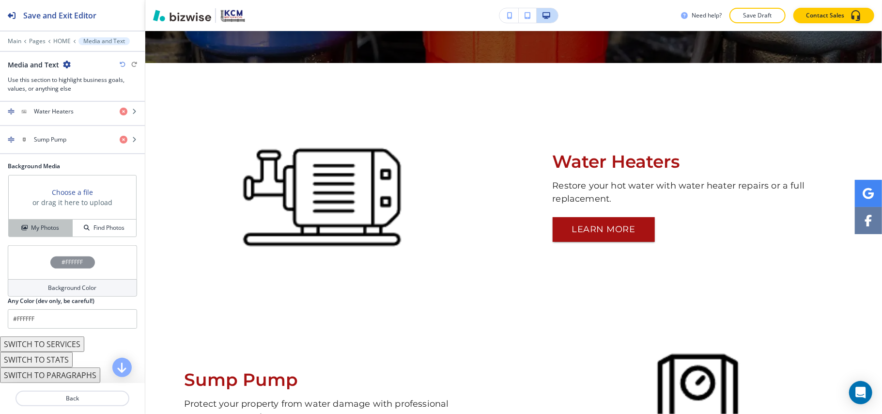
scroll to position [14, 0]
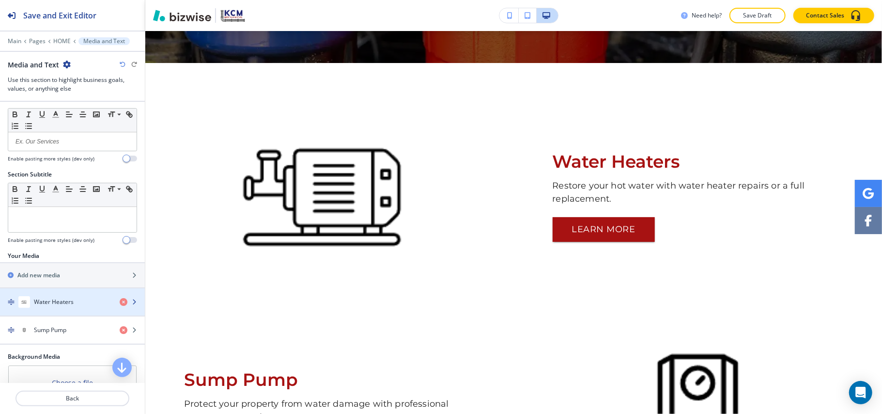
click at [41, 299] on div "Water Heaters" at bounding box center [56, 302] width 112 height 12
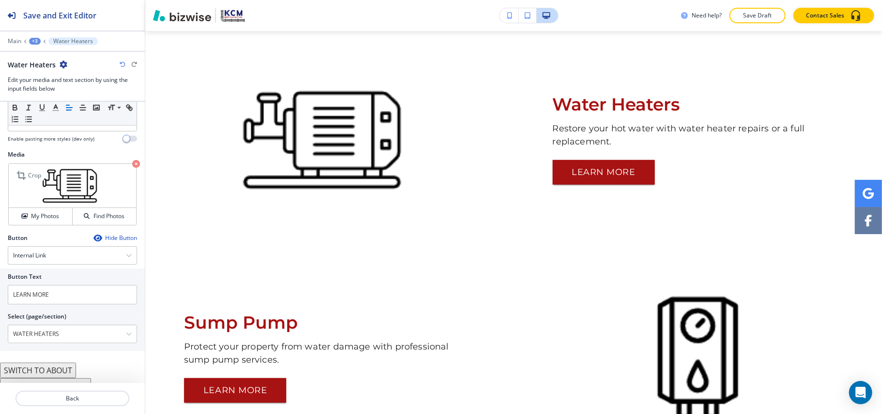
scroll to position [229, 0]
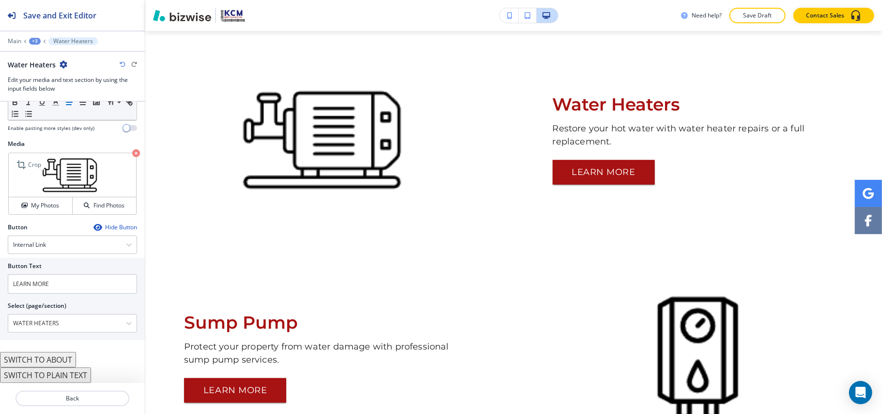
click at [132, 152] on icon "button" at bounding box center [136, 153] width 8 height 8
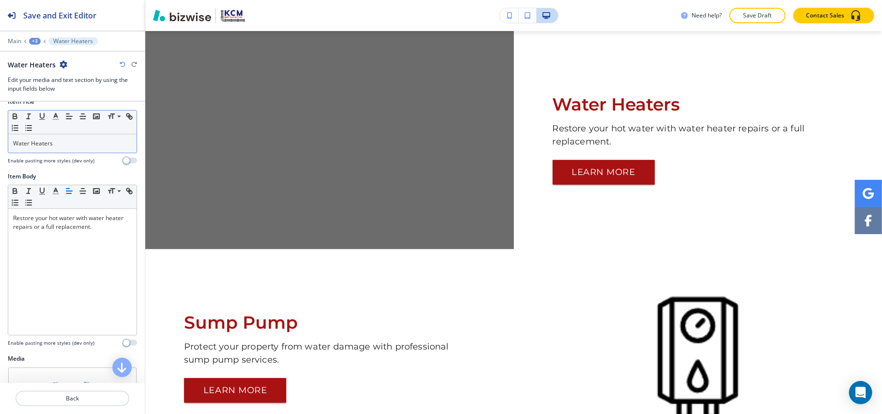
scroll to position [0, 0]
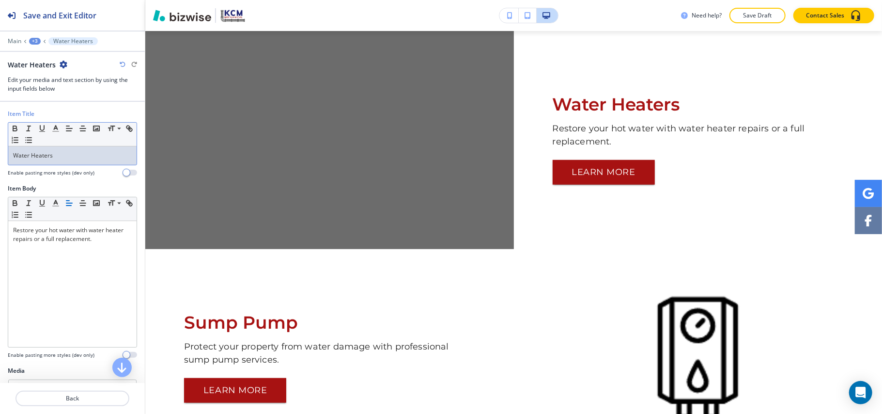
drag, startPoint x: 78, startPoint y: 154, endPoint x: 0, endPoint y: 154, distance: 78.0
click at [0, 154] on div "Item Title Small Normal Large Huge Water Heaters Enable pasting more styles (de…" at bounding box center [72, 146] width 145 height 75
copy p "Water Heaters"
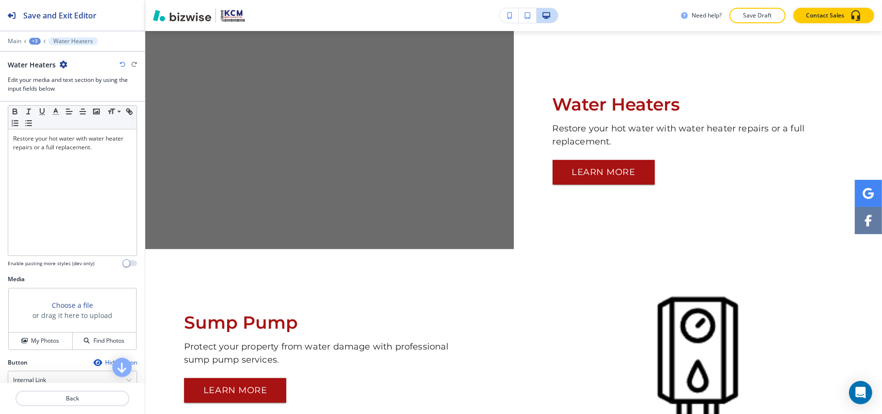
scroll to position [229, 0]
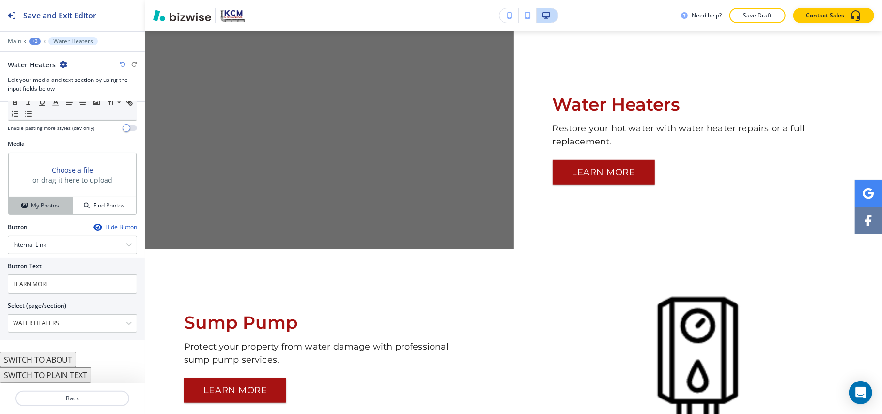
click at [43, 202] on h4 "My Photos" at bounding box center [45, 205] width 28 height 9
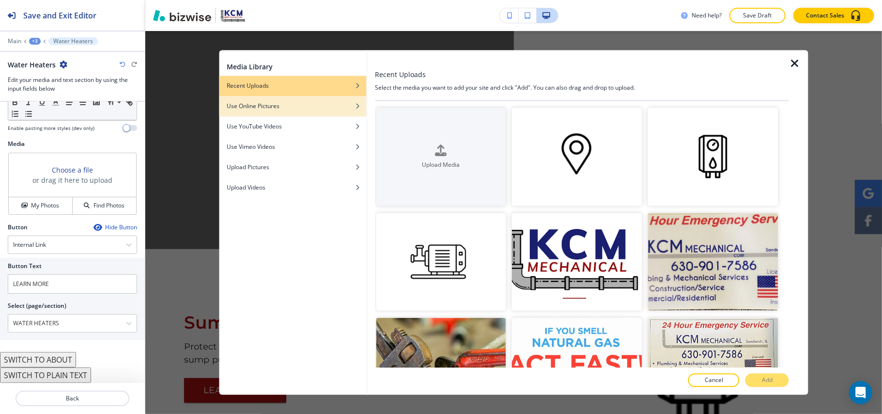
click at [274, 108] on h4 "Use Online Pictures" at bounding box center [253, 106] width 53 height 9
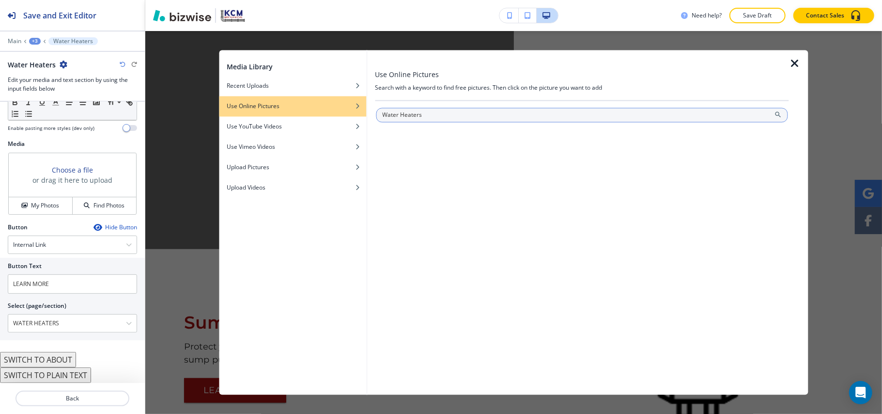
type input "Water Heaters"
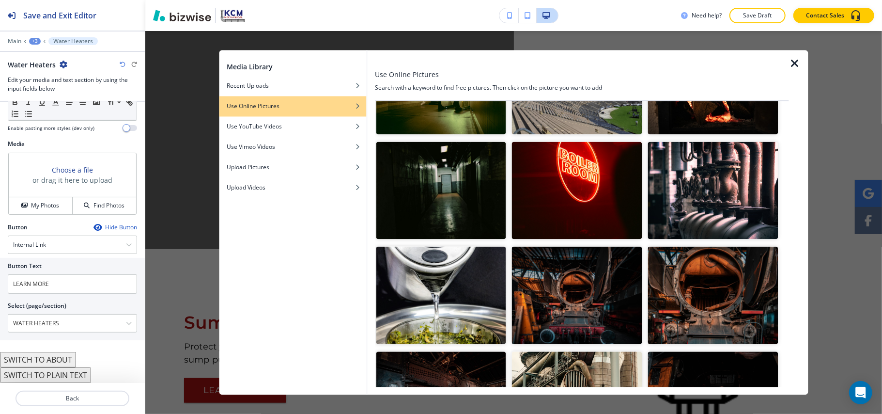
scroll to position [904, 0]
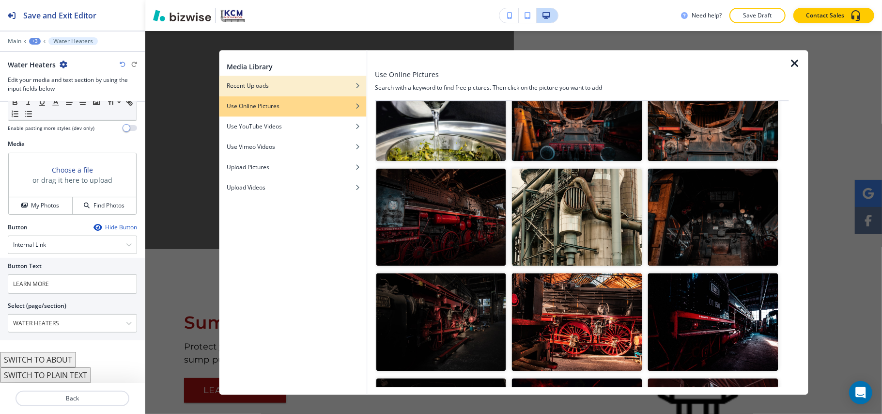
click at [258, 79] on div "button" at bounding box center [292, 79] width 147 height 6
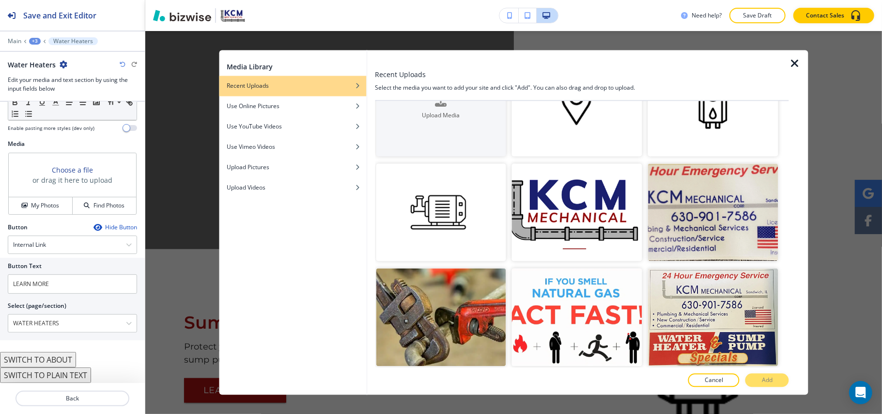
scroll to position [0, 0]
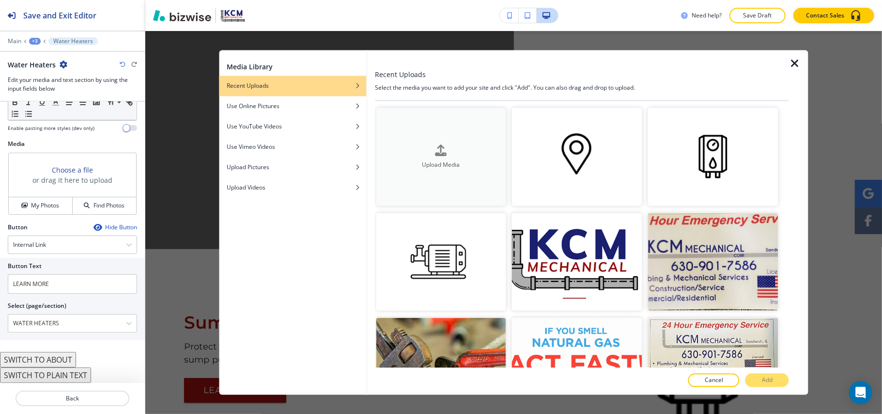
click at [430, 136] on button "Upload Media" at bounding box center [441, 157] width 130 height 98
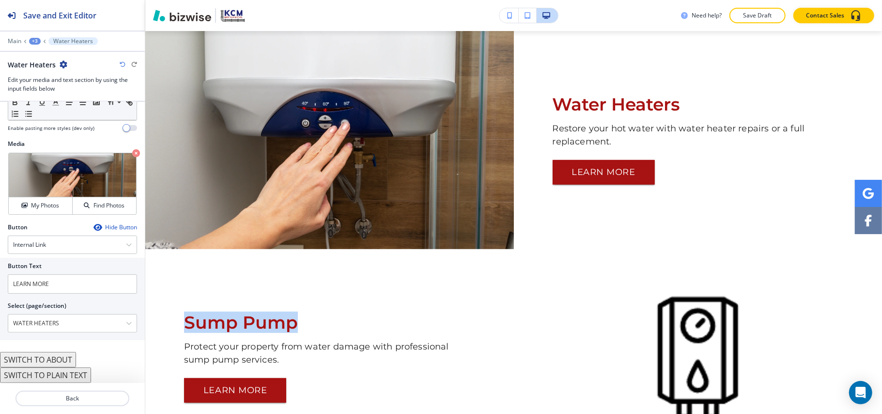
drag, startPoint x: 173, startPoint y: 327, endPoint x: 307, endPoint y: 324, distance: 134.2
click at [307, 324] on div "Sump Pump Protect your property from water damage with professional sump pump s…" at bounding box center [329, 358] width 369 height 218
copy span "Sump Pump"
click at [97, 396] on p "Back" at bounding box center [72, 398] width 112 height 9
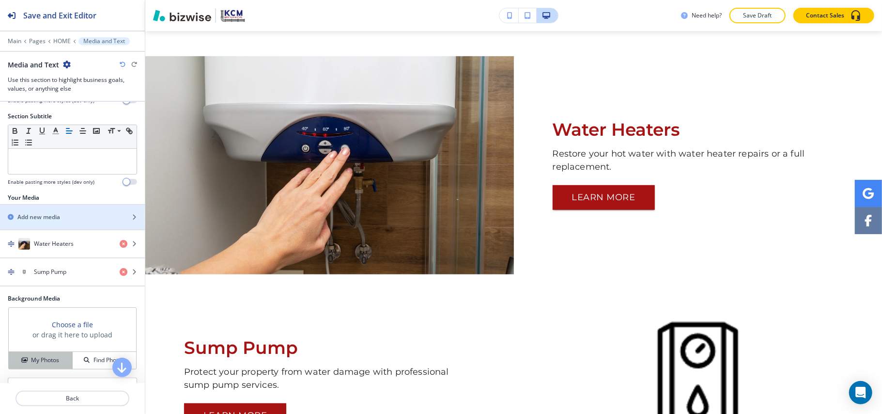
scroll to position [194, 0]
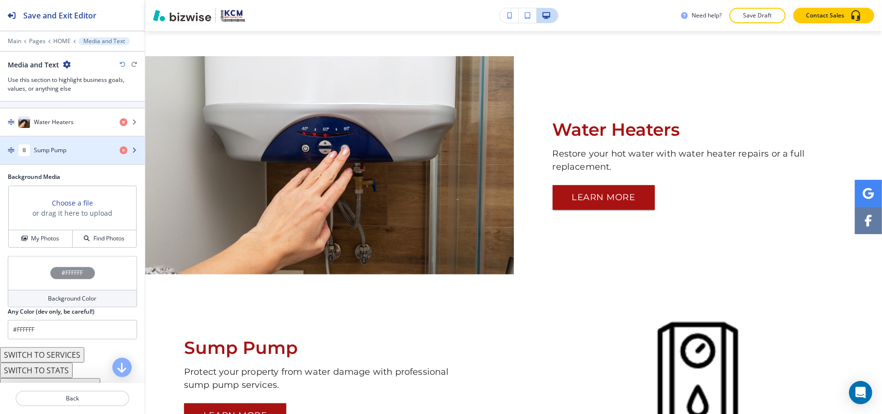
click at [54, 151] on h4 "Sump Pump" at bounding box center [50, 150] width 32 height 9
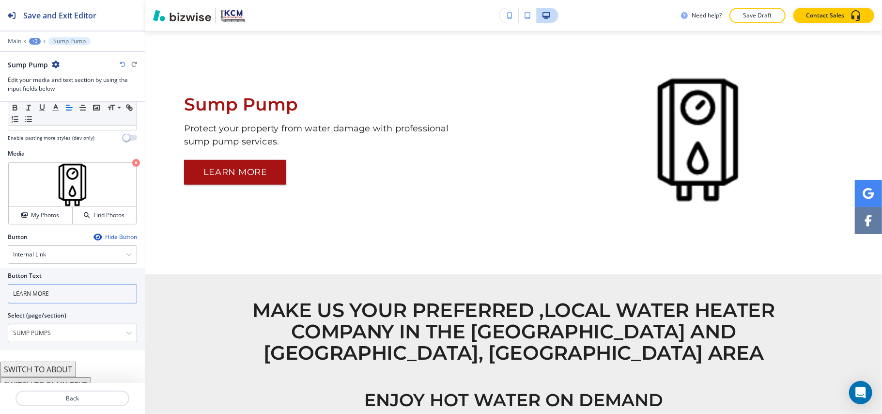
scroll to position [229, 0]
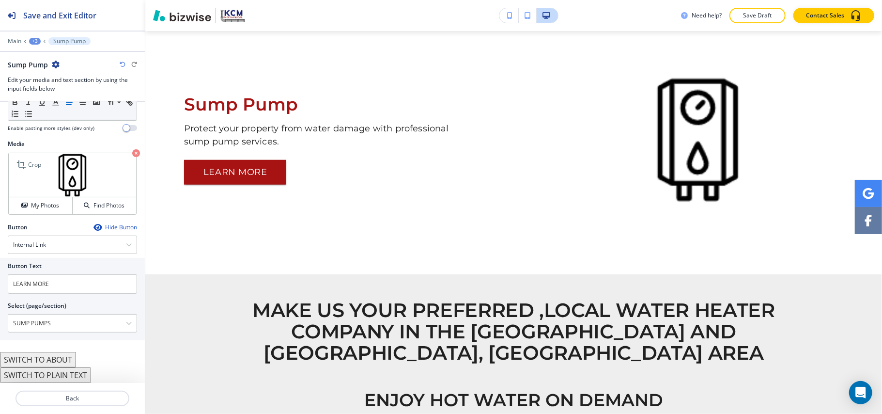
click at [132, 152] on icon "button" at bounding box center [136, 153] width 8 height 8
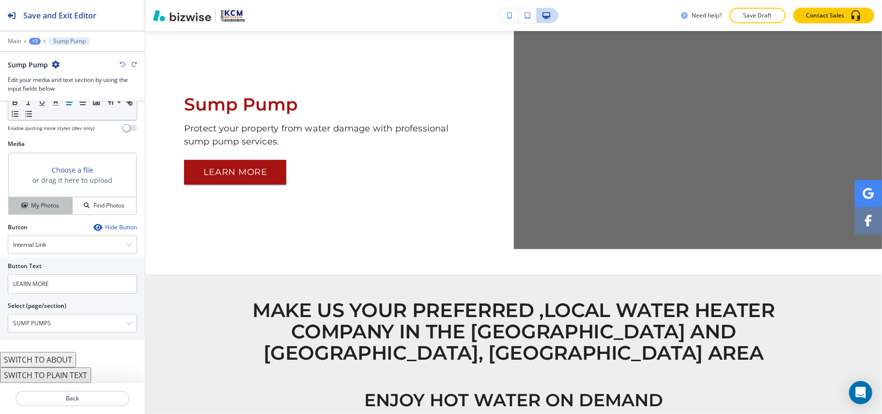
click at [36, 202] on h4 "My Photos" at bounding box center [45, 205] width 28 height 9
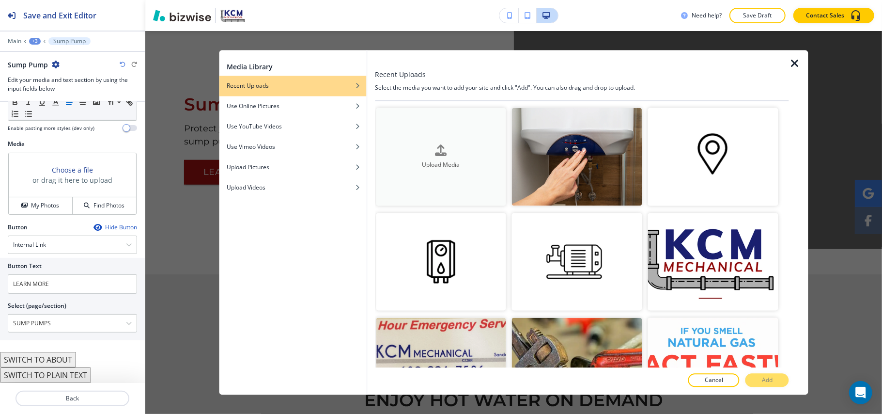
click at [437, 147] on icon "button" at bounding box center [442, 150] width 12 height 12
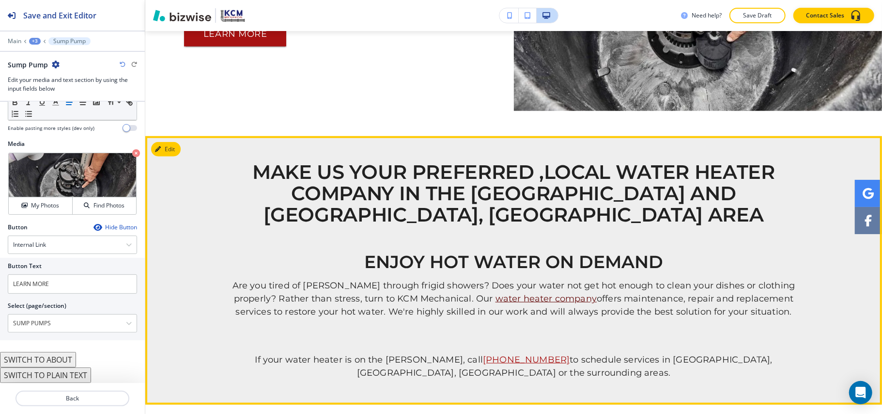
scroll to position [761, 0]
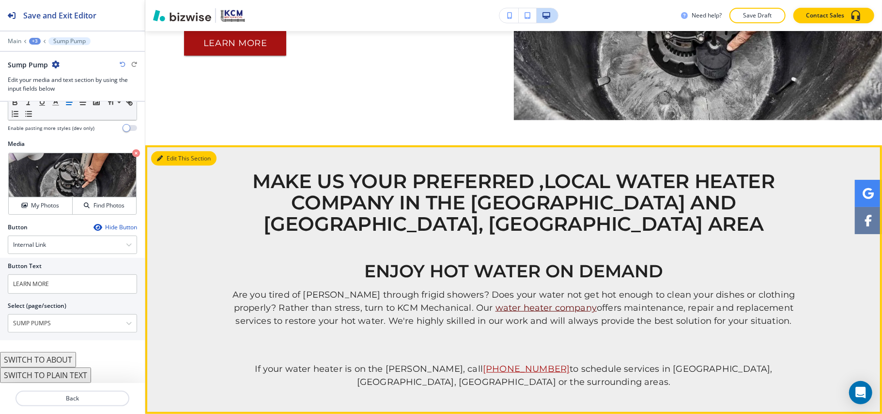
click at [172, 154] on button "Edit This Section" at bounding box center [183, 158] width 65 height 15
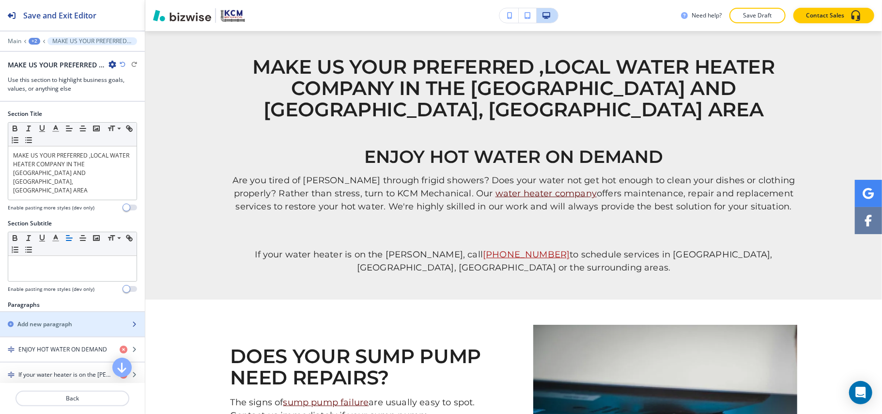
scroll to position [64, 0]
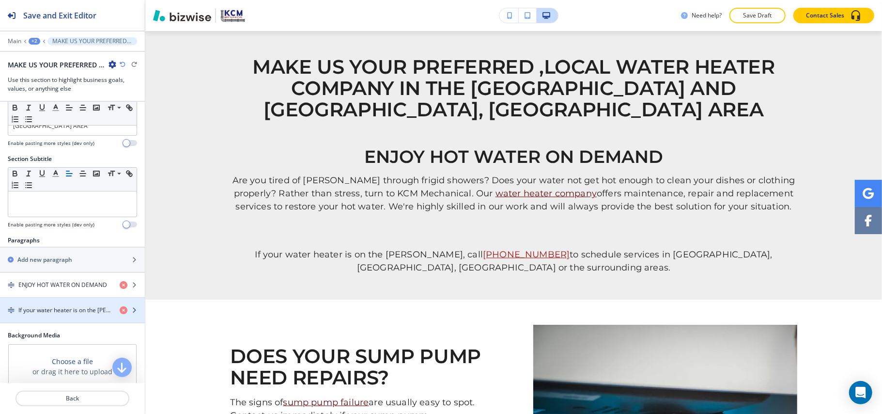
click at [63, 306] on h4 "If your water heater is on the [PERSON_NAME], call [PHONE_NUMBER] to schedule s…" at bounding box center [65, 310] width 94 height 9
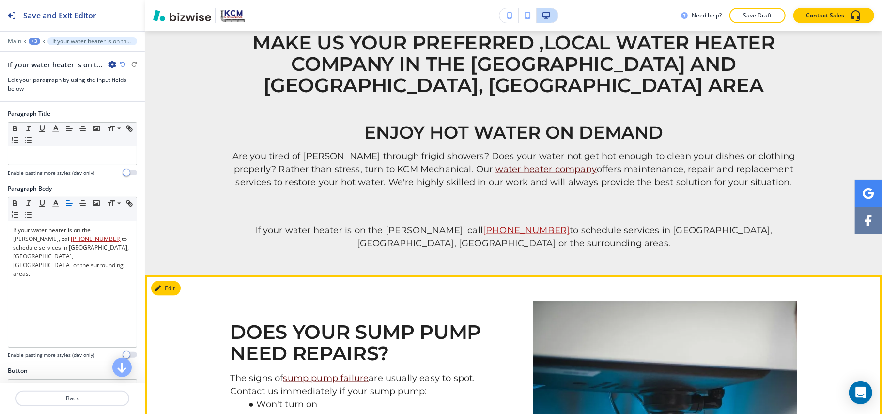
scroll to position [869, 0]
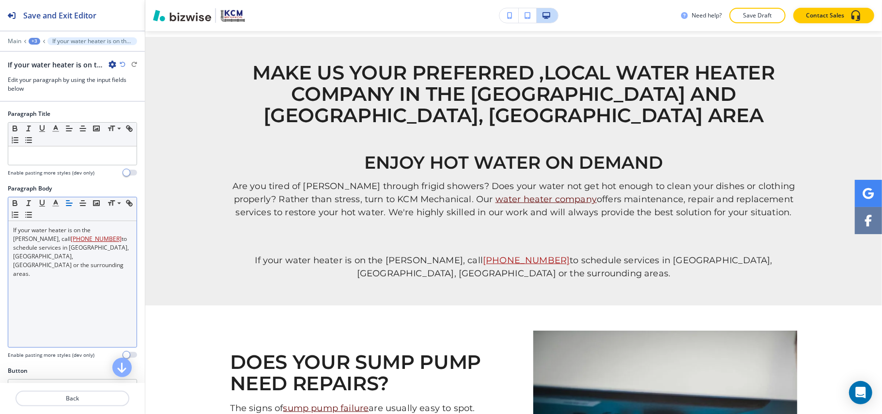
click at [92, 299] on div "If your water heater is on the [PERSON_NAME], call [PHONE_NUMBER] to schedule s…" at bounding box center [72, 284] width 128 height 126
click at [84, 206] on icon "button" at bounding box center [82, 203] width 9 height 9
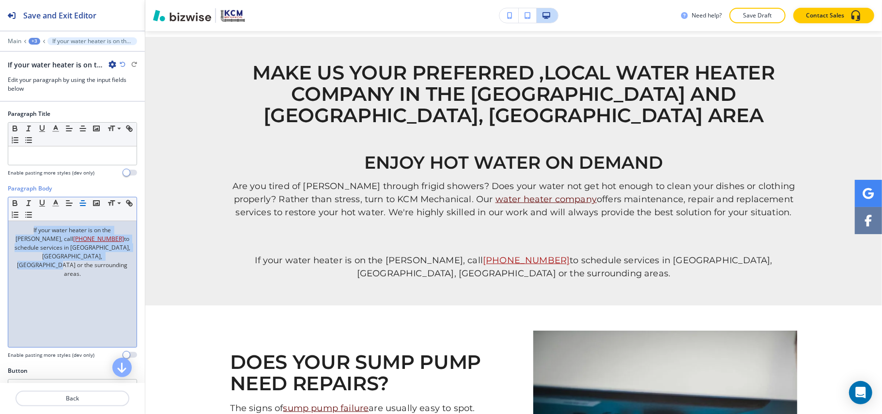
click at [82, 278] on div "If your water heater is on the [PERSON_NAME], call [PHONE_NUMBER] to schedule s…" at bounding box center [72, 284] width 128 height 126
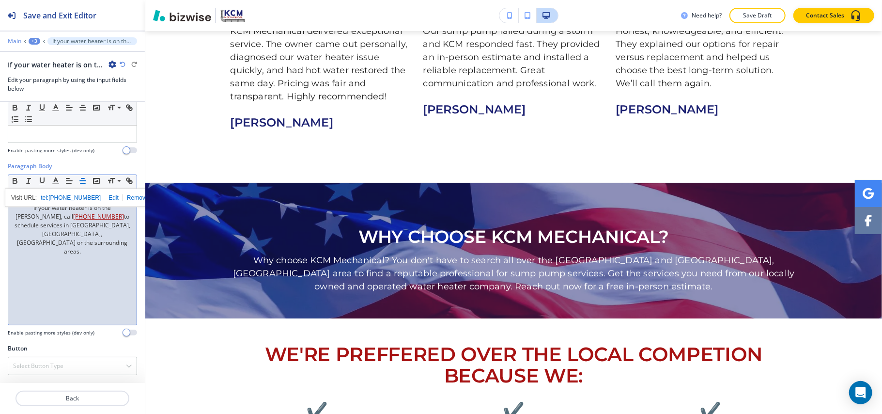
scroll to position [2032, 0]
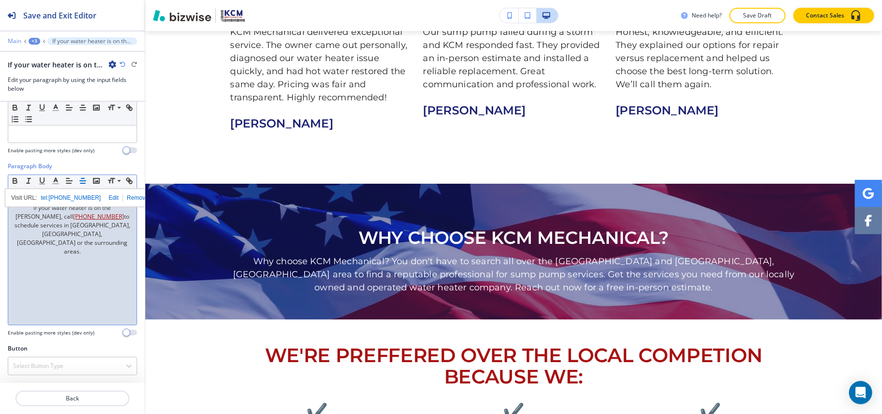
click at [15, 39] on p "Main" at bounding box center [15, 41] width 14 height 7
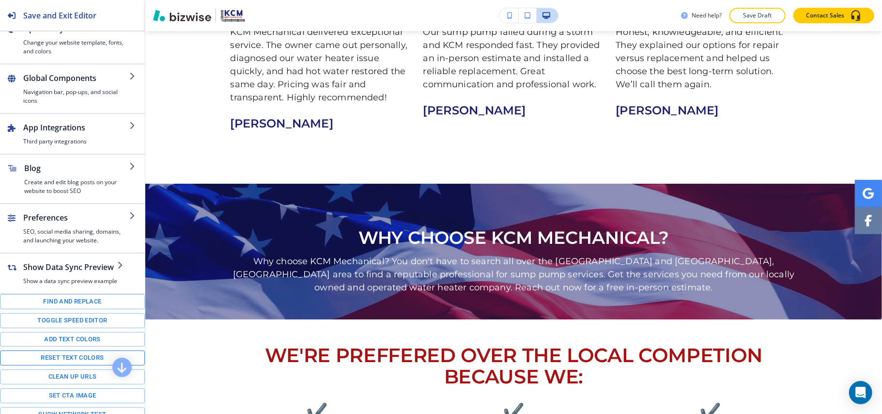
scroll to position [144, 0]
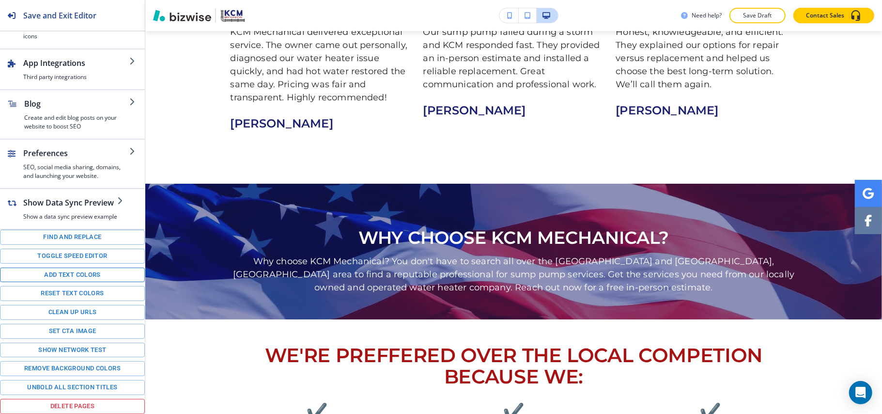
click at [78, 271] on button "Add text colors" at bounding box center [72, 274] width 145 height 15
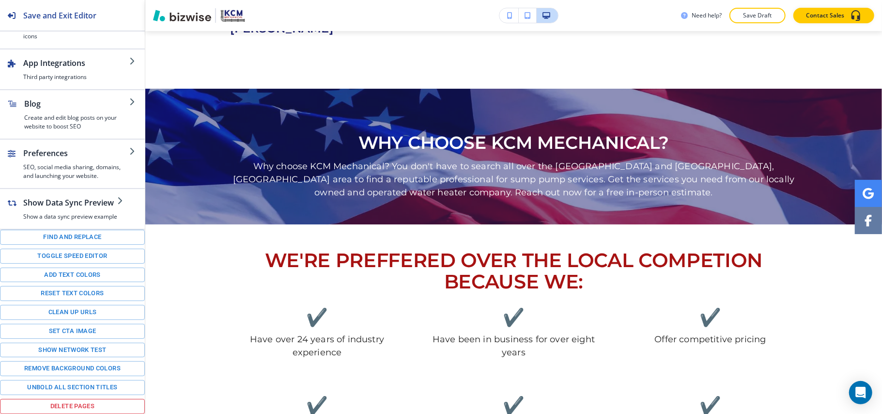
scroll to position [2159, 0]
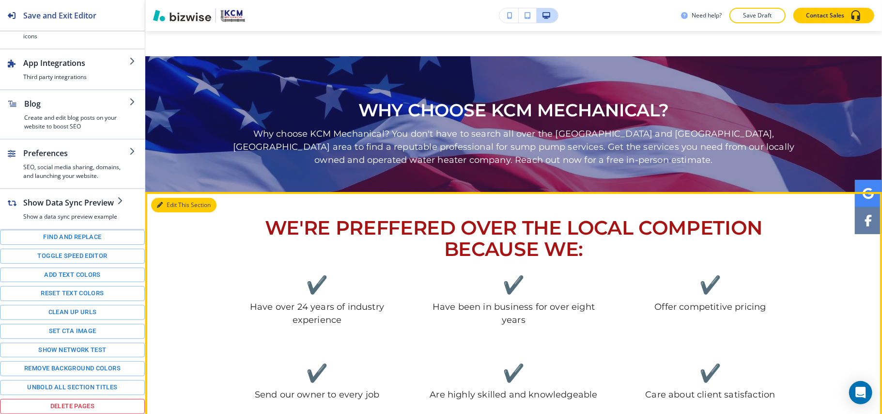
click at [167, 198] on button "Edit This Section" at bounding box center [183, 205] width 65 height 15
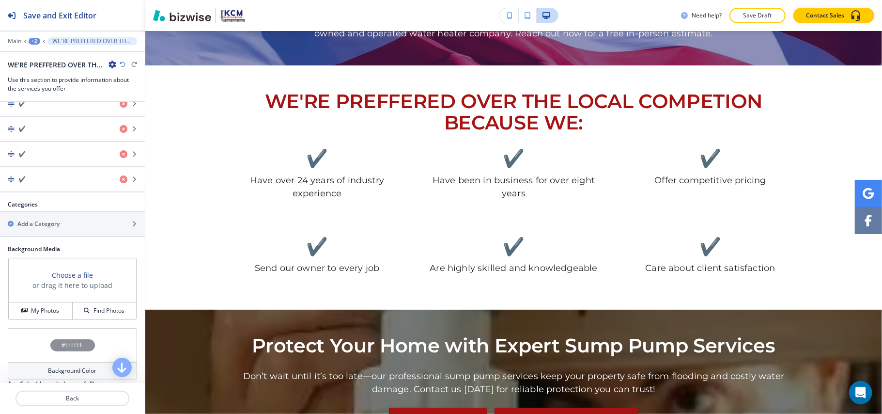
scroll to position [556, 0]
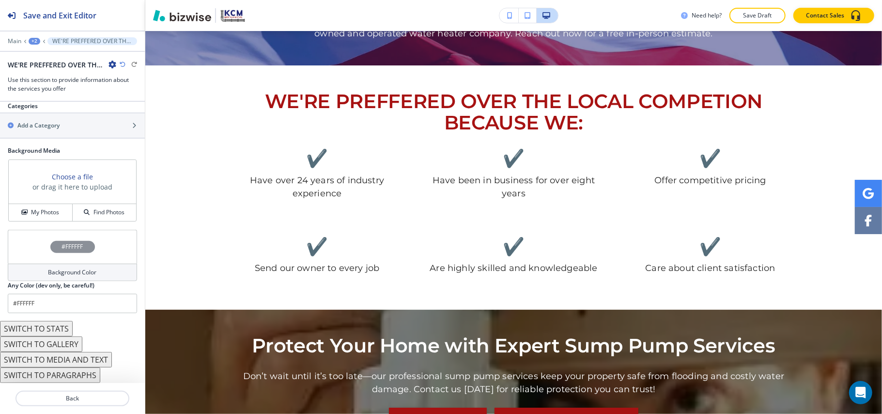
click at [33, 252] on div "#FFFFFF" at bounding box center [72, 247] width 129 height 34
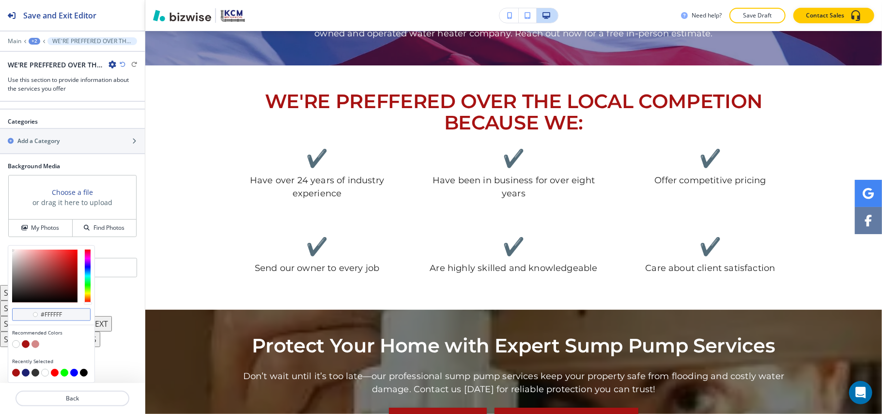
scroll to position [541, 0]
click at [26, 342] on button "button" at bounding box center [26, 344] width 8 height 8
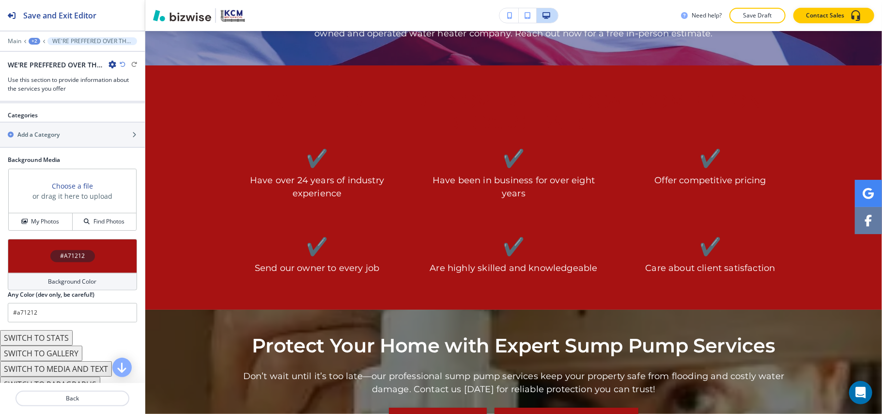
click at [123, 64] on icon "button" at bounding box center [123, 65] width 6 height 6
type input "#FFFFFF"
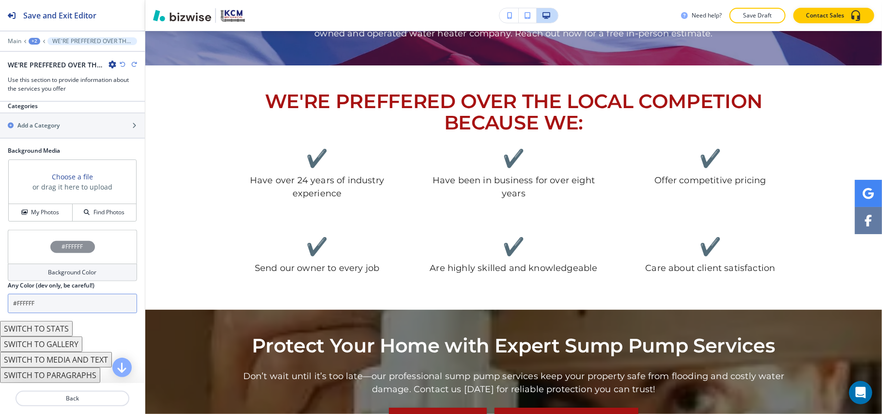
scroll to position [556, 0]
click at [47, 328] on button "SWITCH TO STATS" at bounding box center [36, 329] width 73 height 16
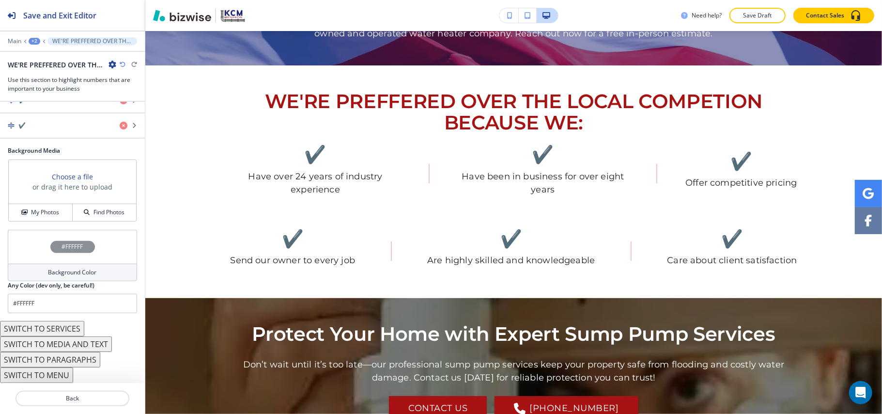
scroll to position [328, 0]
click at [59, 376] on button "SWITCH TO MENU" at bounding box center [36, 375] width 73 height 16
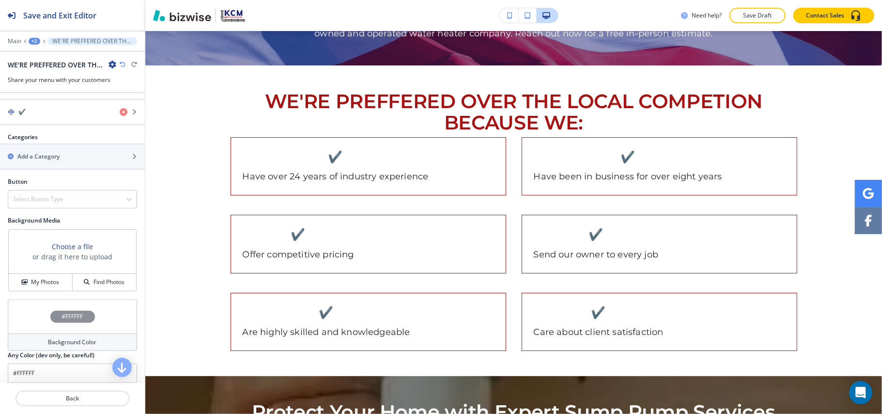
click at [121, 65] on icon "button" at bounding box center [123, 65] width 6 height 6
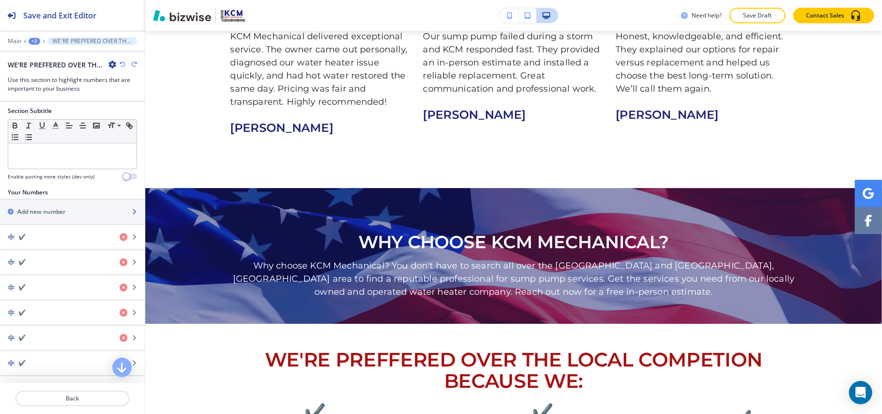
scroll to position [70, 0]
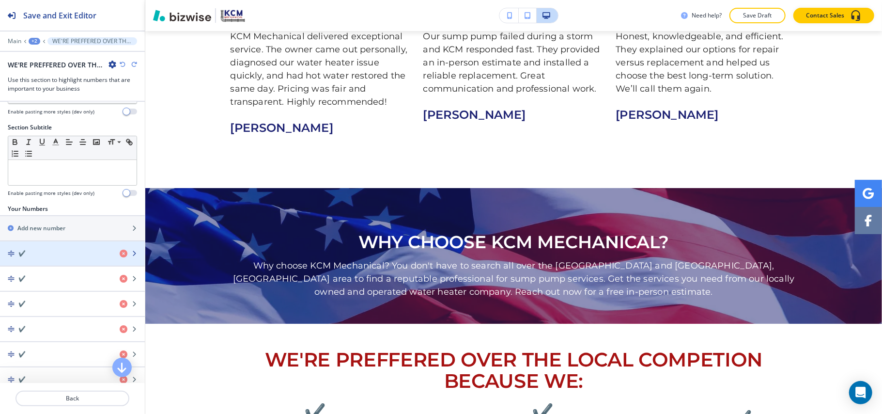
click at [64, 260] on div "button" at bounding box center [72, 262] width 145 height 8
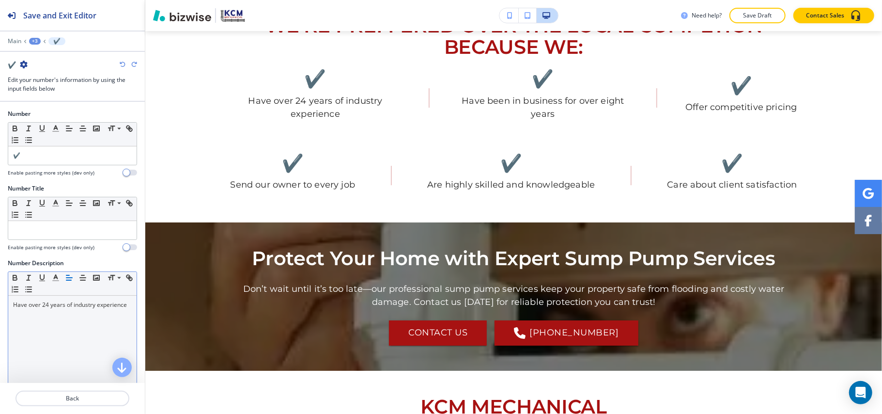
scroll to position [2365, 0]
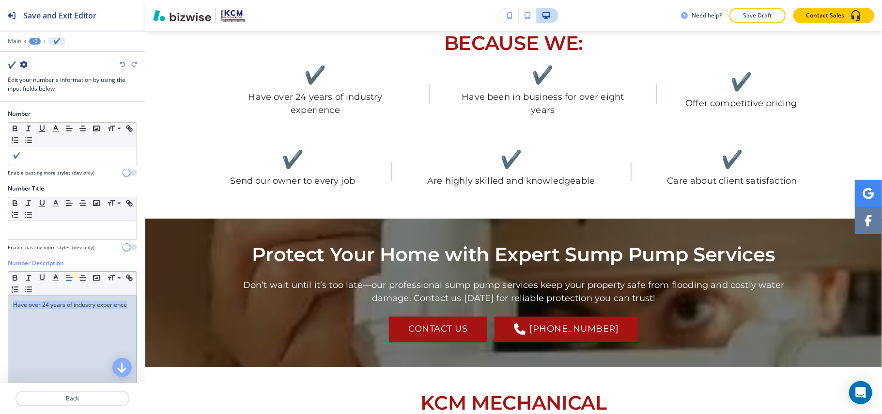
drag, startPoint x: 63, startPoint y: 320, endPoint x: 61, endPoint y: 306, distance: 14.2
click at [4, 295] on div "Number Description Small Normal Large Huge Have over 24 years of industry exper…" at bounding box center [72, 350] width 145 height 182
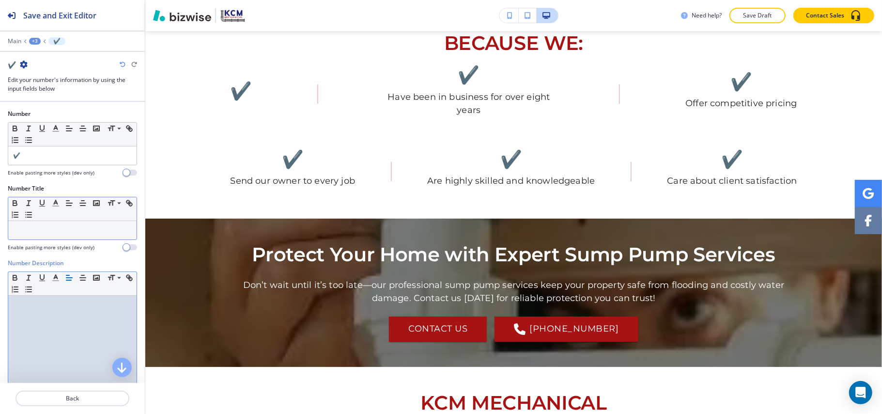
click at [50, 226] on div at bounding box center [72, 230] width 128 height 18
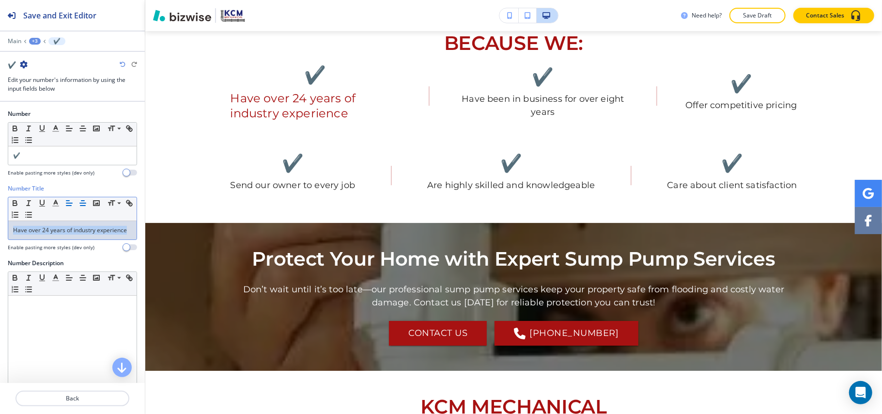
click at [86, 203] on line "button" at bounding box center [83, 203] width 6 height 0
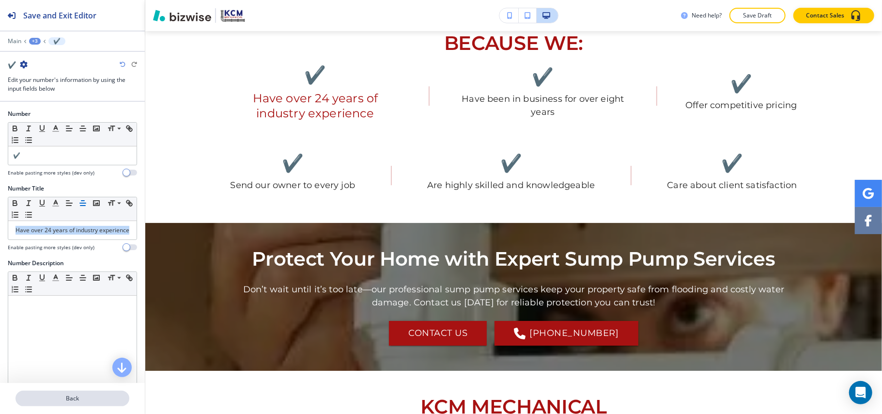
click at [69, 400] on p "Back" at bounding box center [72, 398] width 112 height 9
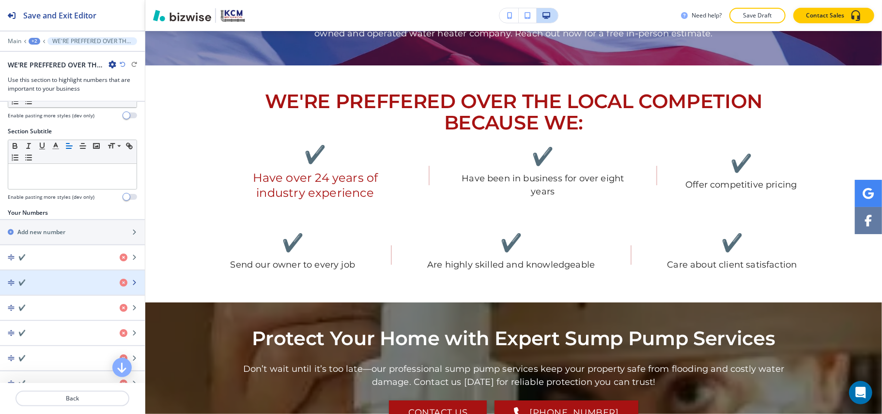
scroll to position [64, 0]
click at [51, 288] on div "✔️" at bounding box center [56, 284] width 112 height 9
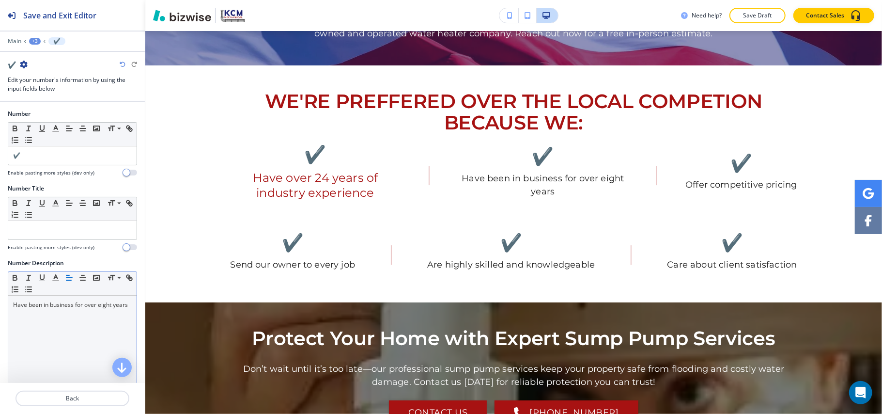
scroll to position [2367, 0]
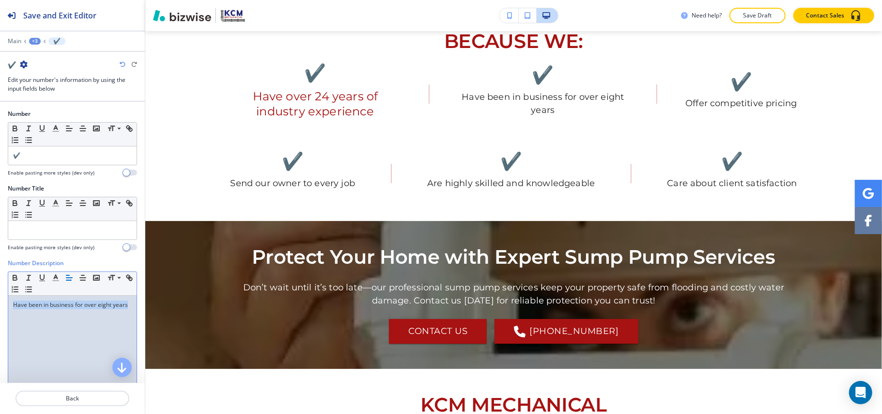
drag, startPoint x: 68, startPoint y: 328, endPoint x: 0, endPoint y: 292, distance: 76.7
click at [0, 292] on div "Number Description Small Normal Large Huge Have been in business for over eight…" at bounding box center [72, 350] width 145 height 182
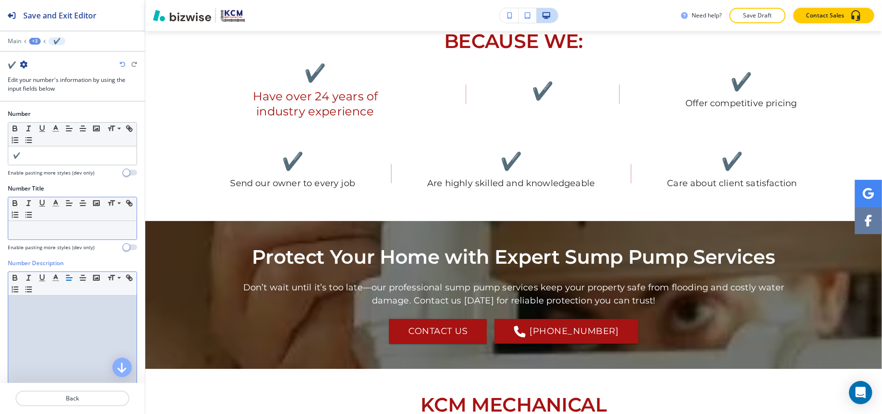
click at [37, 234] on p at bounding box center [72, 230] width 119 height 9
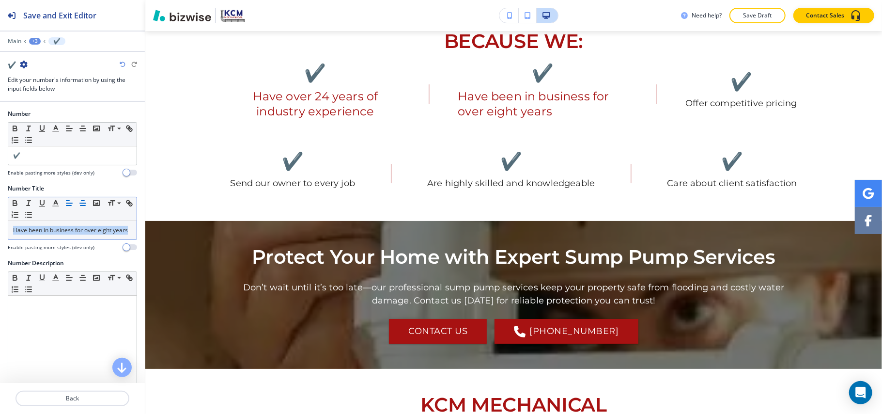
click at [82, 203] on line "button" at bounding box center [83, 203] width 6 height 0
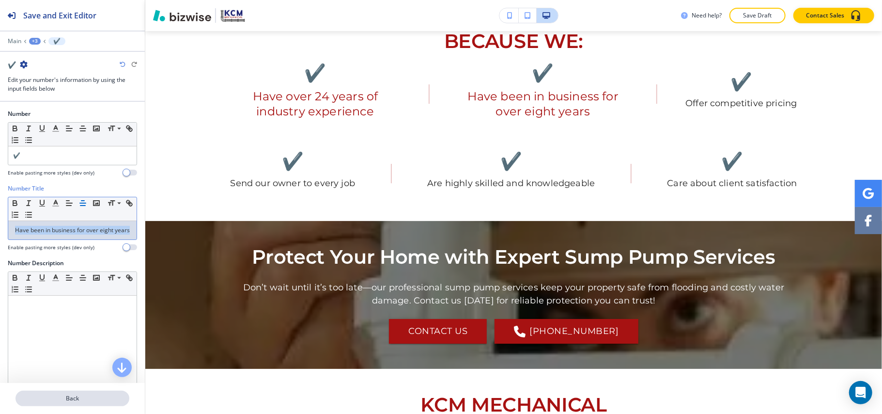
click at [74, 394] on p "Back" at bounding box center [72, 398] width 112 height 9
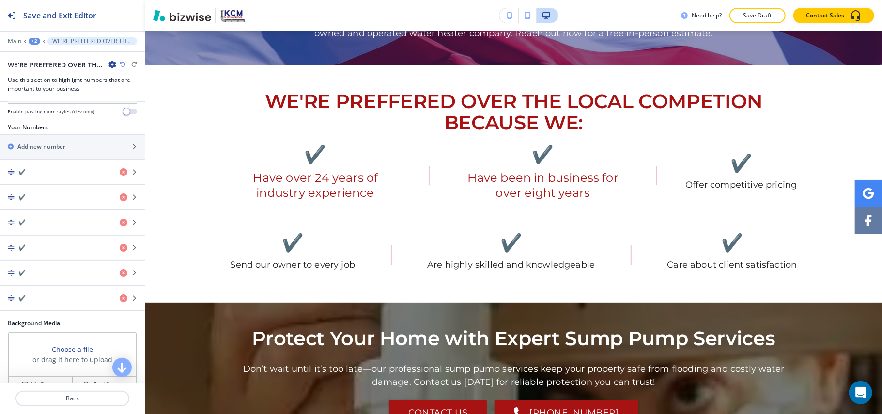
scroll to position [129, 0]
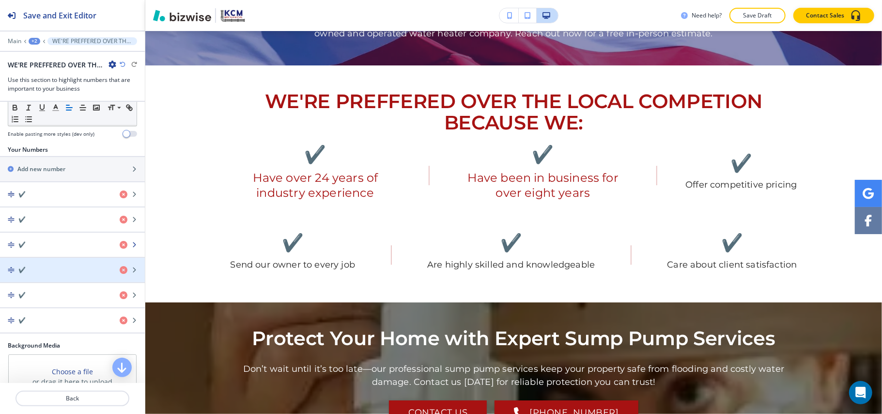
click at [44, 253] on div "button" at bounding box center [72, 253] width 145 height 8
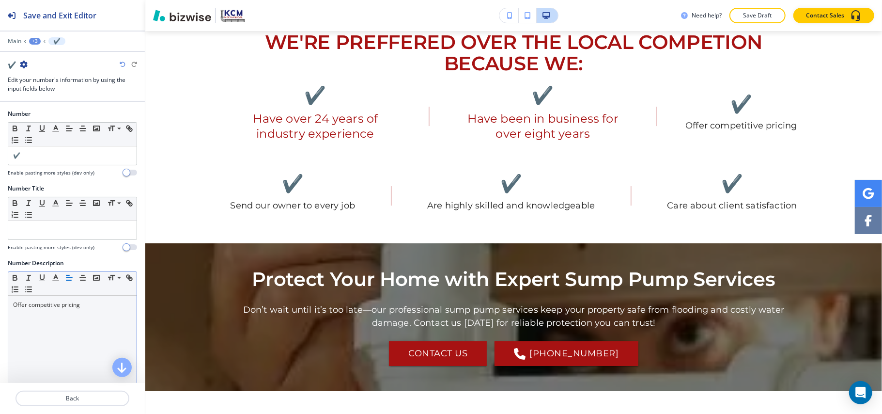
scroll to position [2374, 0]
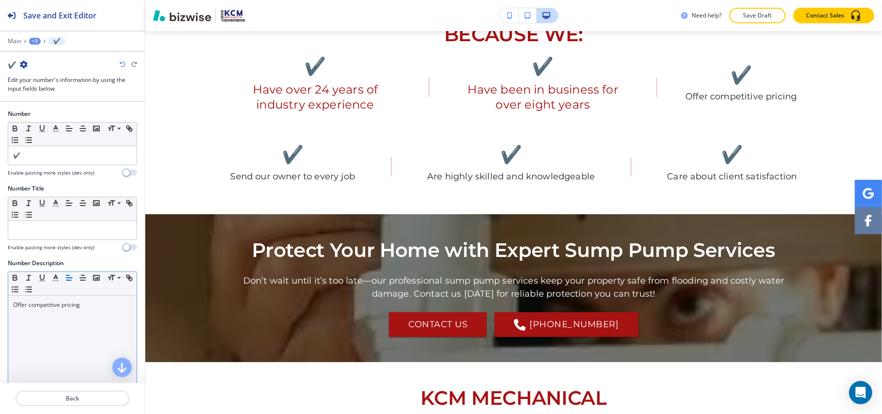
click at [97, 319] on div "Offer competitive pricing" at bounding box center [72, 359] width 128 height 126
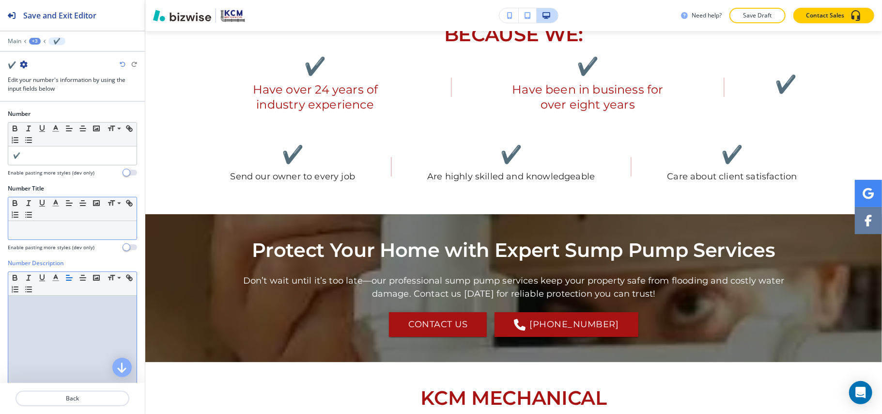
click at [62, 232] on p at bounding box center [72, 230] width 119 height 9
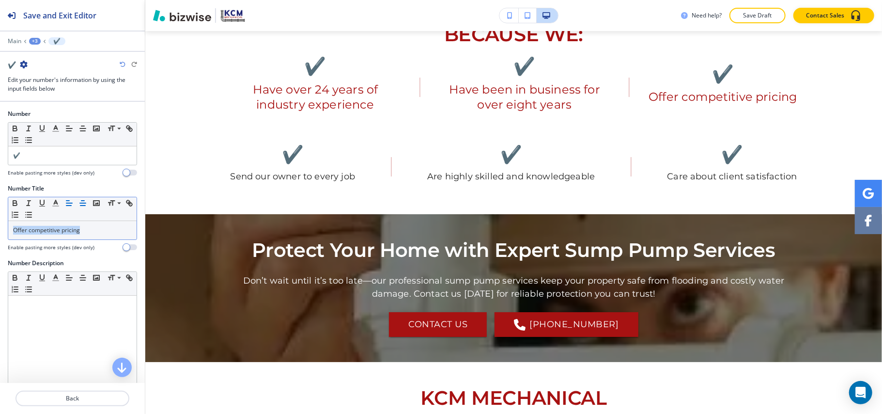
click at [83, 203] on line "button" at bounding box center [83, 203] width 6 height 0
click at [69, 404] on button "Back" at bounding box center [73, 398] width 114 height 16
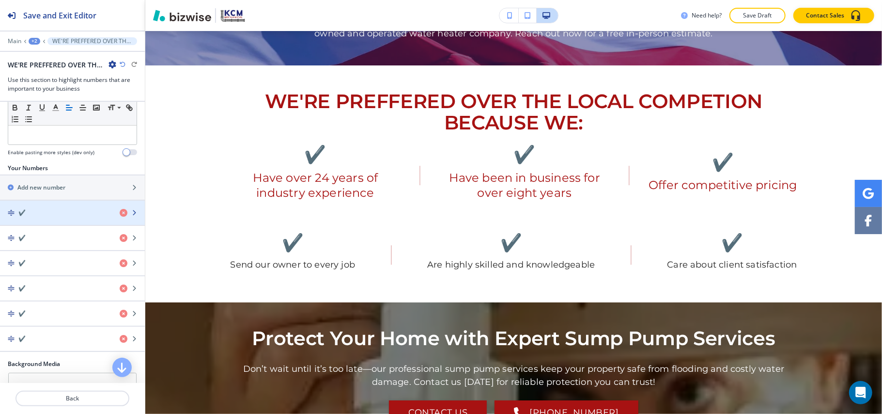
scroll to position [194, 0]
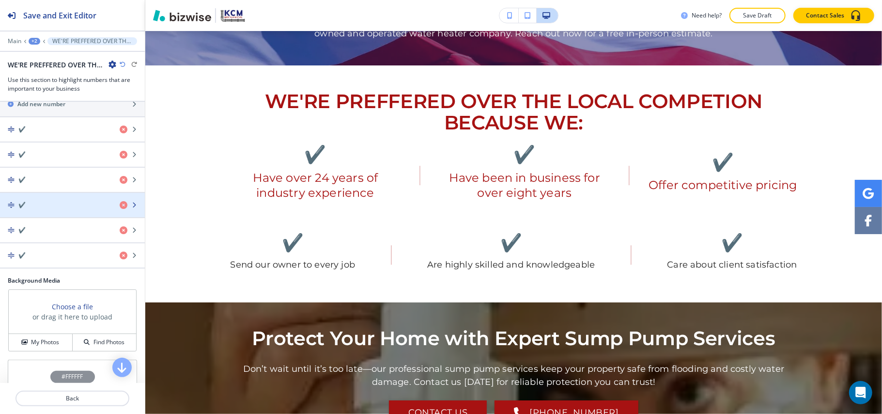
click at [46, 209] on div "✔️" at bounding box center [56, 205] width 112 height 9
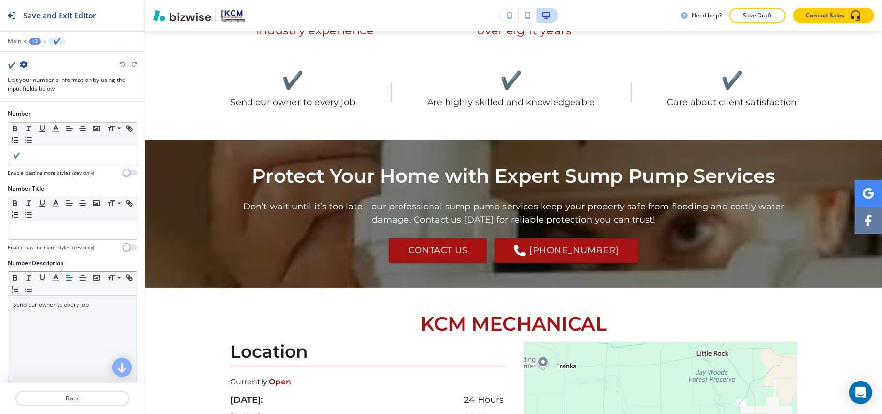
scroll to position [2453, 0]
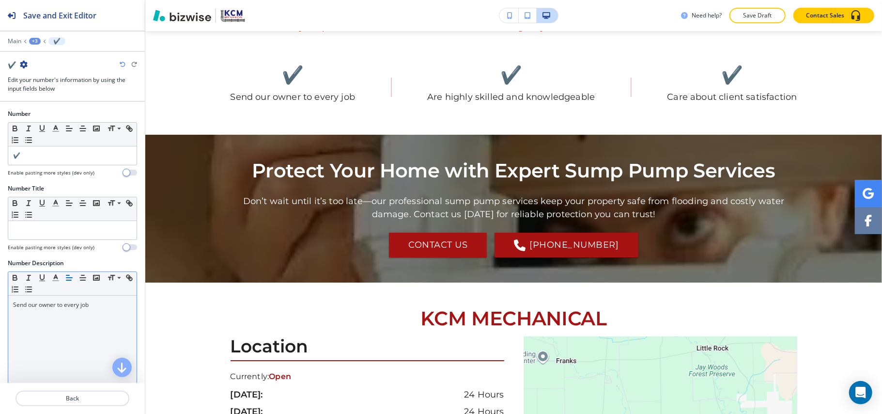
click at [100, 319] on div "Send our owner to every job" at bounding box center [72, 359] width 128 height 126
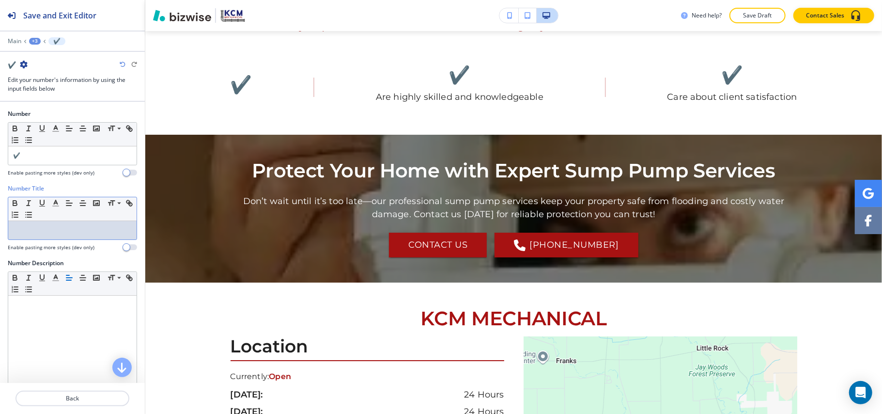
click at [61, 234] on p at bounding box center [72, 230] width 119 height 9
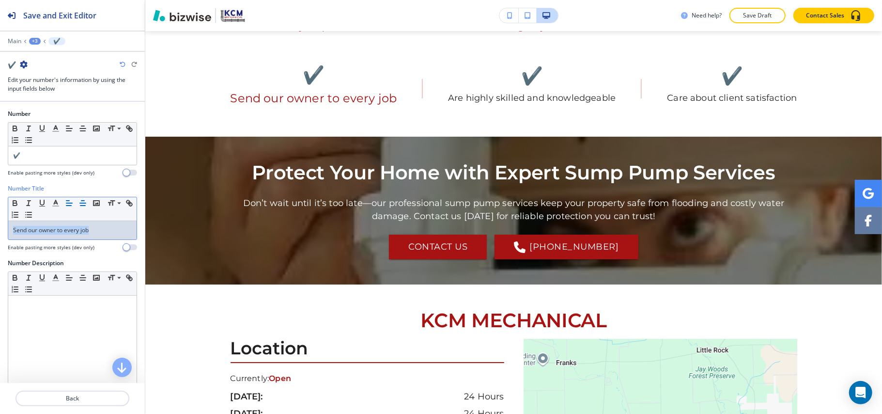
click at [82, 203] on line "button" at bounding box center [83, 203] width 6 height 0
click at [80, 398] on p "Back" at bounding box center [72, 398] width 112 height 9
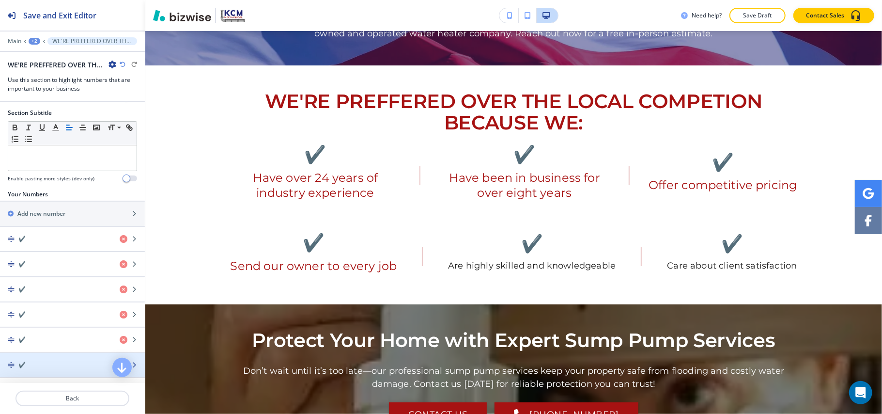
scroll to position [194, 0]
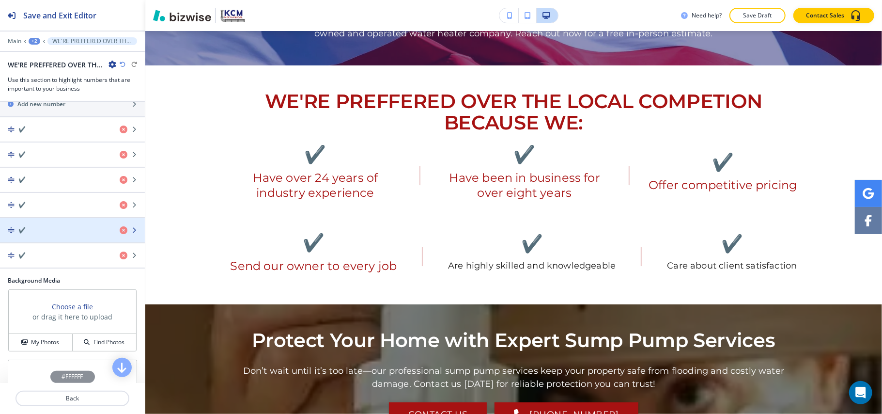
click at [41, 239] on div "button" at bounding box center [72, 238] width 145 height 8
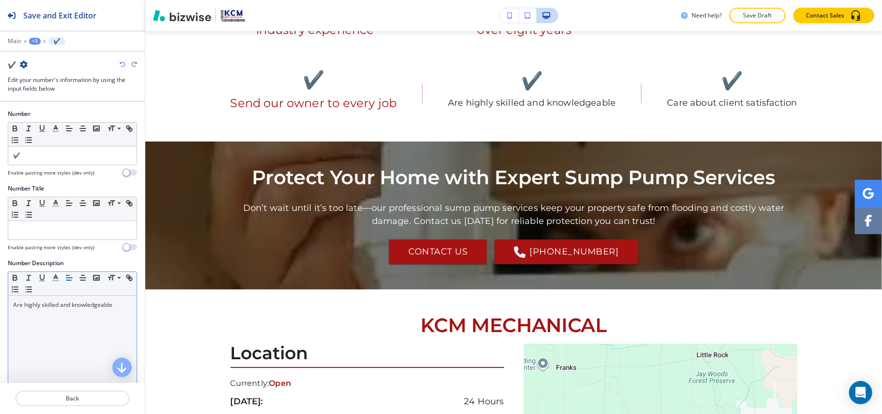
scroll to position [2454, 0]
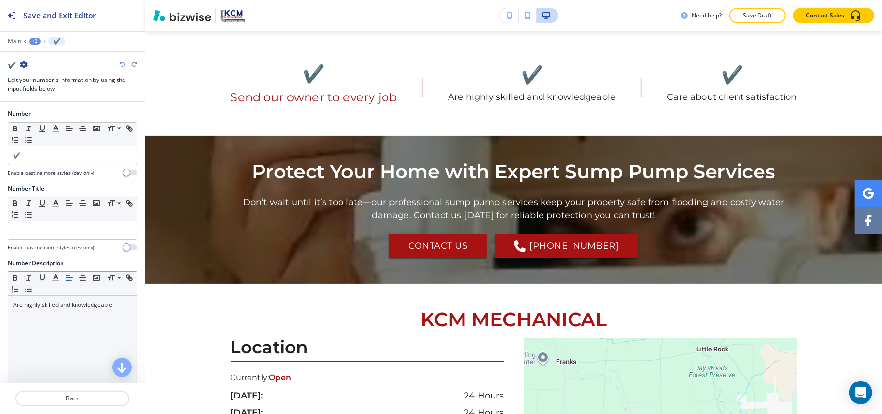
click at [101, 316] on div "Are highly skilled and knowledgeable" at bounding box center [72, 359] width 128 height 126
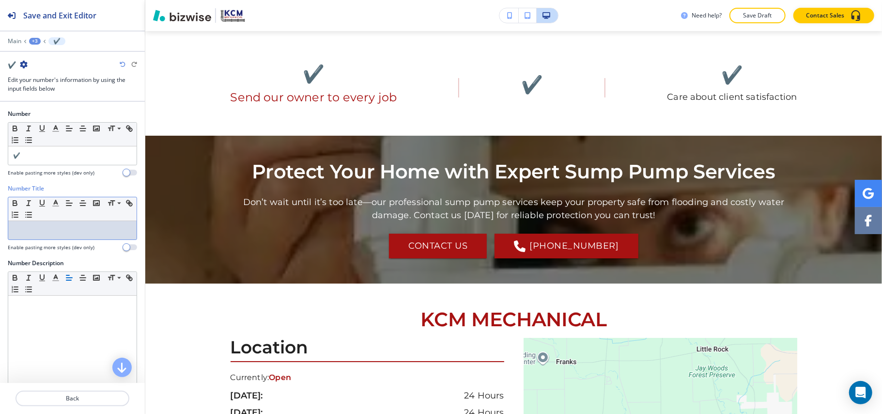
click at [49, 237] on div at bounding box center [72, 230] width 128 height 18
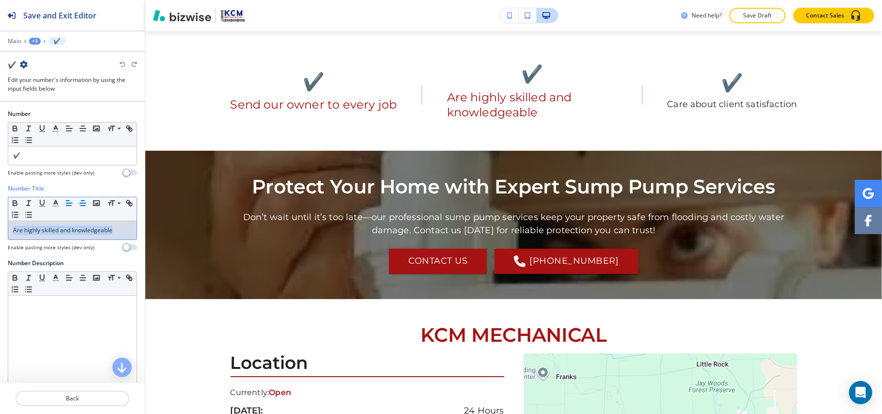
click at [84, 205] on icon "button" at bounding box center [82, 203] width 9 height 9
click at [88, 398] on p "Back" at bounding box center [72, 398] width 112 height 9
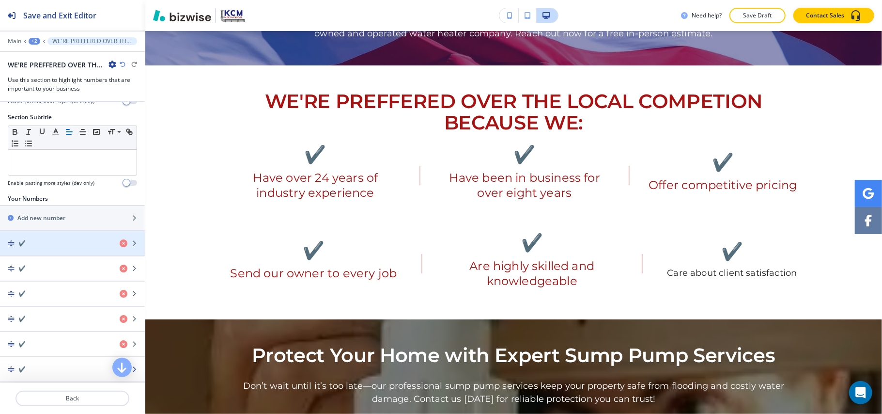
scroll to position [194, 0]
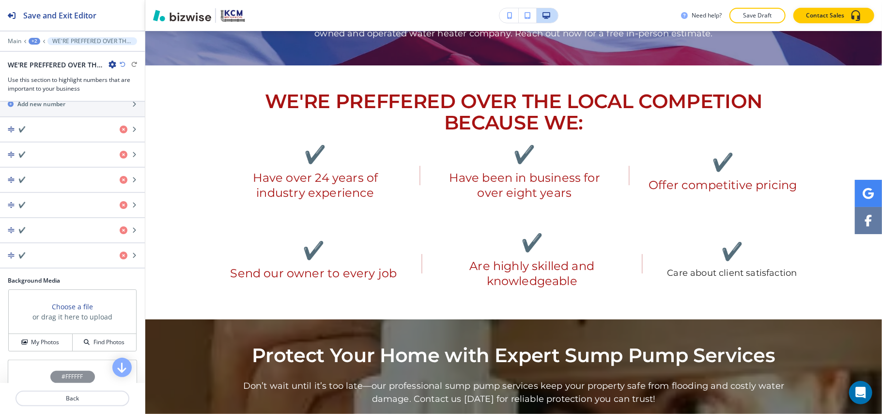
click at [41, 275] on div "Your Numbers Add new number ✔️ ✔️ ✔️ ✔️ ✔️ ✔️" at bounding box center [72, 178] width 145 height 196
click at [43, 266] on div "button" at bounding box center [72, 264] width 145 height 8
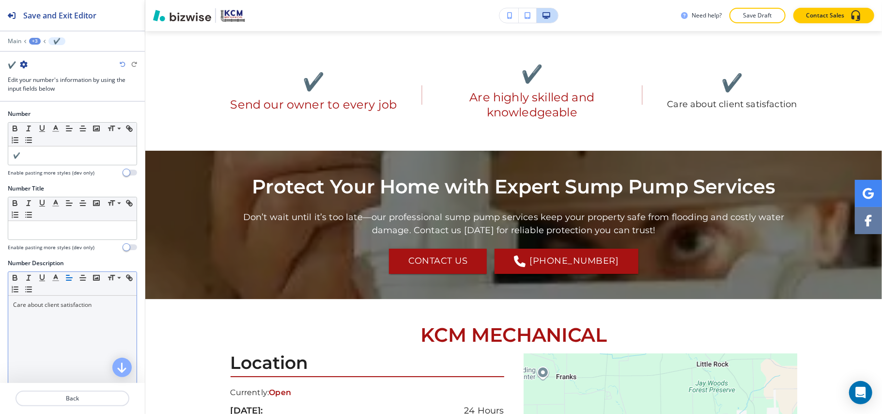
scroll to position [2462, 0]
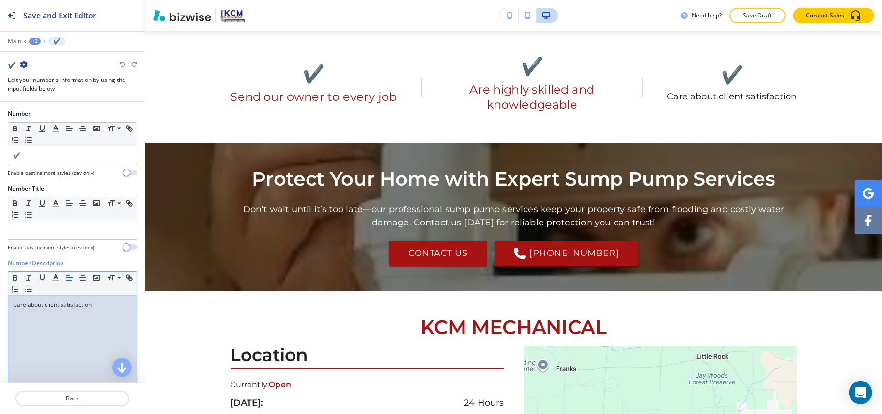
click at [62, 305] on p "Care about client satisfaction" at bounding box center [72, 304] width 119 height 9
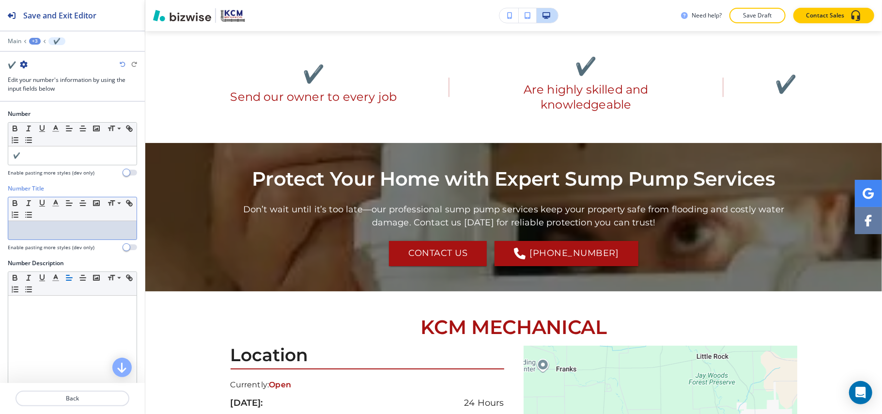
click at [54, 231] on p at bounding box center [72, 230] width 119 height 9
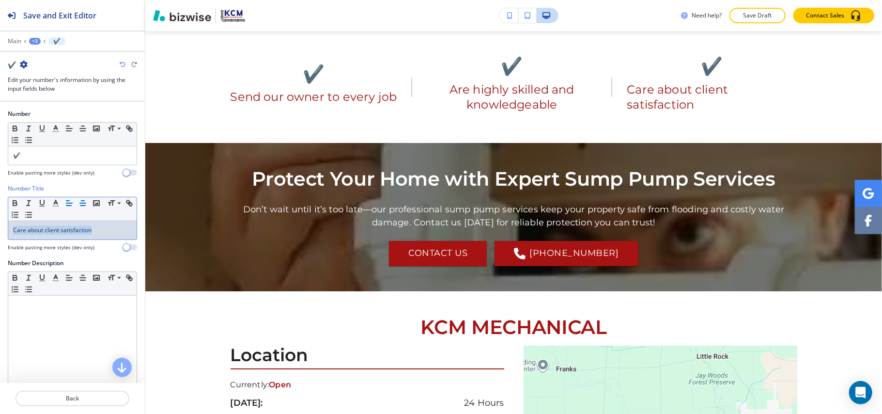
click at [86, 203] on line "button" at bounding box center [83, 203] width 6 height 0
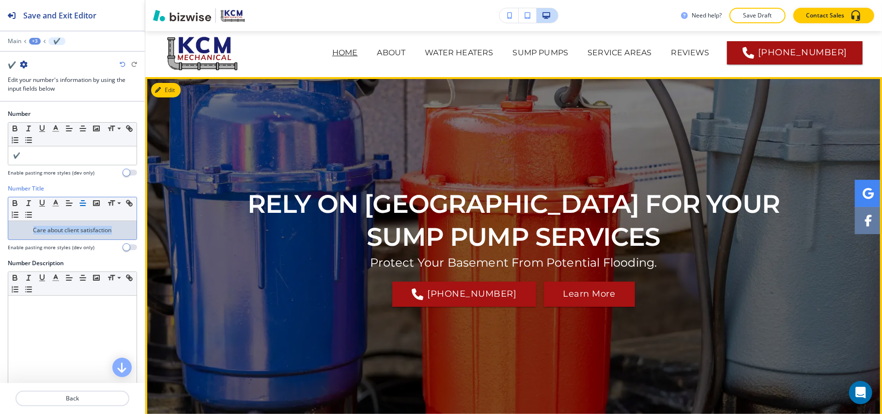
scroll to position [0, 0]
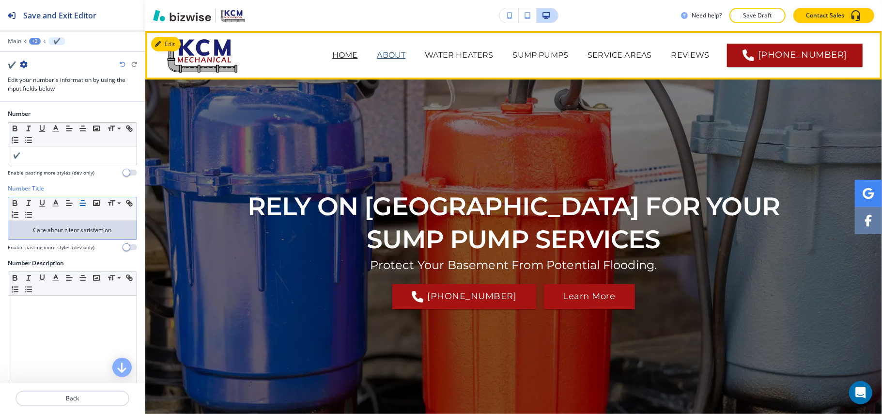
click at [377, 57] on p "ABOUT" at bounding box center [391, 55] width 29 height 12
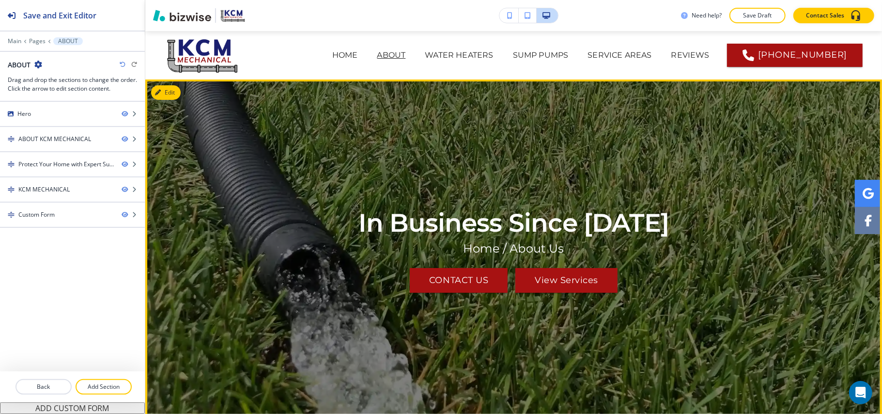
click at [169, 95] on button "Edit" at bounding box center [166, 92] width 30 height 15
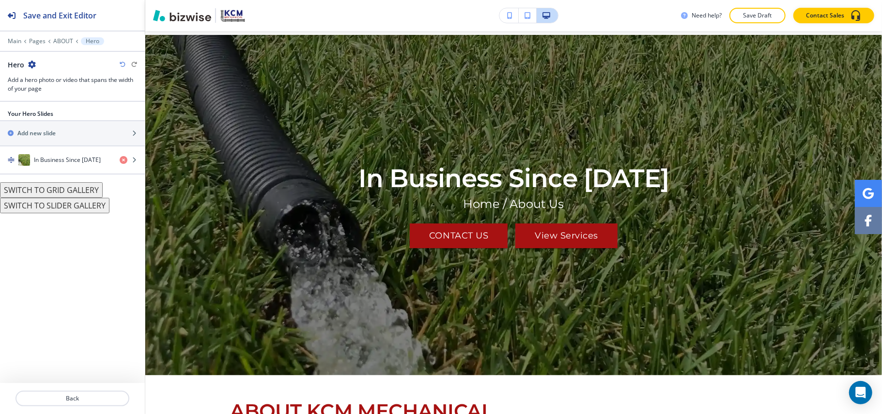
scroll to position [48, 0]
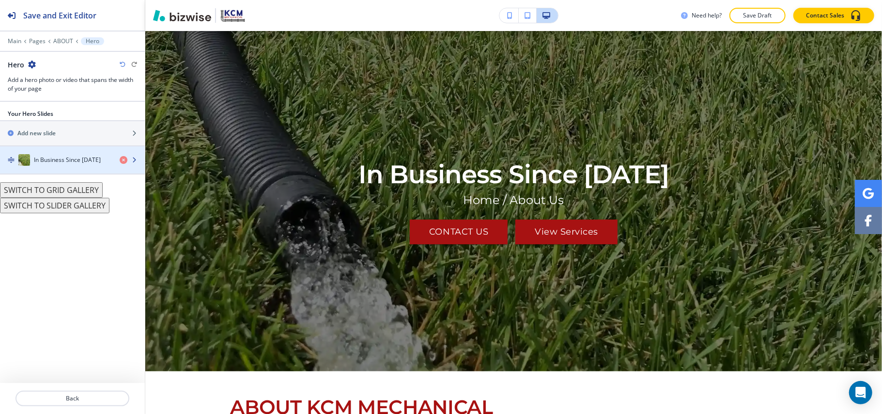
click at [78, 166] on div "In Business Since [DATE]" at bounding box center [56, 160] width 112 height 12
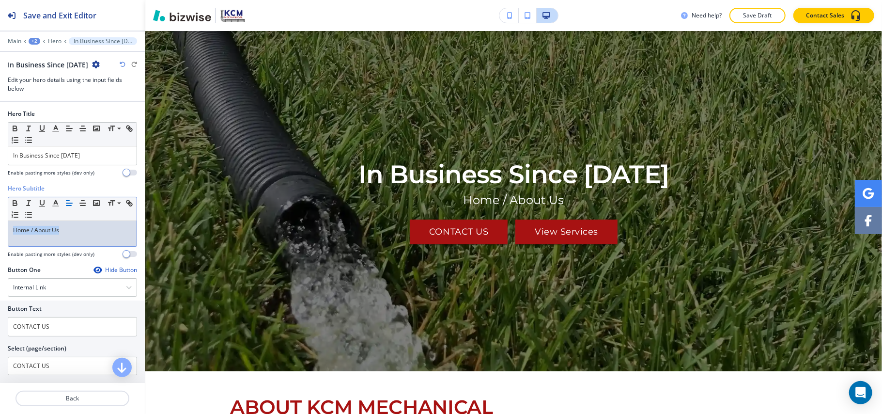
drag, startPoint x: 87, startPoint y: 226, endPoint x: 0, endPoint y: 222, distance: 87.3
click at [0, 222] on div "Hero Subtitle Small Normal Large Huge Home / About Us Enable pasting more style…" at bounding box center [72, 224] width 145 height 81
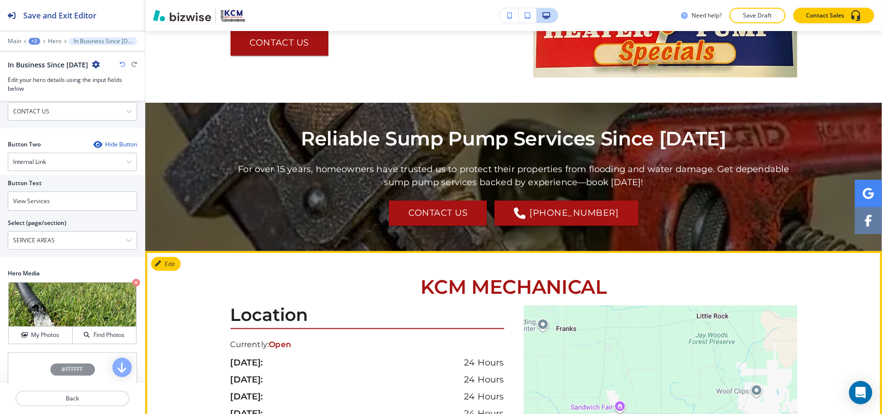
scroll to position [775, 0]
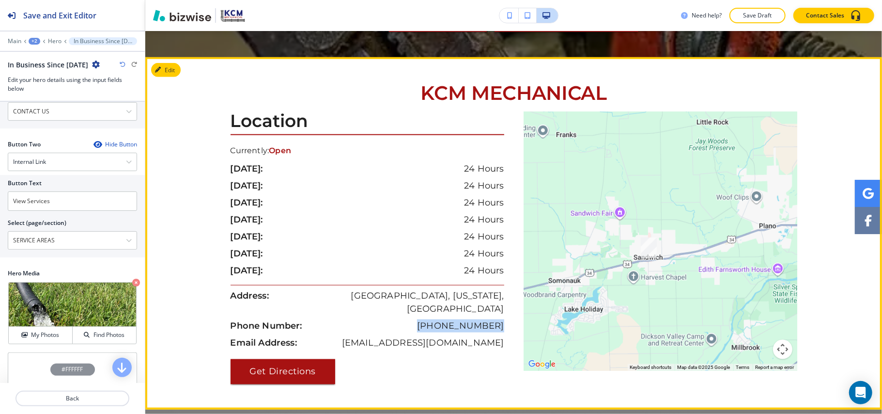
drag, startPoint x: 499, startPoint y: 311, endPoint x: 431, endPoint y: 313, distance: 67.4
click at [431, 313] on div "Location Currently: Open [DATE]: 24 Hours [DATE]: 24 Hours [DATE]: 24 Hours [DA…" at bounding box center [372, 247] width 283 height 273
copy p "[PHONE_NUMBER]"
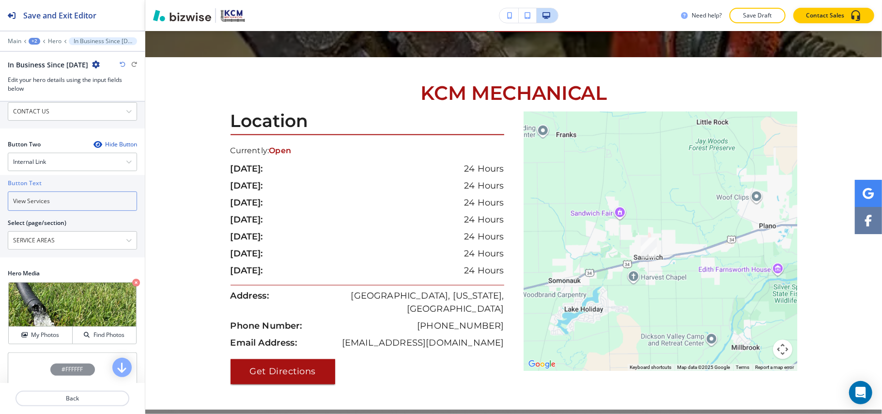
click at [52, 202] on input "View Services" at bounding box center [72, 200] width 129 height 19
click at [42, 156] on div "Internal Link" at bounding box center [72, 161] width 128 height 17
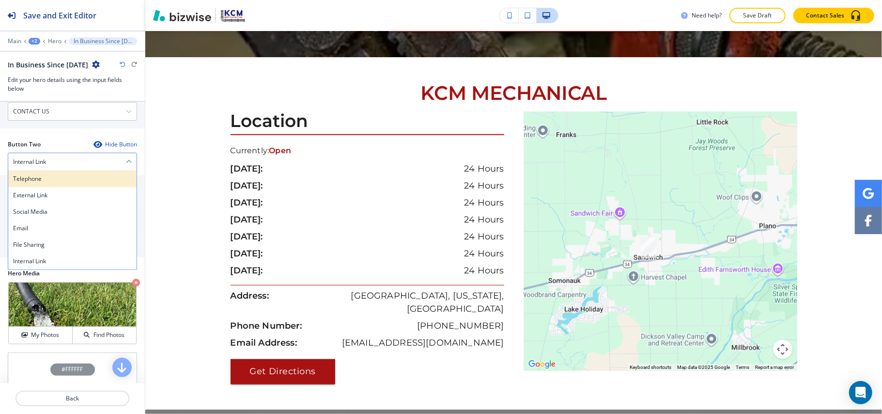
click at [37, 183] on h4 "Telephone" at bounding box center [72, 178] width 119 height 9
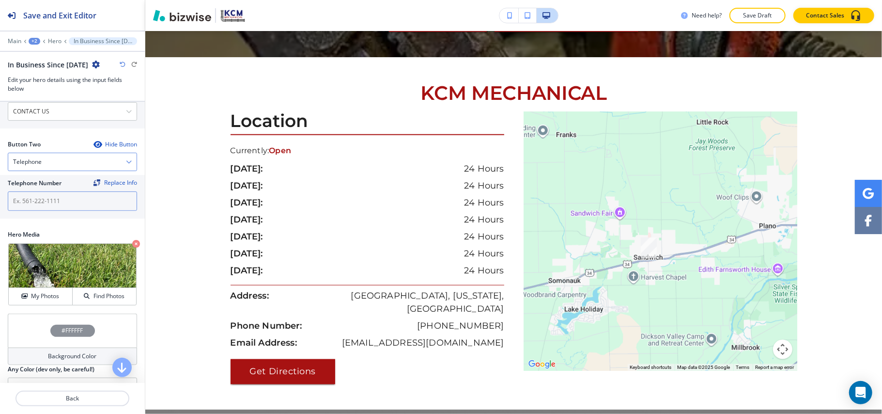
click at [47, 210] on input "text" at bounding box center [72, 200] width 129 height 19
paste input "[PHONE_NUMBER]"
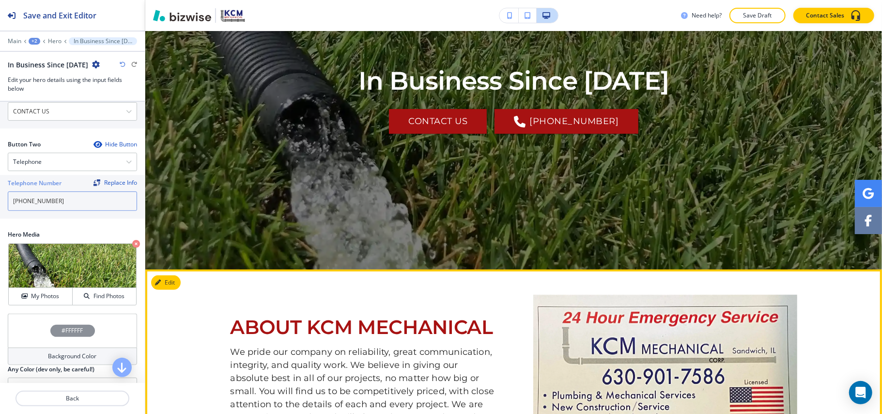
scroll to position [0, 0]
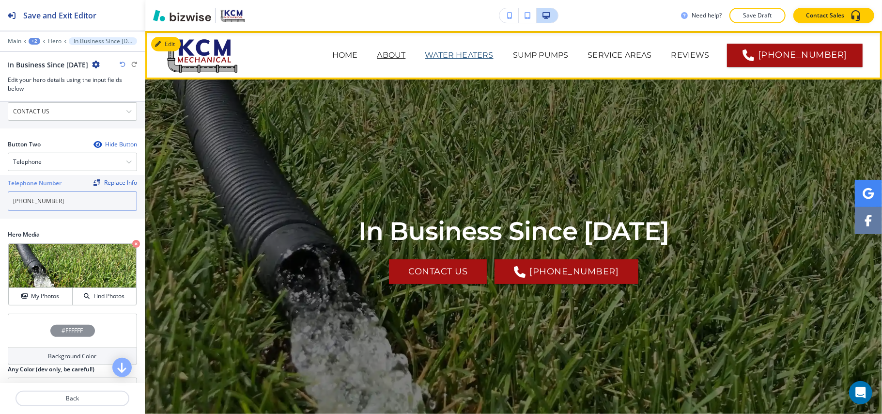
type input "[PHONE_NUMBER]"
click at [425, 51] on p "WATER HEATERS" at bounding box center [459, 55] width 68 height 12
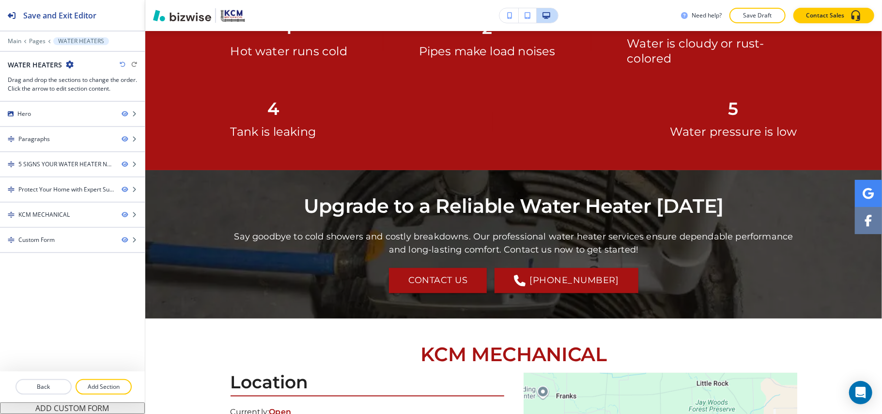
scroll to position [599, 0]
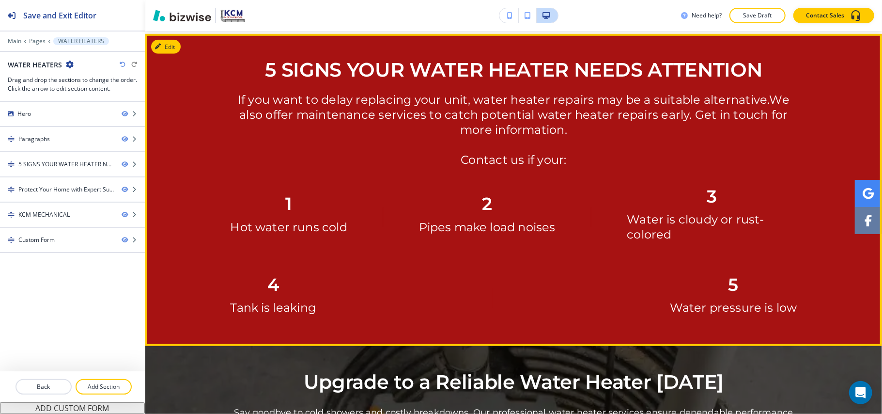
click at [173, 35] on div at bounding box center [513, 190] width 737 height 312
click at [172, 40] on button "Edit This Section" at bounding box center [183, 47] width 65 height 15
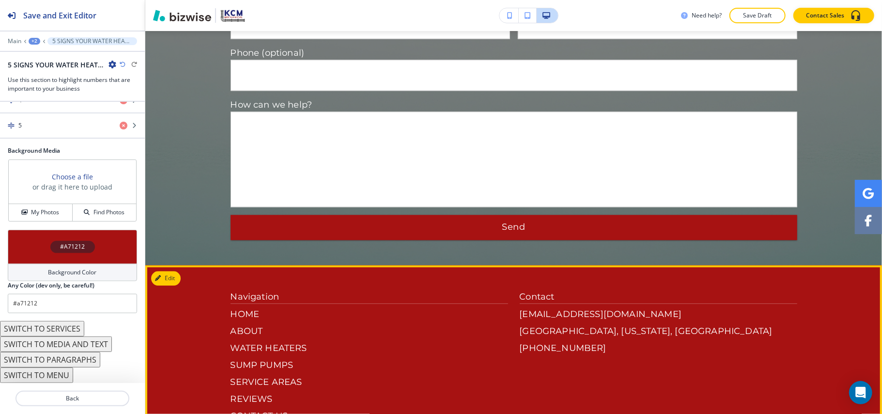
scroll to position [1615, 0]
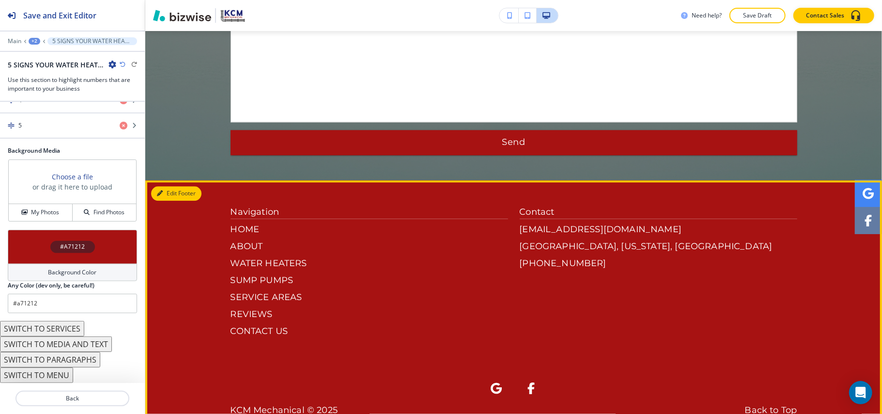
click at [167, 186] on button "Edit Footer" at bounding box center [176, 193] width 50 height 15
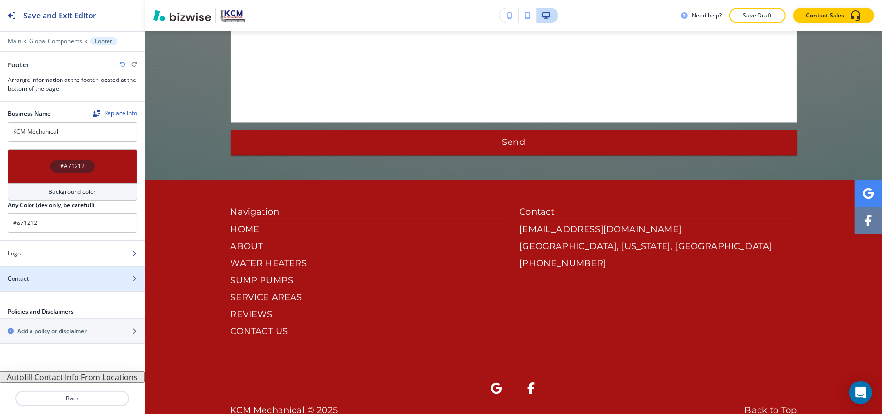
click at [59, 258] on div "Logo" at bounding box center [62, 253] width 124 height 9
